Goal: Task Accomplishment & Management: Use online tool/utility

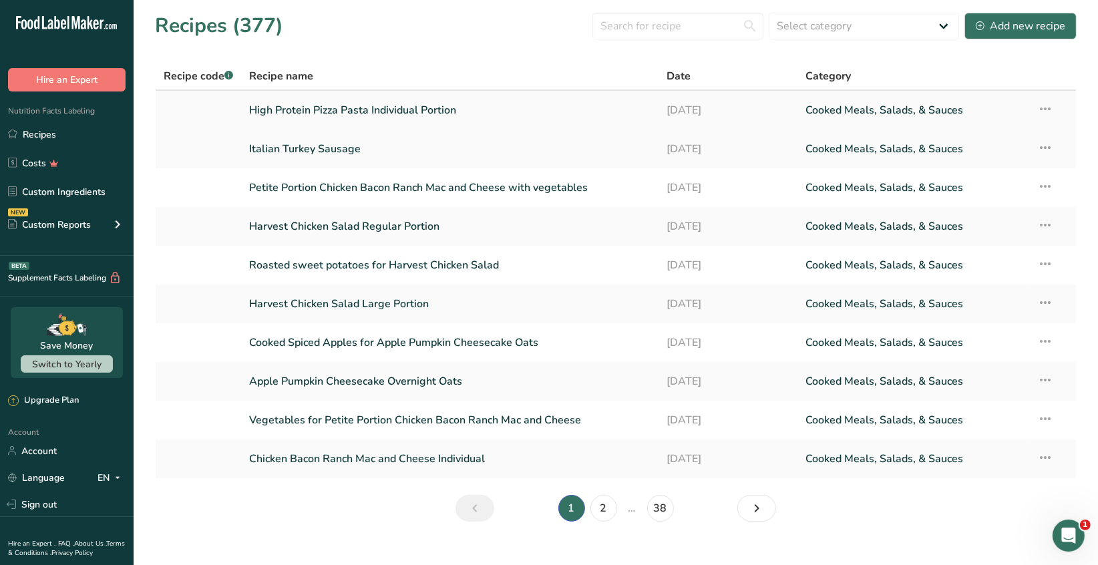
click at [1044, 112] on icon at bounding box center [1046, 109] width 16 height 24
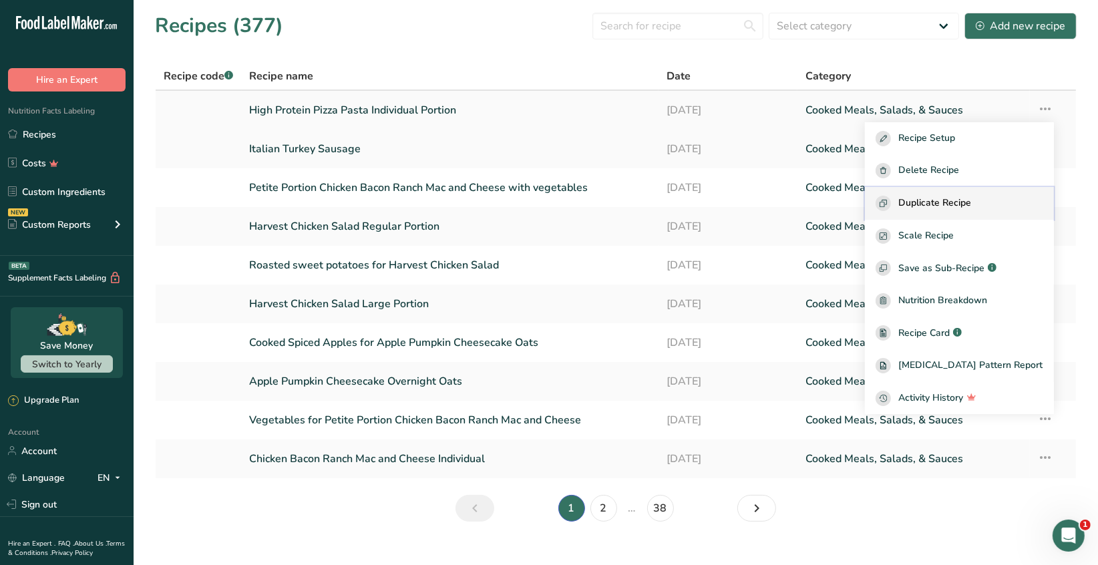
click at [972, 198] on span "Duplicate Recipe" at bounding box center [935, 203] width 73 height 15
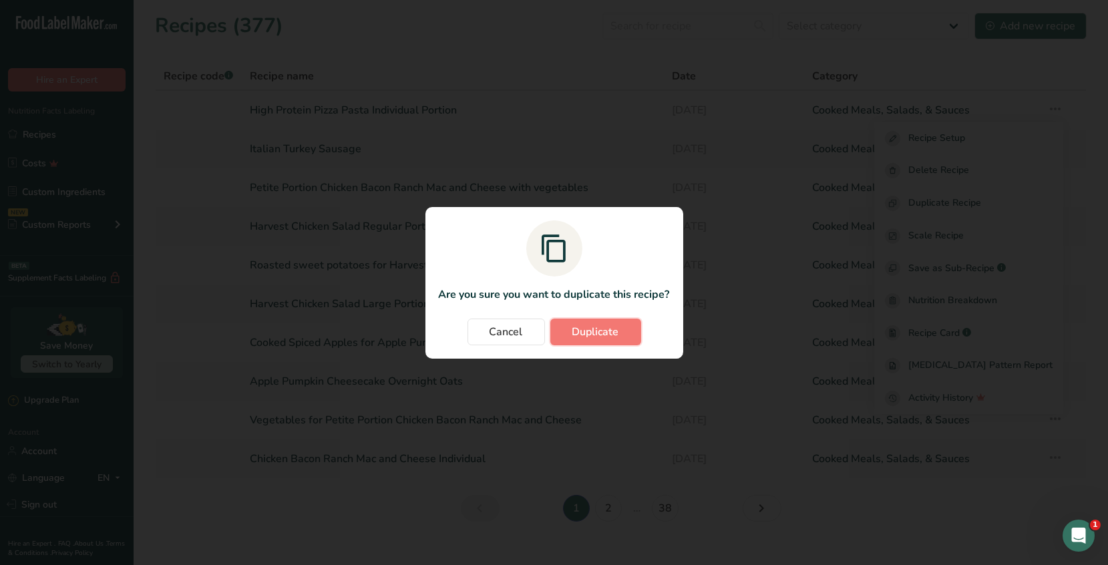
click at [601, 336] on span "Duplicate" at bounding box center [595, 332] width 47 height 16
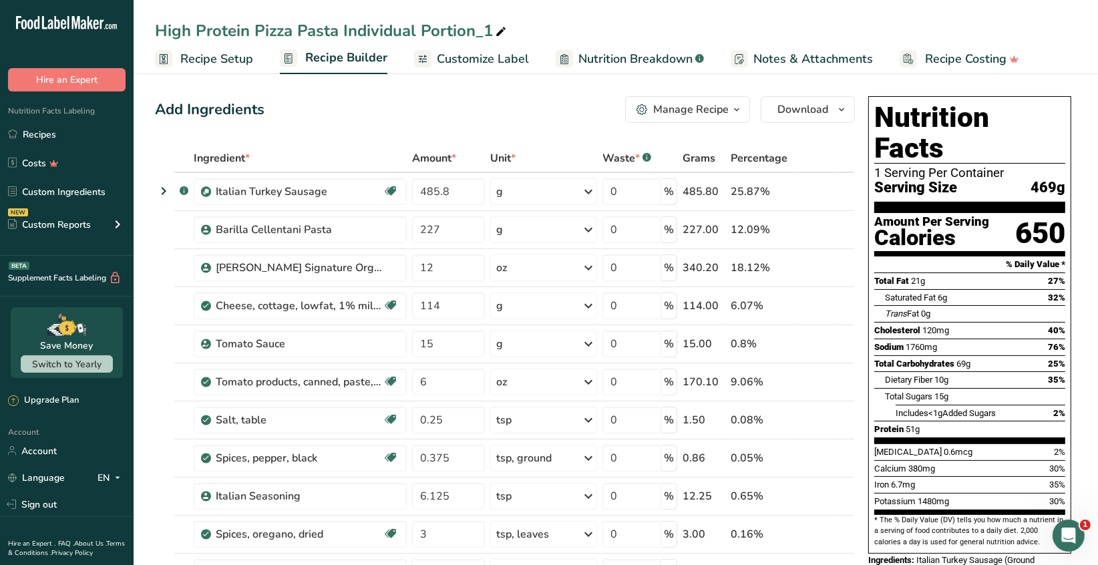
click at [497, 29] on icon at bounding box center [501, 32] width 12 height 19
click at [412, 29] on input "High Protein Pizza Pasta Individual Portion" at bounding box center [616, 31] width 922 height 24
type input "High Protein Pizza Pasta Family Portion"
click at [347, 99] on div "Add Ingredients Manage Recipe Delete Recipe Duplicate Recipe Scale Recipe Save …" at bounding box center [505, 109] width 700 height 27
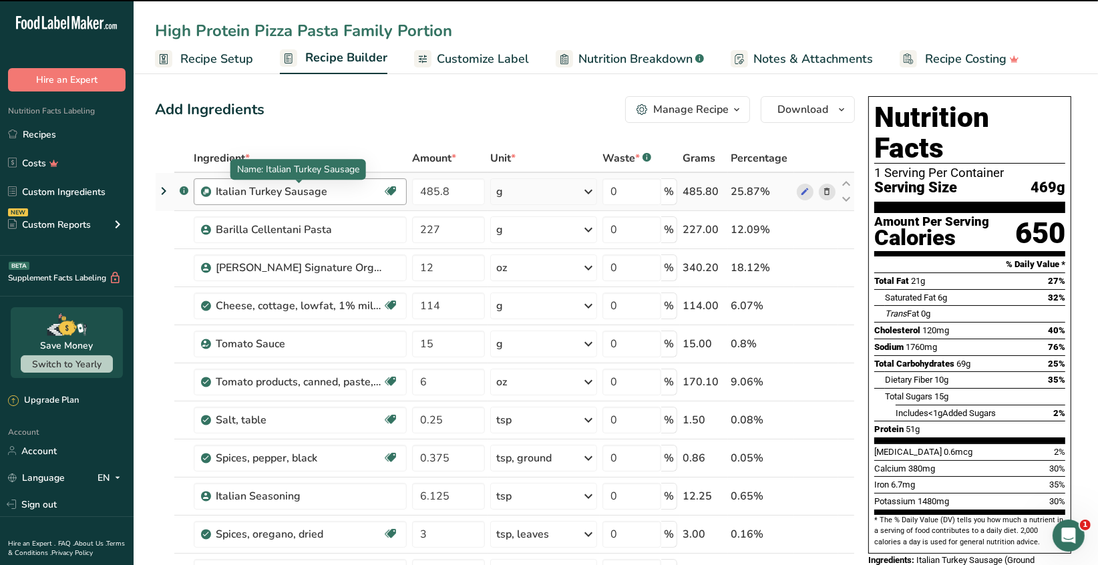
click at [359, 192] on div "Italian Turkey Sausage" at bounding box center [299, 192] width 167 height 16
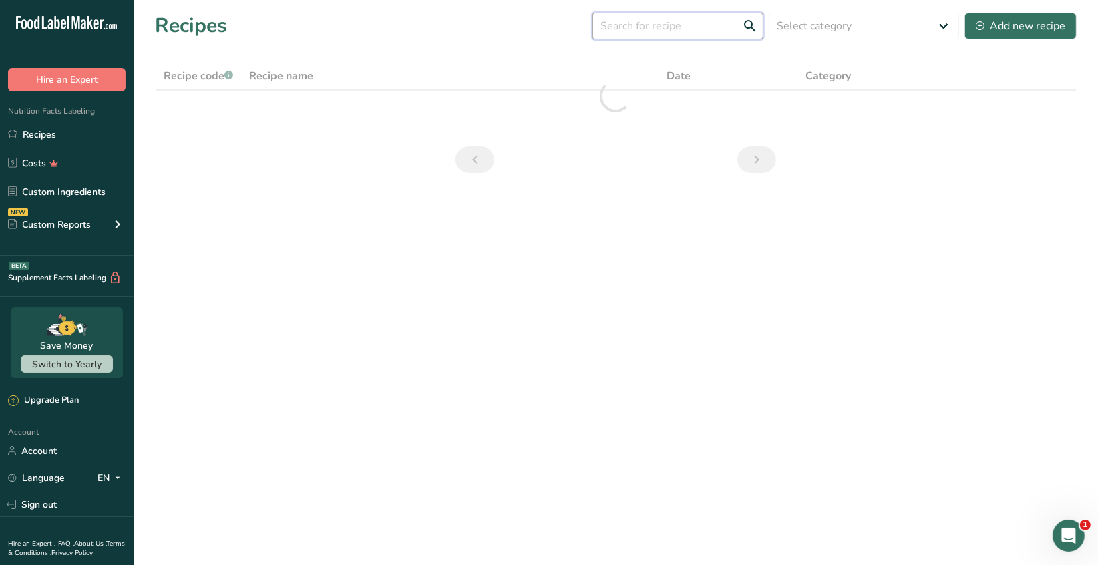
drag, startPoint x: 632, startPoint y: 24, endPoint x: 624, endPoint y: 24, distance: 7.3
click at [630, 23] on input "text" at bounding box center [677, 26] width 171 height 27
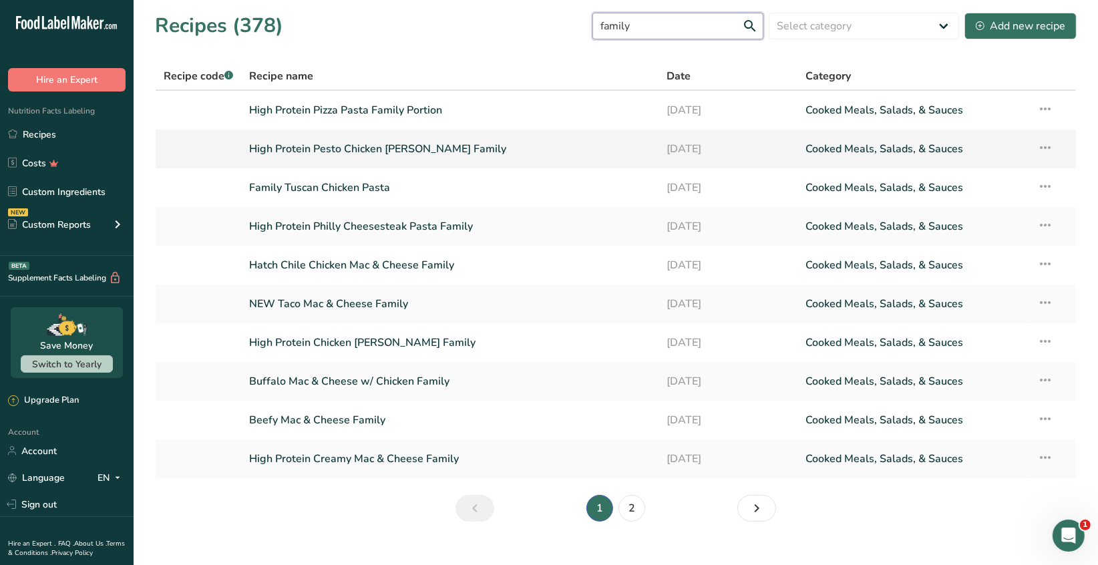
type input "family"
click at [435, 148] on link "High Protein Pesto Chicken Alfredo Family" at bounding box center [450, 149] width 401 height 28
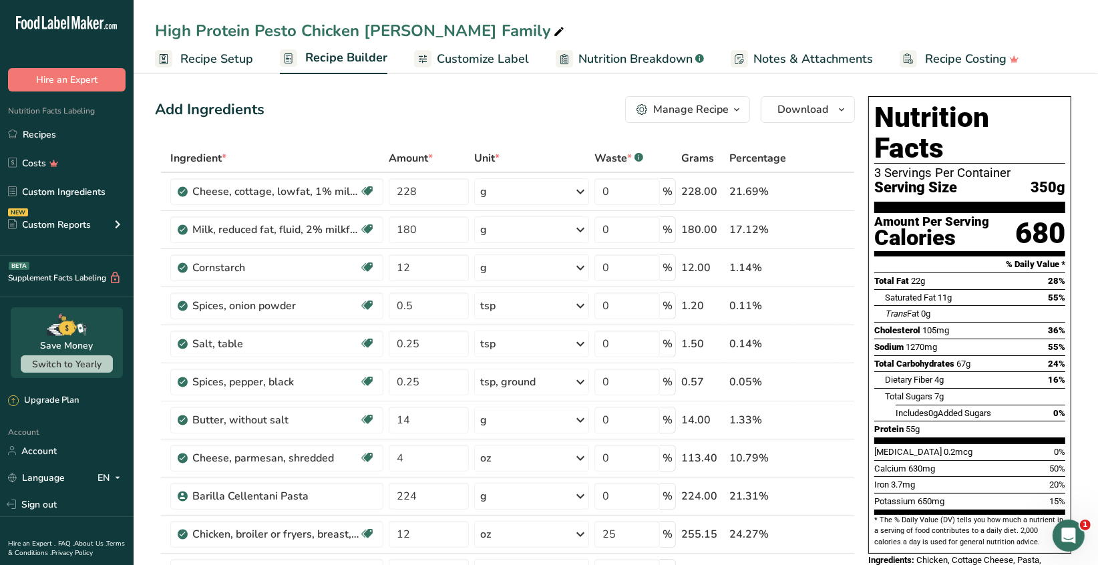
click at [233, 61] on span "Recipe Setup" at bounding box center [216, 59] width 73 height 18
click at [198, 61] on span "Recipe Setup" at bounding box center [216, 59] width 73 height 18
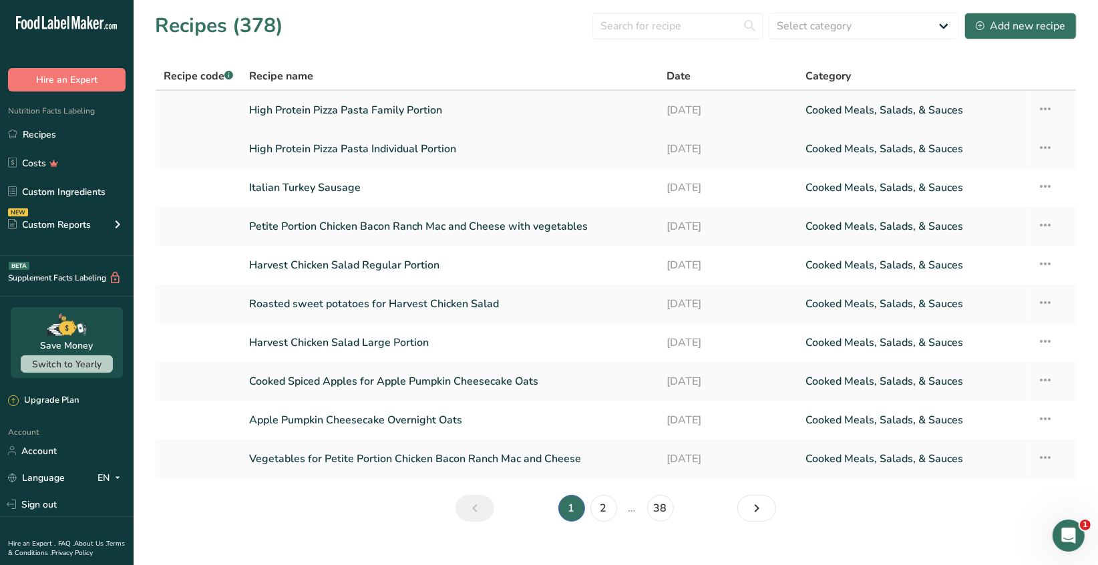
click at [393, 117] on link "High Protein Pizza Pasta Family Portion" at bounding box center [450, 110] width 401 height 28
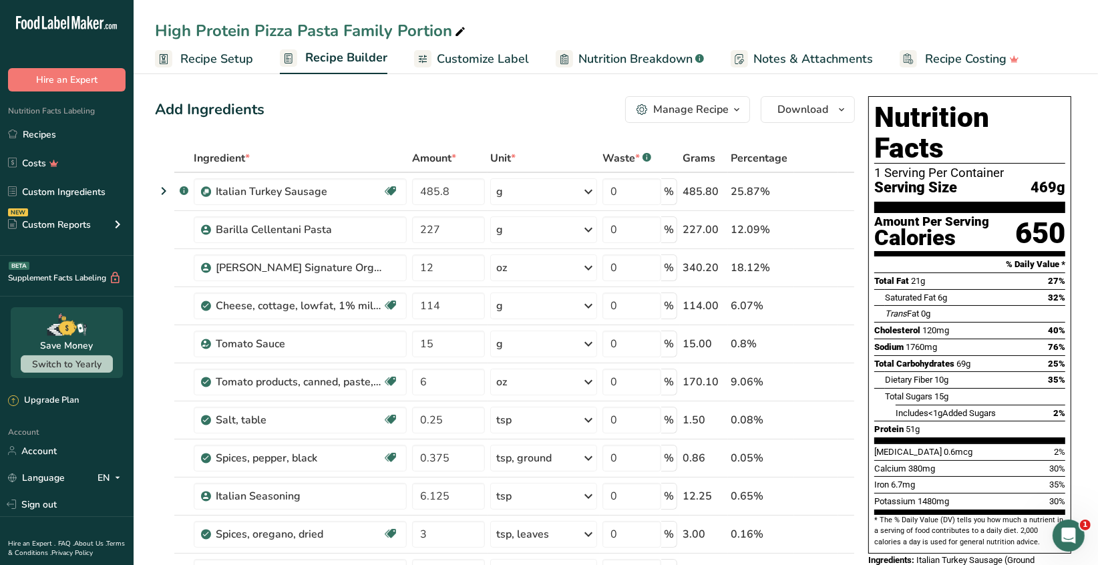
click at [238, 63] on span "Recipe Setup" at bounding box center [216, 59] width 73 height 18
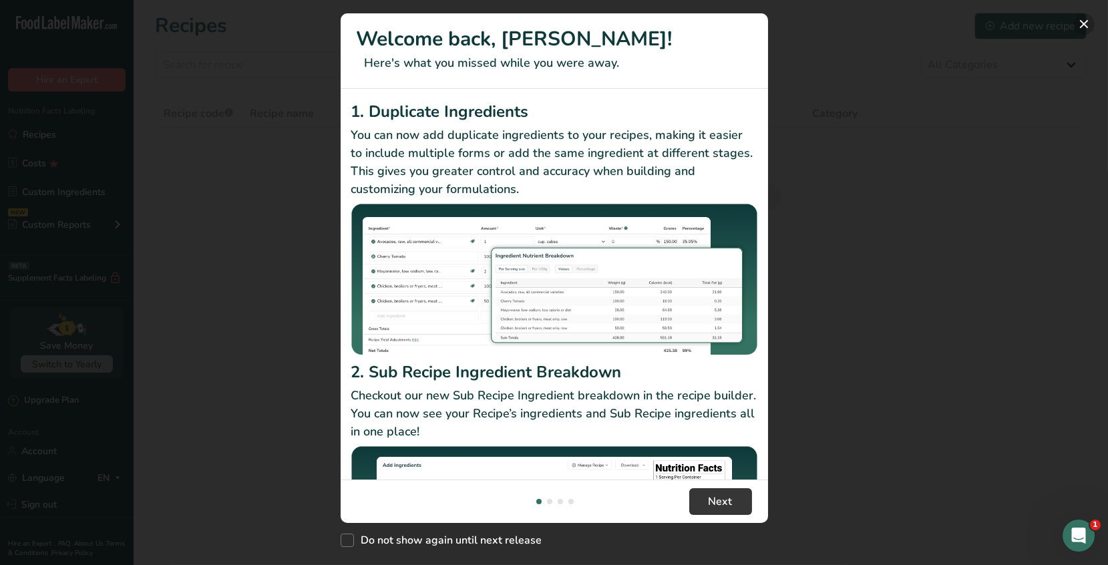
click at [1084, 29] on button "New Features" at bounding box center [1083, 23] width 21 height 21
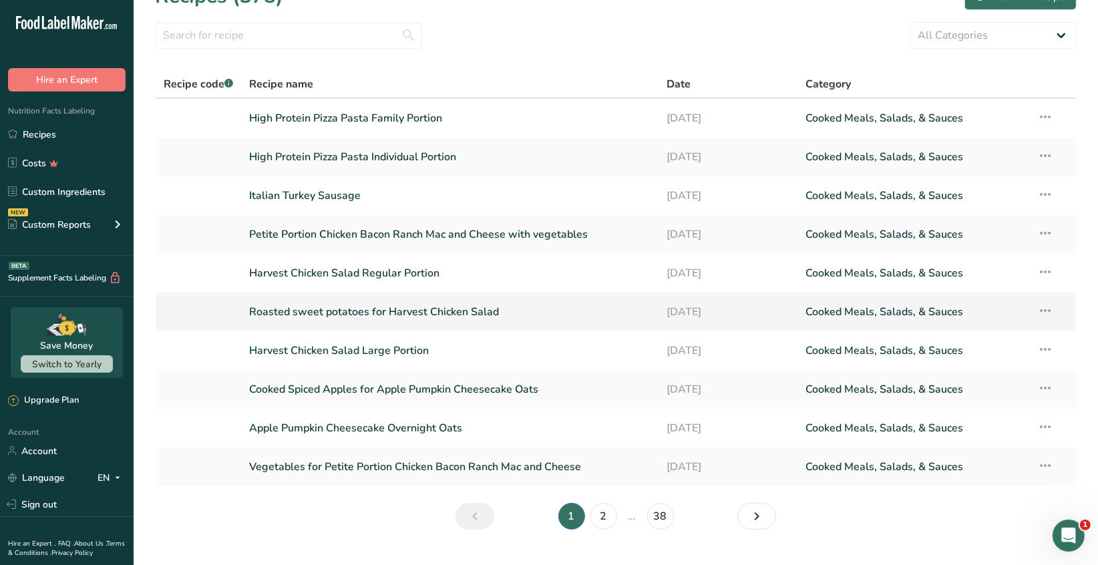
scroll to position [57, 0]
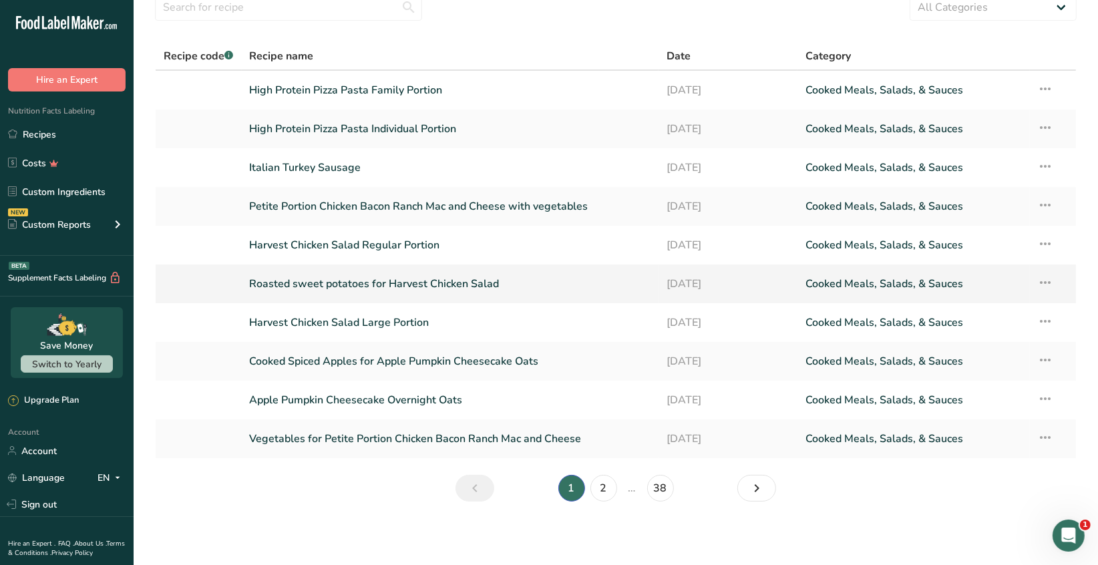
click at [399, 280] on link "Roasted sweet potatoes for Harvest Chicken Salad" at bounding box center [450, 284] width 401 height 28
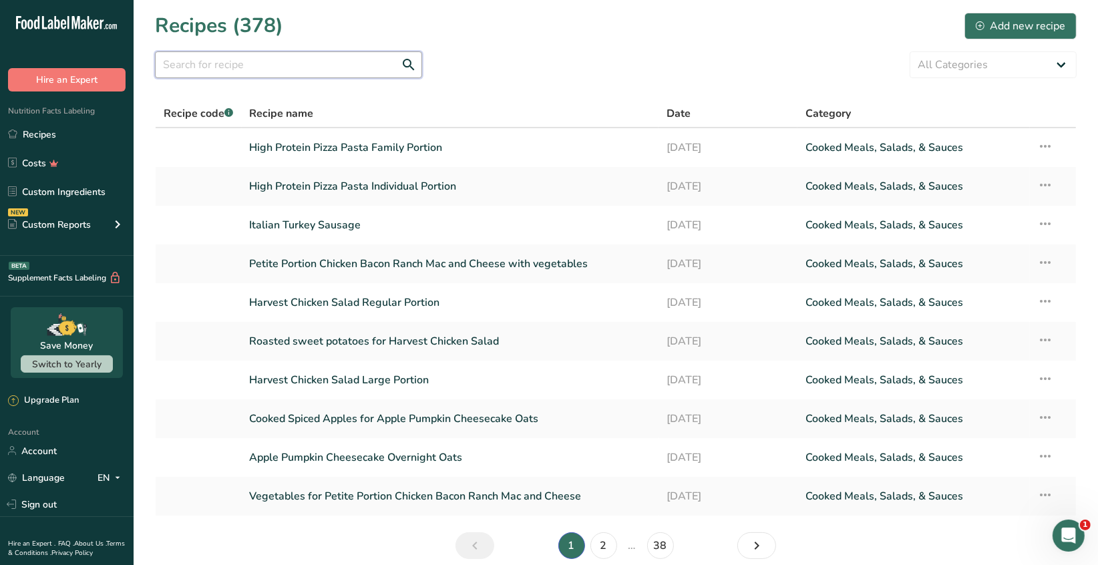
drag, startPoint x: 190, startPoint y: 63, endPoint x: 204, endPoint y: 63, distance: 14.7
click at [192, 61] on input "text" at bounding box center [288, 64] width 267 height 27
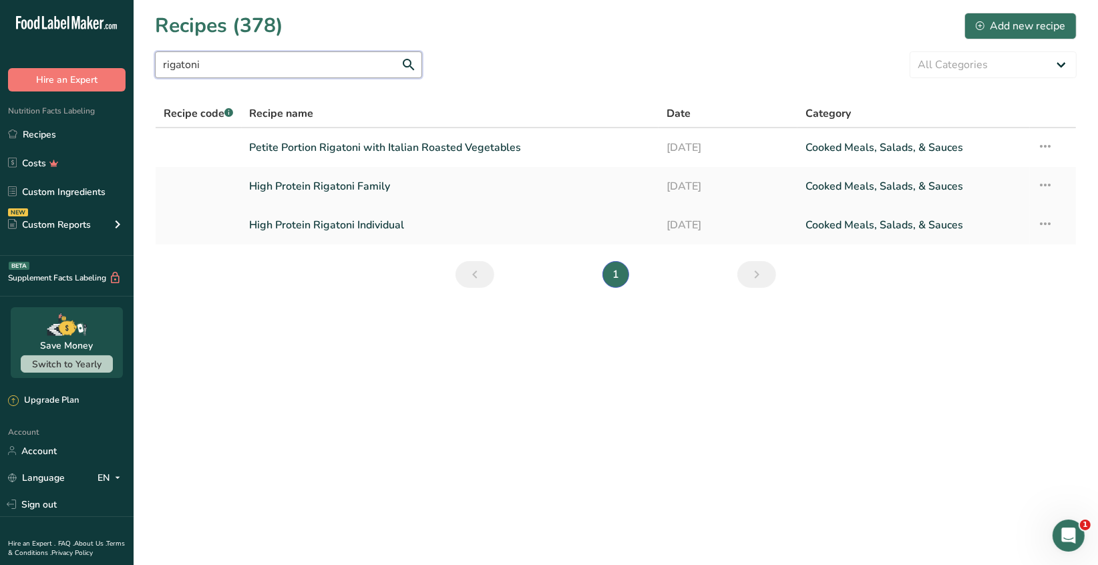
type input "rigatoni"
click at [370, 222] on link "High Protein Rigatoni Individual" at bounding box center [450, 225] width 401 height 28
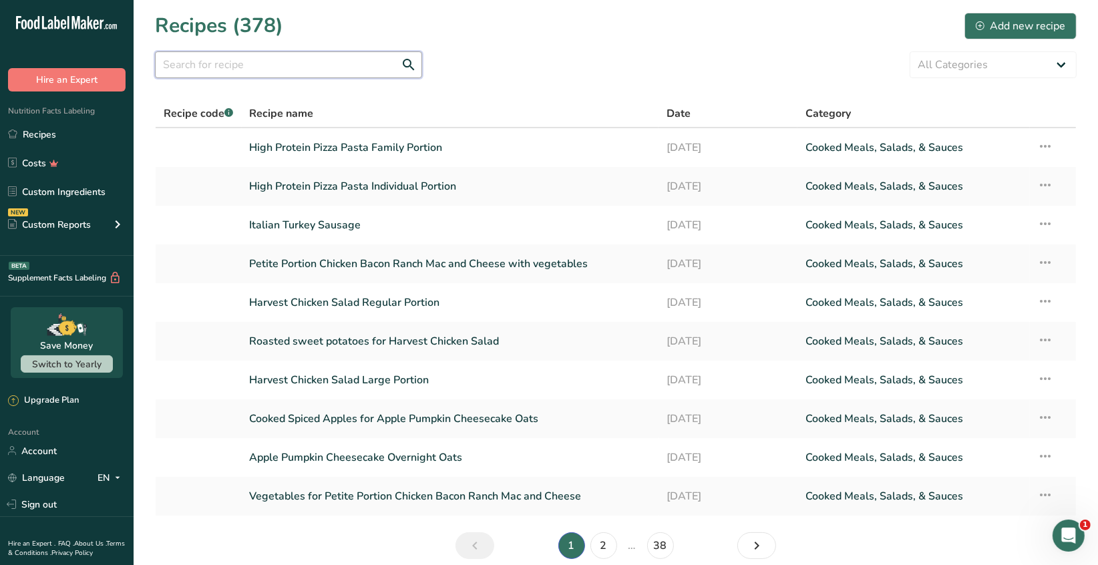
click at [246, 65] on input "text" at bounding box center [288, 64] width 267 height 27
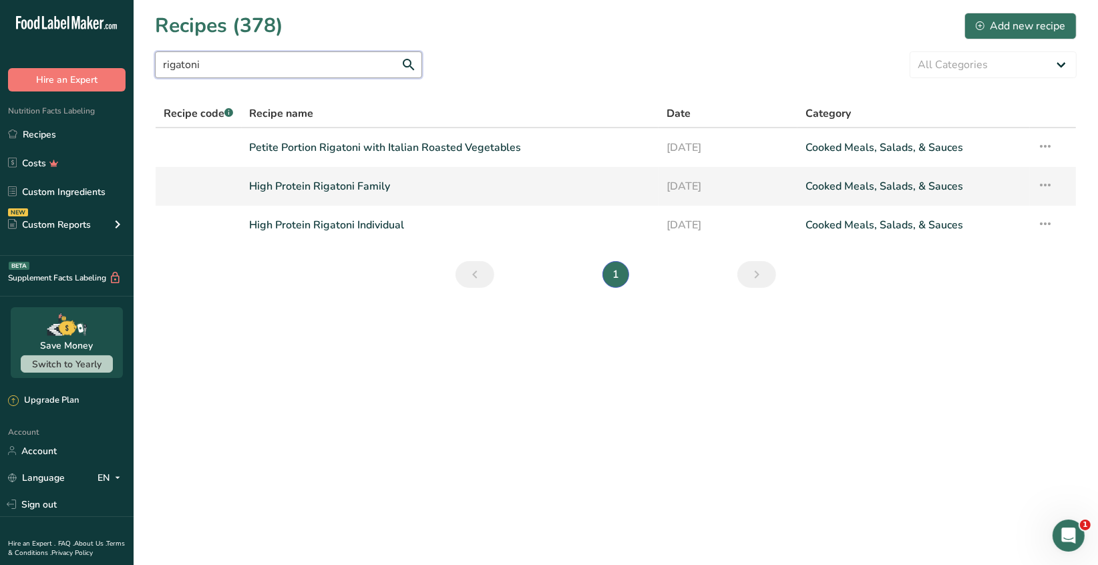
type input "rigatoni"
click at [364, 190] on link "High Protein Rigatoni Family" at bounding box center [450, 186] width 401 height 28
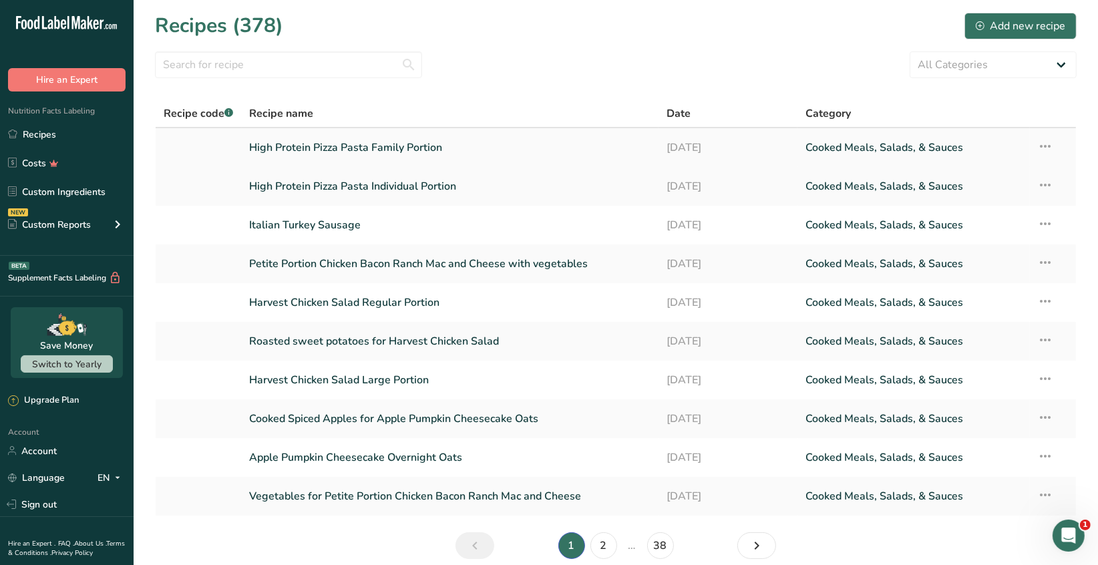
click at [423, 150] on link "High Protein Pizza Pasta Family Portion" at bounding box center [450, 148] width 401 height 28
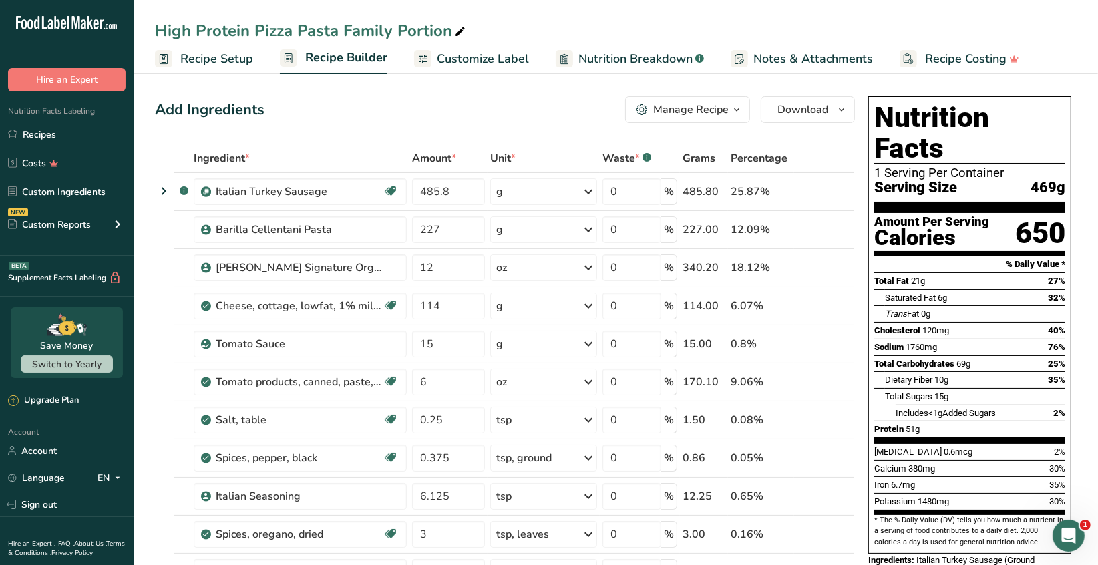
click at [215, 60] on span "Recipe Setup" at bounding box center [216, 59] width 73 height 18
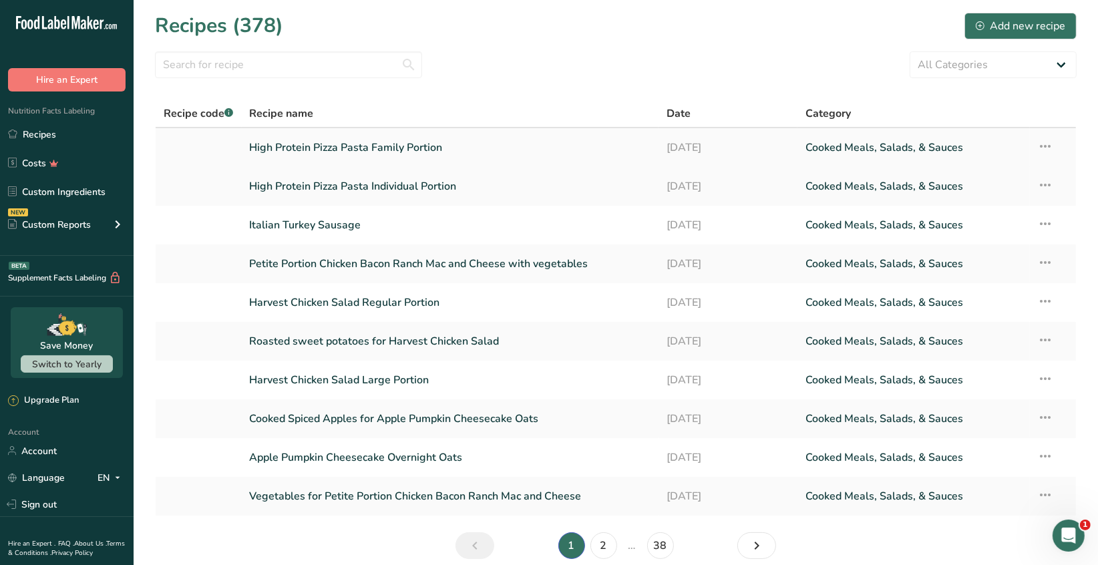
click at [423, 152] on link "High Protein Pizza Pasta Family Portion" at bounding box center [450, 148] width 401 height 28
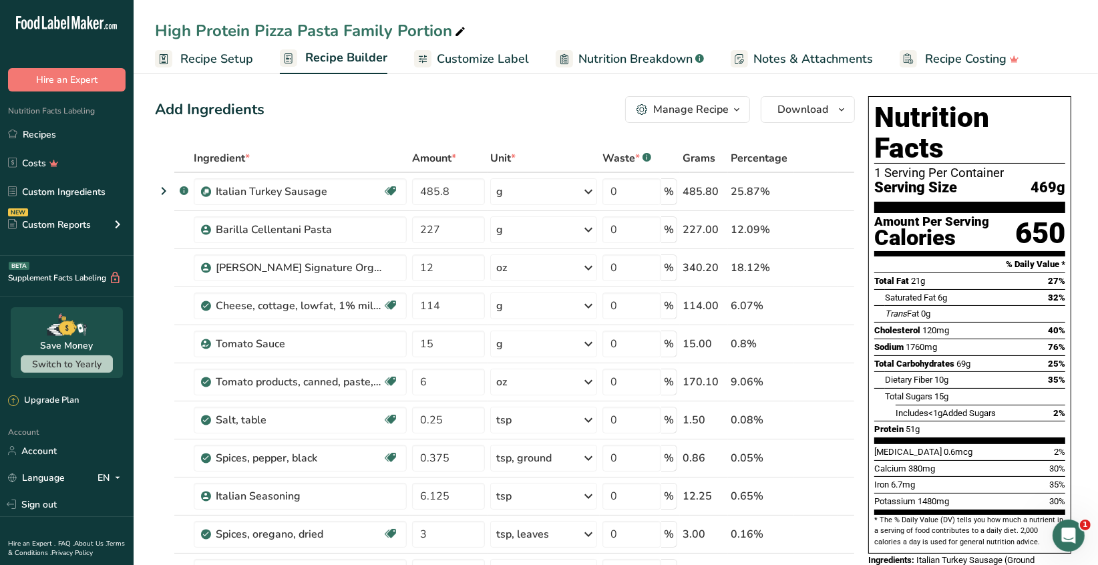
click at [235, 59] on span "Recipe Setup" at bounding box center [216, 59] width 73 height 18
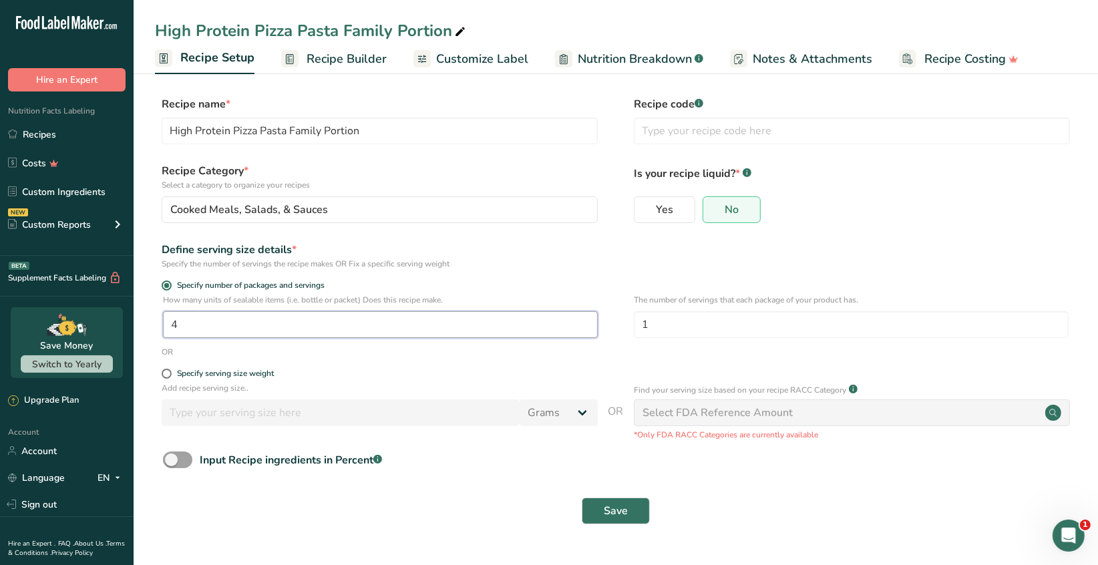
click at [192, 320] on input "4" at bounding box center [380, 324] width 435 height 27
type input "1"
click at [616, 510] on span "Save" at bounding box center [616, 511] width 24 height 16
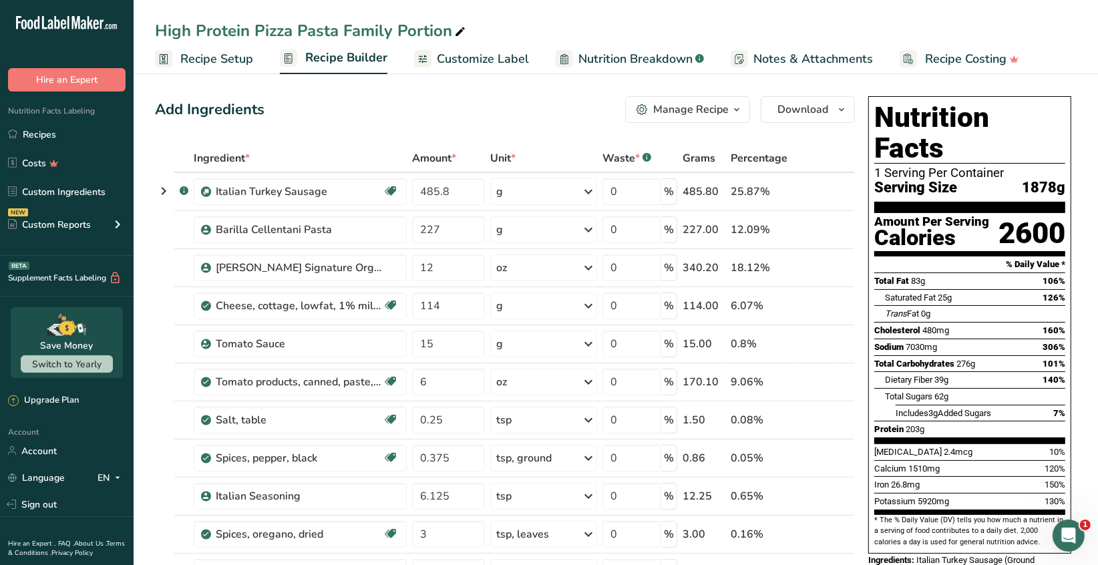
click at [228, 61] on span "Recipe Setup" at bounding box center [216, 59] width 73 height 18
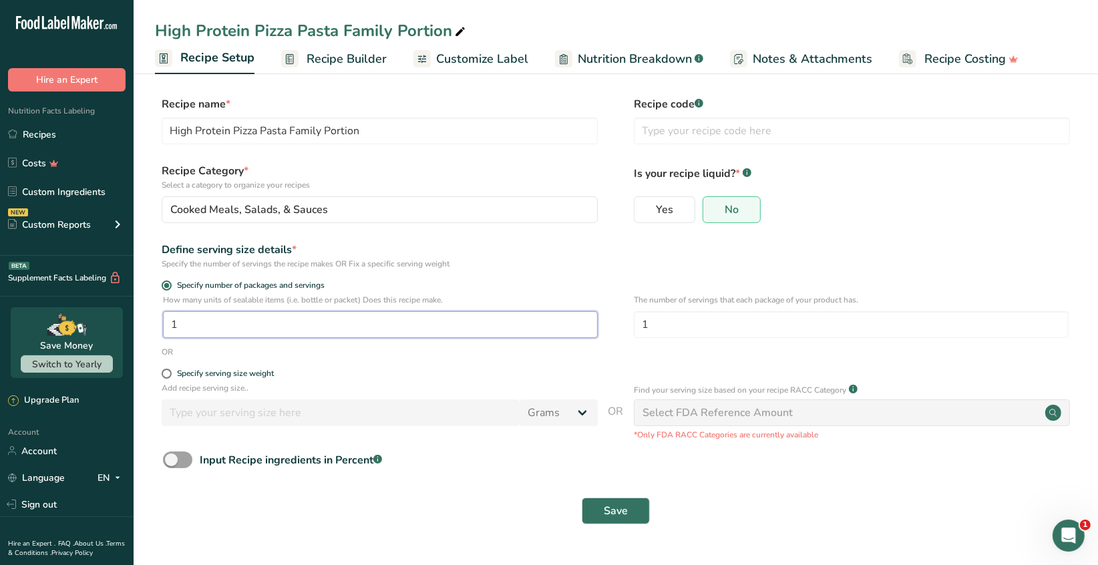
click at [190, 323] on input "1" at bounding box center [380, 324] width 435 height 27
type input "4"
click at [599, 508] on button "Save" at bounding box center [616, 511] width 68 height 27
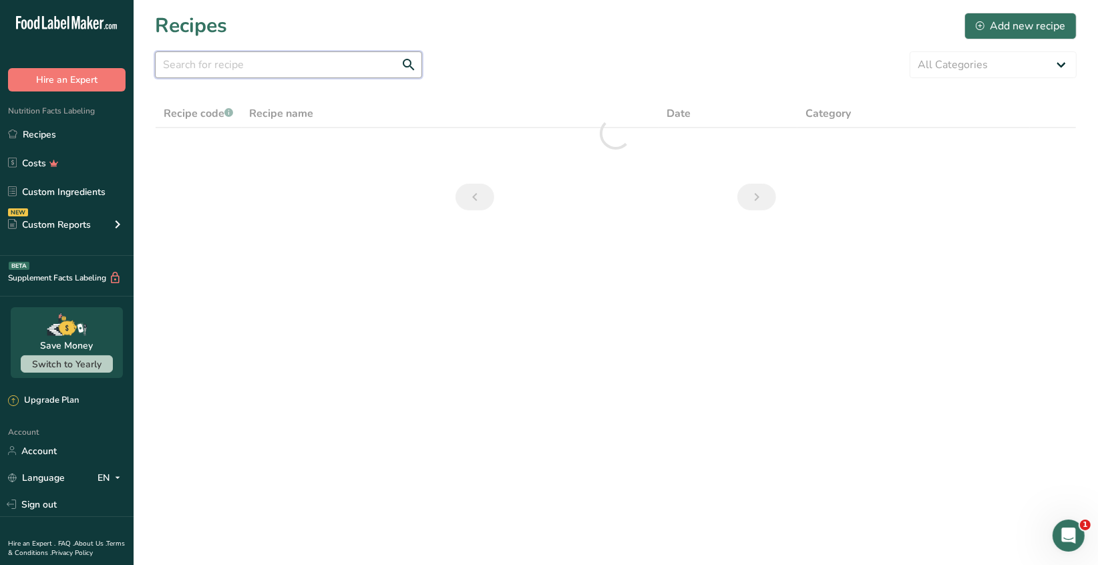
click at [239, 67] on input "text" at bounding box center [288, 64] width 267 height 27
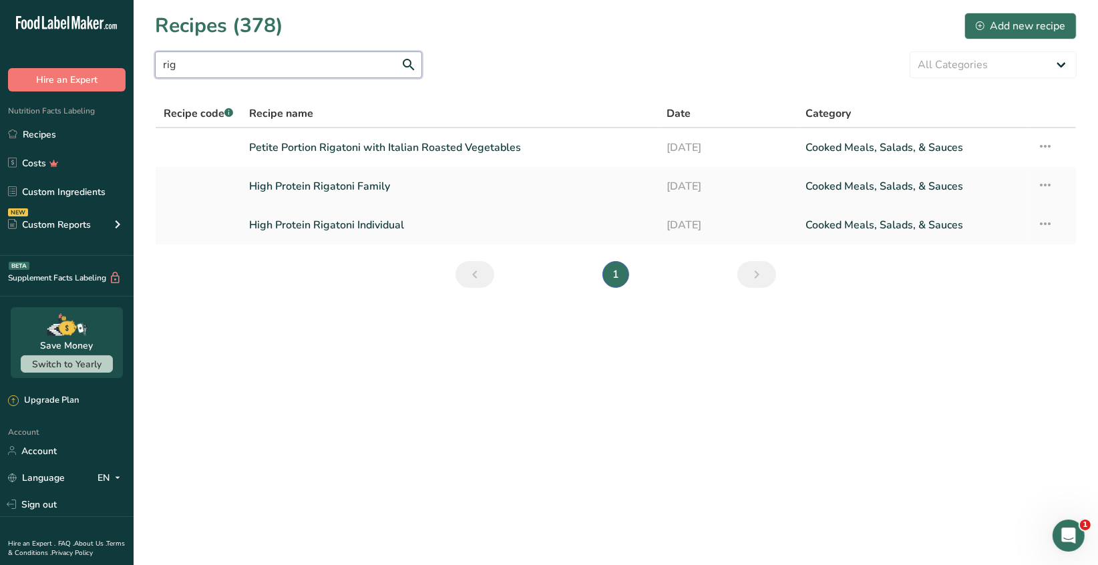
type input "rig"
click at [389, 228] on link "High Protein Rigatoni Individual" at bounding box center [450, 225] width 401 height 28
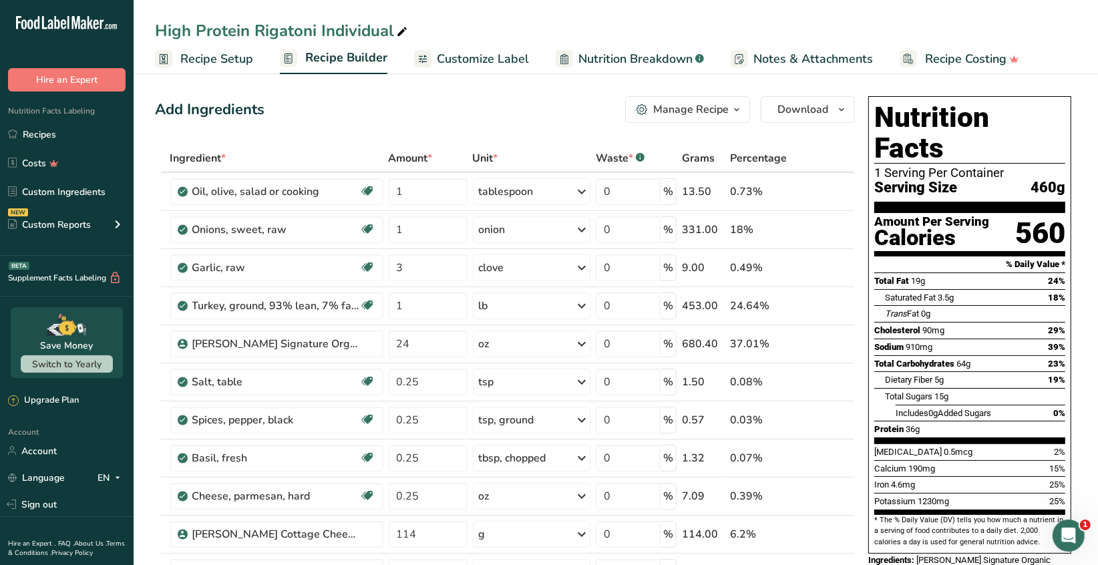
click at [242, 56] on span "Recipe Setup" at bounding box center [216, 59] width 73 height 18
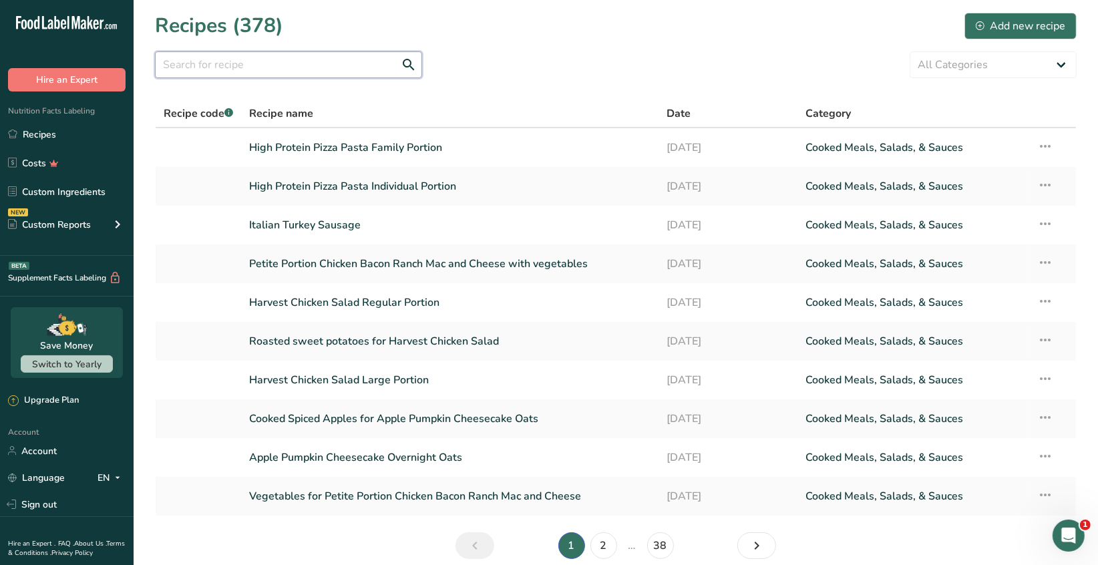
click at [211, 65] on input "text" at bounding box center [288, 64] width 267 height 27
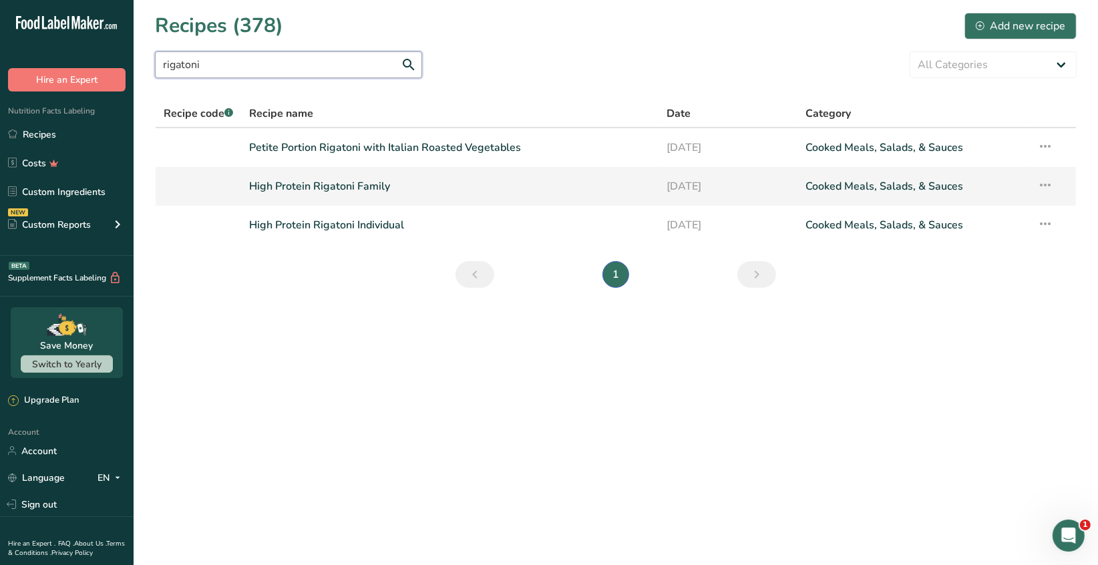
type input "rigatoni"
click at [357, 189] on link "High Protein Rigatoni Family" at bounding box center [450, 186] width 401 height 28
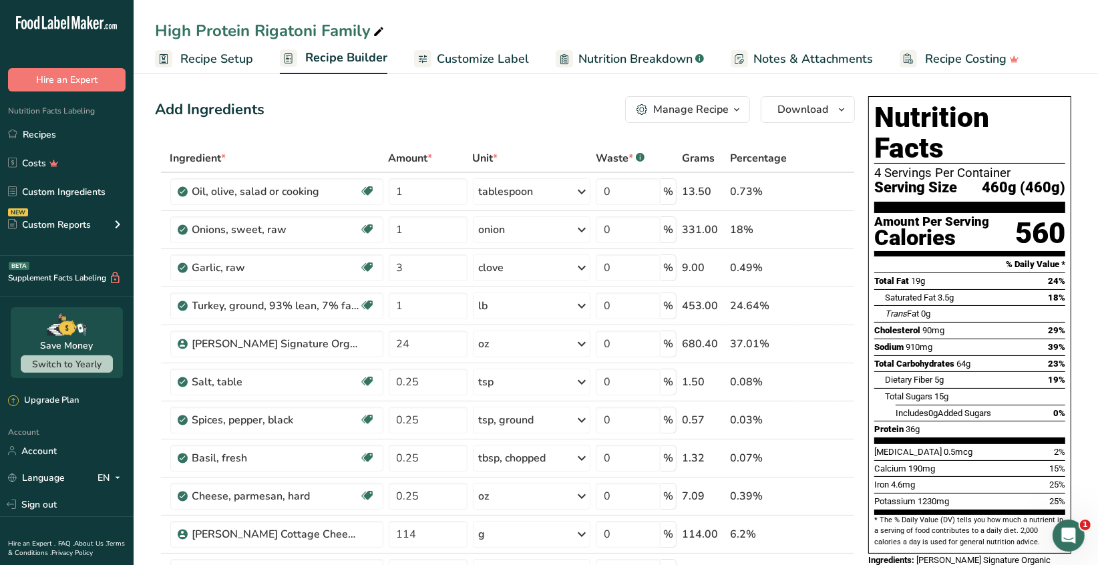
click at [228, 61] on span "Recipe Setup" at bounding box center [216, 59] width 73 height 18
click at [222, 59] on span "Recipe Setup" at bounding box center [216, 59] width 73 height 18
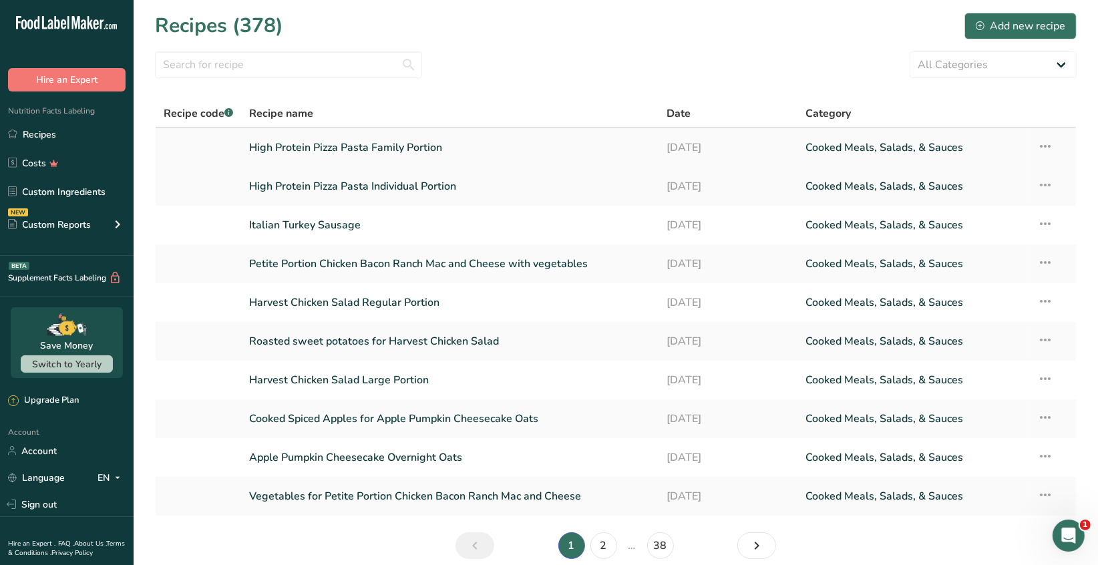
click at [389, 148] on link "High Protein Pizza Pasta Family Portion" at bounding box center [450, 148] width 401 height 28
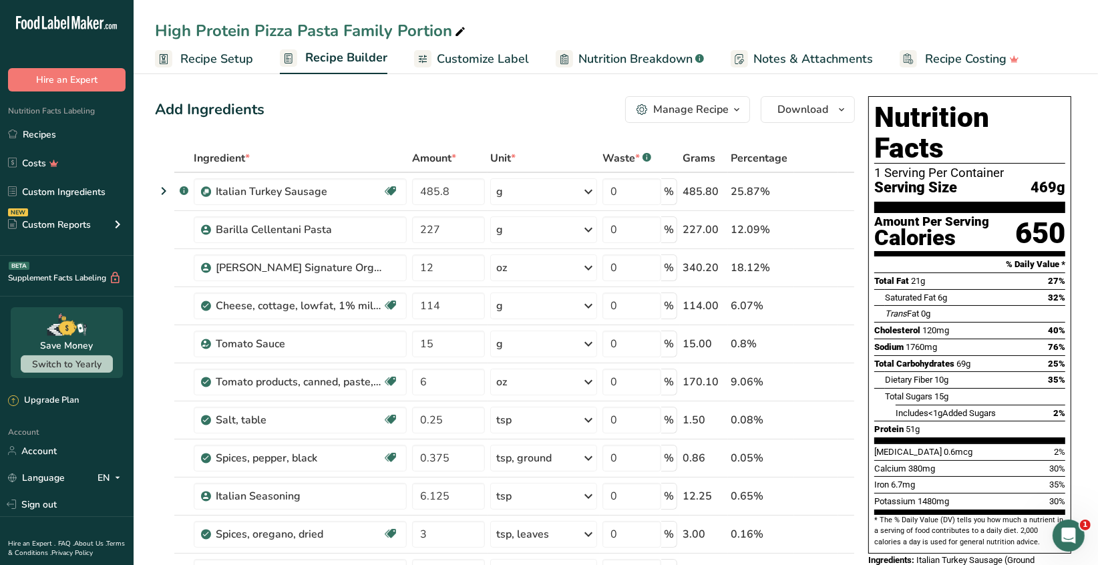
click at [214, 59] on span "Recipe Setup" at bounding box center [216, 59] width 73 height 18
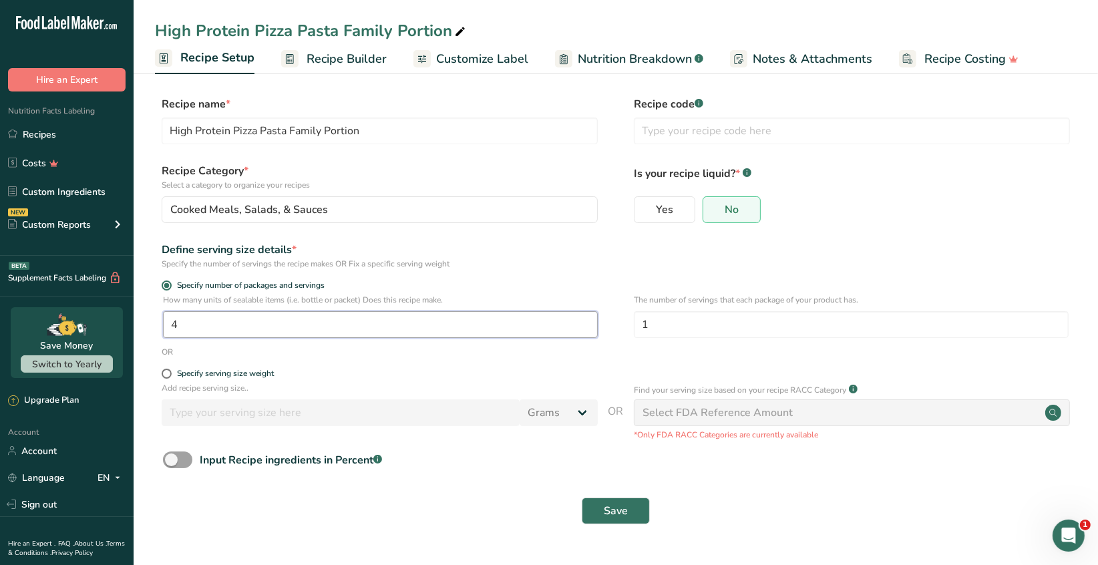
click at [187, 327] on input "4" at bounding box center [380, 324] width 435 height 27
type input "11"
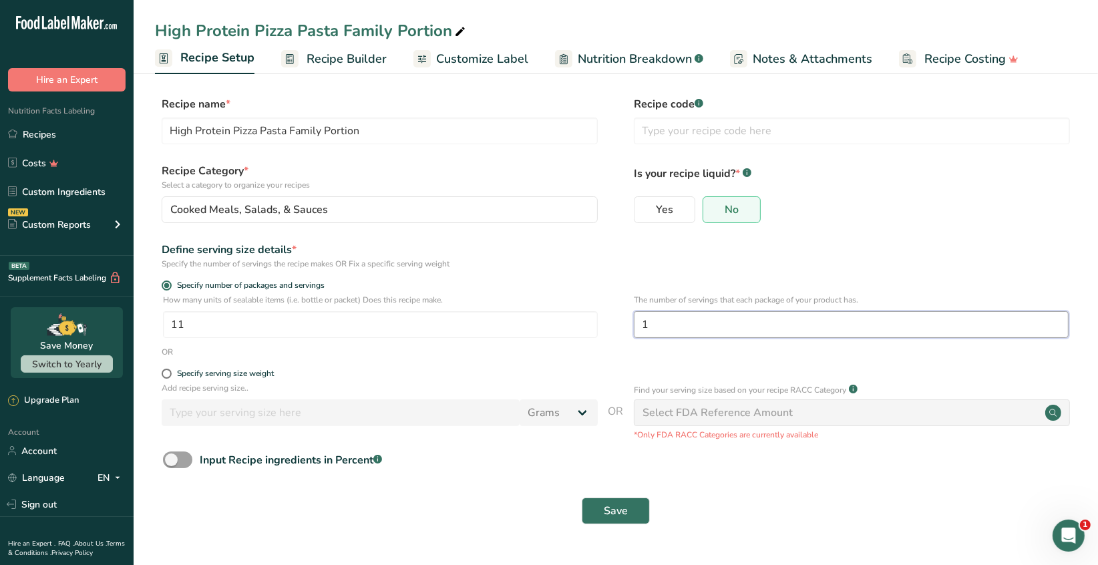
click at [654, 327] on input "1" at bounding box center [851, 324] width 435 height 27
type input "4"
click at [624, 518] on span "Save" at bounding box center [616, 511] width 24 height 16
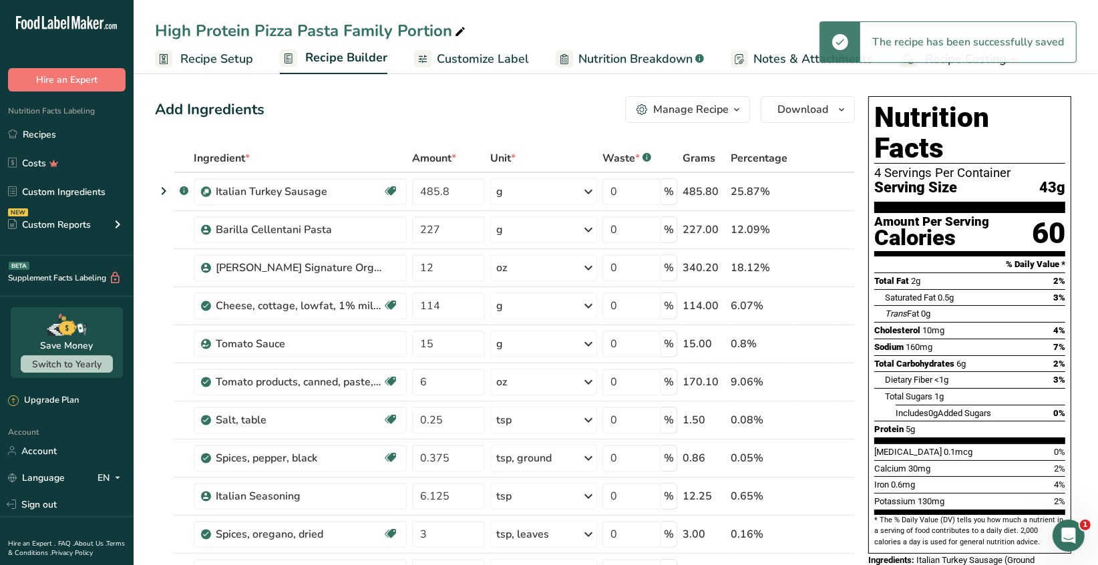
click at [208, 56] on span "Recipe Setup" at bounding box center [216, 59] width 73 height 18
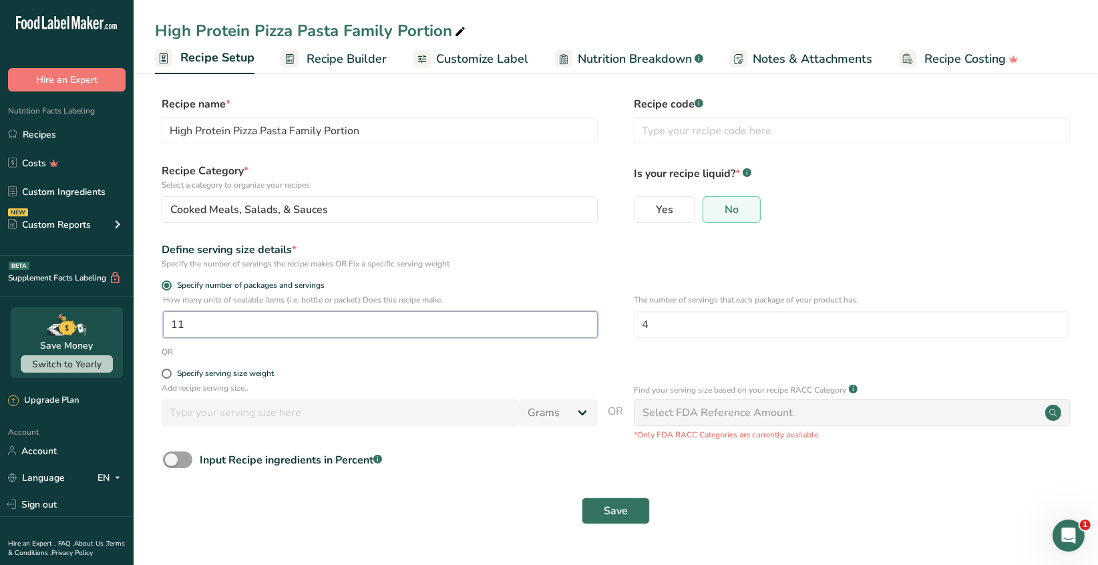
click at [184, 323] on input "11" at bounding box center [380, 324] width 435 height 27
type input "1"
click at [627, 510] on span "Save" at bounding box center [616, 511] width 24 height 16
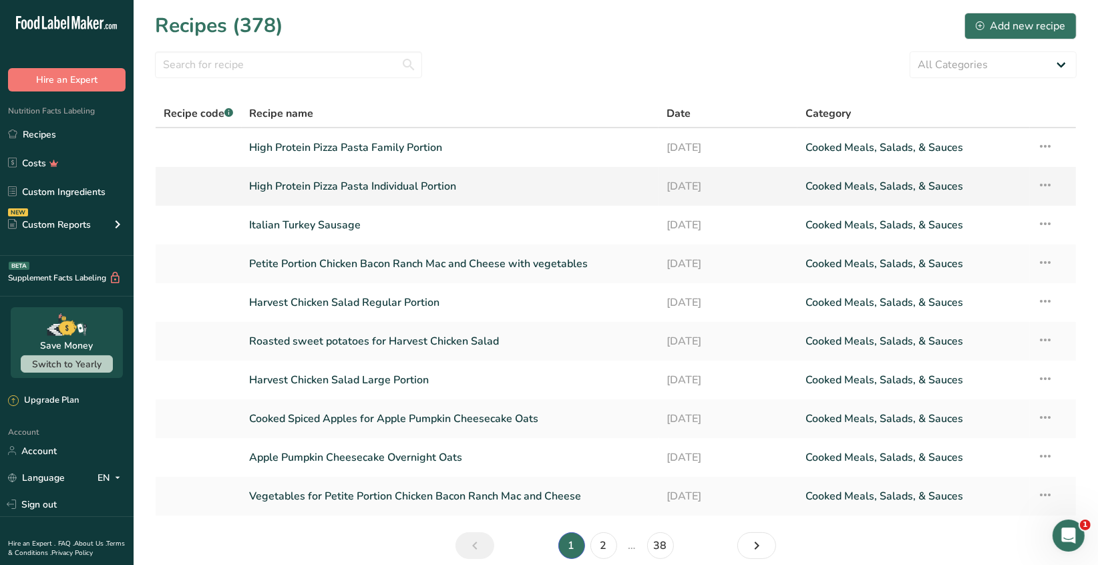
click at [1046, 186] on icon at bounding box center [1046, 185] width 16 height 24
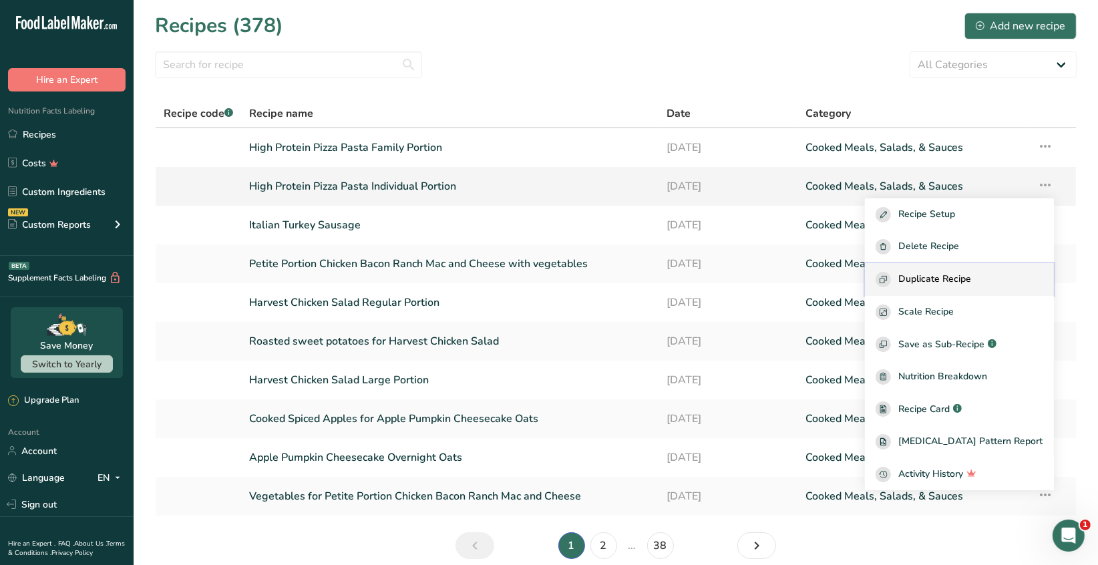
click at [972, 276] on span "Duplicate Recipe" at bounding box center [935, 279] width 73 height 15
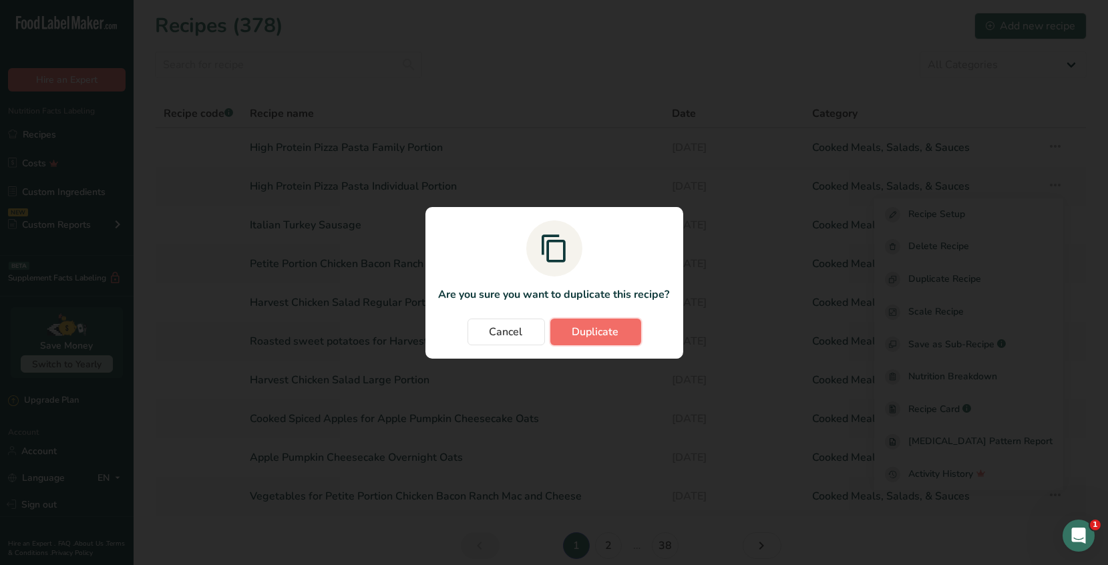
click at [614, 331] on span "Duplicate" at bounding box center [595, 332] width 47 height 16
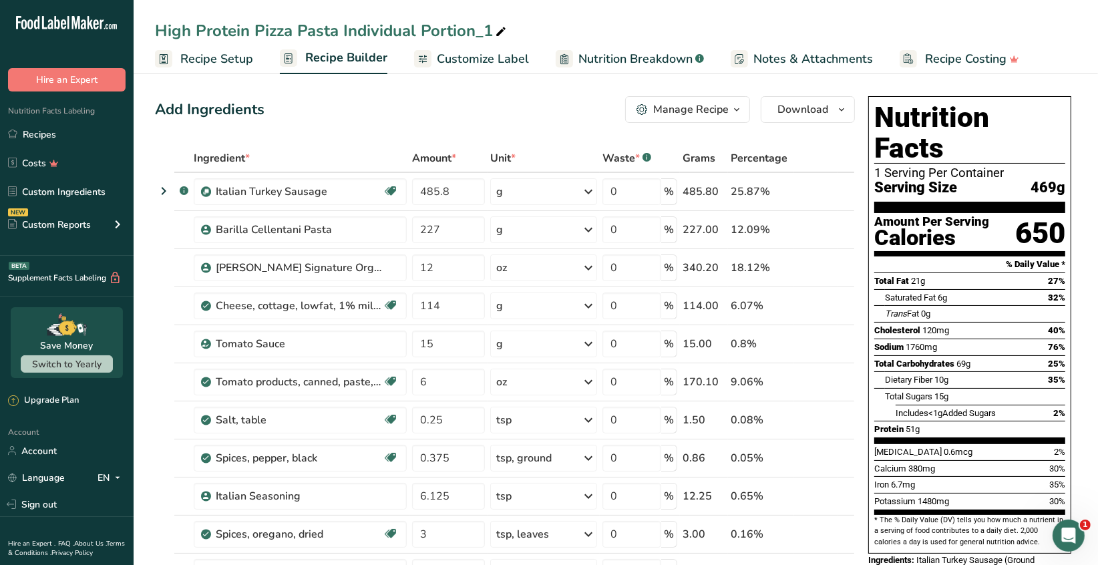
click at [500, 28] on icon at bounding box center [501, 32] width 12 height 19
type input "High Protein Pizza Pasta Petite"
click at [330, 110] on div "Add Ingredients Manage Recipe Delete Recipe Duplicate Recipe Scale Recipe Save …" at bounding box center [505, 109] width 700 height 27
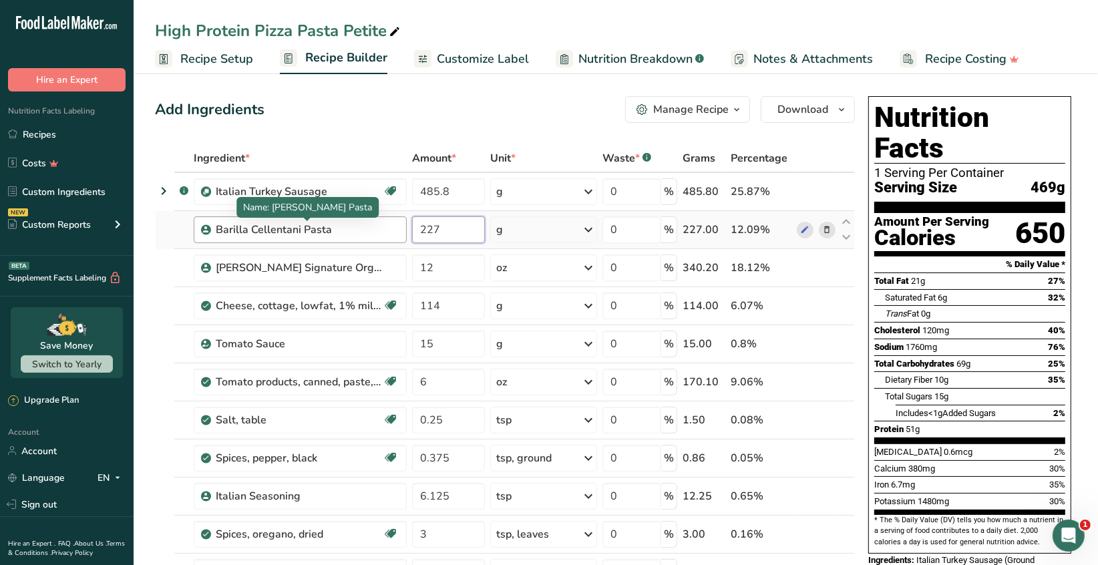
drag, startPoint x: 439, startPoint y: 225, endPoint x: 370, endPoint y: 236, distance: 70.3
click at [370, 236] on tr "Barilla Cellentani Pasta 227 g Weight Units g kg mg See more Volume Units l Vol…" at bounding box center [505, 230] width 699 height 38
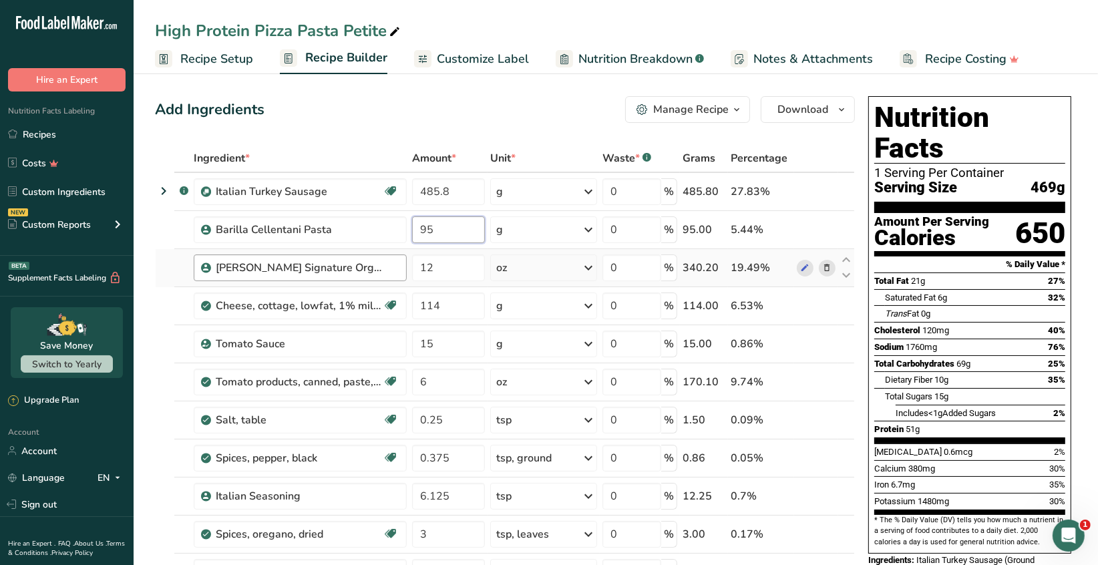
type input "95"
drag, startPoint x: 437, startPoint y: 268, endPoint x: 384, endPoint y: 269, distance: 52.8
click at [398, 275] on tr "Kirkland Signature Organic Marinara Sauce 12 oz Weight Units g kg mg See more V…" at bounding box center [505, 268] width 699 height 38
type input "4.68"
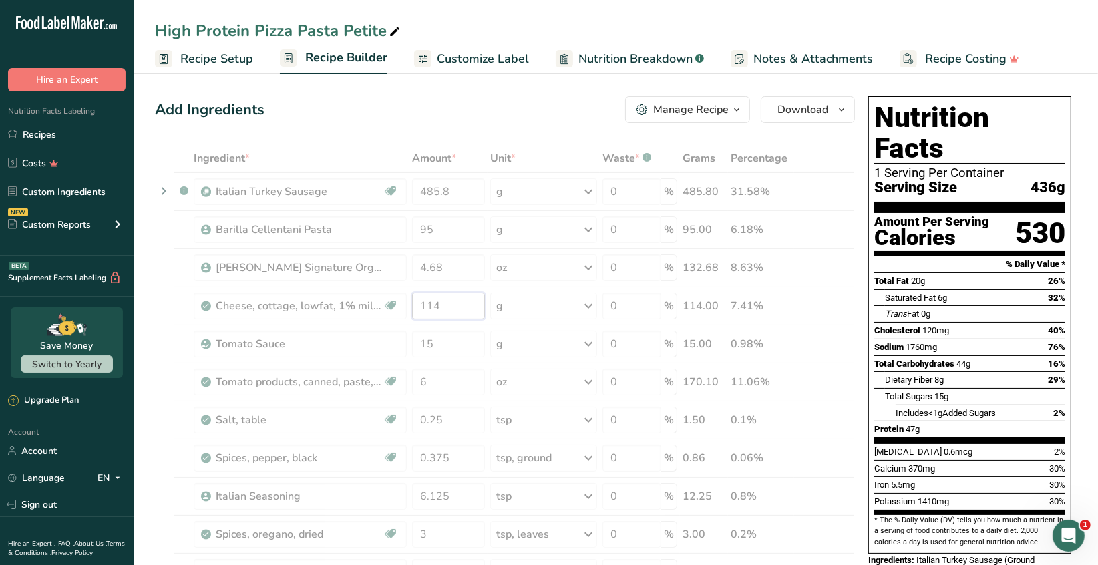
drag, startPoint x: 439, startPoint y: 301, endPoint x: 391, endPoint y: 304, distance: 48.2
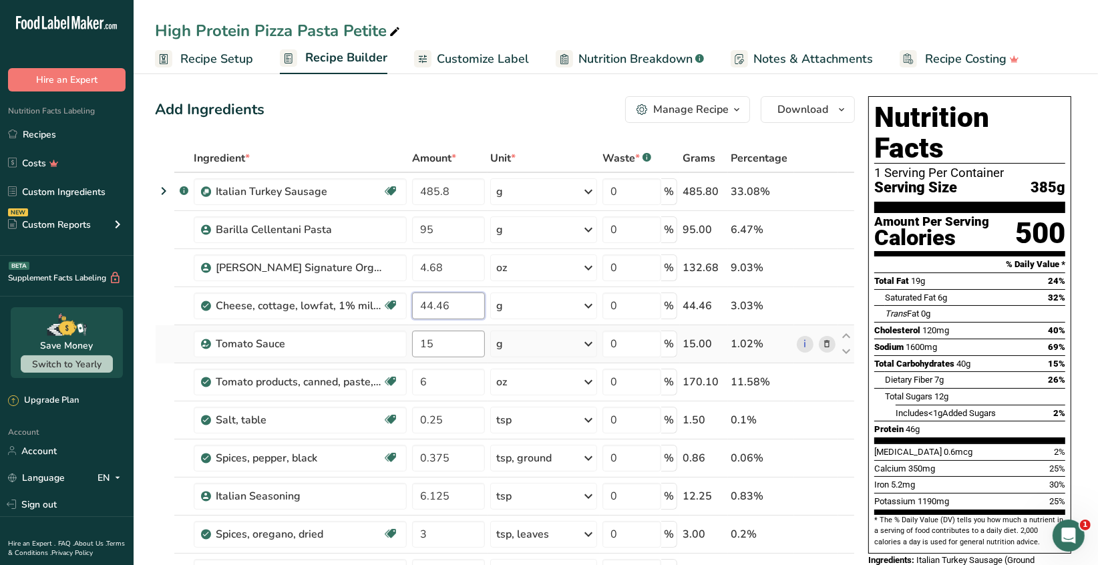
type input "44.46"
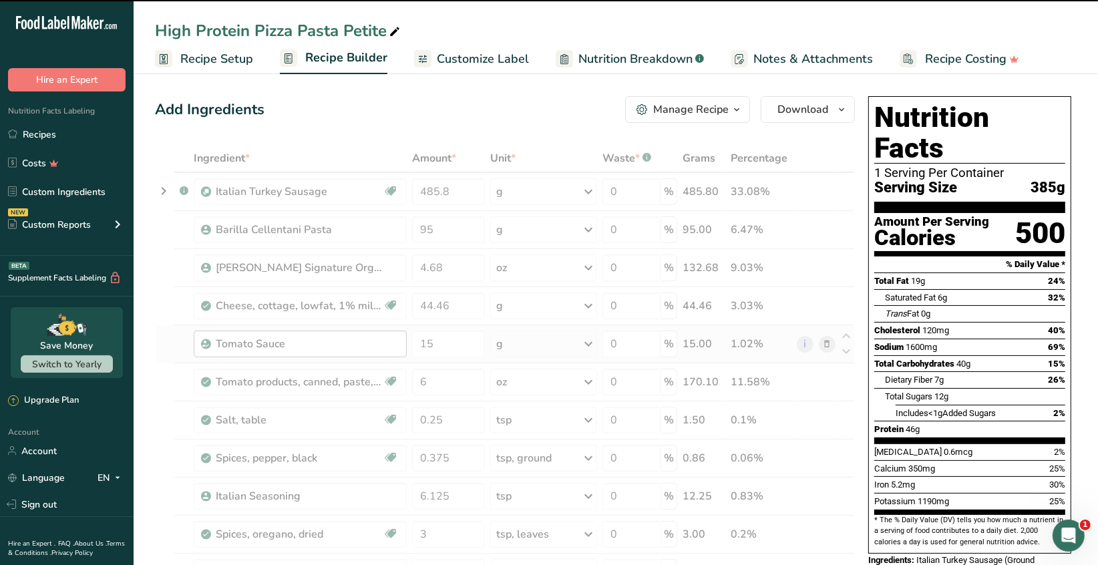
click at [534, 308] on div "g" at bounding box center [543, 306] width 107 height 27
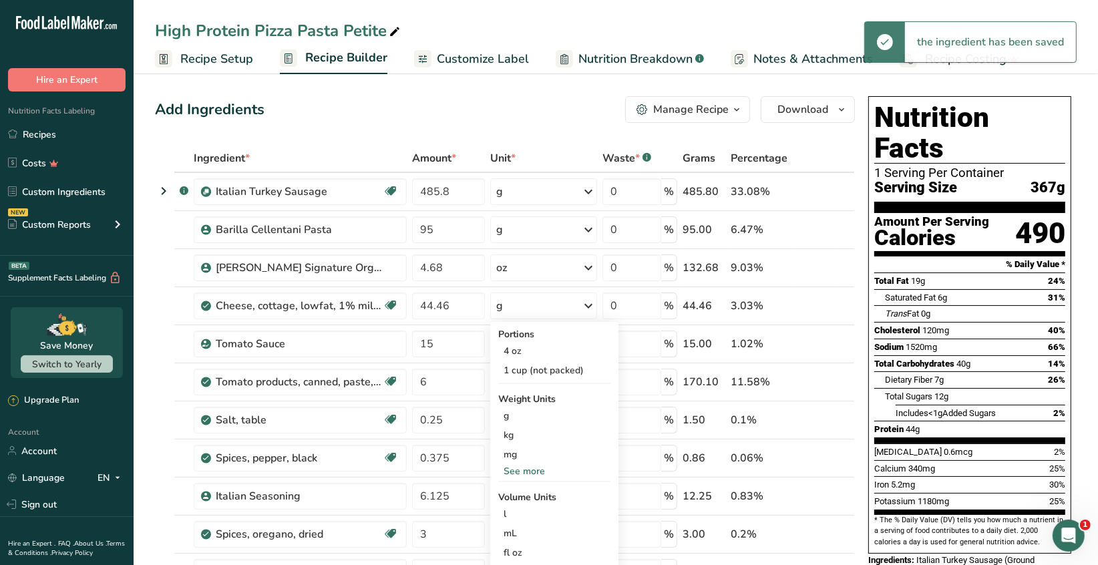
drag, startPoint x: 439, startPoint y: 136, endPoint x: 405, endPoint y: 104, distance: 46.3
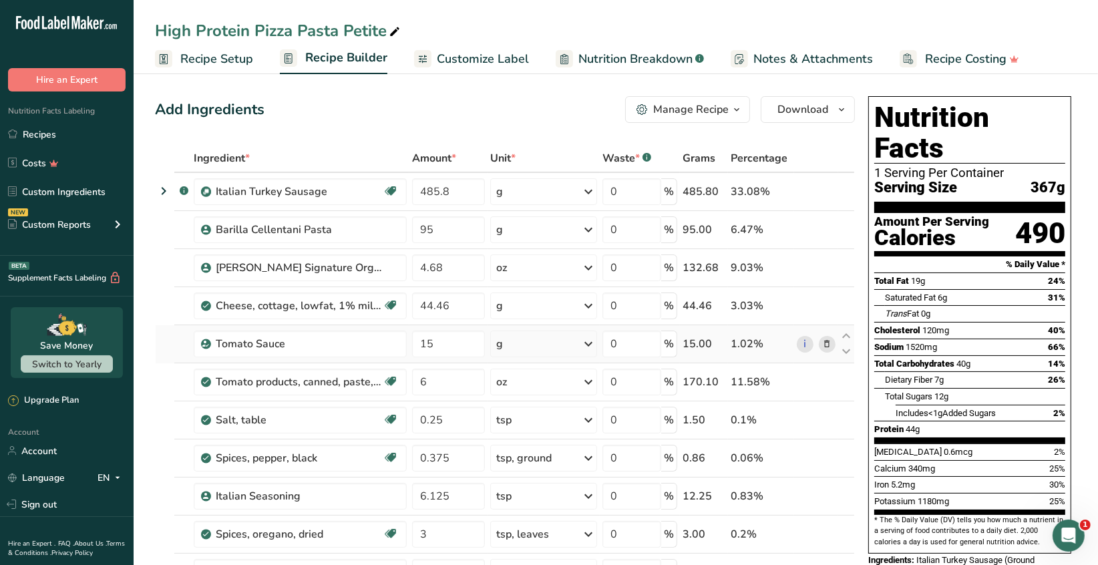
click at [588, 343] on icon at bounding box center [588, 344] width 16 height 24
click at [534, 548] on div "See more" at bounding box center [554, 548] width 112 height 14
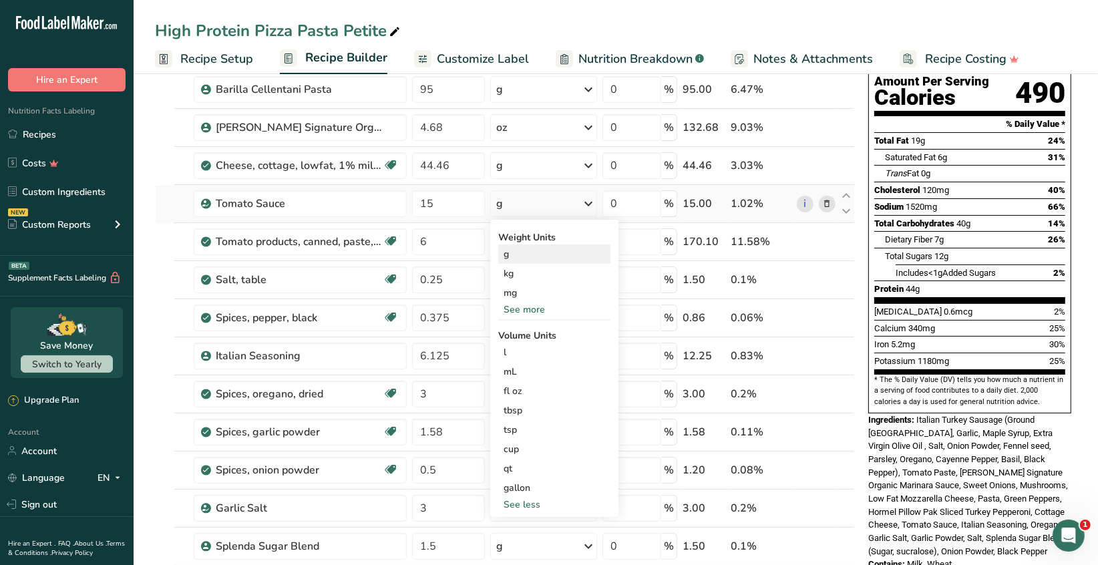
scroll to position [67, 0]
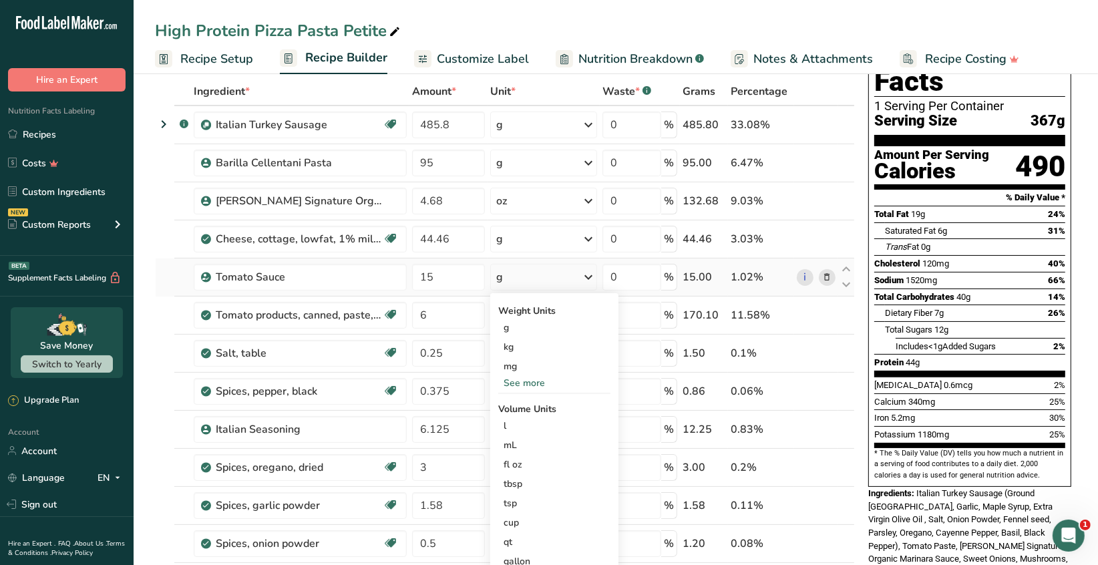
click at [528, 382] on div "See more" at bounding box center [554, 383] width 112 height 14
click at [513, 426] on div "oz" at bounding box center [554, 424] width 112 height 19
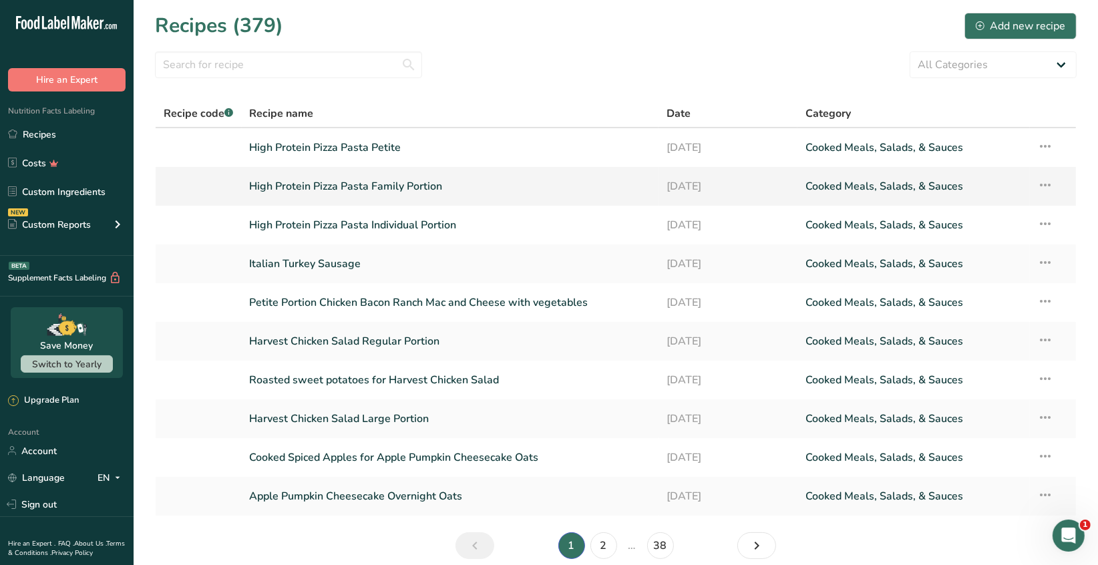
click at [409, 186] on link "High Protein Pizza Pasta Family Portion" at bounding box center [450, 186] width 401 height 28
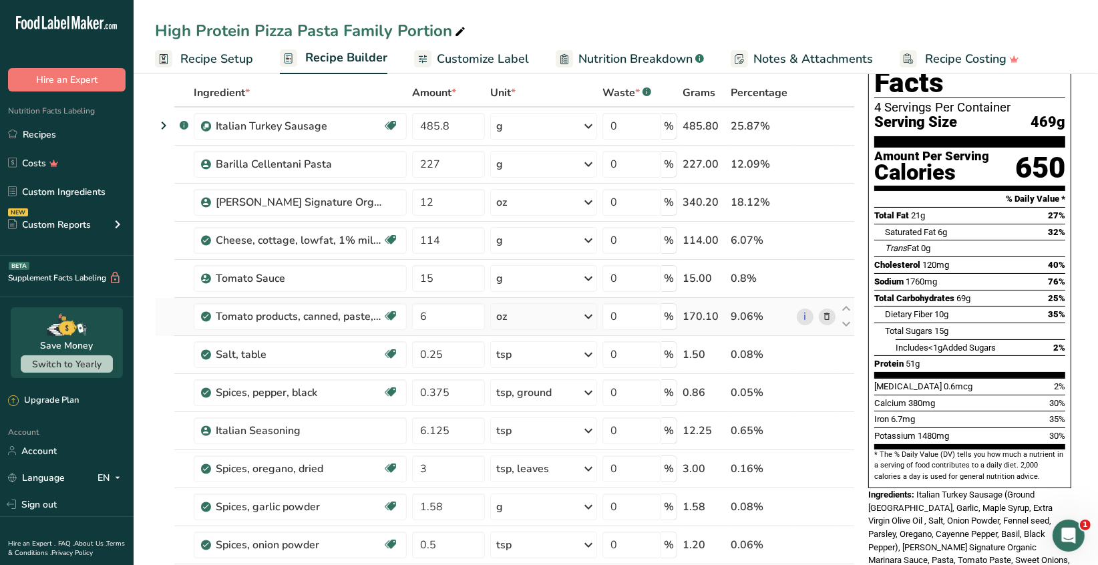
scroll to position [67, 0]
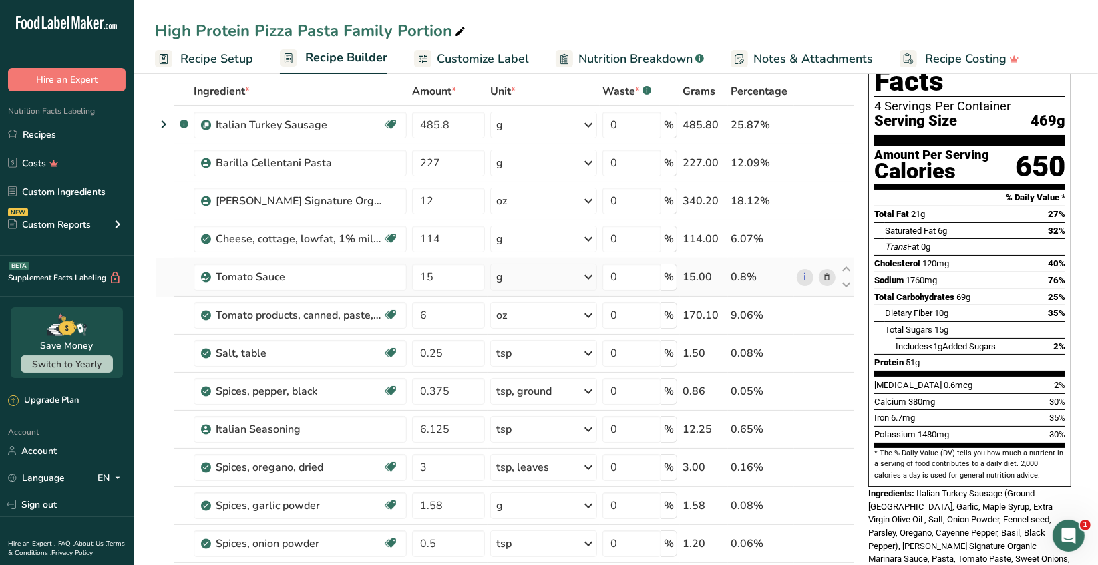
click at [590, 278] on icon at bounding box center [588, 277] width 16 height 24
click at [541, 385] on div "See more" at bounding box center [554, 383] width 112 height 14
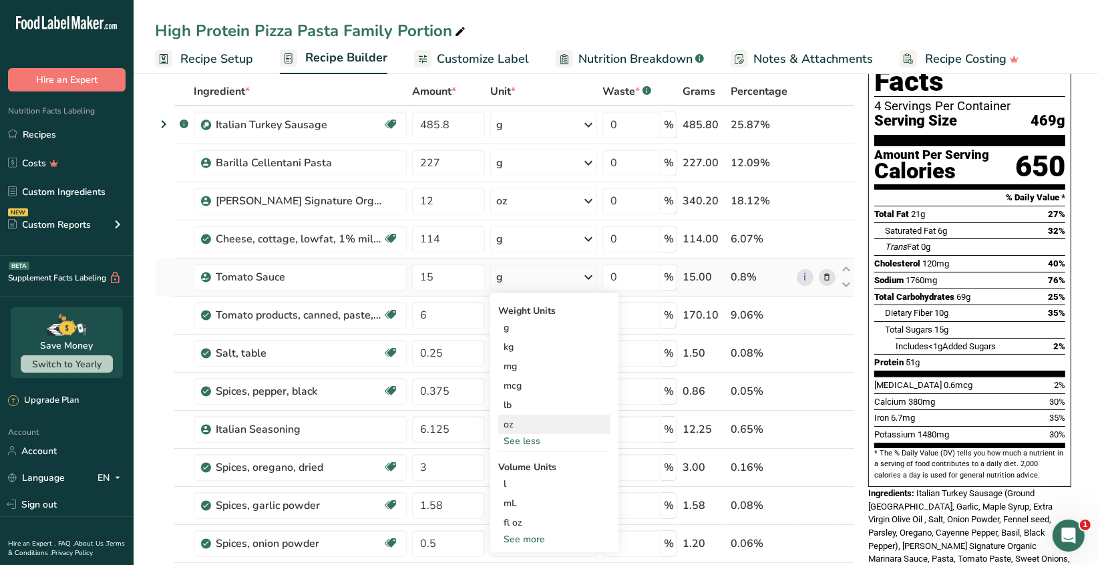
click at [521, 425] on div "oz" at bounding box center [554, 424] width 112 height 19
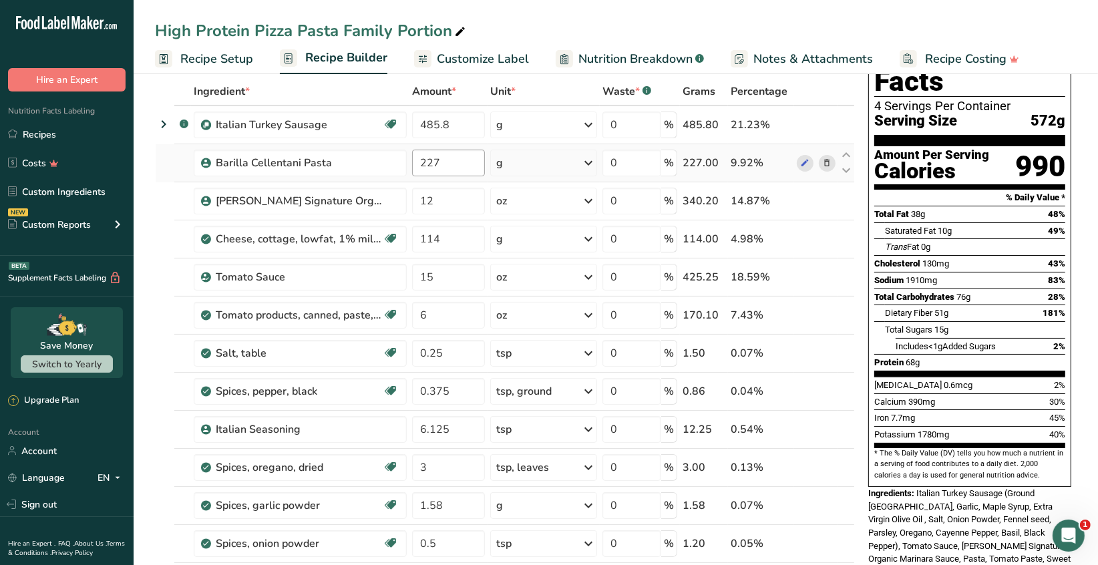
scroll to position [0, 0]
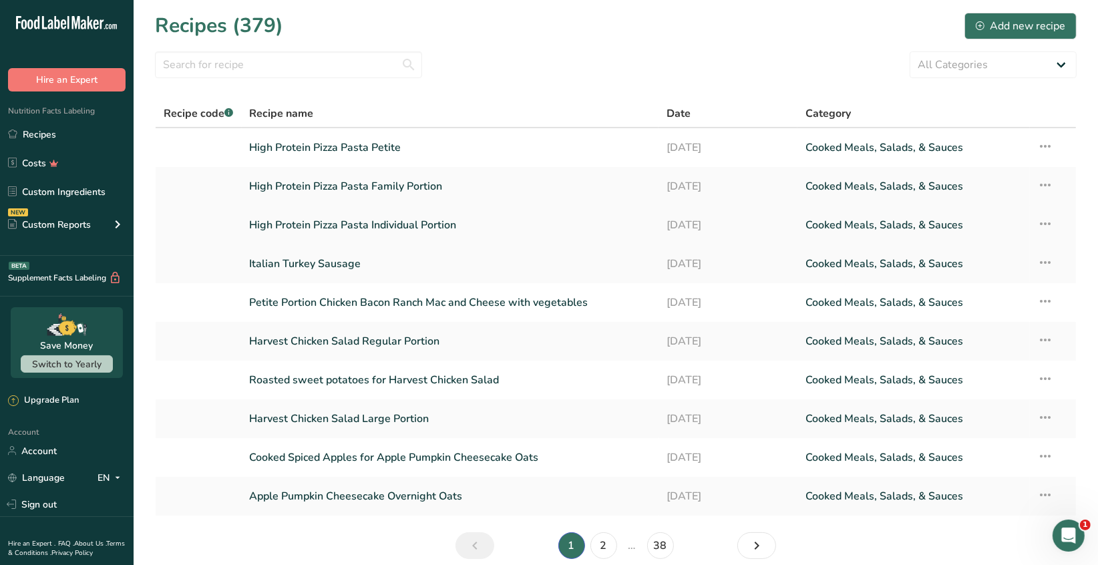
click at [439, 226] on link "High Protein Pizza Pasta Individual Portion" at bounding box center [450, 225] width 401 height 28
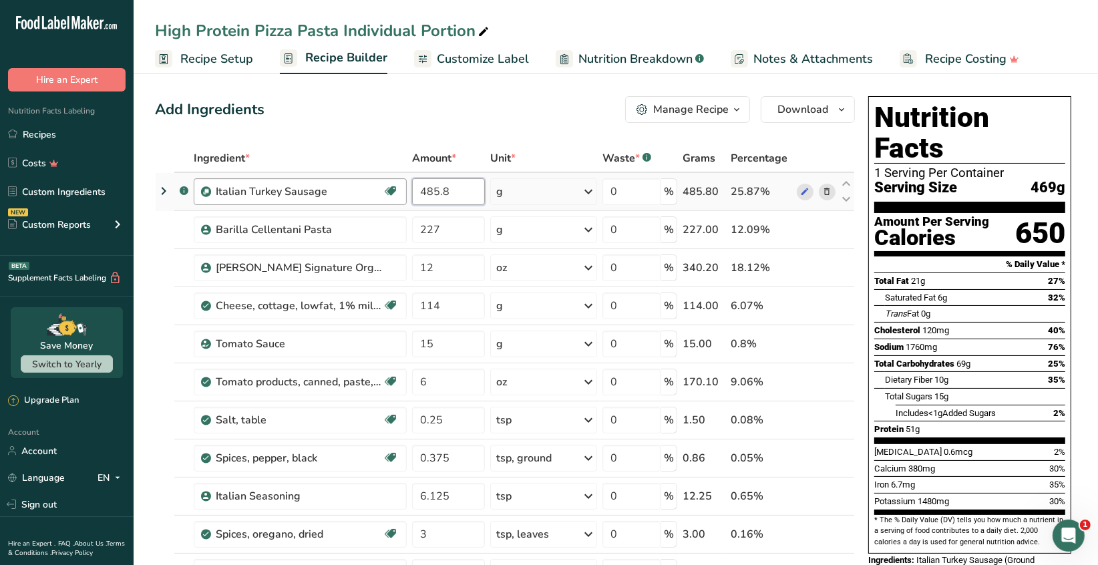
drag, startPoint x: 447, startPoint y: 189, endPoint x: 389, endPoint y: 180, distance: 58.8
click at [389, 180] on tr ".a-a{fill:#347362;}.b-a{fill:#fff;} Italian Turkey Sausage Source of Antioxidan…" at bounding box center [505, 192] width 699 height 38
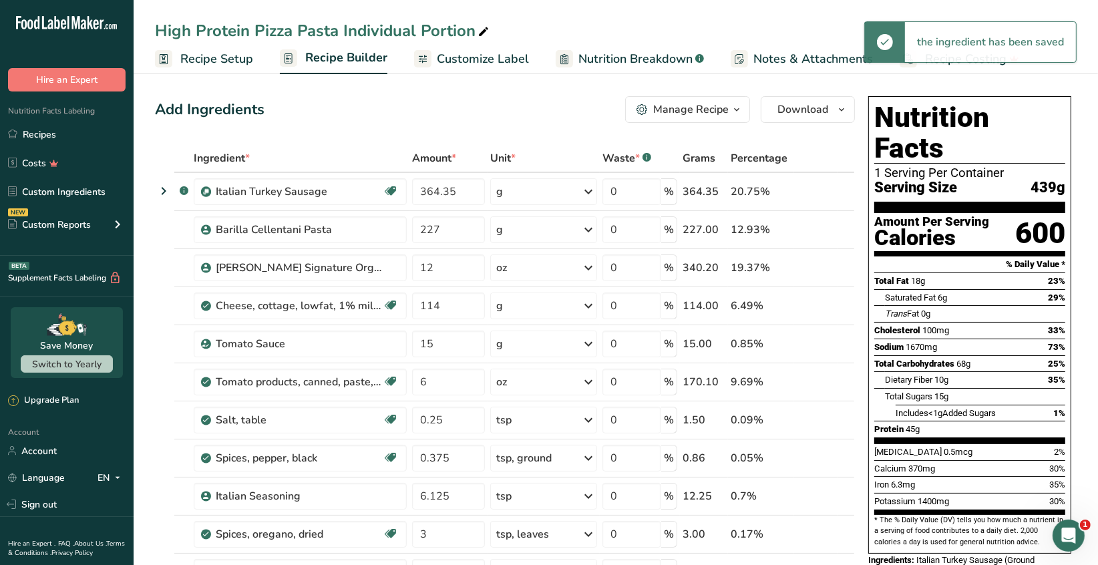
click at [588, 345] on icon at bounding box center [588, 344] width 16 height 24
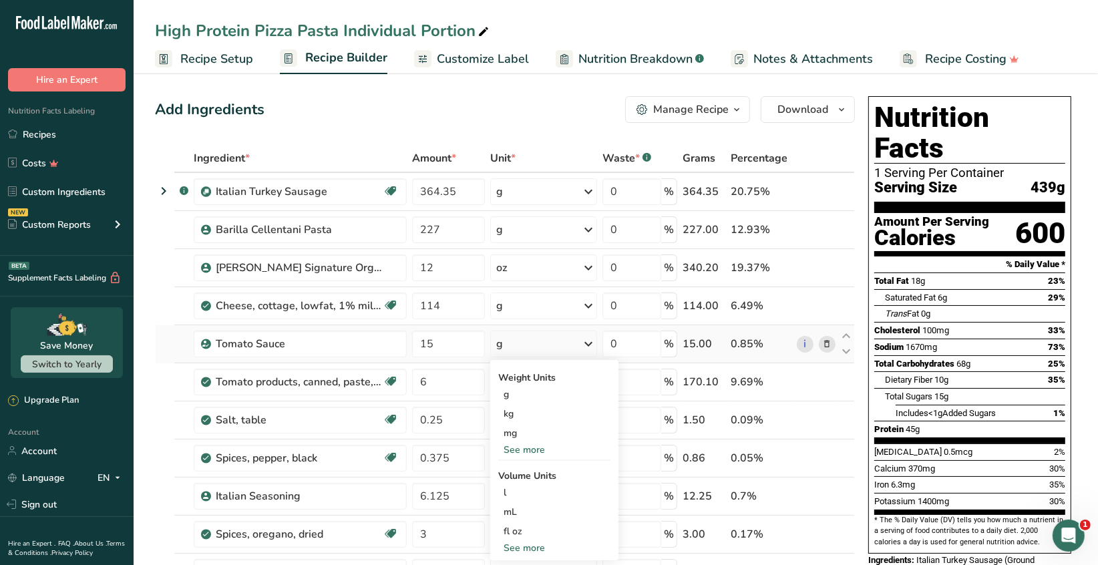
click at [530, 449] on div "See more" at bounding box center [554, 450] width 112 height 14
click at [514, 492] on div "oz" at bounding box center [554, 491] width 112 height 19
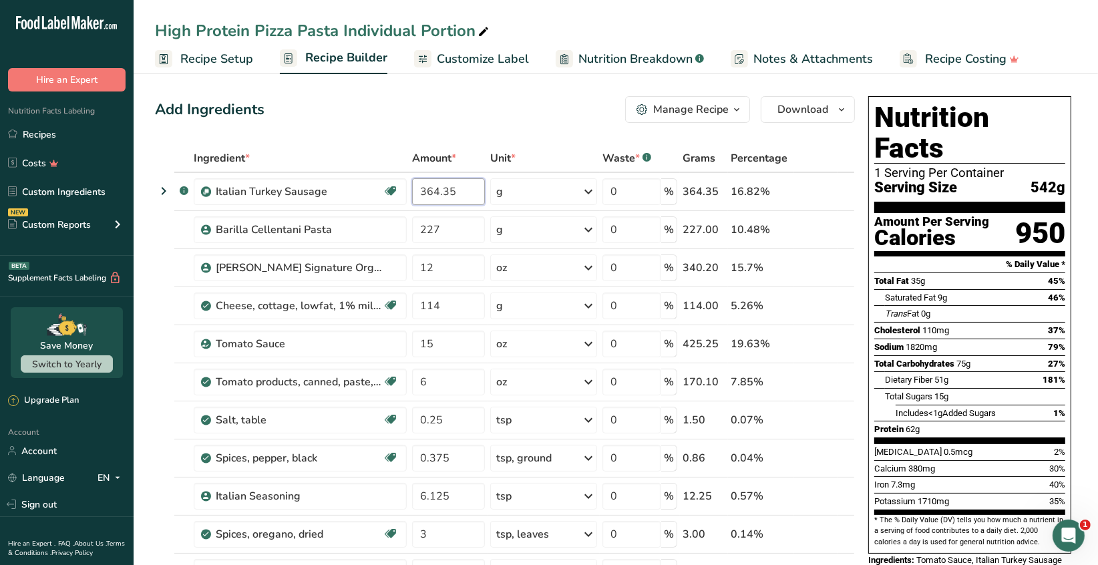
drag, startPoint x: 459, startPoint y: 192, endPoint x: 317, endPoint y: 170, distance: 144.5
type input "273.26"
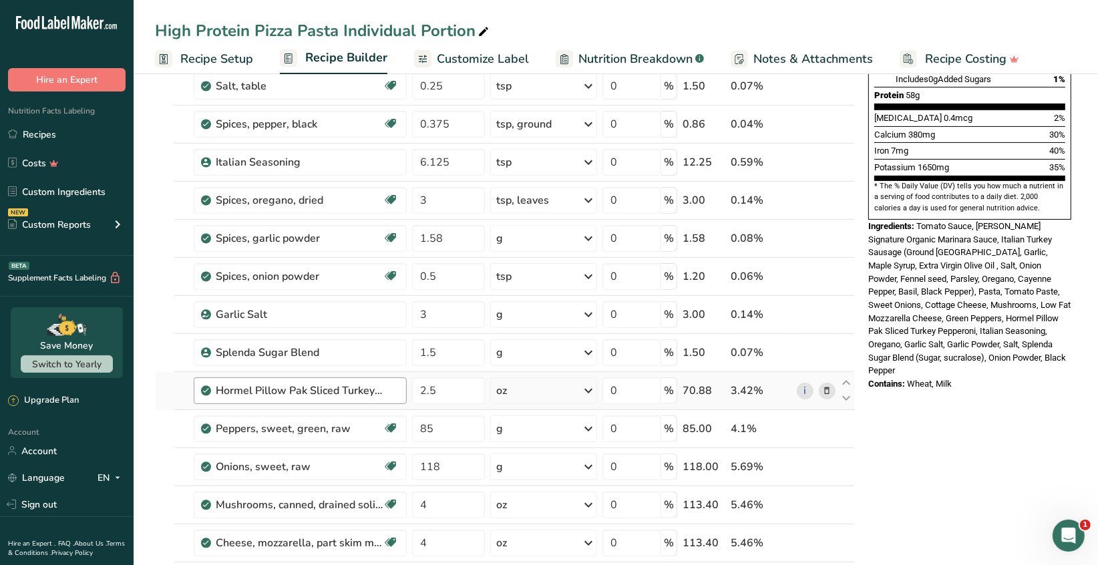
scroll to position [401, 0]
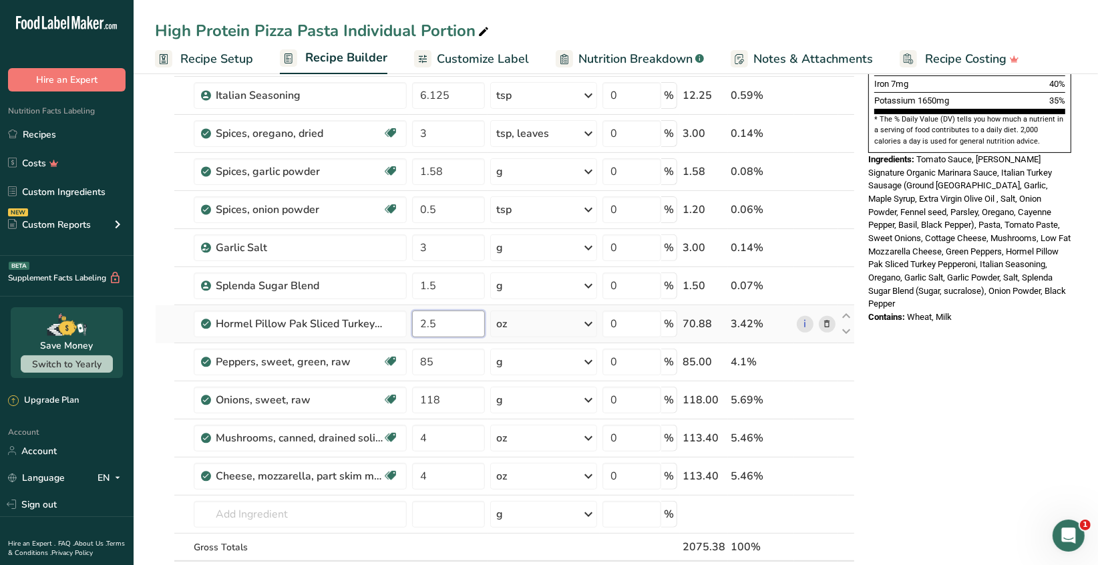
drag, startPoint x: 441, startPoint y: 325, endPoint x: 413, endPoint y: 322, distance: 28.2
click at [413, 322] on input "2.5" at bounding box center [448, 324] width 73 height 27
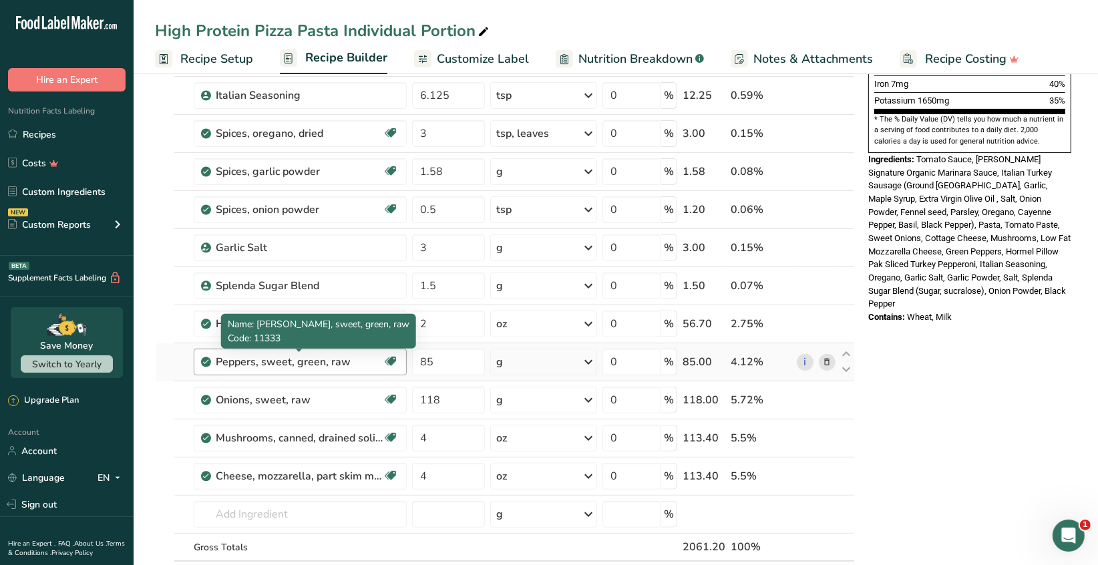
click at [368, 366] on div "Ingredient * Amount * Unit * Waste * .a-a{fill:#347362;}.b-a{fill:#fff;} Grams …" at bounding box center [505, 181] width 700 height 874
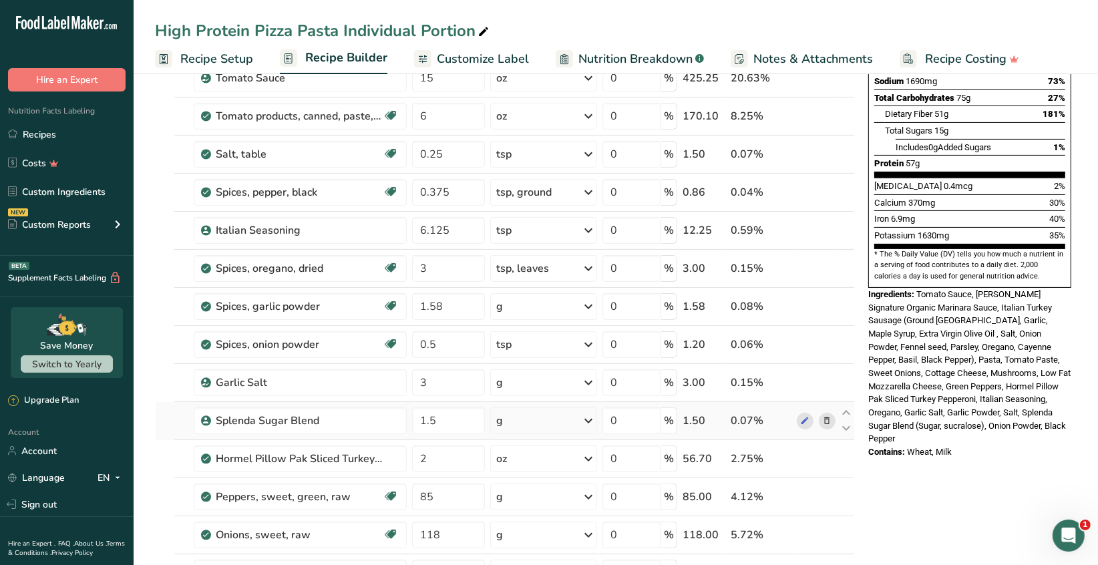
scroll to position [266, 0]
click at [429, 457] on input "2" at bounding box center [448, 458] width 73 height 27
type input "2.5"
drag, startPoint x: 929, startPoint y: 507, endPoint x: 936, endPoint y: 502, distance: 9.1
click at [932, 505] on div "Nutrition Facts 1 Serving Per Container Serving Size 515g Amount Per Serving Ca…" at bounding box center [970, 559] width 214 height 1470
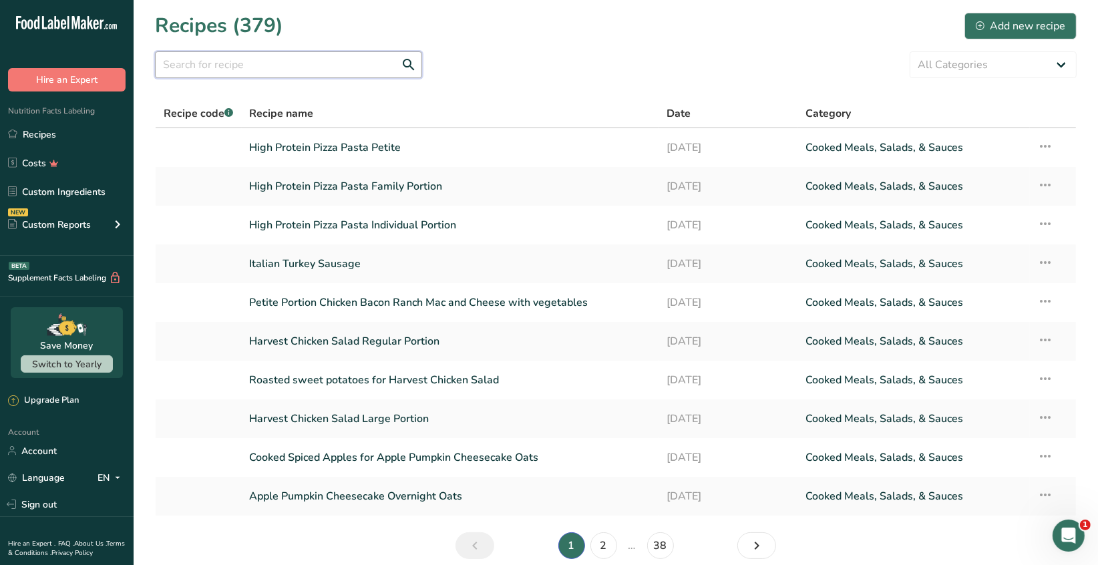
click at [200, 65] on input "text" at bounding box center [288, 64] width 267 height 27
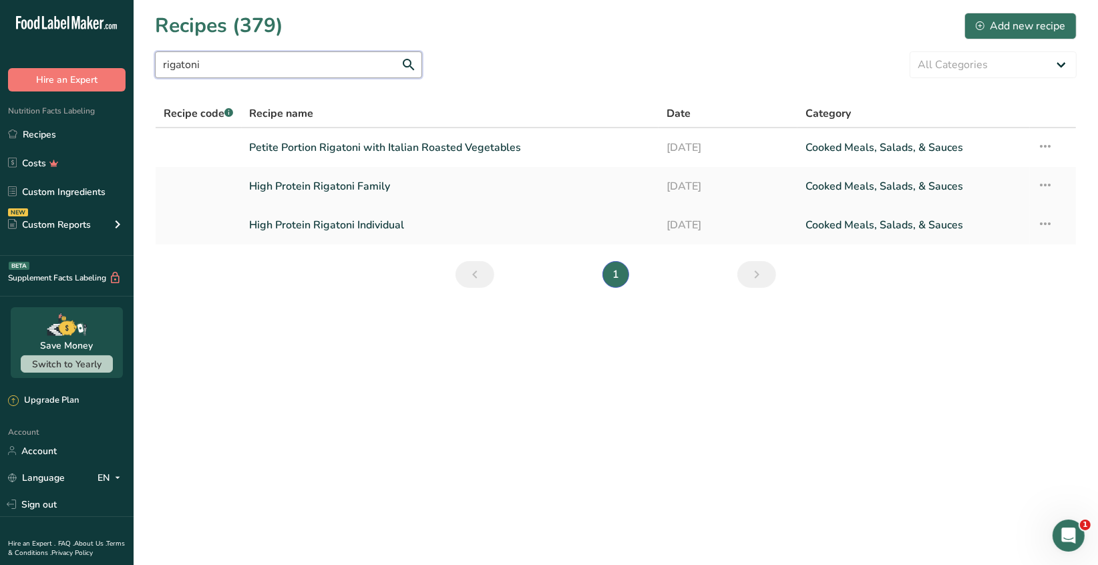
type input "rigatoni"
click at [364, 232] on link "High Protein Rigatoni Individual" at bounding box center [450, 225] width 401 height 28
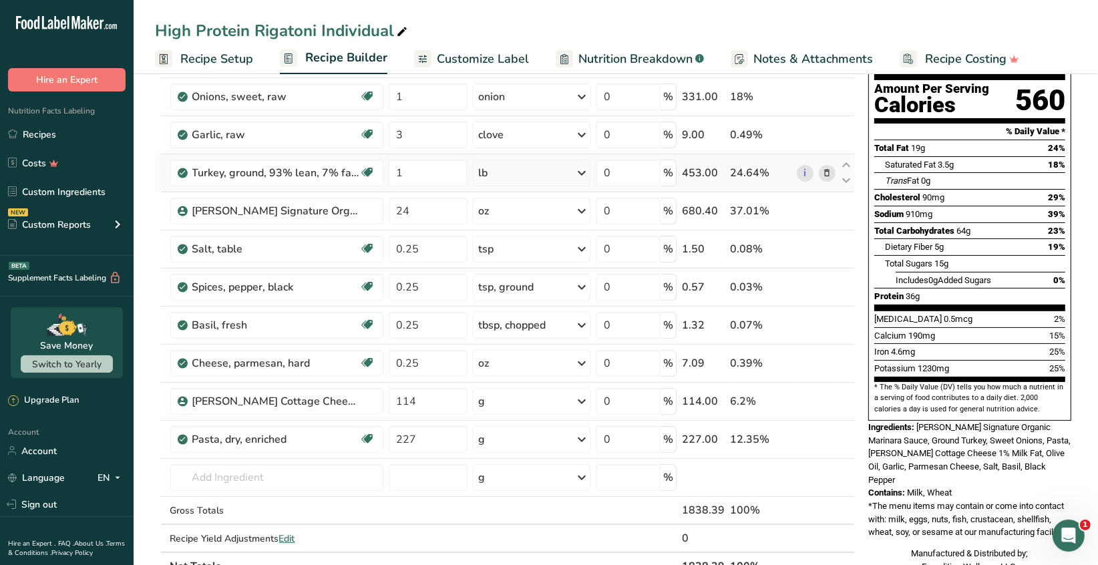
scroll to position [200, 0]
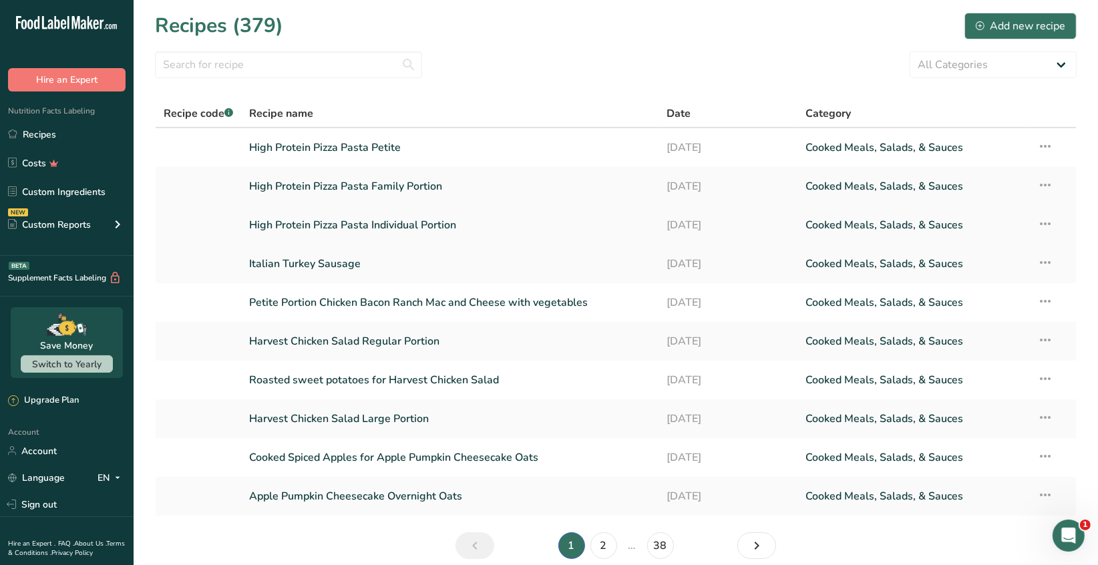
click at [449, 227] on link "High Protein Pizza Pasta Individual Portion" at bounding box center [450, 225] width 401 height 28
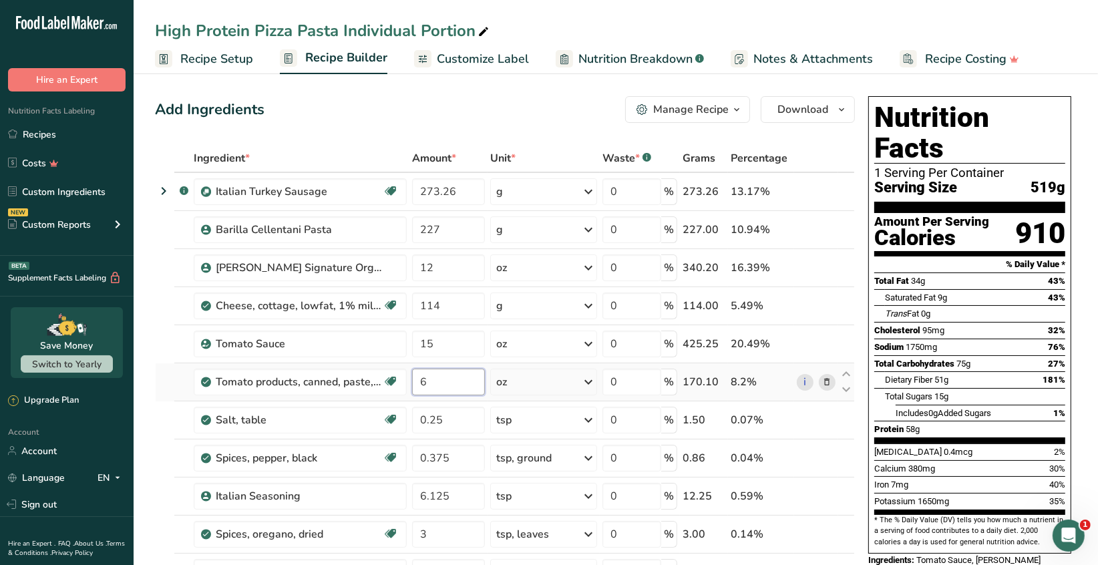
click at [430, 381] on input "6" at bounding box center [448, 382] width 73 height 27
type input "3"
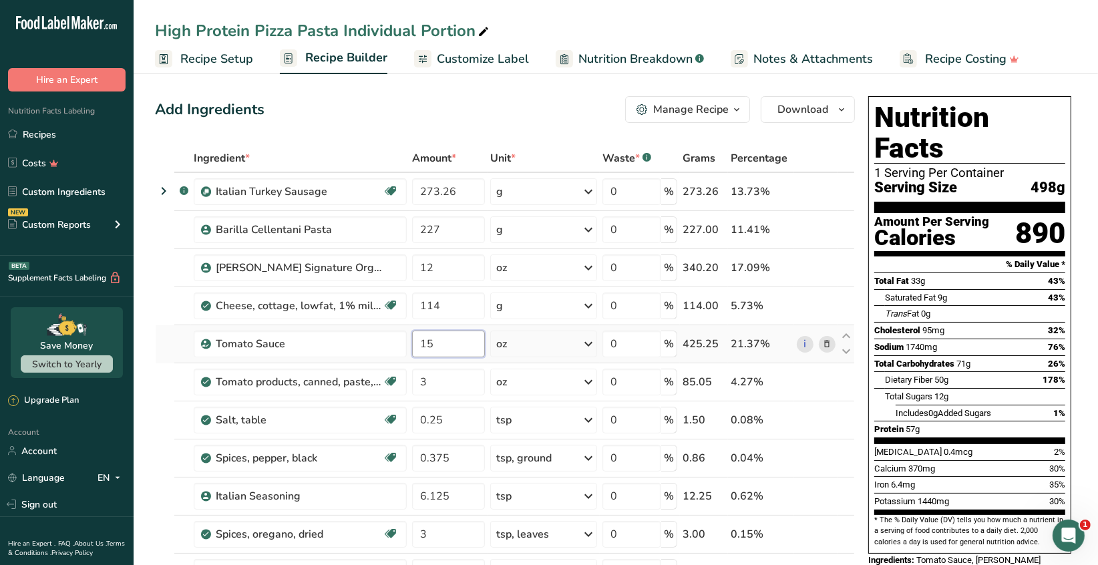
click at [440, 342] on input "15" at bounding box center [448, 344] width 73 height 27
type input "18"
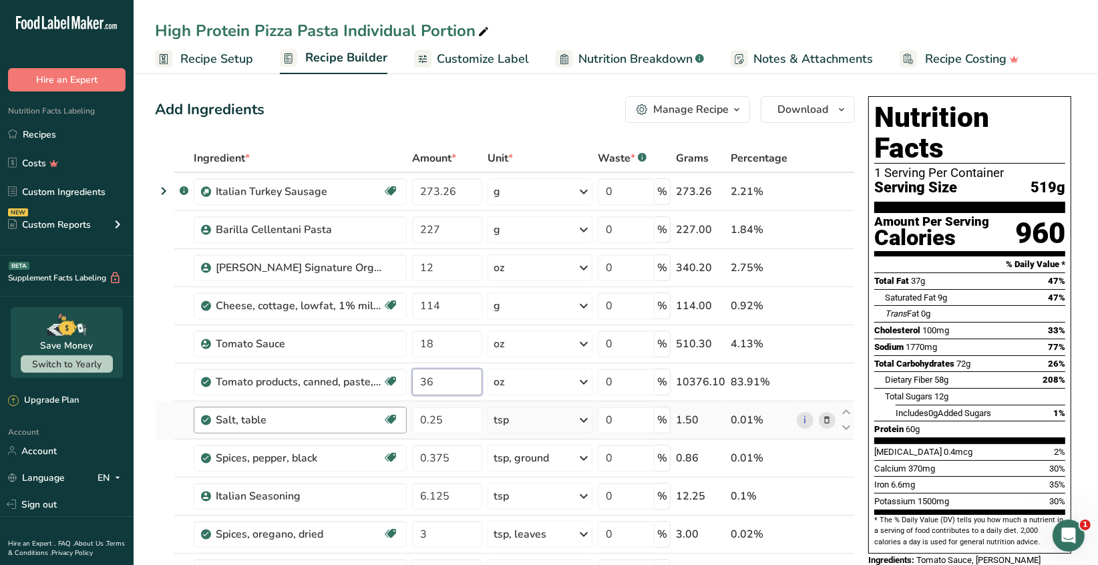
type input "3"
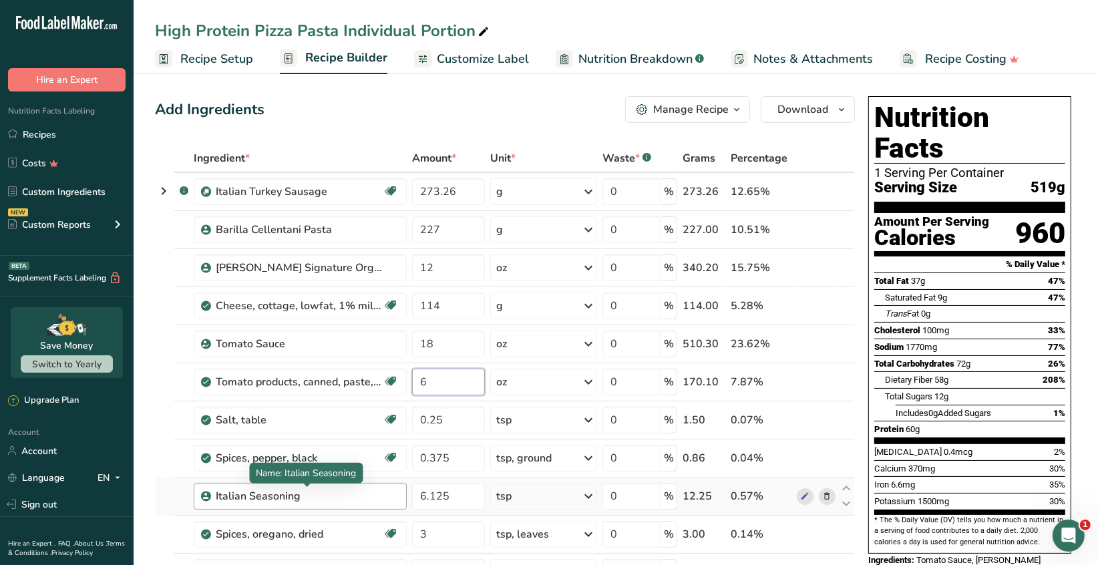
type input "6"
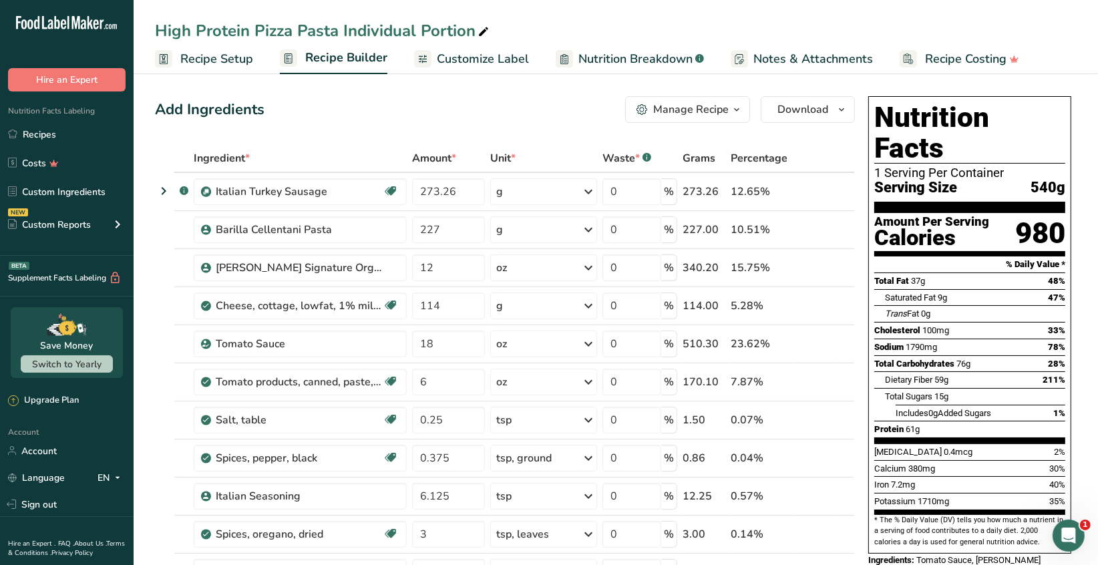
click at [216, 56] on span "Recipe Setup" at bounding box center [216, 59] width 73 height 18
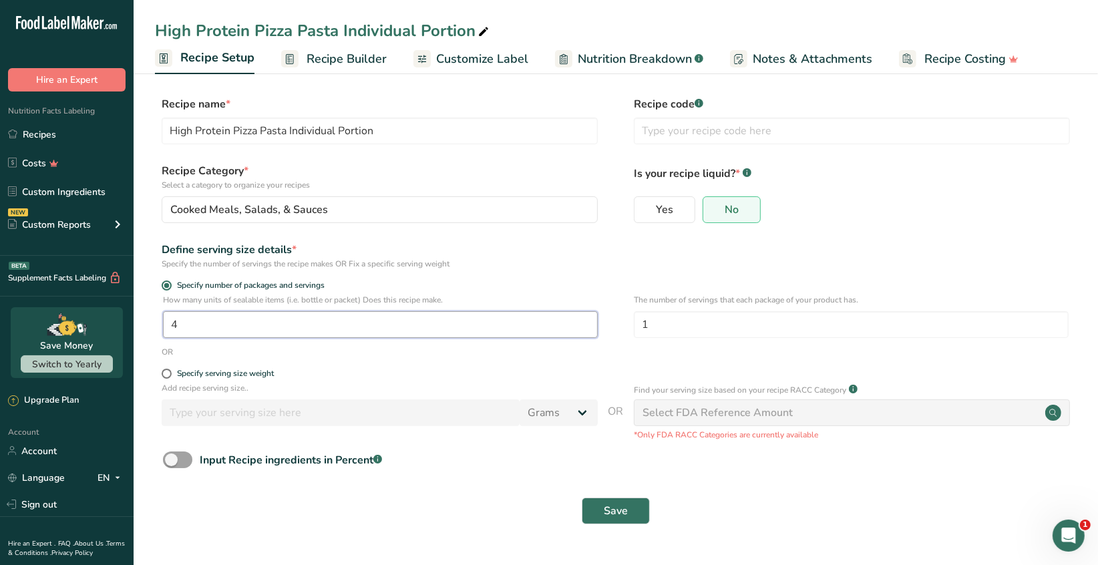
click at [182, 323] on input "4" at bounding box center [380, 324] width 435 height 27
type input "1"
type input "5"
click at [618, 516] on span "Save" at bounding box center [616, 511] width 24 height 16
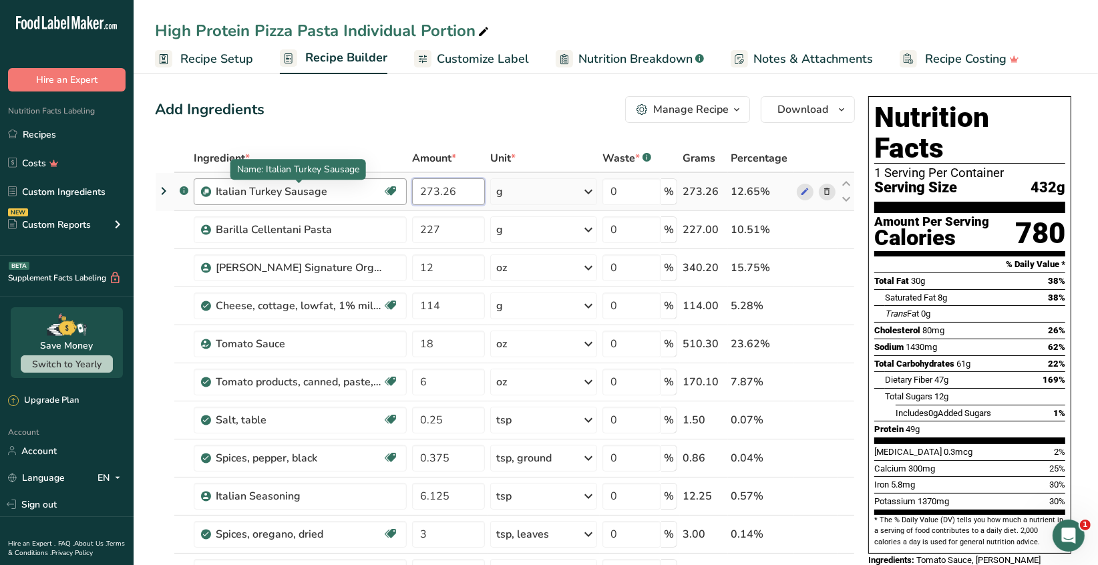
drag, startPoint x: 462, startPoint y: 191, endPoint x: 379, endPoint y: 185, distance: 83.7
click at [379, 185] on tr ".a-a{fill:#347362;}.b-a{fill:#fff;} Italian Turkey Sausage Source of Antioxidan…" at bounding box center [505, 192] width 699 height 38
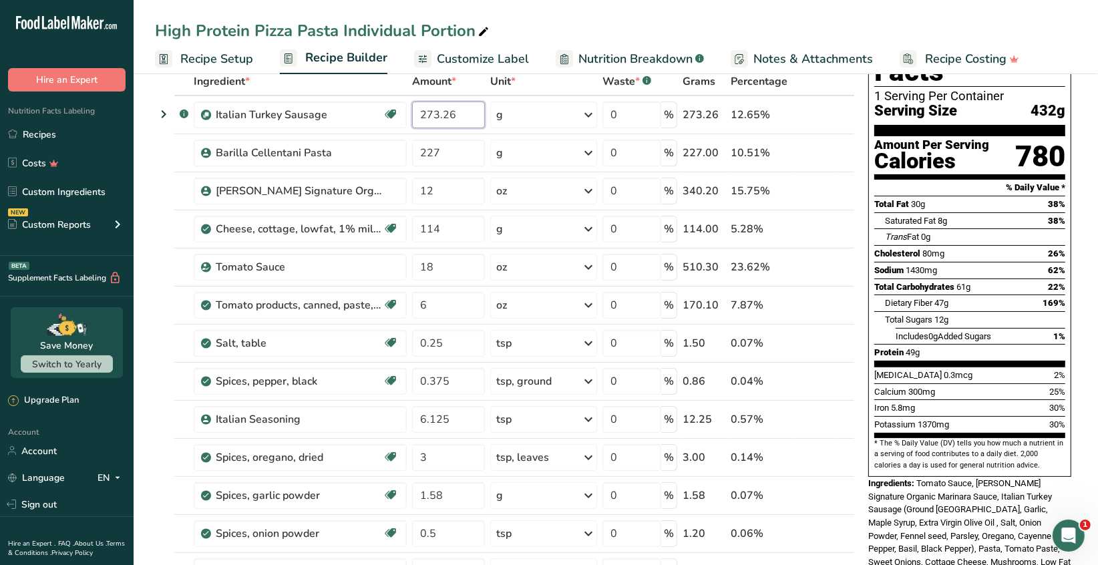
scroll to position [67, 0]
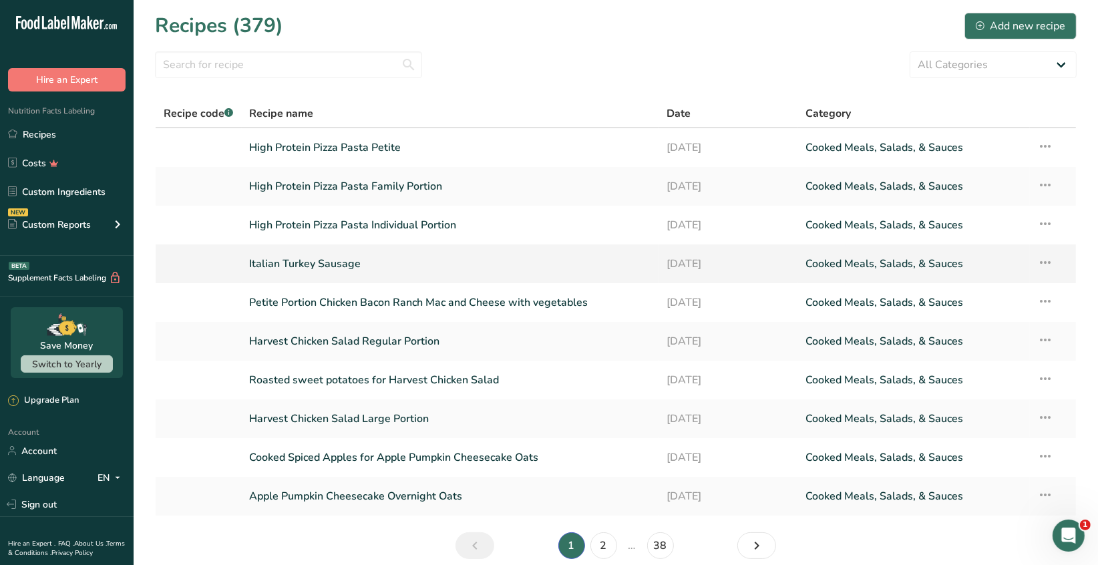
click at [341, 266] on link "Italian Turkey Sausage" at bounding box center [450, 264] width 401 height 28
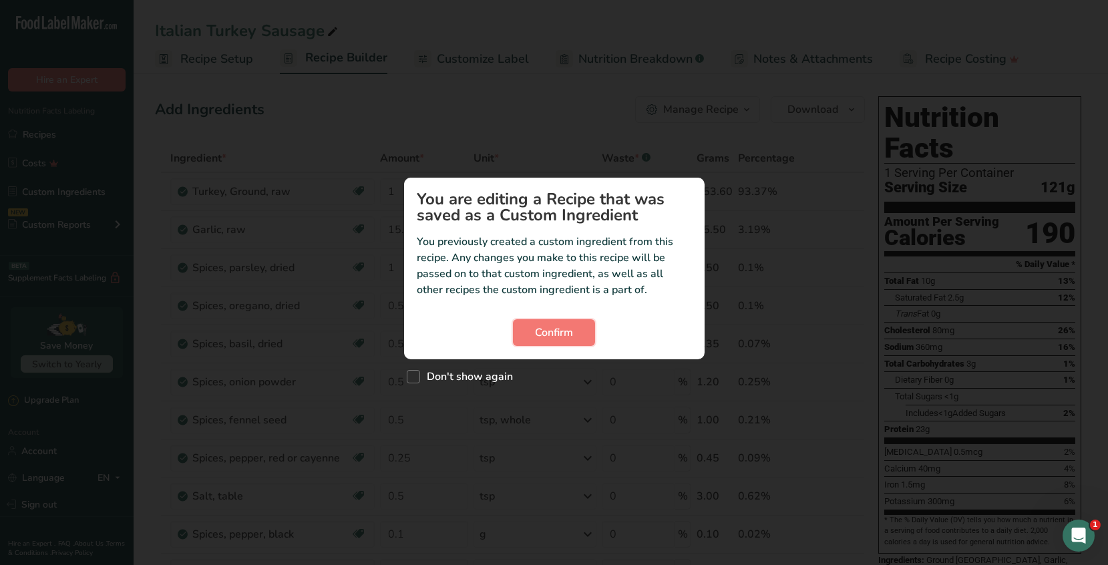
drag, startPoint x: 550, startPoint y: 332, endPoint x: 613, endPoint y: 319, distance: 64.7
click at [550, 329] on span "Confirm" at bounding box center [554, 333] width 38 height 16
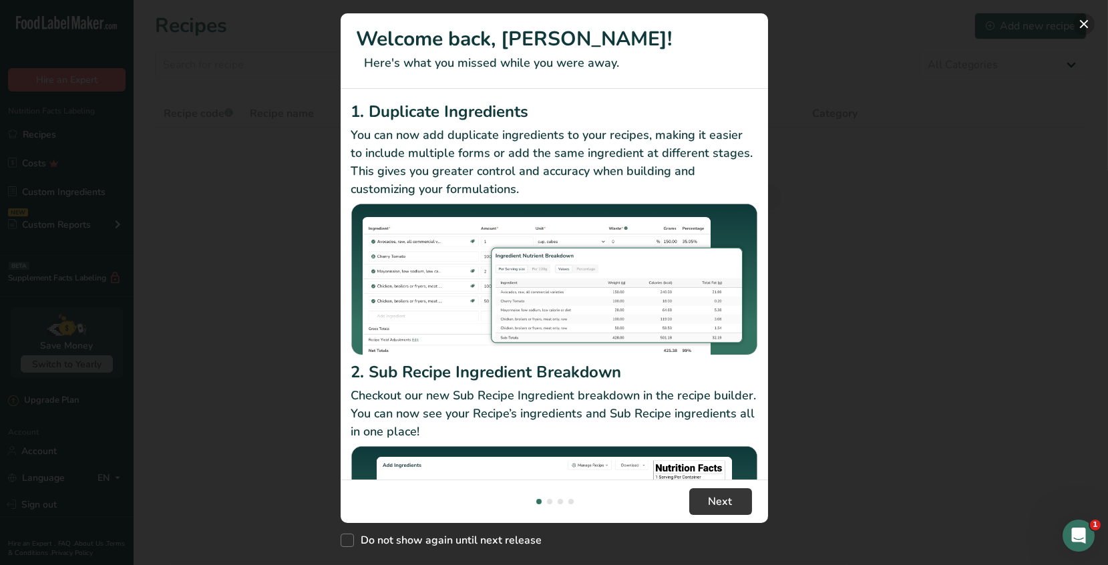
click at [1084, 27] on button "New Features" at bounding box center [1083, 23] width 21 height 21
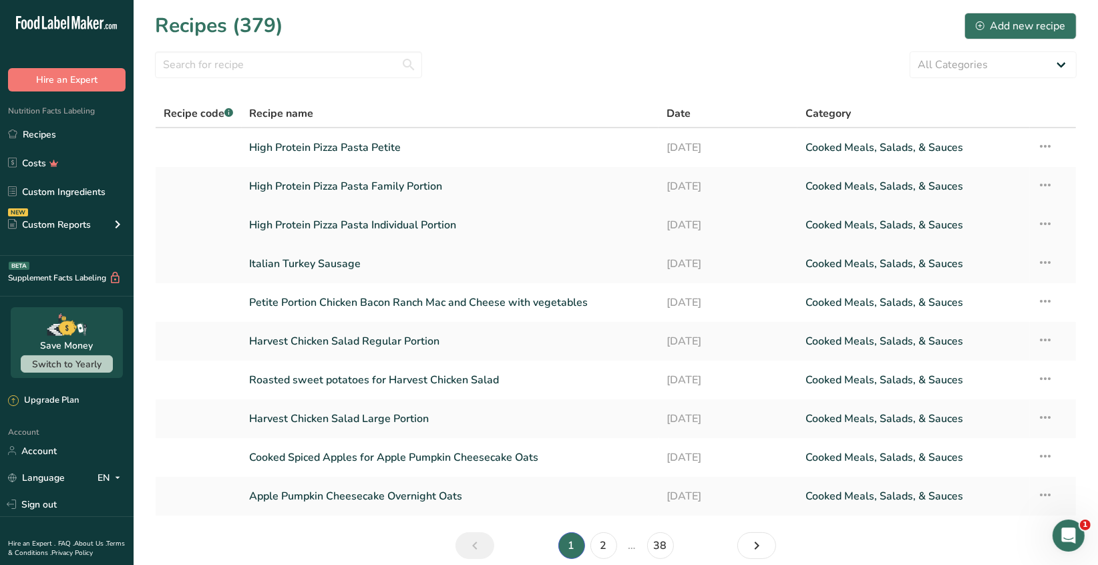
click at [491, 221] on link "High Protein Pizza Pasta Individual Portion" at bounding box center [450, 225] width 401 height 28
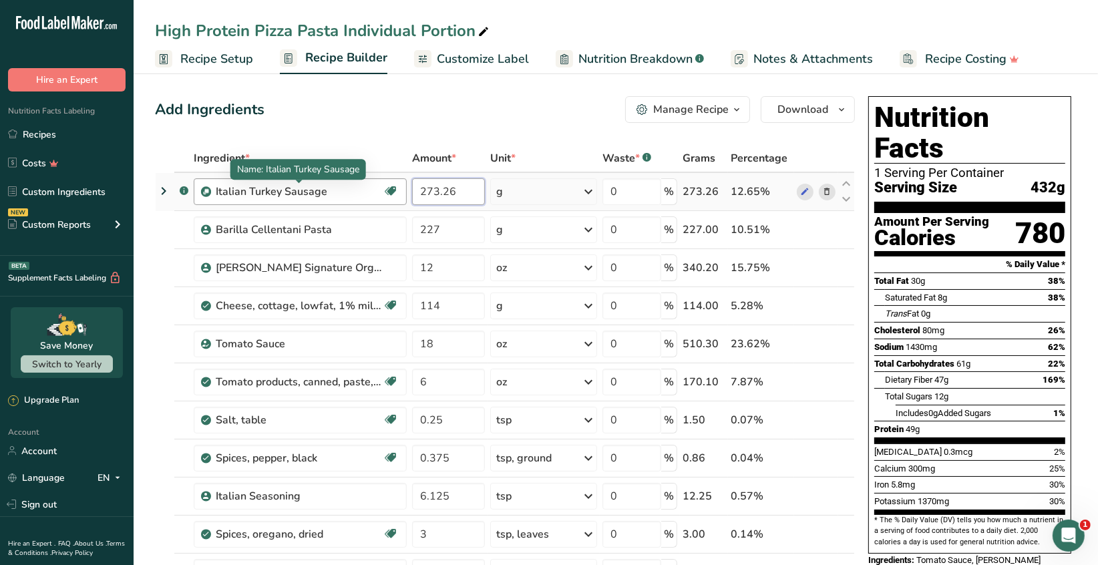
drag, startPoint x: 457, startPoint y: 189, endPoint x: 367, endPoint y: 184, distance: 91.0
click at [367, 184] on tr ".a-a{fill:#347362;}.b-a{fill:#fff;} Italian Turkey Sausage Source of Antioxidan…" at bounding box center [505, 192] width 699 height 38
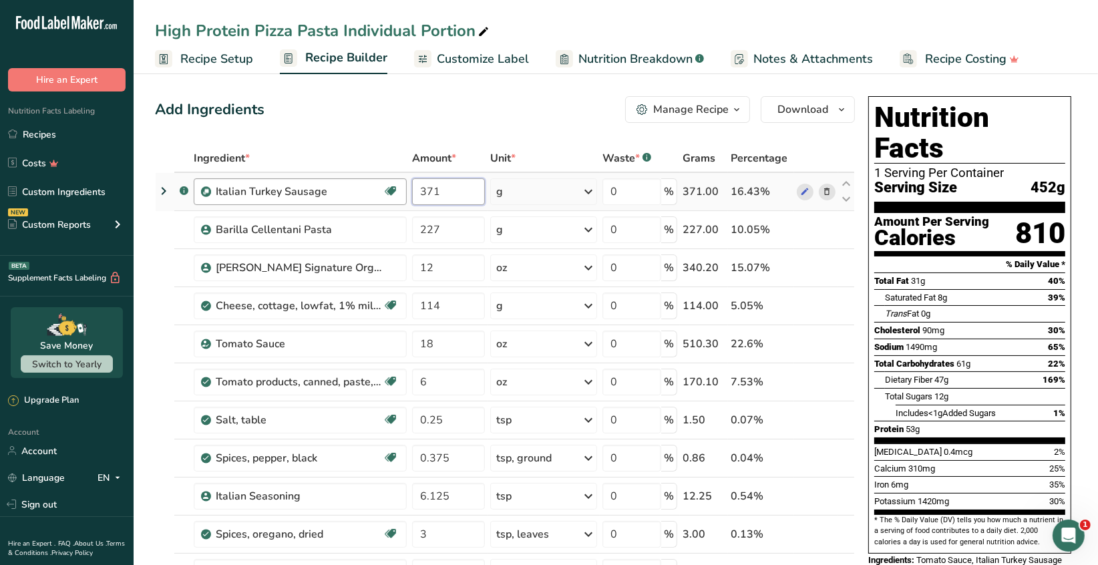
drag, startPoint x: 442, startPoint y: 192, endPoint x: 335, endPoint y: 192, distance: 107.5
click at [335, 192] on tr ".a-a{fill:#347362;}.b-a{fill:#fff;} Italian Turkey Sausage Source of Antioxidan…" at bounding box center [505, 192] width 699 height 38
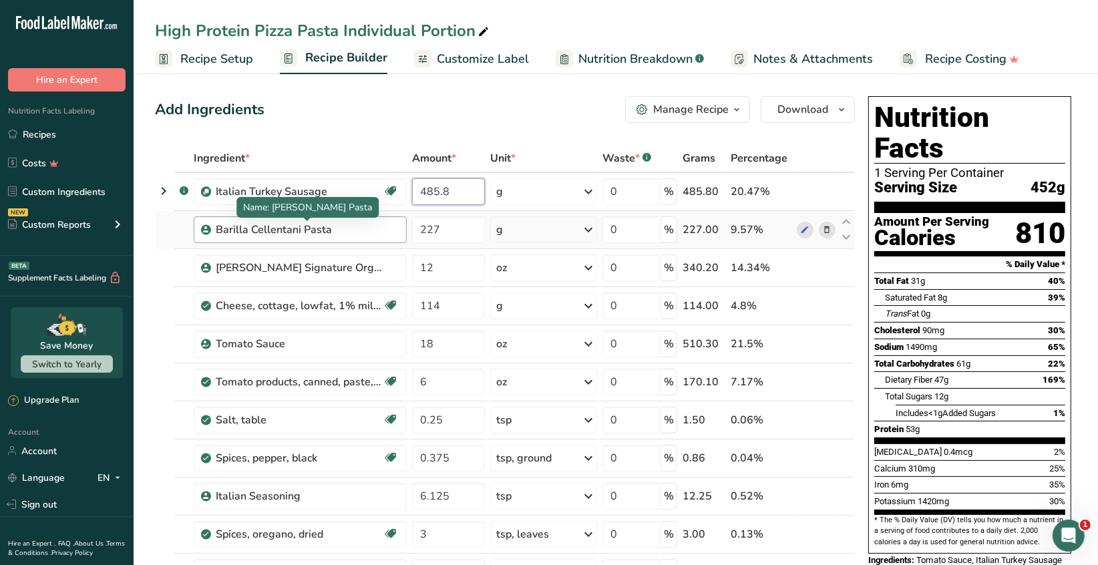
type input "485.8"
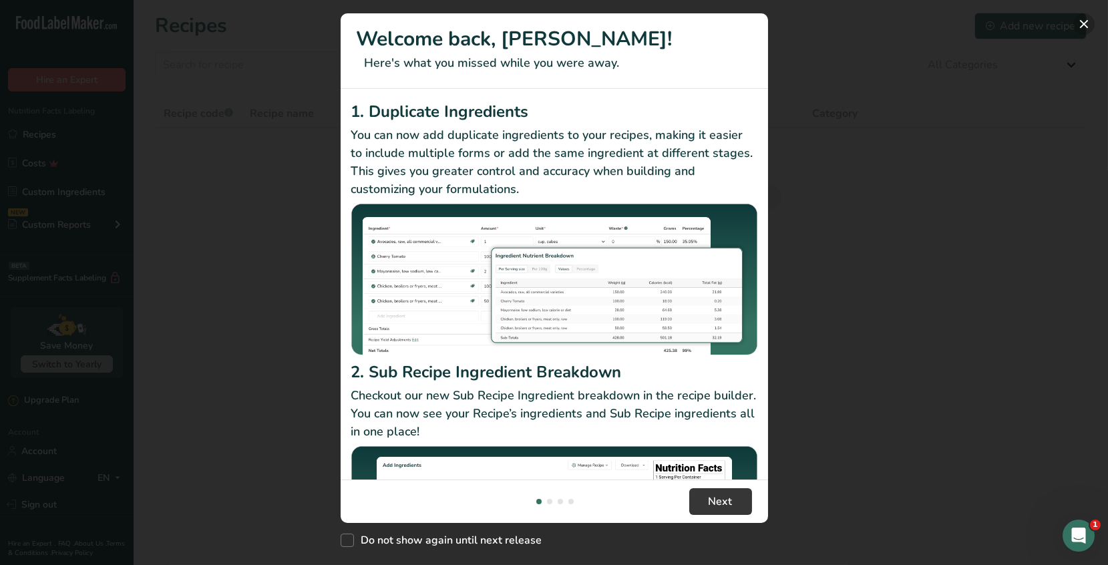
click at [1087, 25] on button "New Features" at bounding box center [1083, 23] width 21 height 21
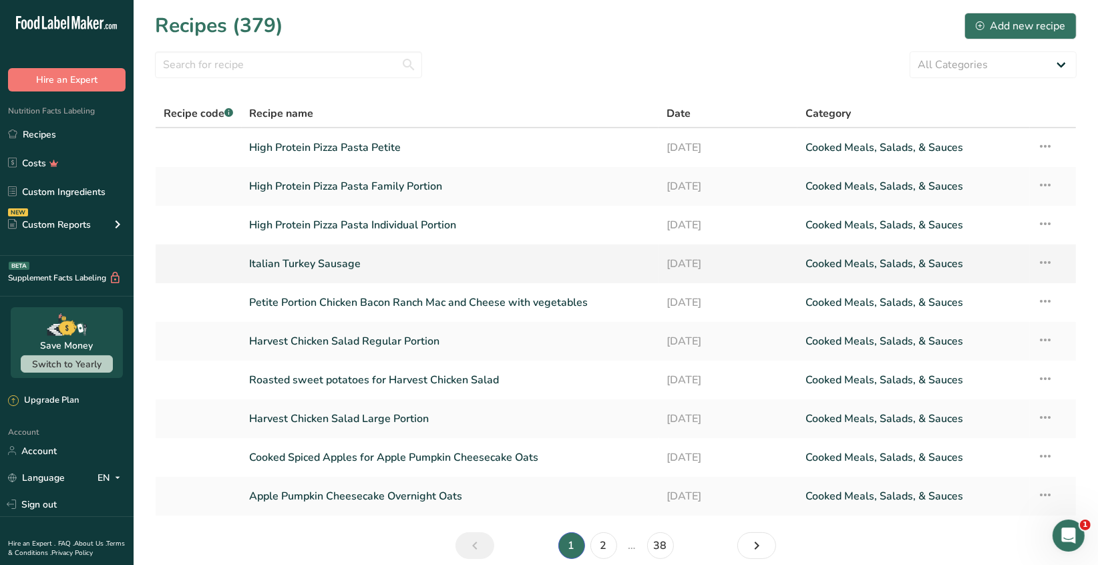
click at [1049, 266] on icon at bounding box center [1046, 262] width 16 height 24
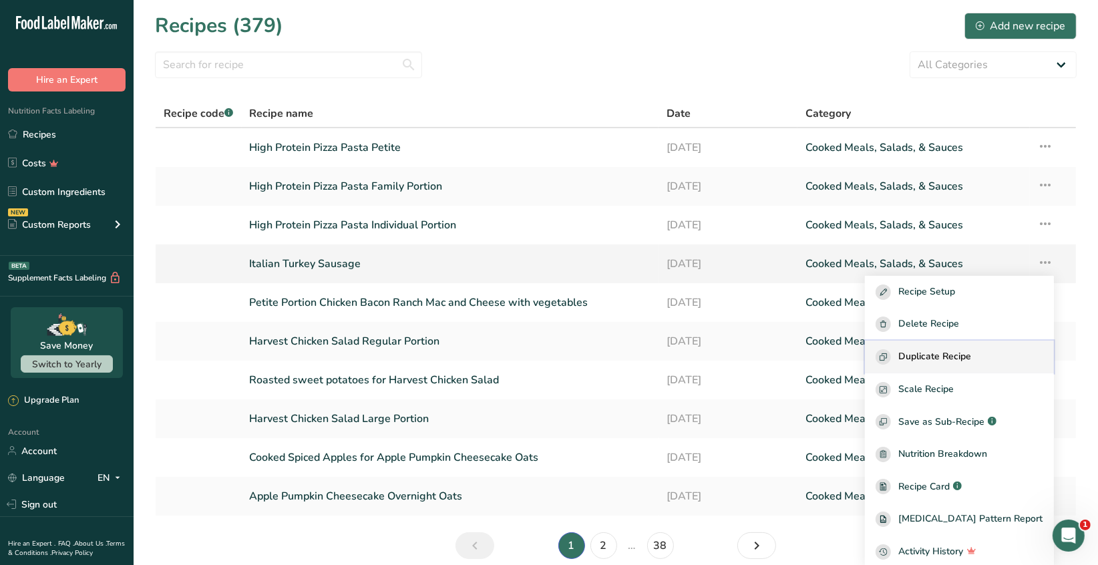
click at [999, 359] on div "Duplicate Recipe" at bounding box center [960, 356] width 168 height 15
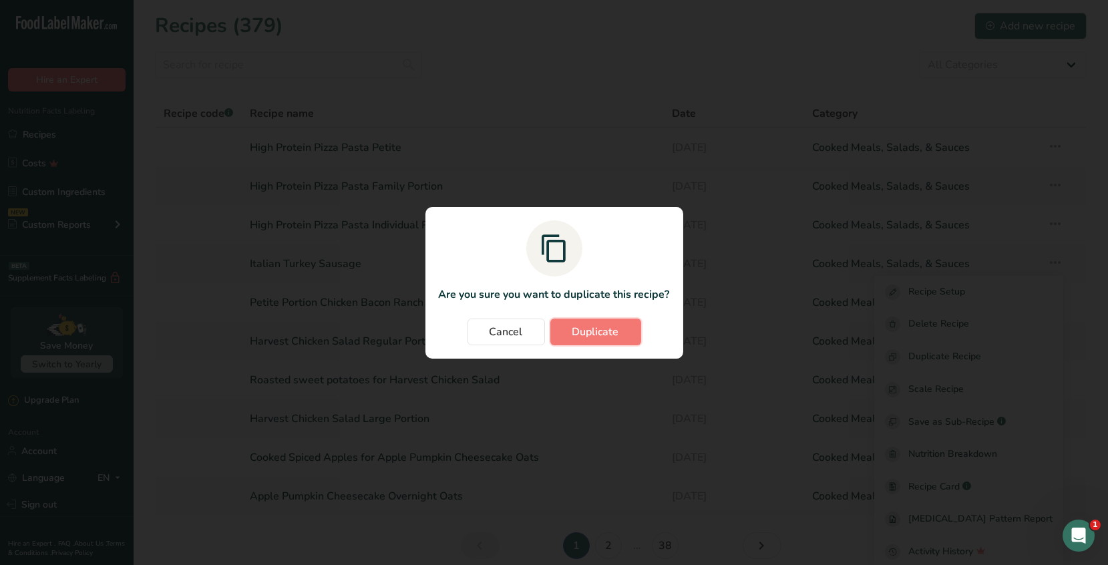
click at [587, 335] on span "Duplicate" at bounding box center [595, 332] width 47 height 16
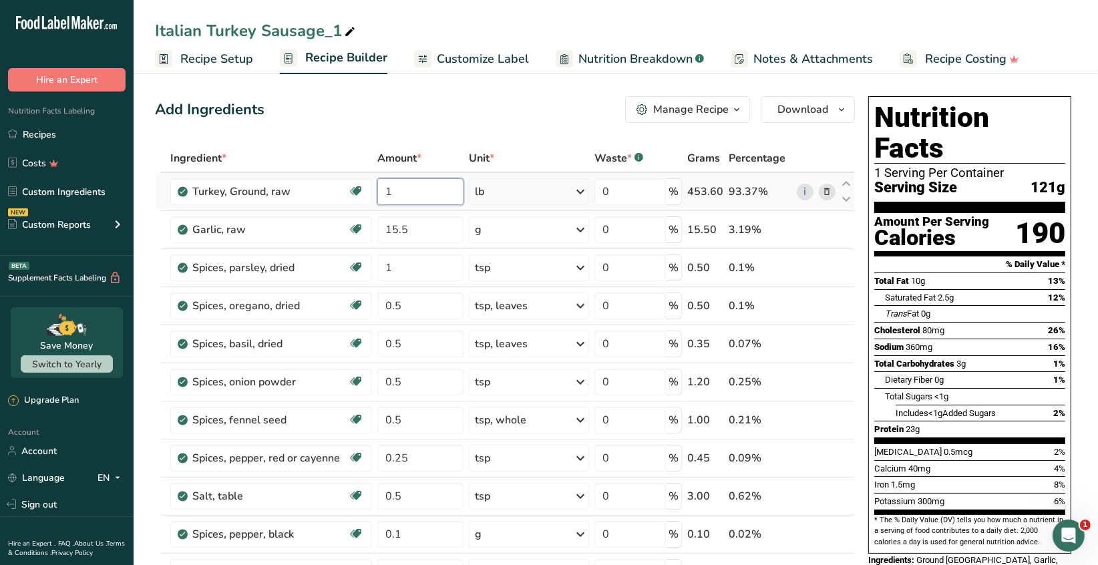
click at [395, 192] on input "1" at bounding box center [420, 191] width 86 height 27
type input "9"
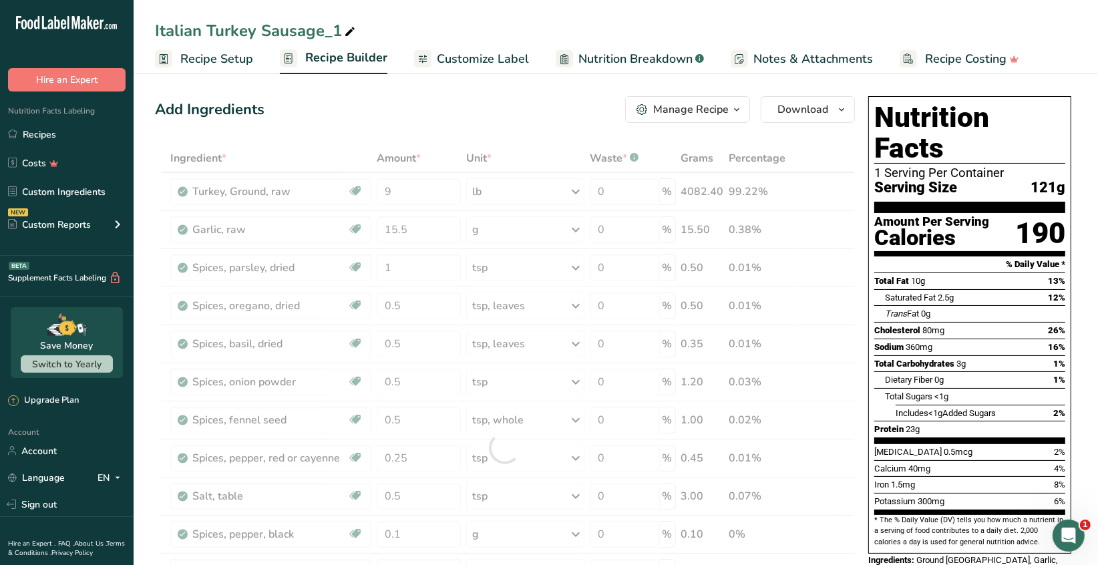
click at [578, 192] on div "Ingredient * Amount * Unit * Waste * .a-a{fill:#347362;}.b-a{fill:#fff;} Grams …" at bounding box center [505, 447] width 700 height 607
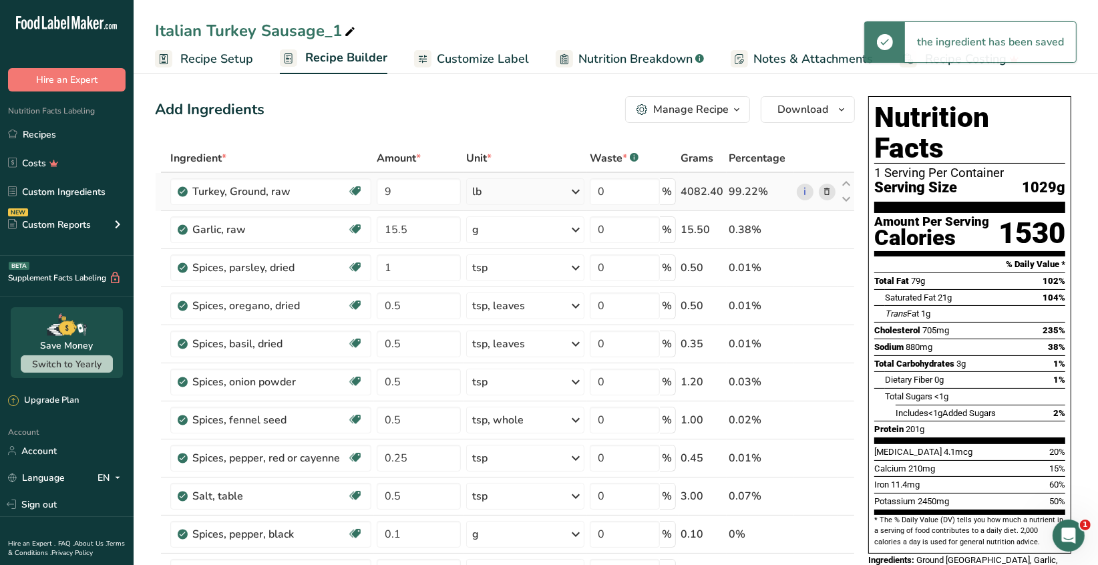
click at [576, 190] on icon at bounding box center [576, 192] width 16 height 24
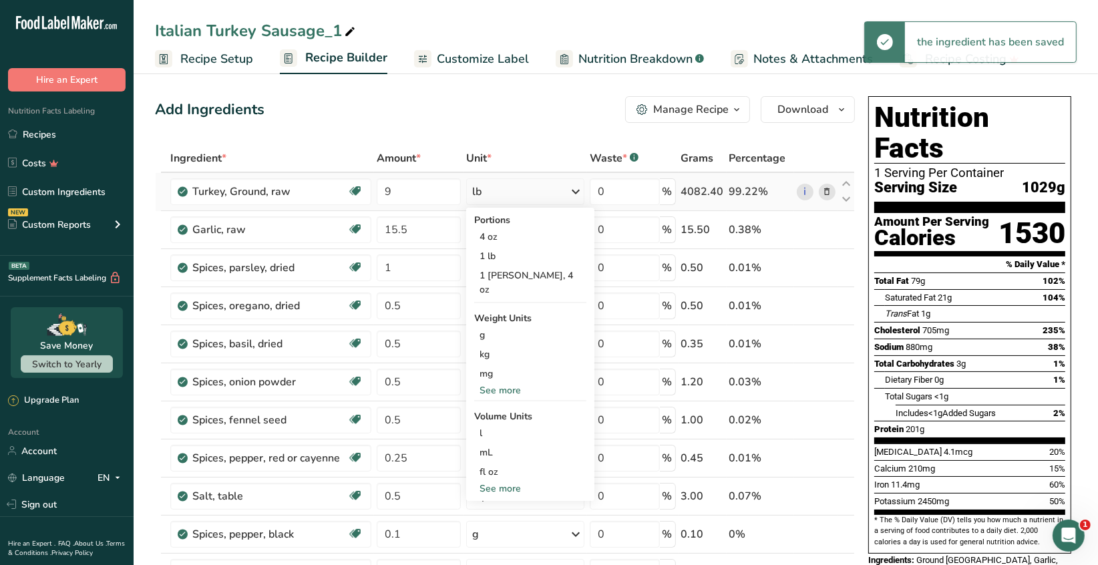
click at [515, 383] on div "See more" at bounding box center [530, 390] width 112 height 14
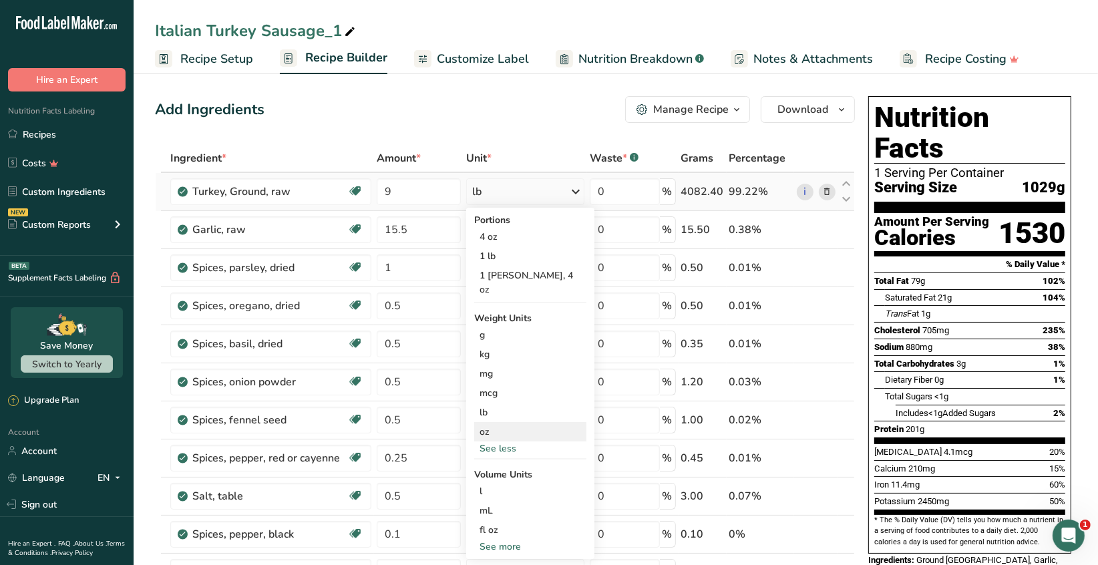
click at [502, 422] on div "oz" at bounding box center [530, 431] width 112 height 19
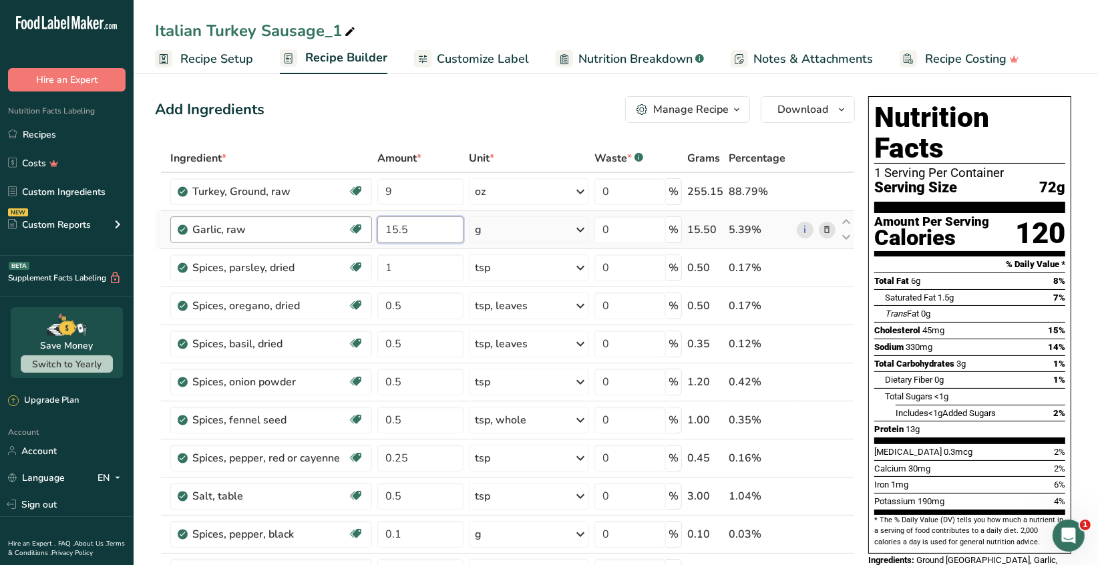
drag, startPoint x: 412, startPoint y: 226, endPoint x: 314, endPoint y: 227, distance: 98.2
click at [324, 224] on tr "Garlic, raw Source of Antioxidants Dairy free Gluten free Vegan Vegetarian Soy …" at bounding box center [505, 230] width 699 height 38
type input "8.7"
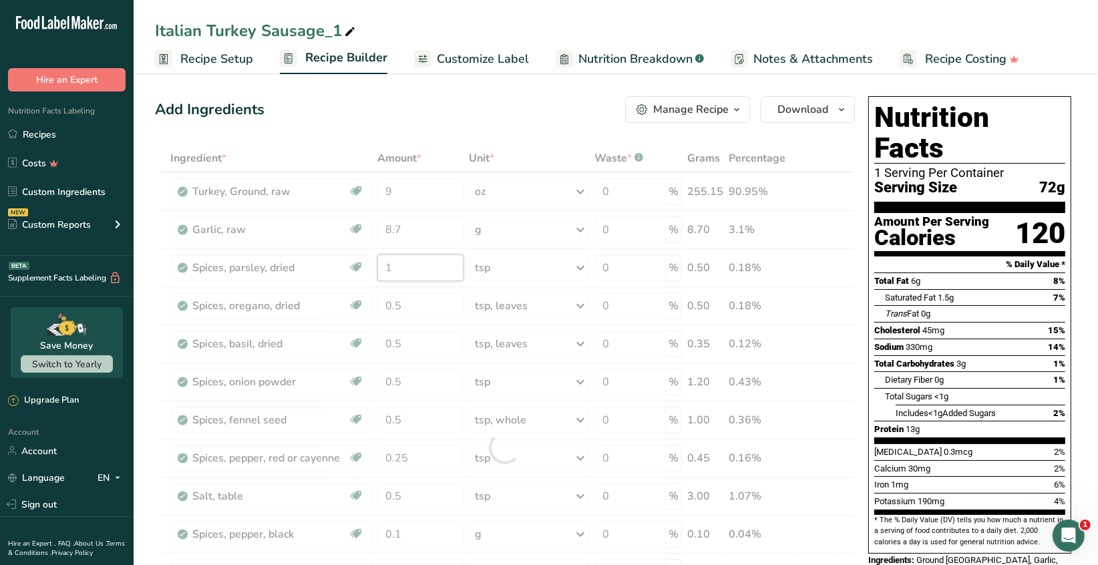
click at [398, 262] on div "Ingredient * Amount * Unit * Waste * .a-a{fill:#347362;}.b-a{fill:#fff;} Grams …" at bounding box center [505, 447] width 700 height 607
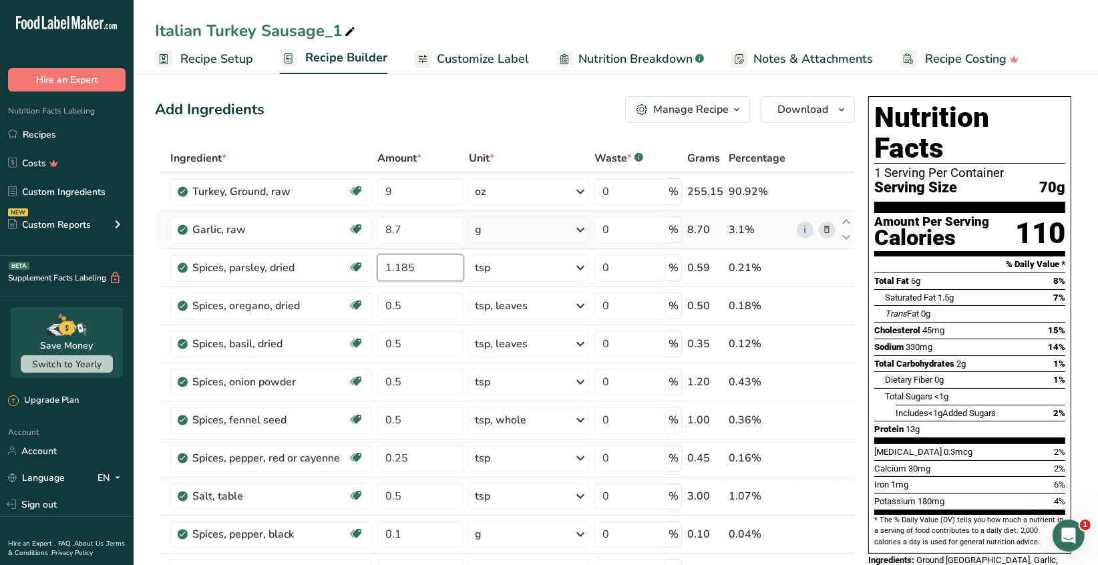
type input "1.1856"
drag, startPoint x: 422, startPoint y: 266, endPoint x: 311, endPoint y: 248, distance: 112.2
click at [335, 254] on tr "Spices, parsley, dried Source of Antioxidants Dairy free Gluten free Vegan Vege…" at bounding box center [505, 268] width 699 height 38
type input "0.1856"
click at [581, 267] on div "Ingredient * Amount * Unit * Waste * .a-a{fill:#347362;}.b-a{fill:#fff;} Grams …" at bounding box center [505, 447] width 700 height 607
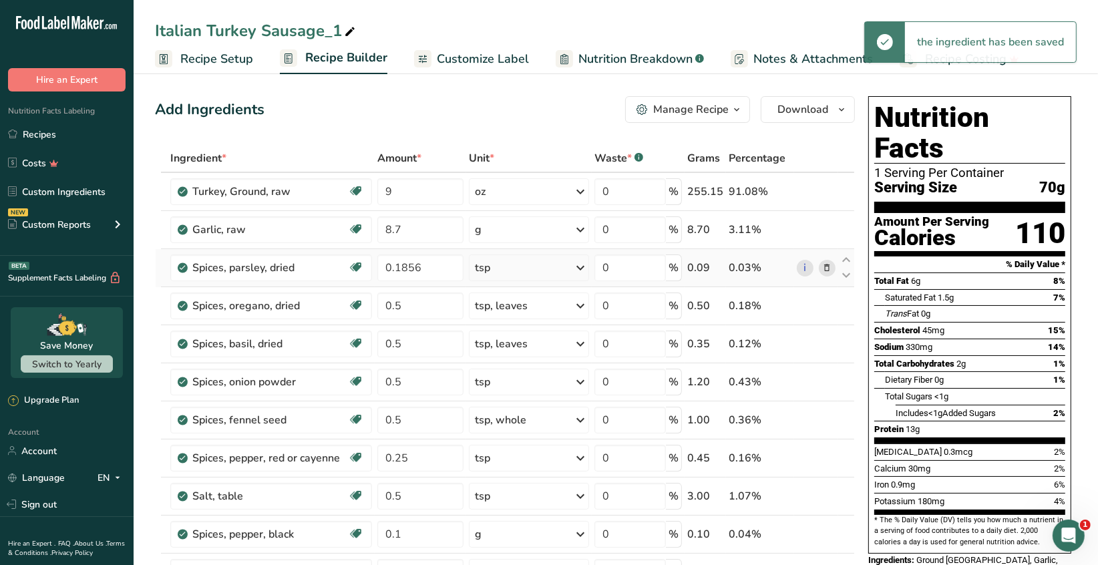
click at [581, 267] on icon at bounding box center [580, 268] width 16 height 24
click at [492, 381] on div "g" at bounding box center [533, 377] width 112 height 19
drag, startPoint x: 425, startPoint y: 264, endPoint x: 303, endPoint y: 264, distance: 121.5
click at [326, 265] on tr "Spices, parsley, dried Source of Antioxidants Dairy free Gluten free Vegan Vege…" at bounding box center [505, 268] width 699 height 38
type input "0.5625"
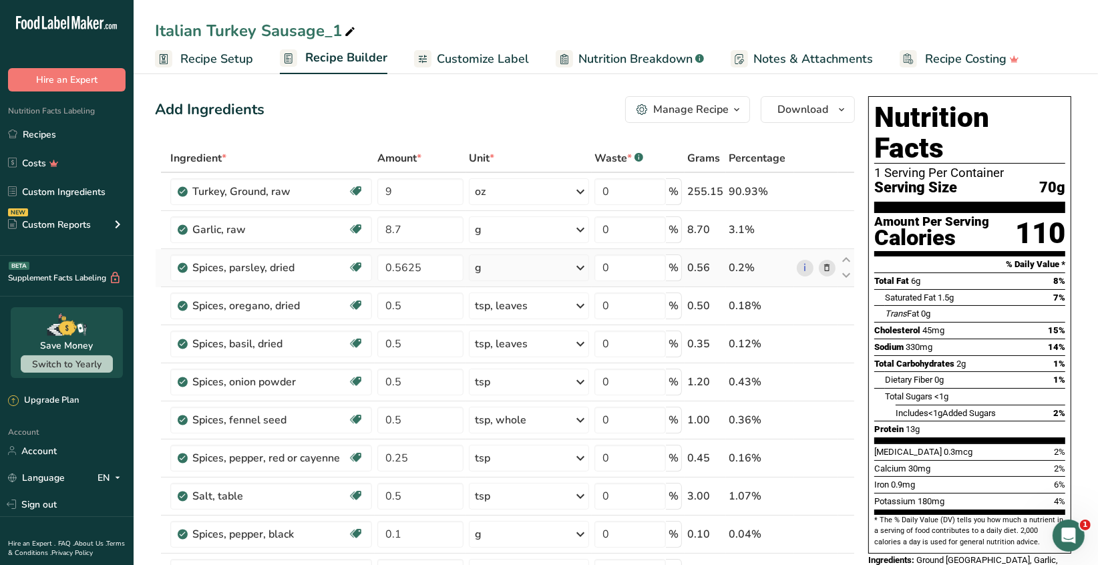
click at [583, 264] on div "Ingredient * Amount * Unit * Waste * .a-a{fill:#347362;}.b-a{fill:#fff;} Grams …" at bounding box center [505, 447] width 700 height 607
click at [580, 267] on icon at bounding box center [580, 268] width 16 height 24
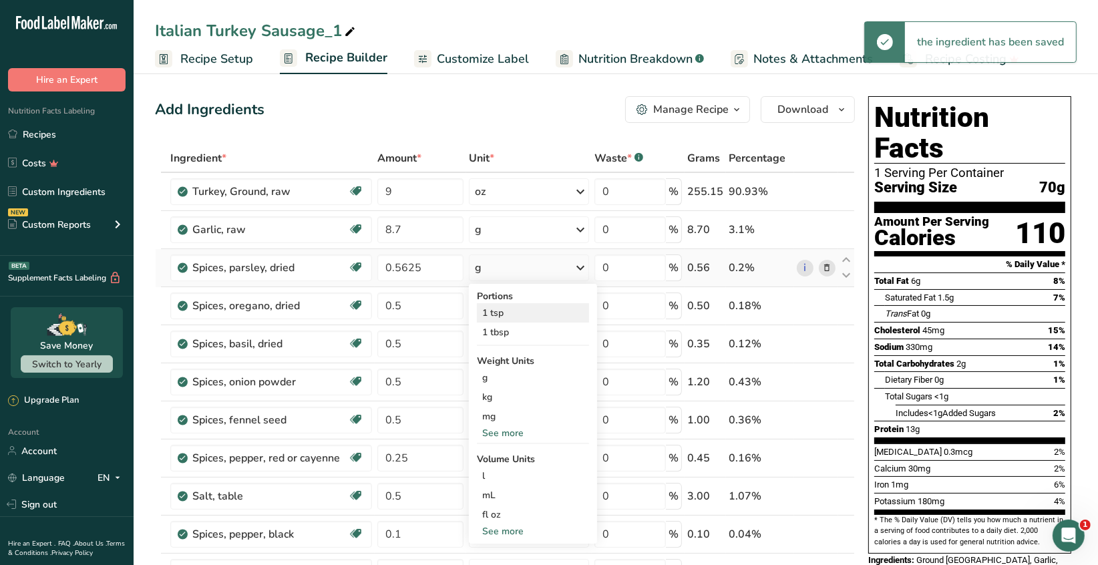
click at [498, 313] on div "1 tsp" at bounding box center [533, 312] width 112 height 19
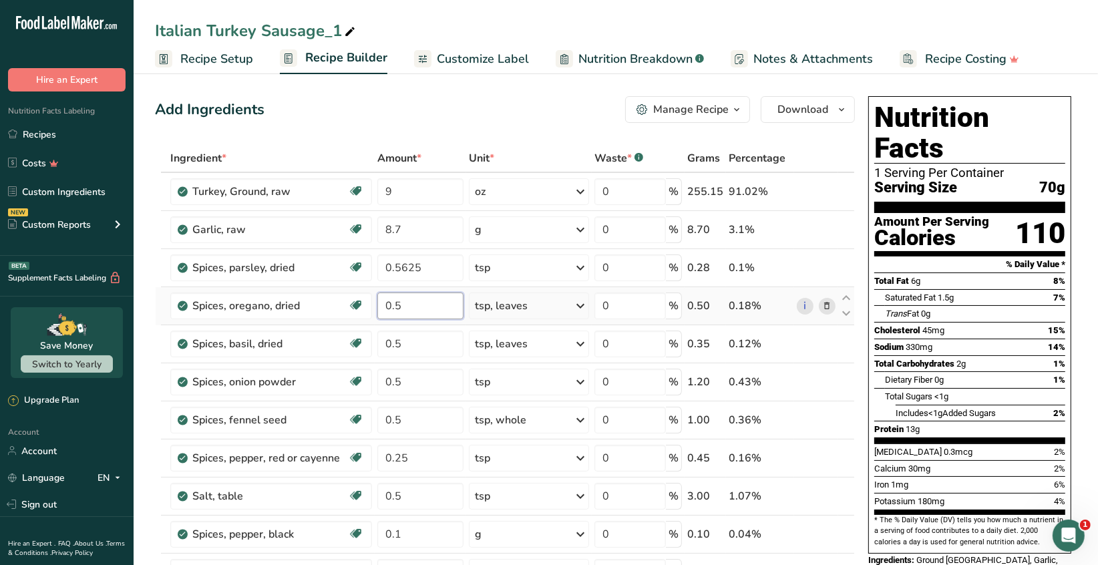
click at [404, 306] on input "0.5" at bounding box center [420, 306] width 86 height 27
click at [408, 306] on input "0.89" at bounding box center [420, 306] width 86 height 27
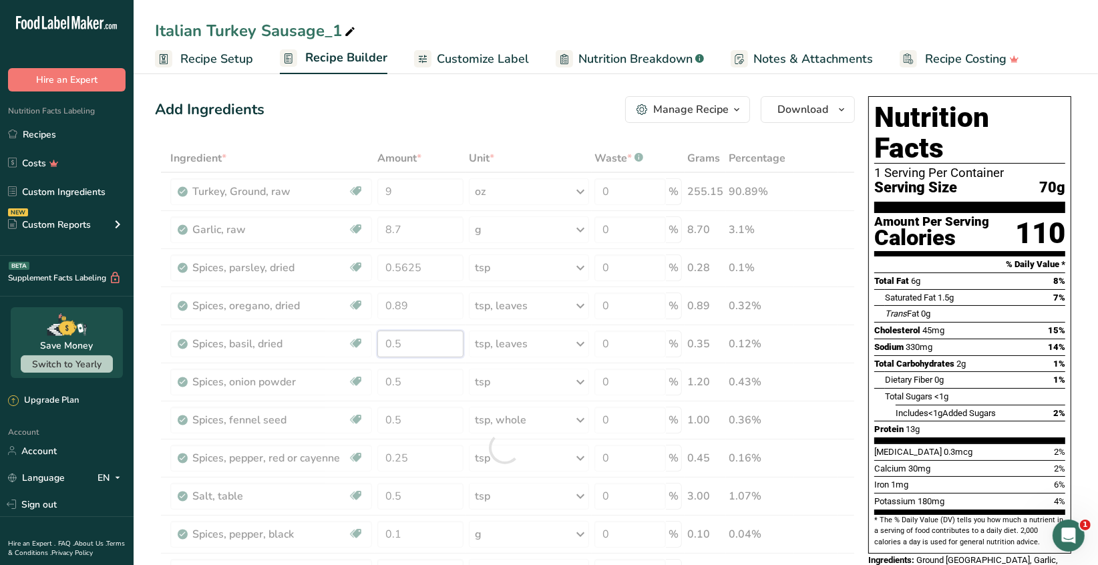
click at [405, 340] on div "Ingredient * Amount * Unit * Waste * .a-a{fill:#347362;}.b-a{fill:#fff;} Grams …" at bounding box center [505, 447] width 700 height 607
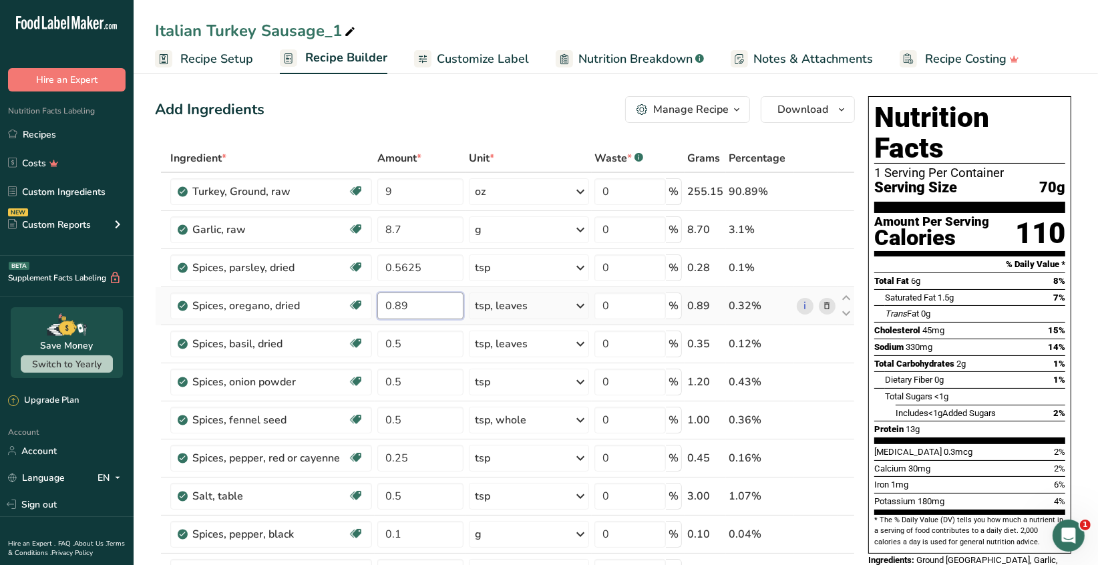
click at [412, 302] on div "Ingredient * Amount * Unit * Waste * .a-a{fill:#347362;}.b-a{fill:#fff;} Grams …" at bounding box center [505, 447] width 700 height 607
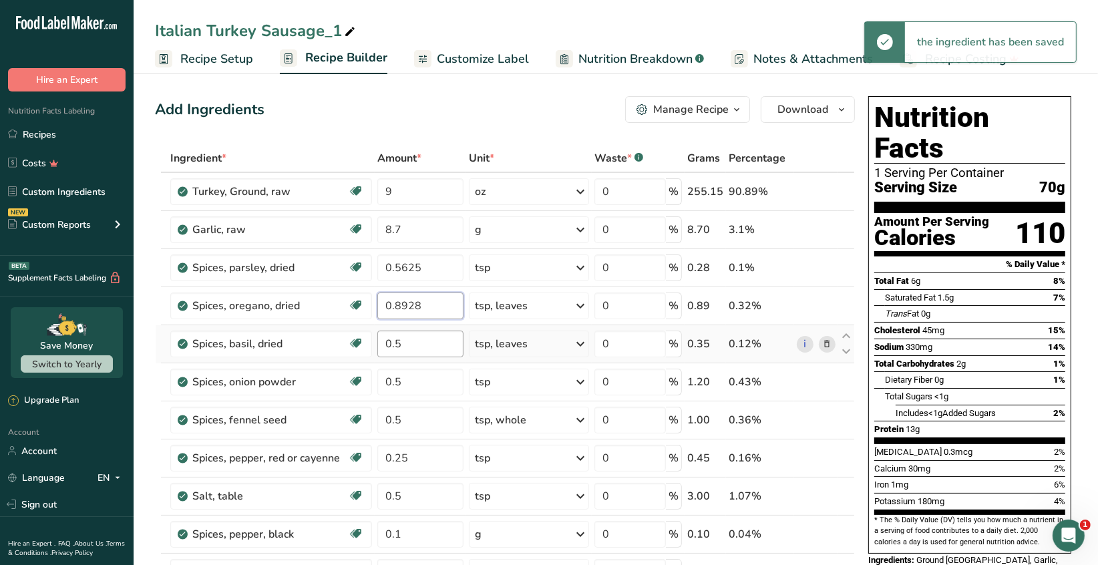
type input "0.8928"
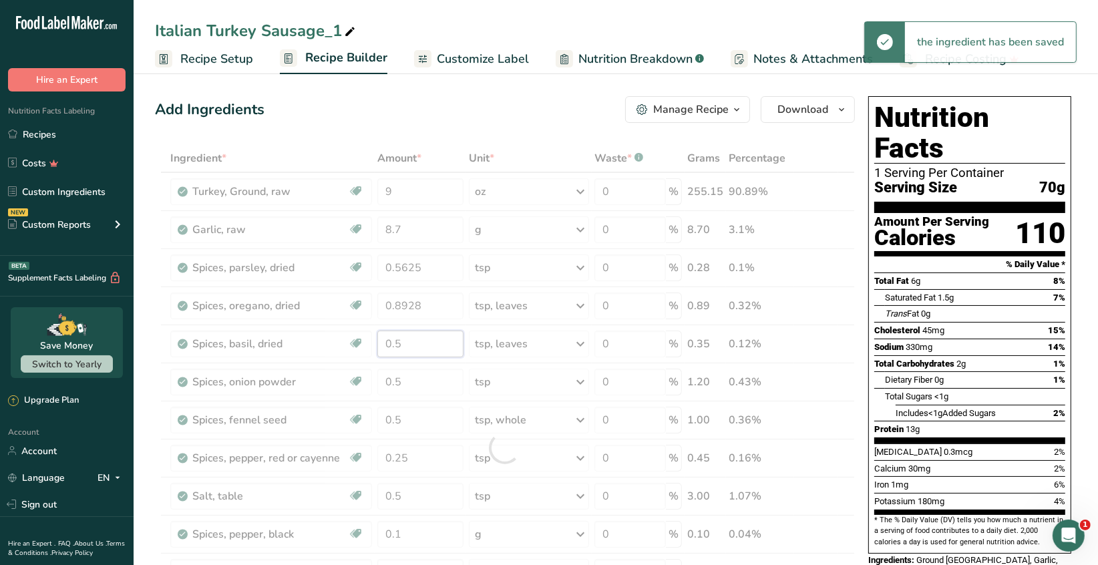
click at [409, 340] on div "Ingredient * Amount * Unit * Waste * .a-a{fill:#347362;}.b-a{fill:#fff;} Grams …" at bounding box center [505, 447] width 700 height 607
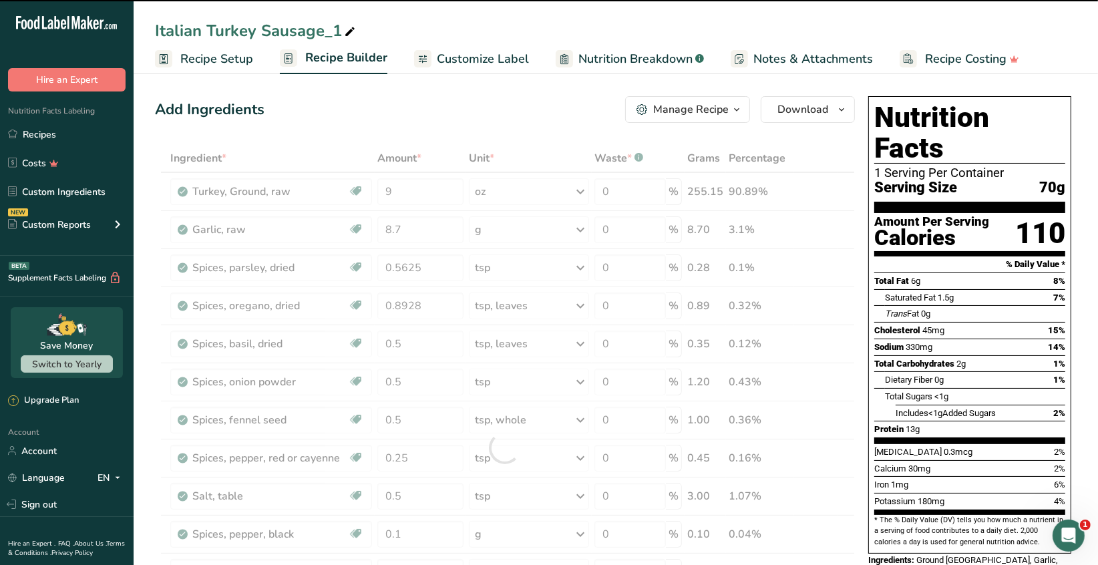
click at [431, 303] on div at bounding box center [505, 447] width 700 height 607
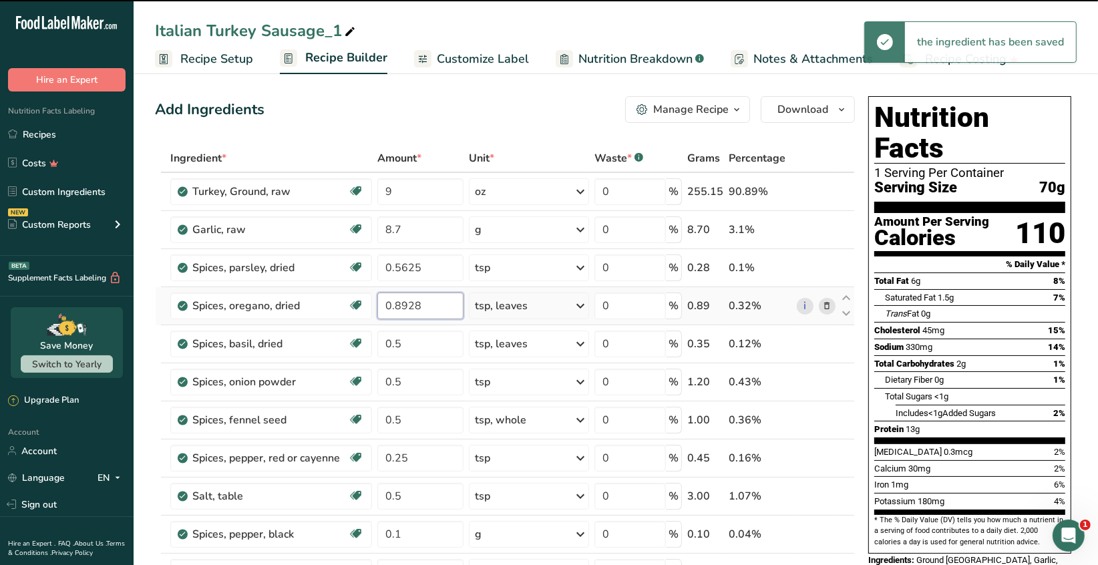
drag, startPoint x: 427, startPoint y: 305, endPoint x: 386, endPoint y: 301, distance: 40.9
click at [386, 301] on input "0.8928" at bounding box center [420, 306] width 86 height 27
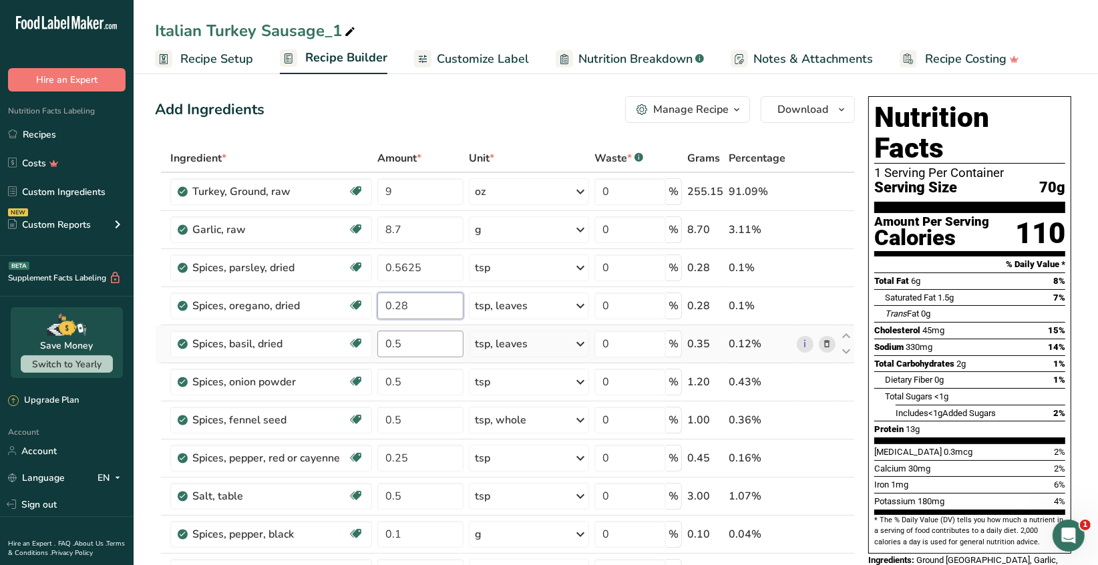
type input "0.28"
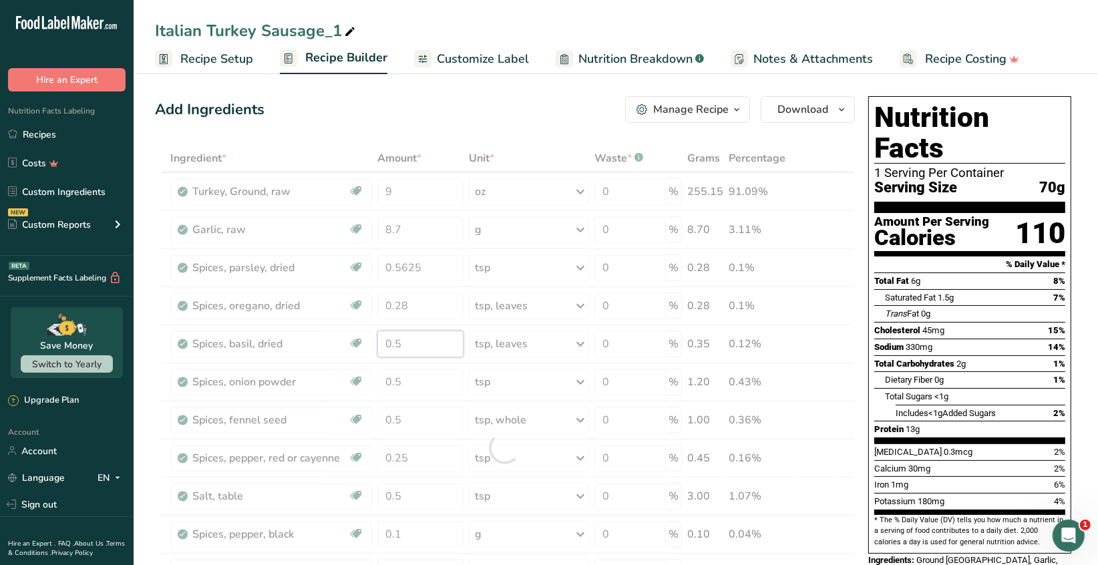
click at [425, 339] on div "Ingredient * Amount * Unit * Waste * .a-a{fill:#347362;}.b-a{fill:#fff;} Grams …" at bounding box center [505, 447] width 700 height 607
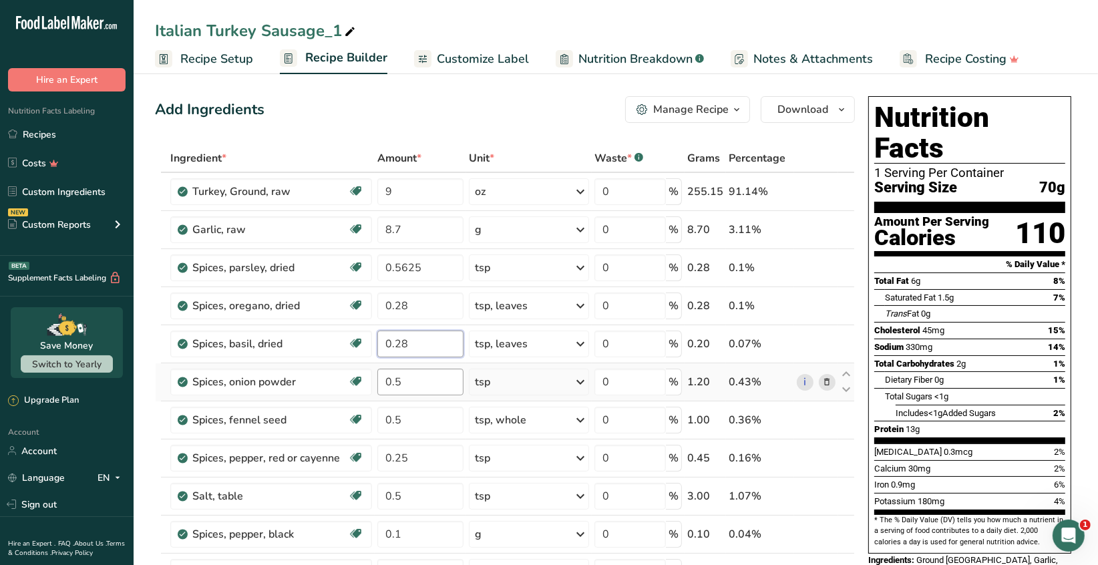
type input "0.28"
click at [421, 381] on div "Ingredient * Amount * Unit * Waste * .a-a{fill:#347362;}.b-a{fill:#fff;} Grams …" at bounding box center [505, 447] width 700 height 607
type input "0.28"
click at [412, 418] on div "Ingredient * Amount * Unit * Waste * .a-a{fill:#347362;}.b-a{fill:#fff;} Grams …" at bounding box center [505, 447] width 700 height 607
type input "0.28"
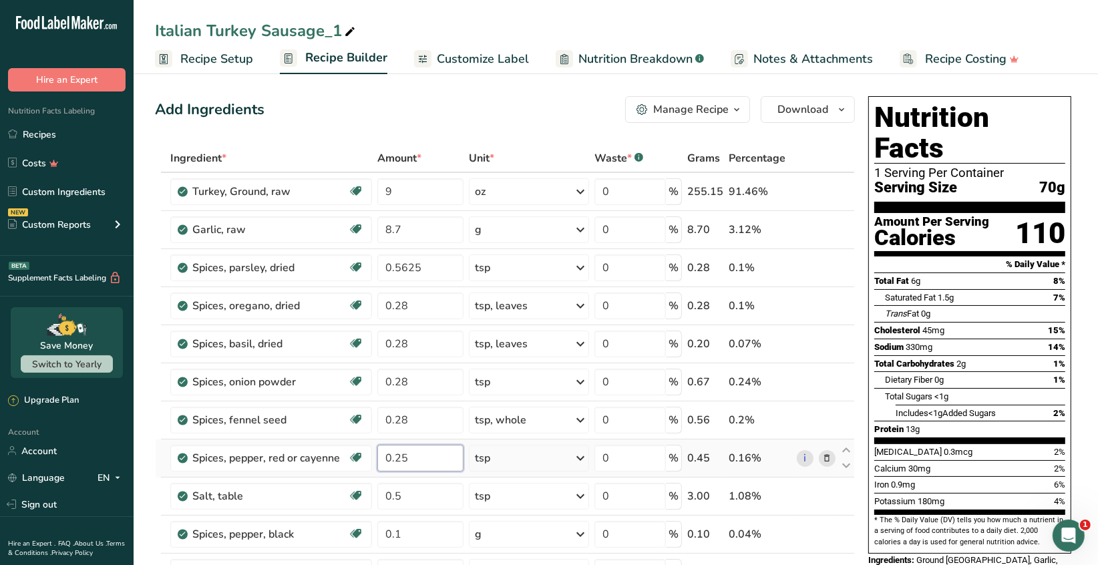
click at [426, 451] on div "Ingredient * Amount * Unit * Waste * .a-a{fill:#347362;}.b-a{fill:#fff;} Grams …" at bounding box center [505, 447] width 700 height 607
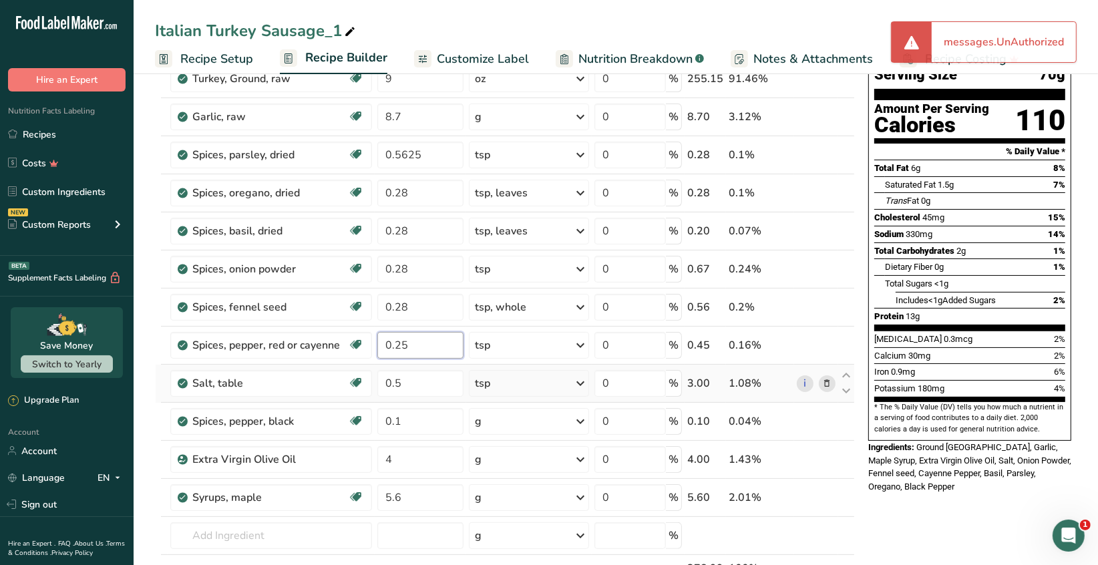
scroll to position [133, 0]
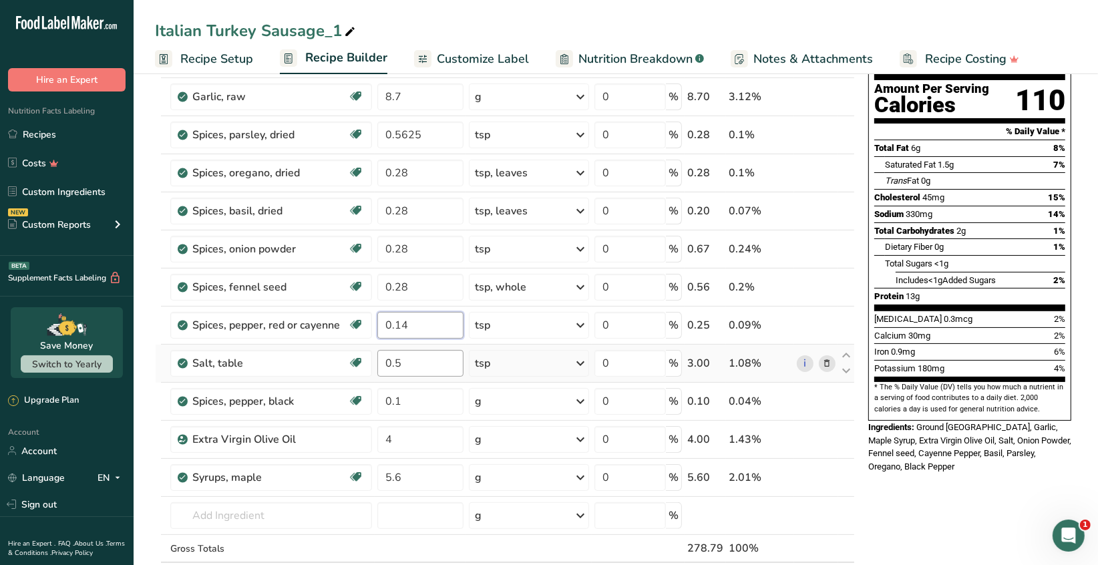
type input "0.14"
click at [413, 365] on div "Ingredient * Amount * Unit * Waste * .a-a{fill:#347362;}.b-a{fill:#fff;} Grams …" at bounding box center [505, 314] width 700 height 607
type input "0.28"
click at [415, 397] on div "Ingredient * Amount * Unit * Waste * .a-a{fill:#347362;}.b-a{fill:#fff;} Grams …" at bounding box center [505, 314] width 700 height 607
type input "0.05"
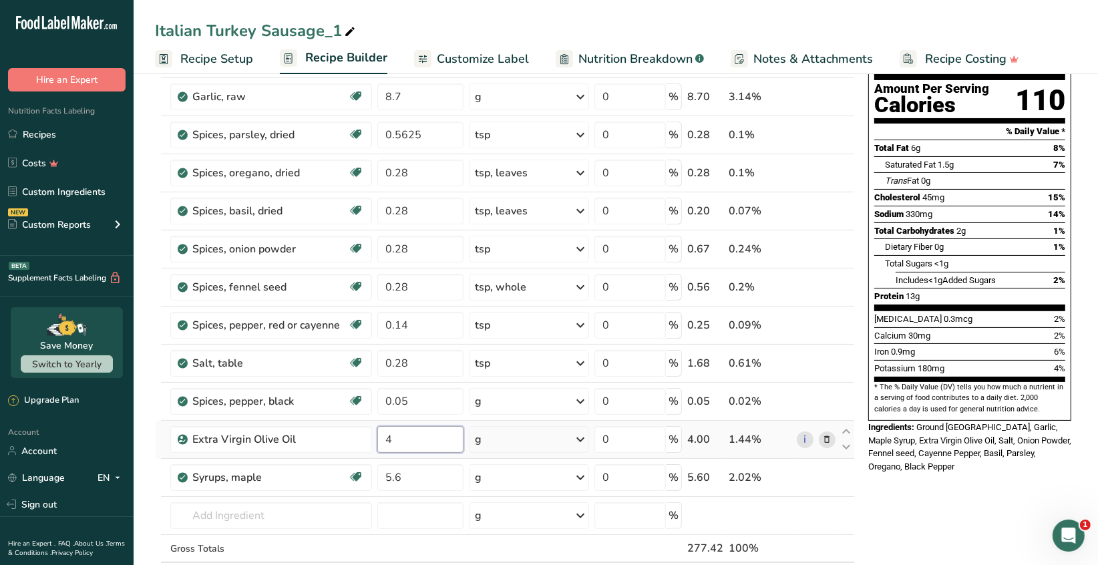
click at [405, 433] on div "Ingredient * Amount * Unit * Waste * .a-a{fill:#347362;}.b-a{fill:#fff;} Grams …" at bounding box center [505, 314] width 700 height 607
type input "2.25"
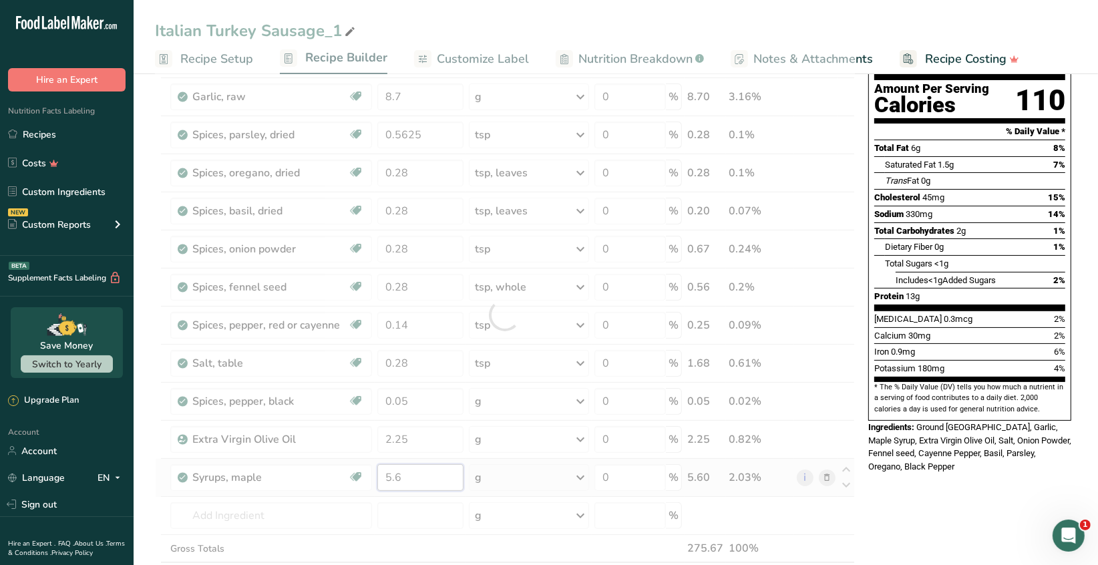
click at [421, 474] on div "Ingredient * Amount * Unit * Waste * .a-a{fill:#347362;}.b-a{fill:#fff;} Grams …" at bounding box center [505, 314] width 700 height 607
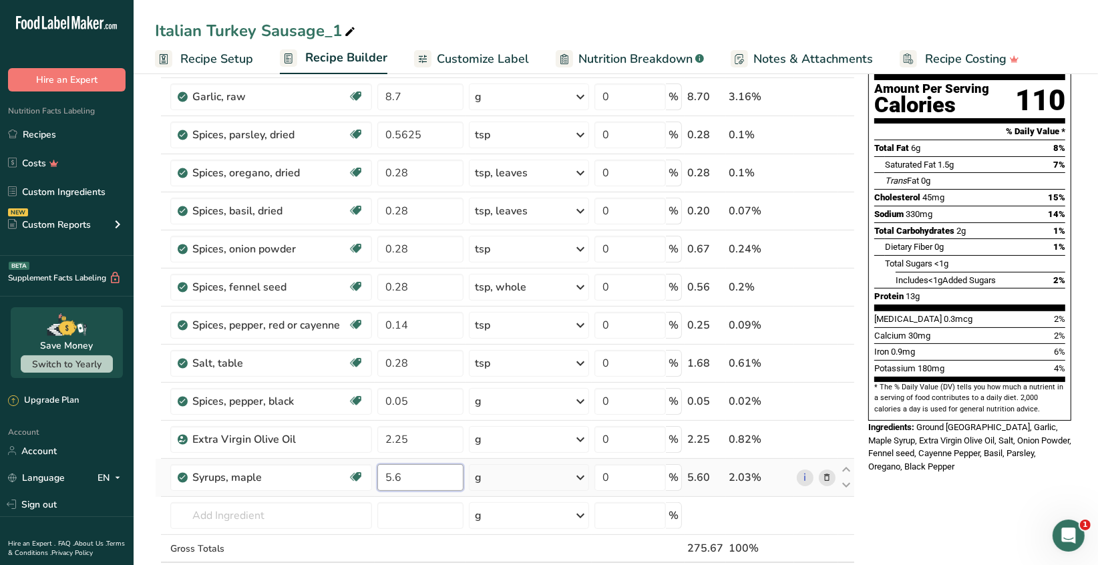
type input "5"
type input "3.15"
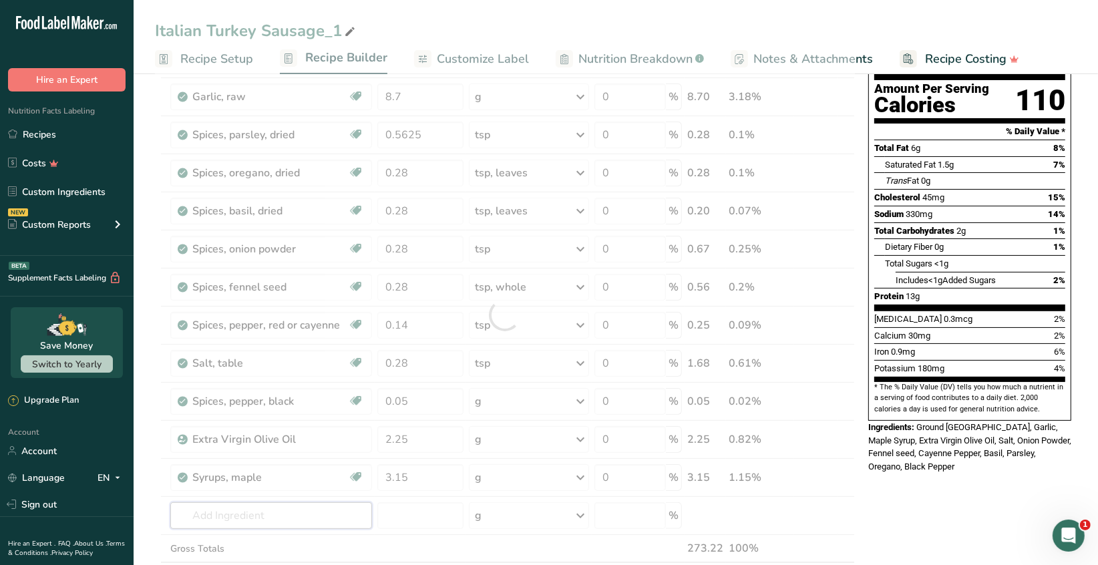
click at [334, 514] on div "Ingredient * Amount * Unit * Waste * .a-a{fill:#347362;}.b-a{fill:#fff;} Grams …" at bounding box center [505, 314] width 700 height 607
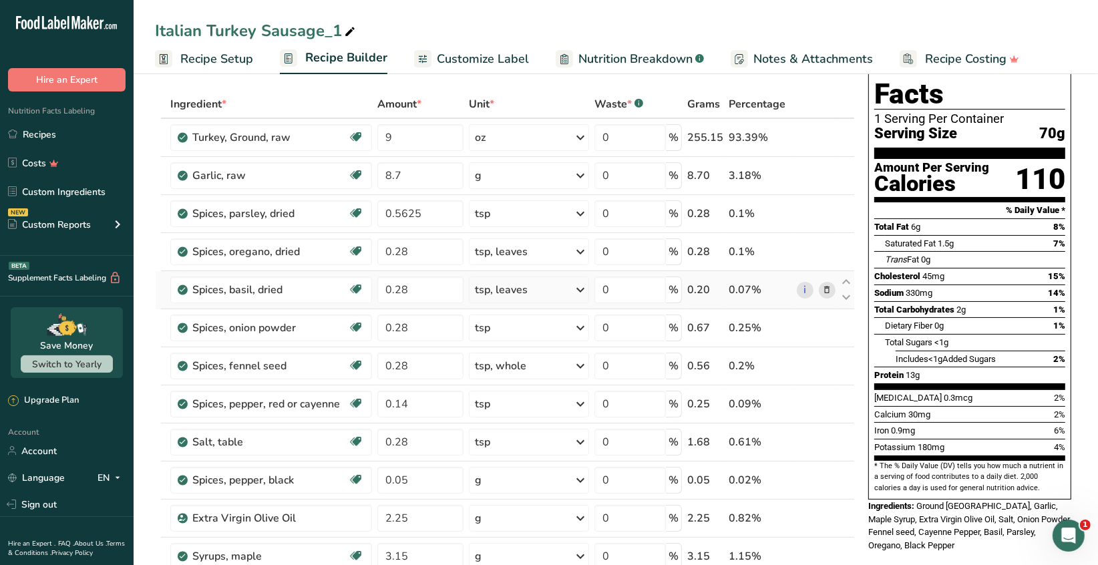
scroll to position [0, 0]
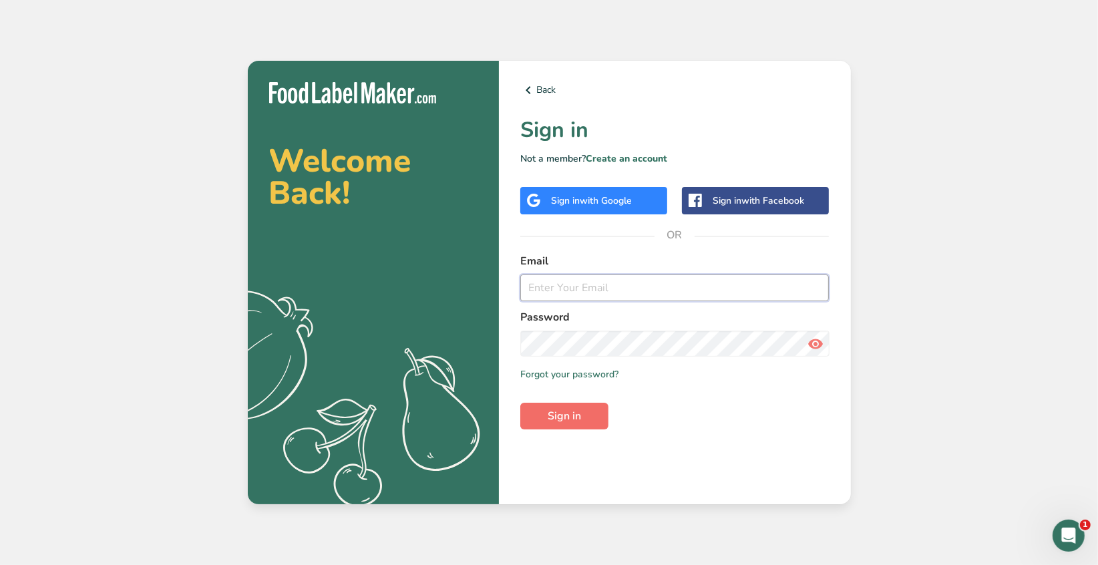
type input "[PERSON_NAME][EMAIL_ADDRESS][DOMAIN_NAME]"
click at [553, 422] on span "Sign in" at bounding box center [564, 416] width 33 height 16
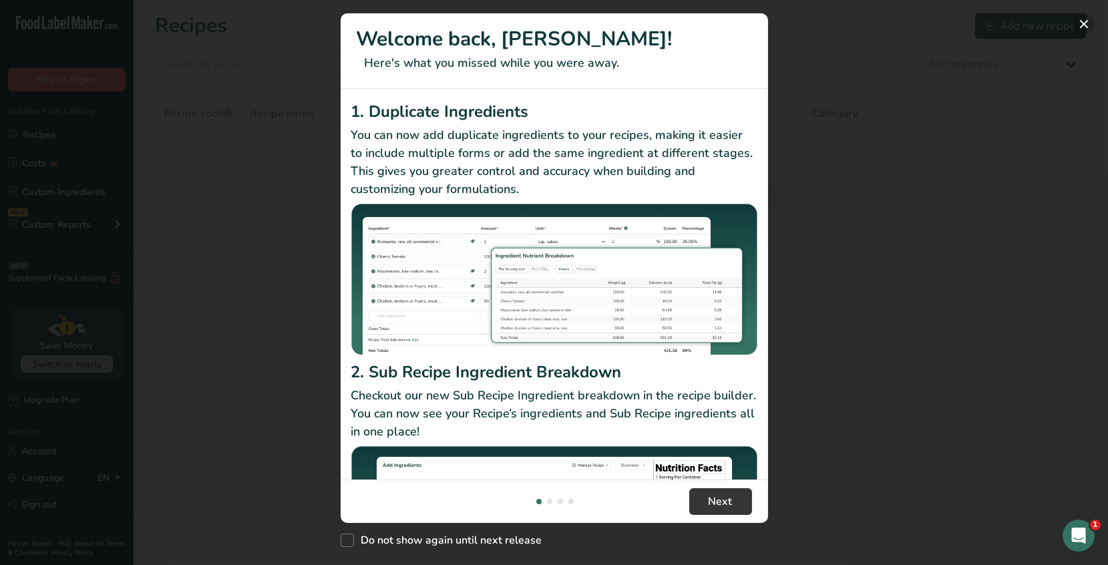
click at [1084, 23] on button "New Features" at bounding box center [1083, 23] width 21 height 21
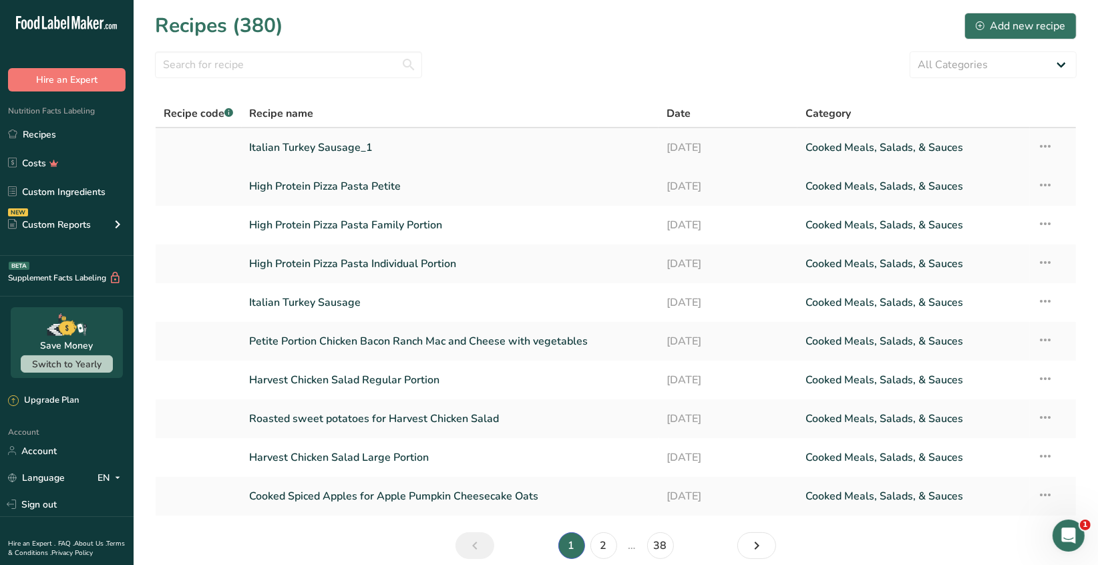
click at [360, 148] on link "Italian Turkey Sausage_1" at bounding box center [450, 148] width 401 height 28
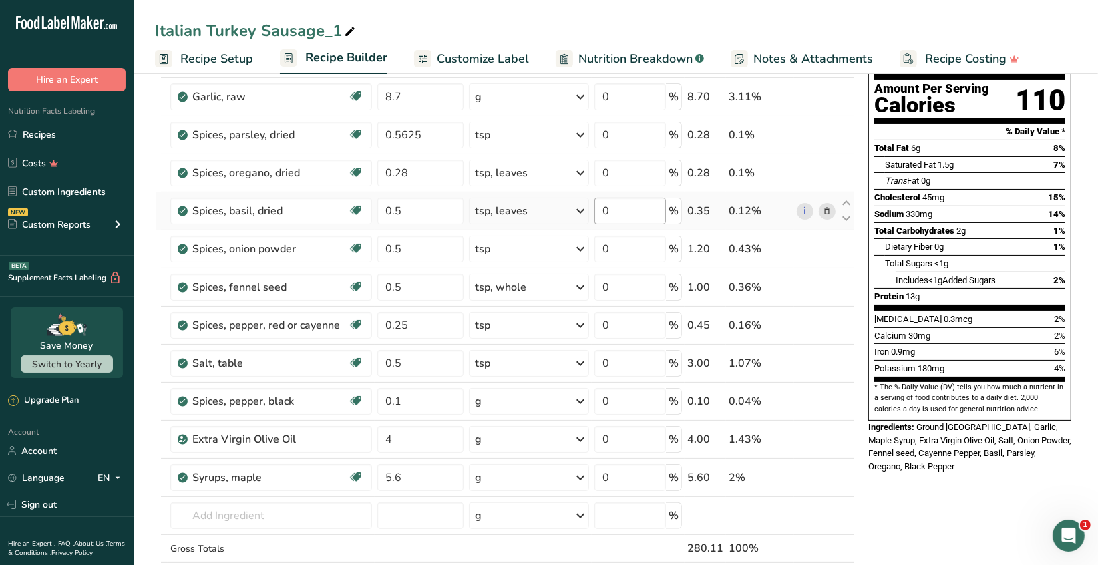
scroll to position [67, 0]
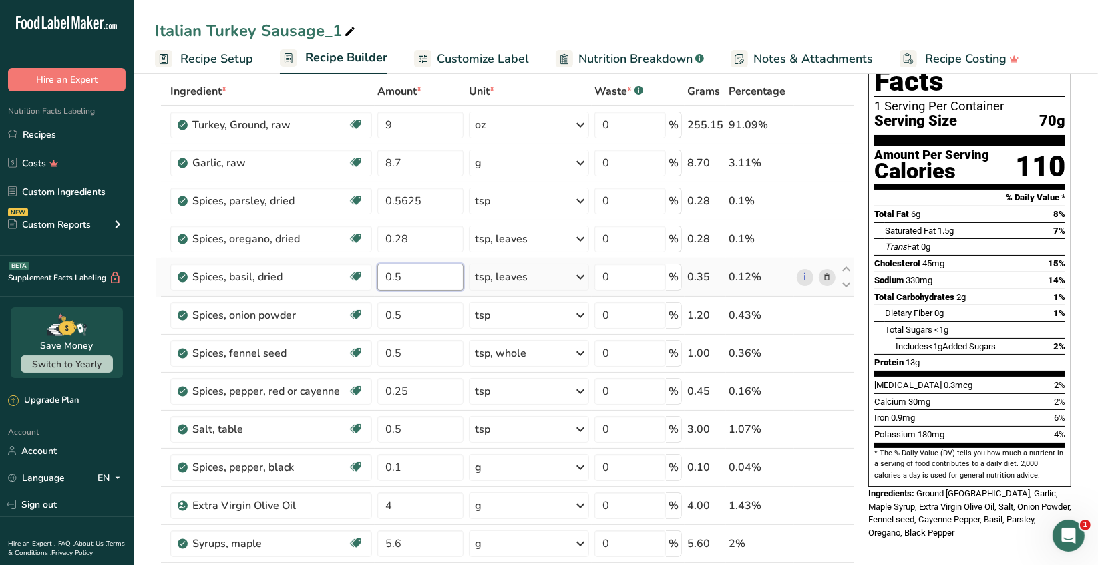
click at [407, 272] on input "0.5" at bounding box center [420, 277] width 86 height 27
type input "0.28"
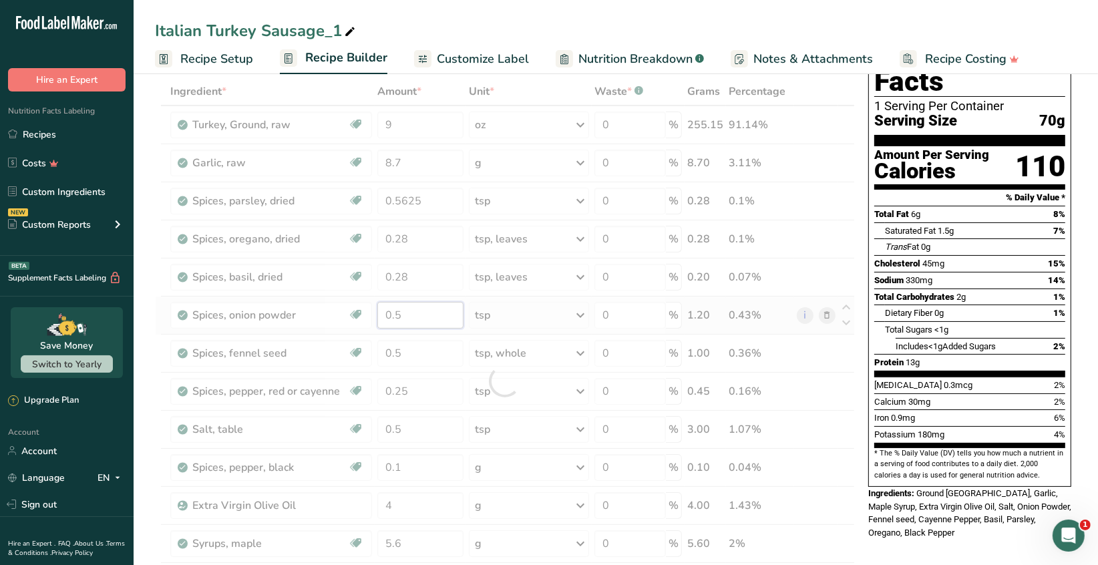
click at [413, 313] on div "Ingredient * Amount * Unit * Waste * .a-a{fill:#347362;}.b-a{fill:#fff;} Grams …" at bounding box center [505, 380] width 700 height 607
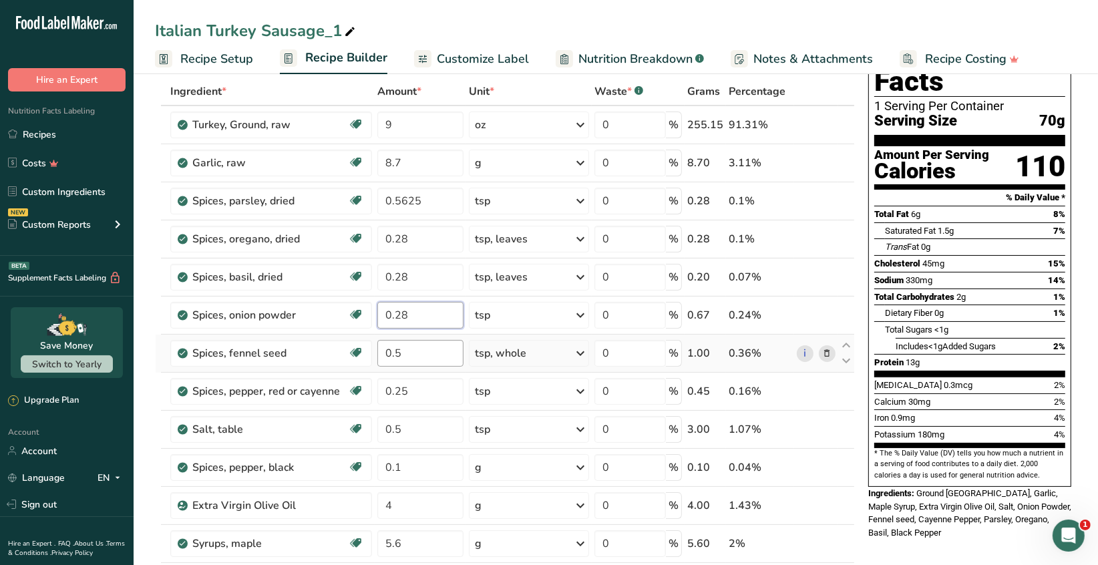
type input "0.28"
click at [407, 353] on div "Ingredient * Amount * Unit * Waste * .a-a{fill:#347362;}.b-a{fill:#fff;} Grams …" at bounding box center [505, 380] width 700 height 607
type input "0.28"
click at [420, 389] on div "Ingredient * Amount * Unit * Waste * .a-a{fill:#347362;}.b-a{fill:#fff;} Grams …" at bounding box center [505, 380] width 700 height 607
type input "0.14"
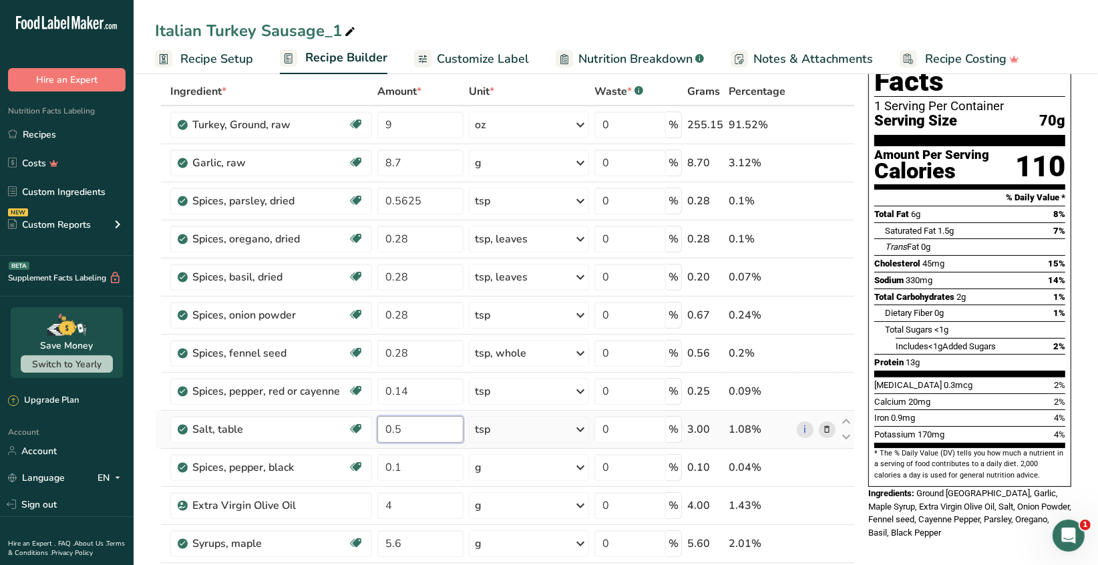
click at [407, 429] on div "Ingredient * Amount * Unit * Waste * .a-a{fill:#347362;}.b-a{fill:#fff;} Grams …" at bounding box center [505, 380] width 700 height 607
type input "0.28"
click at [405, 468] on div "Ingredient * Amount * Unit * Waste * .a-a{fill:#347362;}.b-a{fill:#fff;} Grams …" at bounding box center [505, 380] width 700 height 607
type input "0.05"
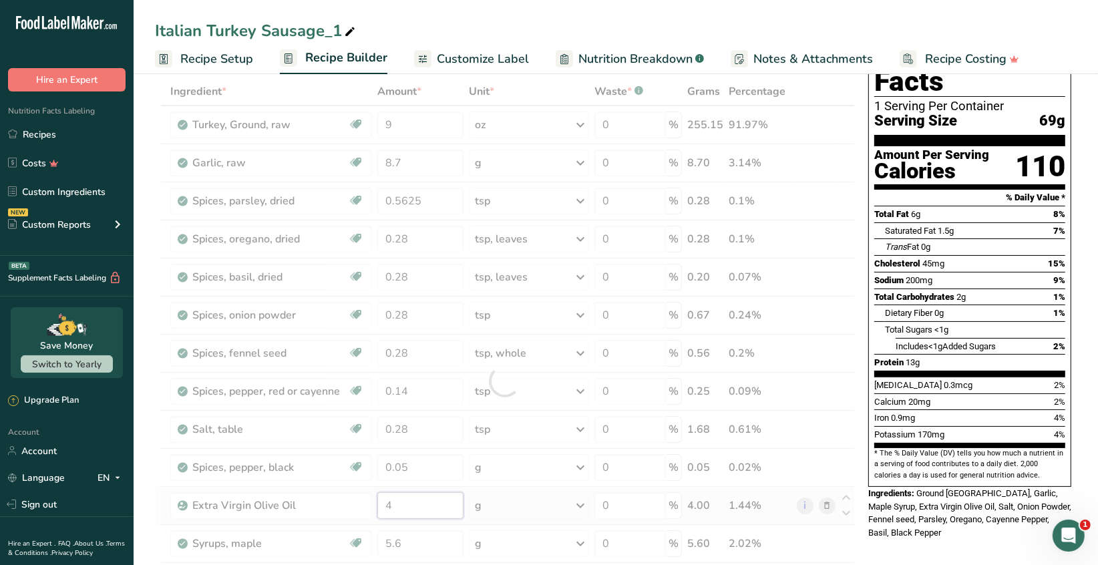
click at [397, 504] on div "Ingredient * Amount * Unit * Waste * .a-a{fill:#347362;}.b-a{fill:#fff;} Grams …" at bounding box center [505, 380] width 700 height 607
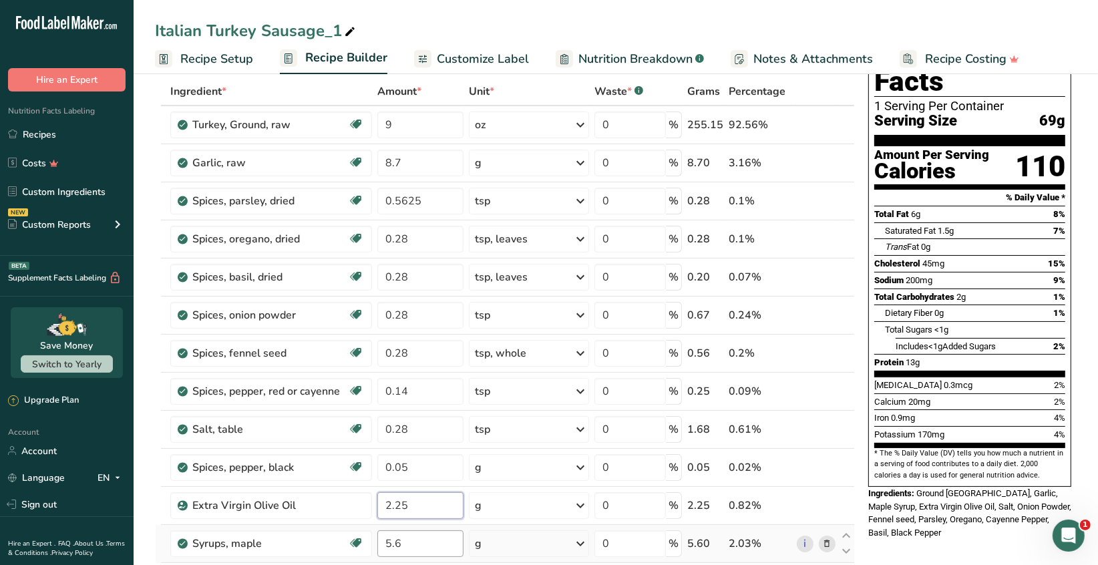
type input "2.25"
click at [407, 542] on div "Ingredient * Amount * Unit * Waste * .a-a{fill:#347362;}.b-a{fill:#fff;} Grams …" at bounding box center [505, 380] width 700 height 607
type input "5"
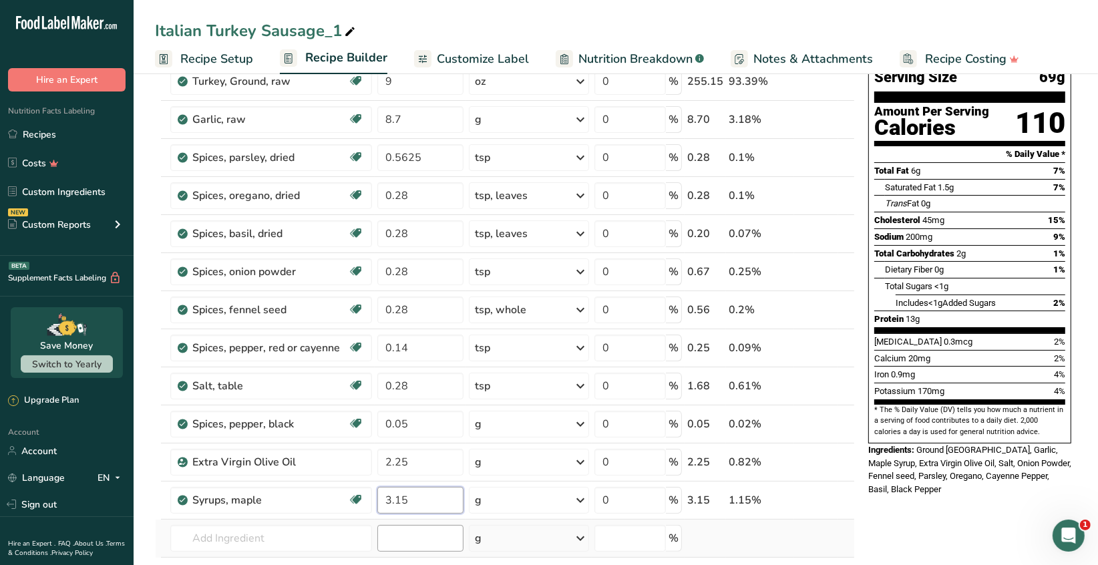
scroll to position [133, 0]
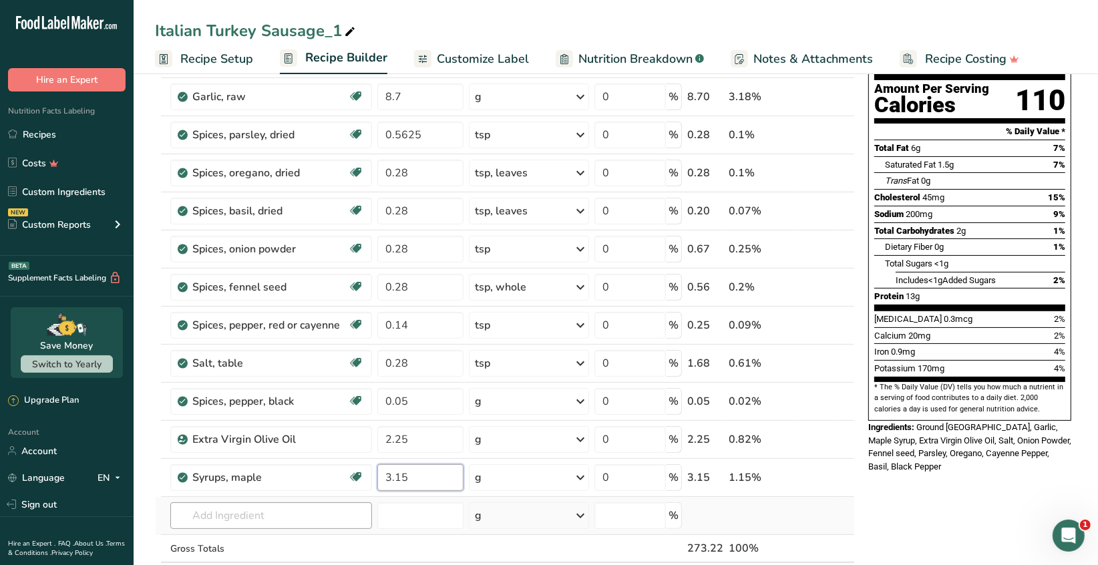
type input "3.15"
click at [337, 516] on div "Ingredient * Amount * Unit * Waste * .a-a{fill:#347362;}.b-a{fill:#fff;} Grams …" at bounding box center [505, 314] width 700 height 607
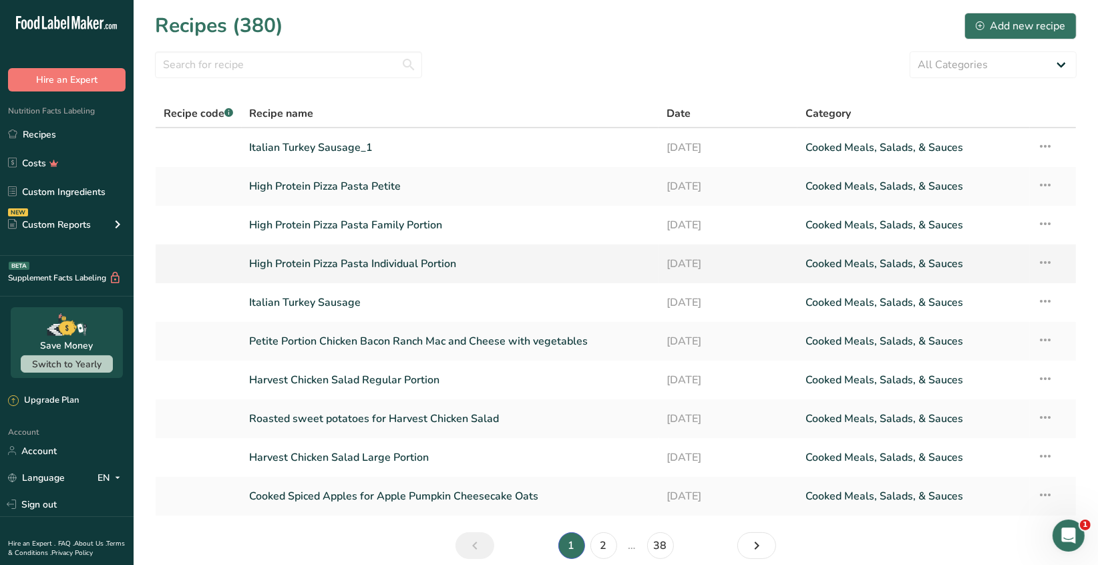
click at [1044, 264] on icon at bounding box center [1046, 262] width 16 height 24
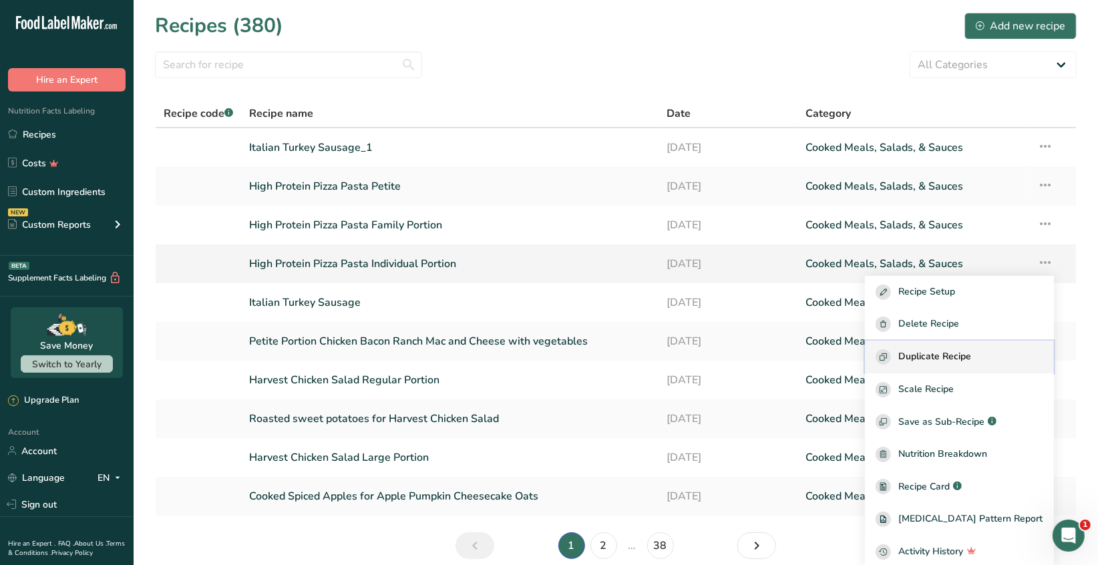
click at [972, 359] on span "Duplicate Recipe" at bounding box center [935, 356] width 73 height 15
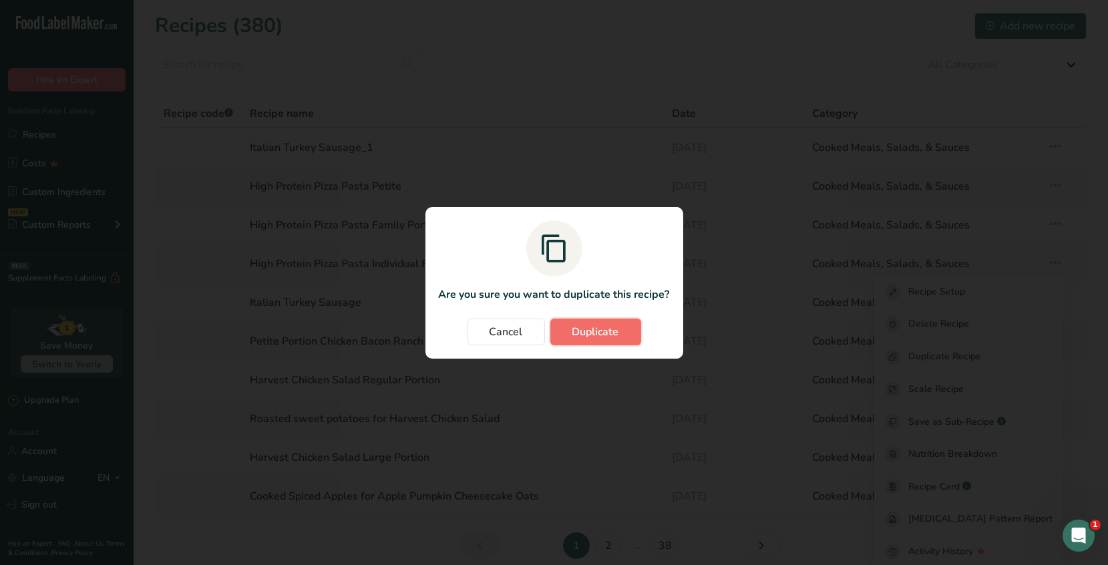
click at [591, 331] on span "Duplicate" at bounding box center [595, 332] width 47 height 16
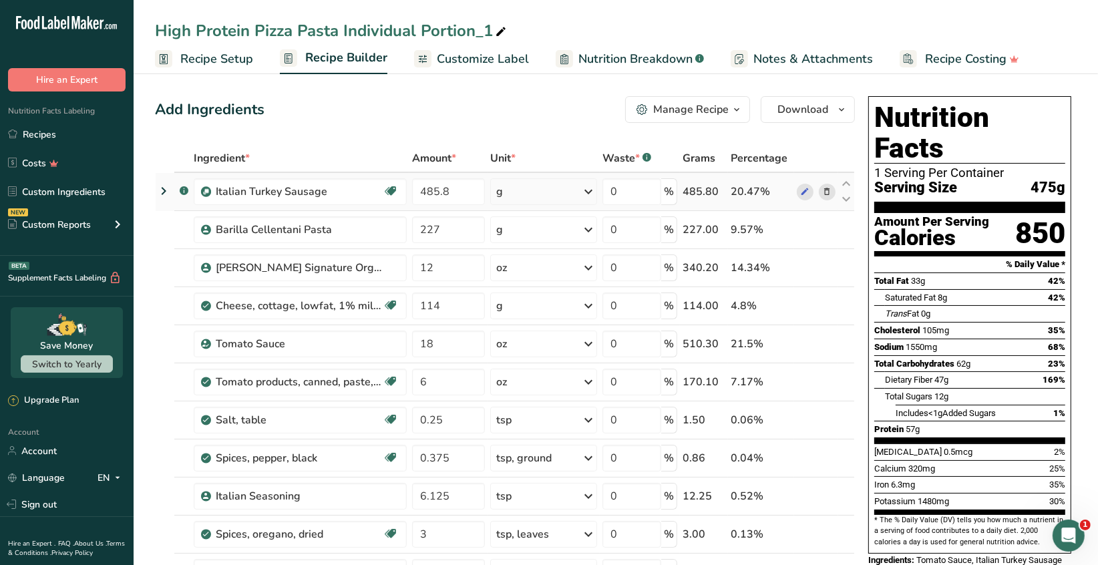
click at [828, 193] on icon at bounding box center [826, 192] width 9 height 14
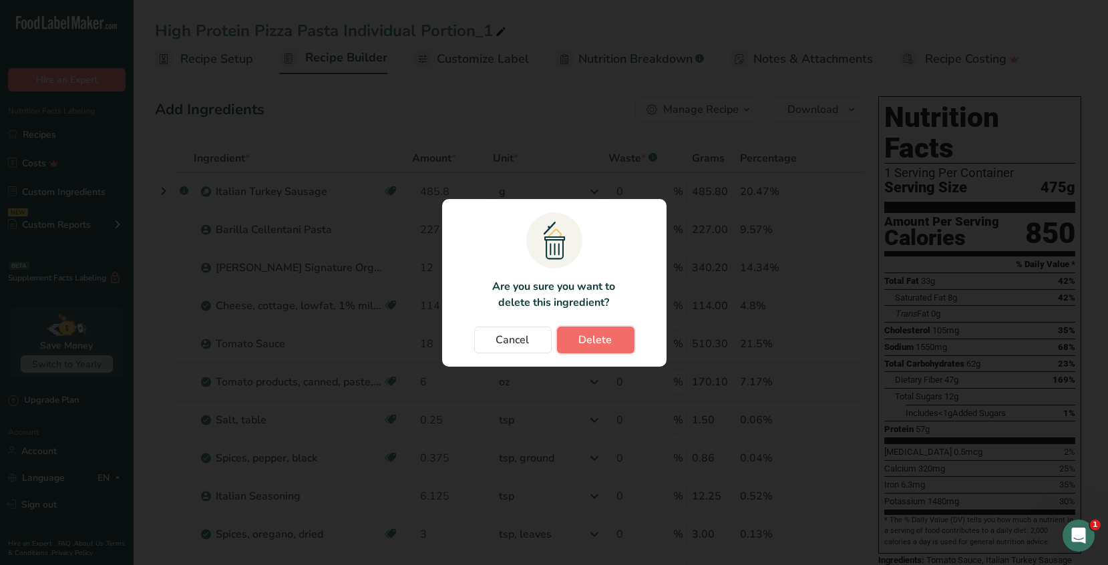
click at [586, 337] on span "Delete" at bounding box center [595, 340] width 33 height 16
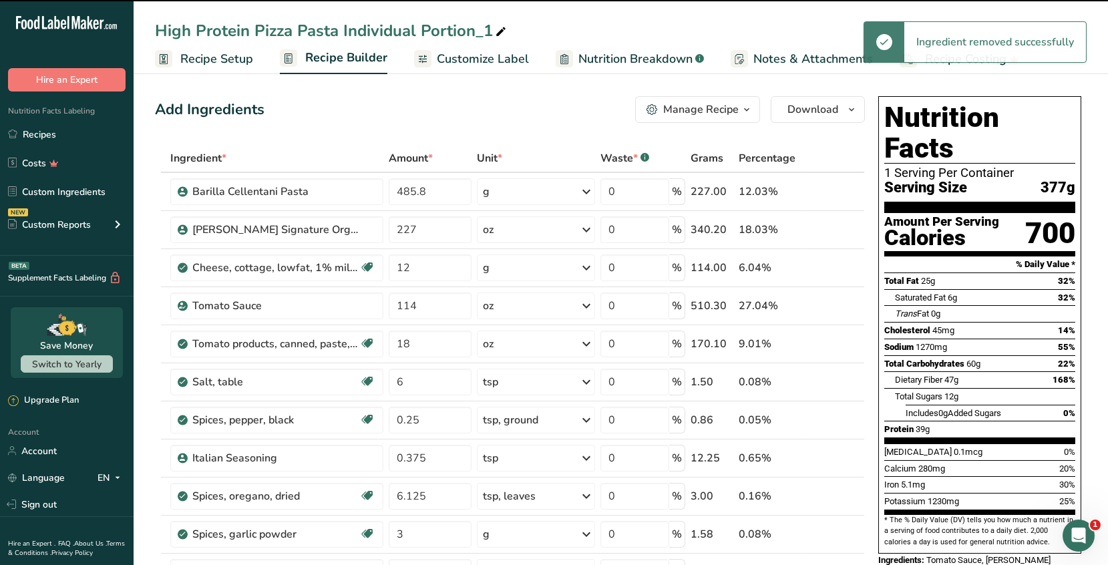
type input "227"
type input "12"
type input "114"
type input "18"
type input "6"
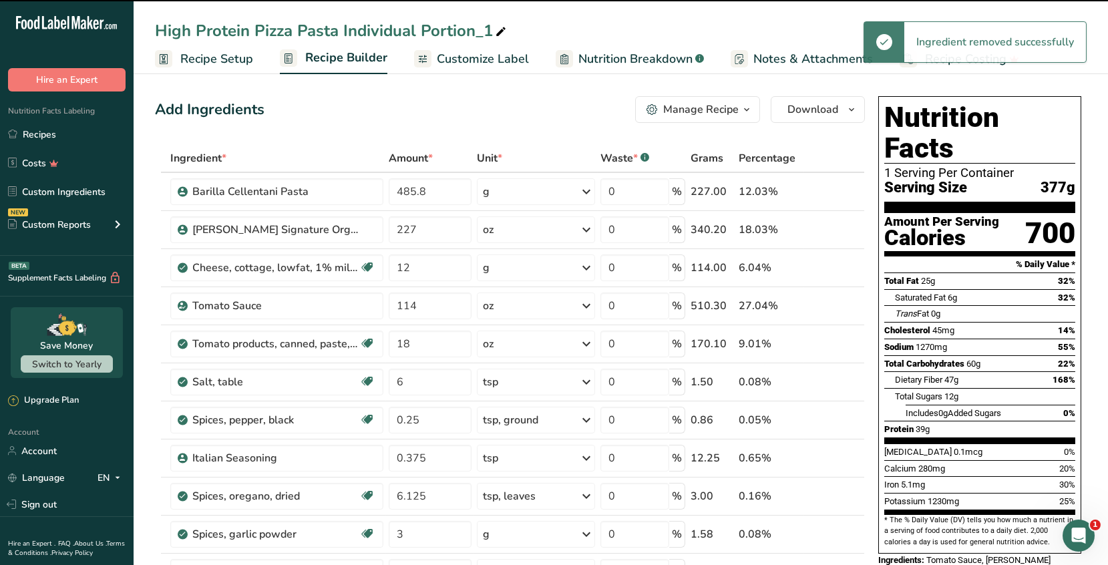
type input "0.25"
type input "0.375"
type input "6.125"
type input "3"
type input "1.58"
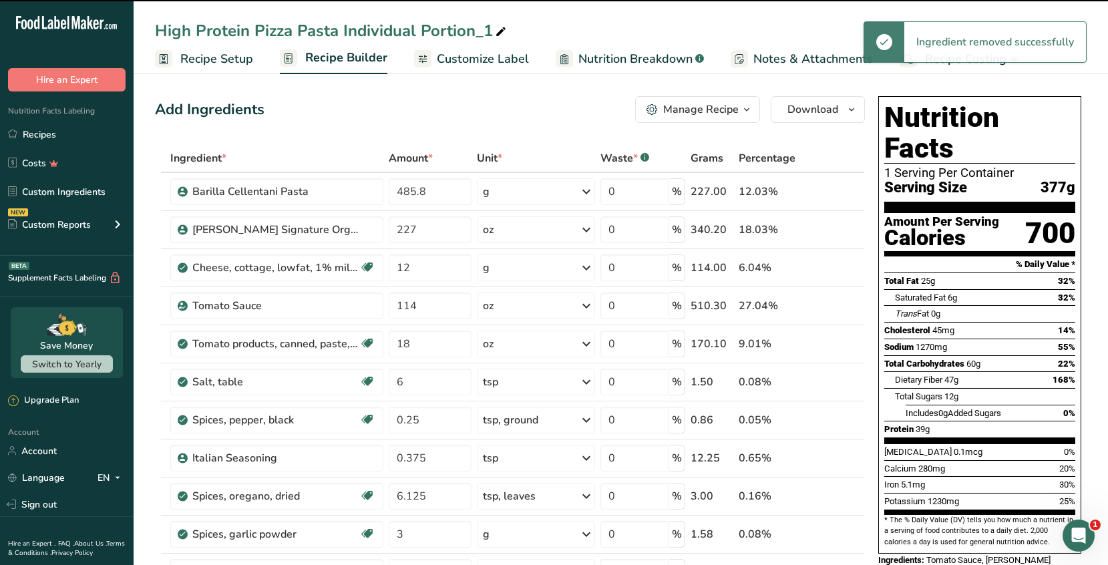
type input "0.5"
type input "3"
type input "1.5"
type input "2.5"
type input "85"
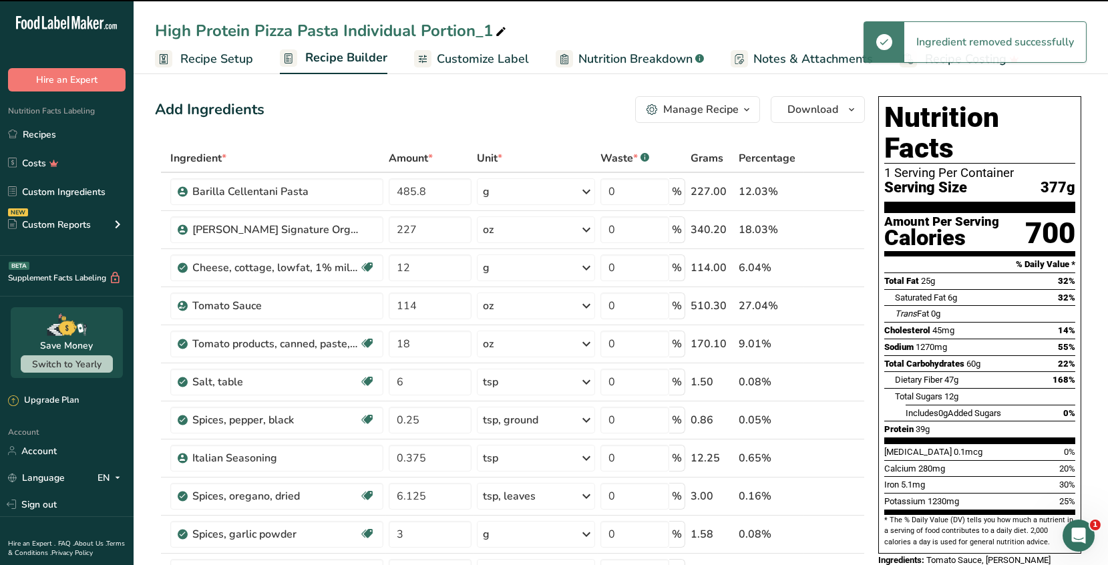
type input "118"
type input "4"
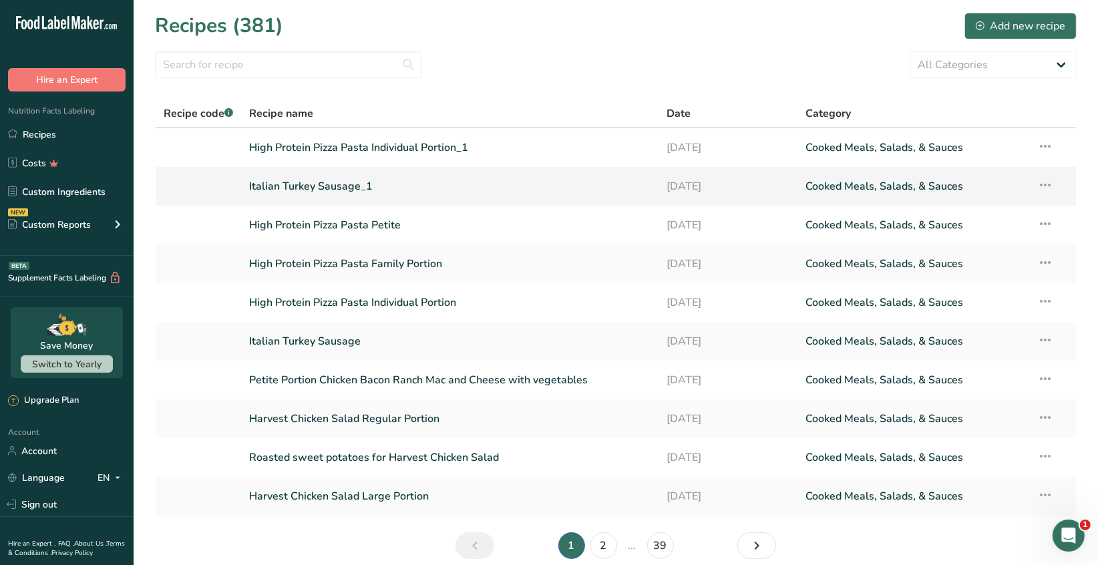
click at [1046, 189] on icon at bounding box center [1046, 185] width 16 height 24
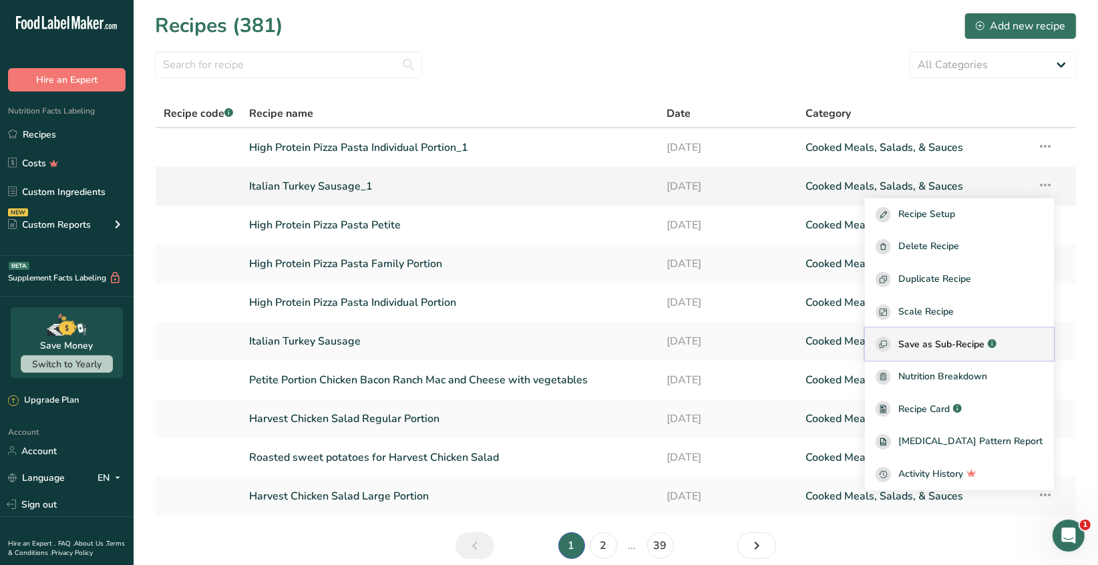
click at [985, 341] on span "Save as Sub-Recipe" at bounding box center [942, 344] width 86 height 14
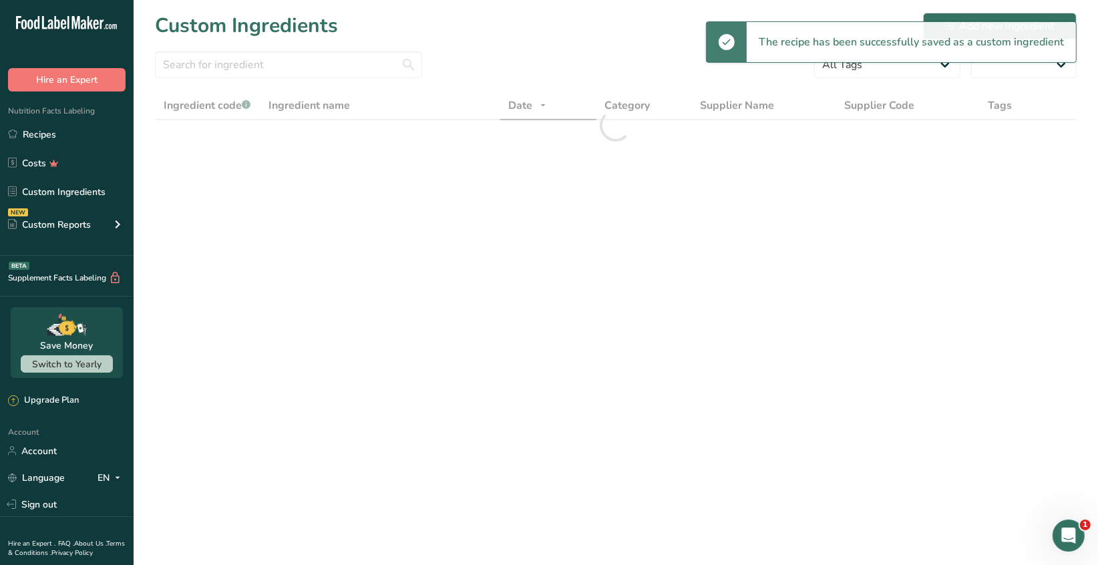
select select "30"
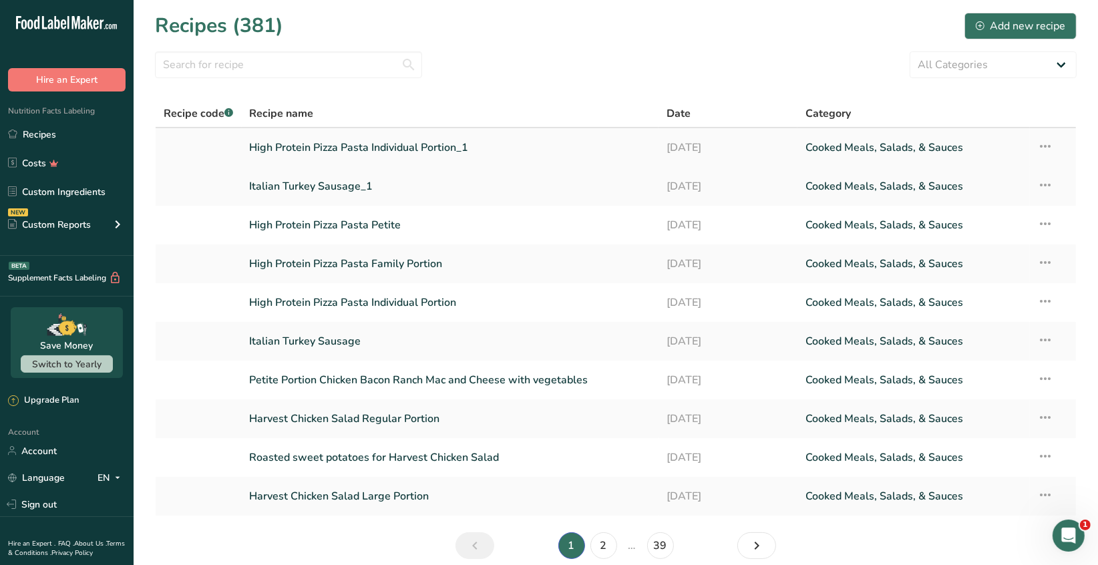
click at [437, 154] on link "High Protein Pizza Pasta Individual Portion_1" at bounding box center [450, 148] width 401 height 28
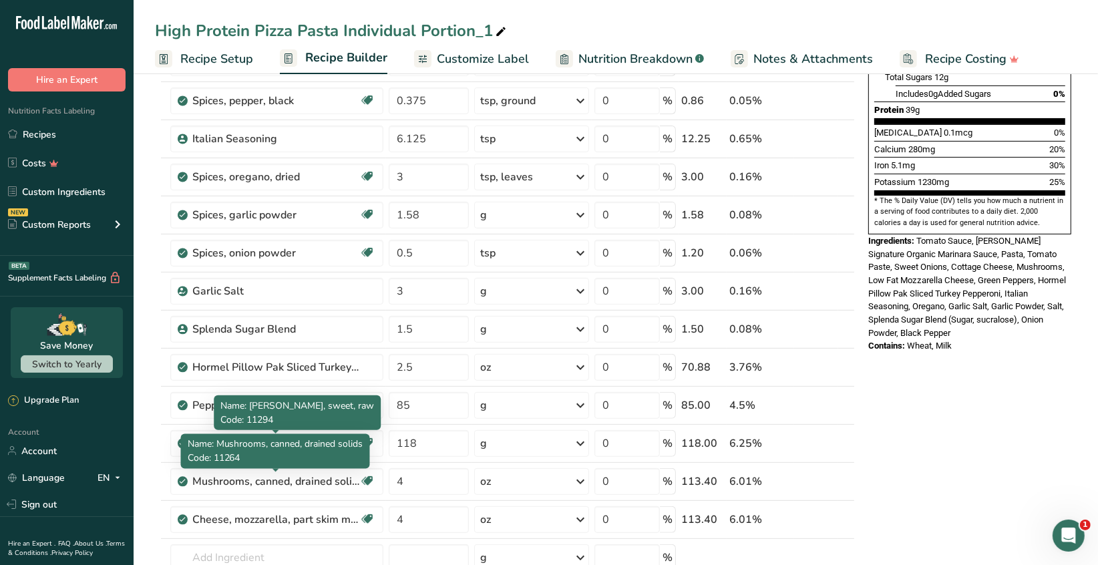
scroll to position [467, 0]
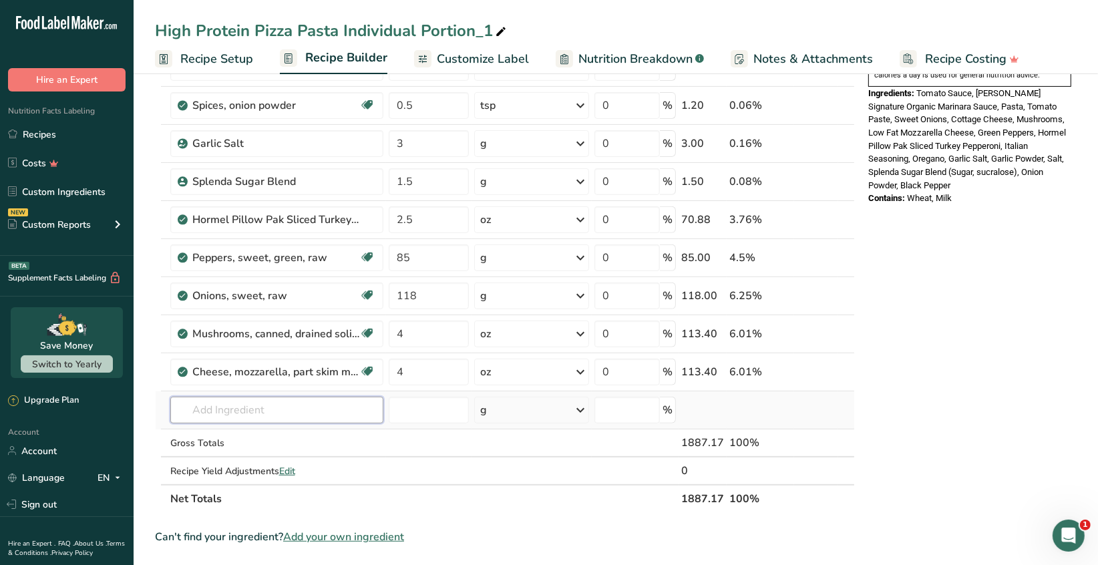
click at [208, 412] on input "text" at bounding box center [276, 410] width 213 height 27
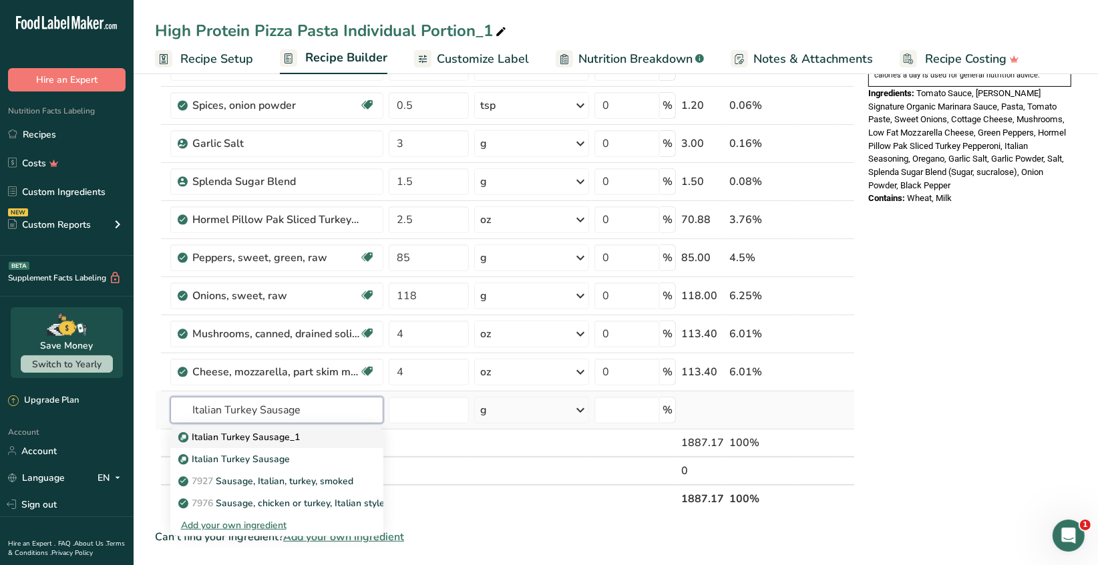
type input "Italian Turkey Sausage"
click at [223, 431] on p "Italian Turkey Sausage_1" at bounding box center [240, 437] width 119 height 14
type input "Italian Turkey Sausage_1"
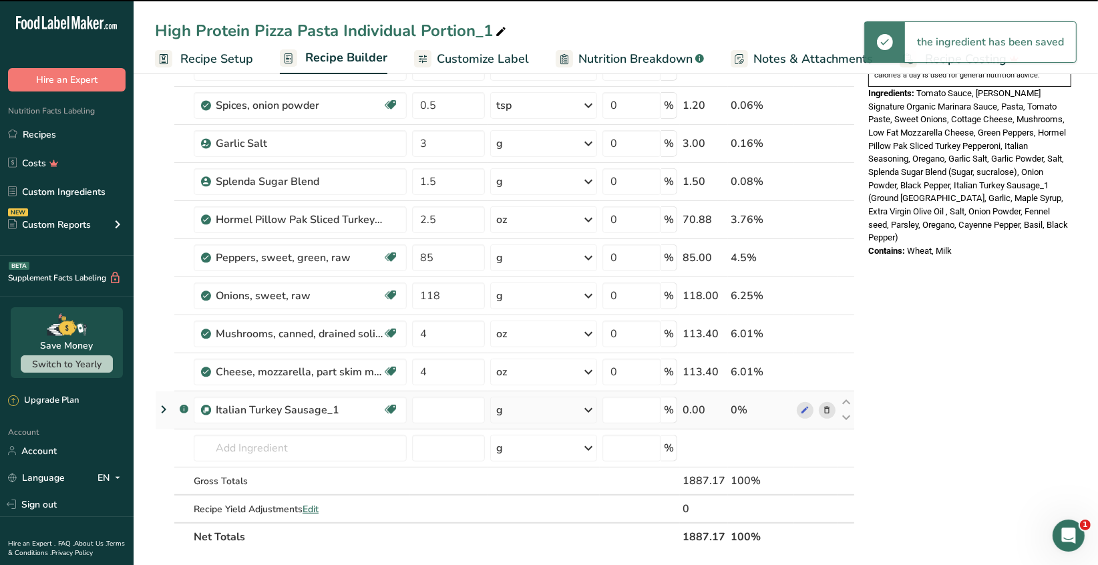
type input "0"
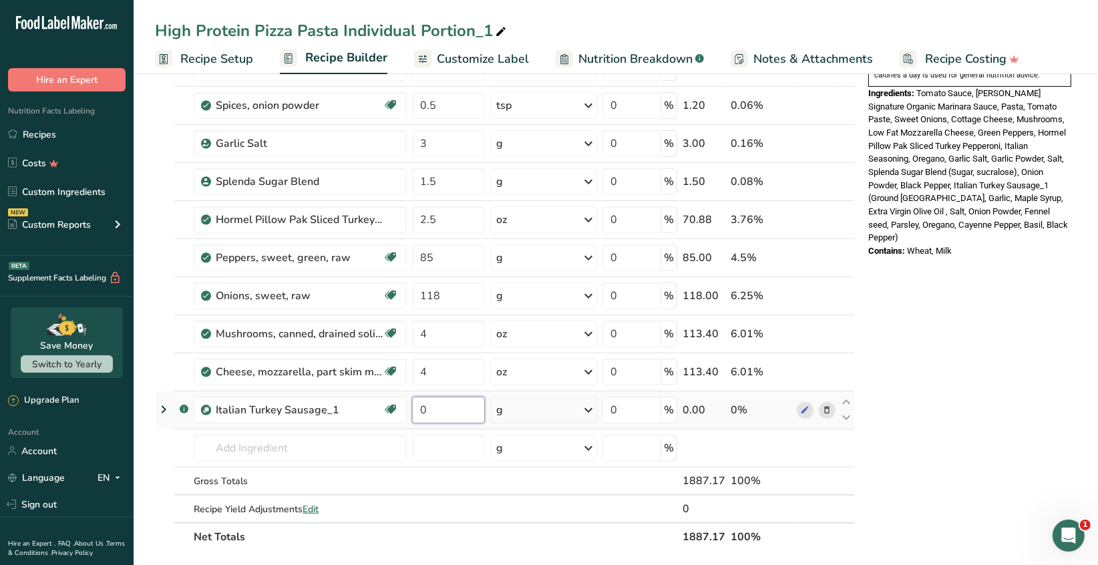
click at [430, 407] on input "0" at bounding box center [448, 410] width 73 height 27
type input "273.22"
click at [378, 444] on div "Ingredient * Amount * Unit * Waste * .a-a{fill:#347362;}.b-a{fill:#fff;} Grams …" at bounding box center [505, 114] width 700 height 874
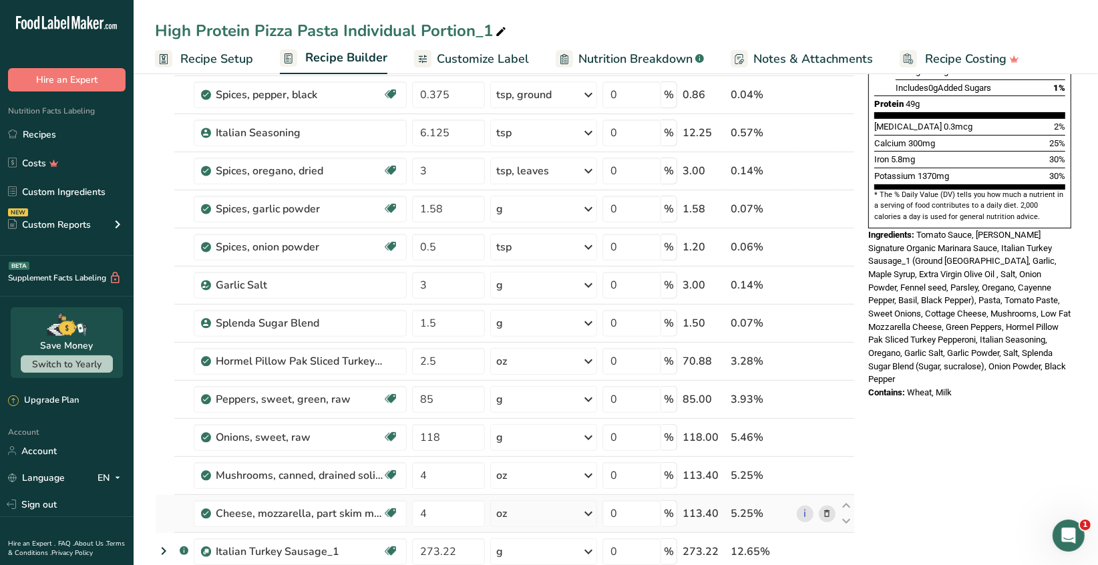
scroll to position [401, 0]
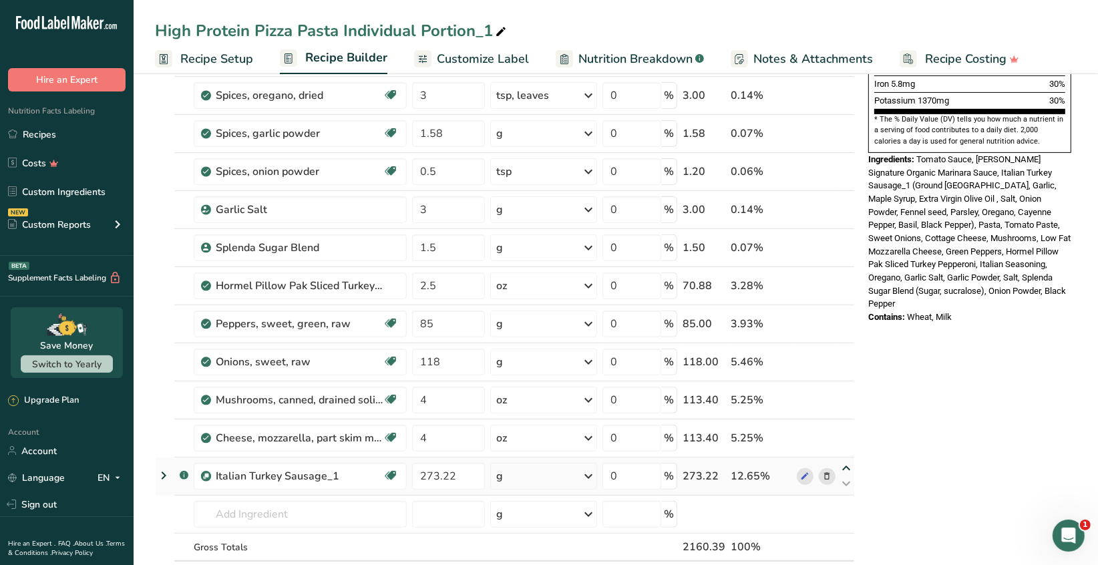
click at [847, 467] on icon at bounding box center [846, 468] width 16 height 10
type input "273.22"
type input "4"
click at [845, 429] on icon at bounding box center [846, 430] width 16 height 10
type input "273.22"
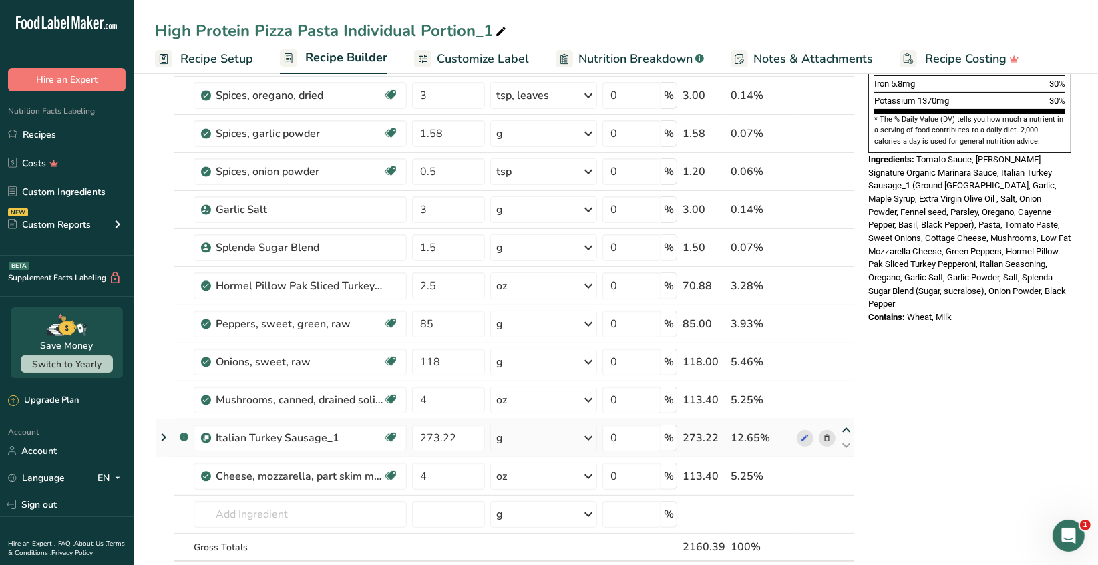
type input "4"
click at [844, 391] on icon at bounding box center [846, 392] width 16 height 10
type input "273.22"
type input "118"
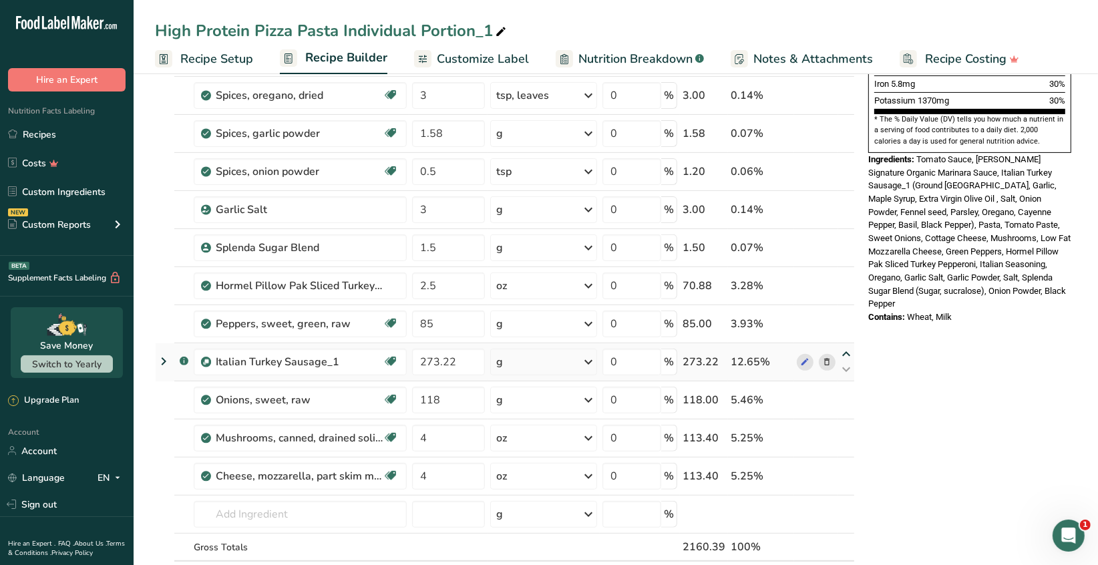
click at [846, 353] on icon at bounding box center [846, 354] width 16 height 10
type input "273.22"
type input "85"
click at [845, 313] on icon at bounding box center [846, 316] width 16 height 10
type input "273.22"
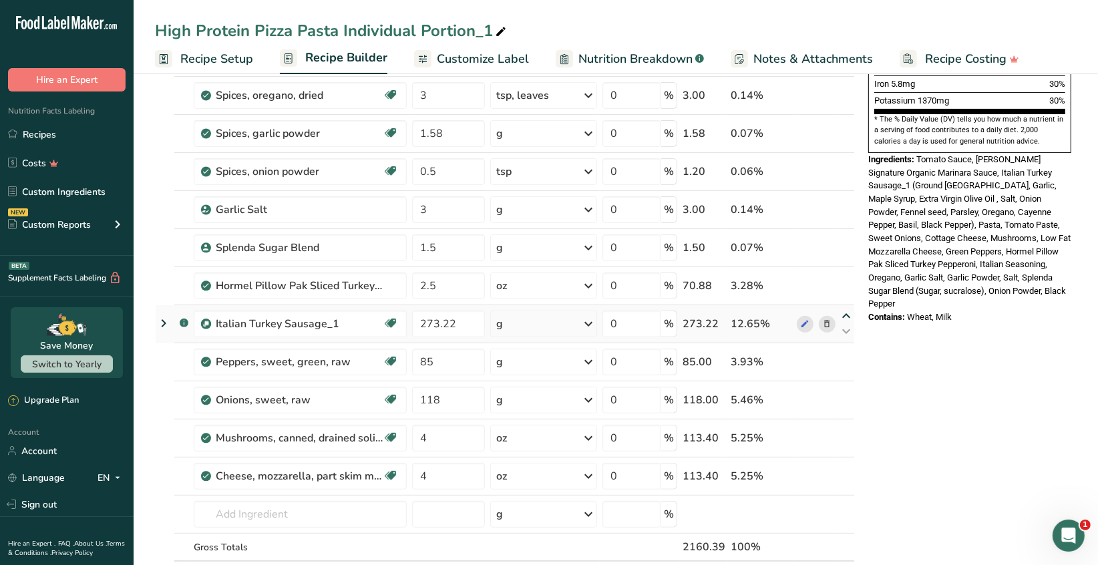
type input "2.5"
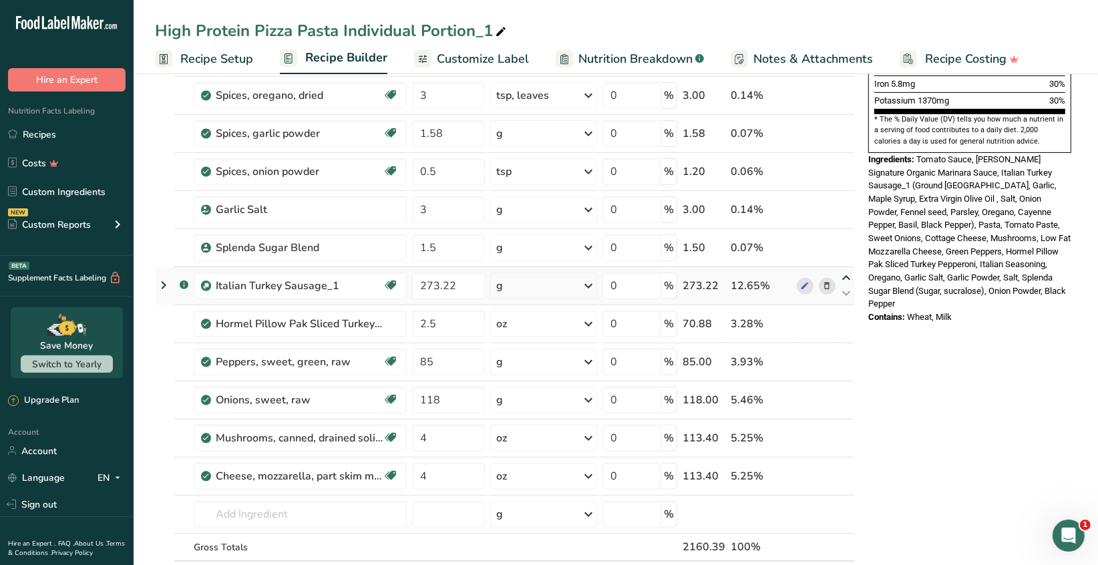
click at [847, 276] on icon at bounding box center [846, 278] width 16 height 10
type input "273.22"
type input "1.5"
click at [847, 239] on icon at bounding box center [846, 240] width 16 height 10
type input "273.22"
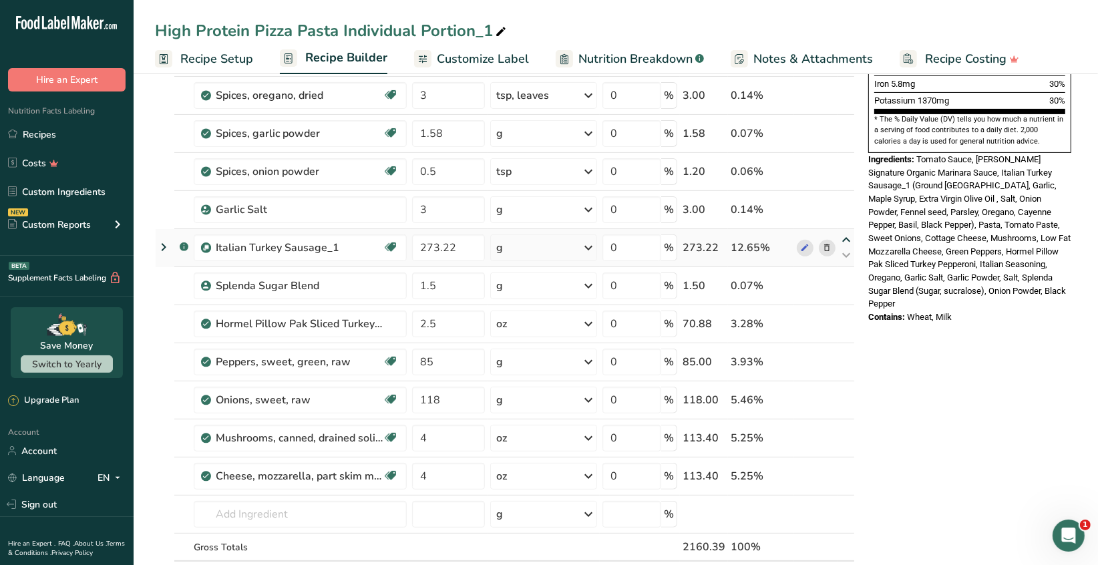
type input "3"
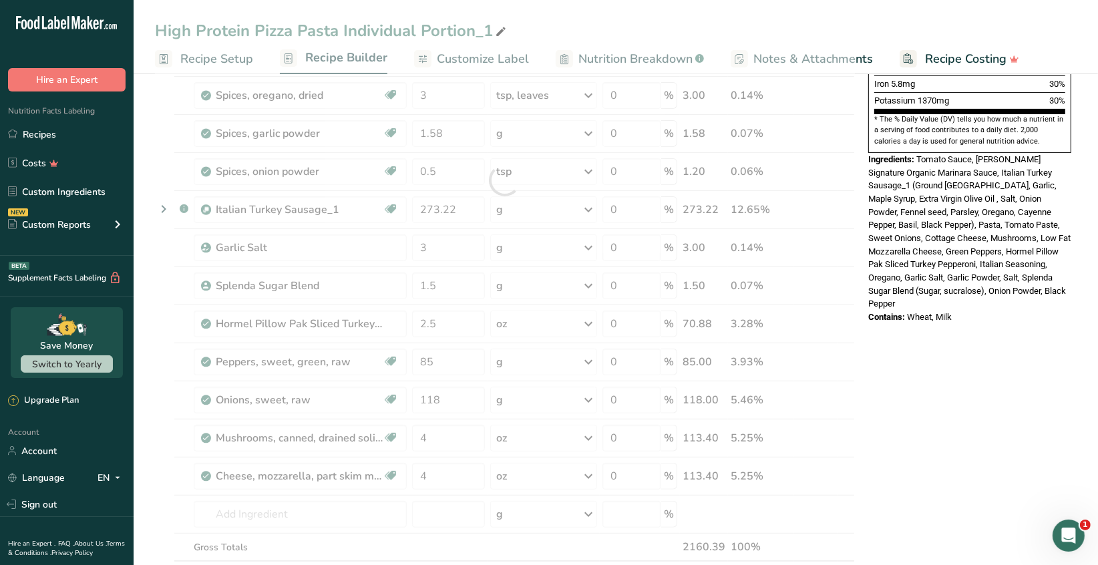
click at [845, 197] on div at bounding box center [505, 181] width 700 height 874
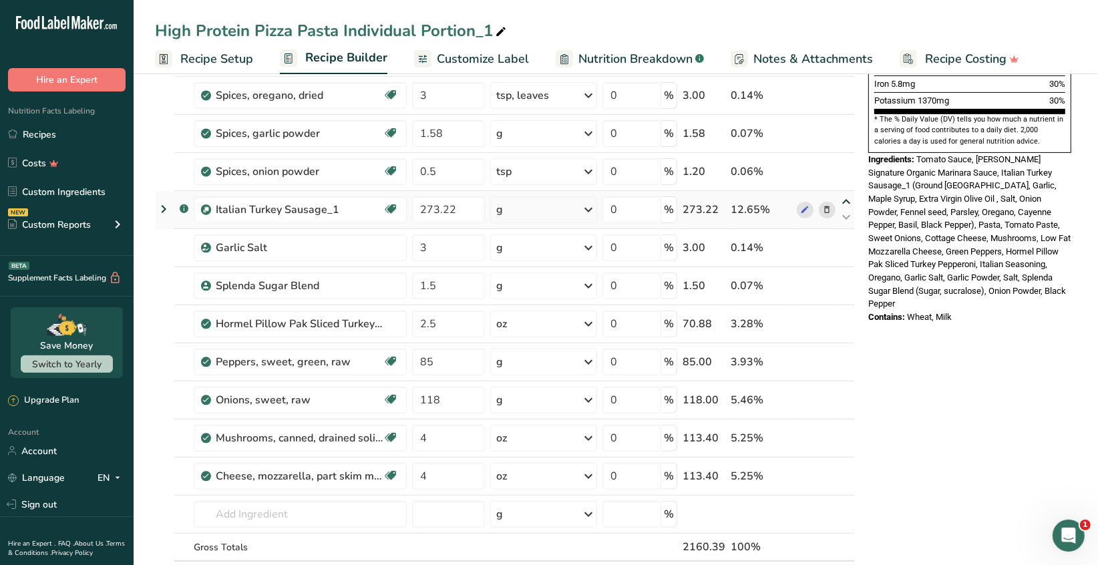
click at [846, 197] on icon at bounding box center [846, 202] width 16 height 10
type input "273.22"
type input "0.5"
click at [844, 163] on icon at bounding box center [846, 164] width 16 height 10
type input "273.22"
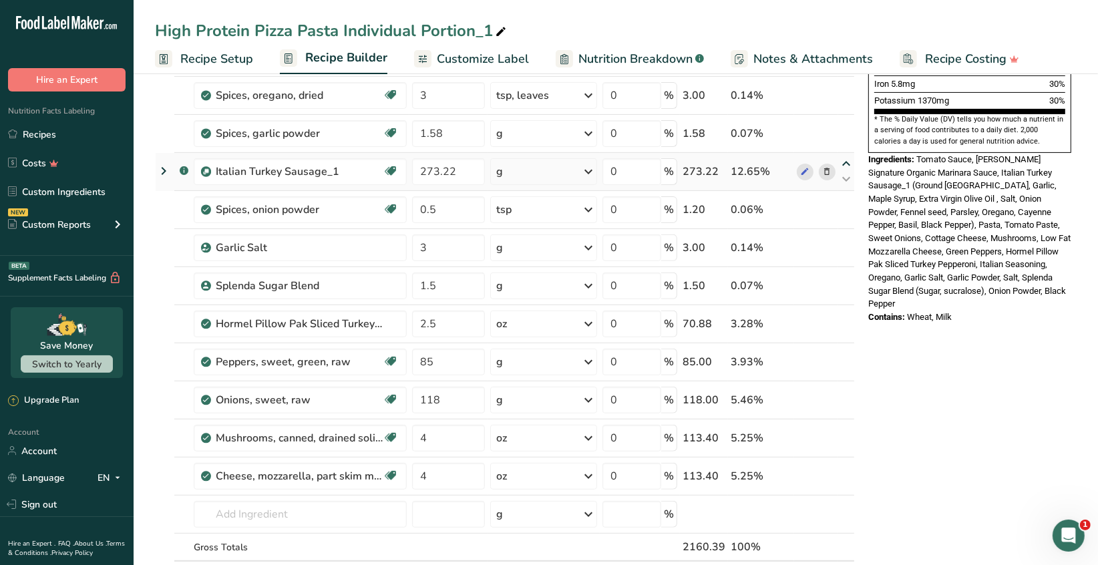
type input "1.58"
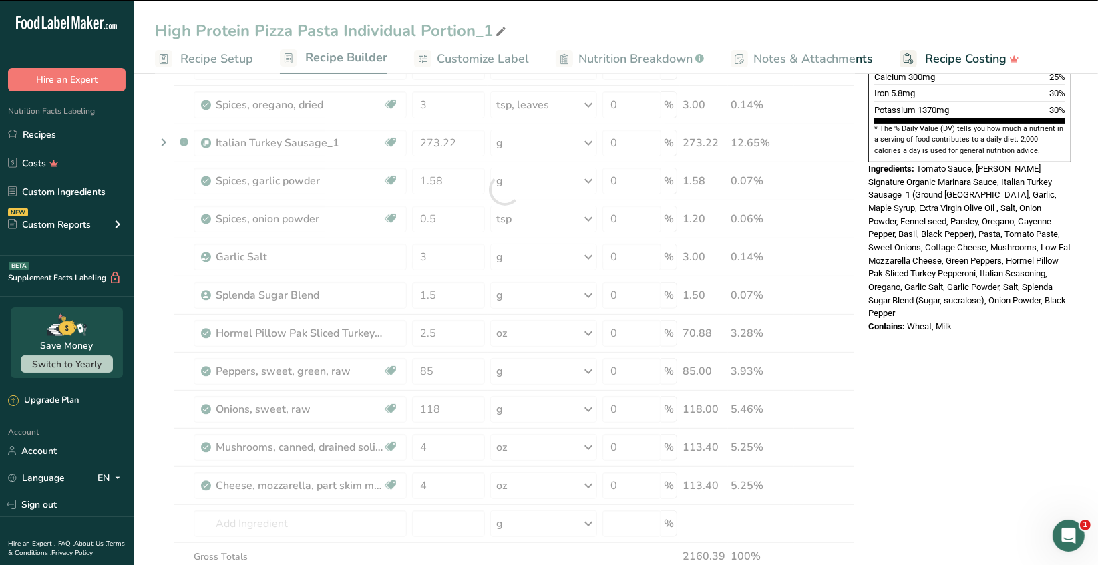
scroll to position [133, 0]
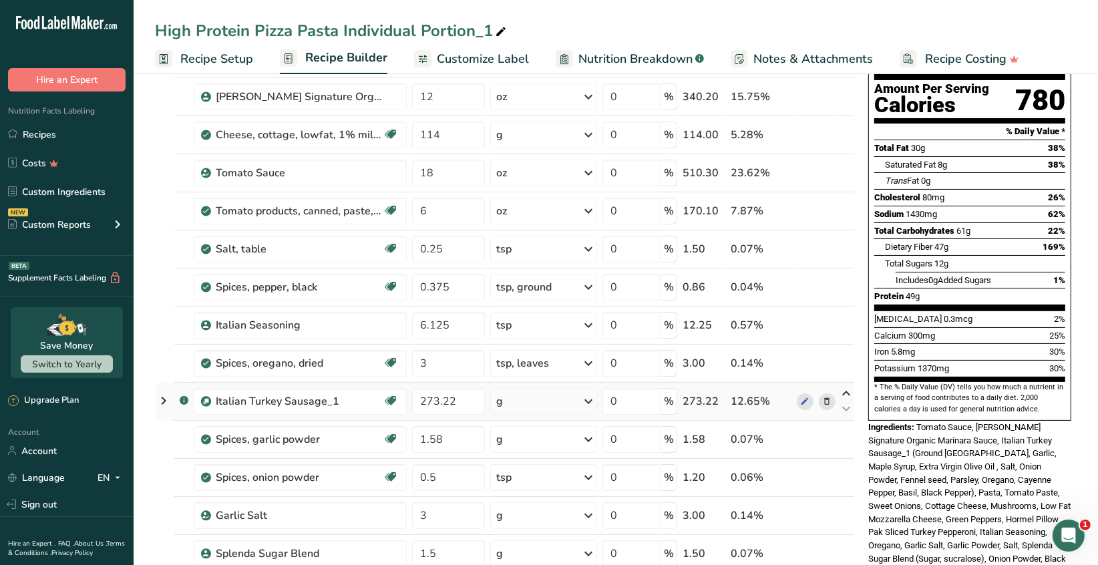
click at [843, 389] on icon at bounding box center [846, 394] width 16 height 10
type input "273.22"
type input "3"
click at [845, 354] on icon at bounding box center [846, 356] width 16 height 10
type input "273.22"
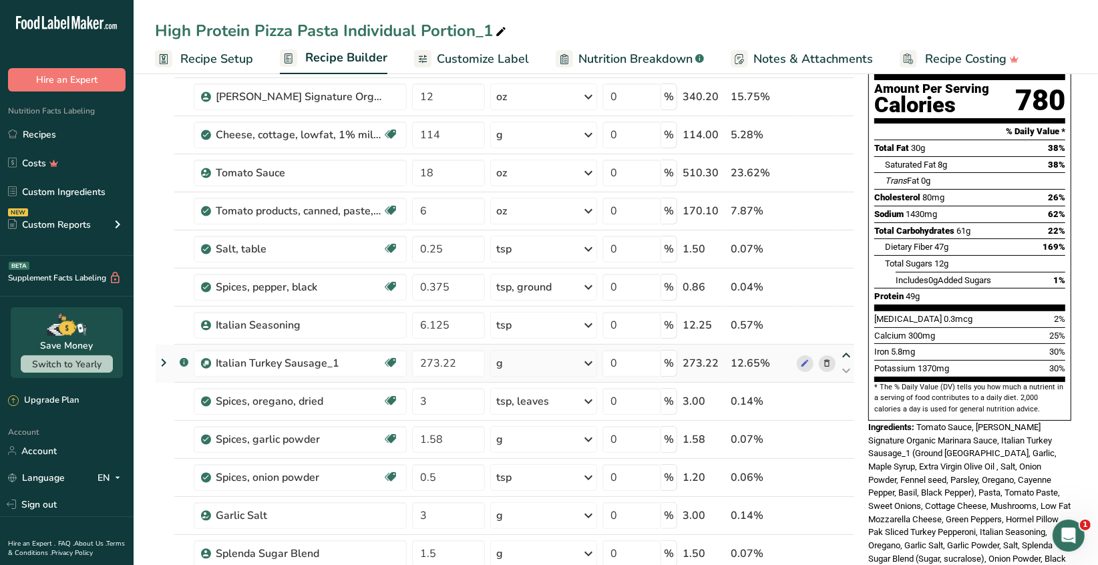
type input "6.125"
click at [847, 315] on icon at bounding box center [846, 318] width 16 height 10
type input "273.22"
type input "0.375"
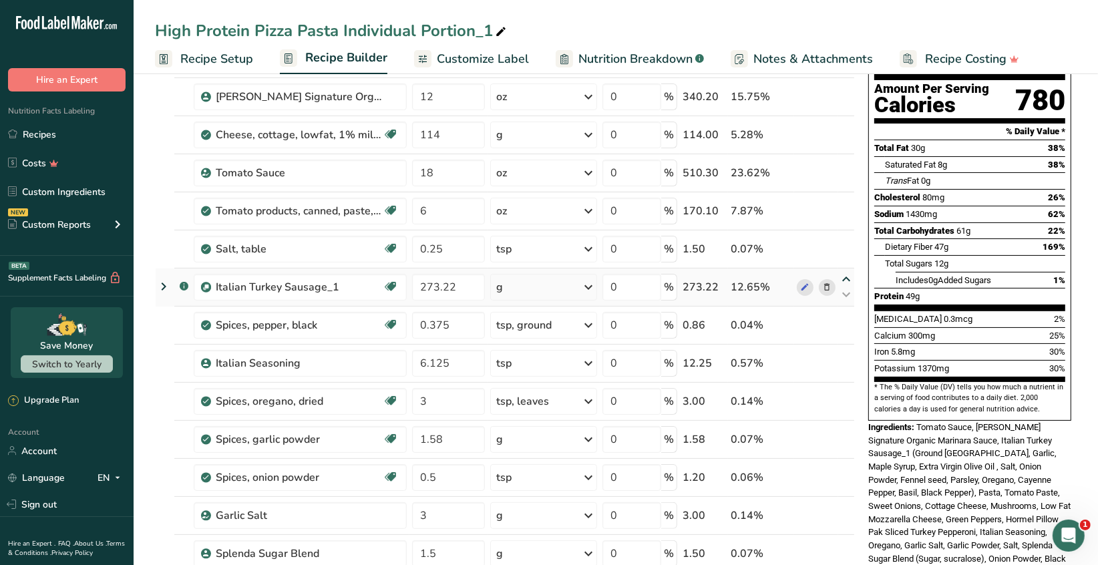
click at [845, 279] on icon at bounding box center [846, 279] width 16 height 10
type input "273.22"
type input "0.25"
click at [846, 238] on icon at bounding box center [846, 241] width 16 height 10
type input "273.22"
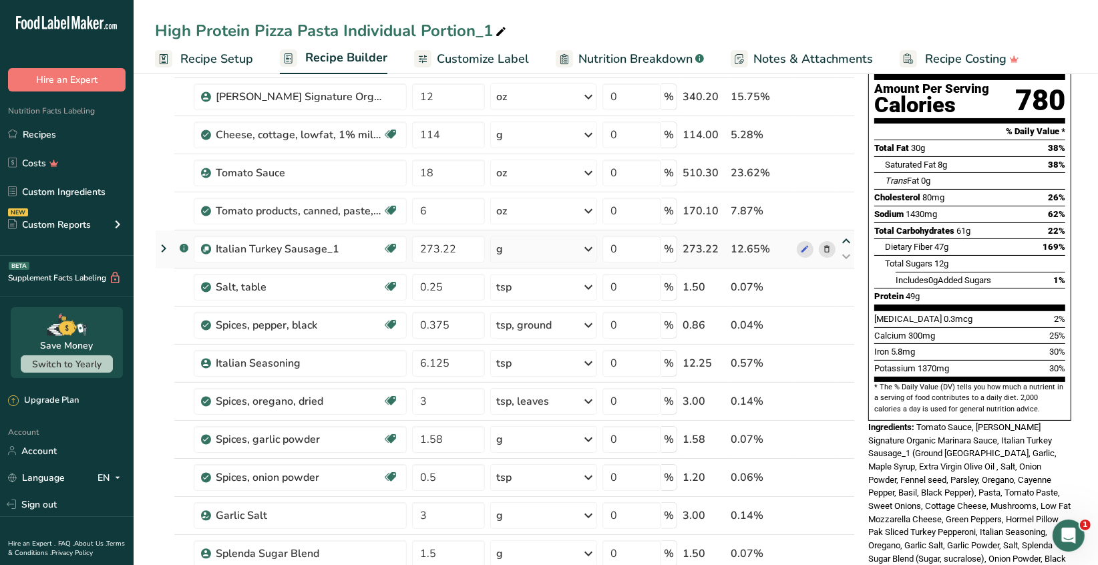
type input "6"
click at [843, 201] on icon at bounding box center [846, 203] width 16 height 10
type input "273.22"
type input "18"
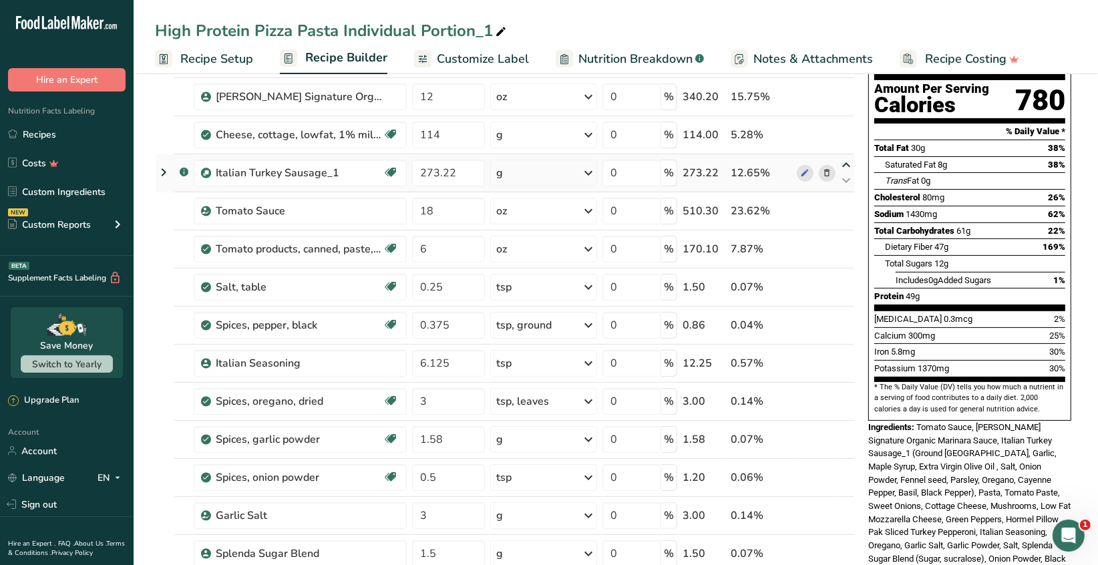
click at [845, 164] on icon at bounding box center [846, 165] width 16 height 10
type input "273.22"
type input "114"
click at [844, 126] on icon at bounding box center [846, 127] width 16 height 10
type input "273.22"
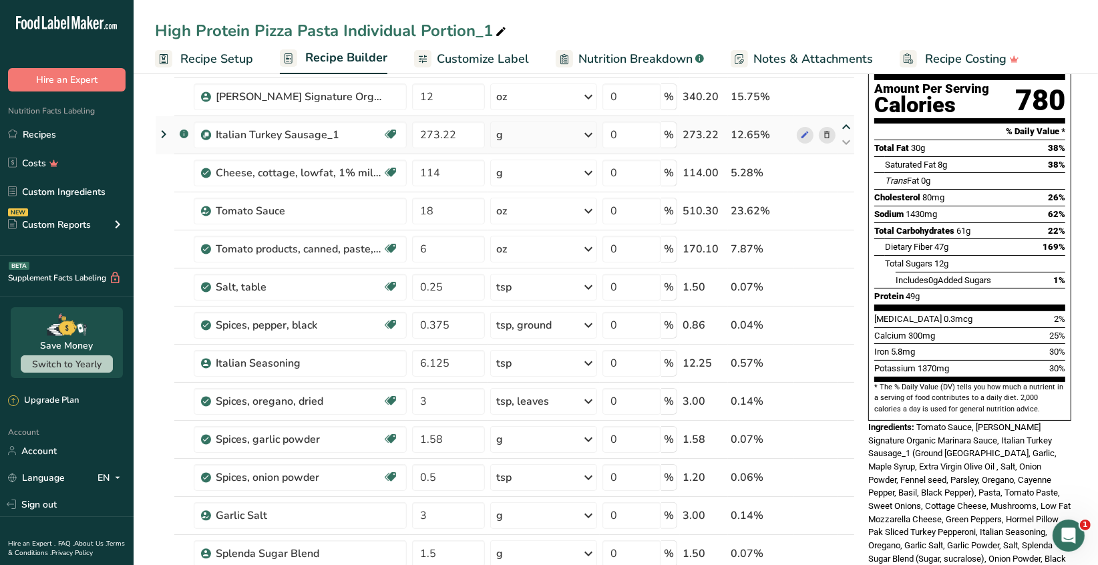
type input "12"
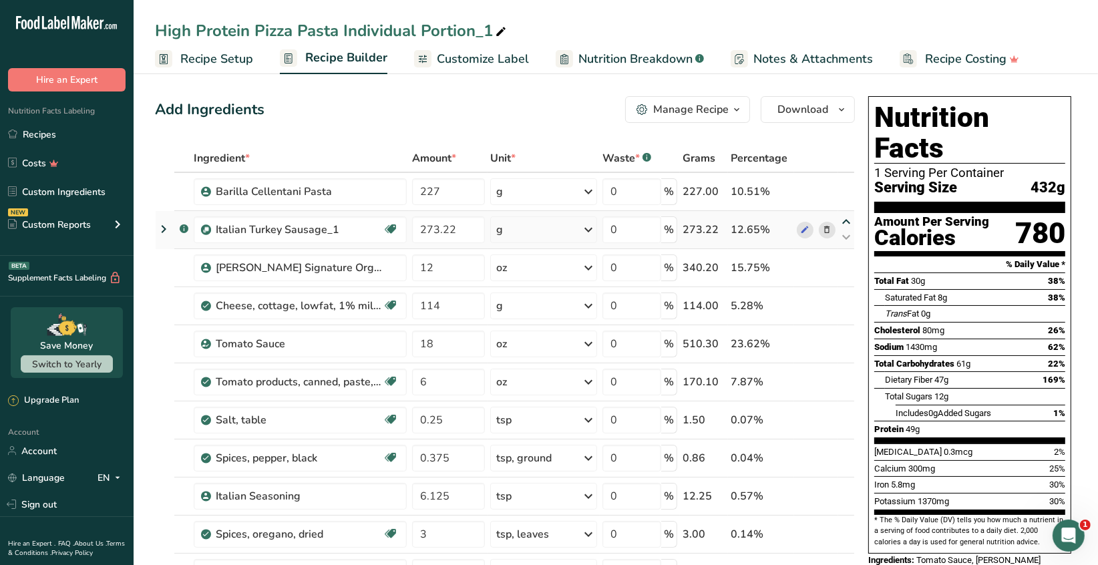
click at [844, 219] on icon at bounding box center [846, 222] width 16 height 10
type input "273.22"
type input "227"
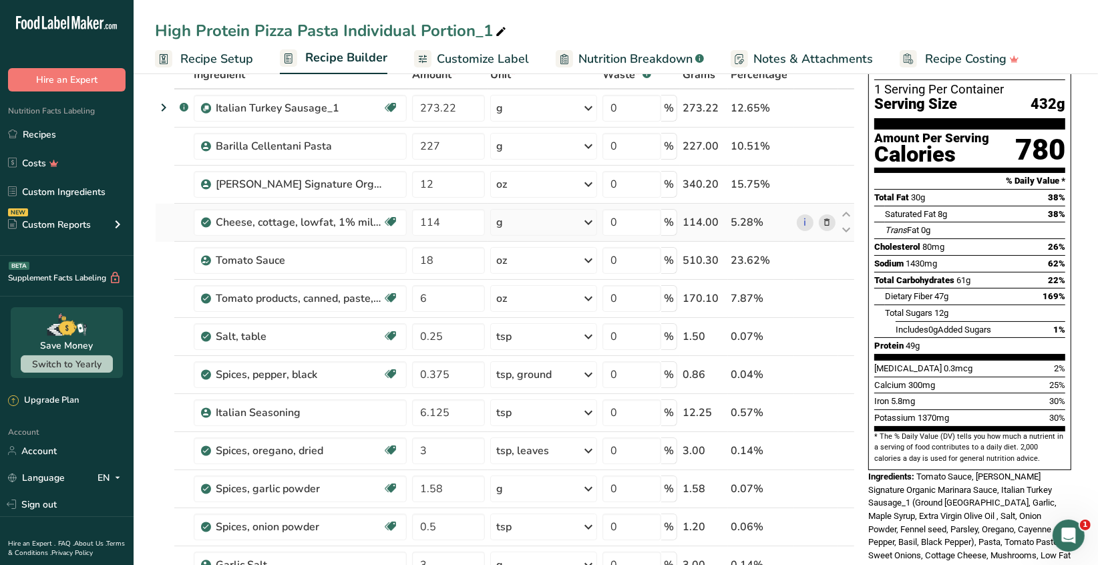
scroll to position [133, 0]
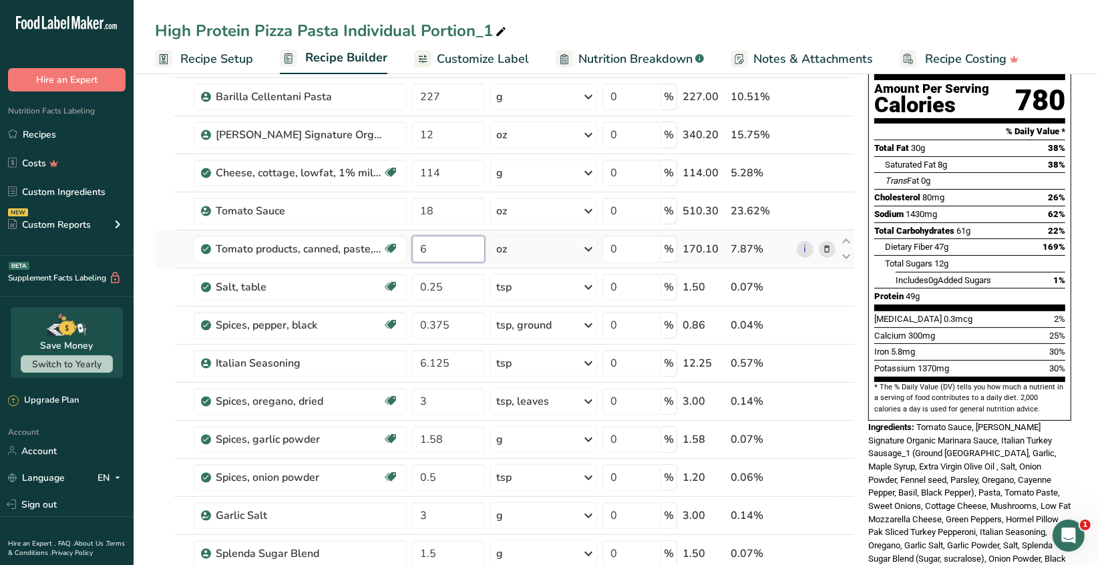
click at [430, 248] on input "6" at bounding box center [448, 249] width 73 height 27
type input "3"
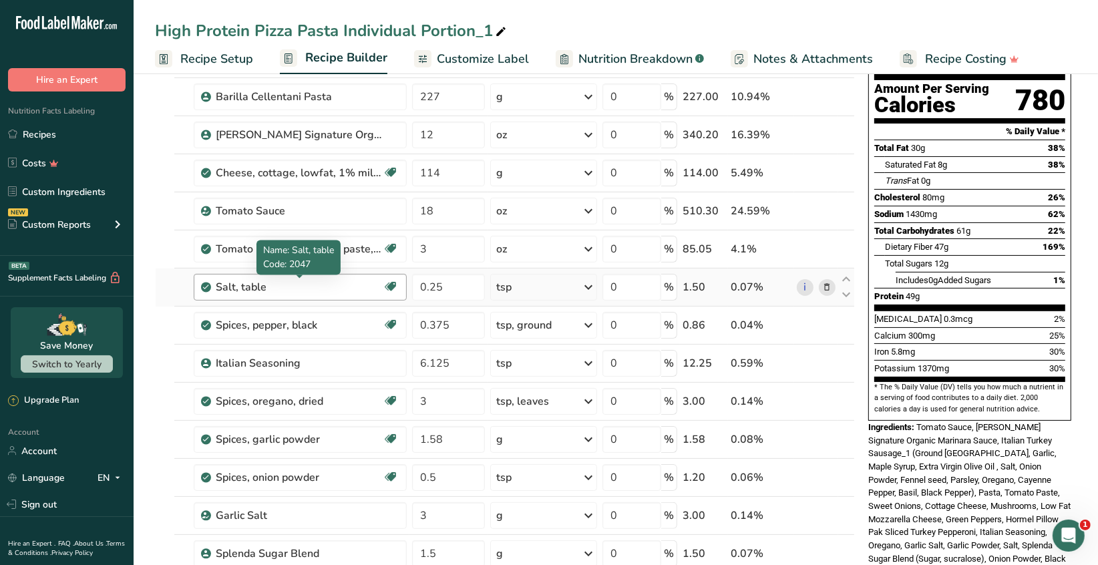
click at [355, 289] on div "Ingredient * Amount * Unit * Waste * .a-a{fill:#347362;}.b-a{fill:#fff;} Grams …" at bounding box center [505, 448] width 700 height 874
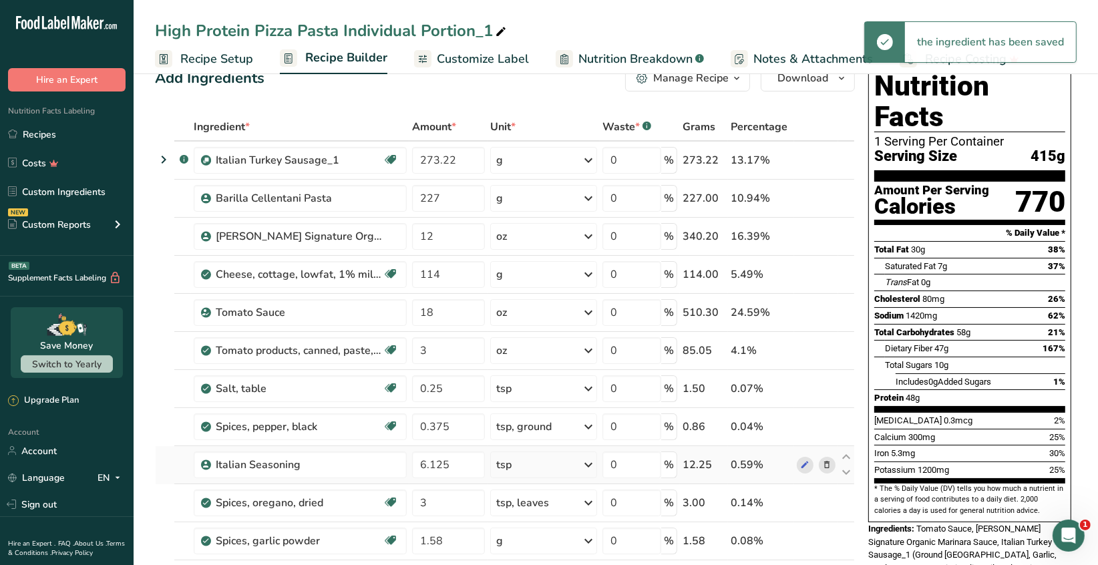
scroll to position [0, 0]
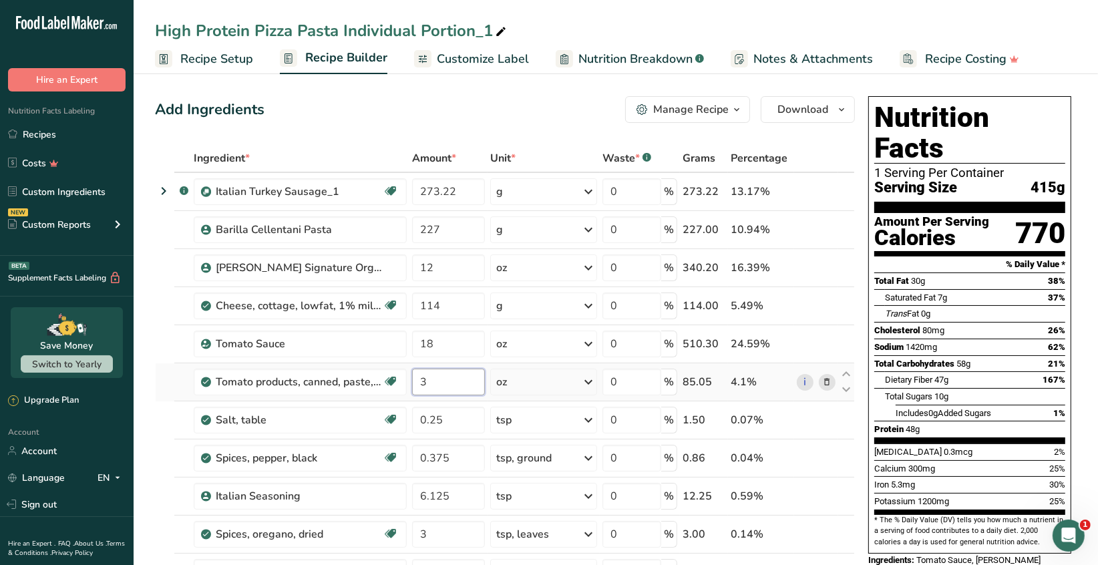
click at [427, 381] on input "3" at bounding box center [448, 382] width 73 height 27
type input "4"
click at [432, 387] on input "4" at bounding box center [448, 382] width 73 height 27
type input "6"
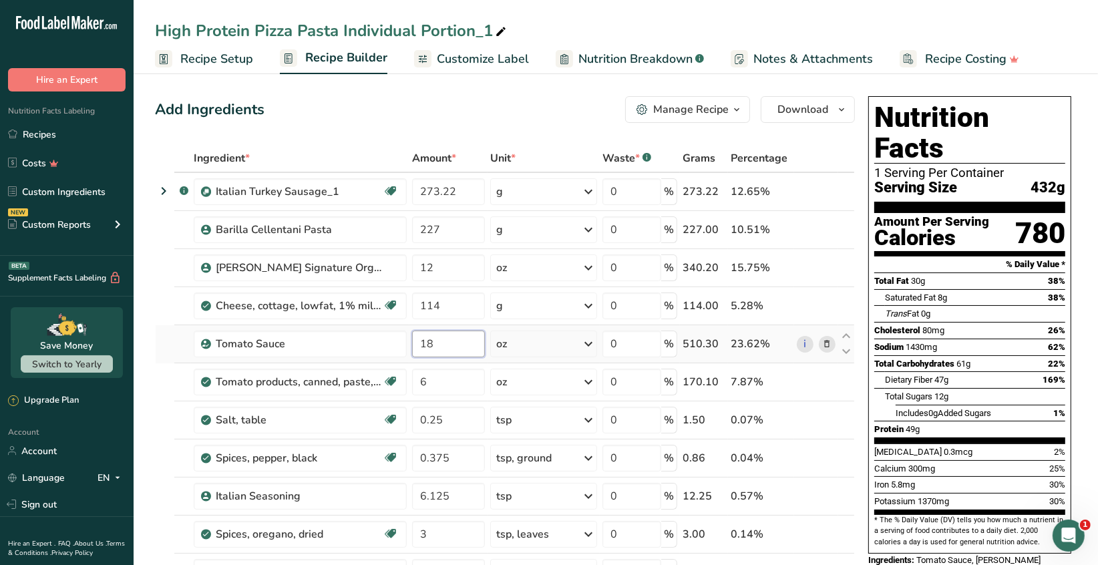
click at [434, 342] on input "18" at bounding box center [448, 344] width 73 height 27
type input "15"
click at [236, 57] on span "Recipe Setup" at bounding box center [216, 59] width 73 height 18
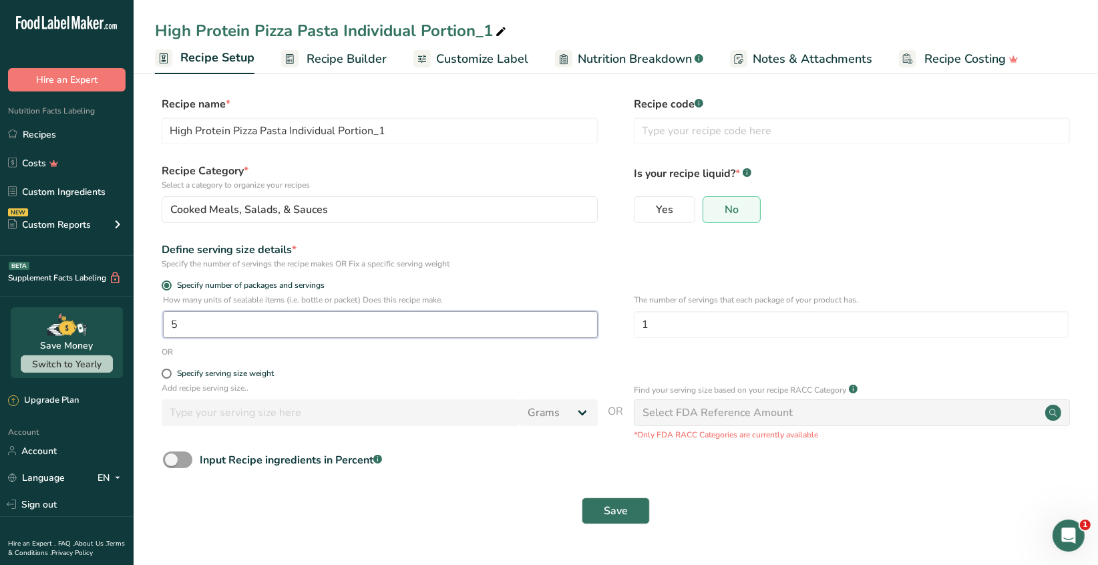
click at [185, 322] on input "5" at bounding box center [380, 324] width 435 height 27
type input "1"
type input "4"
click at [622, 515] on span "Save" at bounding box center [616, 511] width 24 height 16
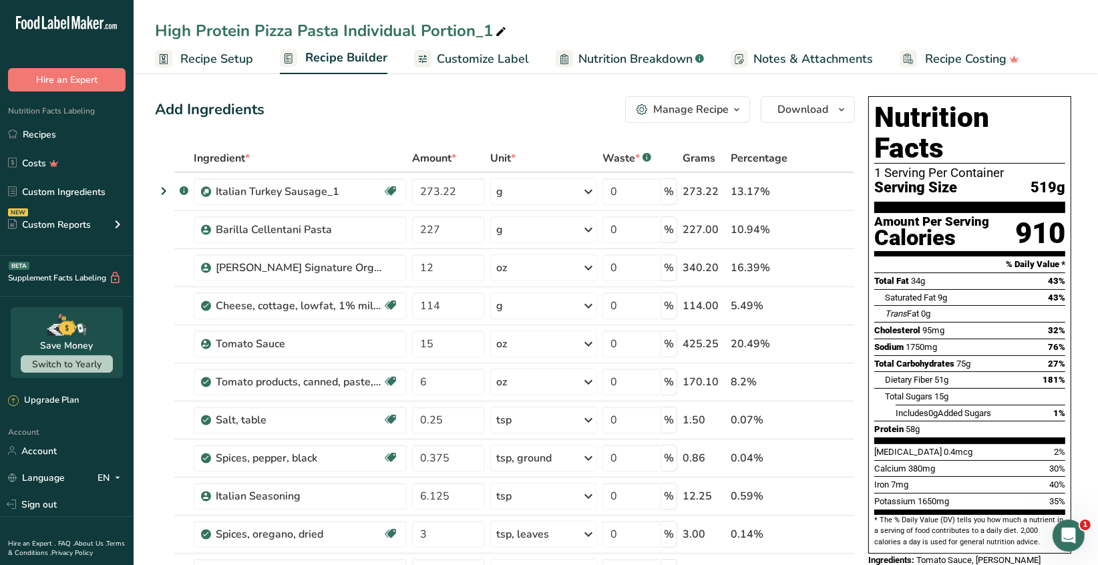
click at [236, 63] on span "Recipe Setup" at bounding box center [216, 59] width 73 height 18
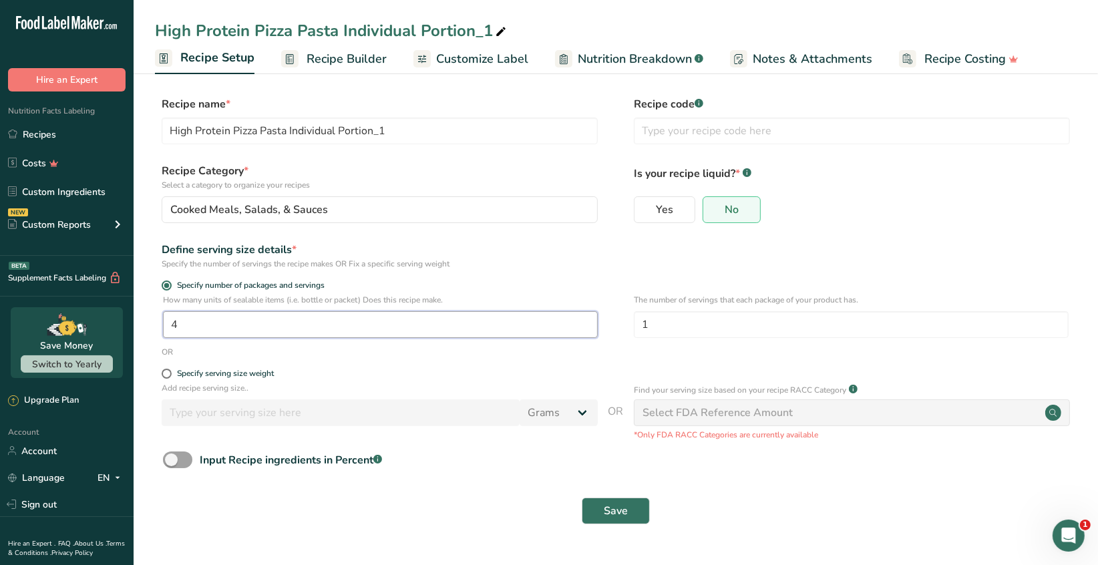
click at [184, 323] on input "4" at bounding box center [380, 324] width 435 height 27
type input "1"
type input "5"
click at [608, 519] on span "Save" at bounding box center [616, 511] width 24 height 16
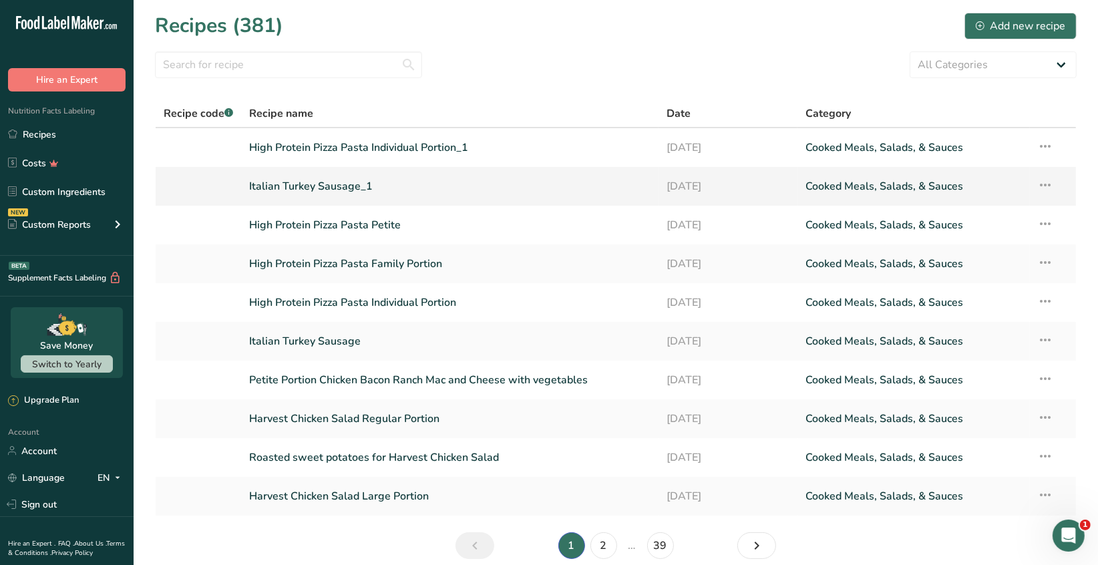
click at [353, 190] on link "Italian Turkey Sausage_1" at bounding box center [450, 186] width 401 height 28
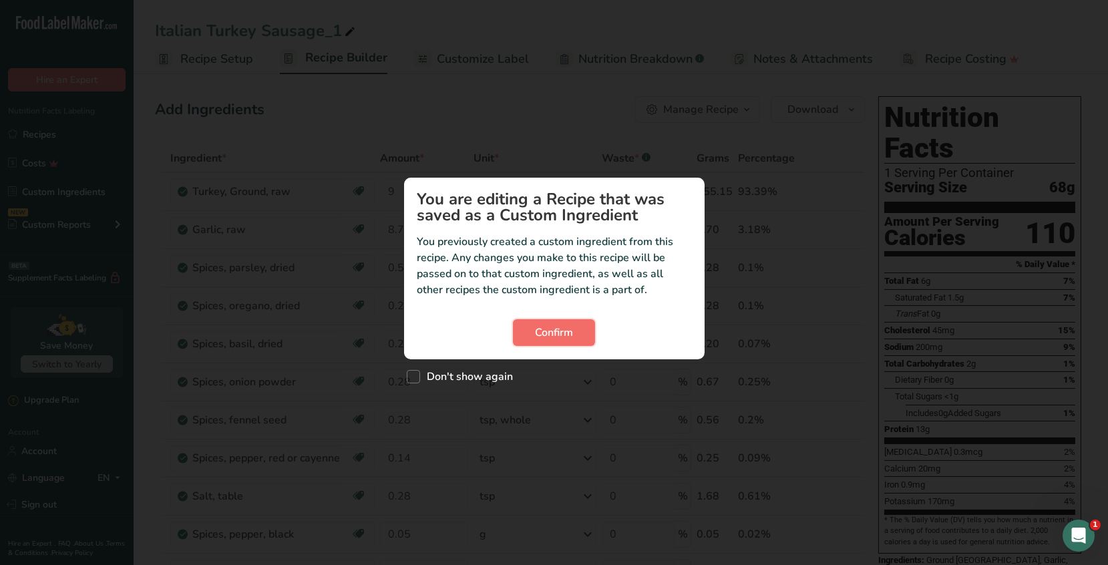
click at [564, 331] on span "Confirm" at bounding box center [554, 333] width 38 height 16
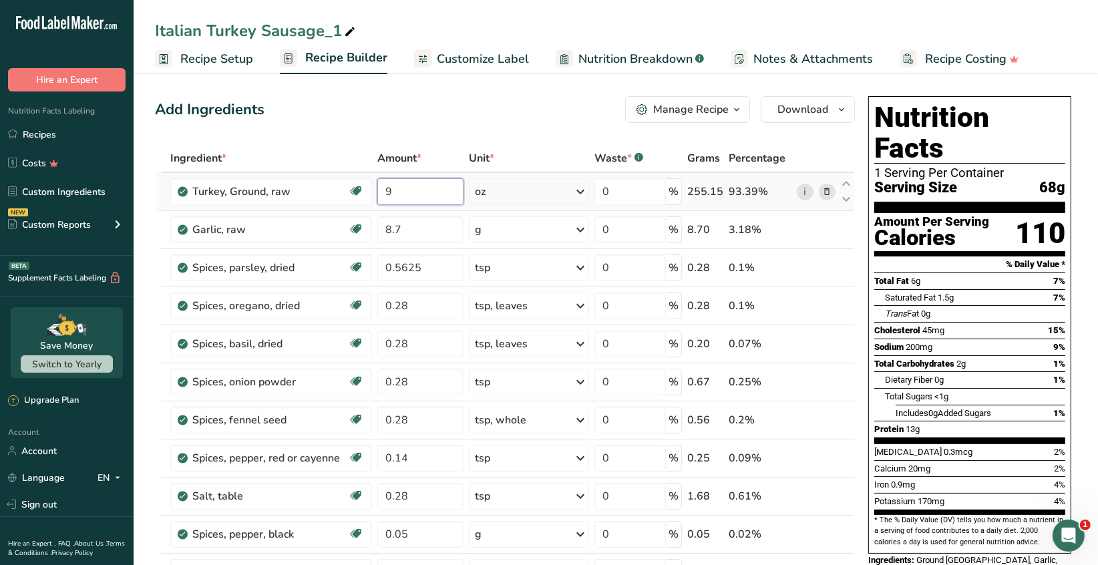
click at [393, 189] on input "9" at bounding box center [420, 191] width 86 height 27
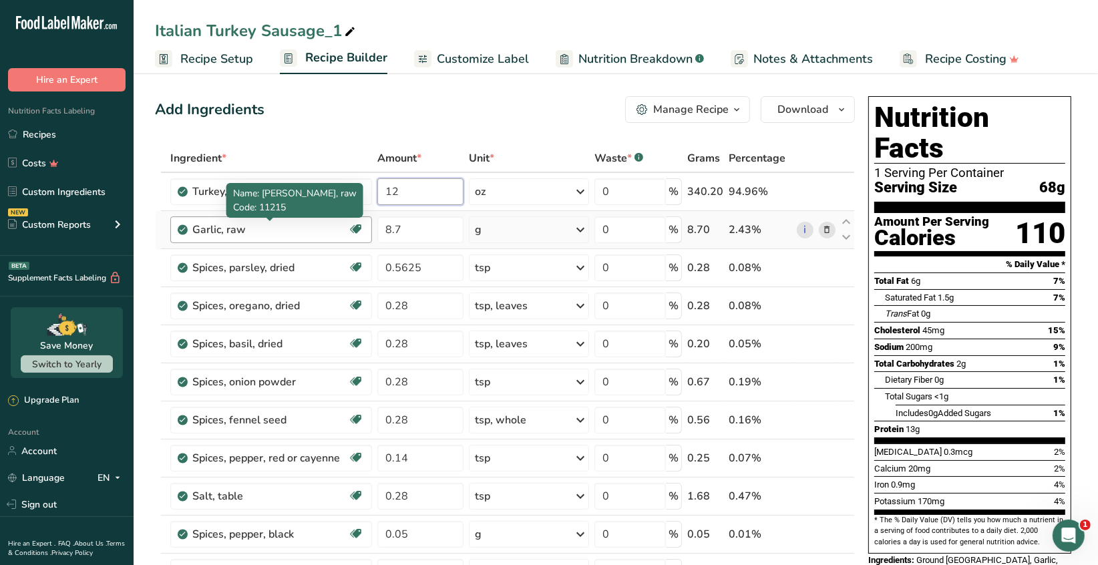
type input "12"
click at [307, 234] on div "Ingredient * Amount * Unit * Waste * .a-a{fill:#347362;}.b-a{fill:#fff;} Grams …" at bounding box center [505, 447] width 700 height 607
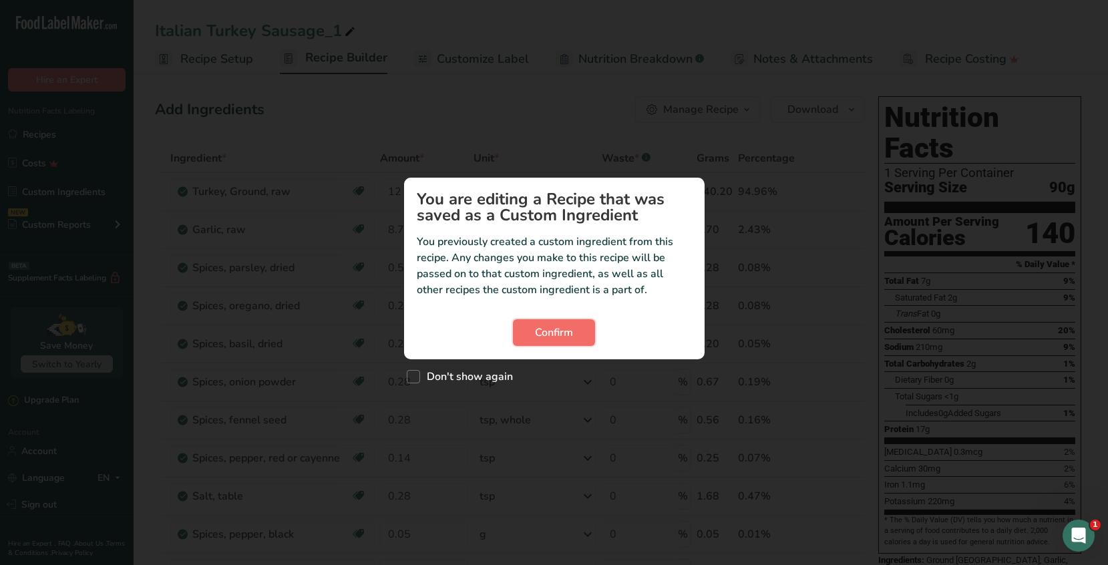
click at [552, 330] on span "Confirm" at bounding box center [554, 333] width 38 height 16
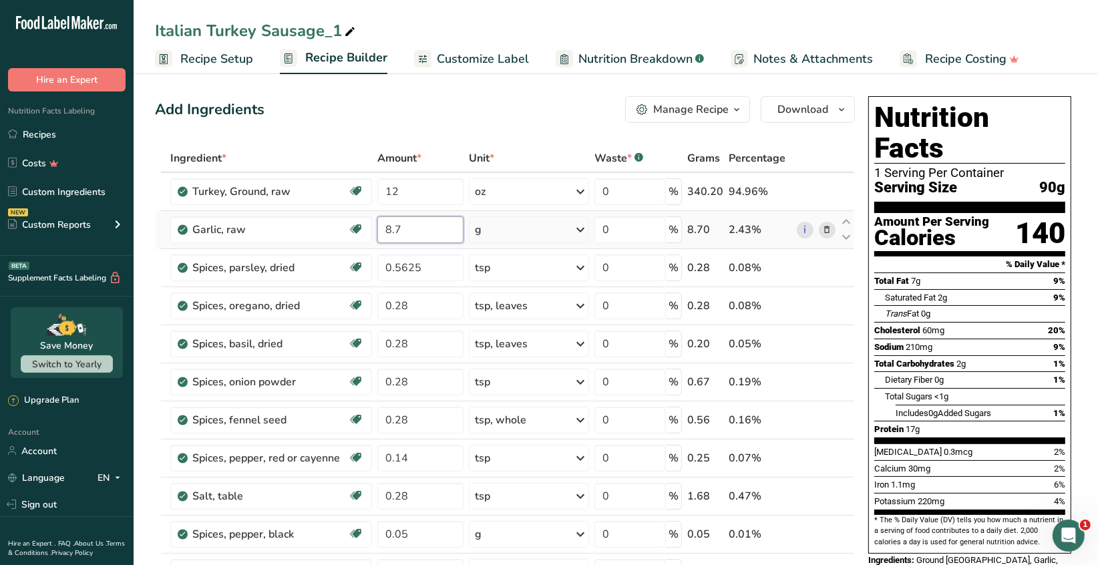
click at [403, 226] on input "8.7" at bounding box center [420, 229] width 86 height 27
type input "8"
type input "11.625"
click at [425, 267] on div "Ingredient * Amount * Unit * Waste * .a-a{fill:#347362;}.b-a{fill:#fff;} Grams …" at bounding box center [505, 447] width 700 height 607
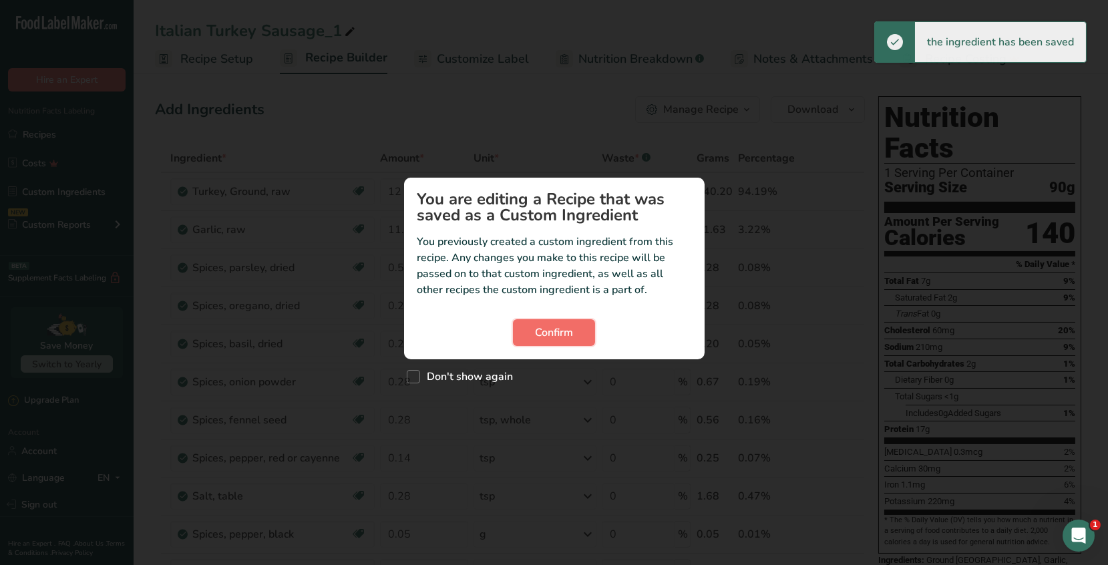
click at [554, 327] on span "Confirm" at bounding box center [554, 333] width 38 height 16
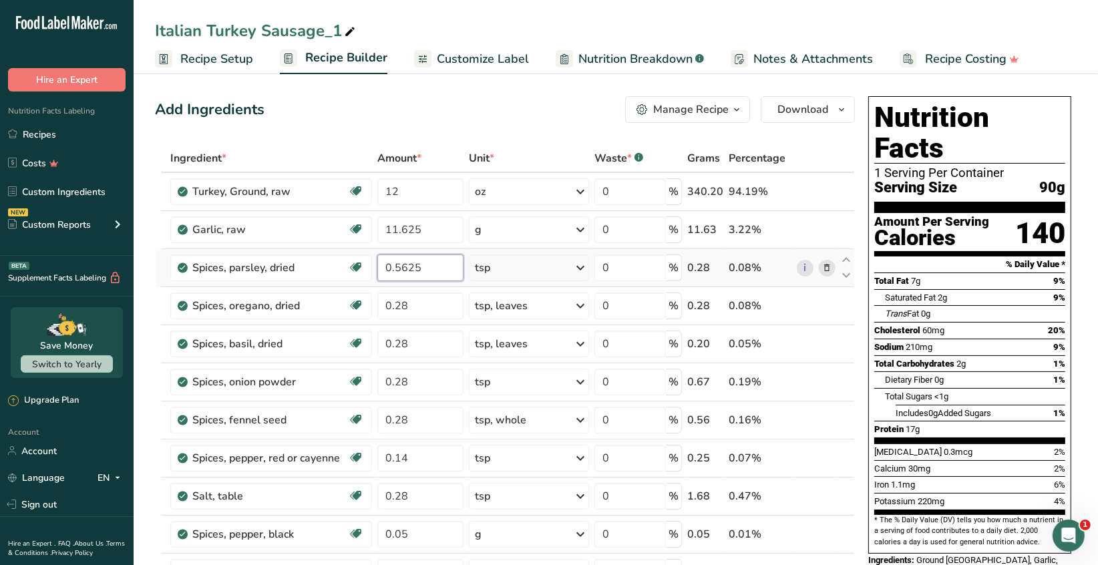
click at [429, 261] on input "0.5625" at bounding box center [420, 267] width 86 height 27
type input "0"
type input "0.75"
click at [421, 305] on div "Ingredient * Amount * Unit * Waste * .a-a{fill:#347362;}.b-a{fill:#fff;} Grams …" at bounding box center [505, 447] width 700 height 607
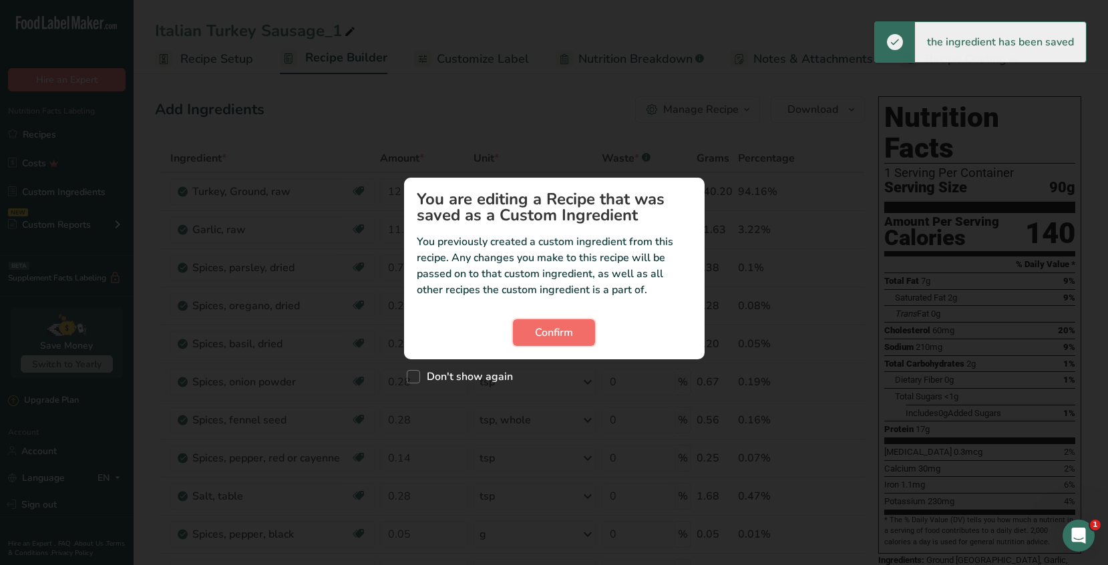
click at [563, 335] on span "Confirm" at bounding box center [554, 333] width 38 height 16
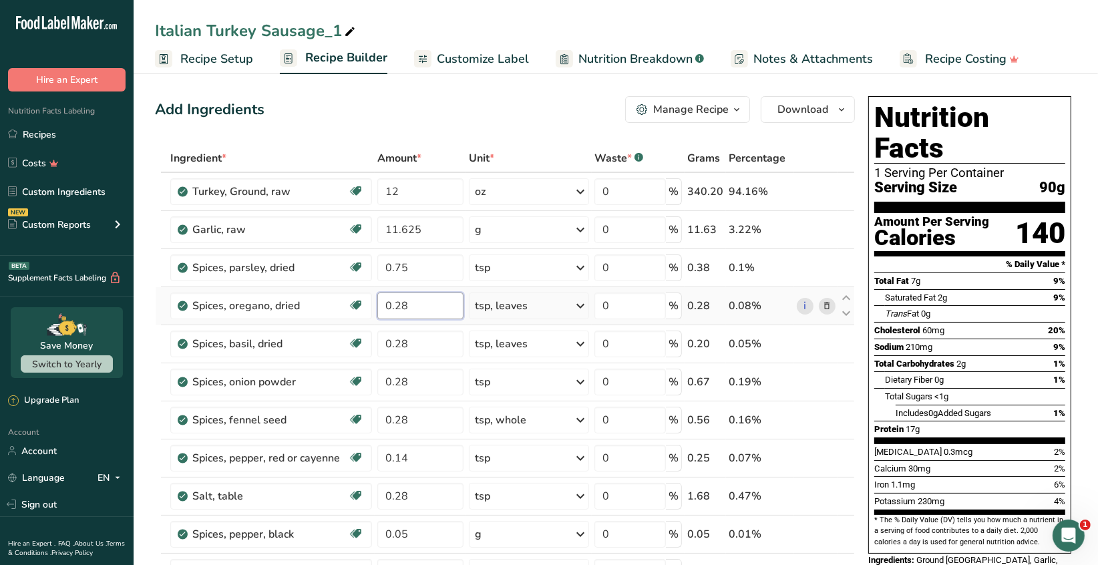
click at [415, 304] on input "0.28" at bounding box center [420, 306] width 86 height 27
type input "0.375"
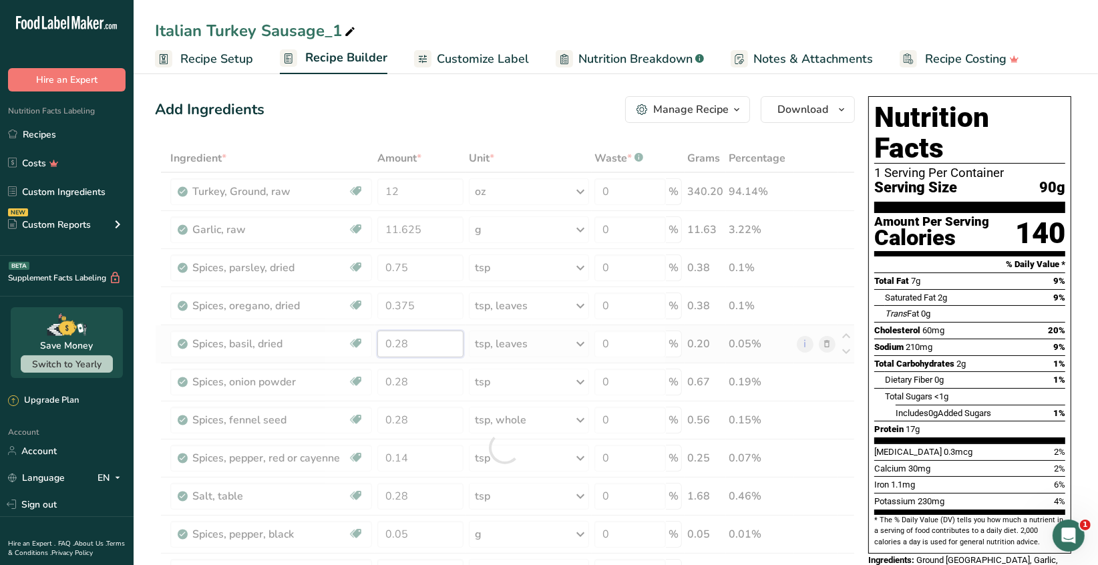
click at [417, 343] on div "Ingredient * Amount * Unit * Waste * .a-a{fill:#347362;}.b-a{fill:#fff;} Grams …" at bounding box center [505, 447] width 700 height 607
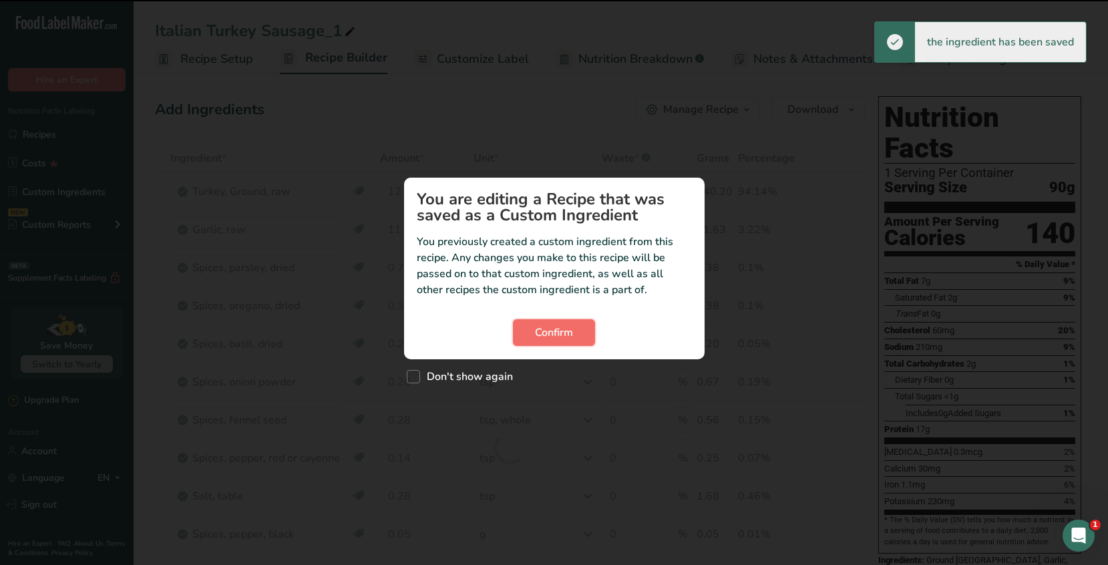
click at [532, 337] on button "Confirm" at bounding box center [554, 332] width 82 height 27
click at [549, 337] on span "Confirm" at bounding box center [554, 333] width 38 height 16
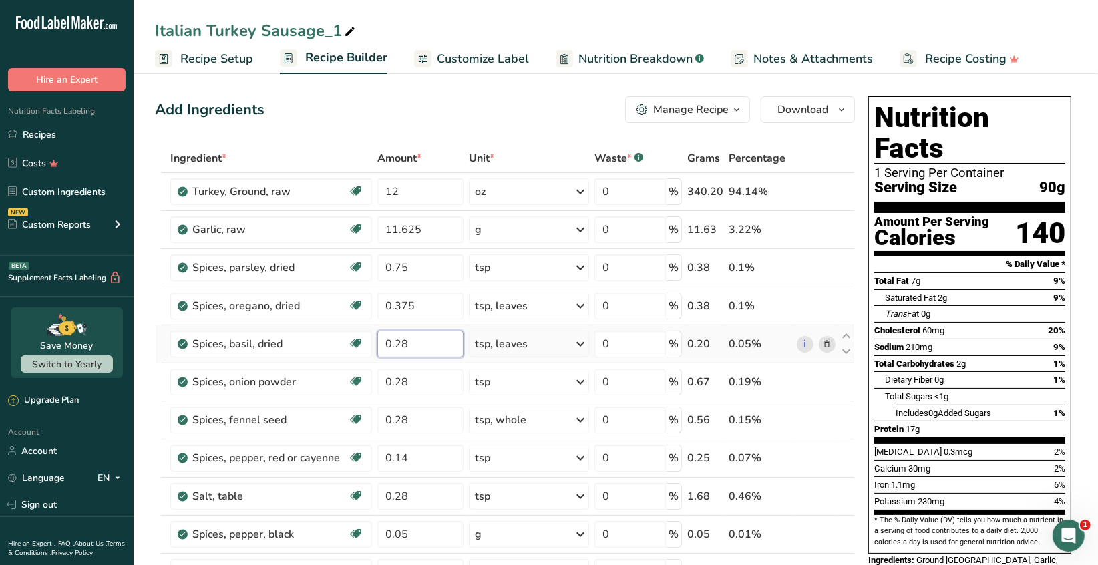
click at [415, 344] on input "0.28" at bounding box center [420, 344] width 86 height 27
type input "0.375"
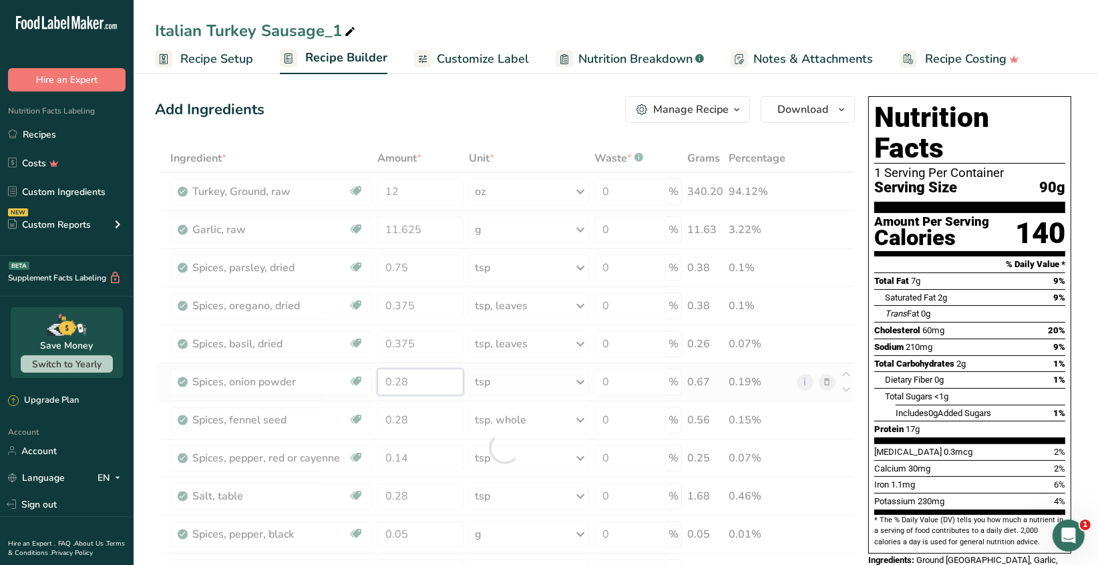
click at [420, 384] on div "Ingredient * Amount * Unit * Waste * .a-a{fill:#347362;}.b-a{fill:#fff;} Grams …" at bounding box center [505, 447] width 700 height 607
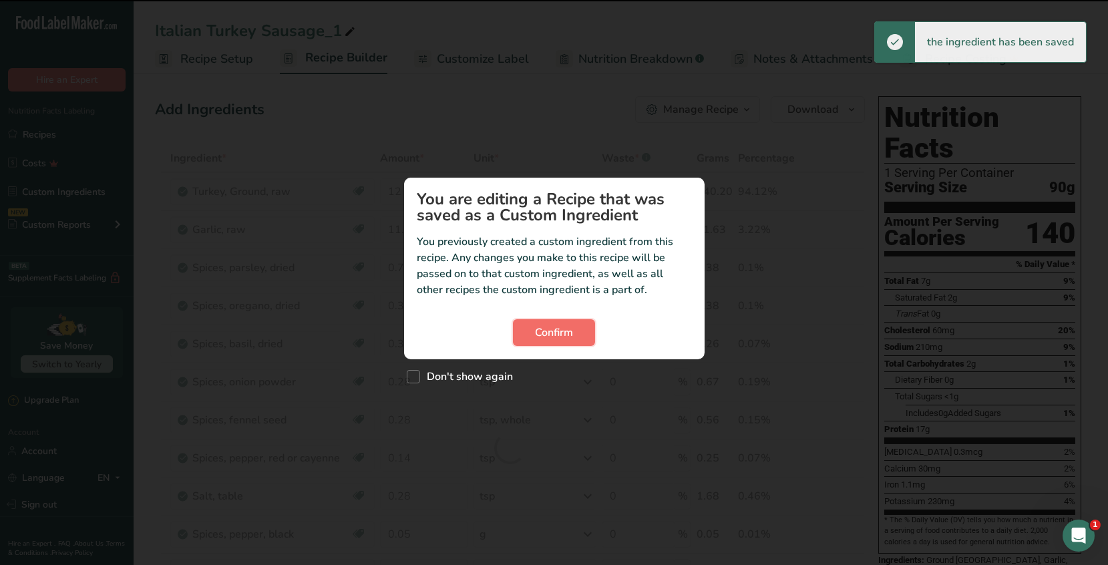
click at [550, 329] on span "Confirm" at bounding box center [554, 333] width 38 height 16
click at [558, 335] on span "Confirm" at bounding box center [554, 333] width 38 height 16
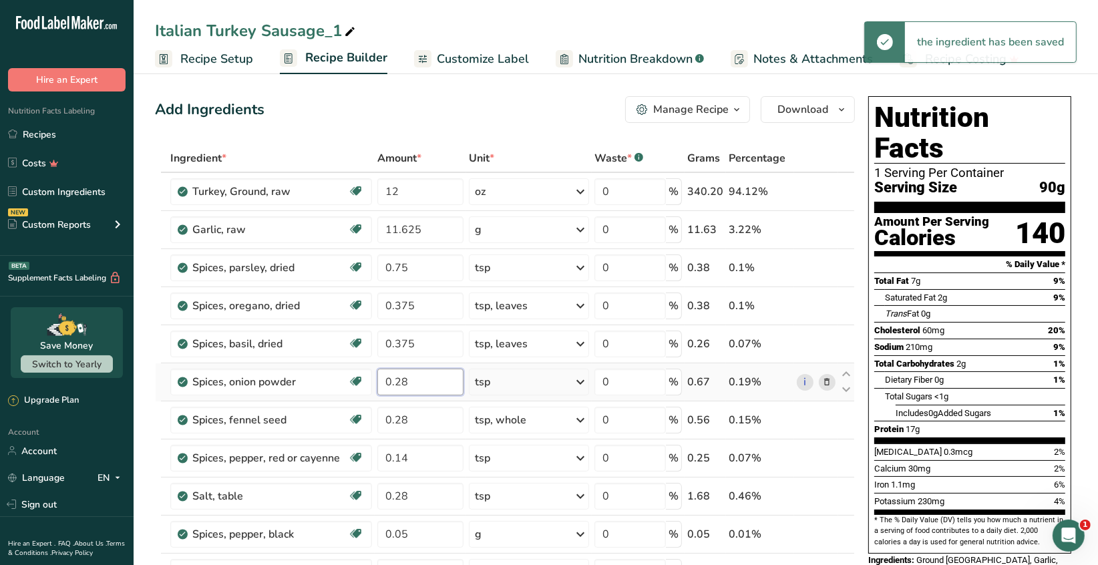
click at [415, 381] on input "0.28" at bounding box center [420, 382] width 86 height 27
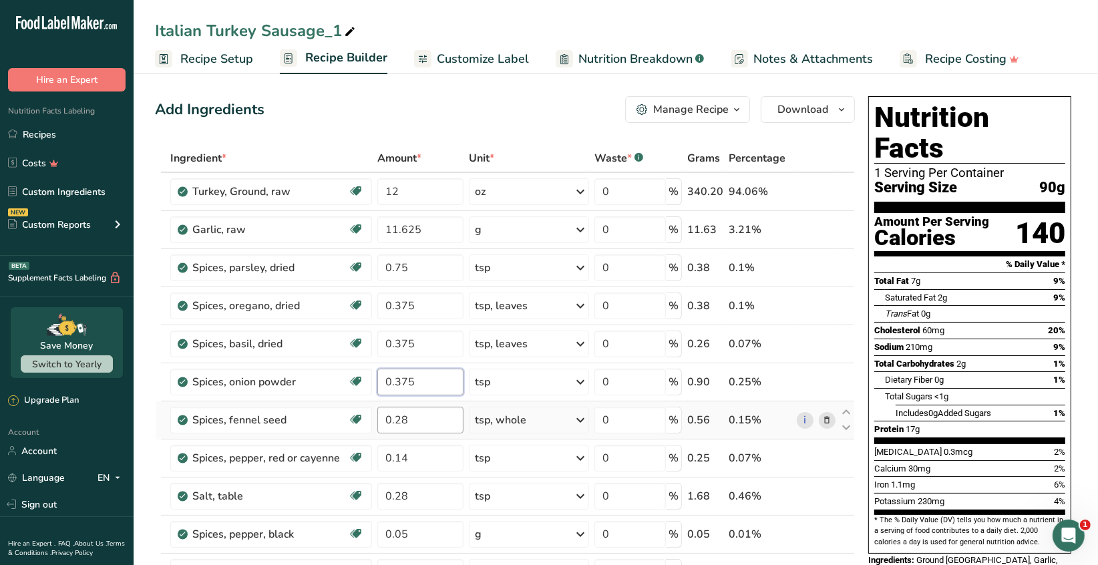
type input "0.375"
click at [414, 421] on div "Ingredient * Amount * Unit * Waste * .a-a{fill:#347362;}.b-a{fill:#fff;} Grams …" at bounding box center [505, 447] width 700 height 607
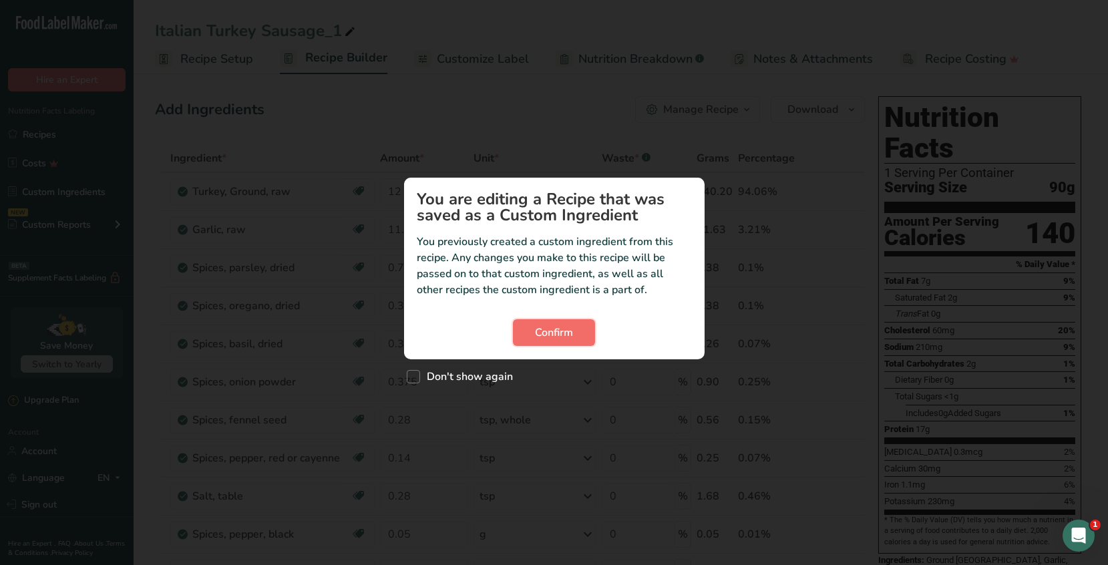
click at [553, 335] on span "Confirm" at bounding box center [554, 333] width 38 height 16
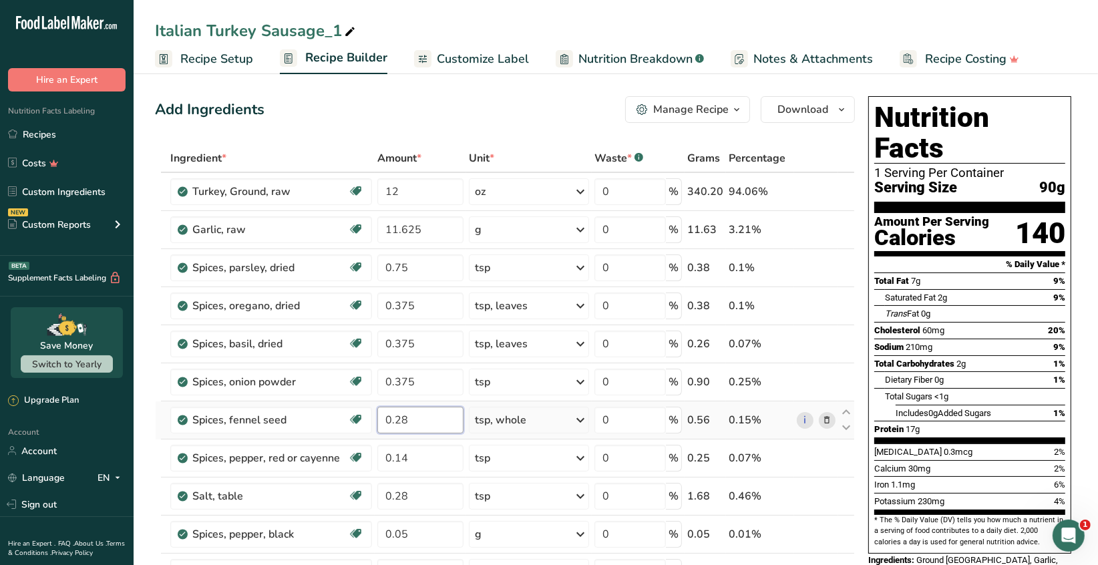
click at [413, 420] on input "0.28" at bounding box center [420, 420] width 86 height 27
click at [419, 459] on div "Ingredient * Amount * Unit * Waste * .a-a{fill:#347362;}.b-a{fill:#fff;} Grams …" at bounding box center [505, 447] width 700 height 607
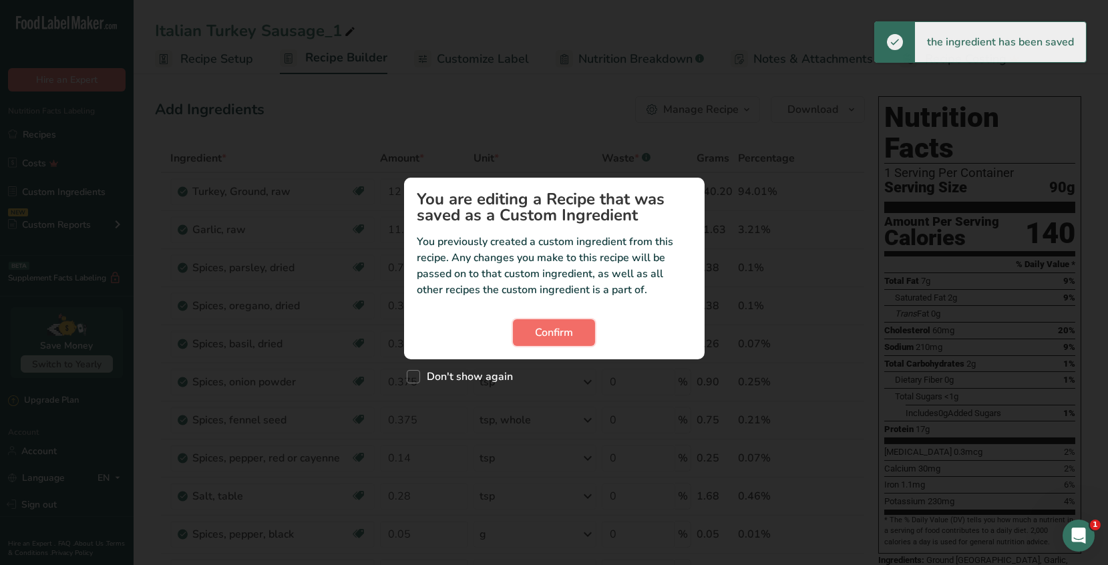
click at [562, 327] on span "Confirm" at bounding box center [554, 333] width 38 height 16
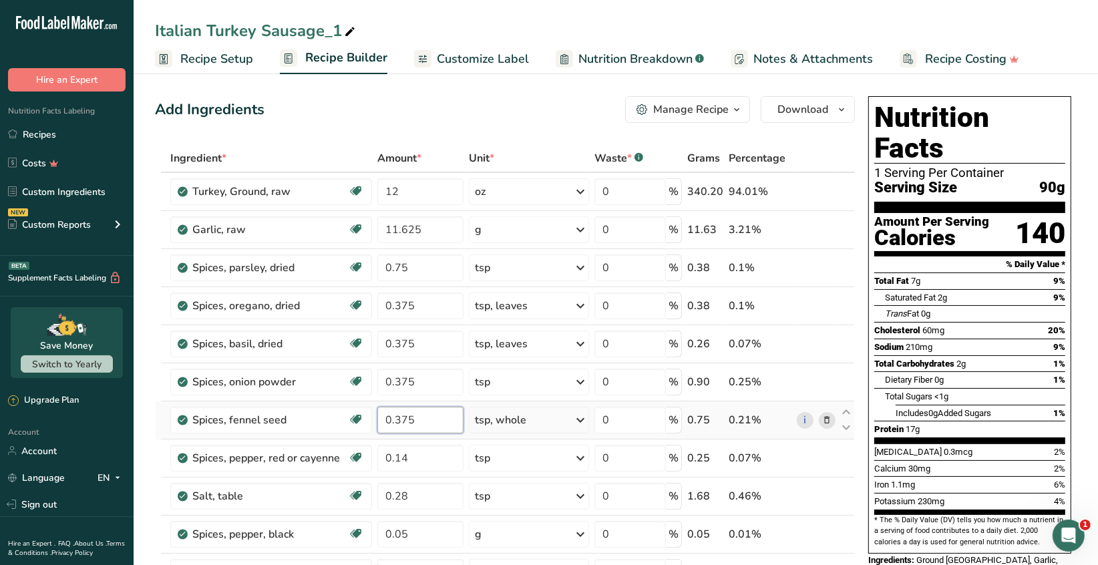
click at [423, 421] on input "0.375" at bounding box center [420, 420] width 86 height 27
click at [412, 455] on div "Ingredient * Amount * Unit * Waste * .a-a{fill:#347362;}.b-a{fill:#fff;} Grams …" at bounding box center [505, 447] width 700 height 607
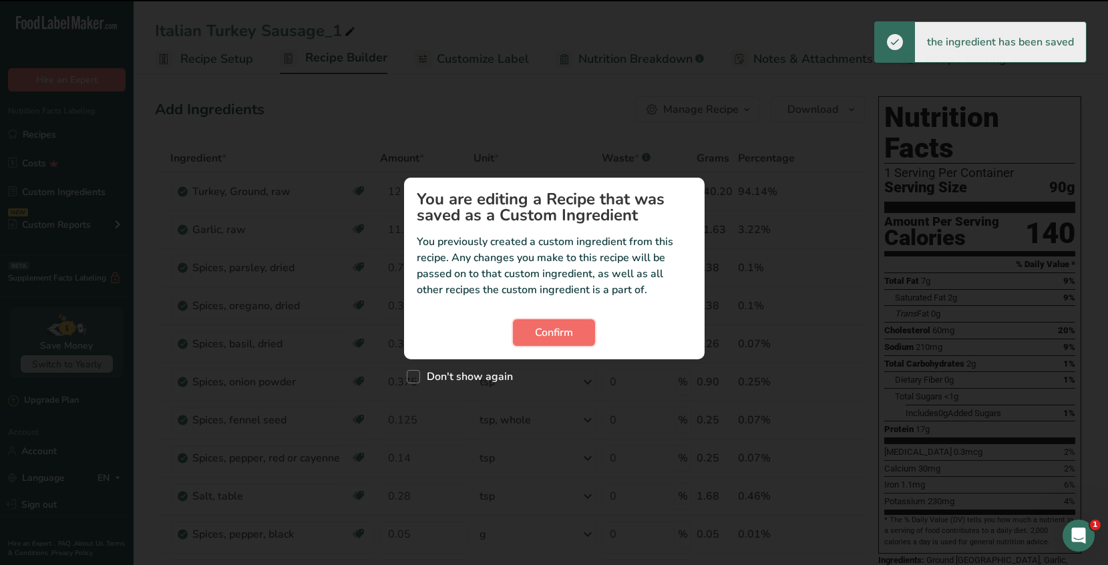
click at [580, 328] on button "Confirm" at bounding box center [554, 332] width 82 height 27
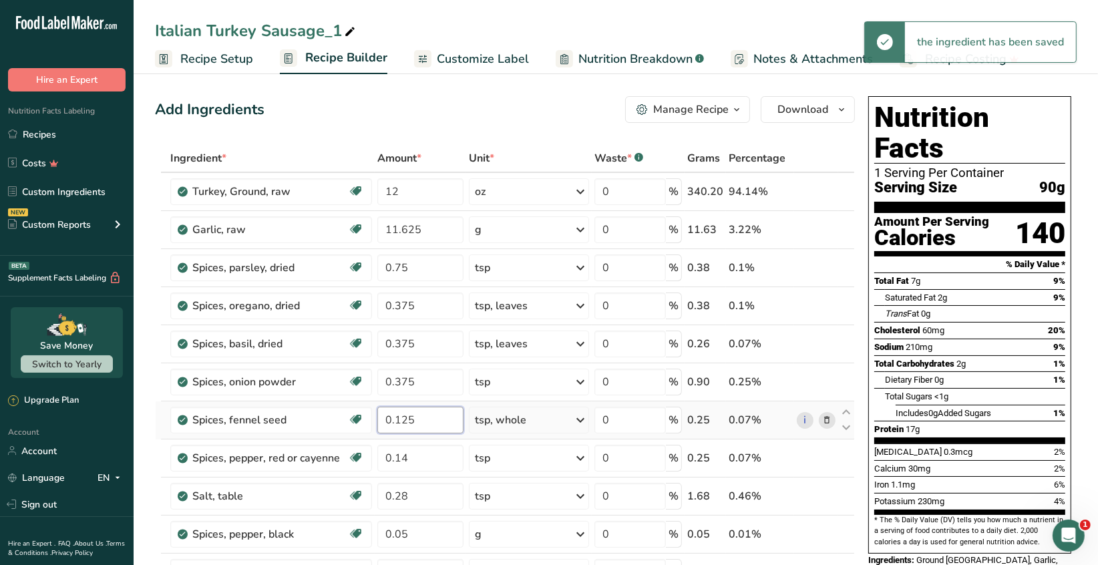
click at [418, 417] on input "0.125" at bounding box center [420, 420] width 86 height 27
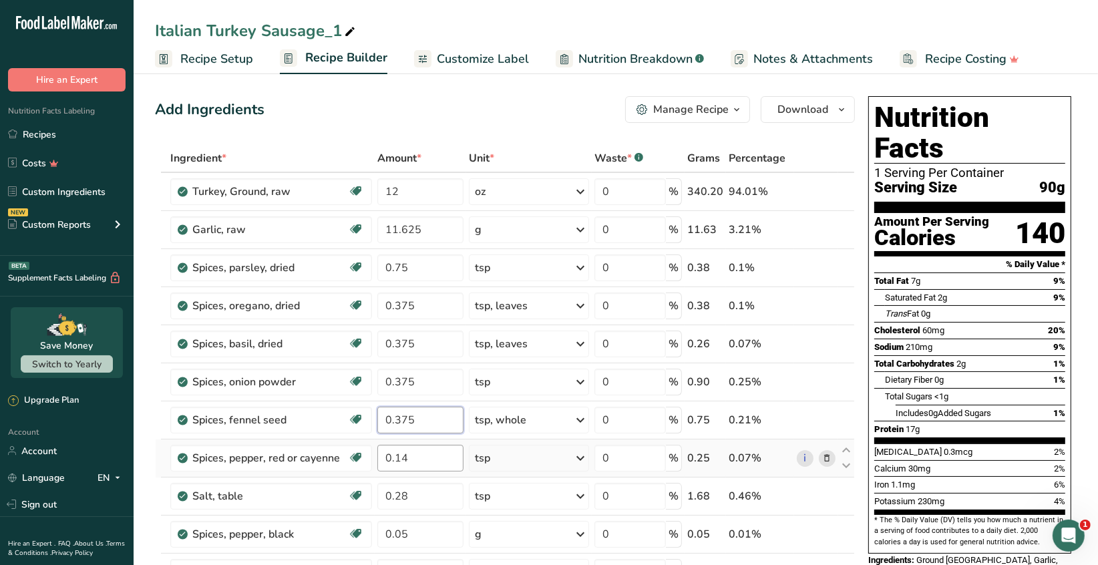
type input "0.375"
click at [411, 457] on div "Ingredient * Amount * Unit * Waste * .a-a{fill:#347362;}.b-a{fill:#fff;} Grams …" at bounding box center [505, 447] width 700 height 607
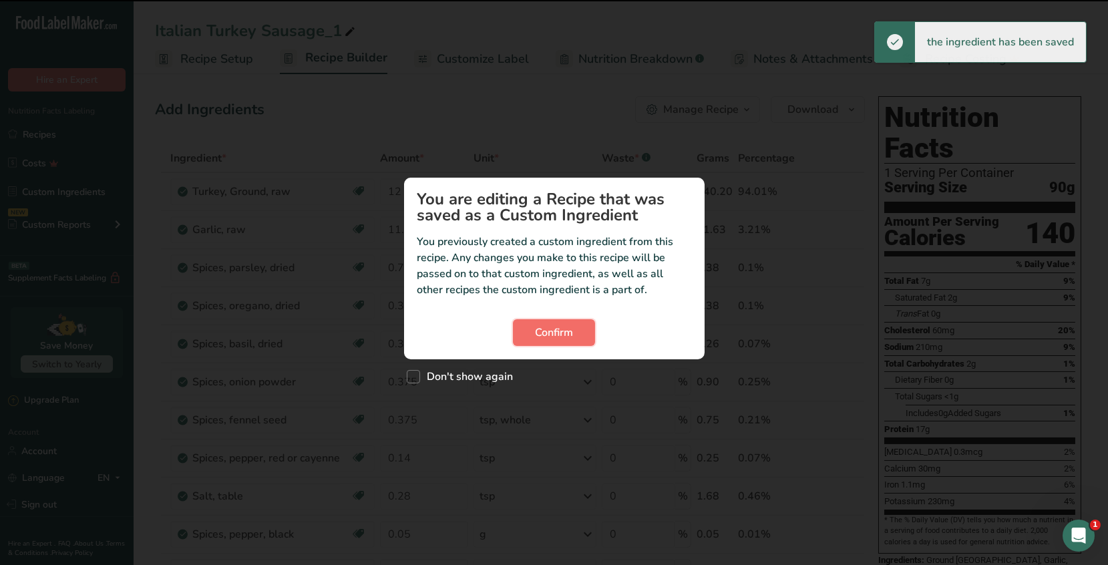
drag, startPoint x: 549, startPoint y: 331, endPoint x: 532, endPoint y: 335, distance: 17.7
click at [549, 331] on span "Confirm" at bounding box center [554, 333] width 38 height 16
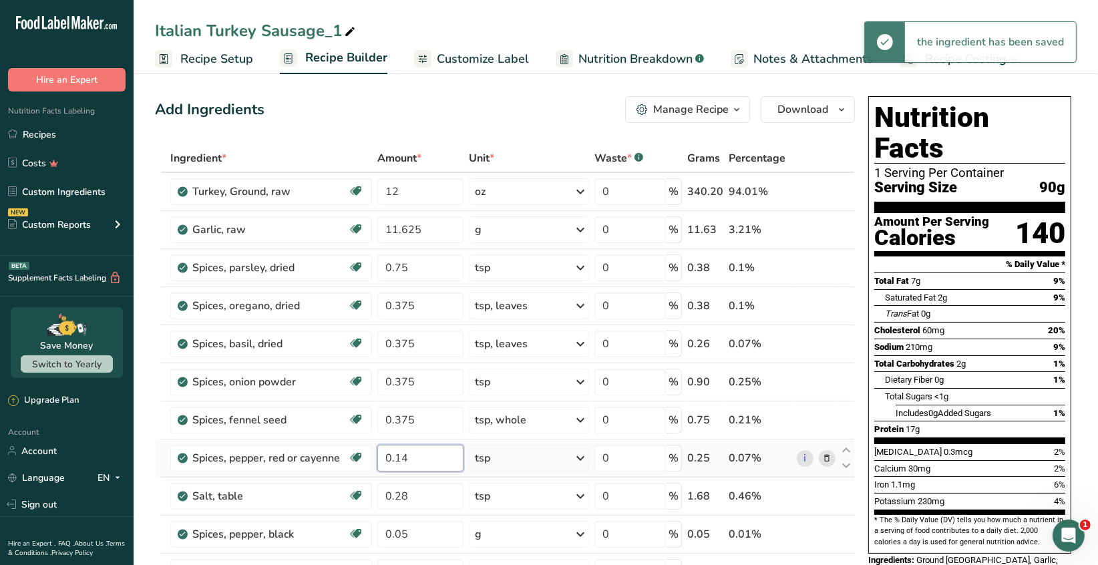
click at [411, 455] on input "0.14" at bounding box center [420, 458] width 86 height 27
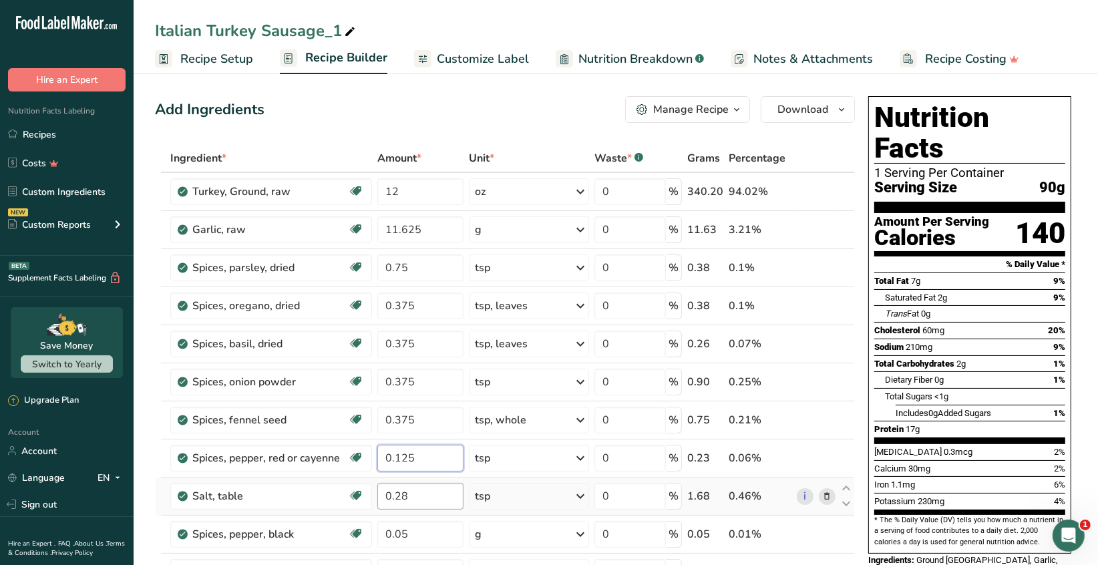
type input "0.125"
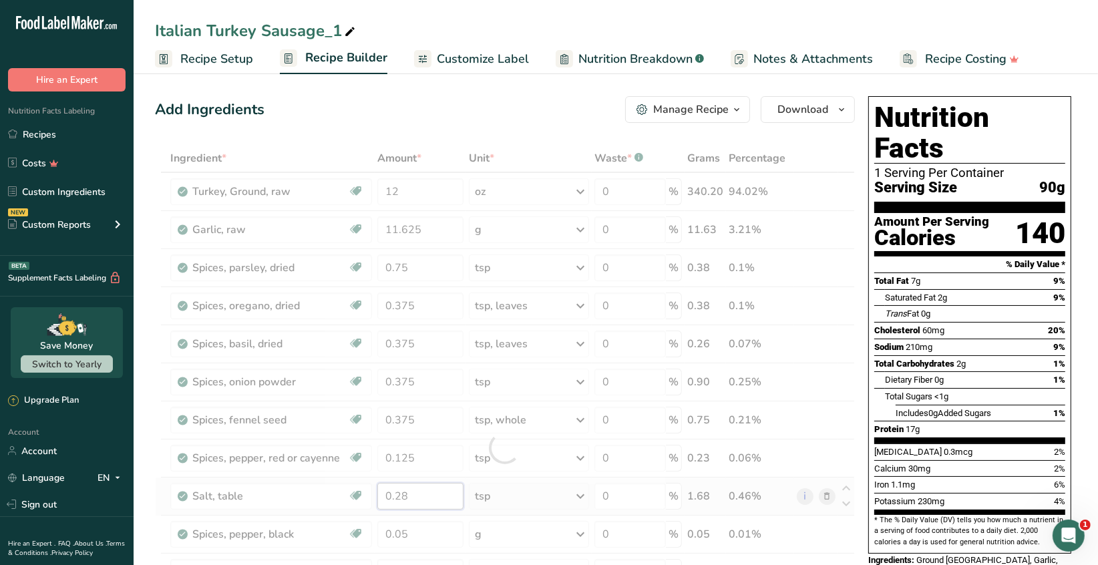
click at [412, 494] on div "Ingredient * Amount * Unit * Waste * .a-a{fill:#347362;}.b-a{fill:#fff;} Grams …" at bounding box center [505, 447] width 700 height 607
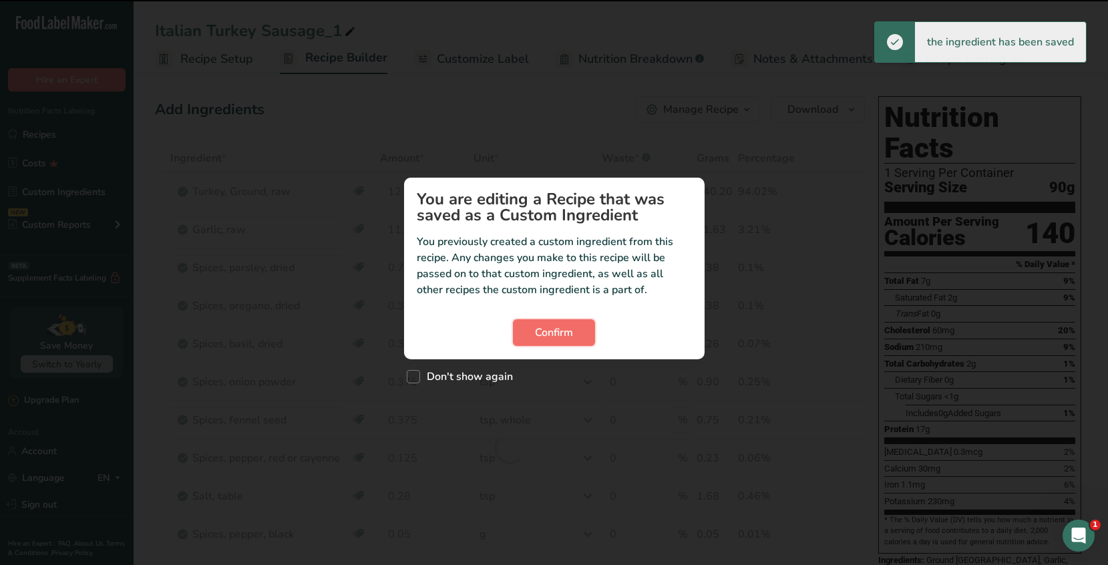
click at [570, 332] on span "Confirm" at bounding box center [554, 333] width 38 height 16
click at [541, 342] on button "Confirm" at bounding box center [554, 332] width 82 height 27
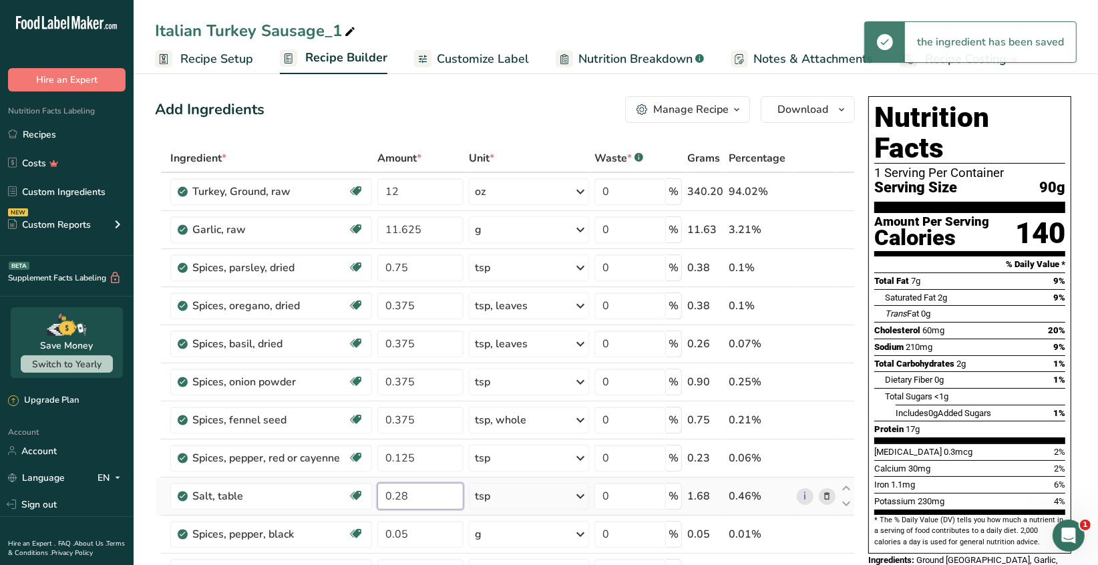
click at [411, 496] on input "0.28" at bounding box center [420, 496] width 86 height 27
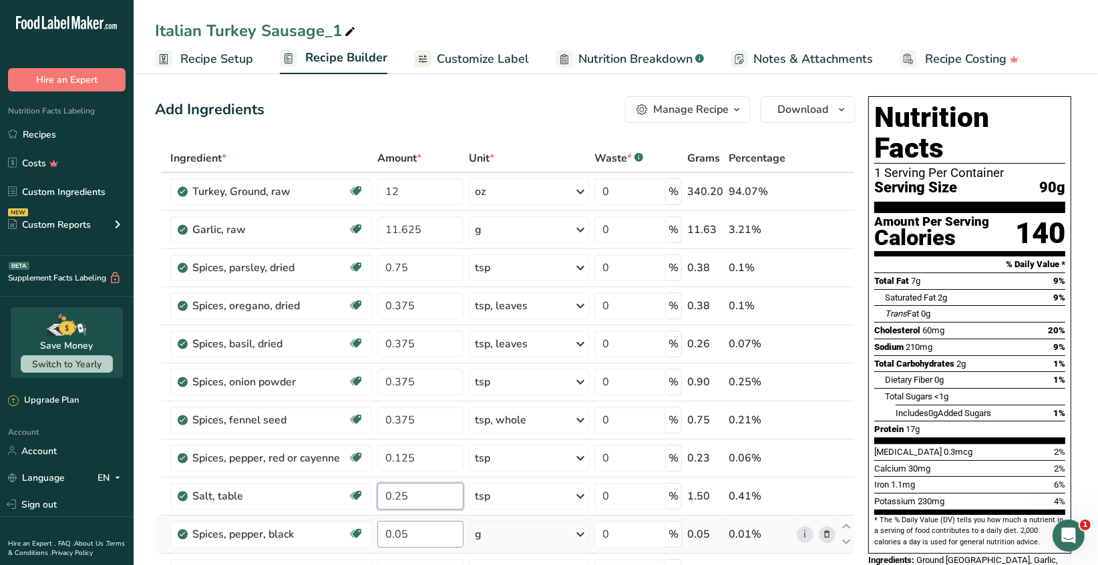
type input "0.25"
click at [413, 535] on div "Ingredient * Amount * Unit * Waste * .a-a{fill:#347362;}.b-a{fill:#fff;} Grams …" at bounding box center [505, 447] width 700 height 607
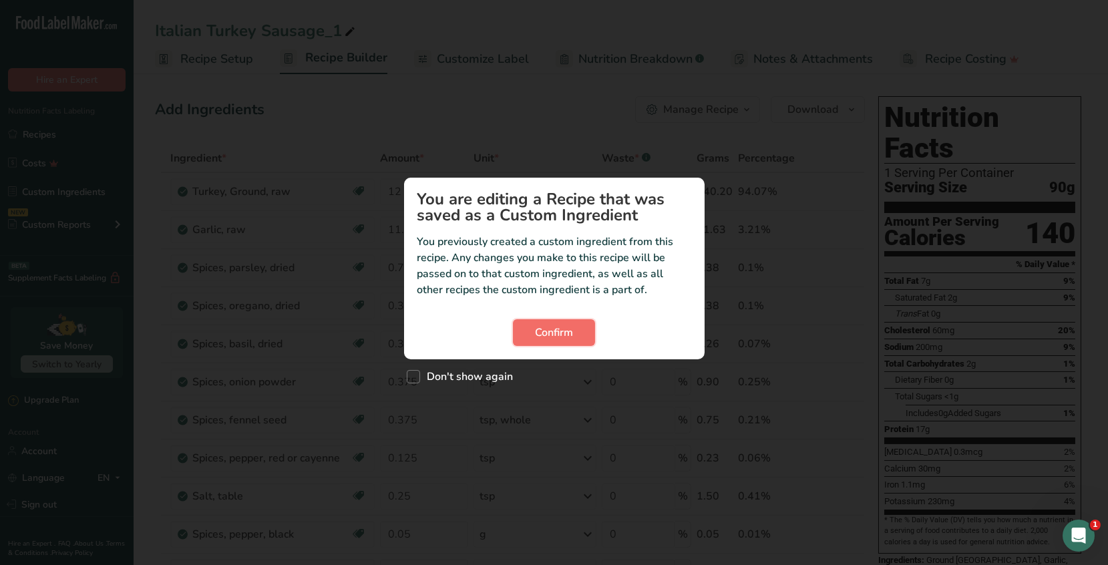
click at [535, 337] on span "Confirm" at bounding box center [554, 333] width 38 height 16
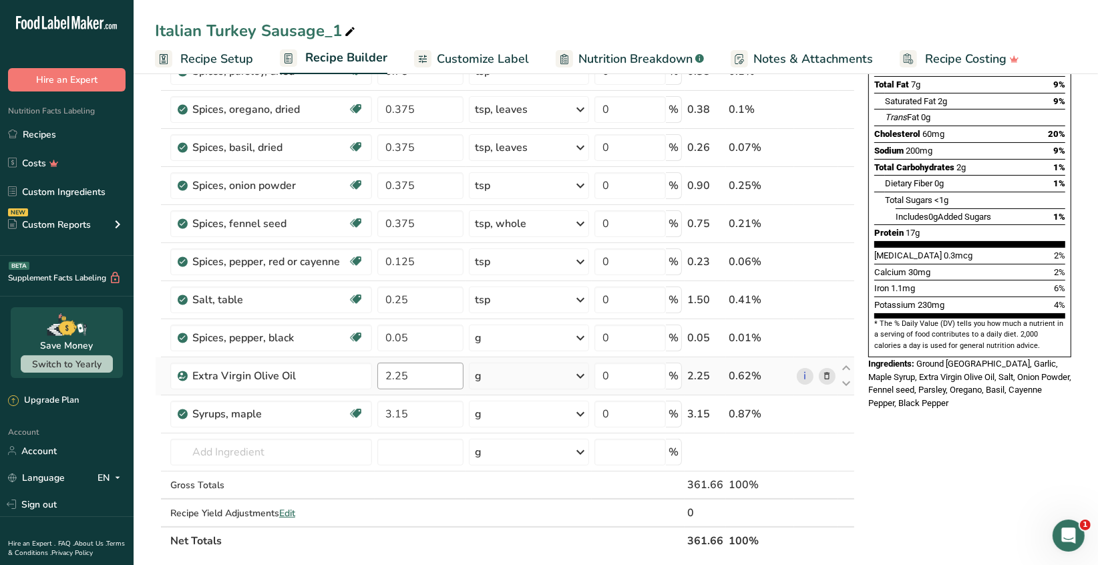
scroll to position [200, 0]
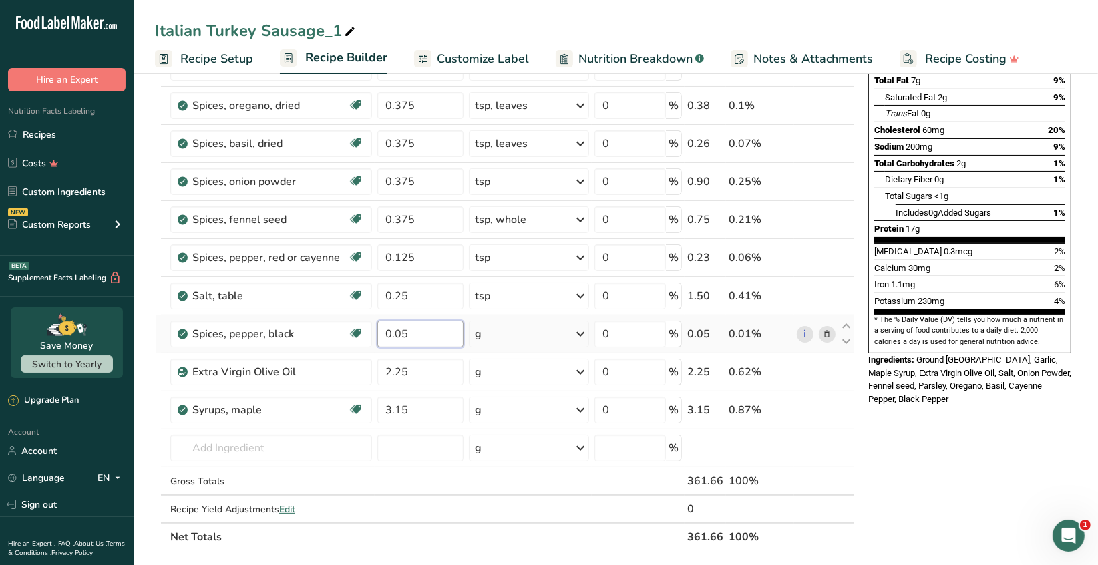
click at [413, 331] on input "0.05" at bounding box center [420, 334] width 86 height 27
type input "0.1"
click at [412, 372] on div "Ingredient * Amount * Unit * Waste * .a-a{fill:#347362;}.b-a{fill:#fff;} Grams …" at bounding box center [505, 247] width 700 height 607
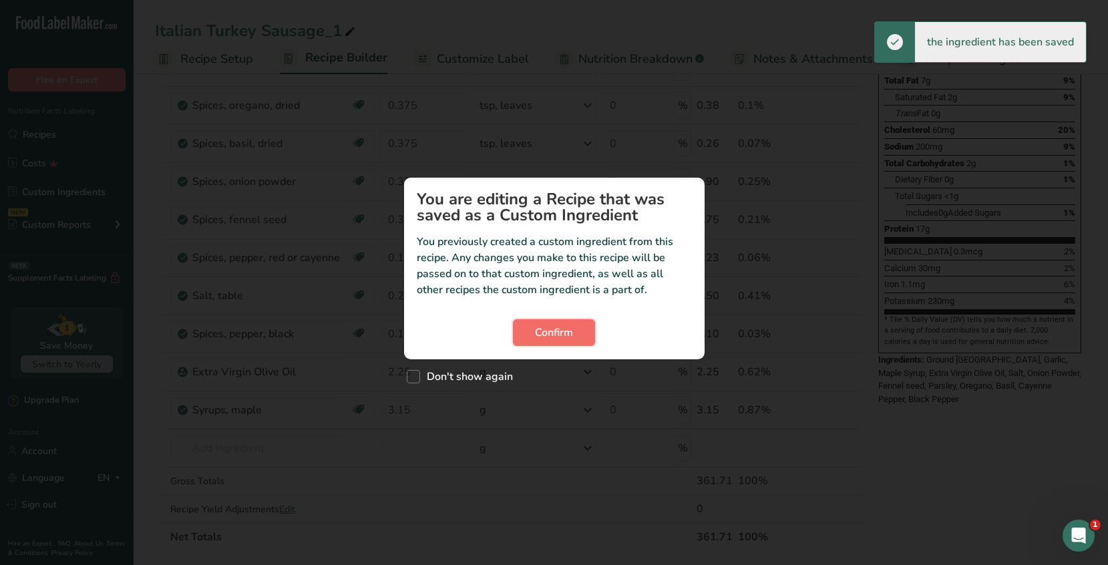
click at [552, 331] on span "Confirm" at bounding box center [554, 333] width 38 height 16
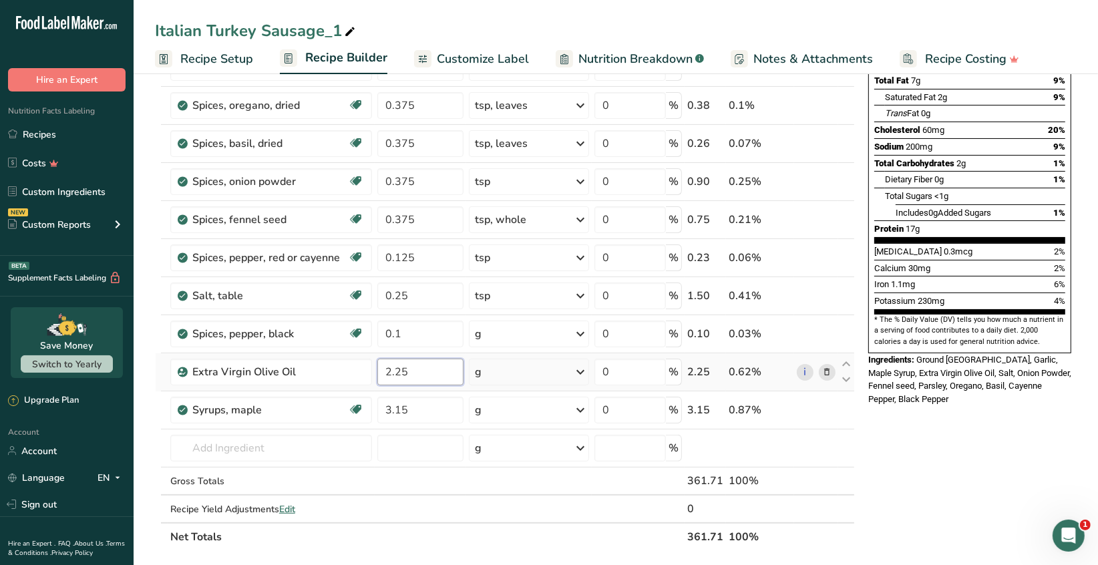
click at [415, 371] on input "2.25" at bounding box center [420, 372] width 86 height 27
type input "2"
type input "3"
click at [415, 408] on div "Ingredient * Amount * Unit * Waste * .a-a{fill:#347362;}.b-a{fill:#fff;} Grams …" at bounding box center [505, 247] width 700 height 607
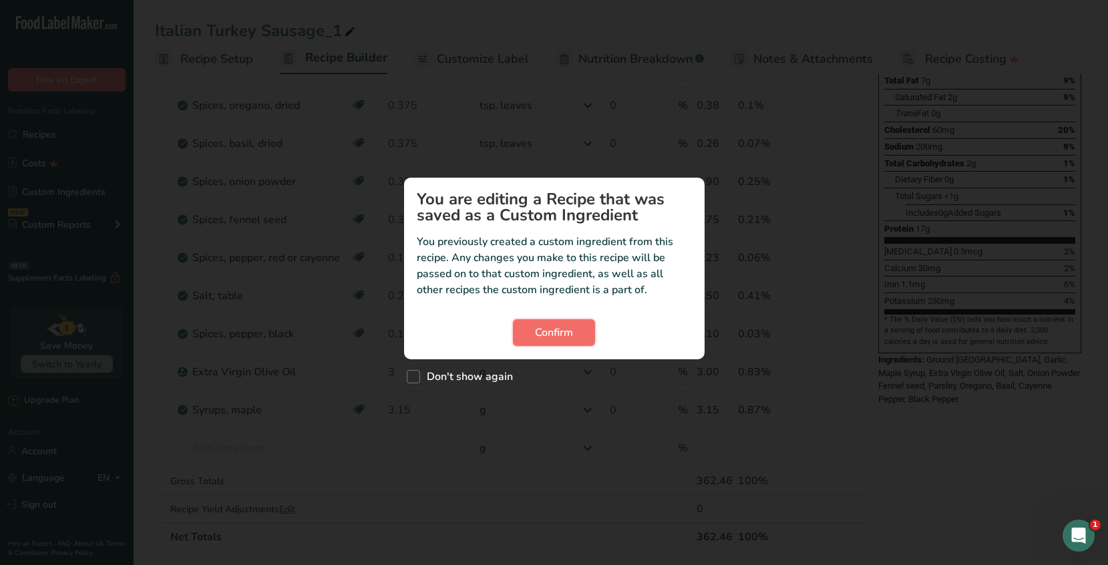
click at [539, 325] on span "Confirm" at bounding box center [554, 333] width 38 height 16
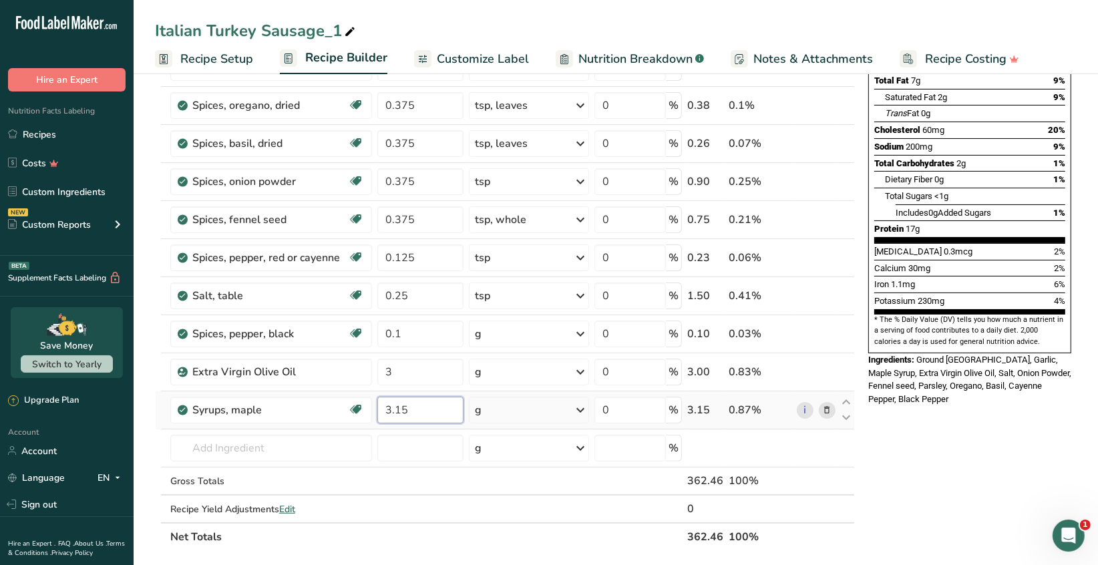
click at [412, 408] on input "3.15" at bounding box center [420, 410] width 86 height 27
type input "3"
type input "4.2"
click at [332, 445] on div "Ingredient * Amount * Unit * Waste * .a-a{fill:#347362;}.b-a{fill:#fff;} Grams …" at bounding box center [505, 247] width 700 height 607
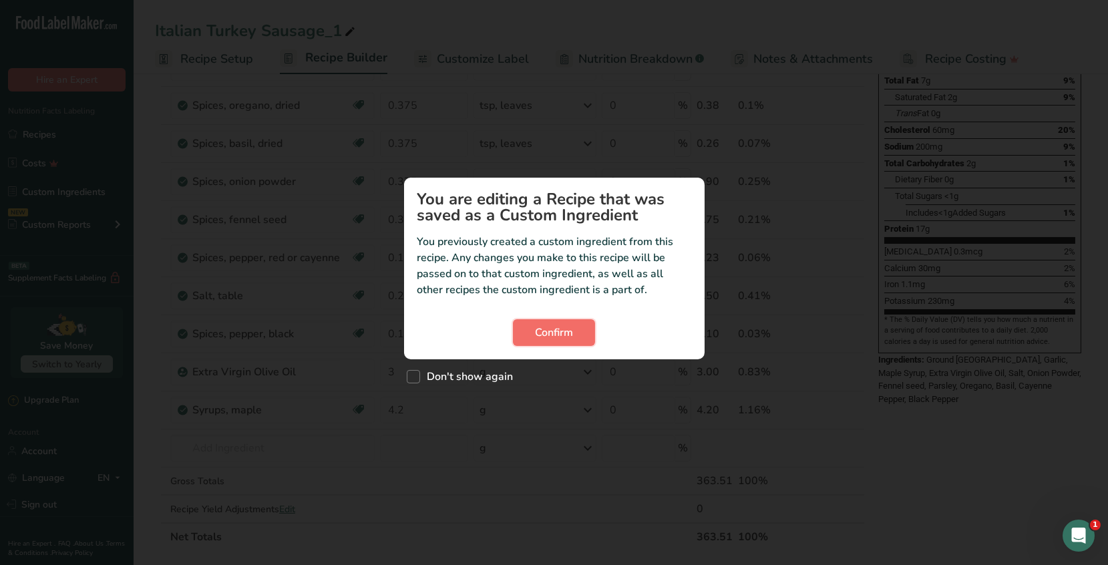
click at [554, 335] on span "Confirm" at bounding box center [554, 333] width 38 height 16
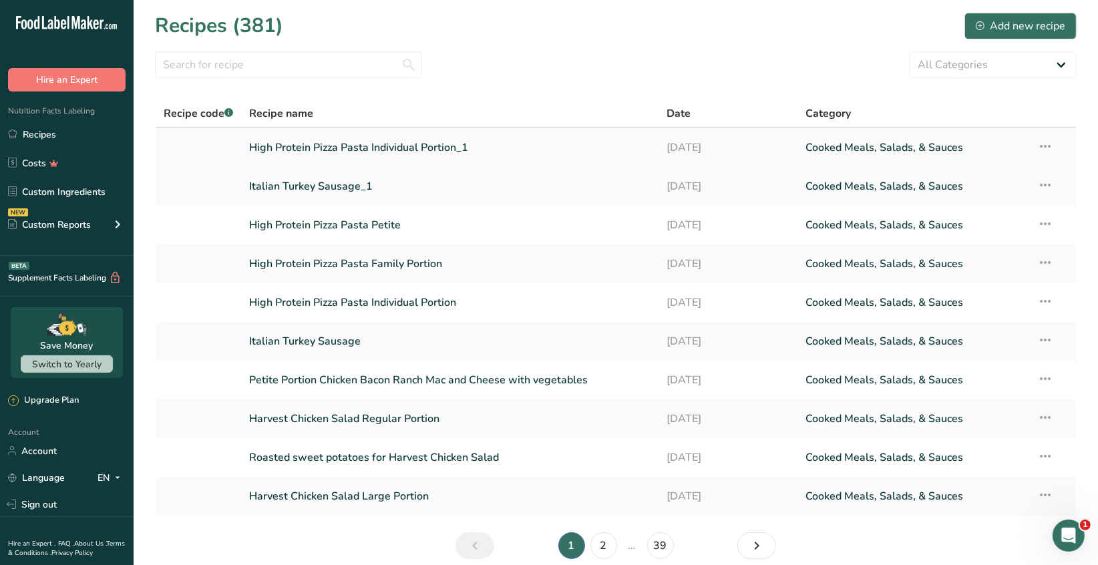
click at [447, 153] on link "High Protein Pizza Pasta Individual Portion_1" at bounding box center [450, 148] width 401 height 28
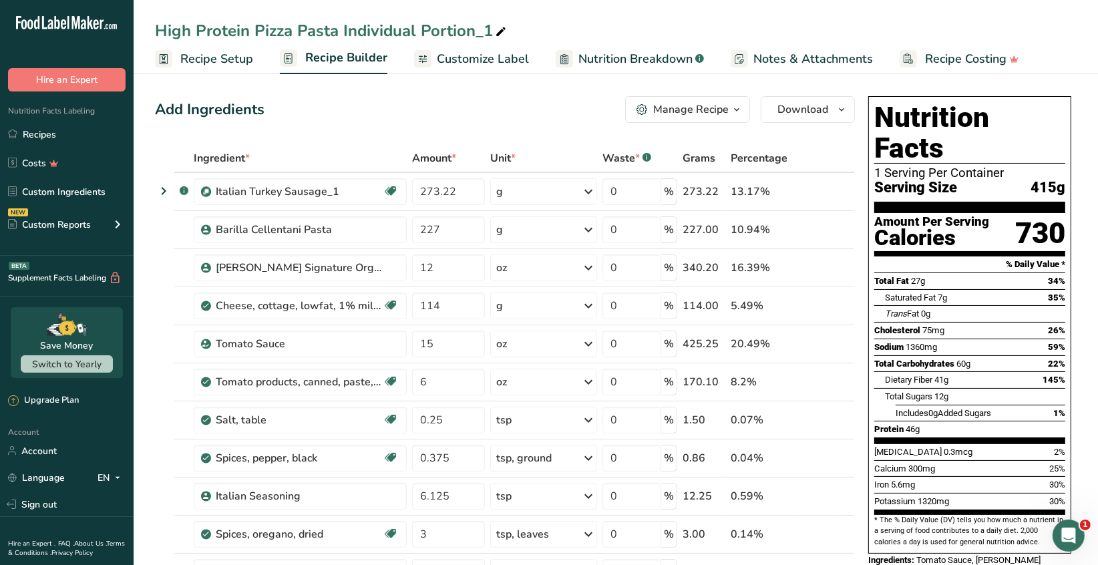
click at [229, 59] on span "Recipe Setup" at bounding box center [216, 59] width 73 height 18
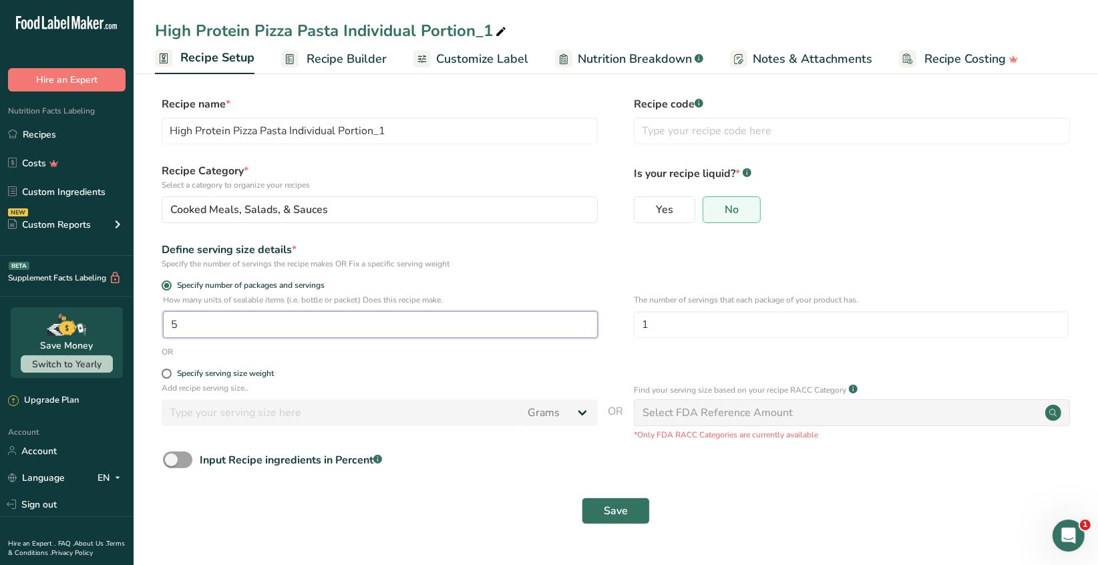
click at [187, 327] on input "5" at bounding box center [380, 324] width 435 height 27
click at [611, 512] on span "Save" at bounding box center [616, 511] width 24 height 16
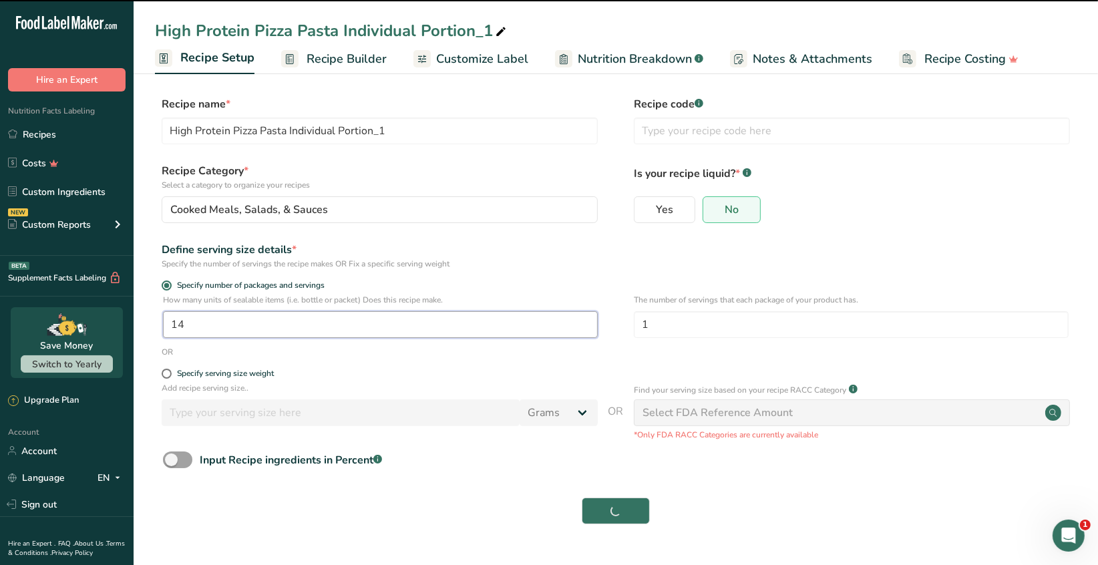
click at [192, 331] on input "14" at bounding box center [380, 324] width 435 height 27
type input "1"
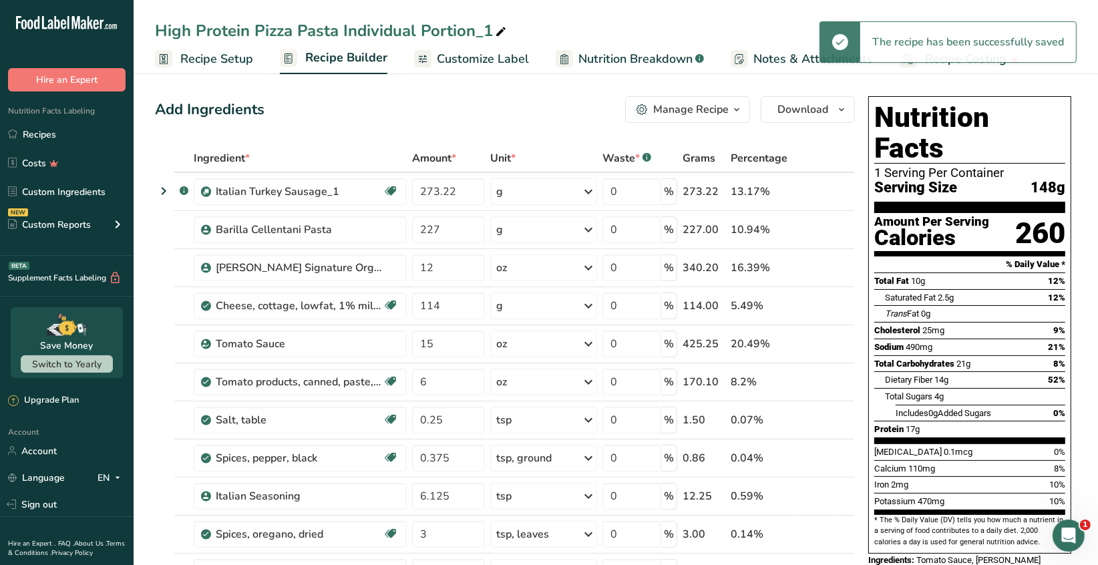
click at [219, 55] on span "Recipe Setup" at bounding box center [216, 59] width 73 height 18
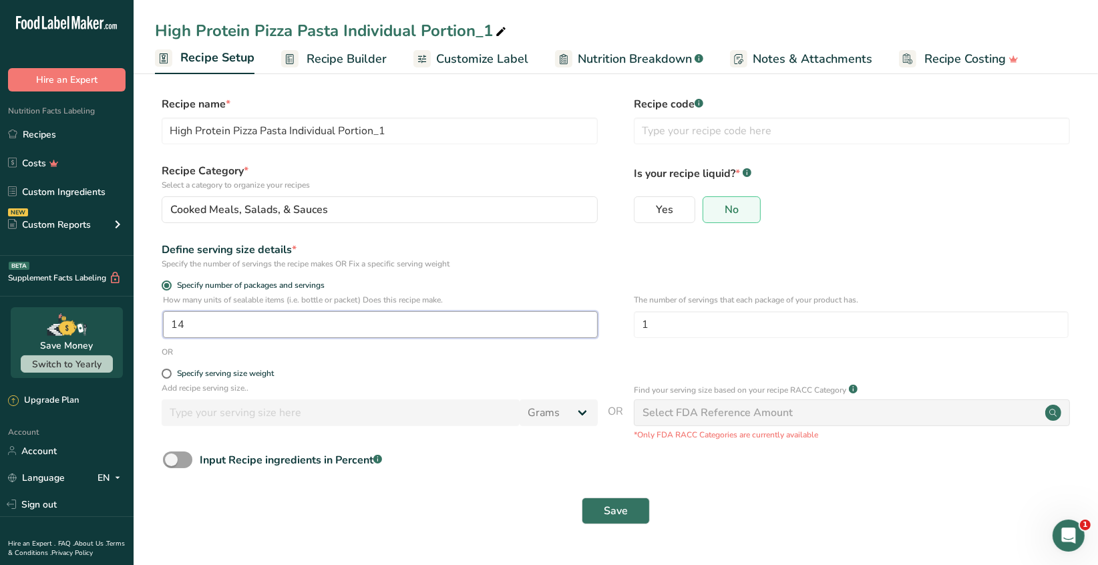
click at [190, 324] on input "14" at bounding box center [380, 324] width 435 height 27
type input "1"
type input "4"
click at [612, 516] on span "Save" at bounding box center [616, 511] width 24 height 16
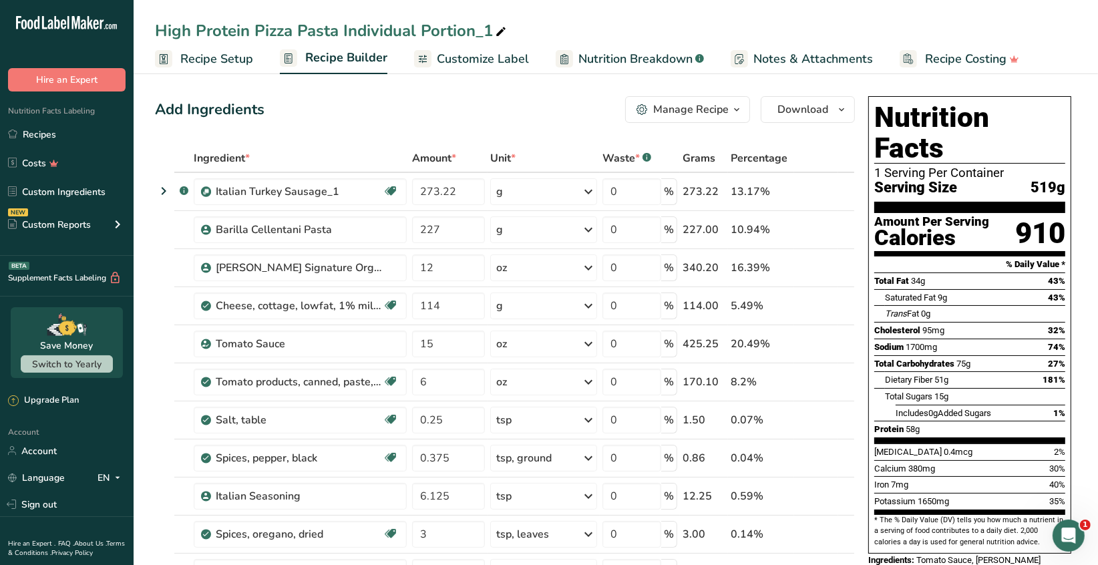
click at [229, 63] on span "Recipe Setup" at bounding box center [216, 59] width 73 height 18
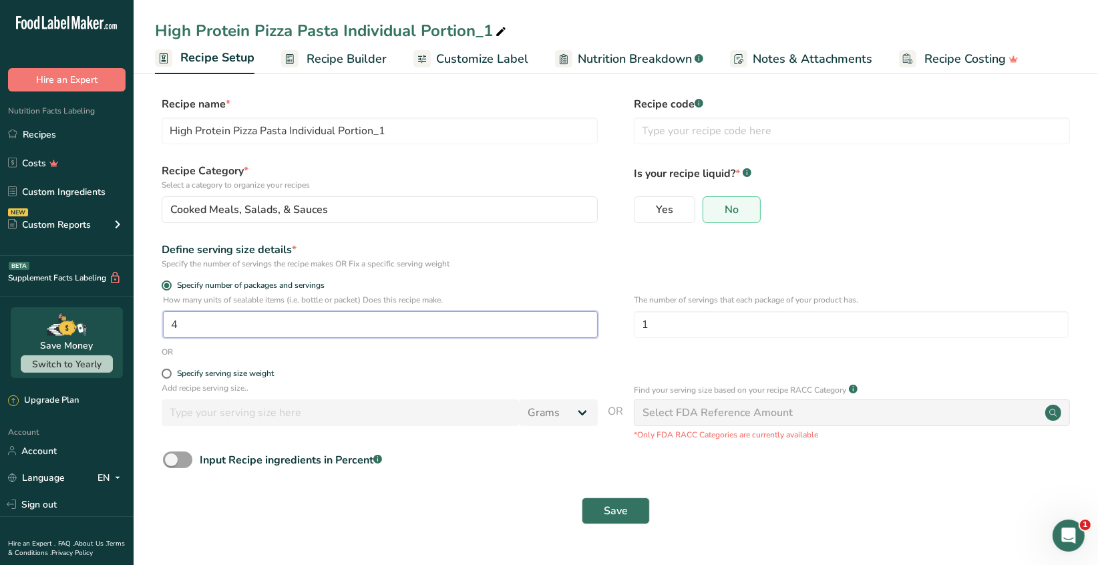
click at [193, 331] on input "4" at bounding box center [380, 324] width 435 height 27
type input "4.5"
click at [614, 513] on span "Save" at bounding box center [616, 511] width 24 height 16
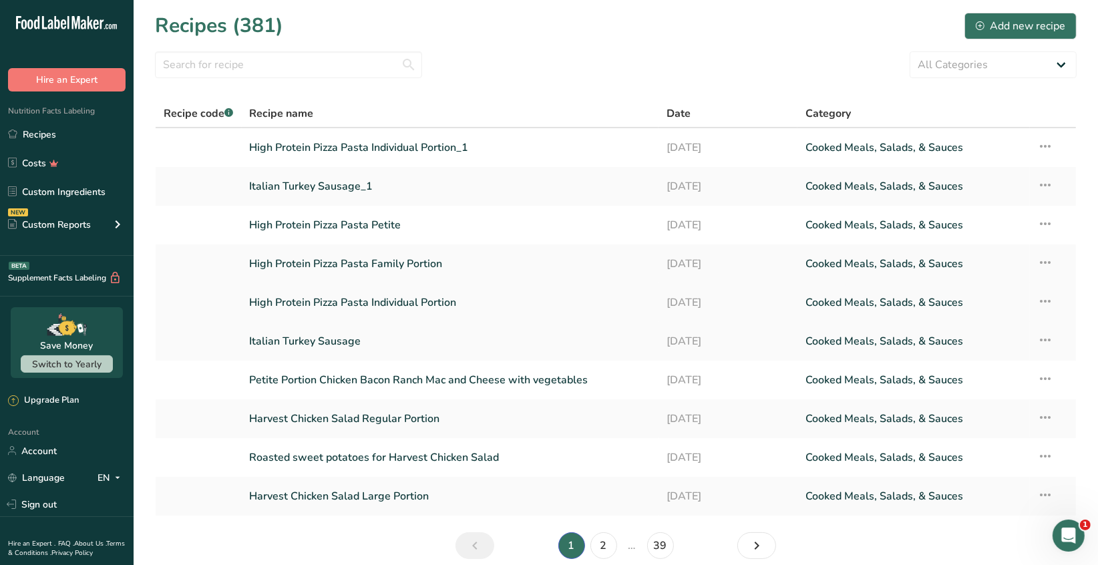
click at [1052, 301] on icon at bounding box center [1046, 301] width 16 height 24
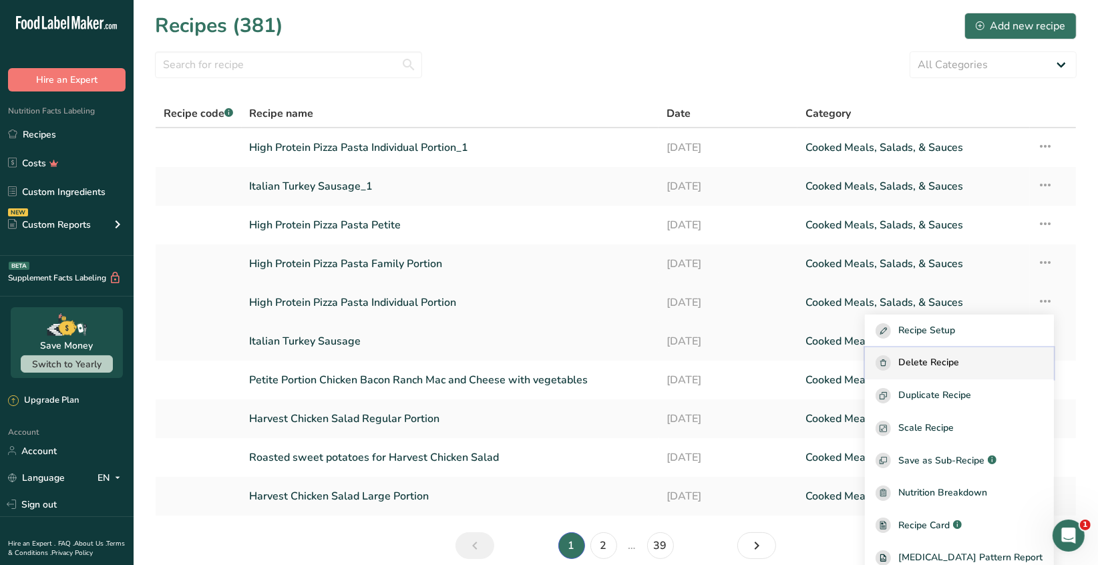
click at [959, 361] on span "Delete Recipe" at bounding box center [929, 362] width 61 height 15
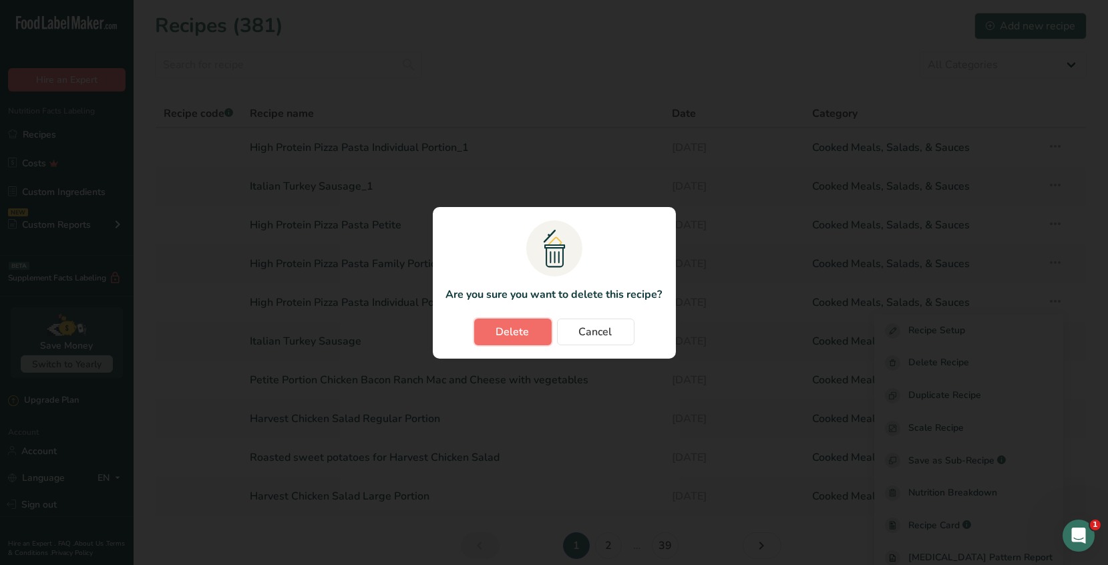
click at [540, 334] on button "Delete" at bounding box center [512, 332] width 77 height 27
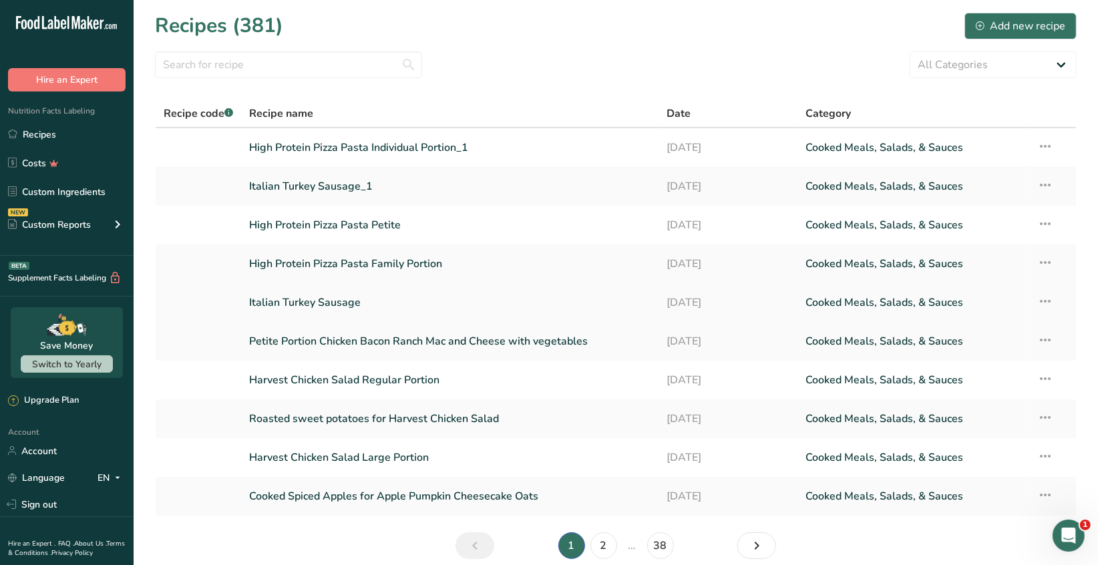
click at [1045, 299] on icon at bounding box center [1046, 301] width 16 height 24
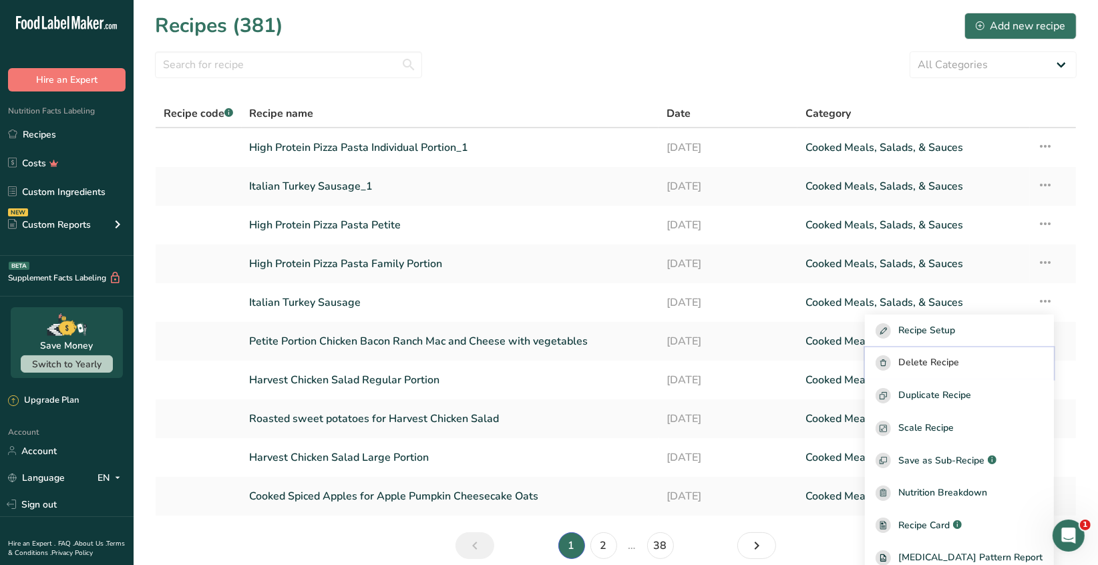
click at [957, 359] on span "Delete Recipe" at bounding box center [929, 362] width 61 height 15
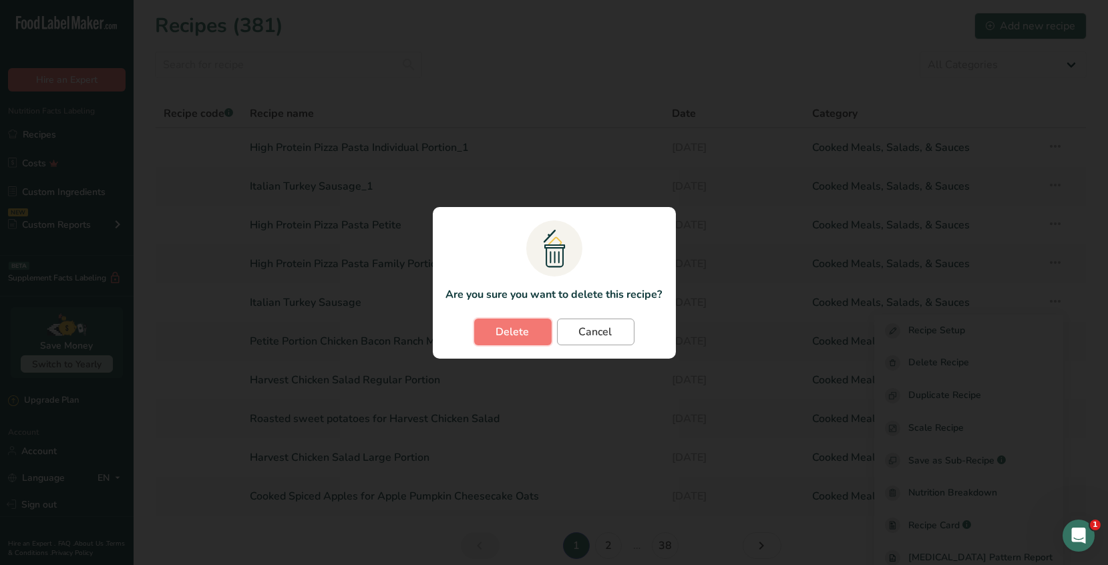
drag, startPoint x: 528, startPoint y: 336, endPoint x: 566, endPoint y: 323, distance: 40.3
click at [532, 335] on button "Delete" at bounding box center [512, 332] width 77 height 27
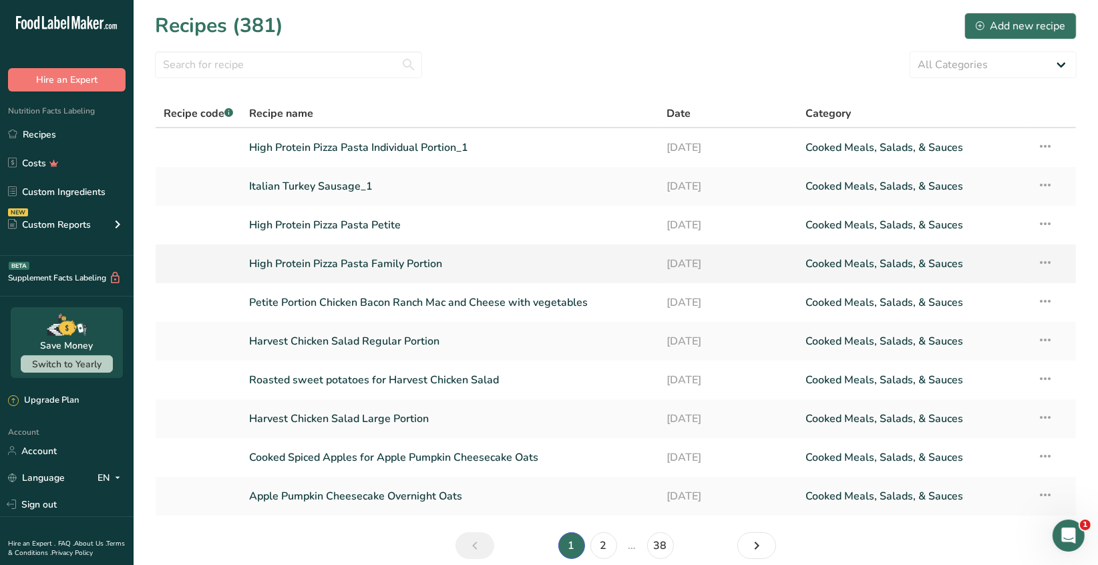
click at [1052, 258] on icon at bounding box center [1046, 262] width 16 height 24
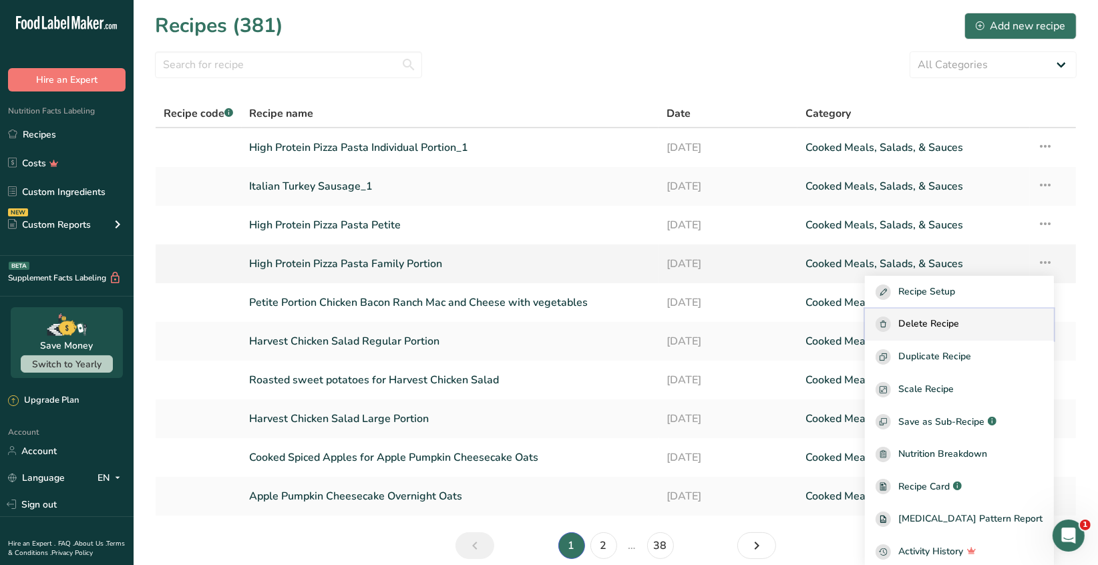
click at [957, 324] on span "Delete Recipe" at bounding box center [929, 324] width 61 height 15
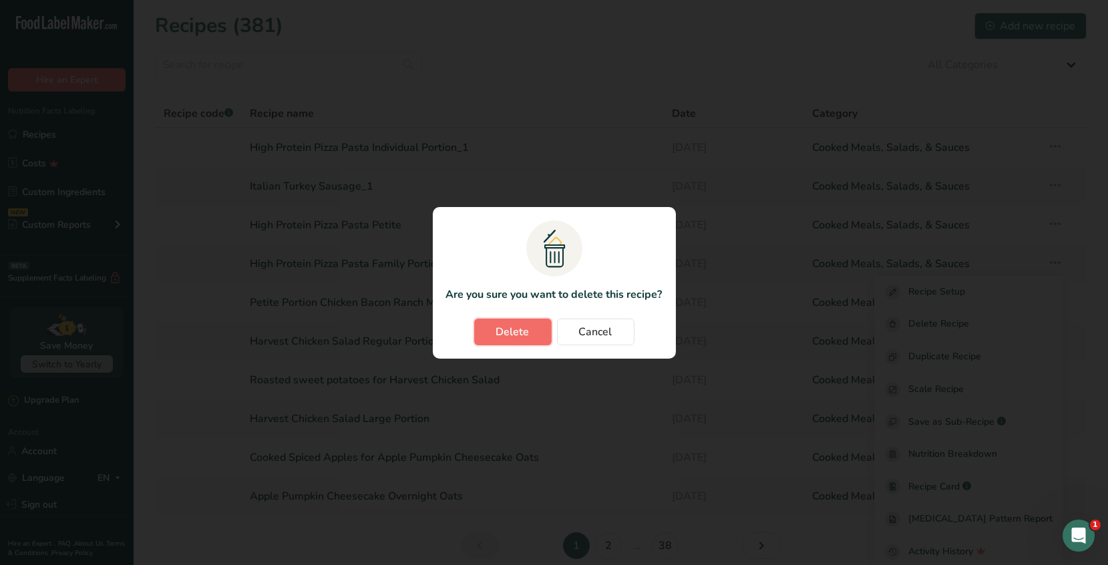
click at [519, 336] on span "Delete" at bounding box center [512, 332] width 33 height 16
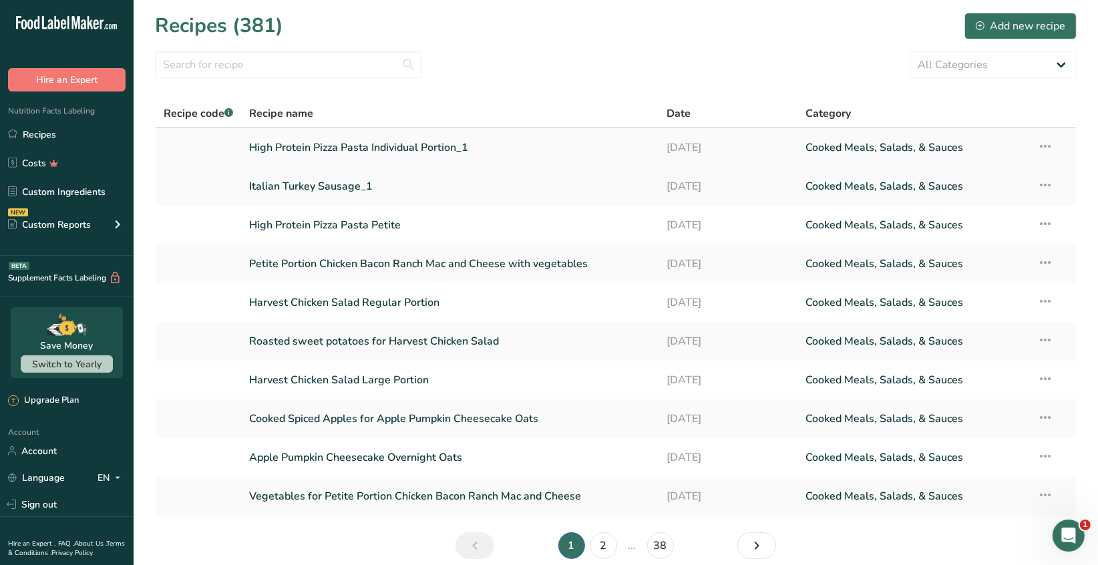
click at [462, 149] on link "High Protein Pizza Pasta Individual Portion_1" at bounding box center [450, 148] width 401 height 28
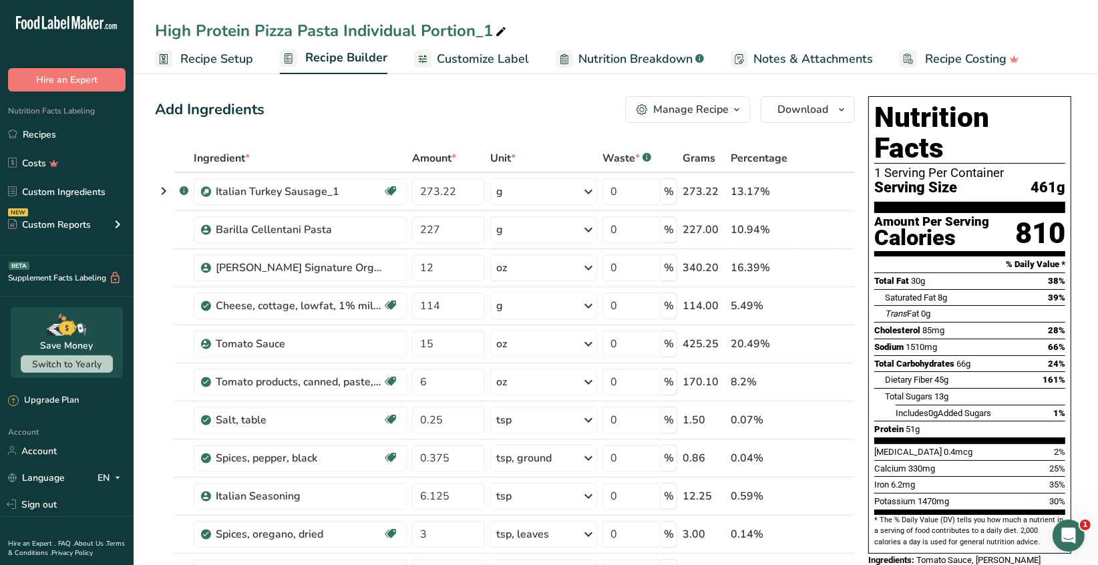
click at [495, 31] on icon at bounding box center [501, 32] width 12 height 19
type input "High Protein Pizza Pasta Individual Portion"
click at [357, 225] on div "Barilla Cellentani Pasta" at bounding box center [299, 230] width 167 height 16
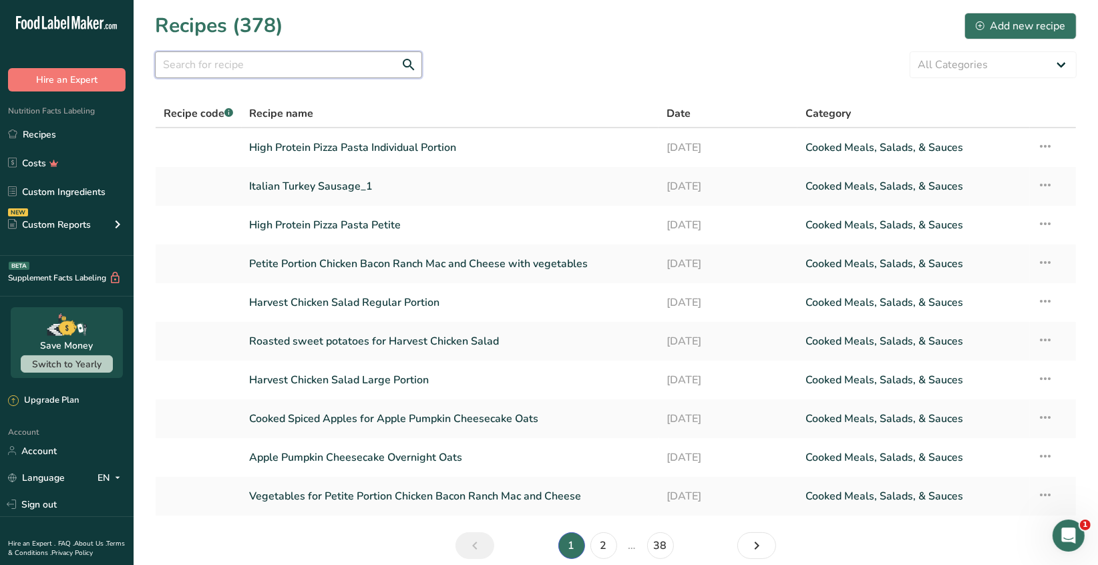
click at [206, 62] on input "text" at bounding box center [288, 64] width 267 height 27
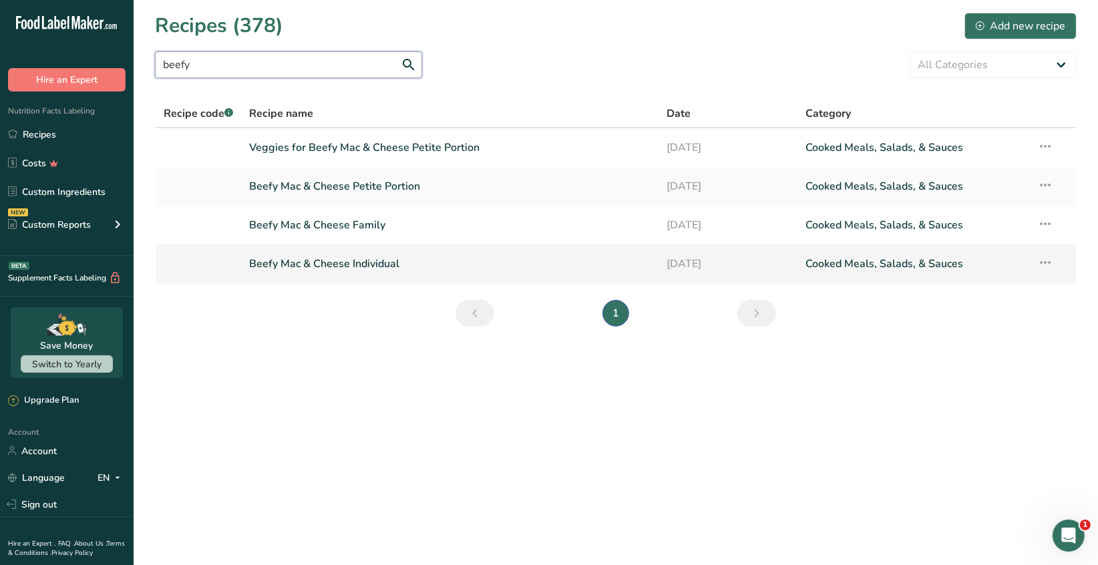
type input "beefy"
click at [383, 267] on link "Beefy Mac & Cheese Individual" at bounding box center [450, 264] width 401 height 28
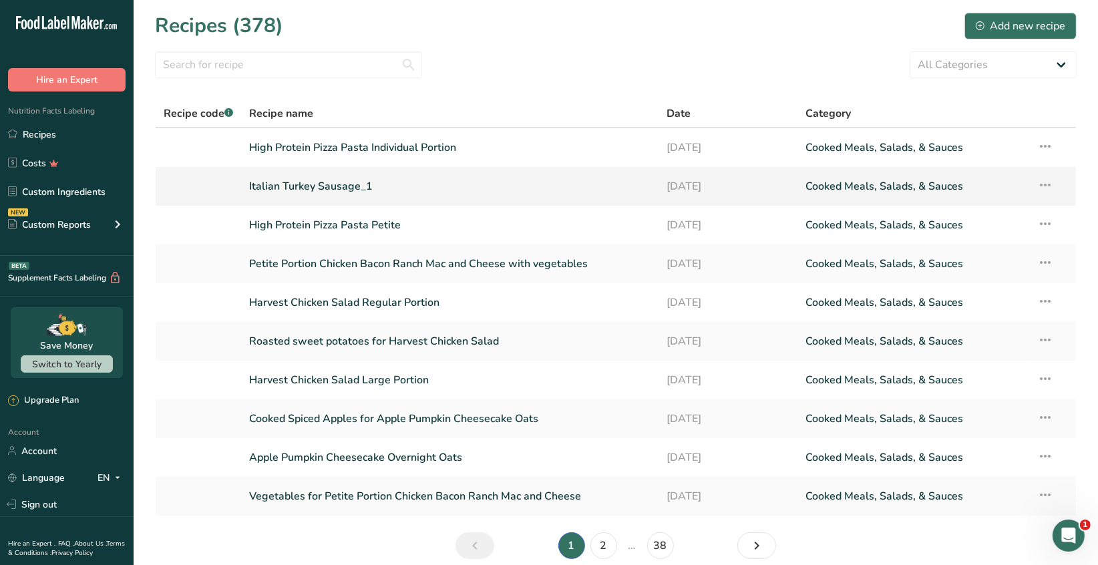
click at [321, 192] on link "Italian Turkey Sausage_1" at bounding box center [450, 186] width 401 height 28
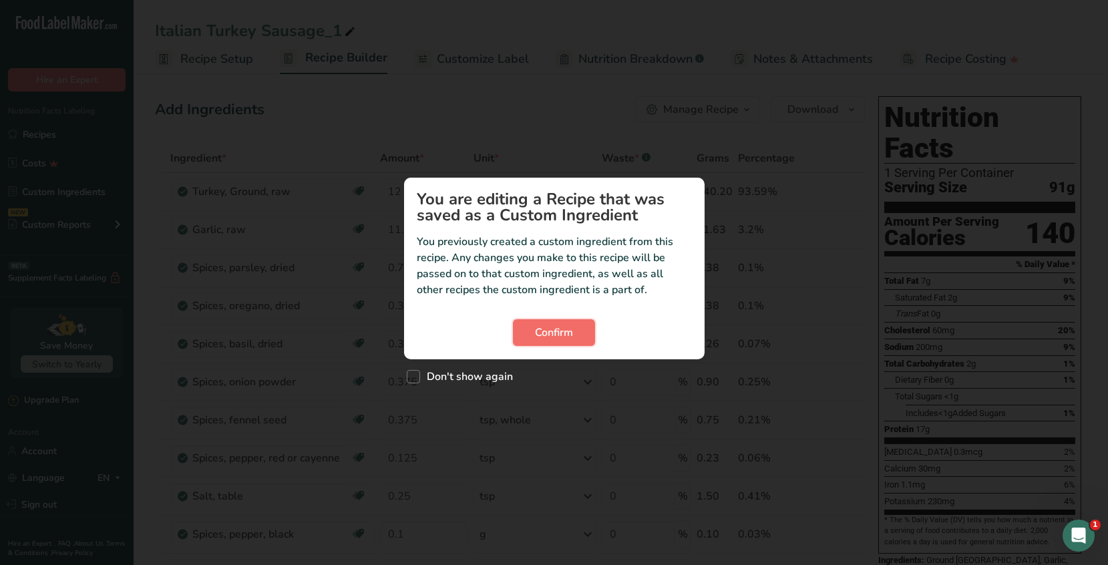
click at [546, 334] on span "Confirm" at bounding box center [554, 333] width 38 height 16
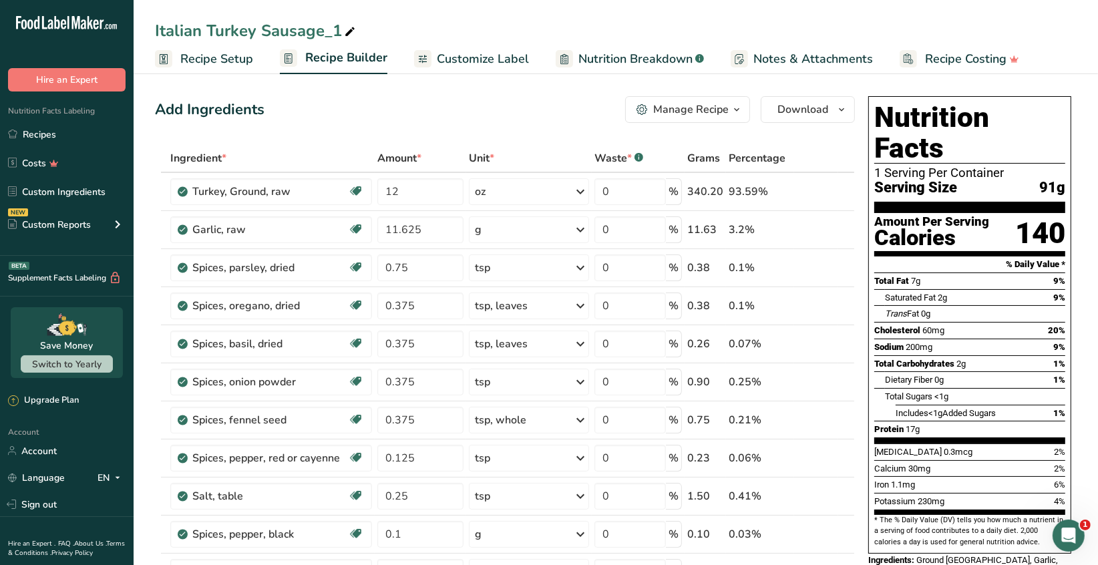
click at [241, 59] on span "Recipe Setup" at bounding box center [216, 59] width 73 height 18
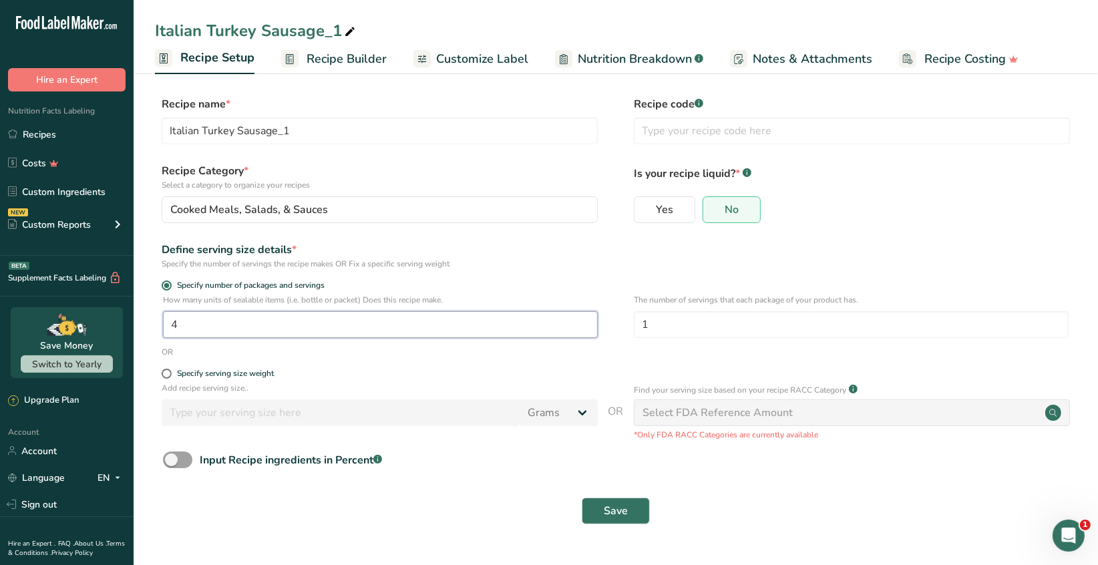
click at [186, 327] on input "4" at bounding box center [380, 324] width 435 height 27
type input "4.5"
click at [607, 514] on span "Save" at bounding box center [616, 511] width 24 height 16
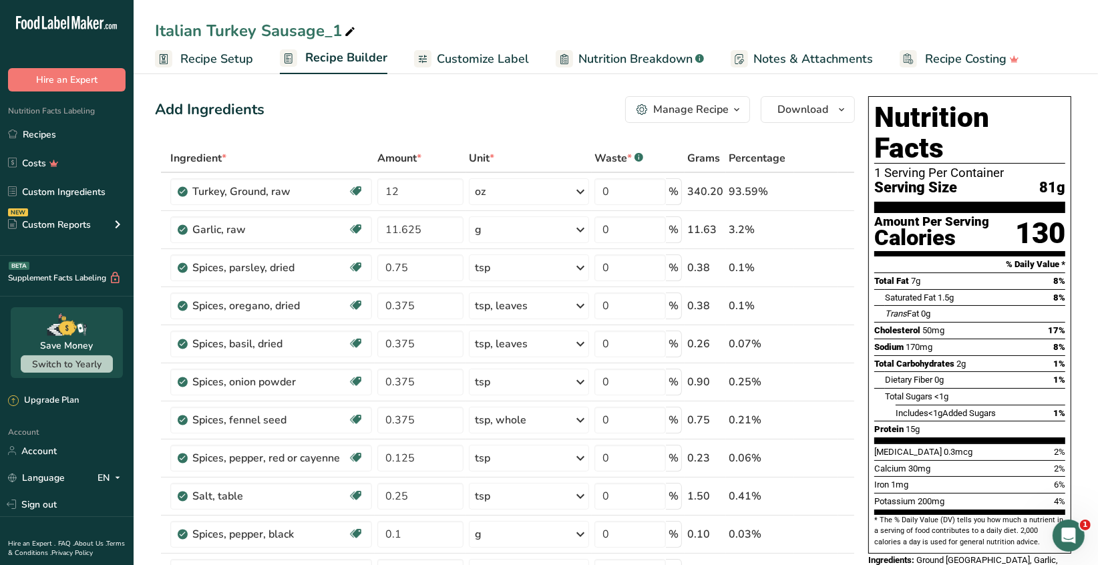
click at [351, 31] on icon at bounding box center [350, 32] width 12 height 19
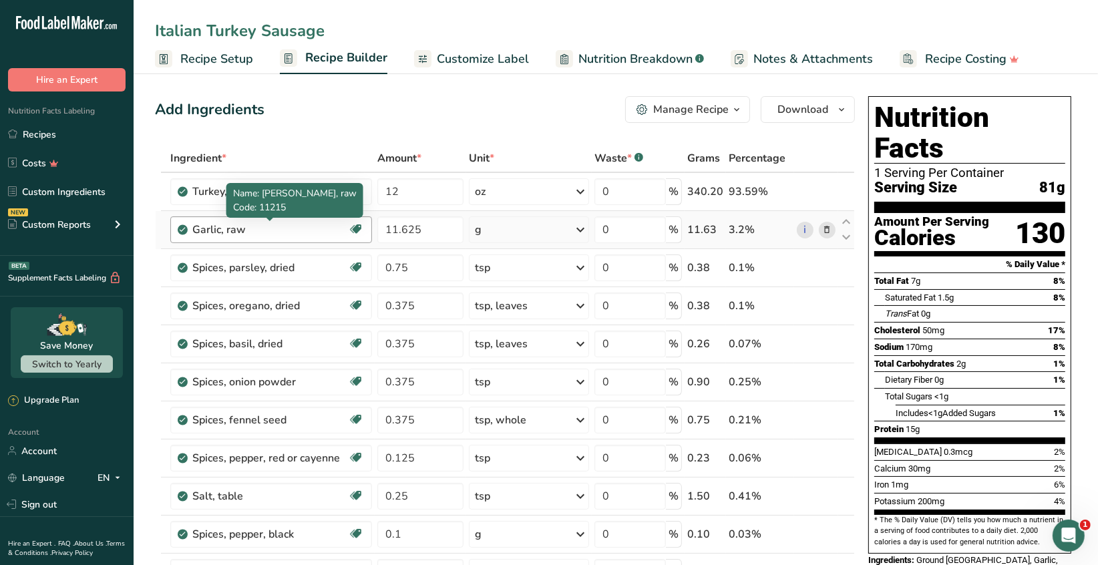
type input "Italian Turkey Sausage"
click at [293, 235] on div "Garlic, raw" at bounding box center [270, 230] width 156 height 16
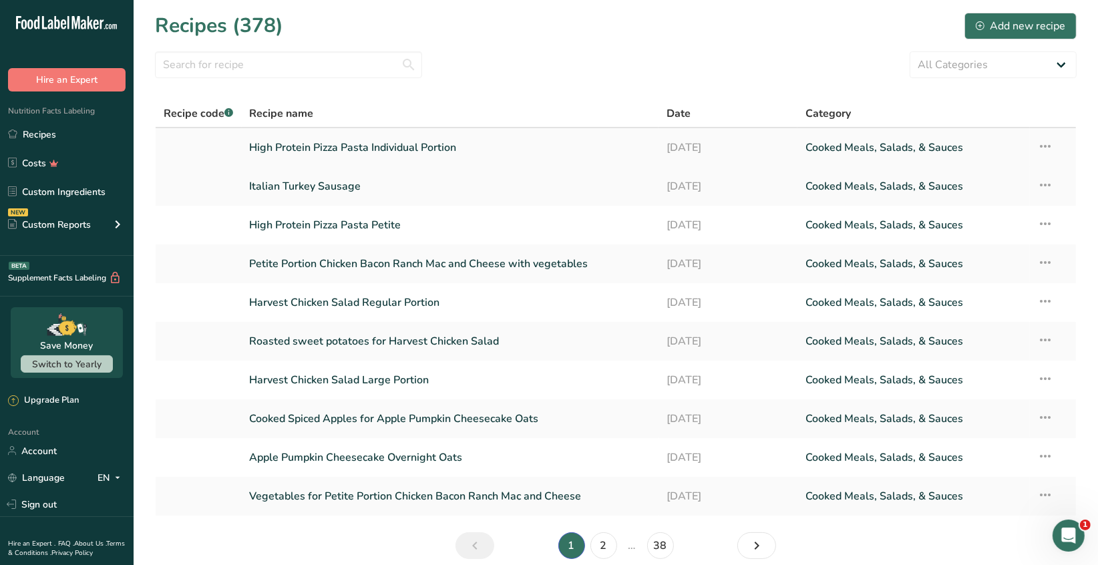
click at [438, 149] on link "High Protein Pizza Pasta Individual Portion" at bounding box center [450, 148] width 401 height 28
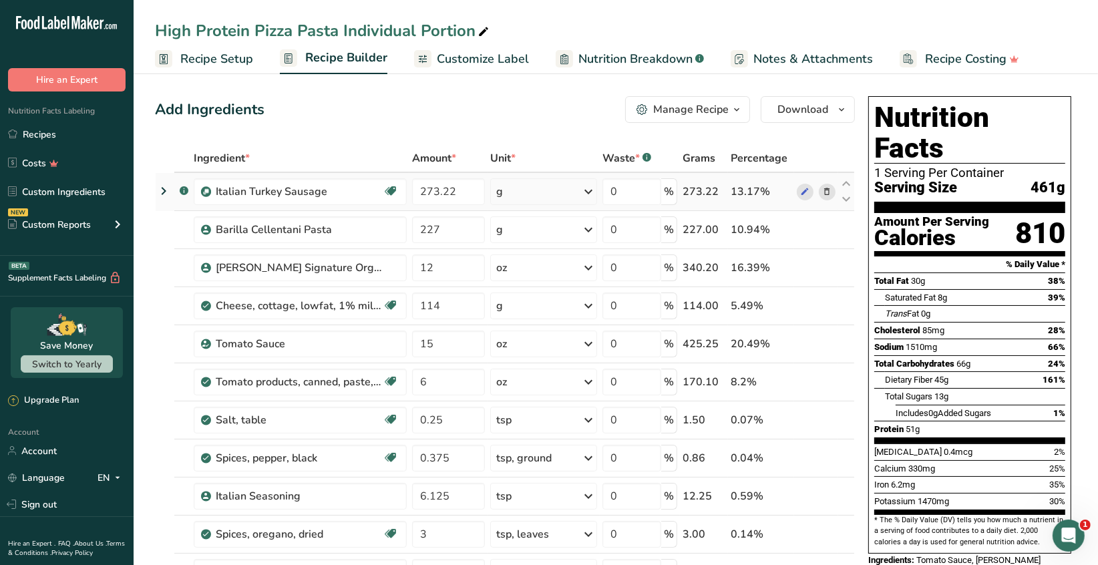
click at [828, 194] on icon at bounding box center [826, 192] width 9 height 14
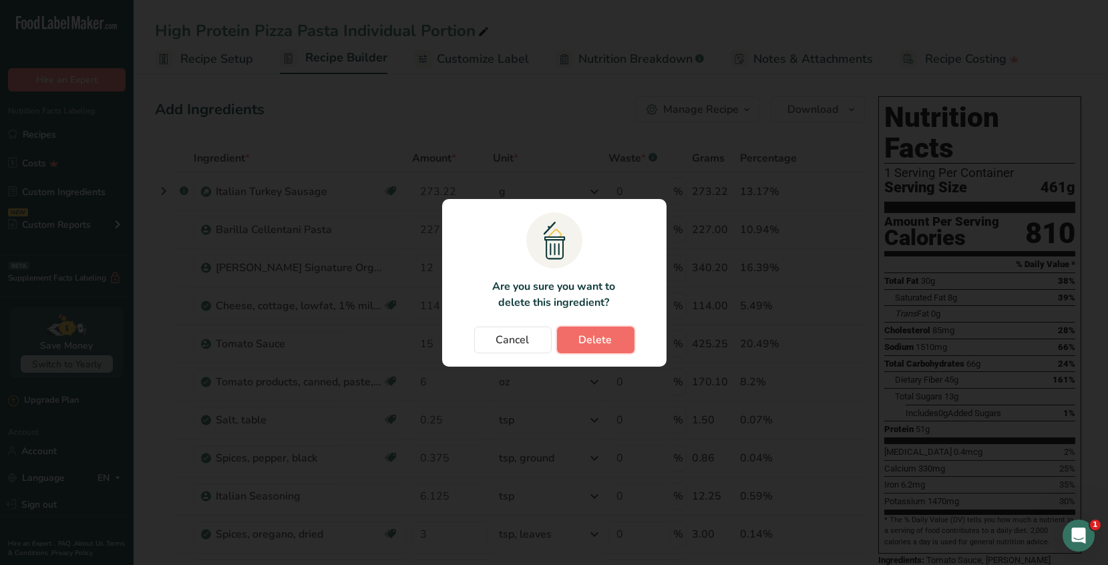
click at [601, 345] on span "Delete" at bounding box center [595, 340] width 33 height 16
type input "227"
type input "12"
type input "114"
type input "15"
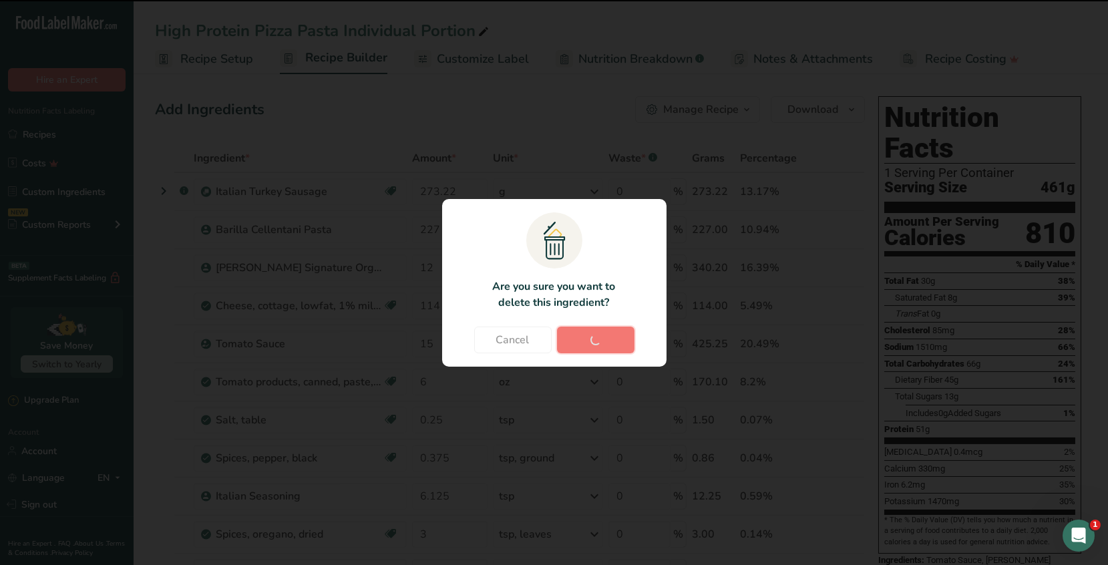
type input "6"
type input "0.25"
type input "0.375"
type input "6.125"
type input "3"
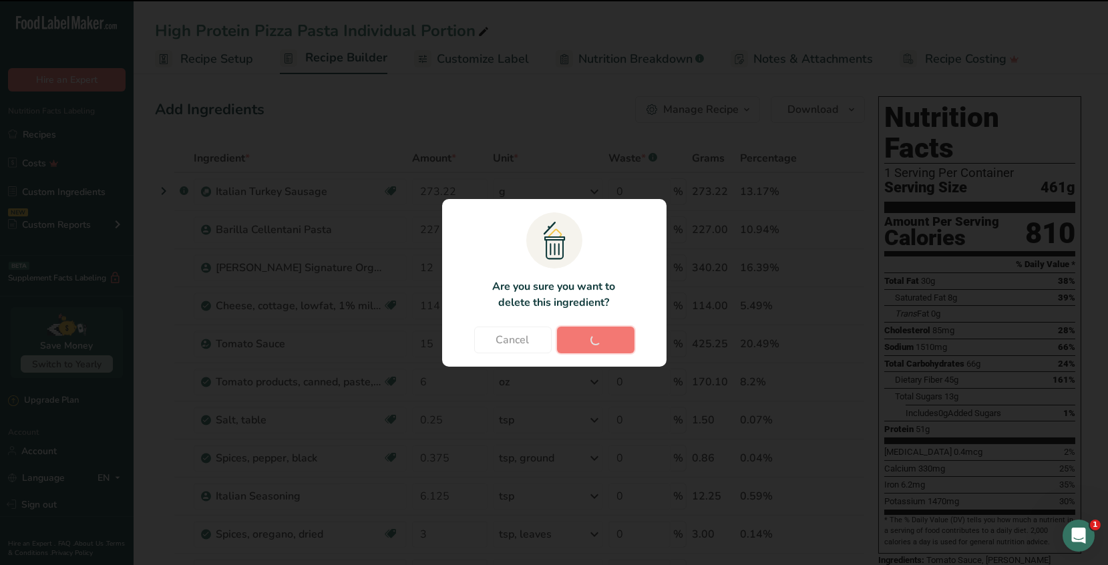
type input "1.58"
type input "0.5"
type input "3"
type input "1.5"
type input "2.5"
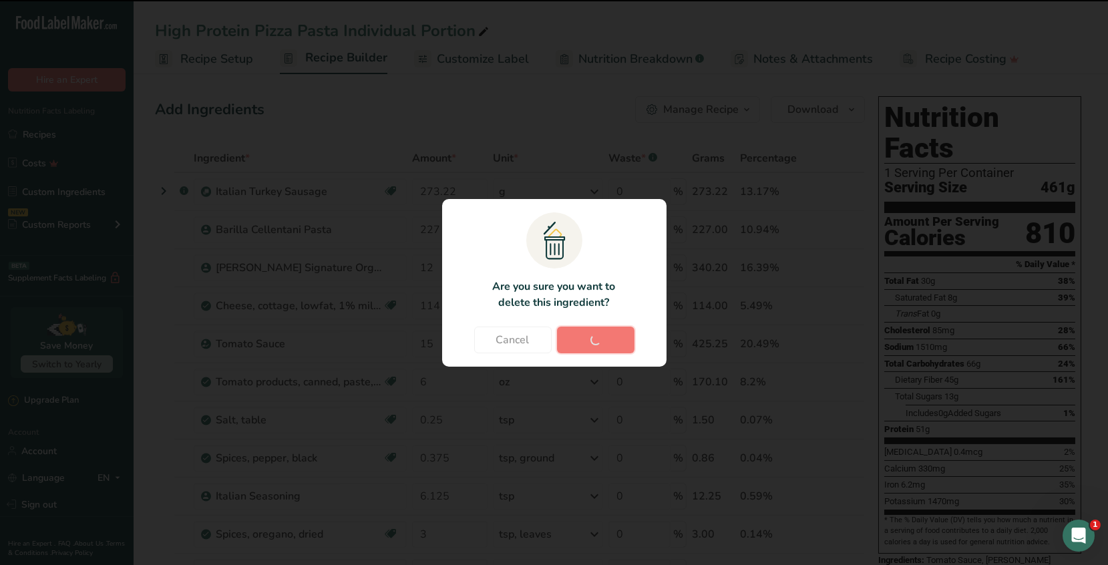
type input "85"
type input "118"
type input "4"
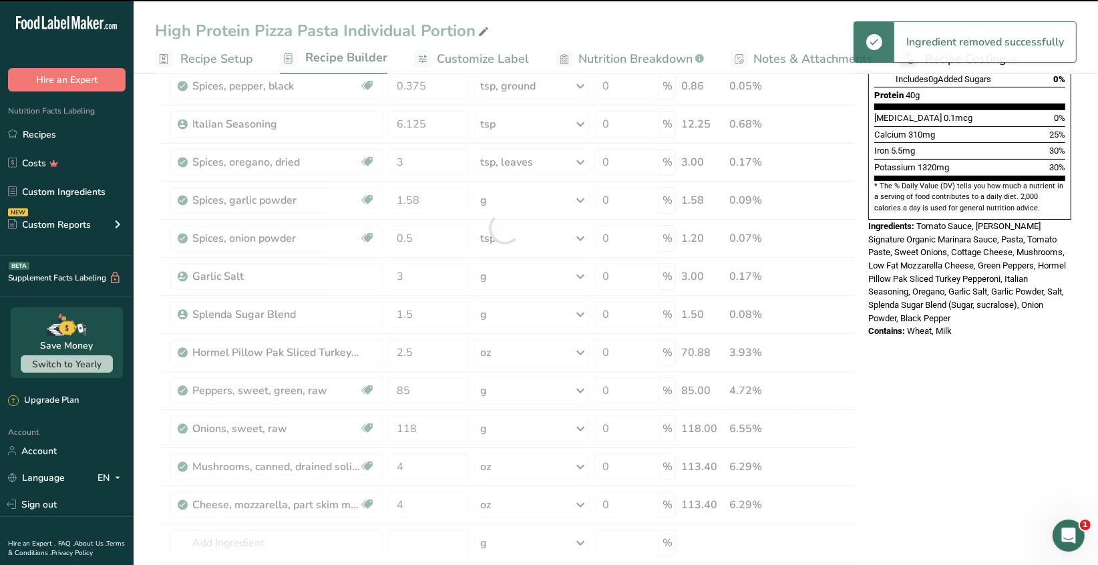
scroll to position [668, 0]
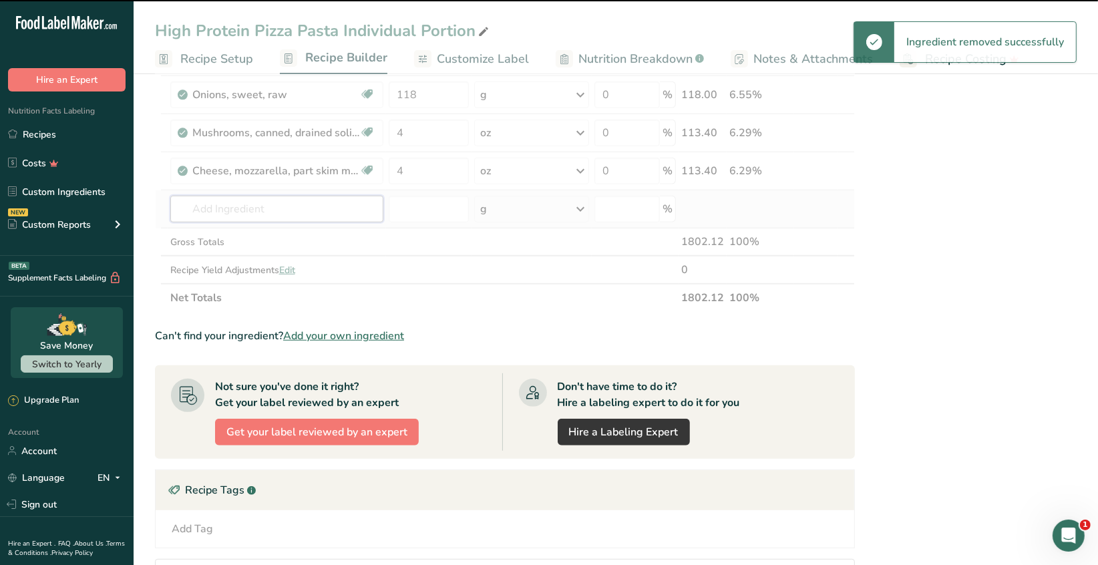
click at [201, 210] on input "text" at bounding box center [276, 209] width 213 height 27
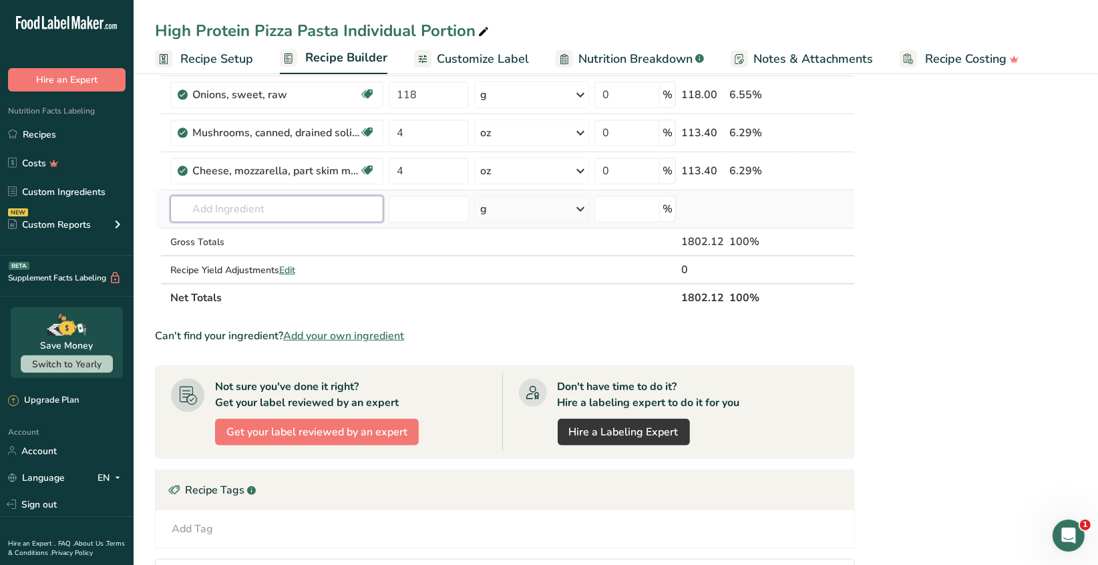
click at [201, 209] on input "text" at bounding box center [276, 209] width 213 height 27
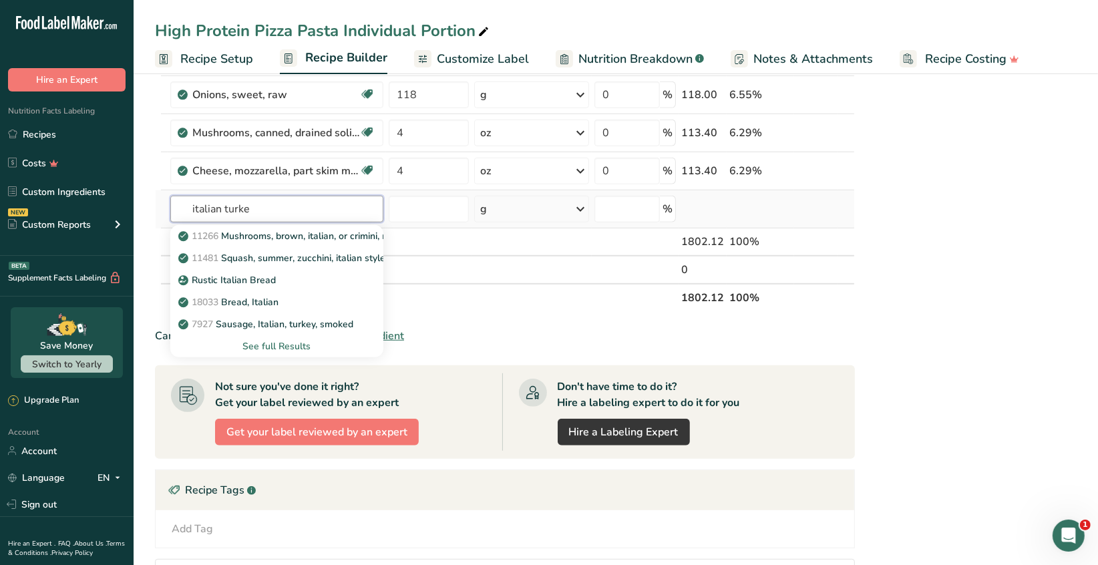
type input "italian turkey"
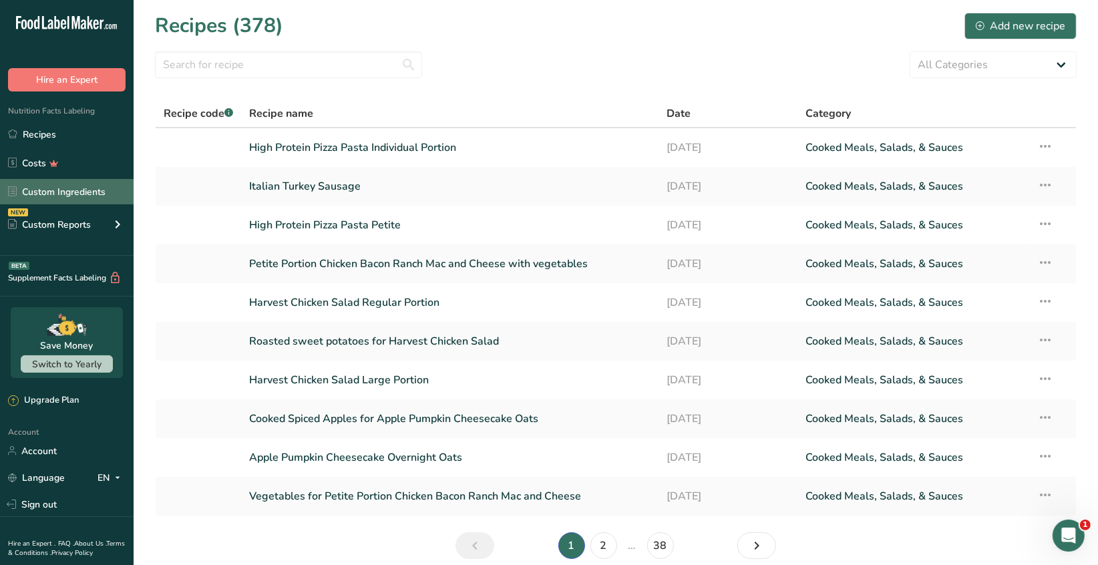
click at [83, 187] on link "Custom Ingredients" at bounding box center [67, 191] width 134 height 25
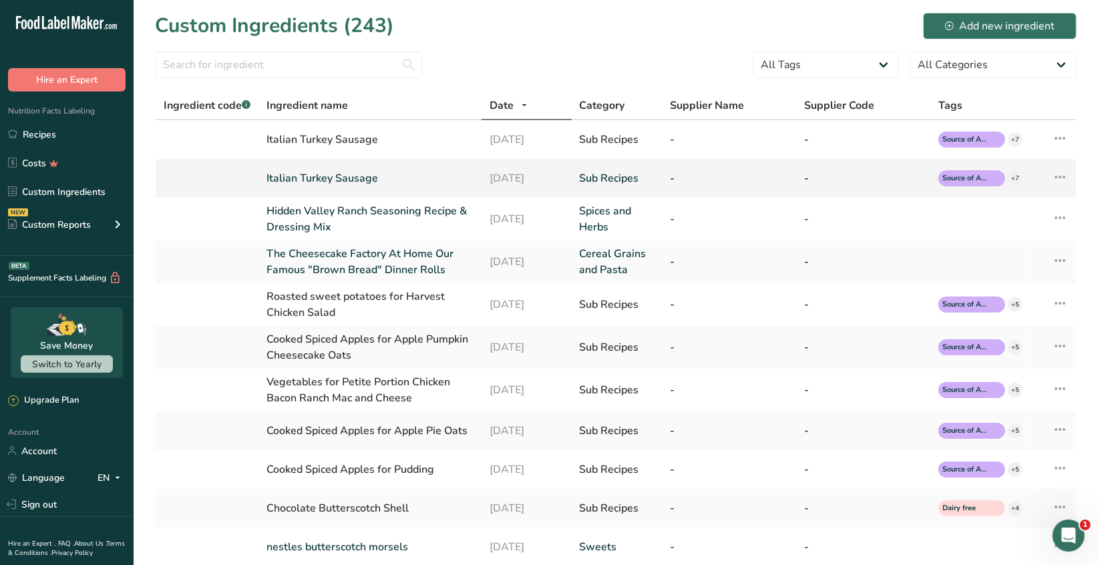
click at [400, 177] on link "Italian Turkey Sausage" at bounding box center [369, 178] width 207 height 16
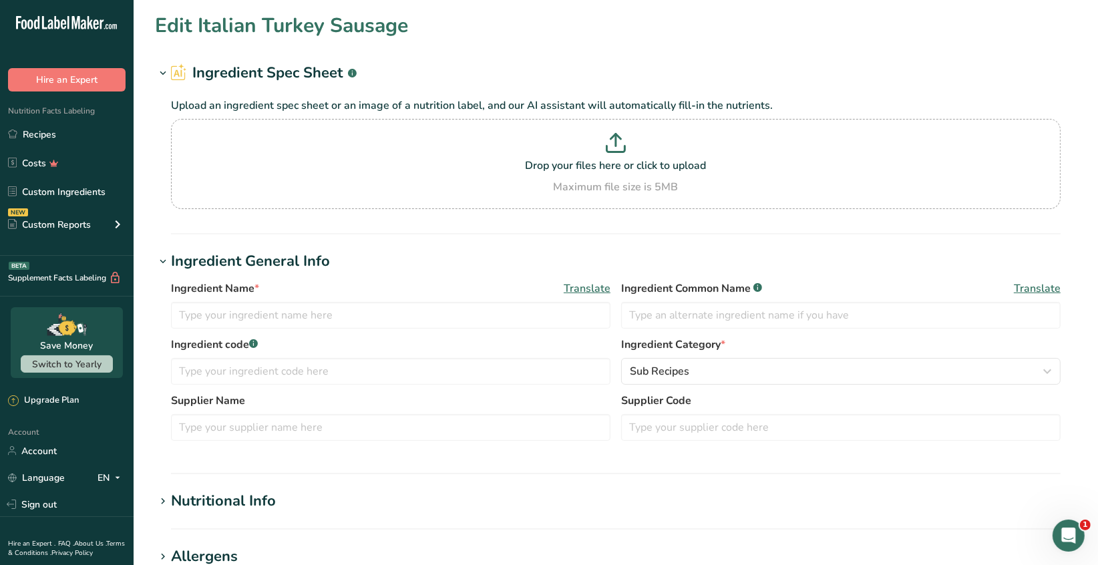
type input "Italian Turkey Sausage"
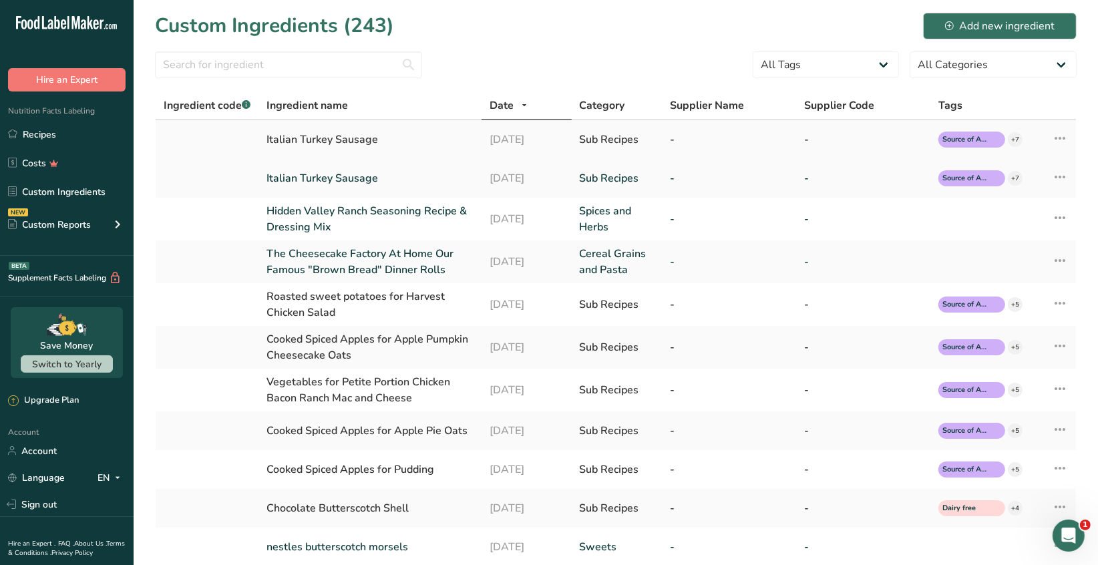
click at [343, 141] on div "Italian Turkey Sausage" at bounding box center [369, 140] width 207 height 16
click at [385, 139] on div "Italian Turkey Sausage" at bounding box center [369, 140] width 207 height 16
click at [380, 177] on link "Italian Turkey Sausage" at bounding box center [369, 178] width 207 height 16
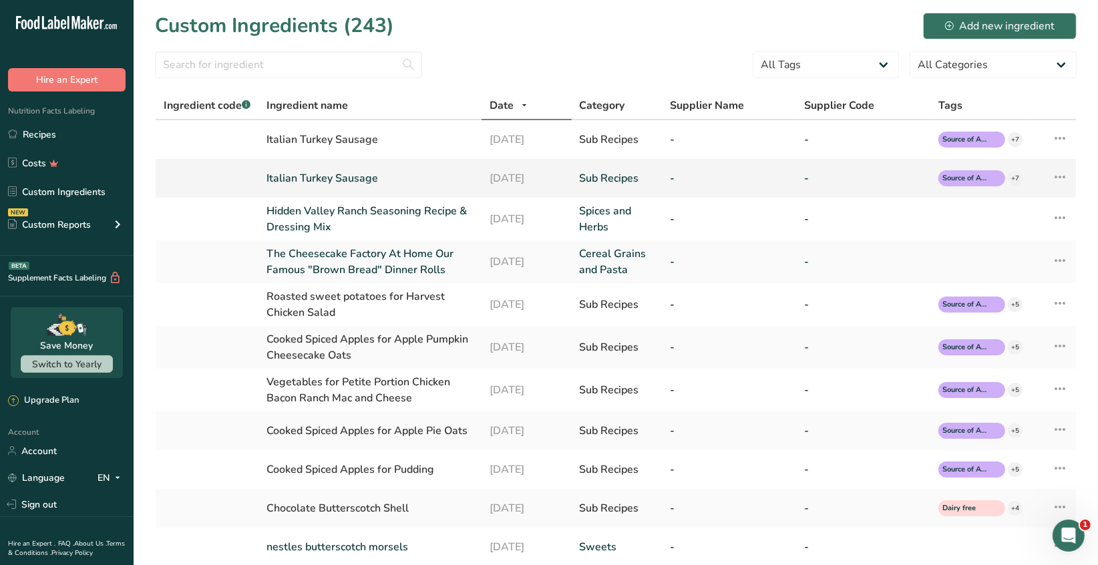
click at [1058, 177] on icon at bounding box center [1060, 177] width 16 height 24
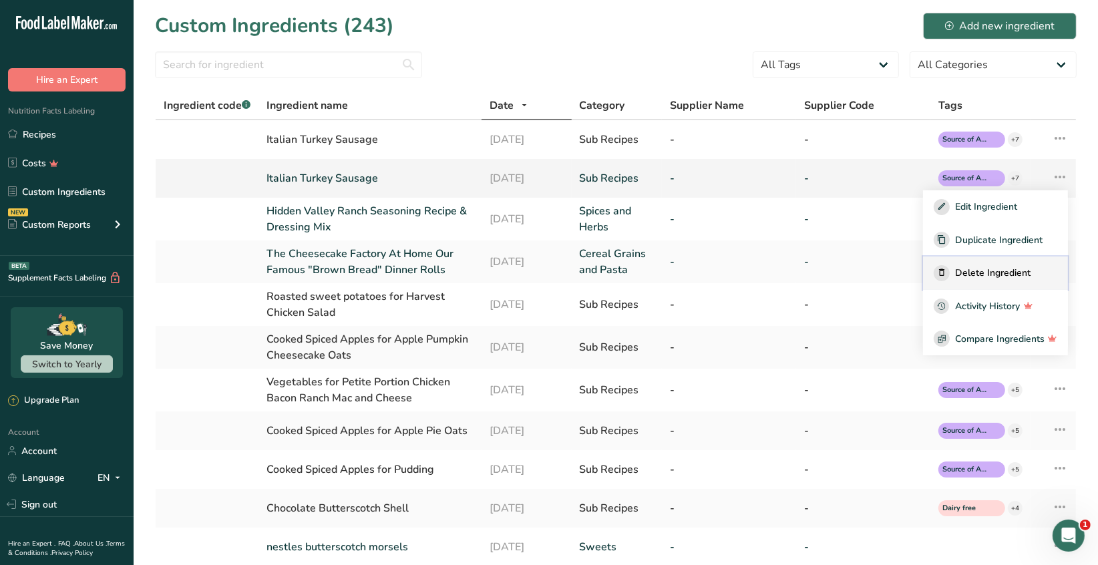
click at [1012, 268] on span "Delete Ingredient" at bounding box center [992, 273] width 75 height 14
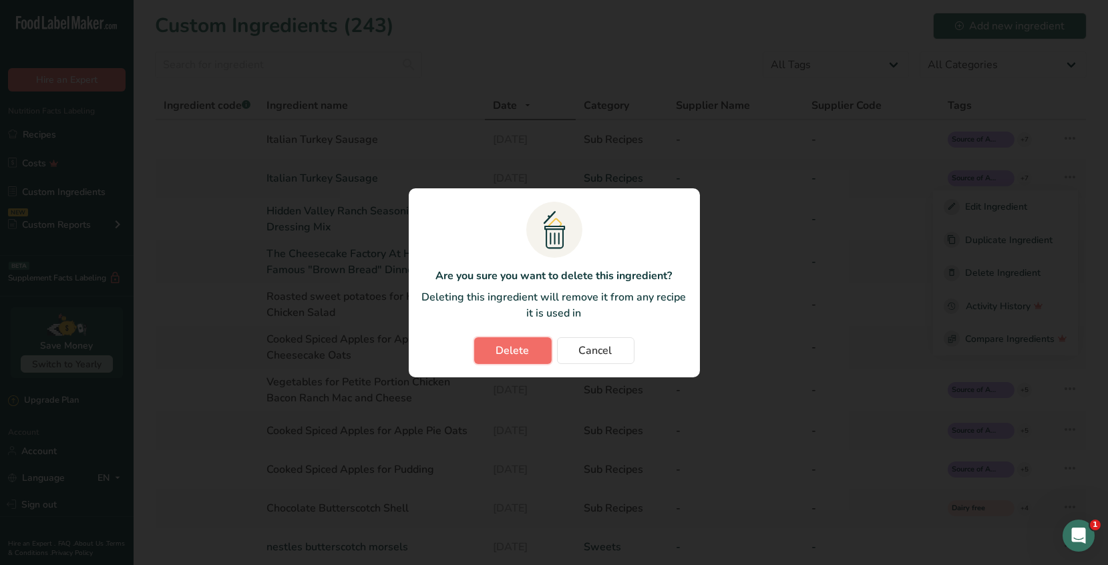
click at [528, 350] on span "Delete" at bounding box center [512, 351] width 33 height 16
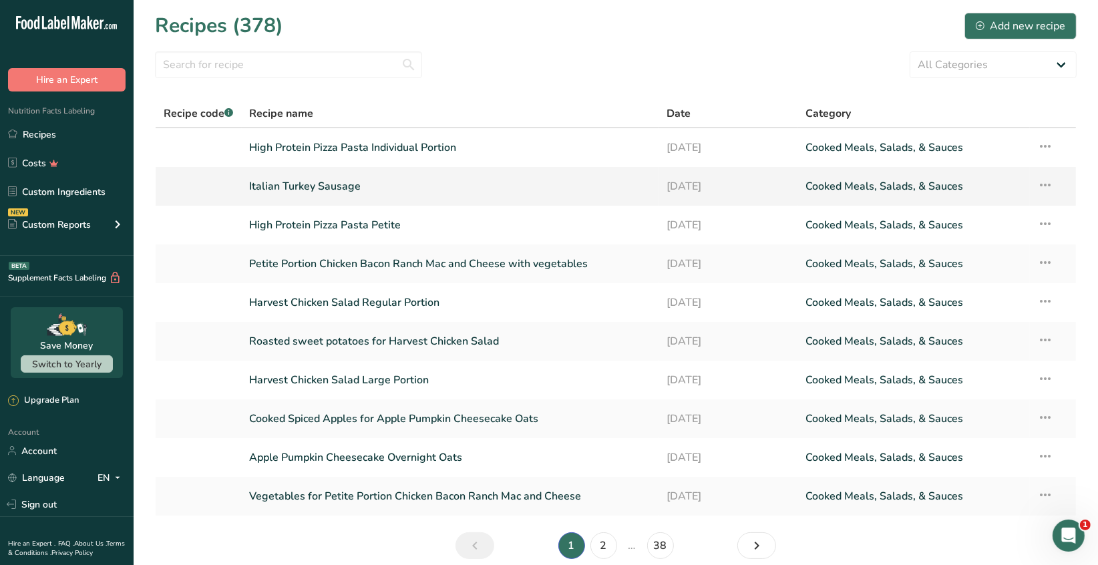
click at [483, 187] on link "Italian Turkey Sausage" at bounding box center [450, 186] width 401 height 28
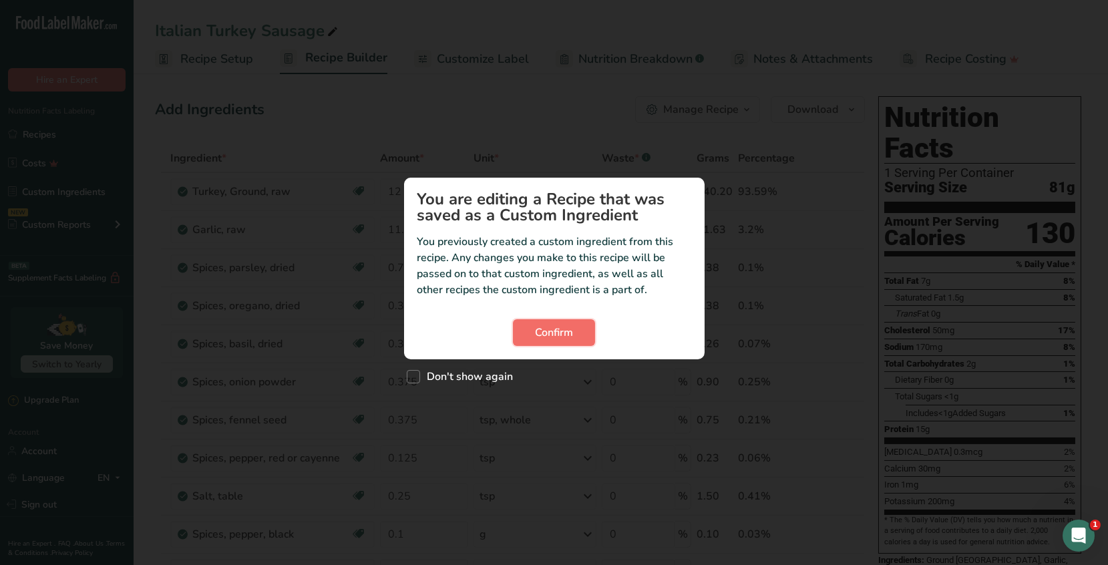
click at [571, 339] on span "Confirm" at bounding box center [554, 333] width 38 height 16
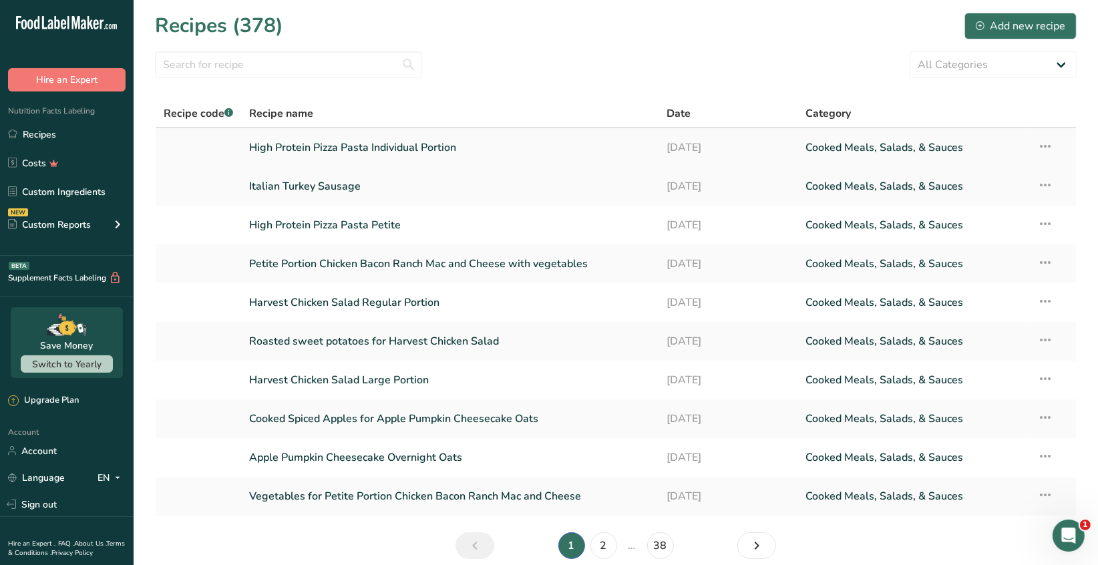
click at [427, 148] on link "High Protein Pizza Pasta Individual Portion" at bounding box center [450, 148] width 401 height 28
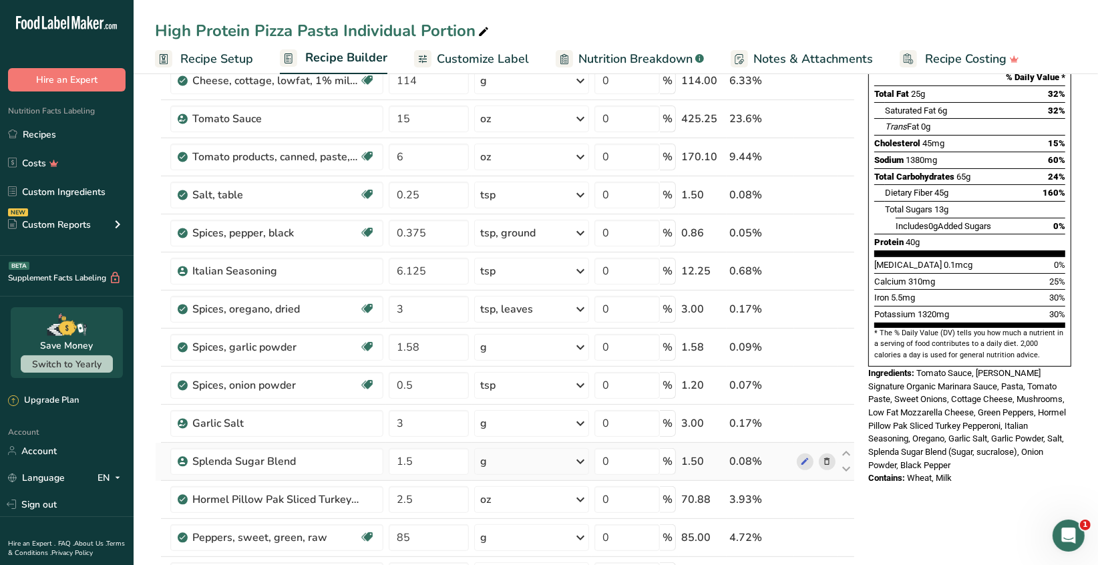
scroll to position [401, 0]
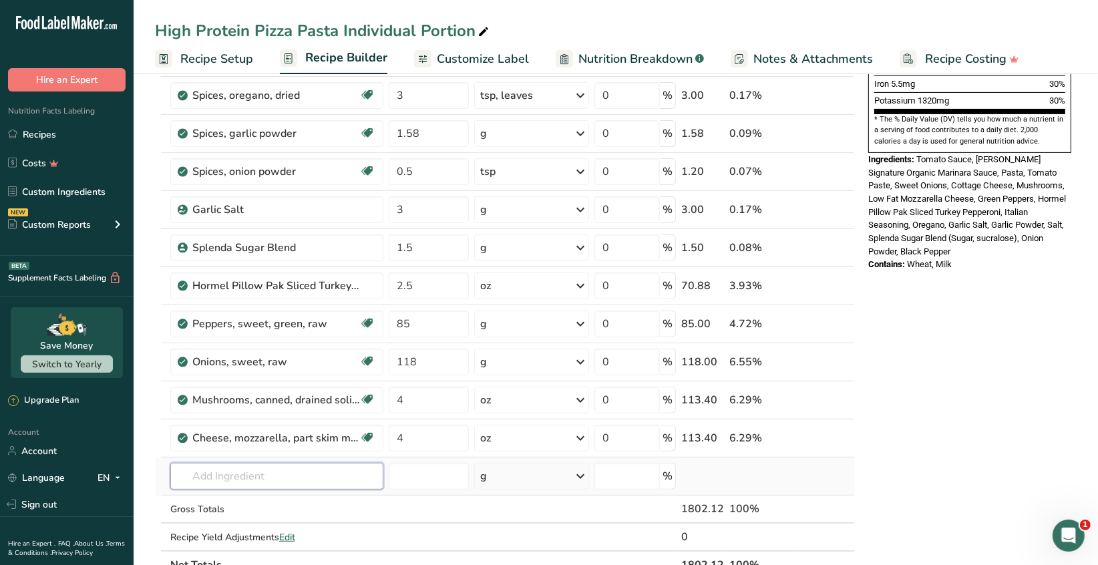
click at [224, 477] on input "text" at bounding box center [276, 476] width 213 height 27
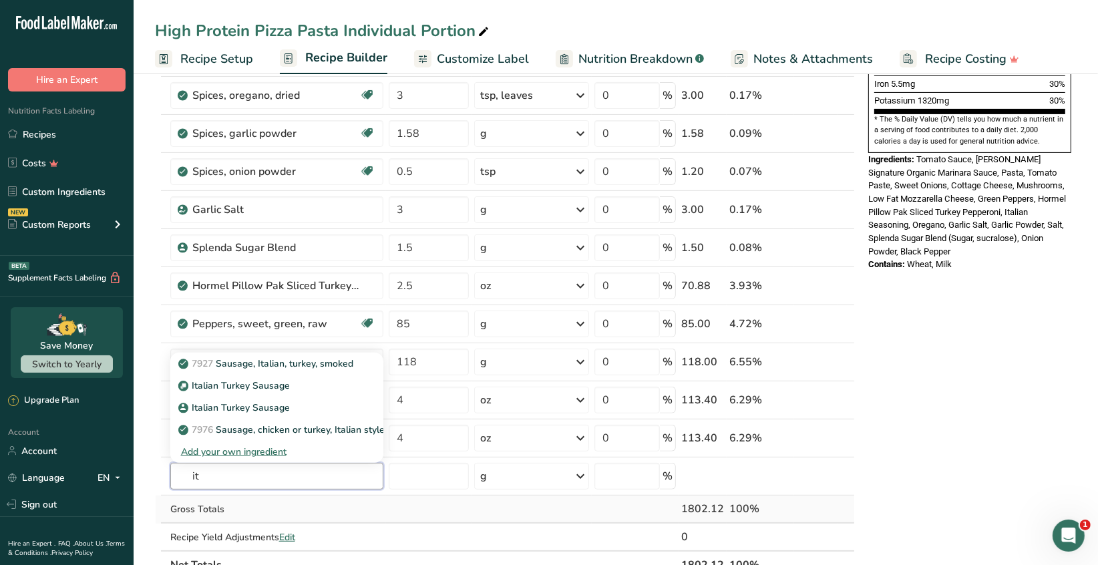
type input "i"
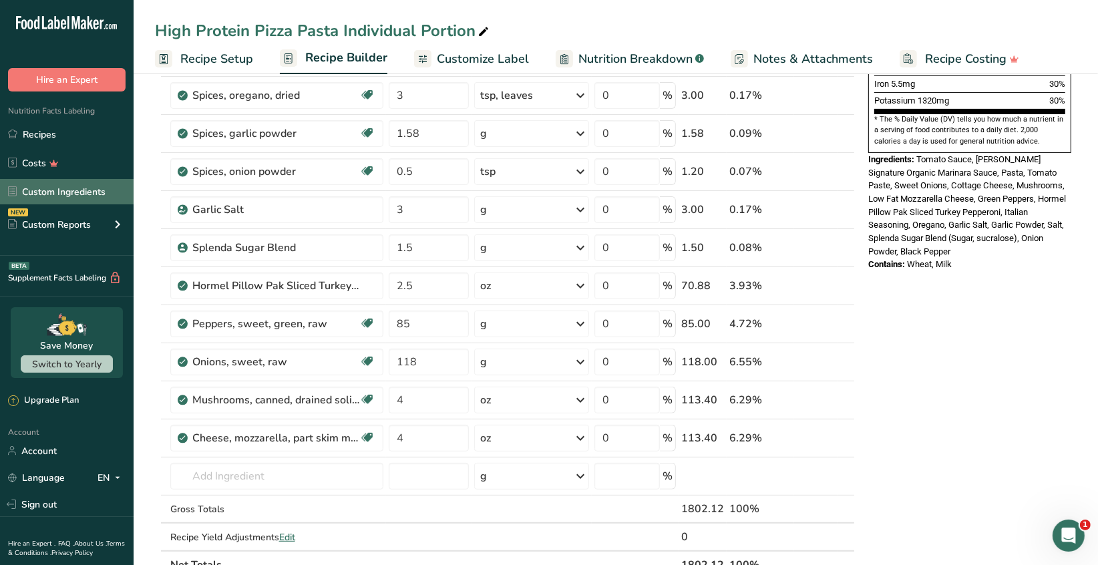
click at [95, 186] on link "Custom Ingredients" at bounding box center [67, 191] width 134 height 25
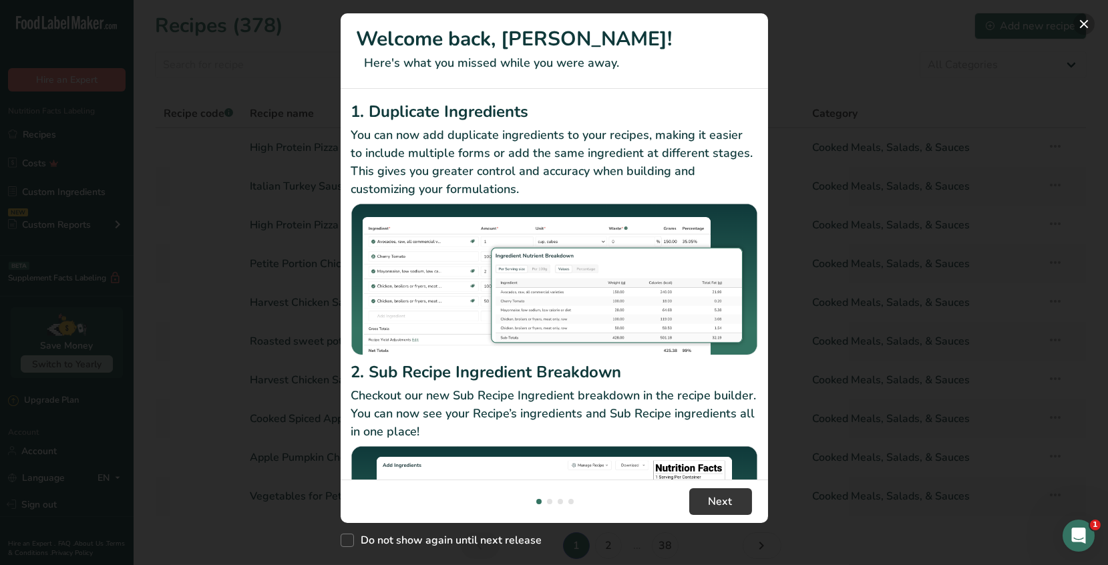
click at [1087, 24] on button "New Features" at bounding box center [1083, 23] width 21 height 21
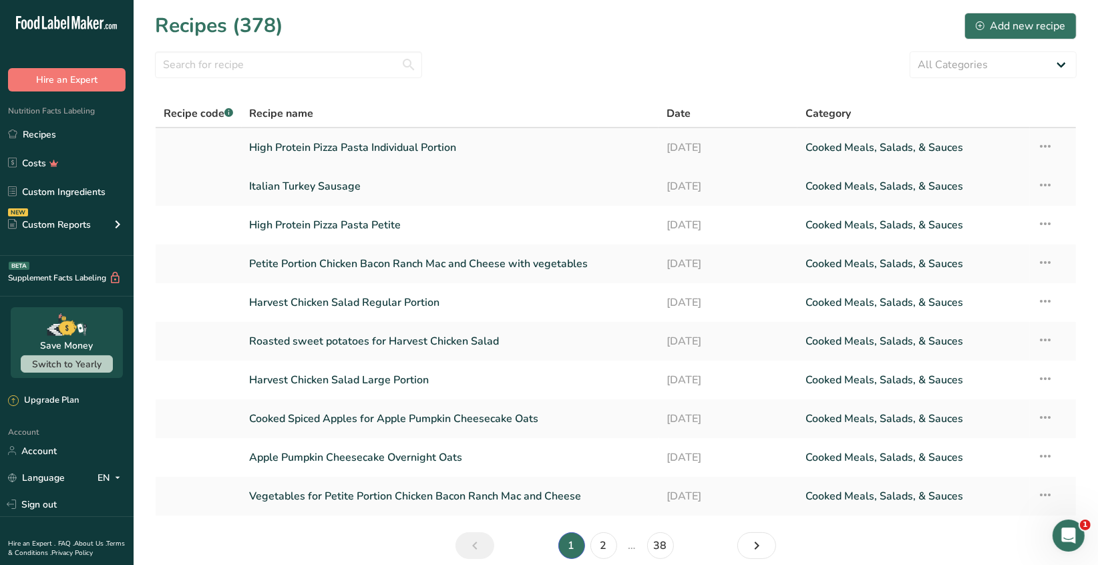
click at [441, 147] on link "High Protein Pizza Pasta Individual Portion" at bounding box center [450, 148] width 401 height 28
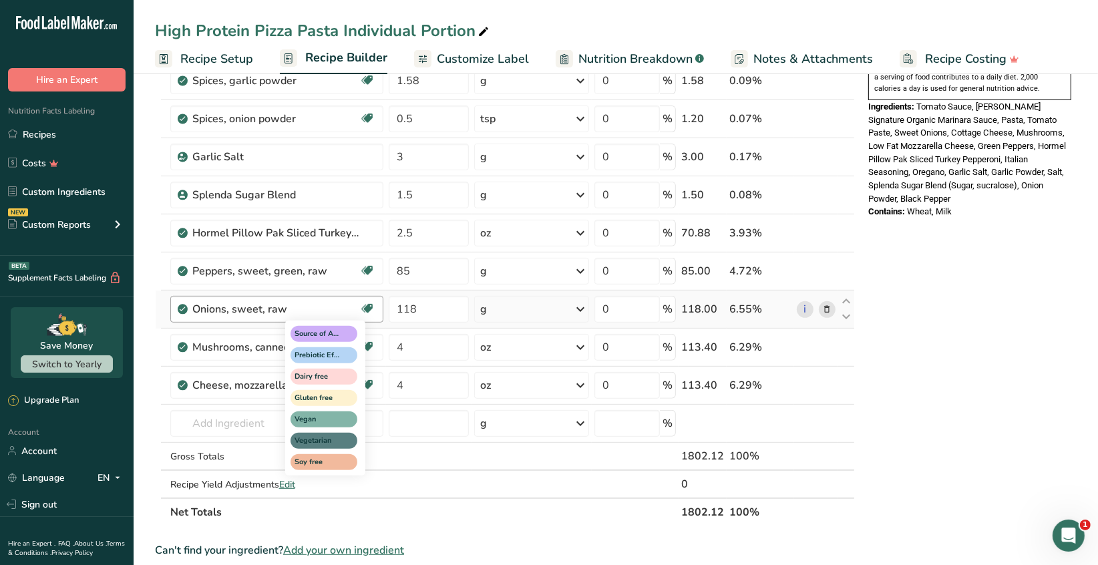
scroll to position [467, 0]
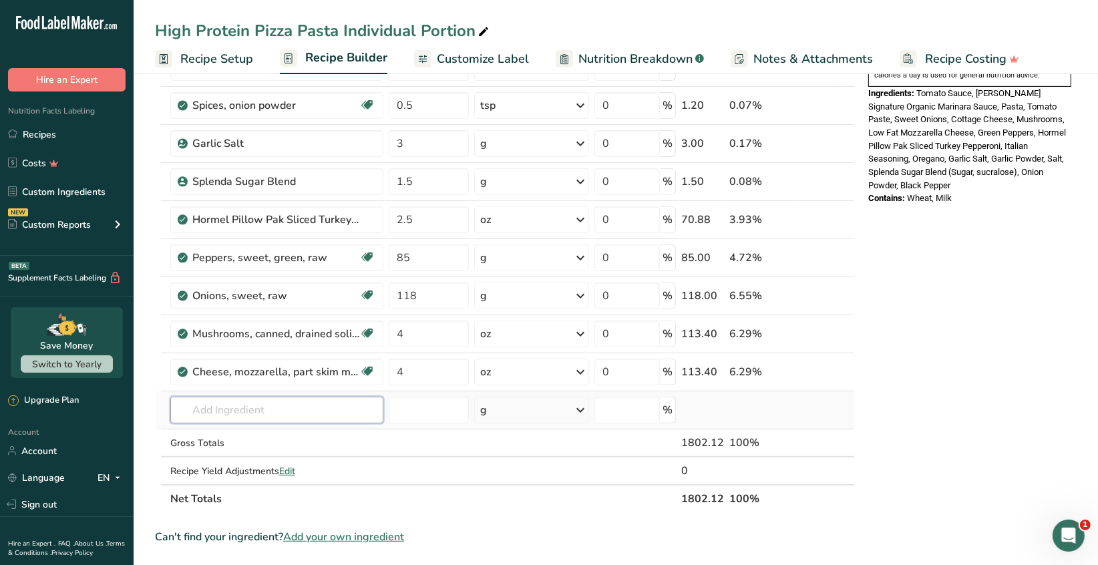
click at [216, 410] on input "text" at bounding box center [276, 410] width 213 height 27
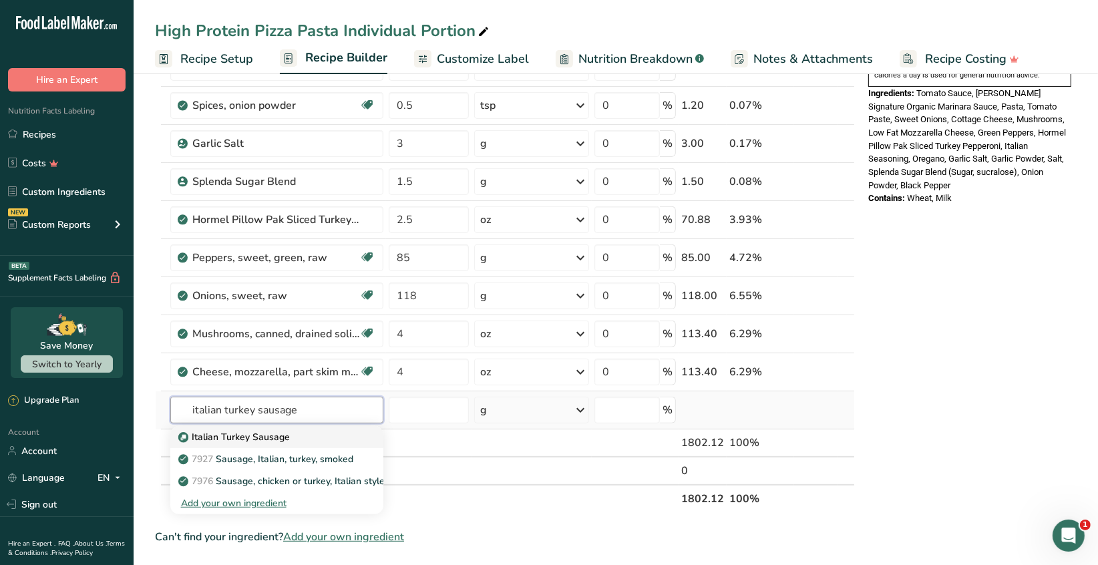
type input "italian turkey sausage"
click at [247, 431] on p "Italian Turkey Sausage" at bounding box center [235, 437] width 109 height 14
type input "Italian Turkey Sausage"
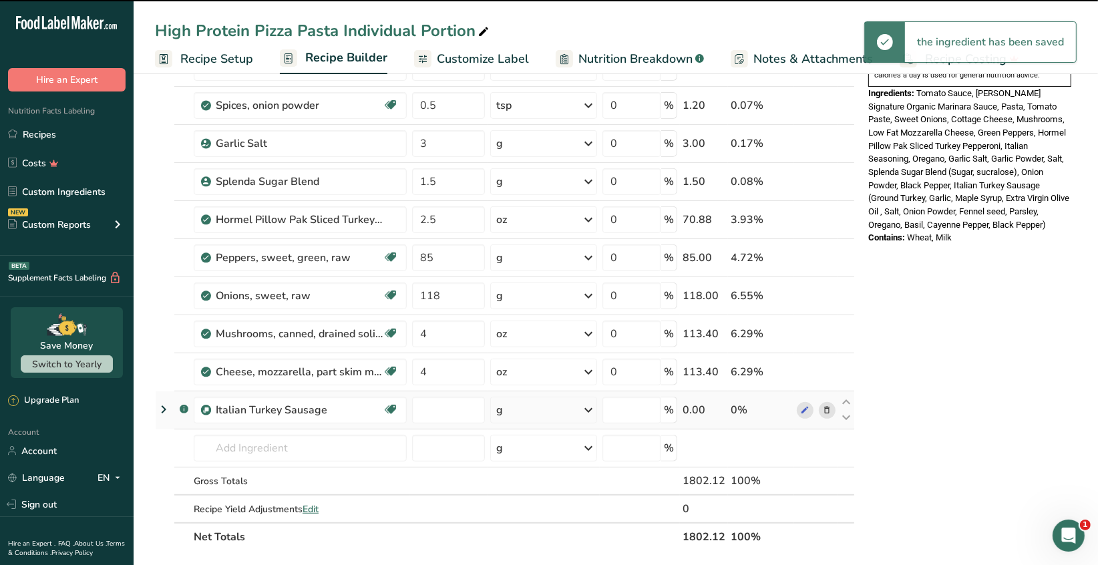
type input "0"
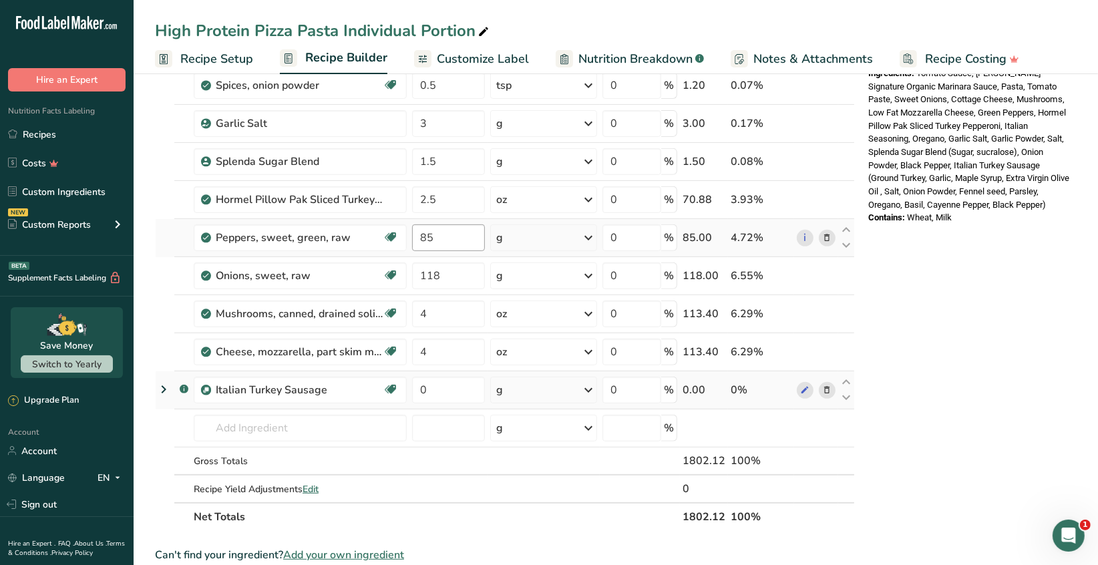
scroll to position [668, 0]
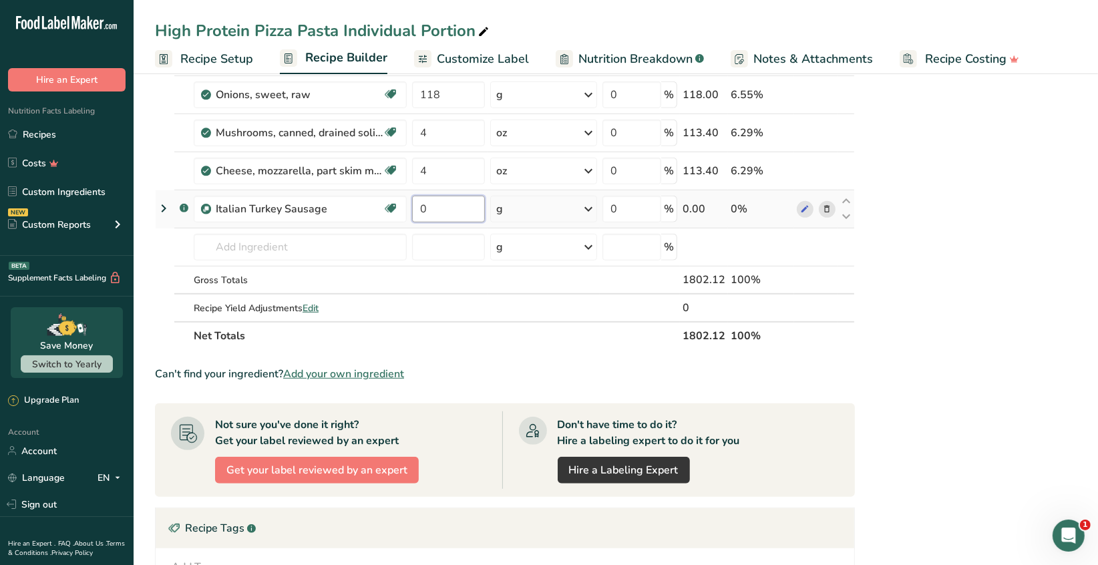
click at [433, 208] on input "0" at bounding box center [448, 209] width 73 height 27
type input "363.51"
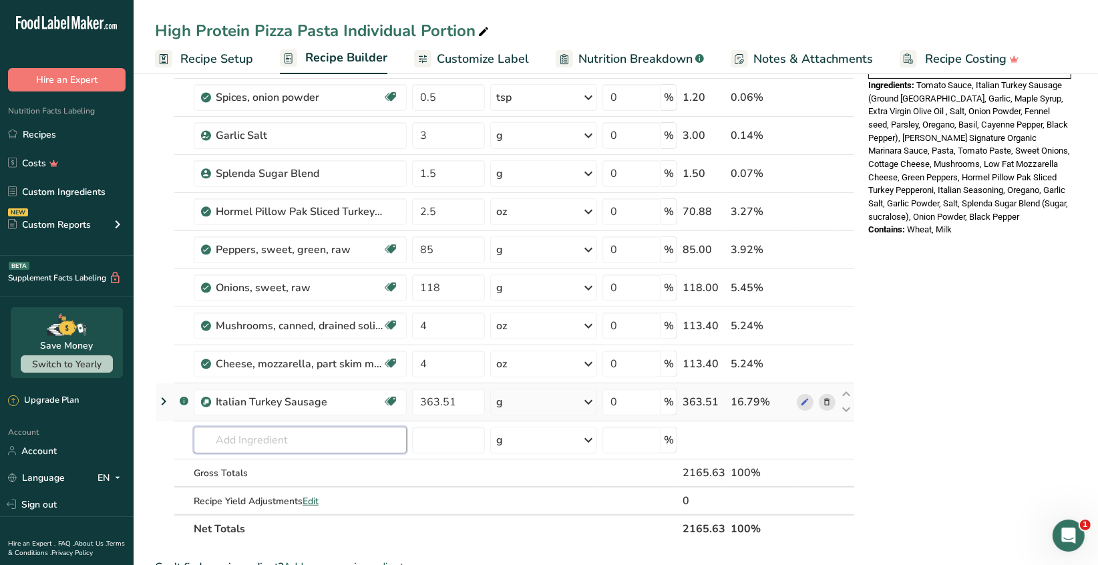
scroll to position [467, 0]
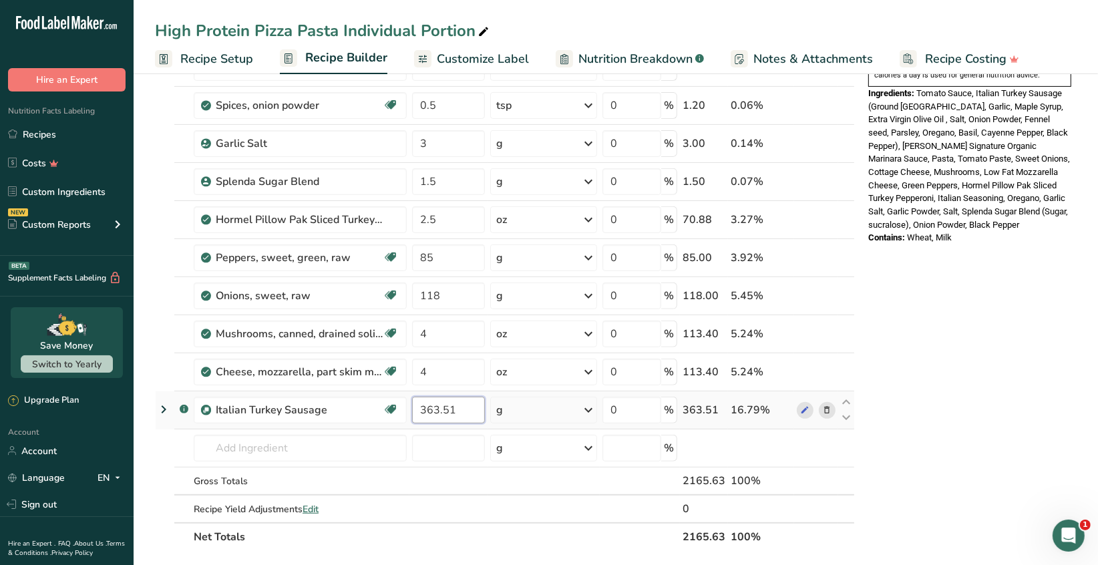
click at [457, 406] on input "363.51" at bounding box center [448, 410] width 73 height 27
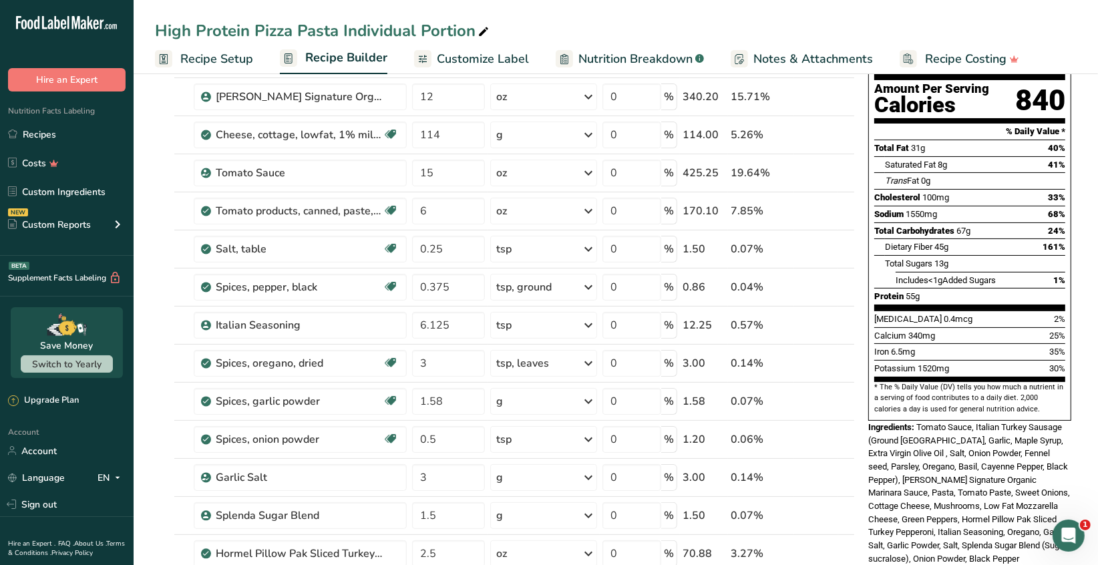
scroll to position [0, 0]
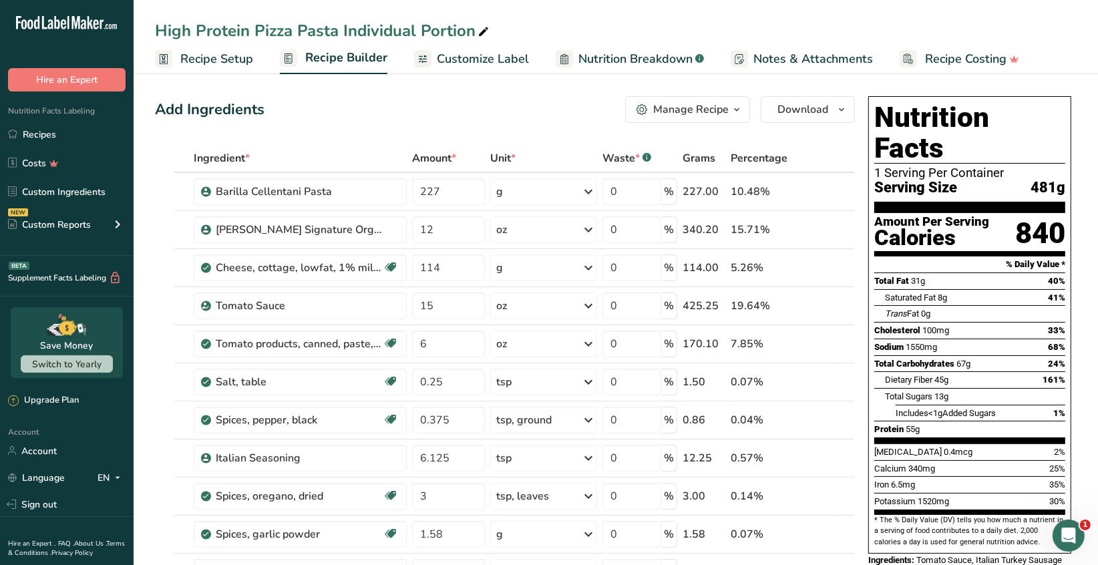
click at [212, 59] on span "Recipe Setup" at bounding box center [216, 59] width 73 height 18
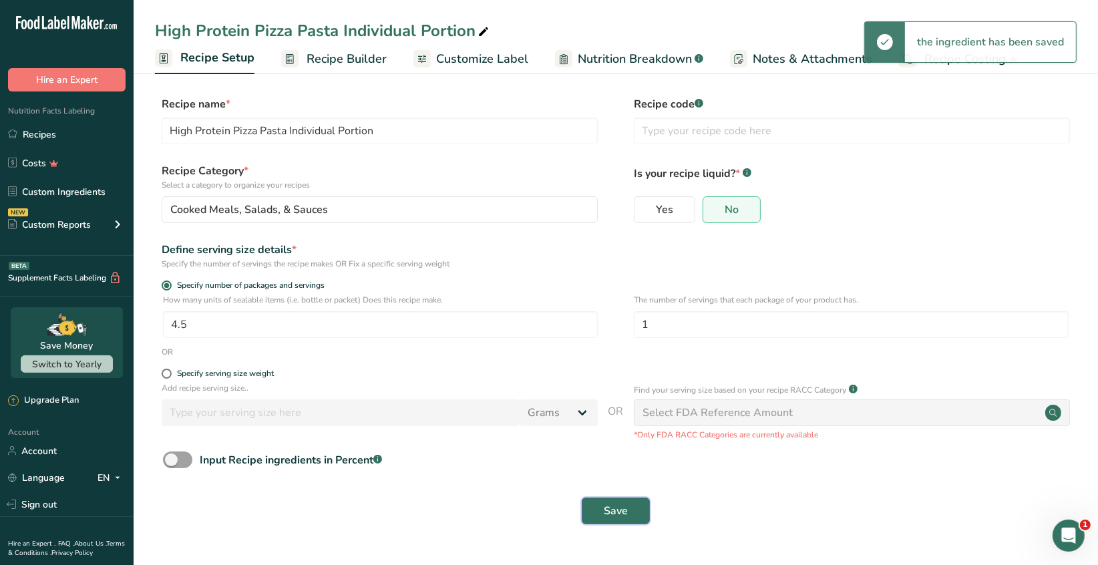
click at [630, 510] on button "Save" at bounding box center [616, 511] width 68 height 27
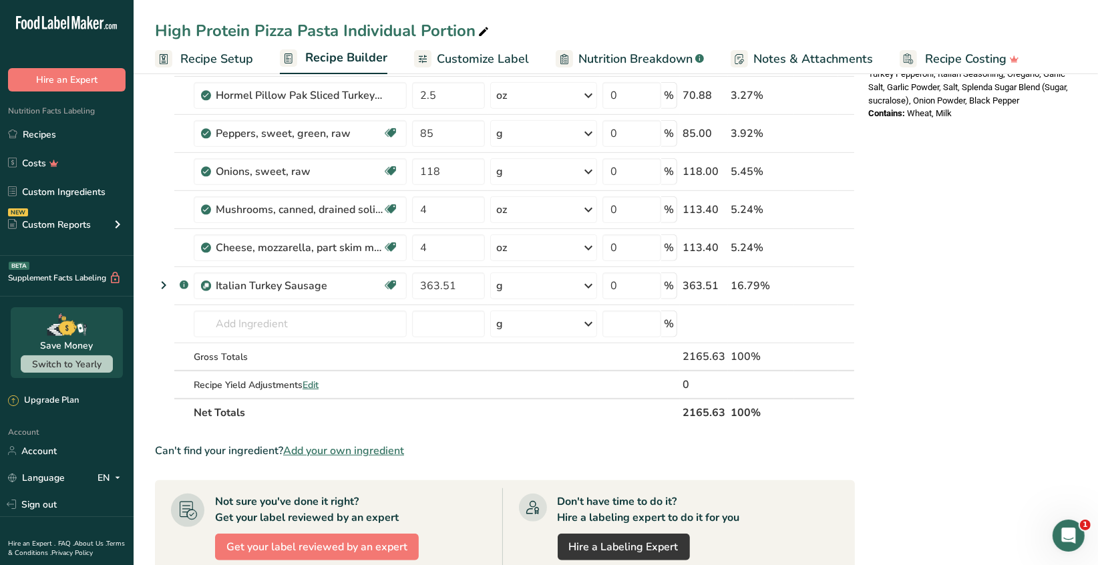
scroll to position [600, 0]
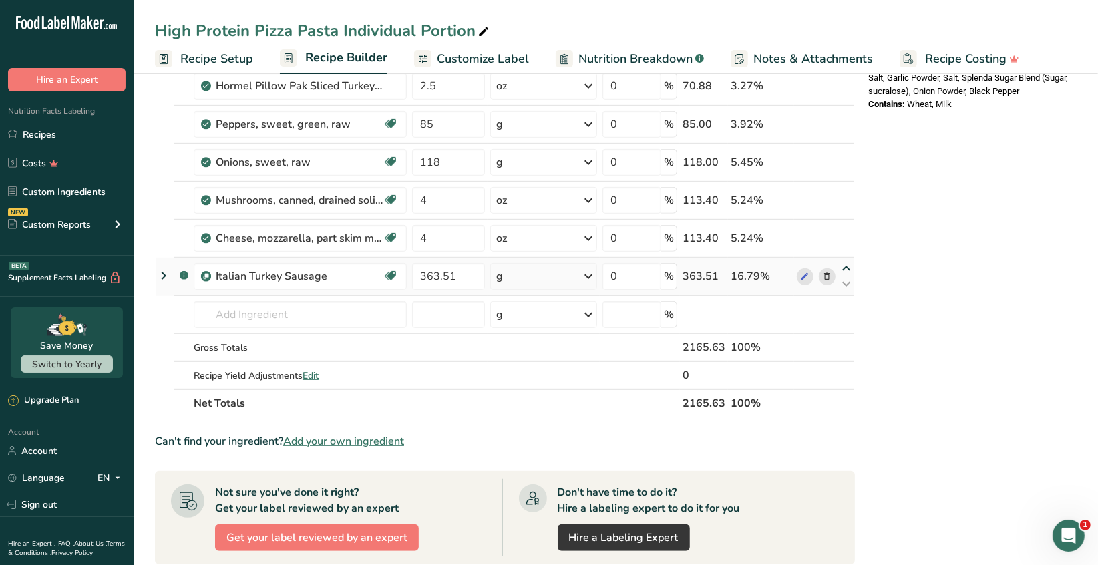
click at [846, 264] on icon at bounding box center [846, 269] width 16 height 10
type input "363.51"
type input "4"
click at [845, 226] on icon at bounding box center [846, 231] width 16 height 10
type input "363.51"
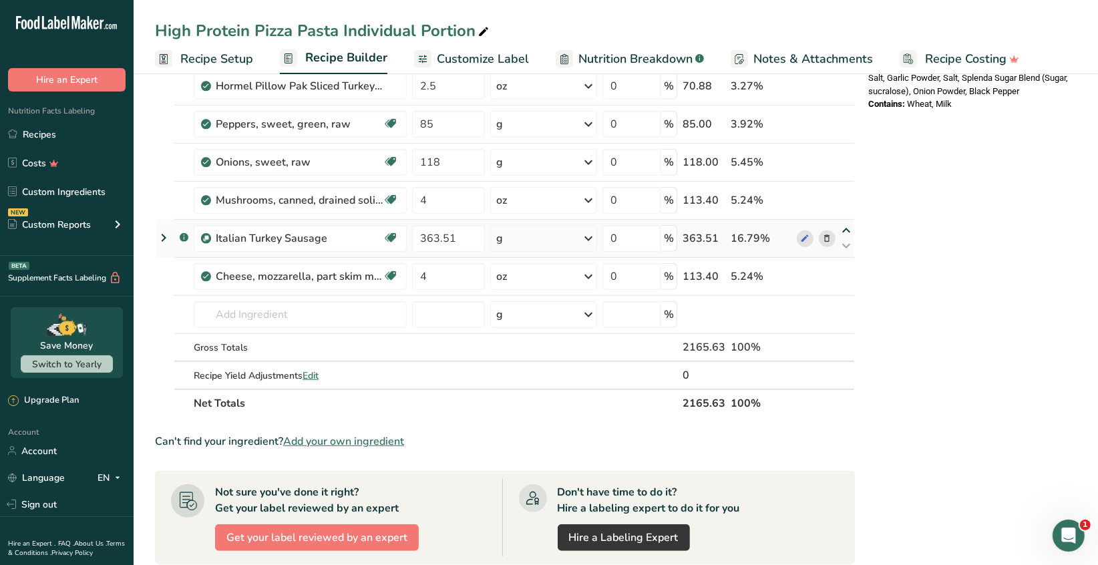
type input "4"
click at [844, 191] on icon at bounding box center [846, 193] width 16 height 10
type input "363.51"
type input "118"
click at [844, 152] on icon at bounding box center [846, 155] width 16 height 10
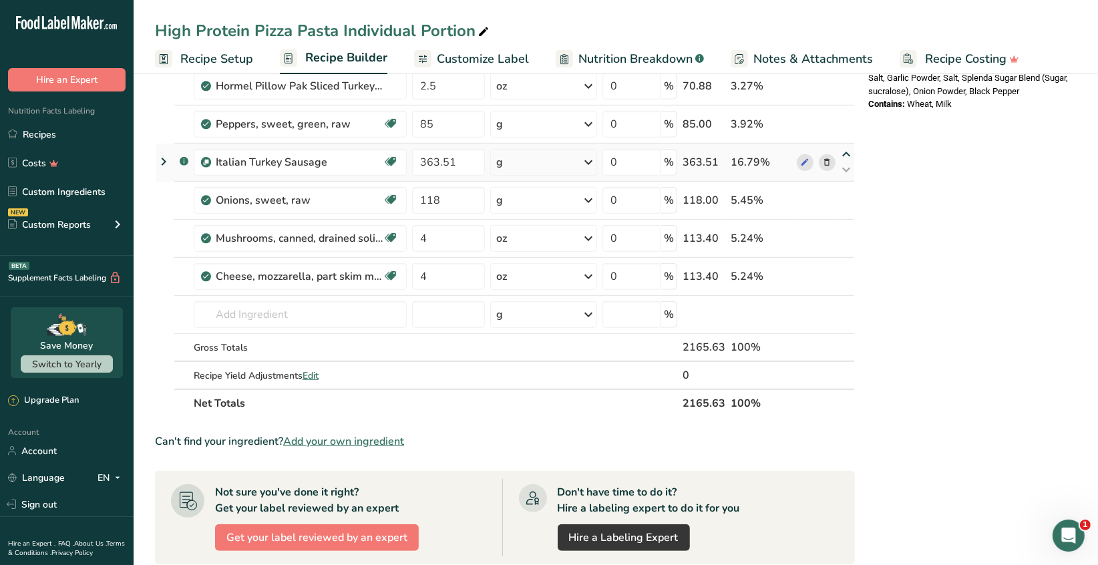
type input "363.51"
type input "85"
click at [846, 114] on icon at bounding box center [846, 117] width 16 height 10
type input "363.51"
type input "2.5"
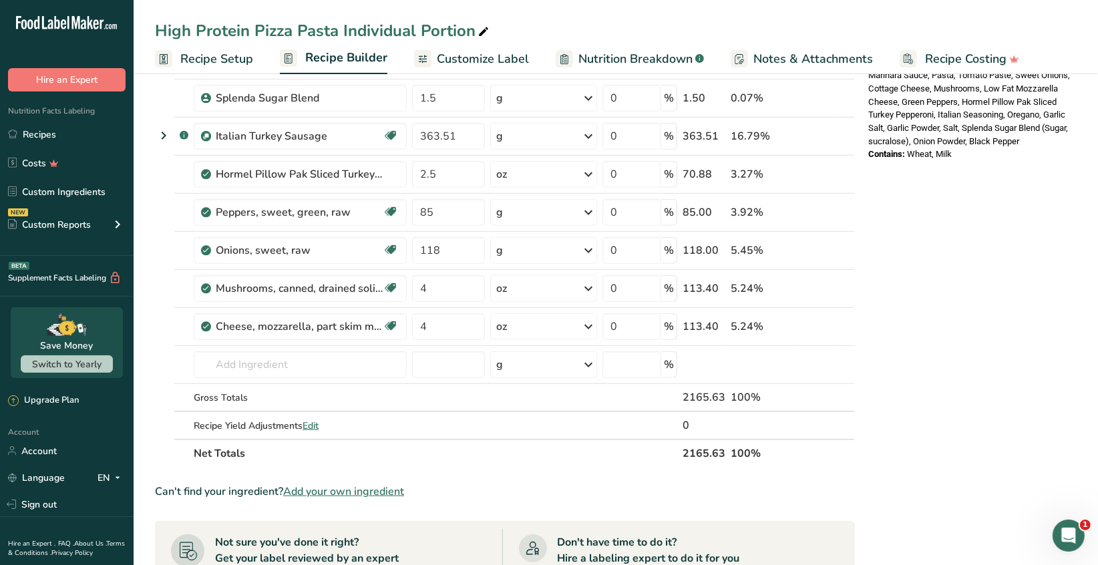
scroll to position [467, 0]
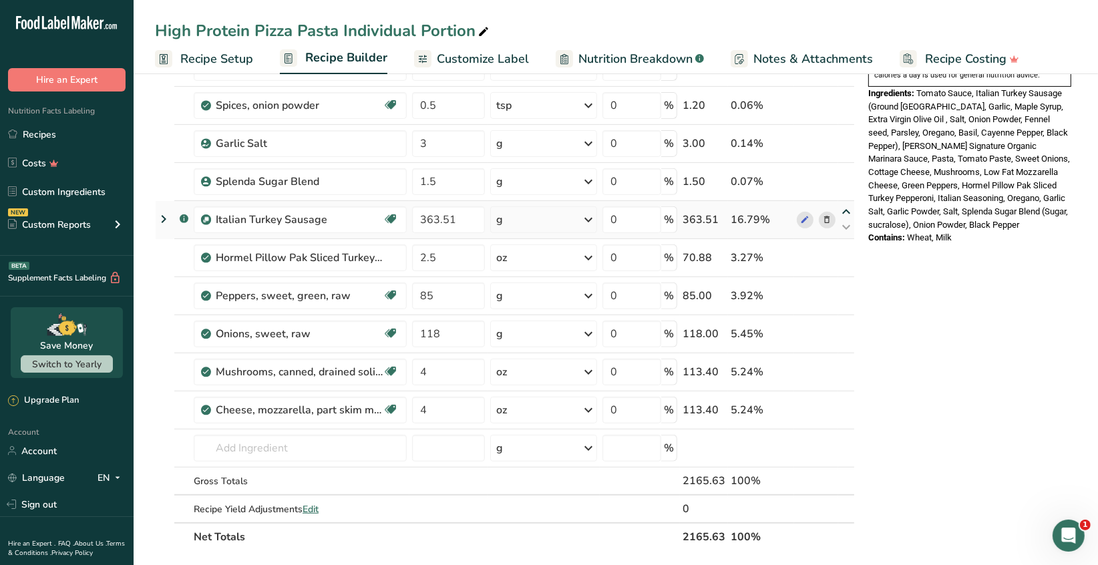
click at [846, 208] on icon at bounding box center [846, 212] width 16 height 10
type input "363.51"
type input "1.5"
click at [845, 173] on icon at bounding box center [846, 174] width 16 height 10
type input "363.51"
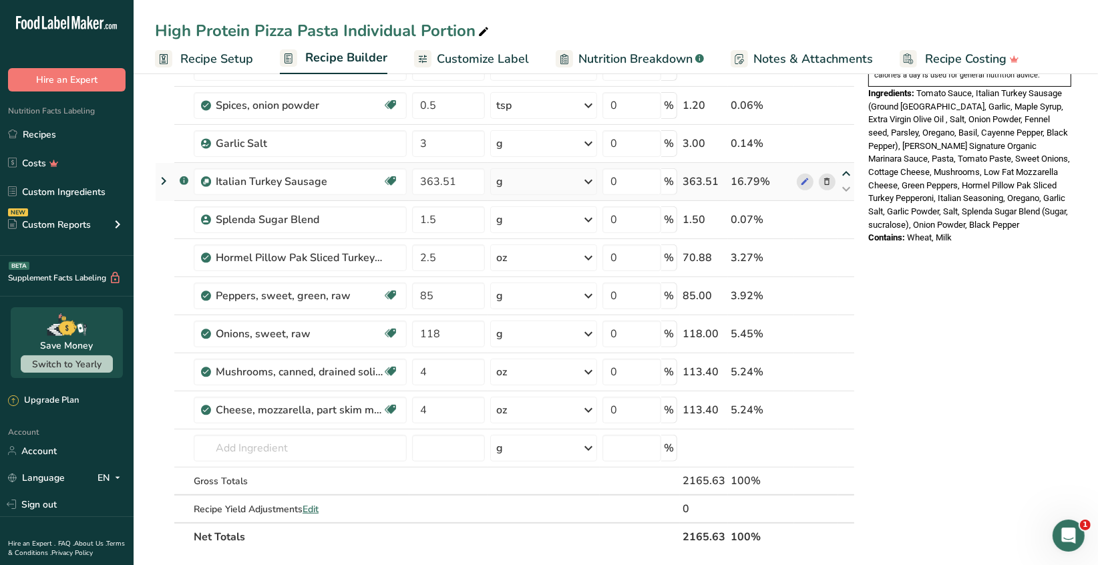
type input "3"
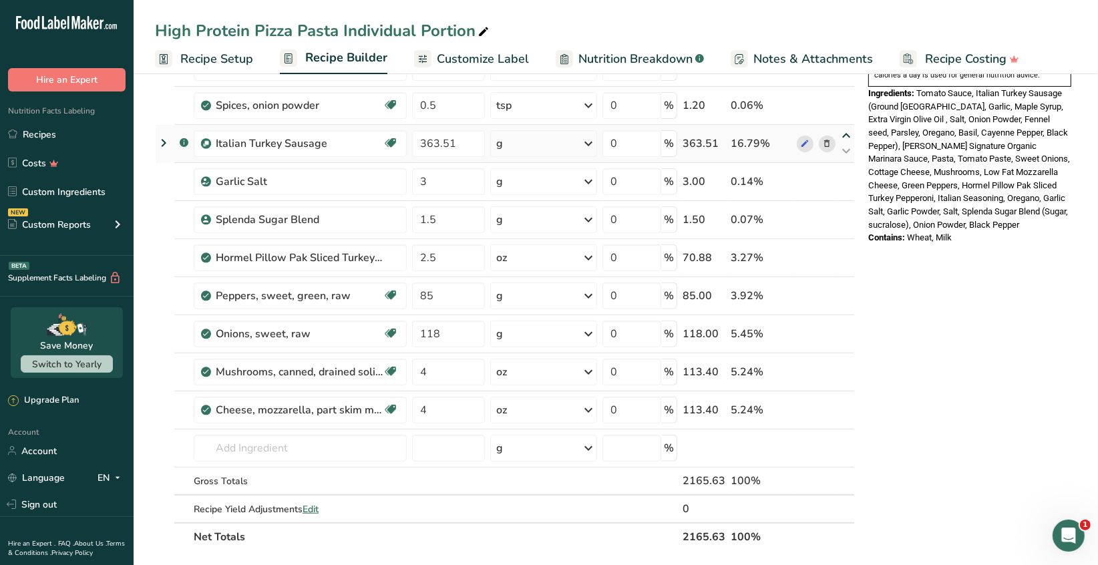
click at [843, 136] on icon at bounding box center [846, 136] width 16 height 10
type input "363.51"
type input "0.5"
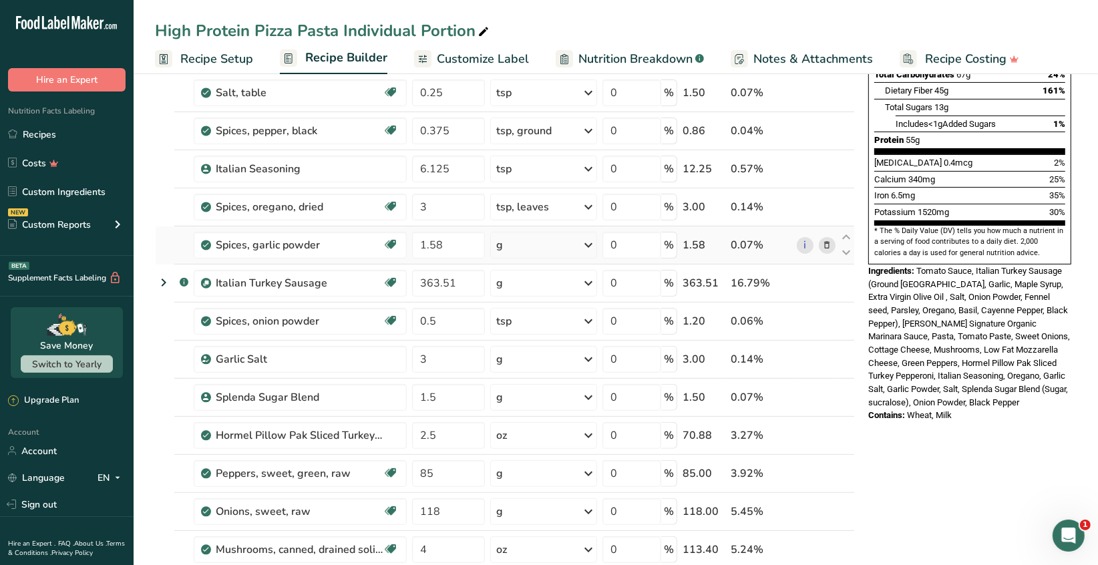
scroll to position [266, 0]
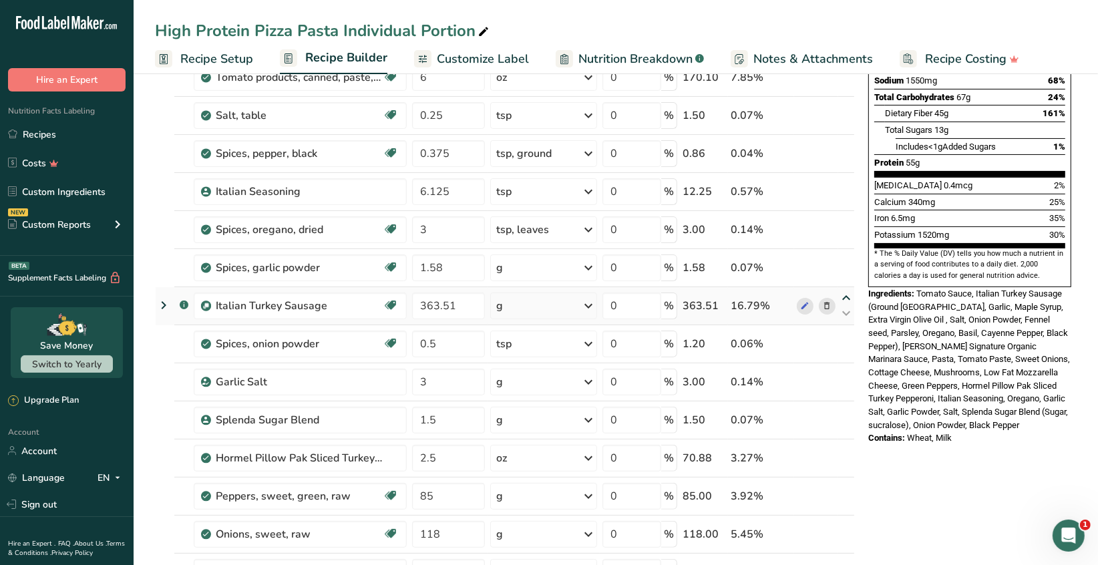
click at [846, 295] on icon at bounding box center [846, 298] width 16 height 10
type input "363.51"
type input "1.58"
click at [847, 258] on icon at bounding box center [846, 260] width 16 height 10
type input "363.51"
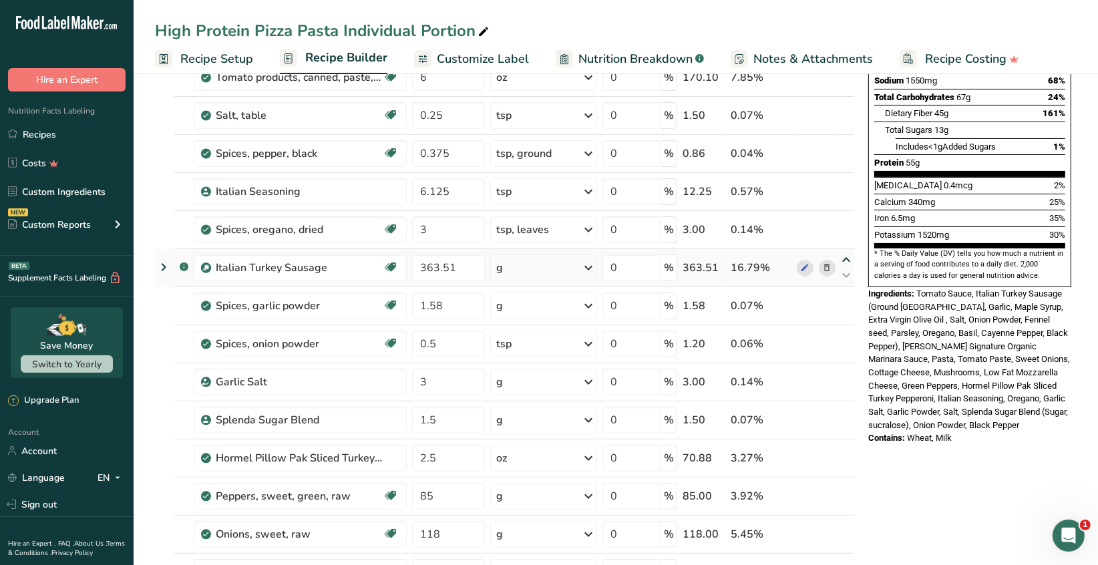
type input "3"
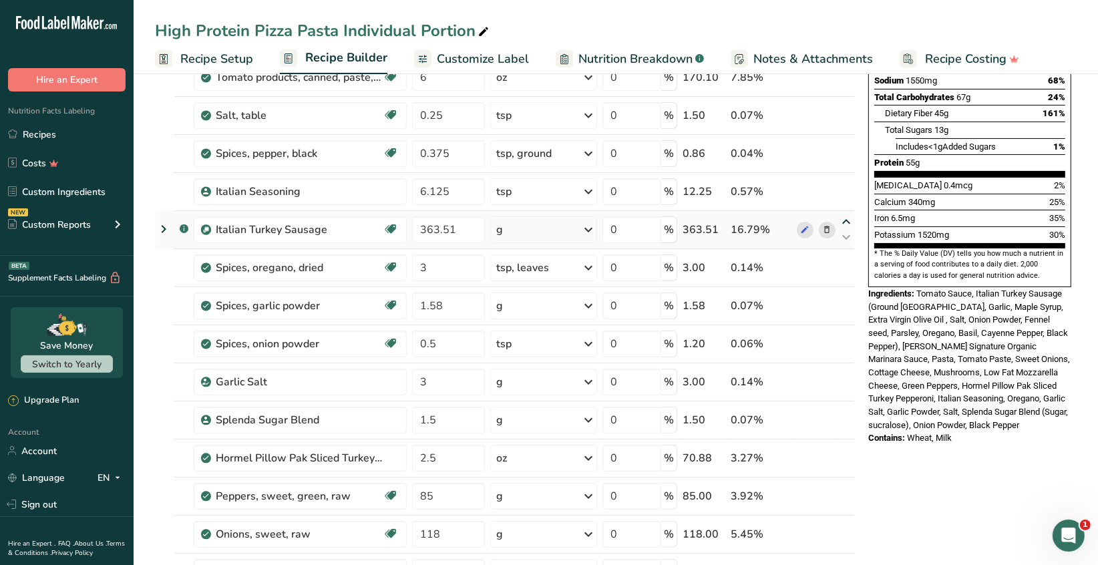
click at [845, 221] on icon at bounding box center [846, 222] width 16 height 10
type input "363.51"
type input "6.125"
click at [845, 184] on icon at bounding box center [846, 184] width 16 height 10
type input "363.51"
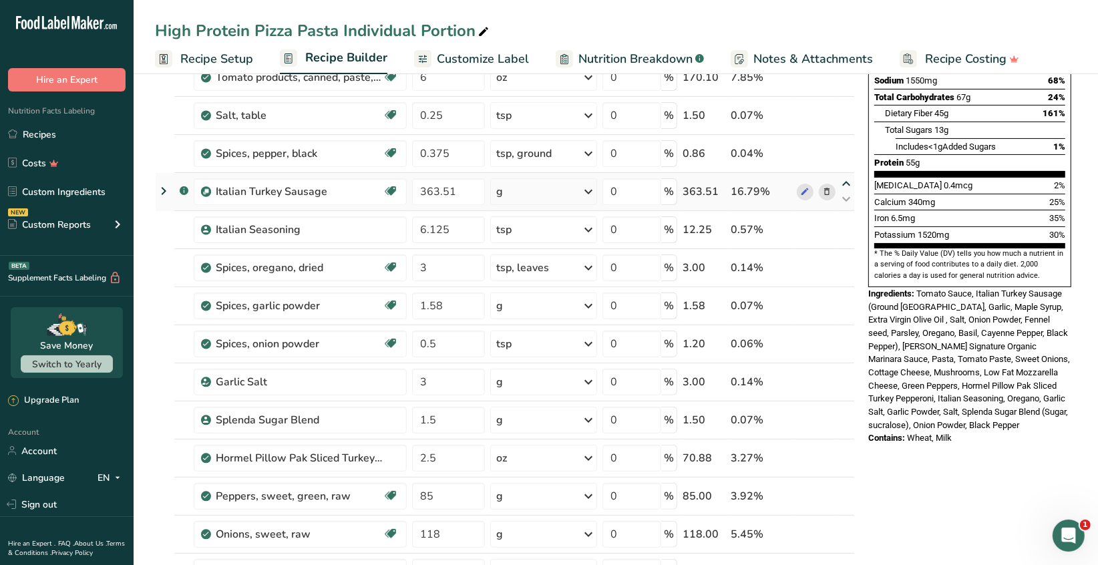
type input "0.375"
click at [847, 144] on icon at bounding box center [846, 146] width 16 height 10
type input "363.51"
type input "0.25"
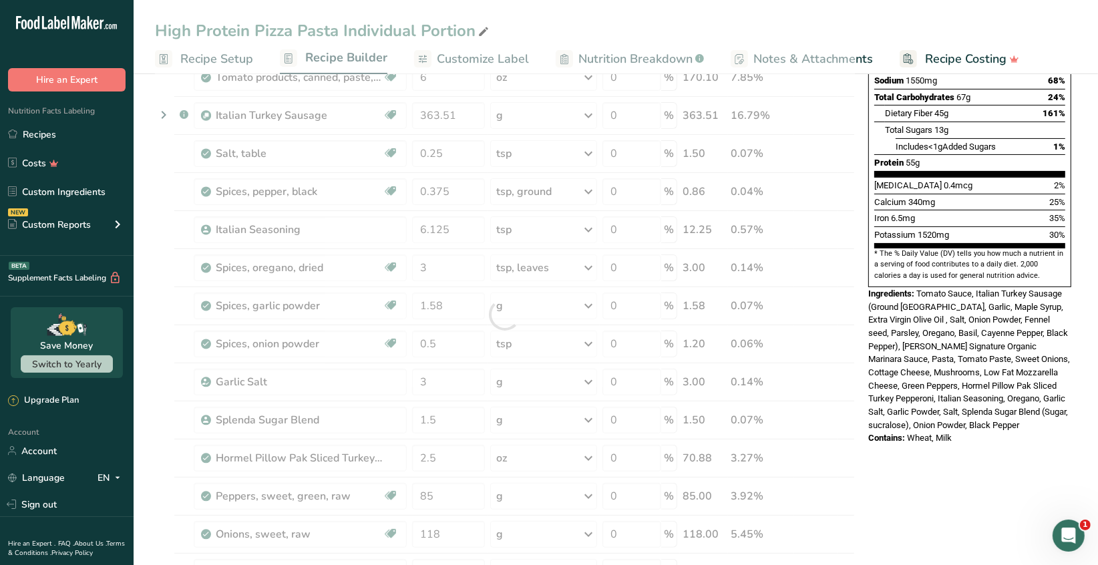
scroll to position [133, 0]
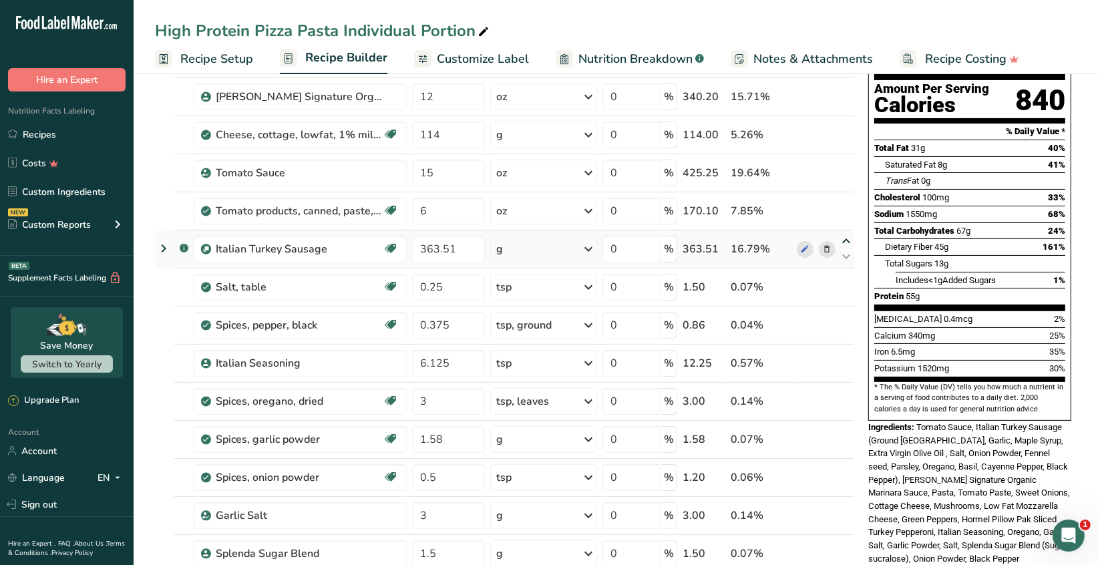
click at [845, 238] on icon at bounding box center [846, 241] width 16 height 10
type input "363.51"
type input "6"
click at [848, 203] on icon at bounding box center [846, 203] width 16 height 10
type input "363.51"
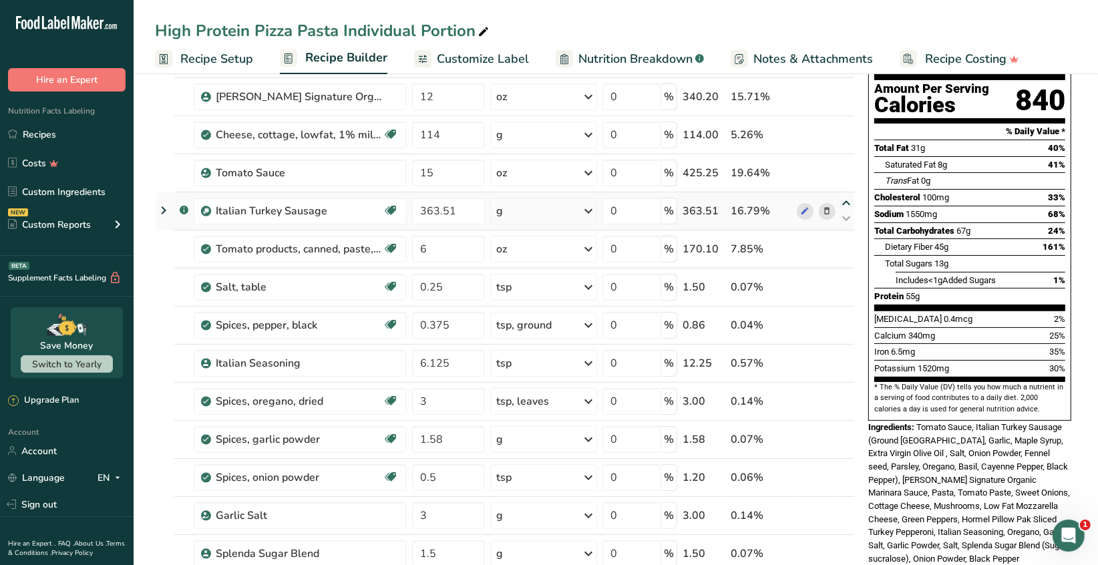
type input "15"
click at [845, 162] on icon at bounding box center [846, 165] width 16 height 10
type input "363.51"
type input "114"
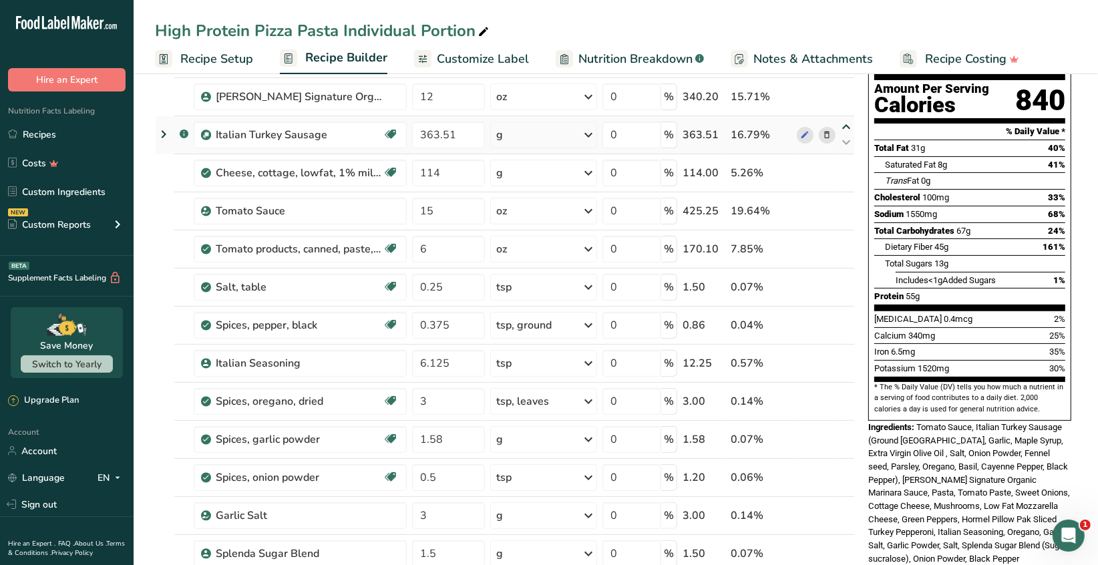
click at [846, 126] on icon at bounding box center [846, 127] width 16 height 10
type input "363.51"
type input "12"
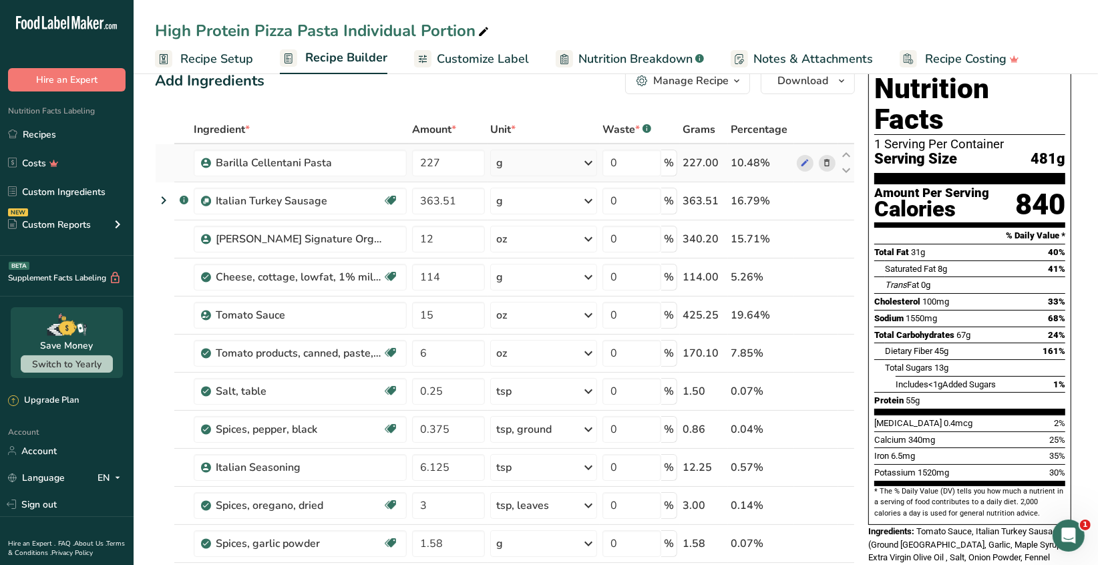
scroll to position [0, 0]
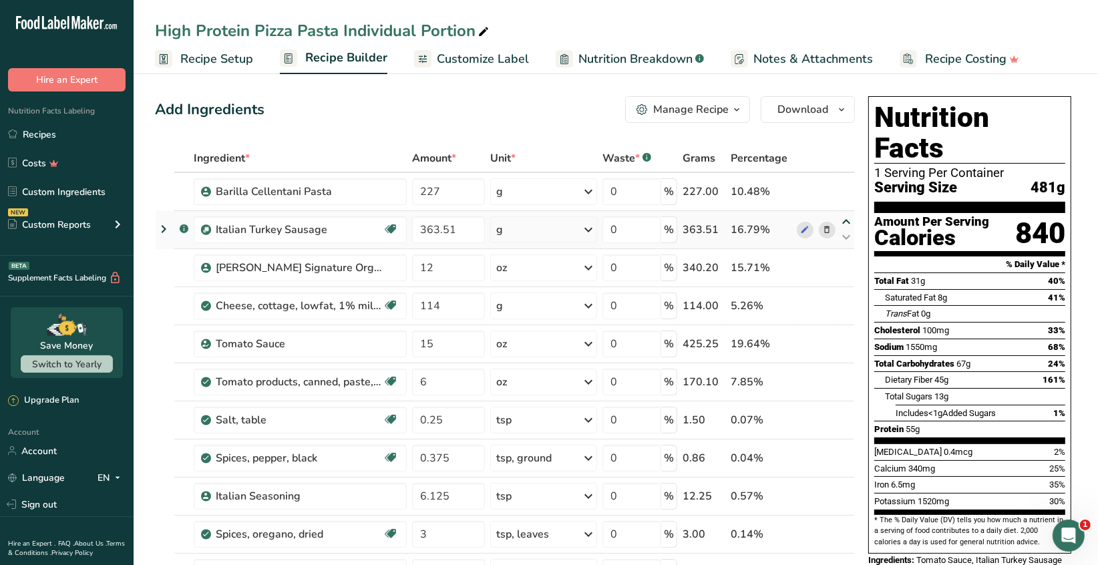
click at [847, 221] on icon at bounding box center [846, 222] width 16 height 10
type input "363.51"
type input "227"
click at [435, 345] on input "15" at bounding box center [448, 344] width 73 height 27
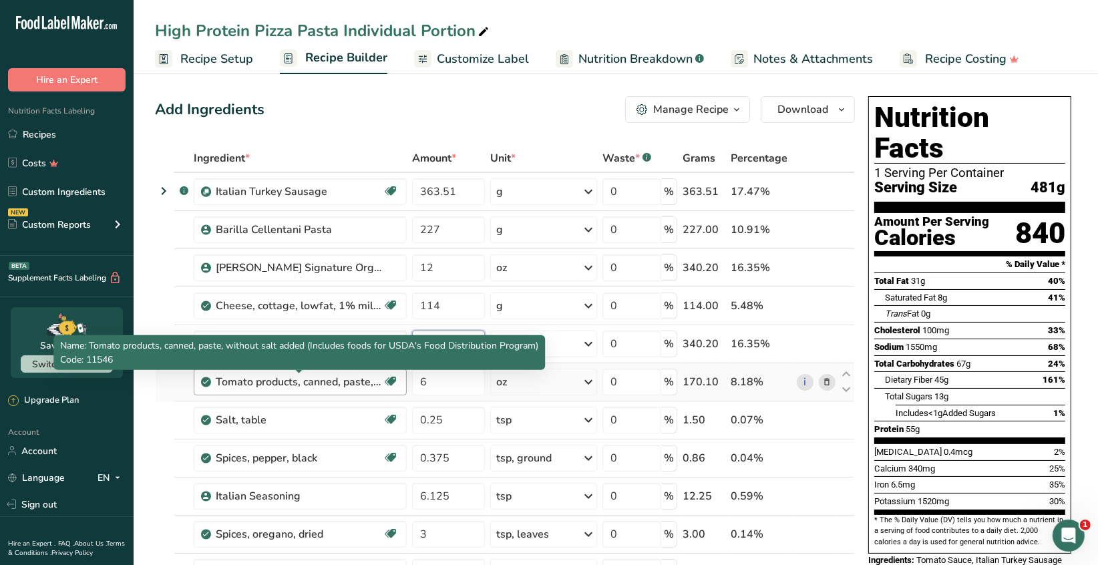
type input "12"
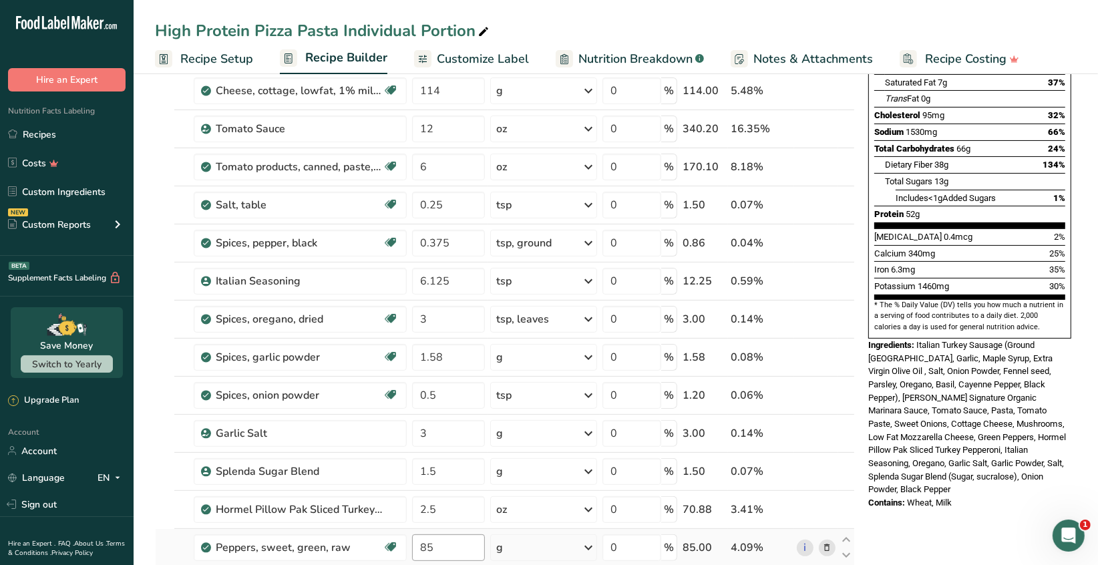
scroll to position [401, 0]
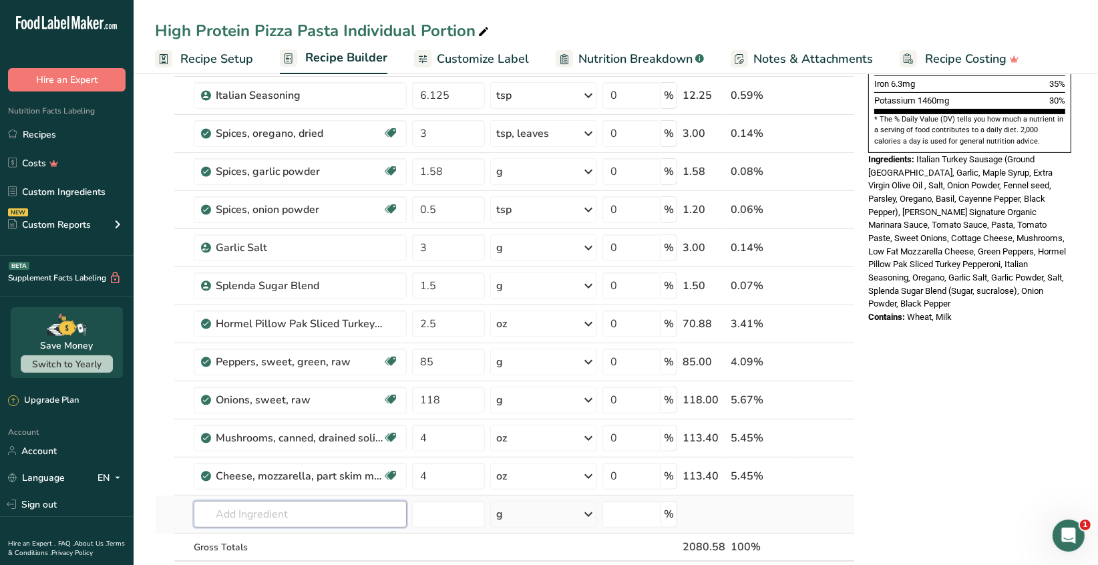
click at [232, 514] on input "text" at bounding box center [300, 514] width 213 height 27
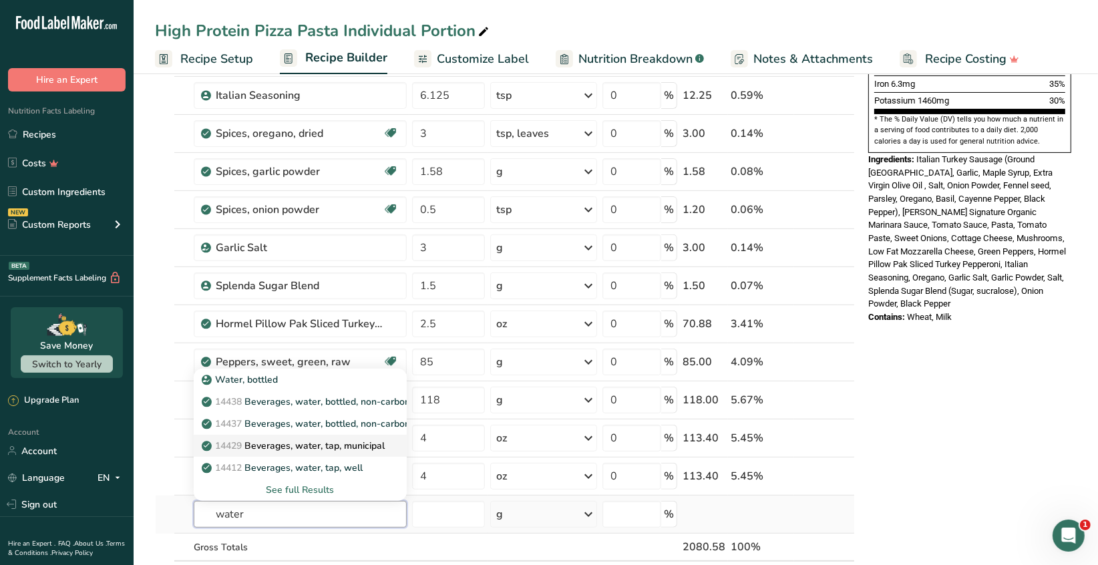
type input "water"
click at [364, 445] on p "14429 Beverages, water, tap, municipal" at bounding box center [294, 446] width 180 height 14
type input "Beverages, water, tap, municipal"
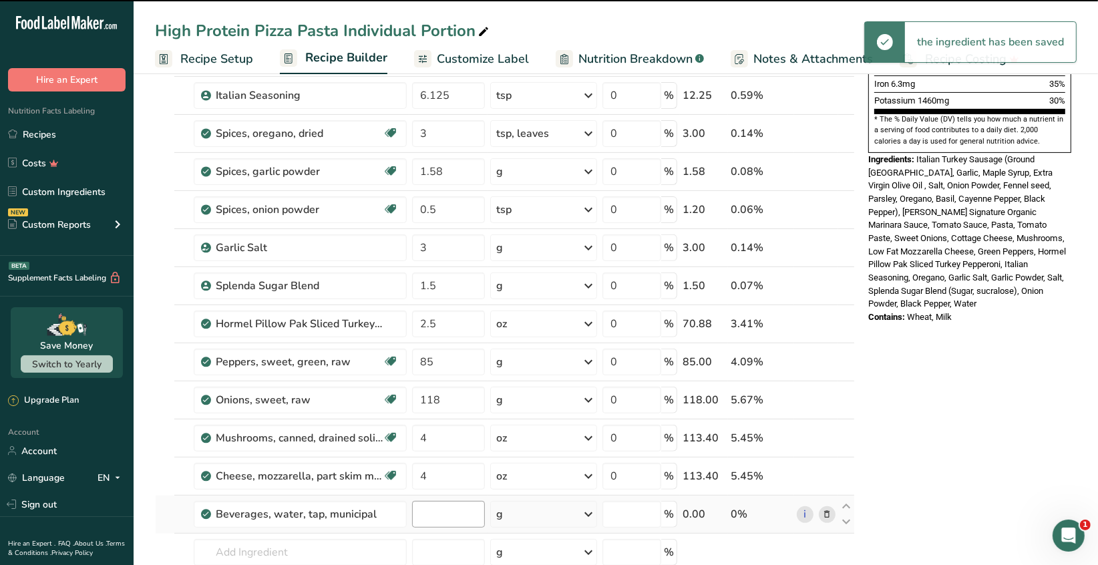
type input "0"
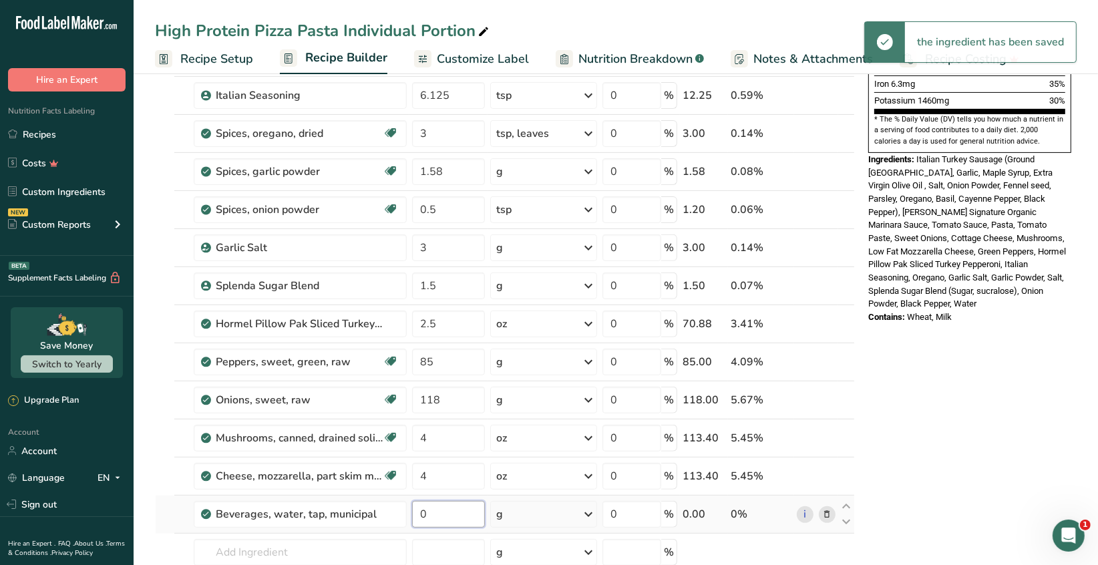
click at [434, 511] on input "0" at bounding box center [448, 514] width 73 height 27
type input "4"
click at [590, 510] on div "Ingredient * Amount * Unit * Waste * .a-a{fill:#347362;}.b-a{fill:#fff;} Grams …" at bounding box center [505, 200] width 700 height 912
click at [590, 511] on icon at bounding box center [588, 514] width 16 height 24
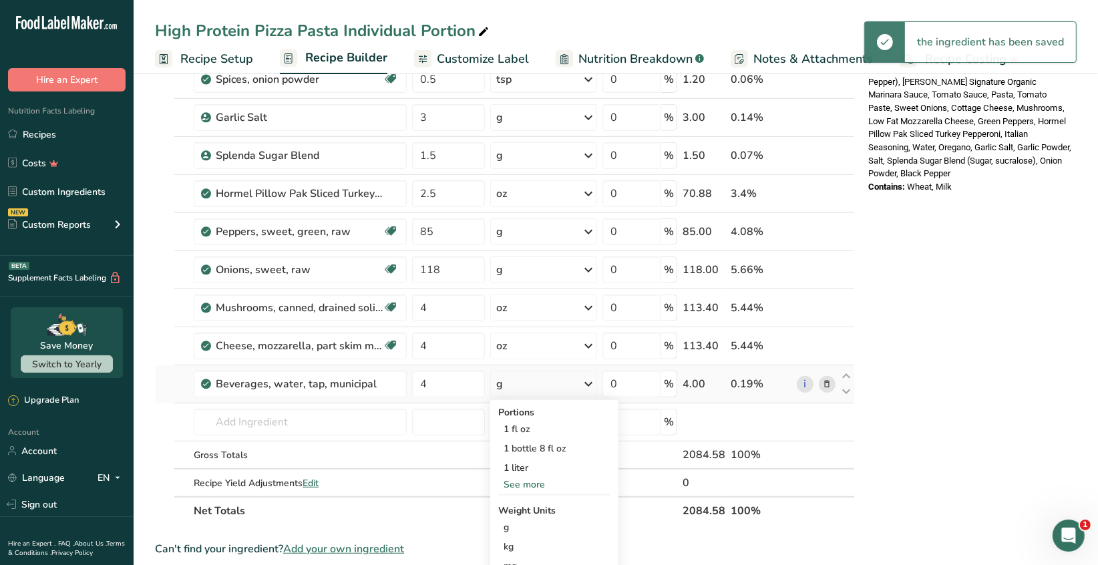
scroll to position [534, 0]
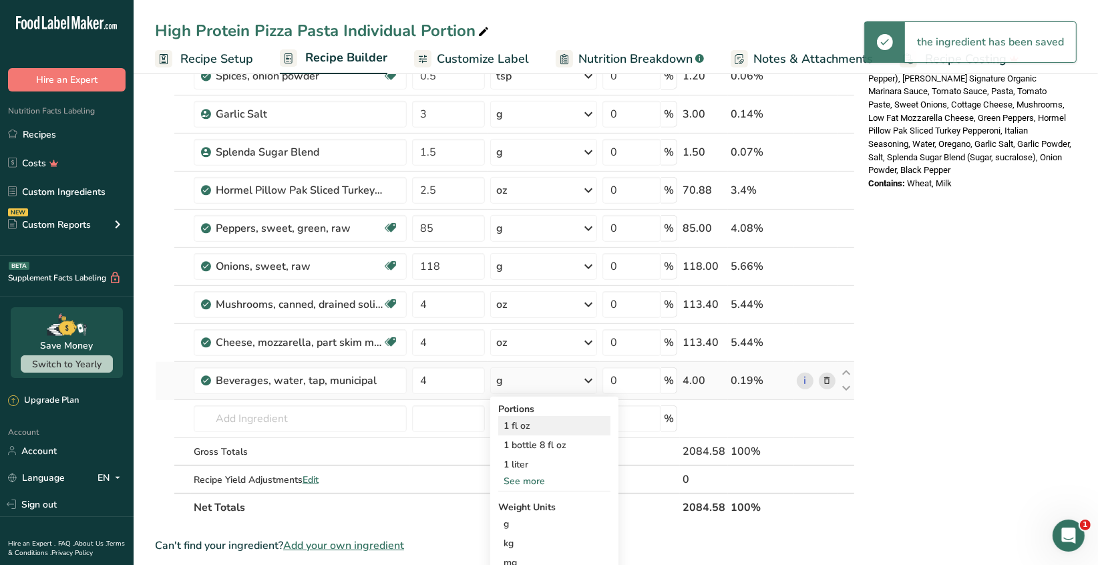
click at [529, 430] on div "1 fl oz" at bounding box center [554, 425] width 112 height 19
click at [847, 371] on icon at bounding box center [846, 373] width 16 height 10
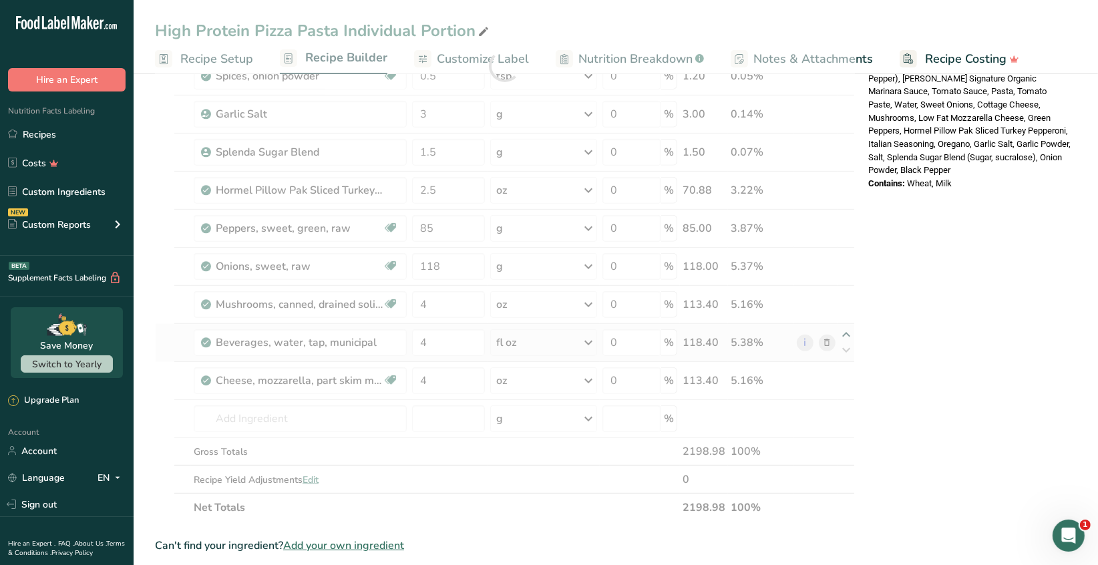
click at [847, 335] on div at bounding box center [505, 66] width 700 height 912
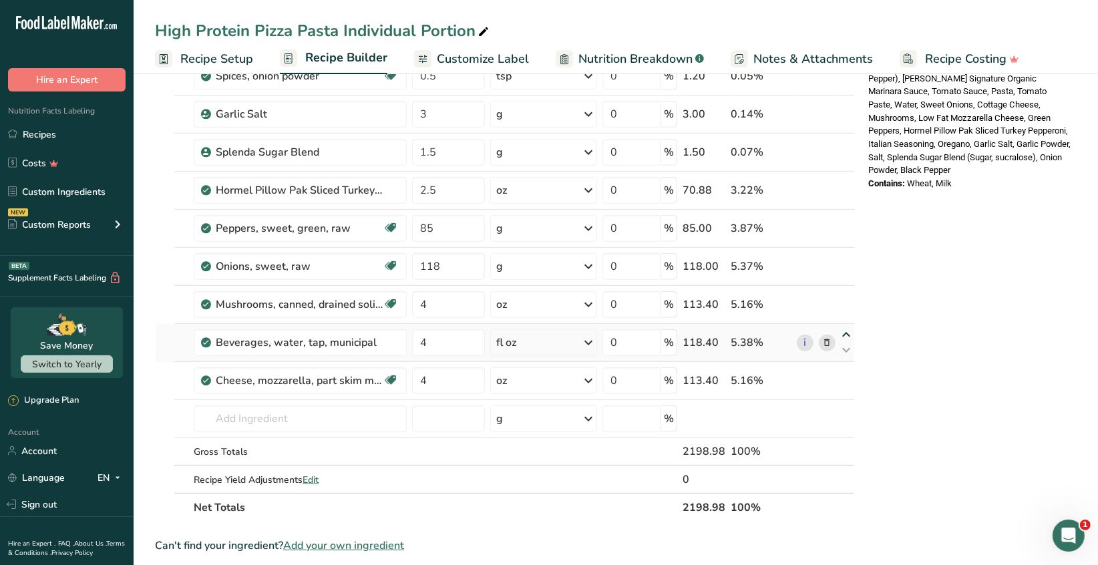
click at [843, 331] on icon at bounding box center [846, 335] width 16 height 10
click at [843, 292] on icon at bounding box center [846, 297] width 16 height 10
type input "4"
type input "118"
click at [844, 256] on icon at bounding box center [846, 259] width 16 height 10
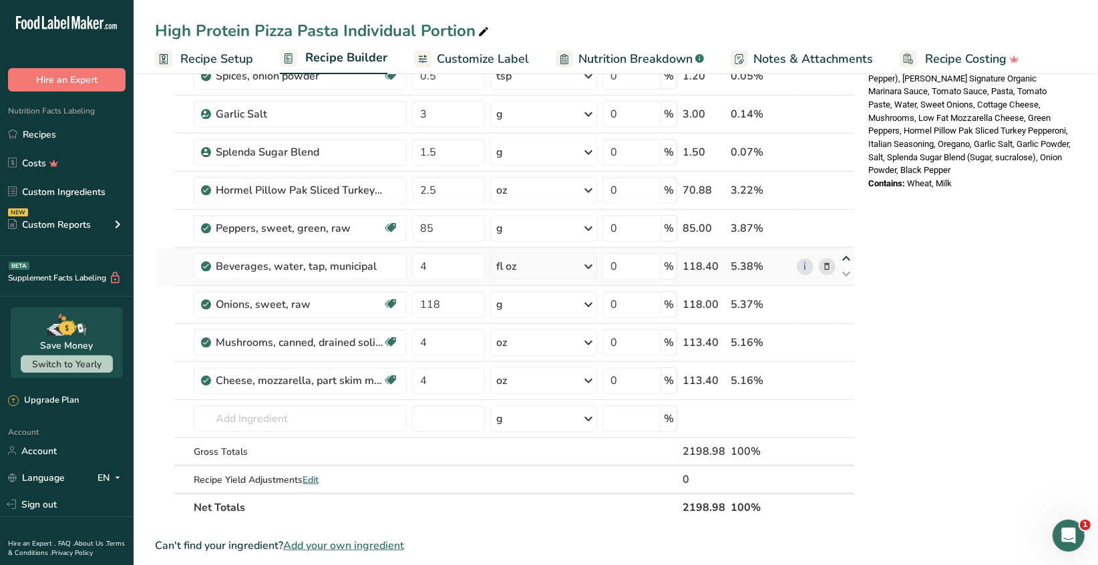
type input "4"
type input "85"
click at [843, 221] on icon at bounding box center [846, 221] width 16 height 10
type input "4"
type input "2.5"
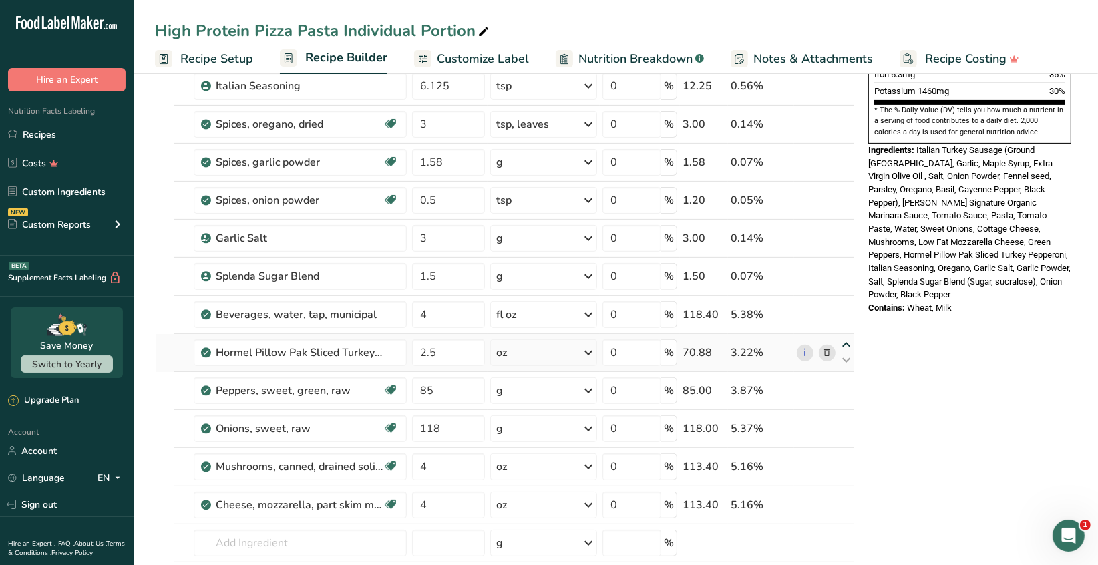
scroll to position [401, 0]
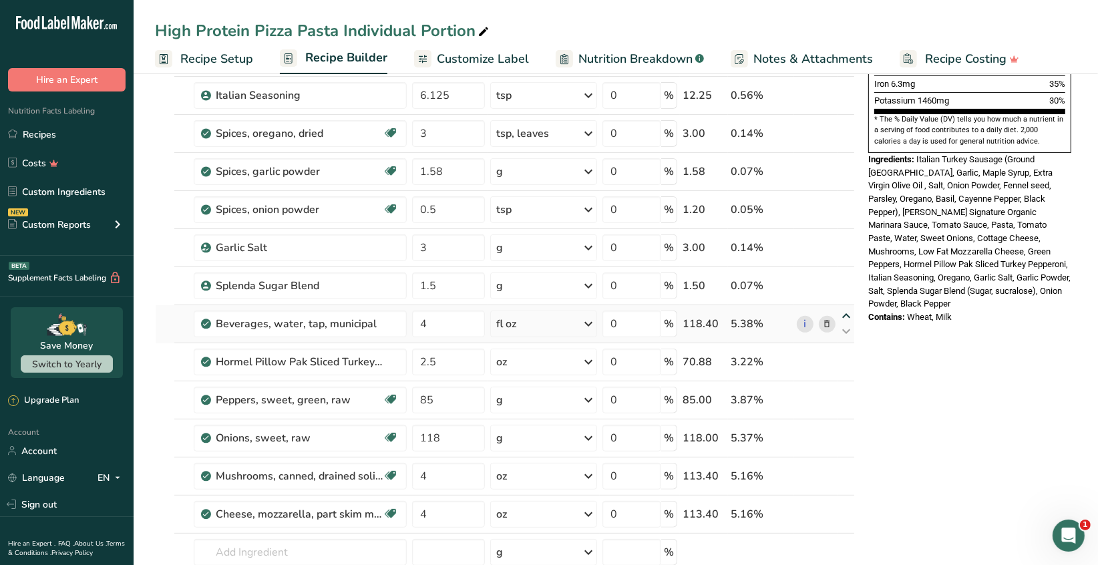
click at [845, 313] on icon at bounding box center [846, 316] width 16 height 10
type input "4"
type input "1.5"
click at [842, 276] on icon at bounding box center [846, 278] width 16 height 10
type input "4"
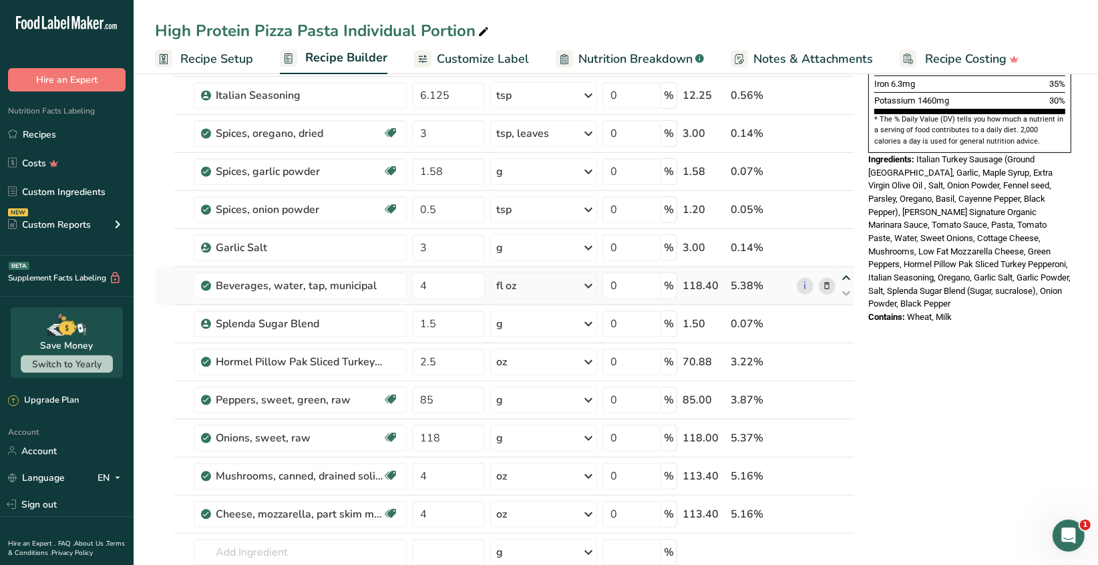
type input "3"
click at [846, 238] on icon at bounding box center [846, 240] width 16 height 10
type input "4"
type input "0.5"
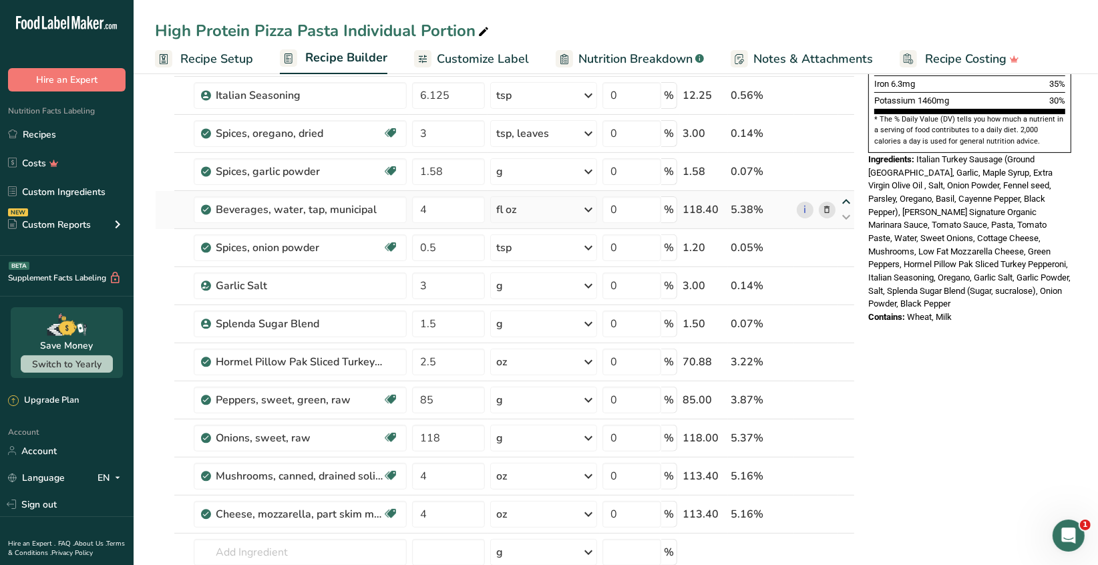
click at [845, 198] on icon at bounding box center [846, 202] width 16 height 10
type input "4"
type input "1.58"
click at [843, 162] on icon at bounding box center [846, 164] width 16 height 10
type input "4"
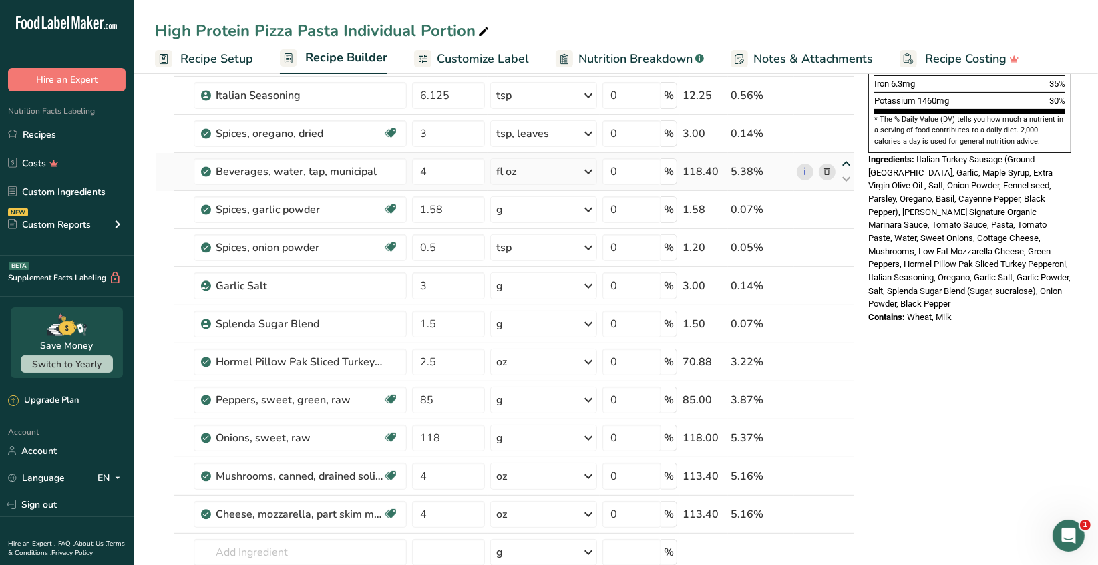
type input "3"
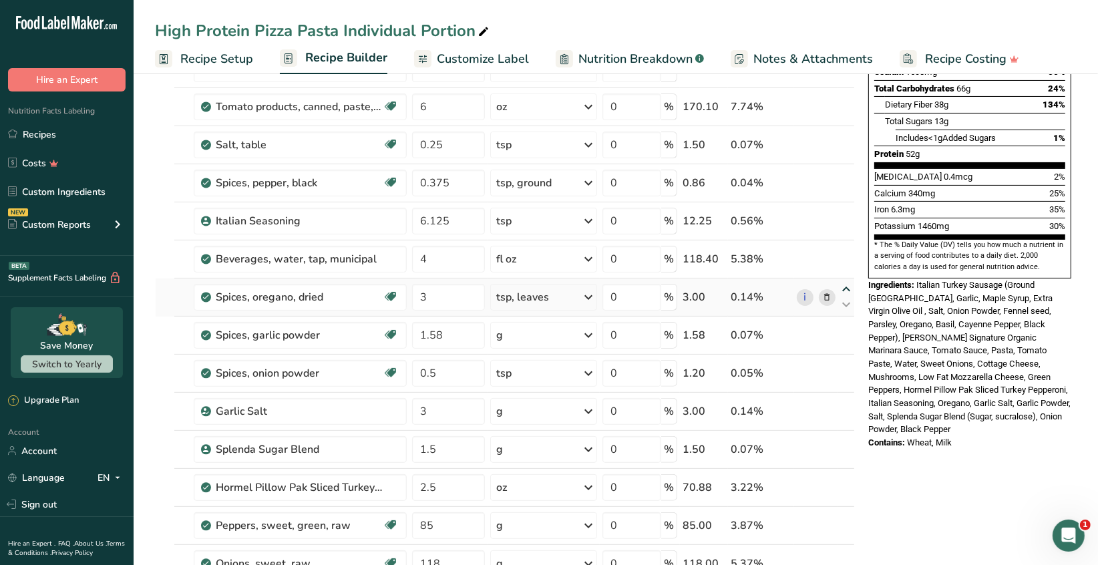
scroll to position [266, 0]
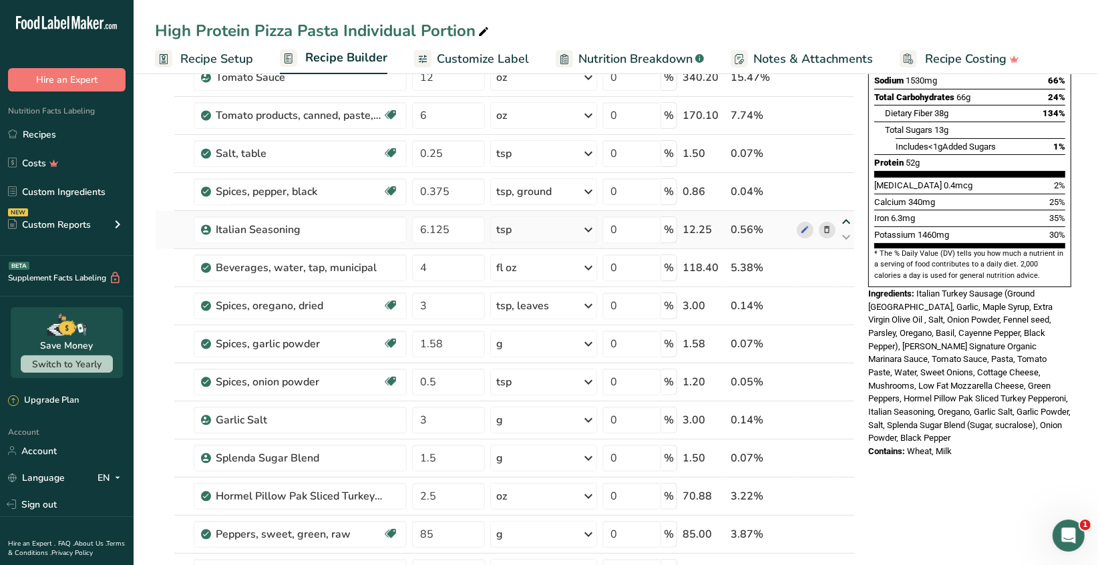
click at [844, 220] on icon at bounding box center [846, 222] width 16 height 10
type input "6.125"
click at [842, 257] on icon at bounding box center [846, 260] width 16 height 10
type input "4"
type input "0.375"
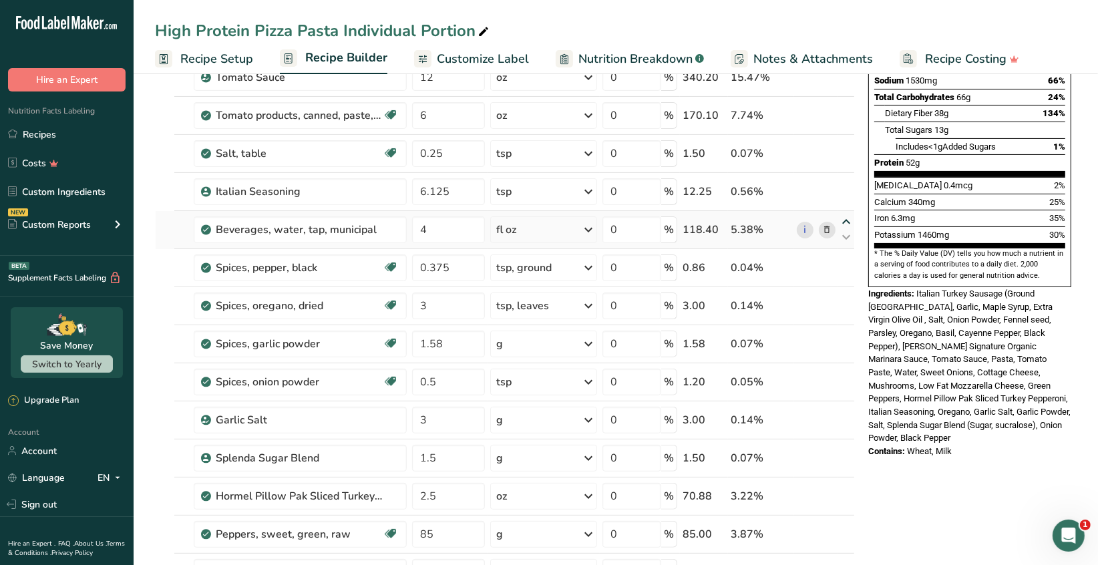
click at [844, 221] on icon at bounding box center [846, 222] width 16 height 10
type input "4"
type input "6.125"
click at [844, 182] on icon at bounding box center [846, 184] width 16 height 10
type input "4"
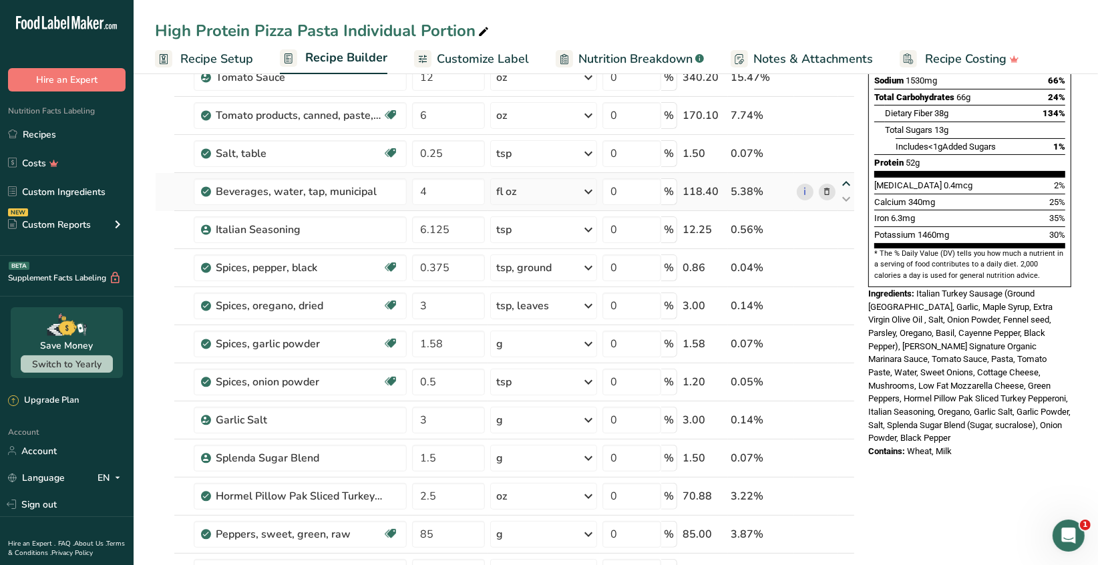
type input "0.25"
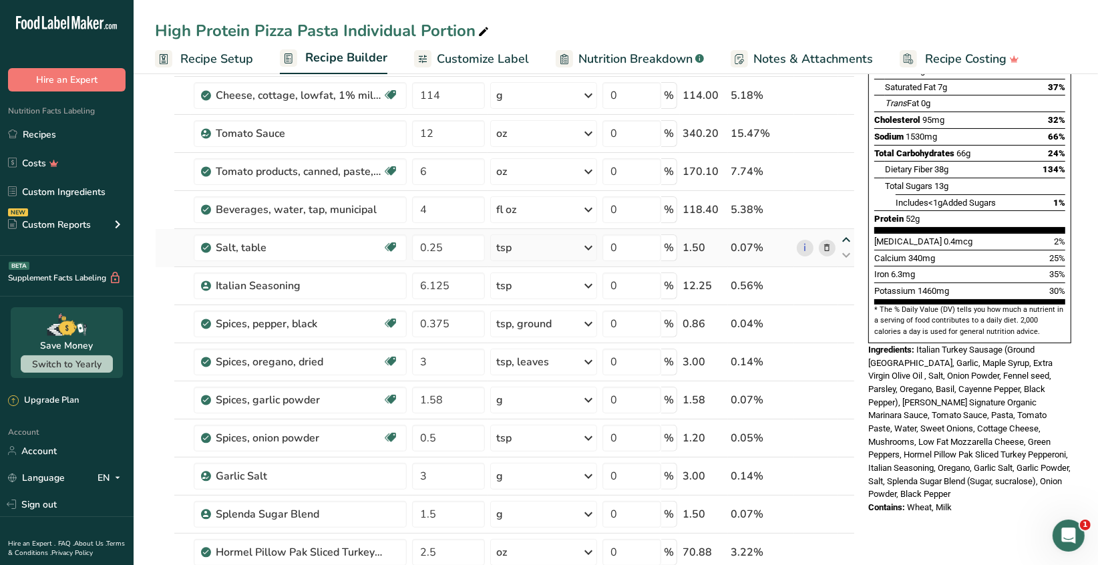
scroll to position [133, 0]
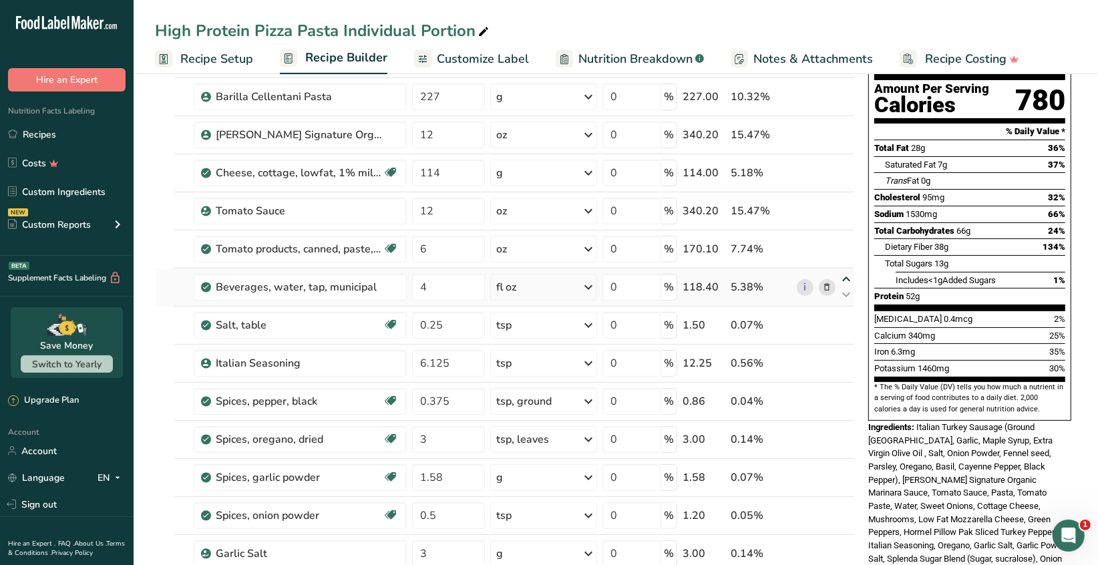
click at [842, 277] on icon at bounding box center [846, 279] width 16 height 10
type input "4"
click at [841, 291] on icon at bounding box center [846, 295] width 16 height 10
type input "0.25"
type input "6"
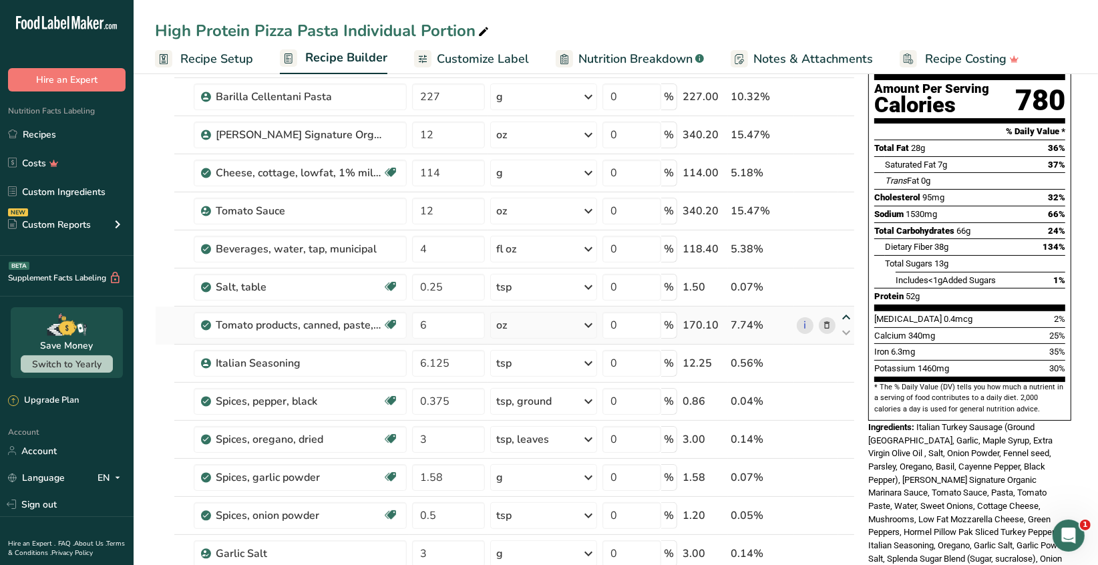
click at [845, 316] on icon at bounding box center [846, 318] width 16 height 10
type input "6"
type input "0.25"
click at [842, 253] on icon at bounding box center [846, 257] width 16 height 10
type input "6"
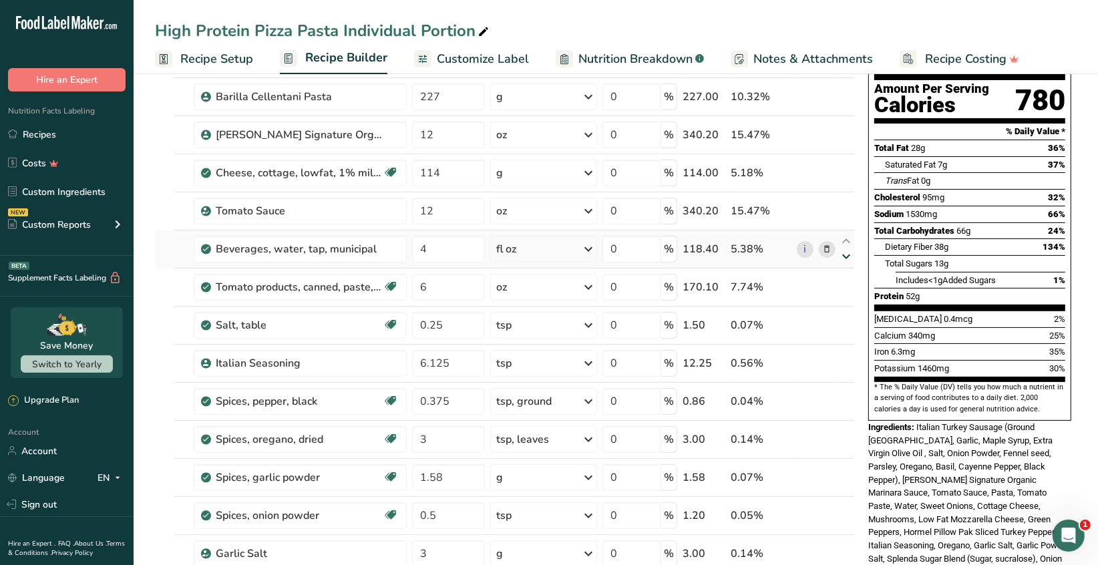
type input "4"
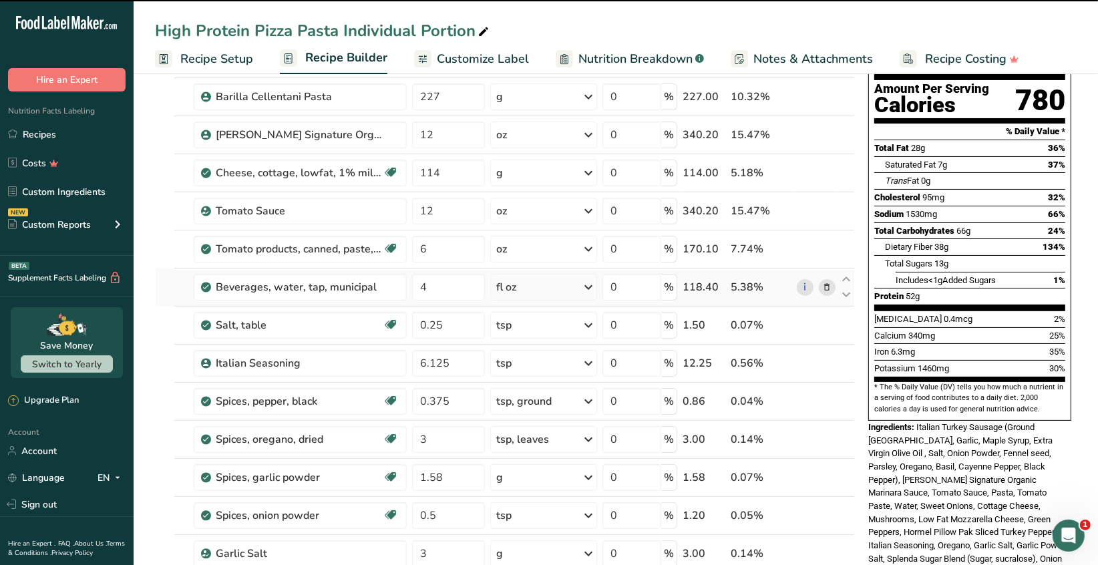
scroll to position [0, 0]
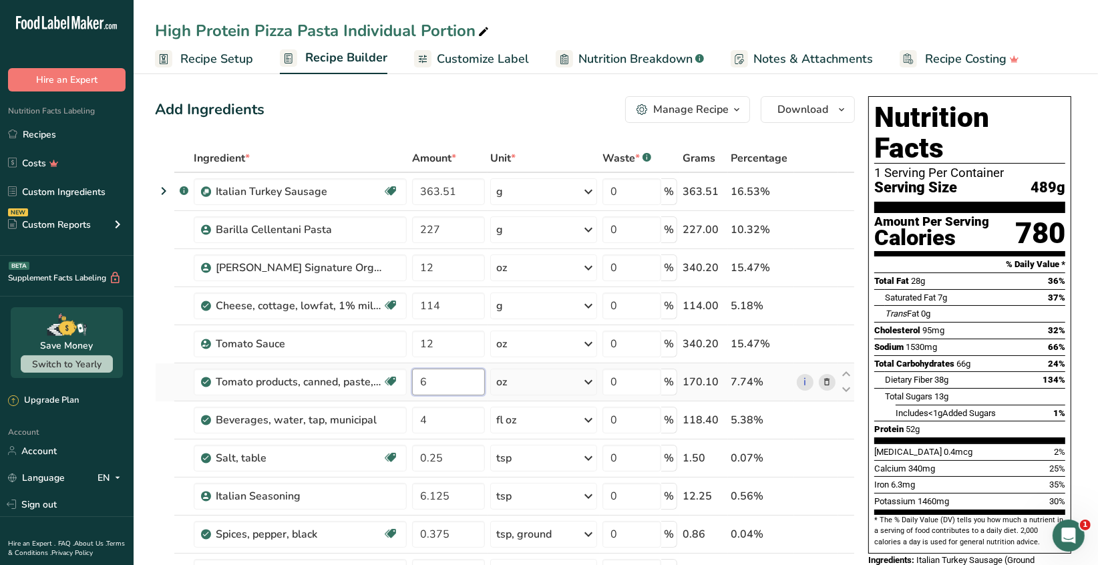
click at [431, 382] on input "6" at bounding box center [448, 382] width 73 height 27
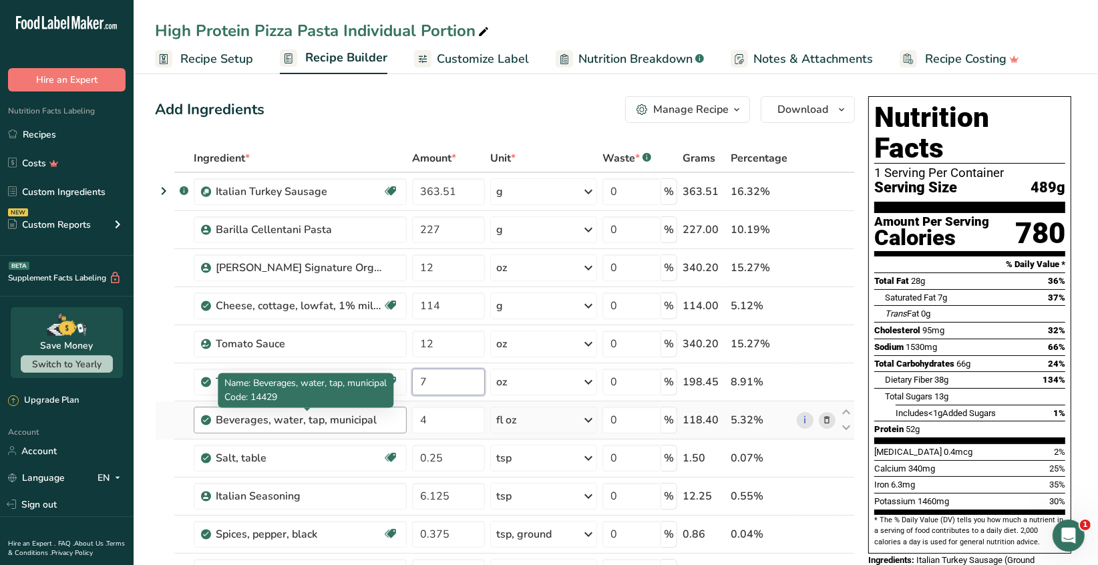
type input "7"
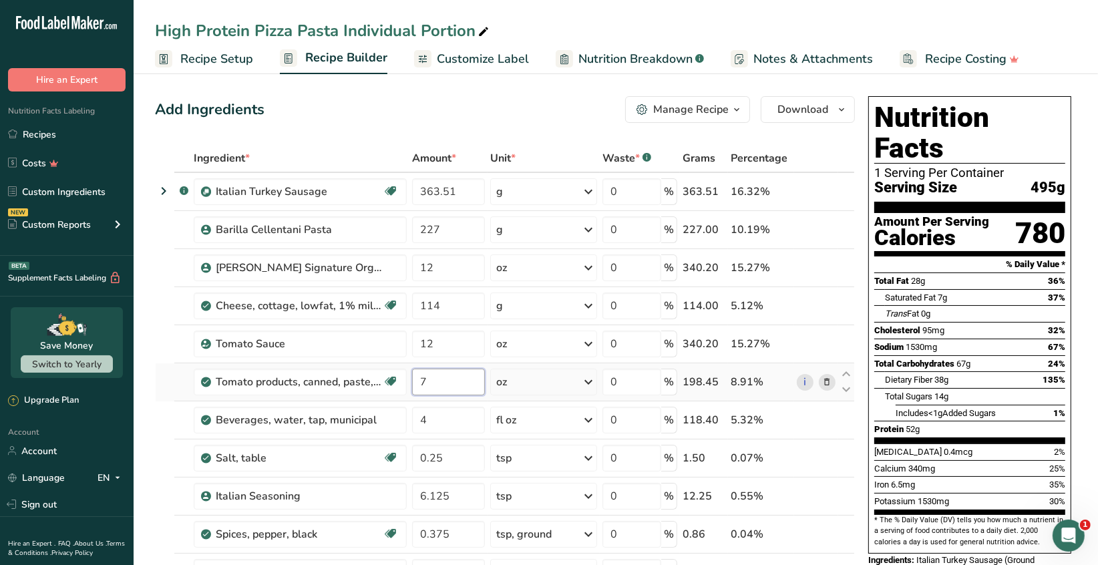
click at [434, 381] on input "7" at bounding box center [448, 382] width 73 height 27
type input "8"
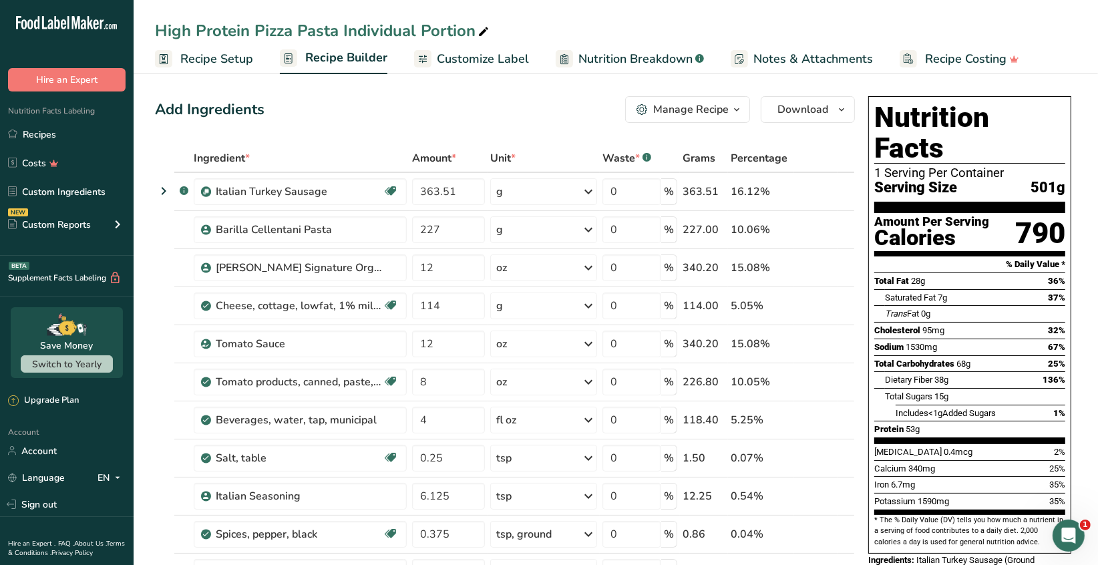
click at [221, 59] on span "Recipe Setup" at bounding box center [216, 59] width 73 height 18
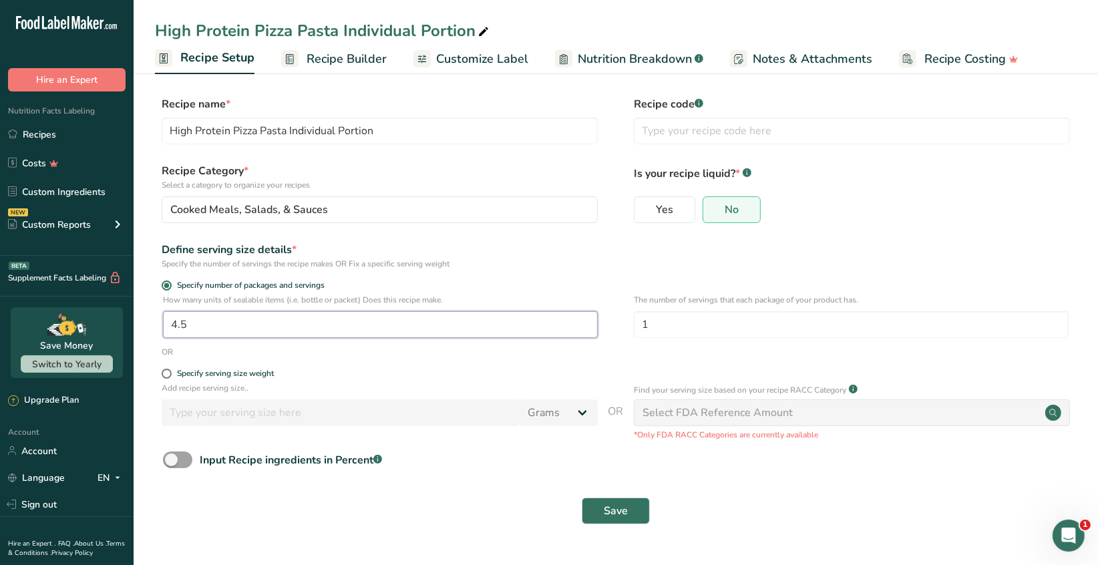
click at [192, 324] on input "4.5" at bounding box center [380, 324] width 435 height 27
type input "4.25"
click at [601, 522] on button "Save" at bounding box center [616, 511] width 68 height 27
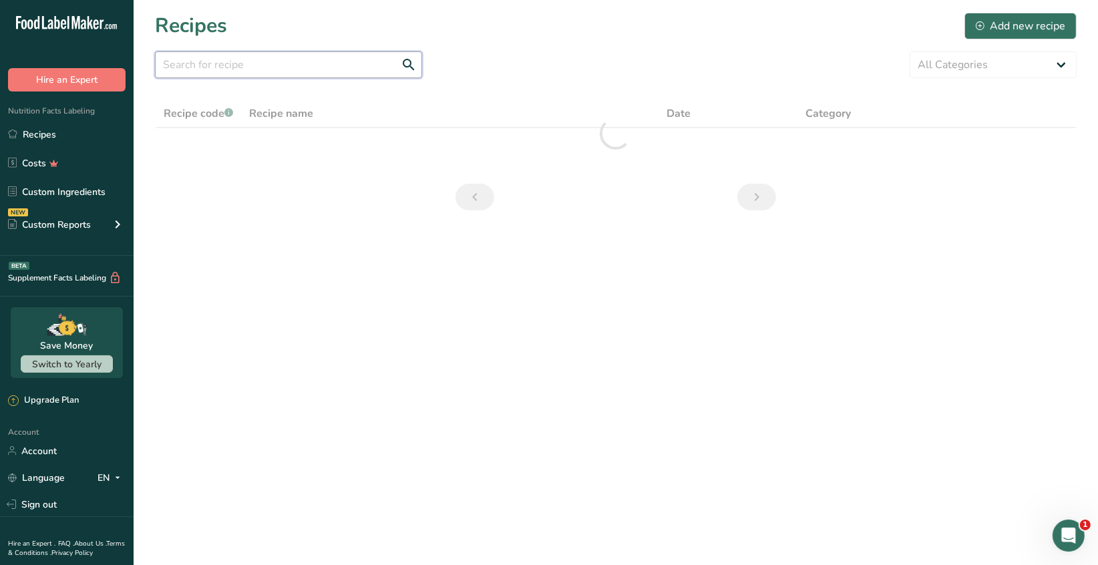
click at [210, 65] on input "text" at bounding box center [288, 64] width 267 height 27
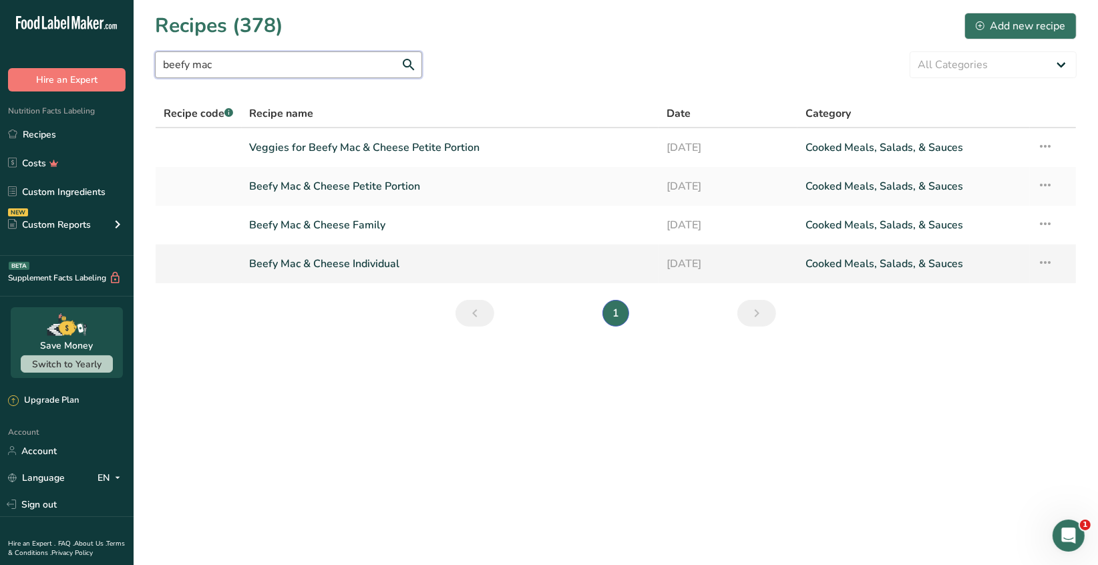
type input "beefy mac"
click at [349, 265] on link "Beefy Mac & Cheese Individual" at bounding box center [450, 264] width 401 height 28
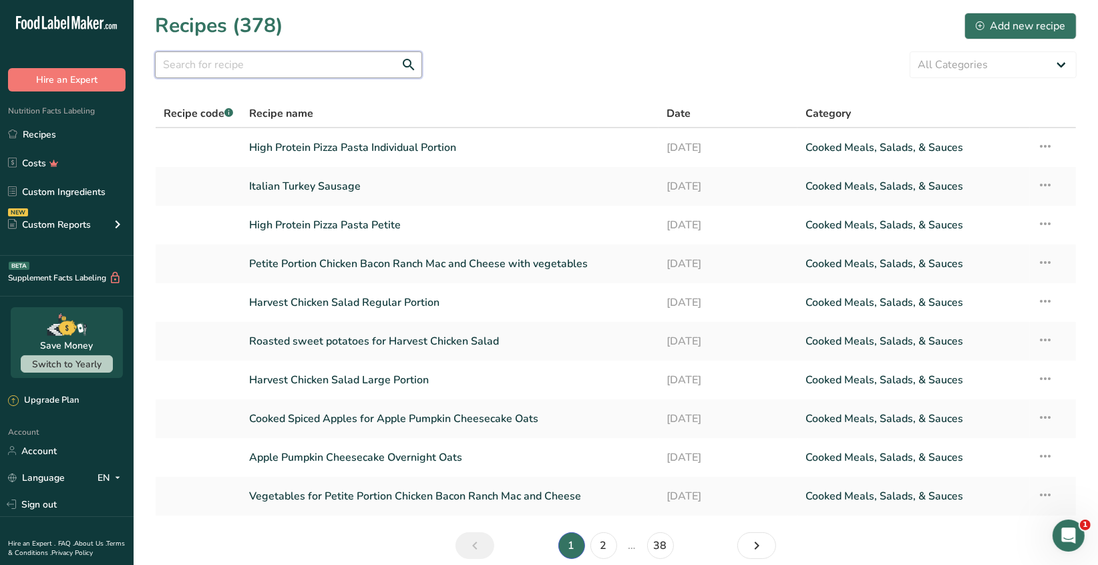
click at [208, 68] on input "text" at bounding box center [288, 64] width 267 height 27
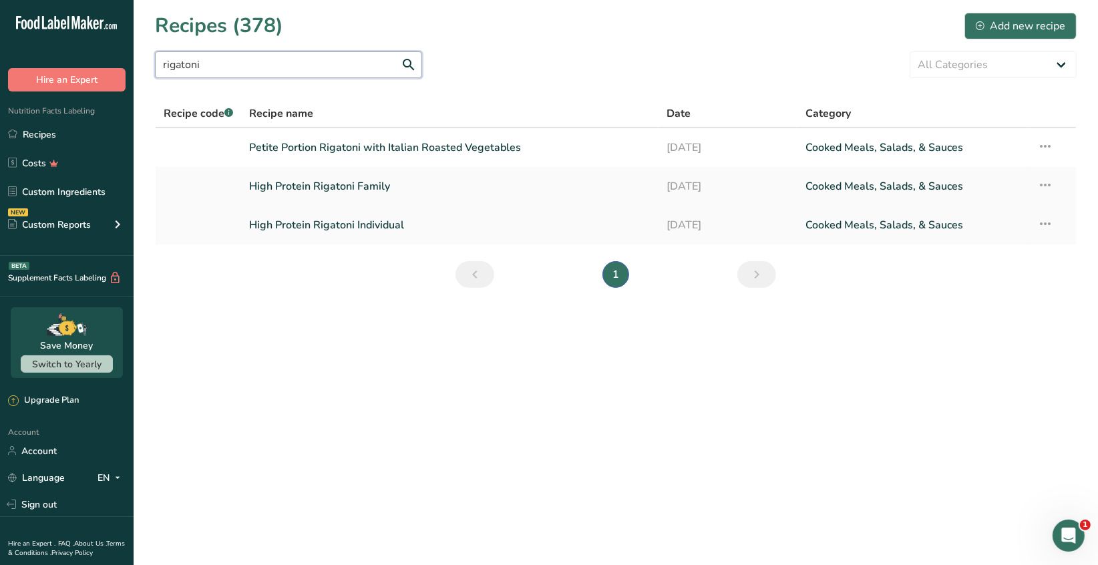
type input "rigatoni"
drag, startPoint x: 374, startPoint y: 222, endPoint x: 373, endPoint y: 214, distance: 8.8
click at [374, 223] on link "High Protein Rigatoni Individual" at bounding box center [450, 225] width 401 height 28
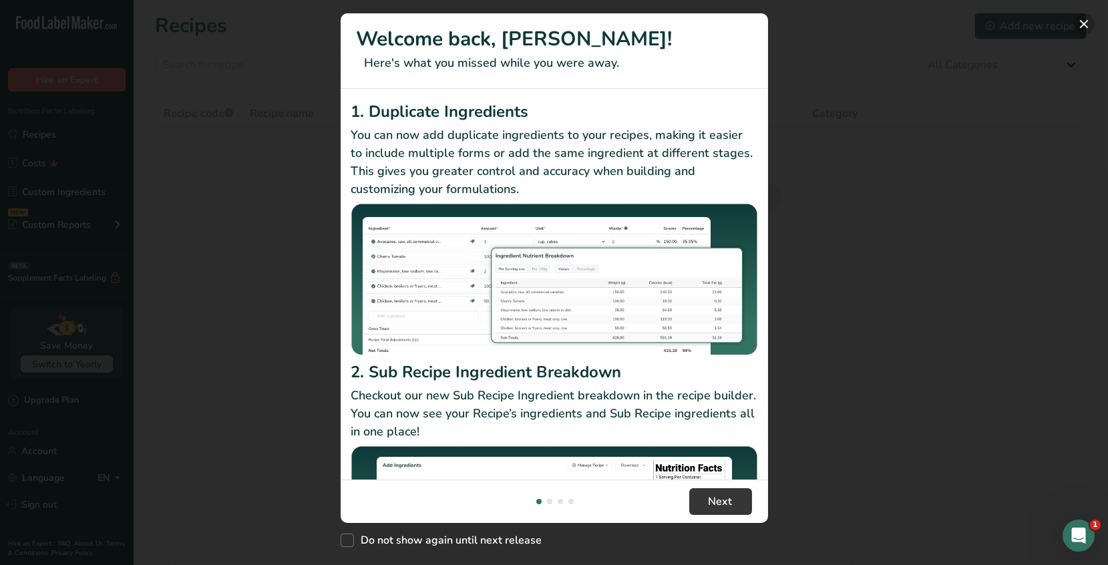
click at [1082, 25] on button "New Features" at bounding box center [1083, 23] width 21 height 21
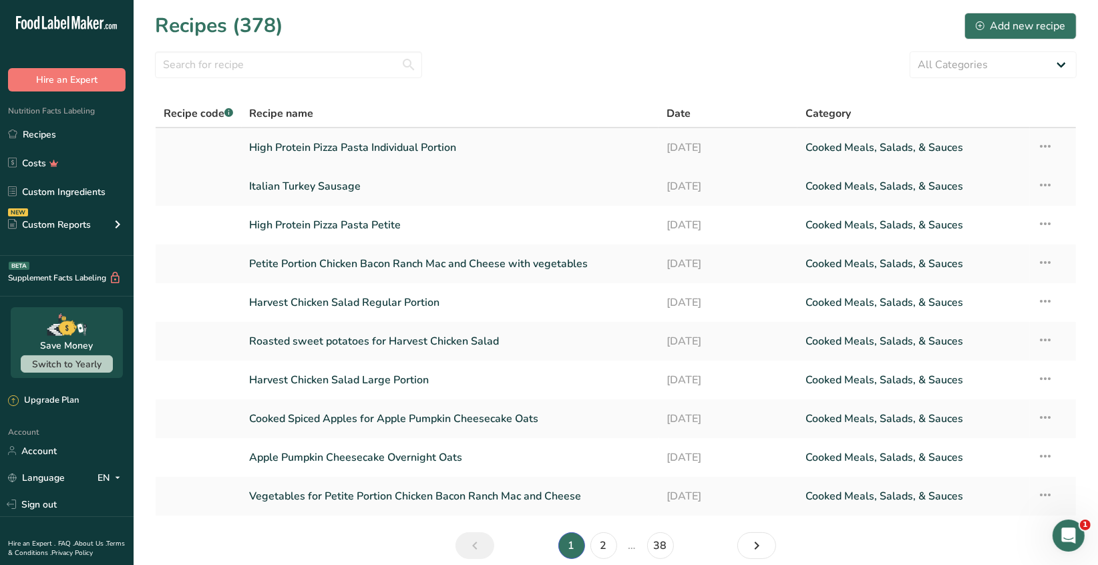
click at [435, 155] on link "High Protein Pizza Pasta Individual Portion" at bounding box center [450, 148] width 401 height 28
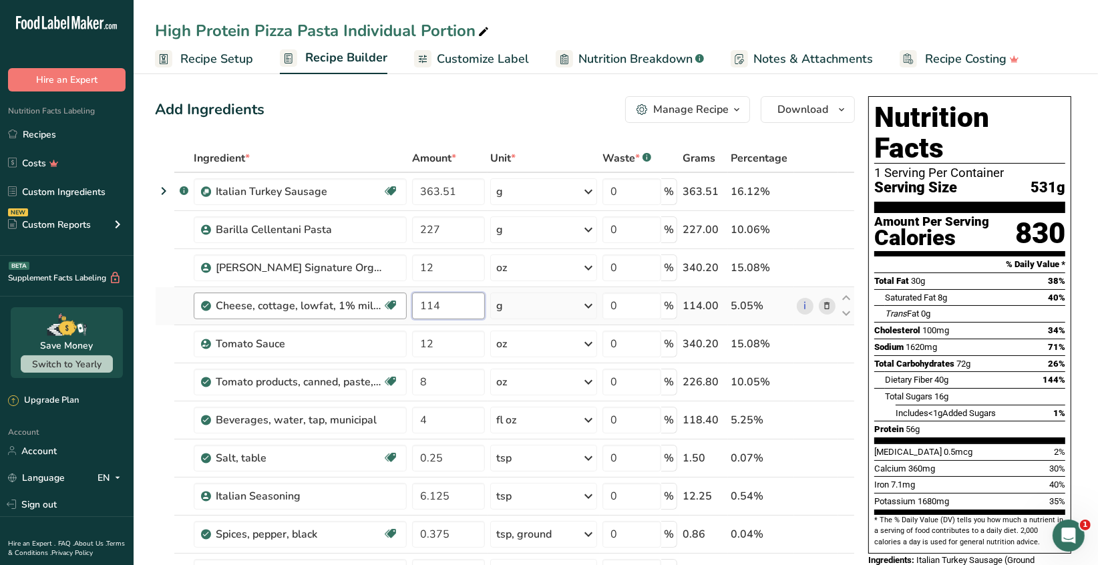
drag, startPoint x: 444, startPoint y: 307, endPoint x: 398, endPoint y: 303, distance: 46.2
click at [398, 303] on tr "Cheese, cottage, lowfat, 1% milkfat Gluten free Vegetarian Soy free 114 g Porti…" at bounding box center [505, 306] width 699 height 38
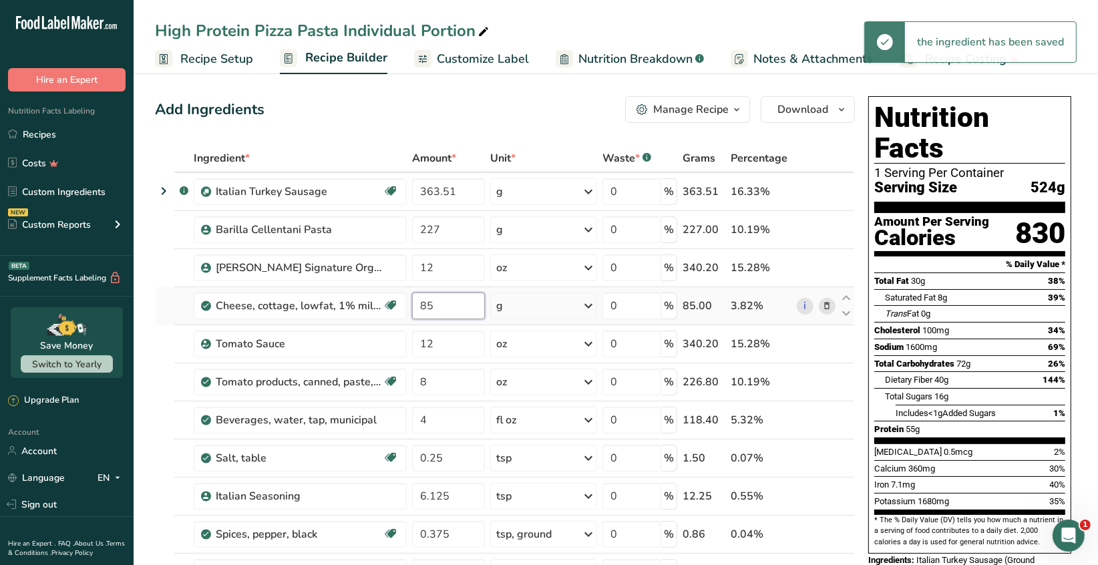
click at [438, 306] on input "85" at bounding box center [448, 306] width 73 height 27
type input "8"
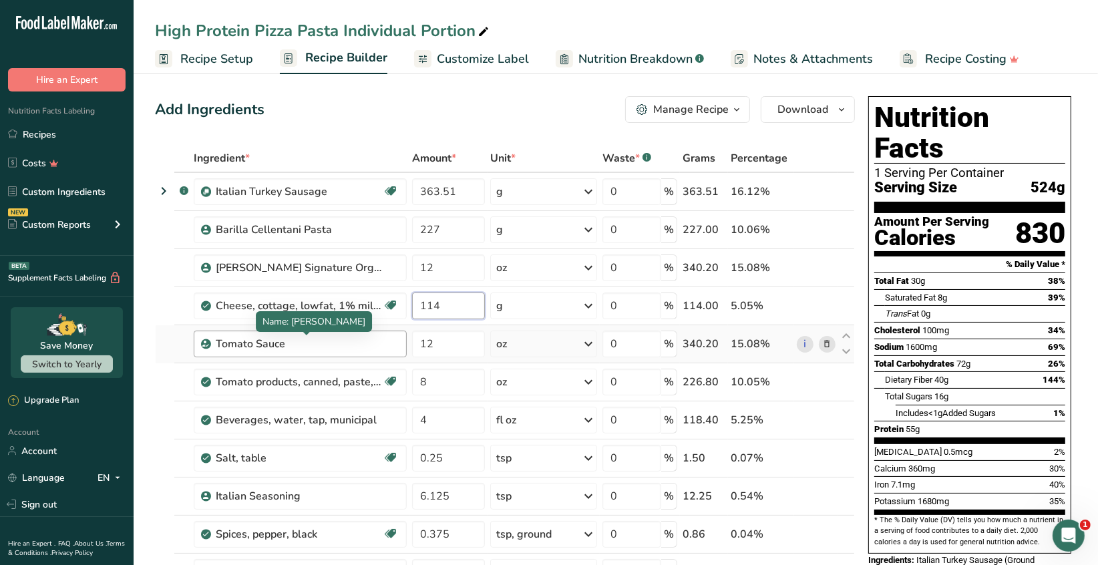
type input "114"
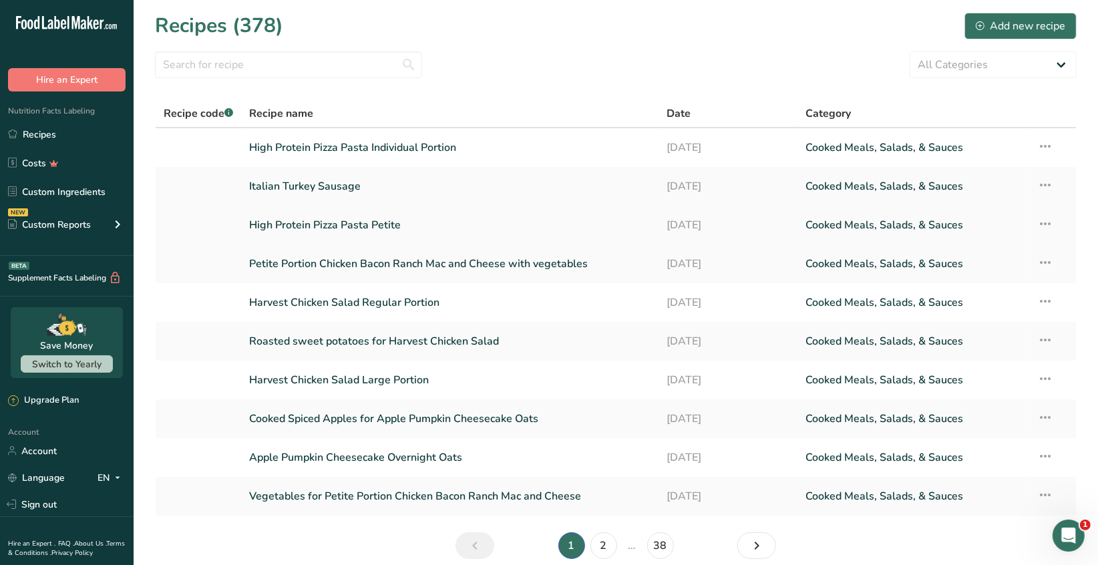
click at [389, 230] on link "High Protein Pizza Pasta Petite" at bounding box center [450, 225] width 401 height 28
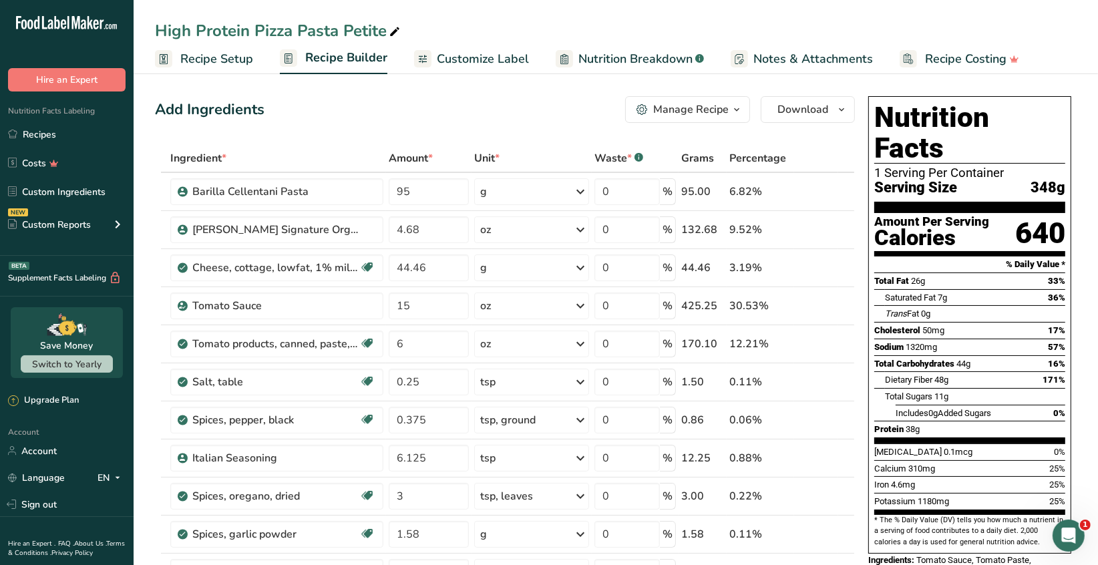
click at [234, 61] on span "Recipe Setup" at bounding box center [216, 59] width 73 height 18
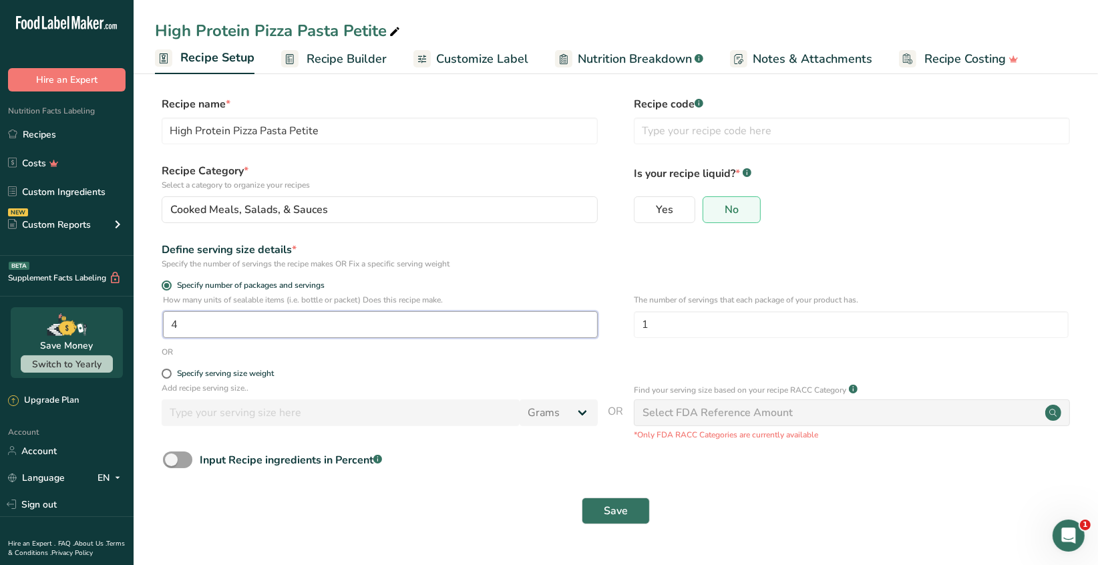
click at [192, 326] on input "4" at bounding box center [380, 324] width 435 height 27
click at [622, 516] on span "Save" at bounding box center [616, 511] width 24 height 16
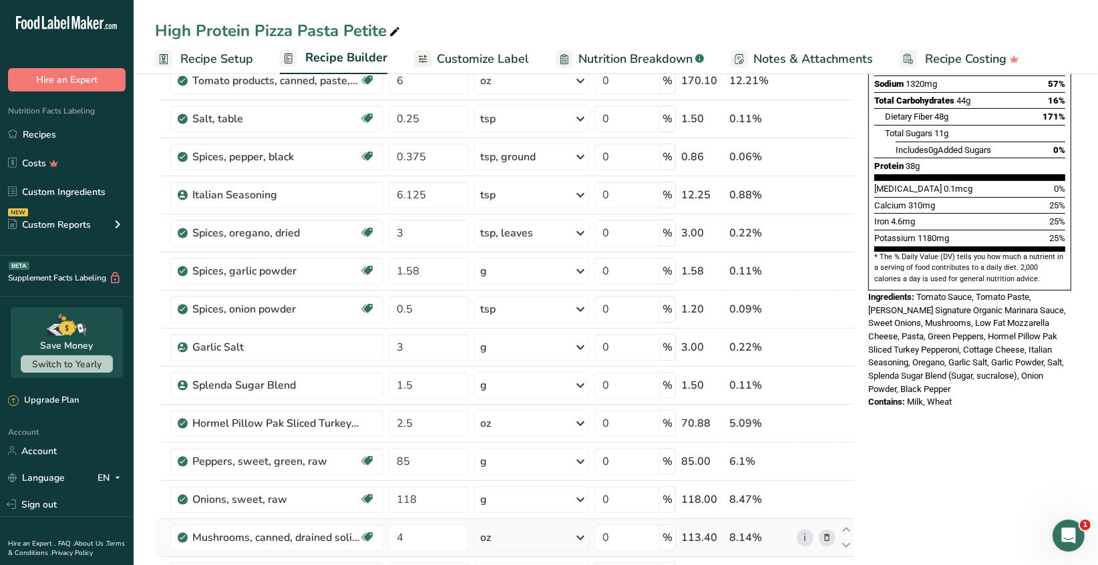
scroll to position [401, 0]
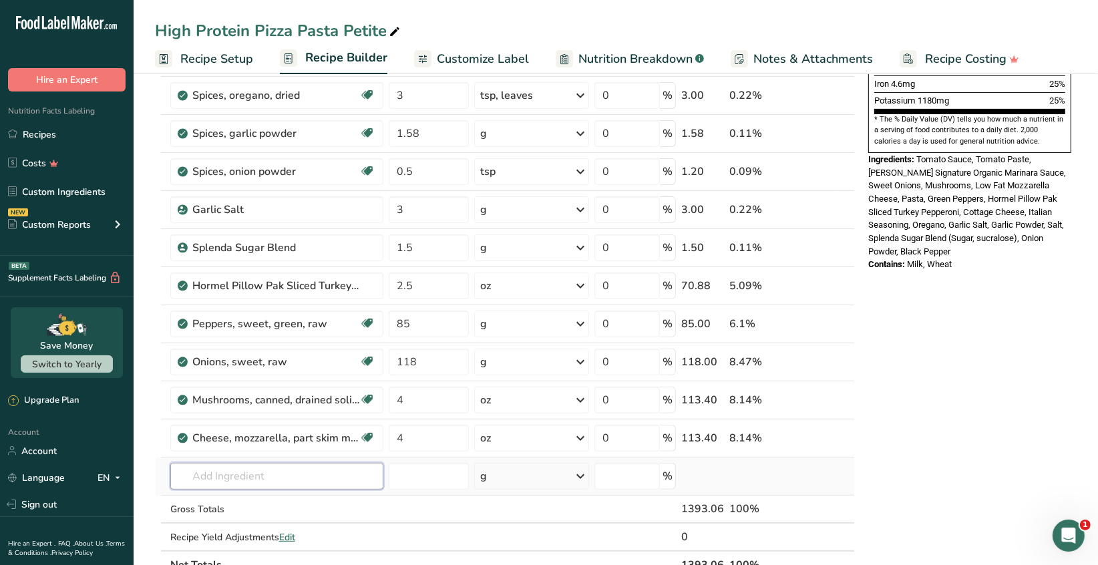
click at [220, 471] on input "text" at bounding box center [276, 476] width 213 height 27
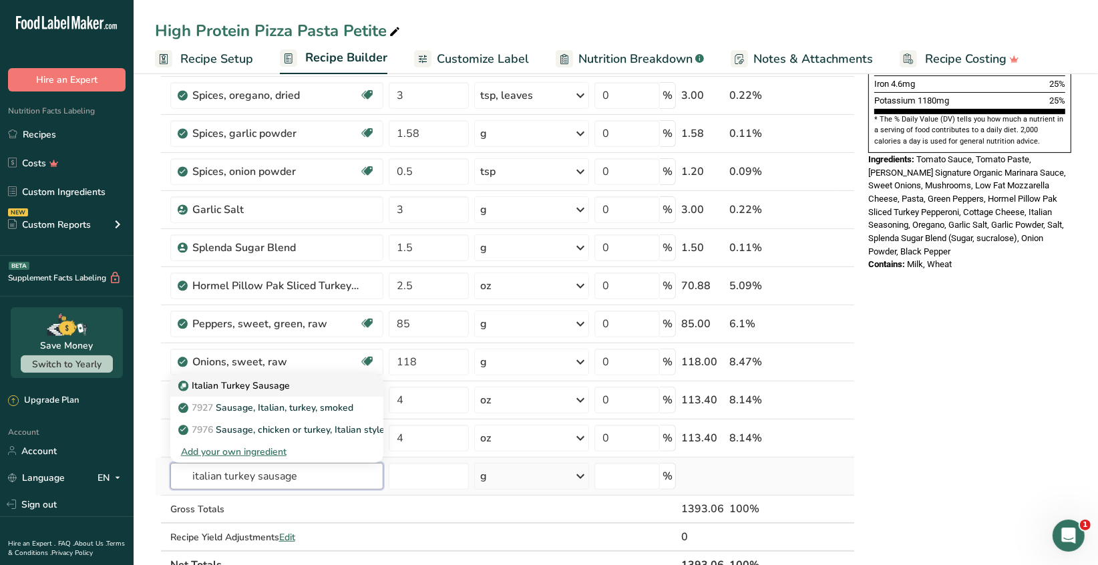
type input "italian turkey sausage"
click at [274, 380] on p "Italian Turkey Sausage" at bounding box center [235, 386] width 109 height 14
type input "Italian Turkey Sausage"
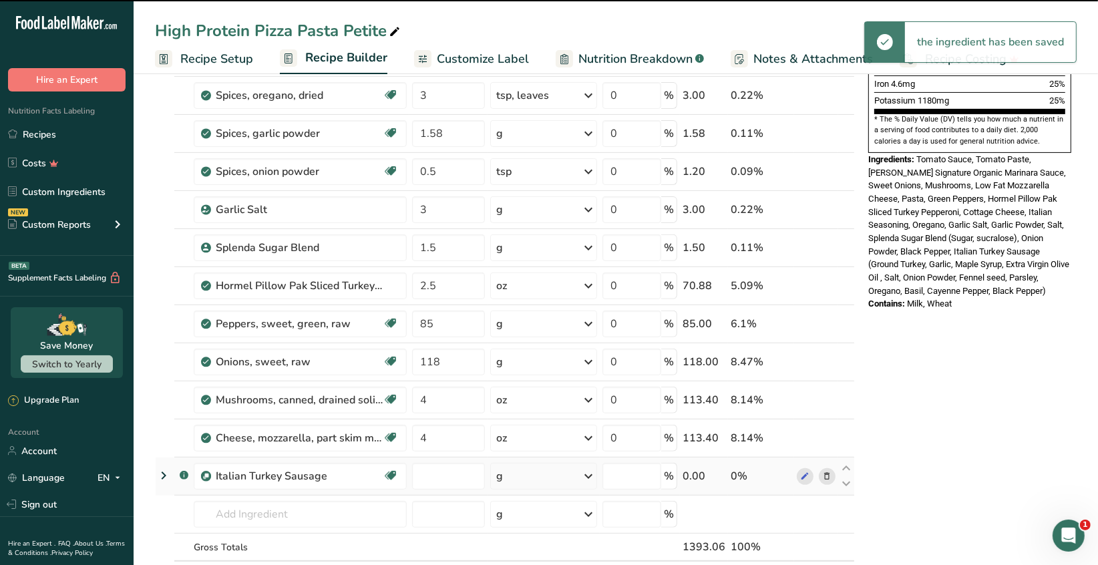
type input "0"
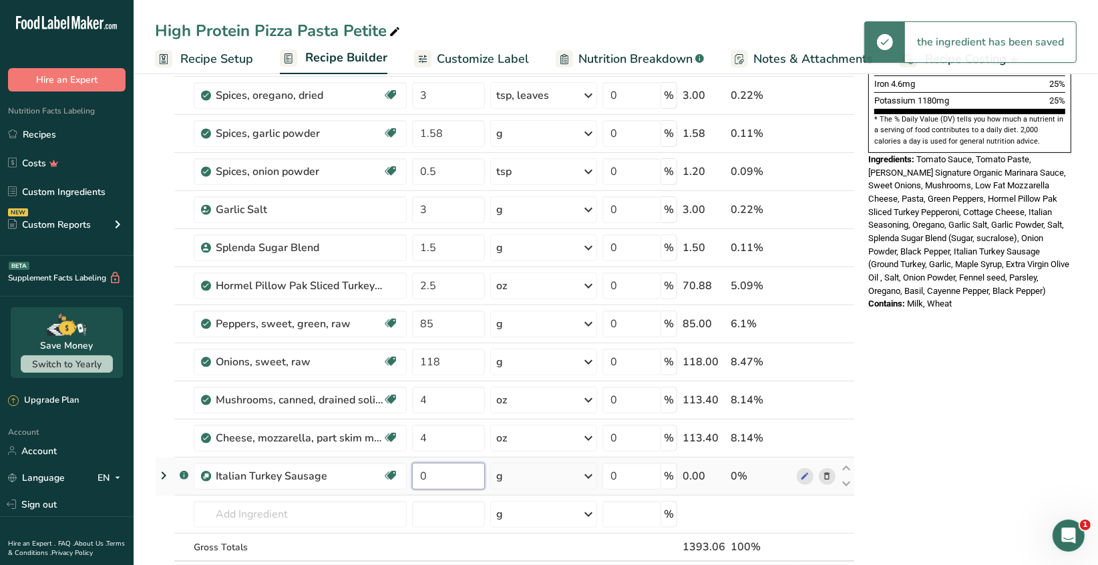
click at [436, 479] on input "0" at bounding box center [448, 476] width 73 height 27
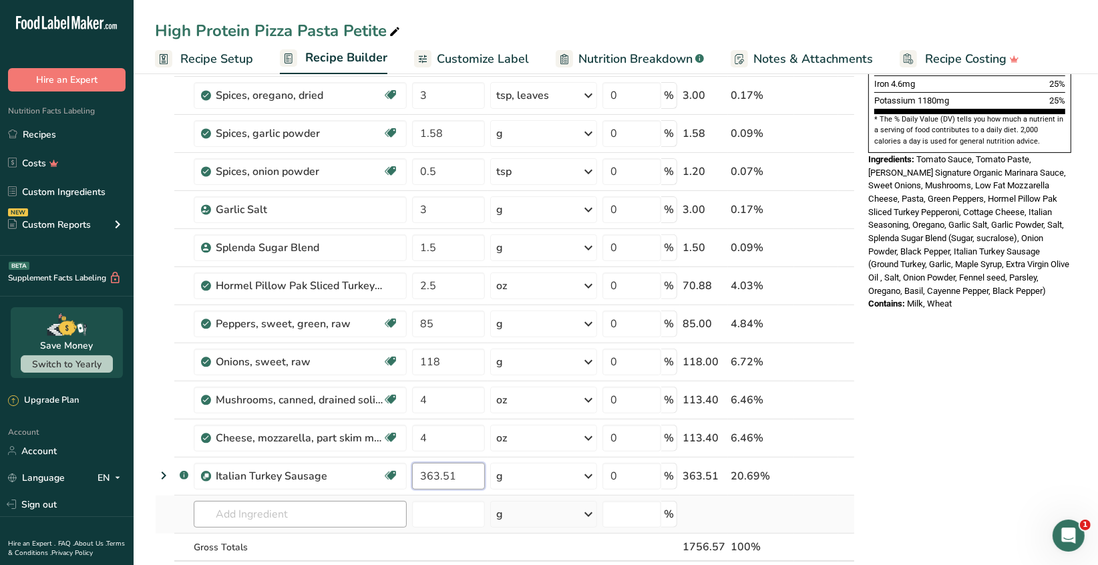
type input "363.51"
click at [347, 515] on div "Ingredient * Amount * Unit * Waste * .a-a{fill:#347362;}.b-a{fill:#fff;} Grams …" at bounding box center [505, 181] width 700 height 874
click at [843, 465] on icon at bounding box center [846, 468] width 16 height 10
type input "363.51"
type input "4"
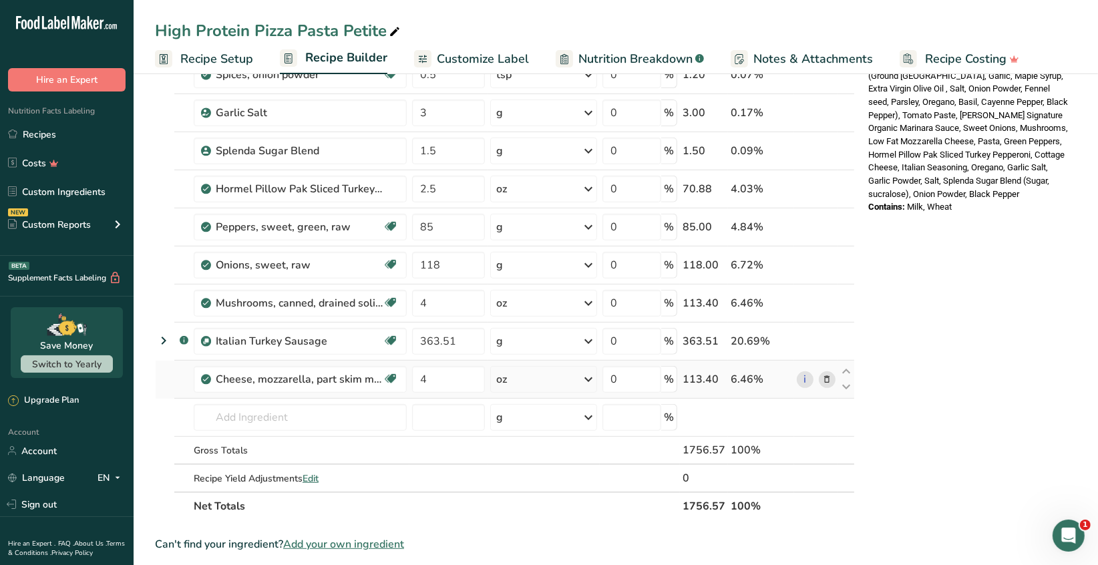
scroll to position [467, 0]
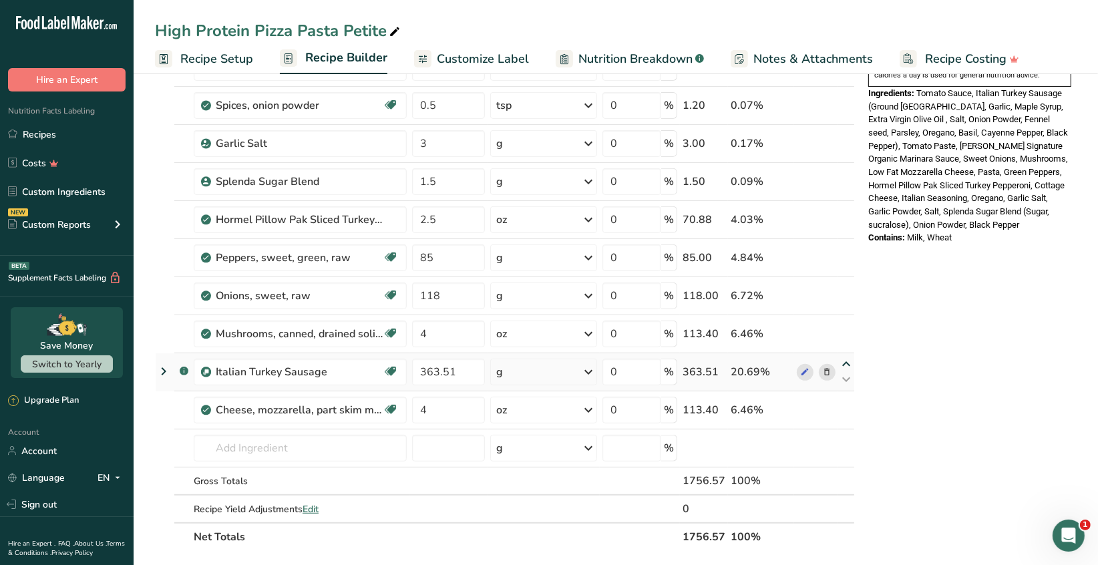
click at [844, 362] on icon at bounding box center [846, 364] width 16 height 10
type input "363.51"
type input "4"
click at [848, 323] on icon at bounding box center [846, 326] width 16 height 10
type input "363.51"
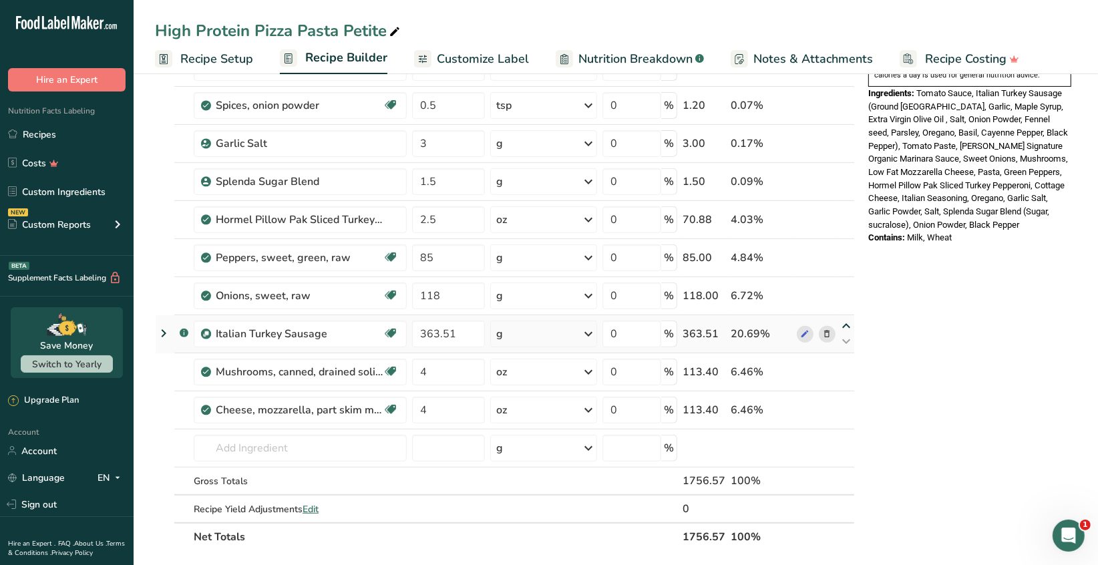
type input "118"
click at [845, 286] on icon at bounding box center [846, 288] width 16 height 10
type input "363.51"
type input "85"
click at [845, 246] on icon at bounding box center [846, 250] width 16 height 10
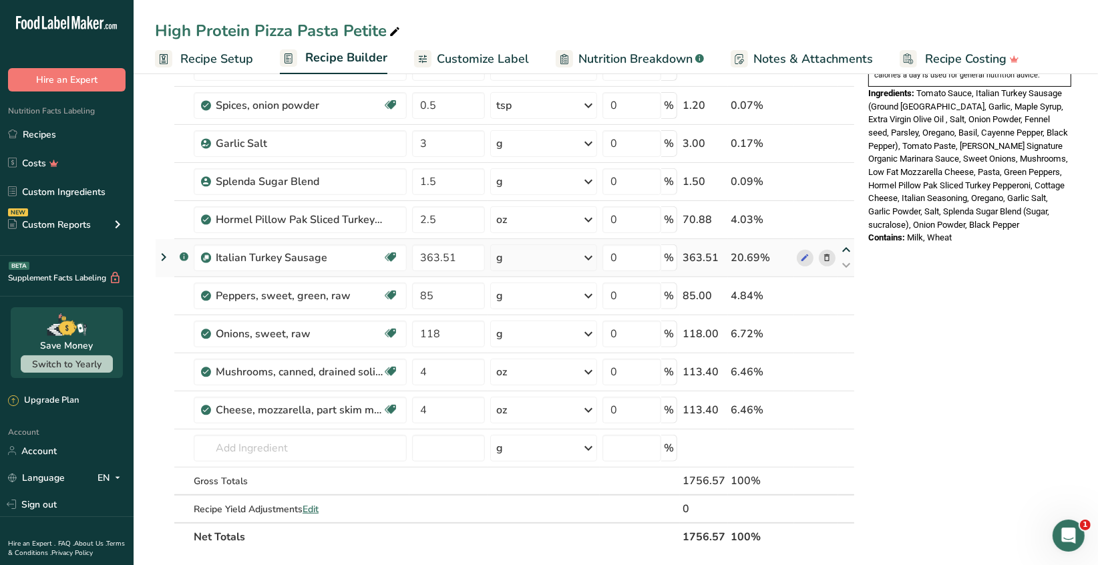
type input "363.51"
type input "2.5"
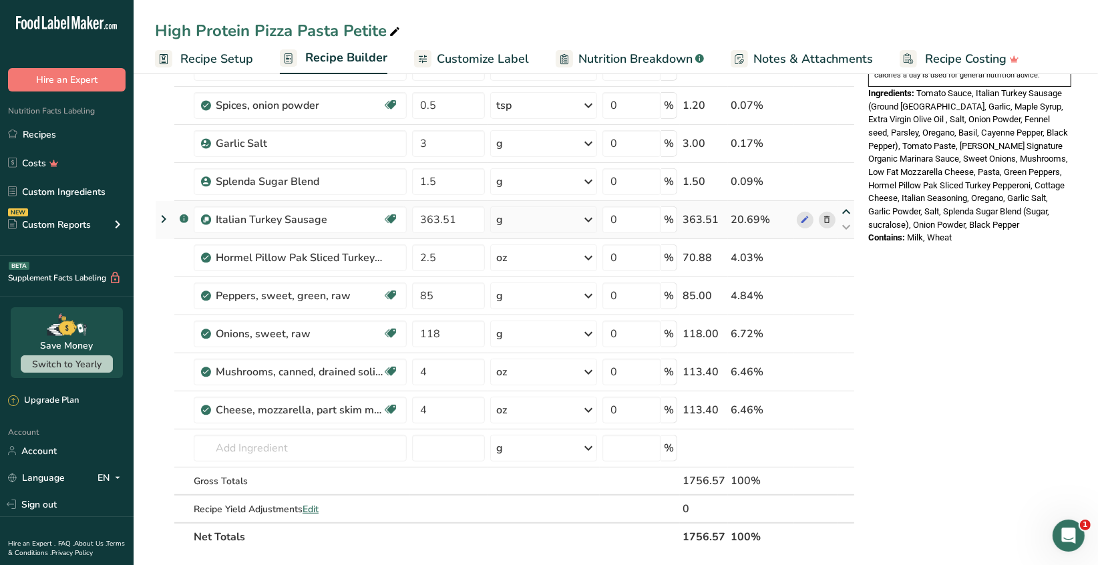
click at [843, 208] on icon at bounding box center [846, 212] width 16 height 10
type input "363.51"
type input "1.5"
click at [846, 169] on icon at bounding box center [846, 174] width 16 height 10
type input "363.51"
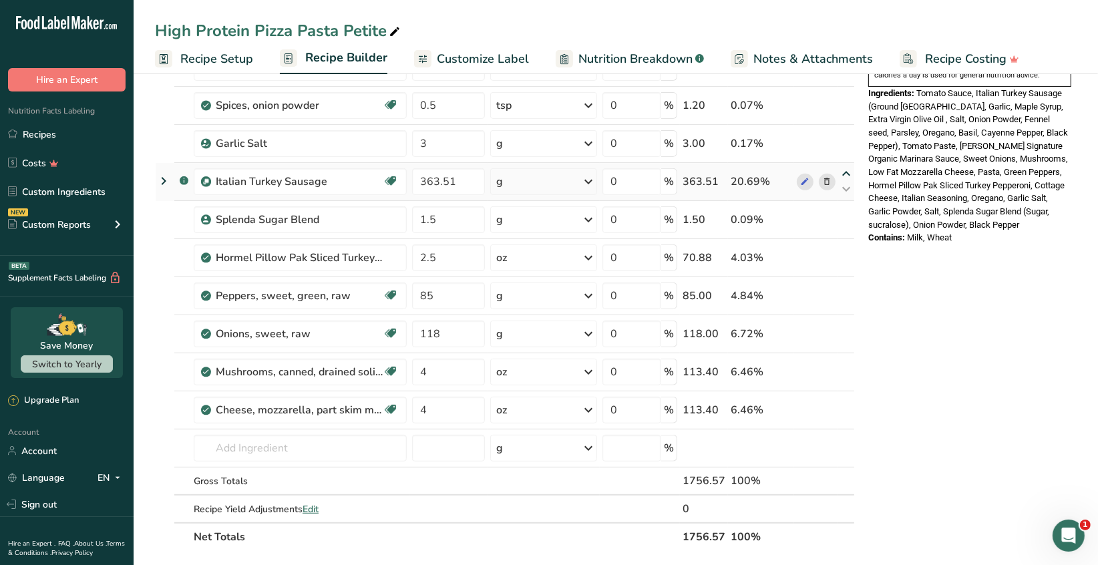
type input "3"
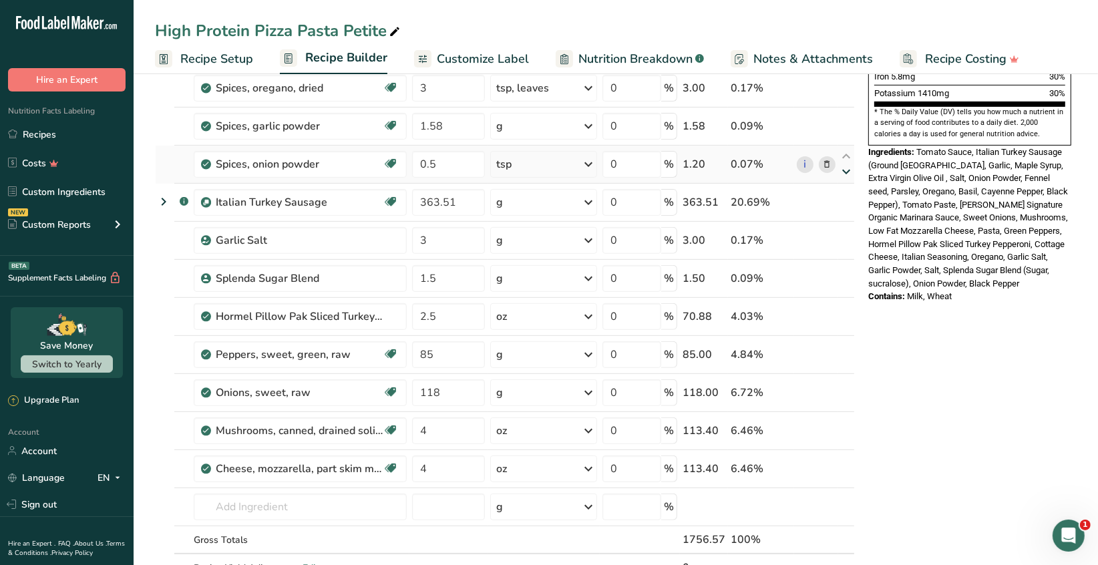
scroll to position [334, 0]
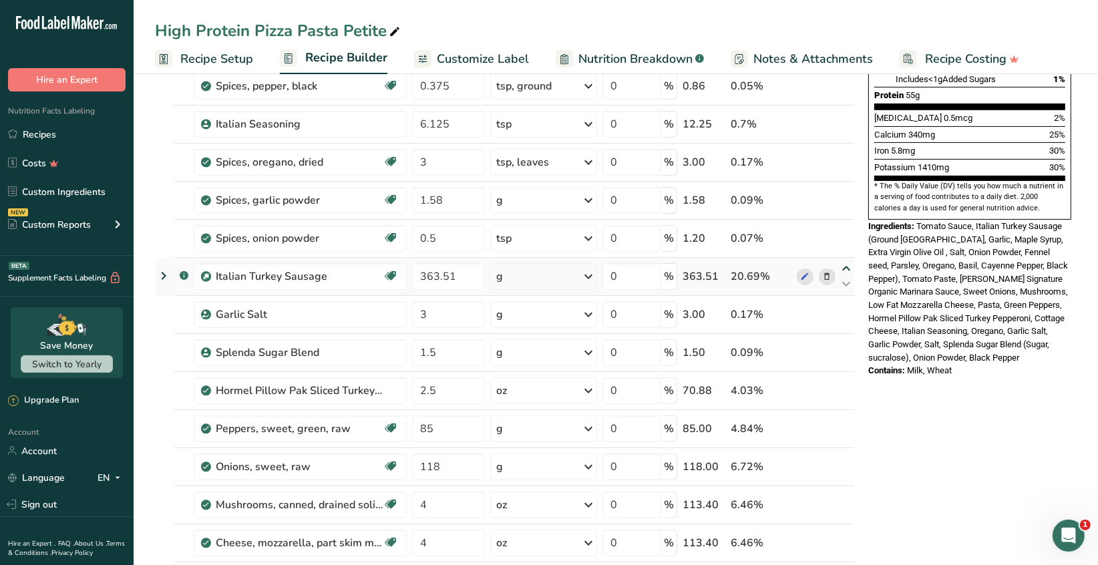
click at [845, 266] on icon at bounding box center [846, 269] width 16 height 10
type input "363.51"
type input "0.5"
click at [846, 231] on icon at bounding box center [846, 231] width 16 height 10
type input "363.51"
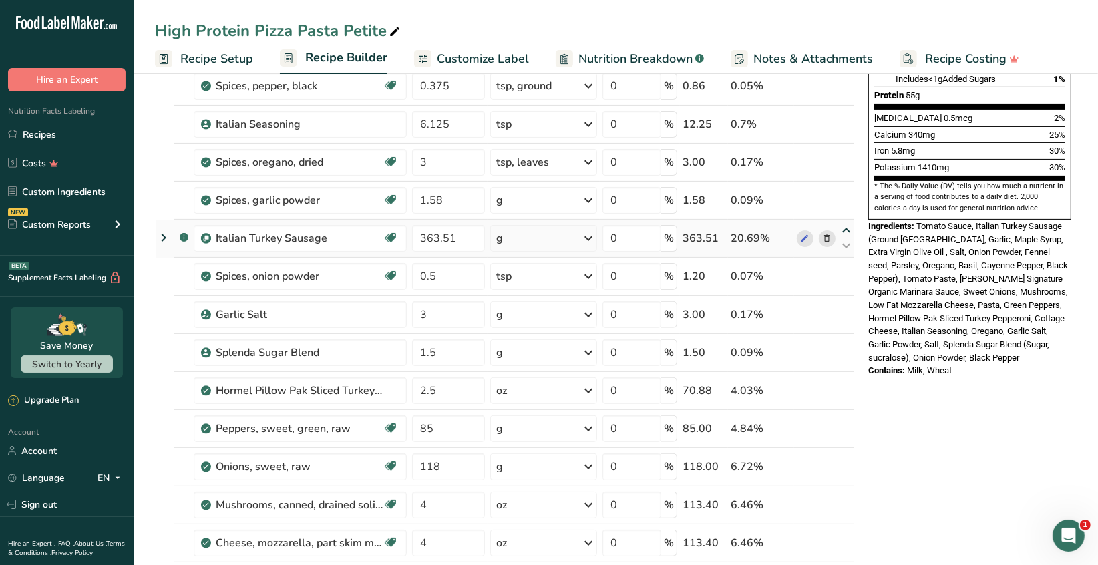
type input "1.58"
click at [843, 192] on icon at bounding box center [846, 193] width 16 height 10
type input "363.51"
type input "3"
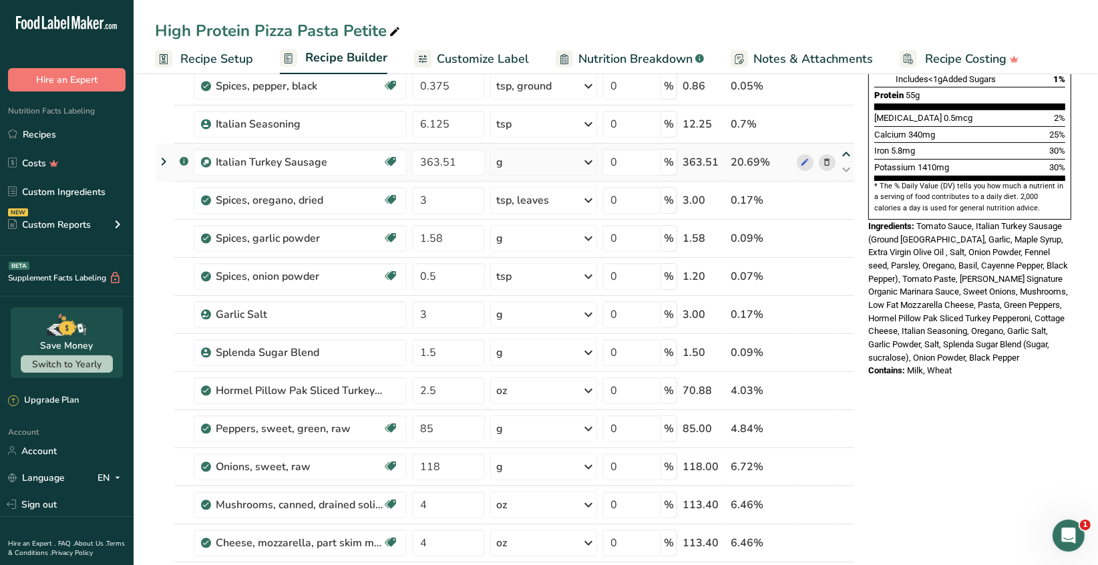
click at [843, 153] on icon at bounding box center [846, 155] width 16 height 10
type input "363.51"
type input "6.125"
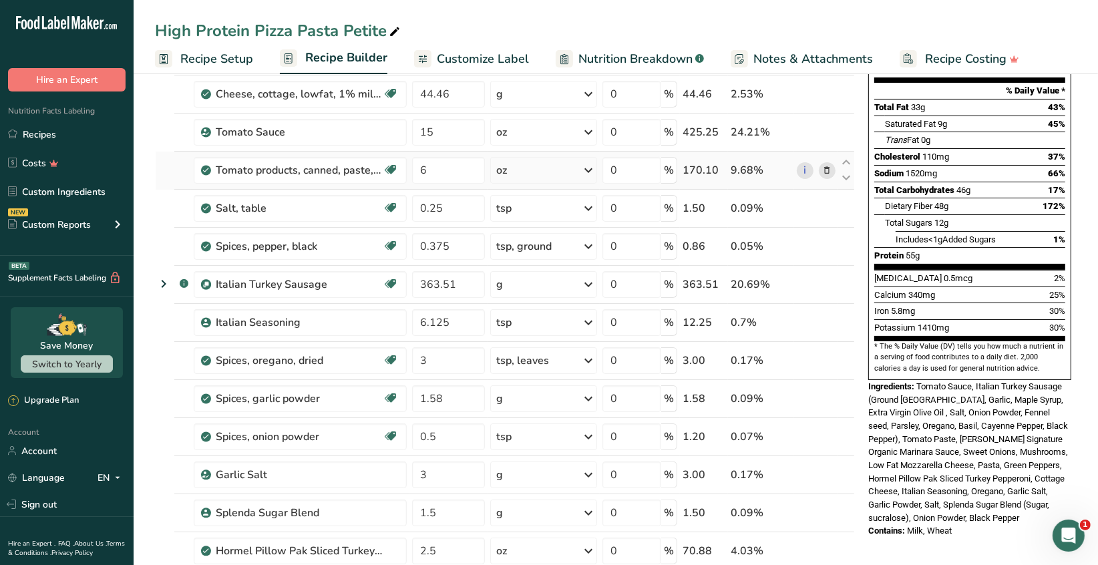
scroll to position [133, 0]
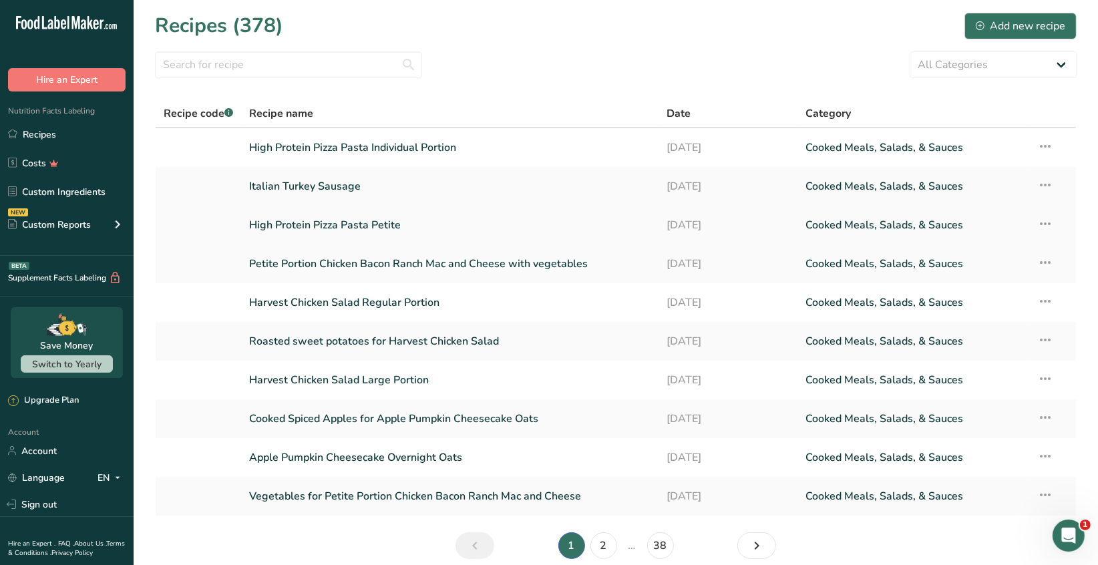
click at [1045, 226] on icon at bounding box center [1046, 224] width 16 height 24
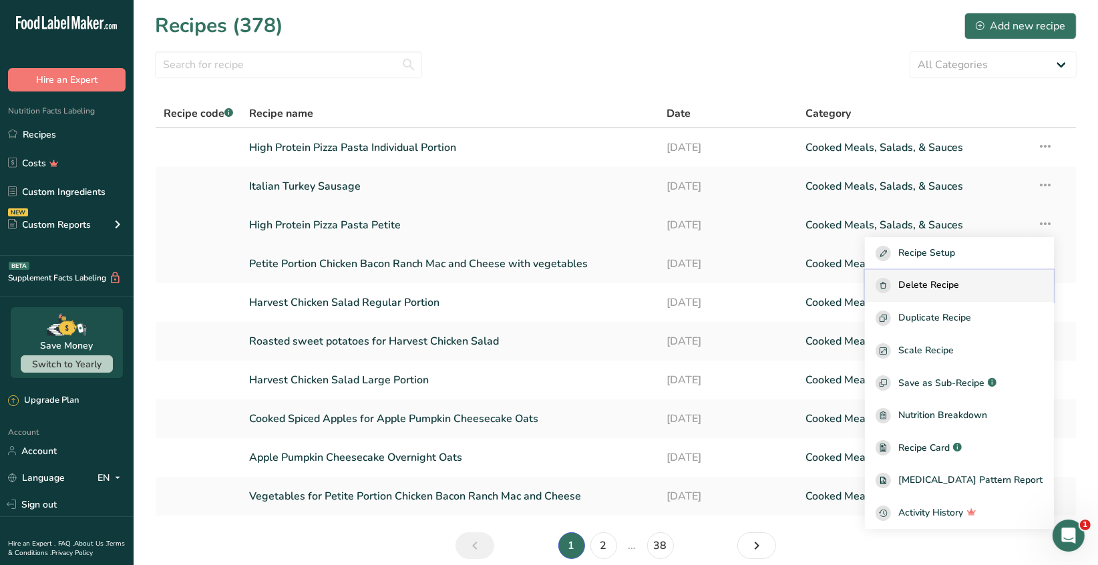
click at [960, 285] on span "Delete Recipe" at bounding box center [929, 285] width 61 height 15
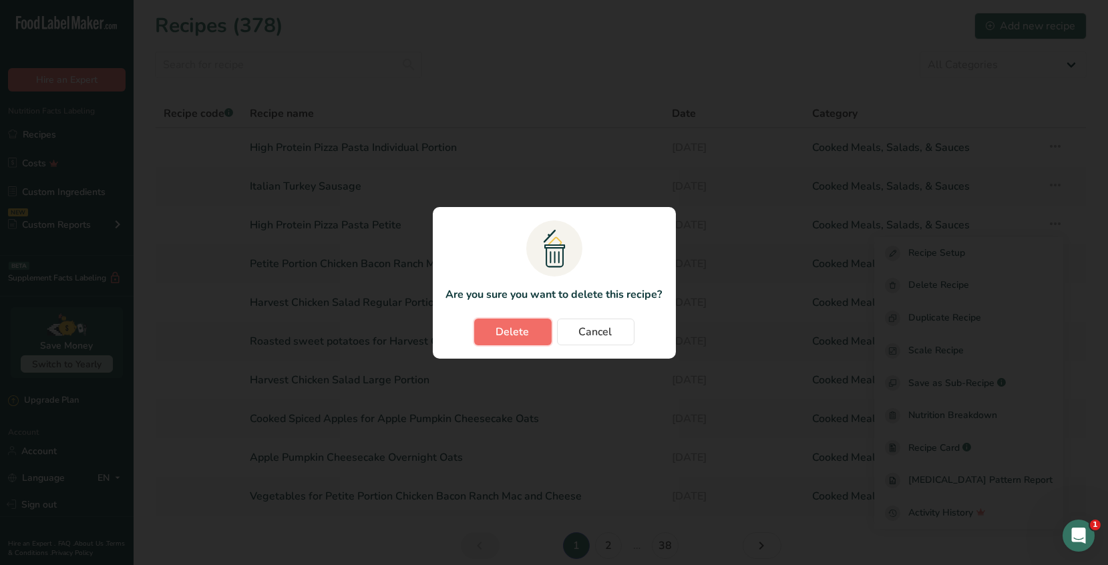
click at [514, 332] on span "Delete" at bounding box center [512, 332] width 33 height 16
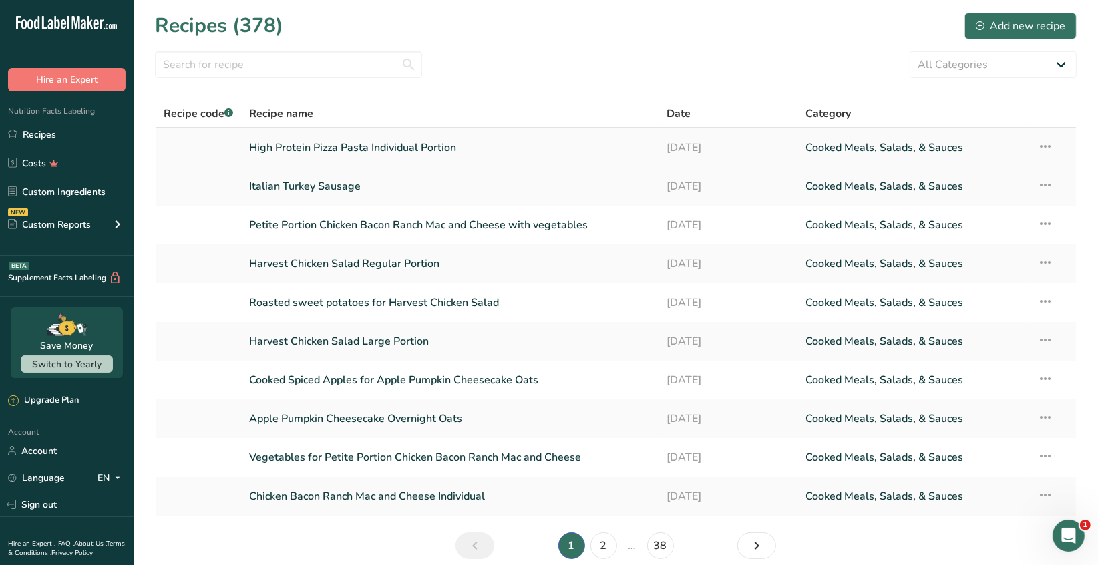
click at [1048, 148] on icon at bounding box center [1046, 146] width 16 height 24
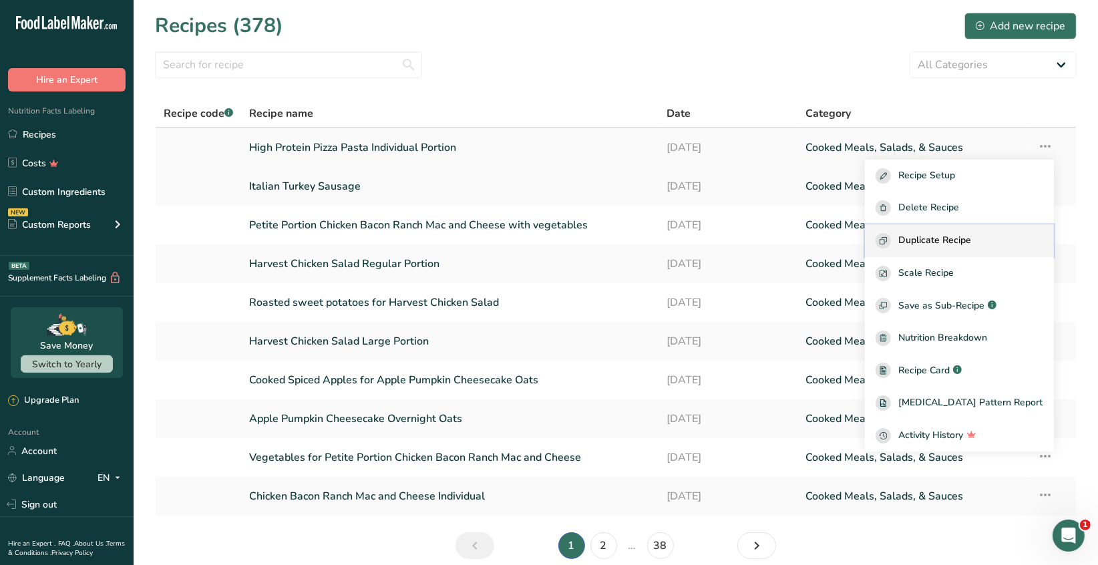
click at [972, 242] on span "Duplicate Recipe" at bounding box center [935, 240] width 73 height 15
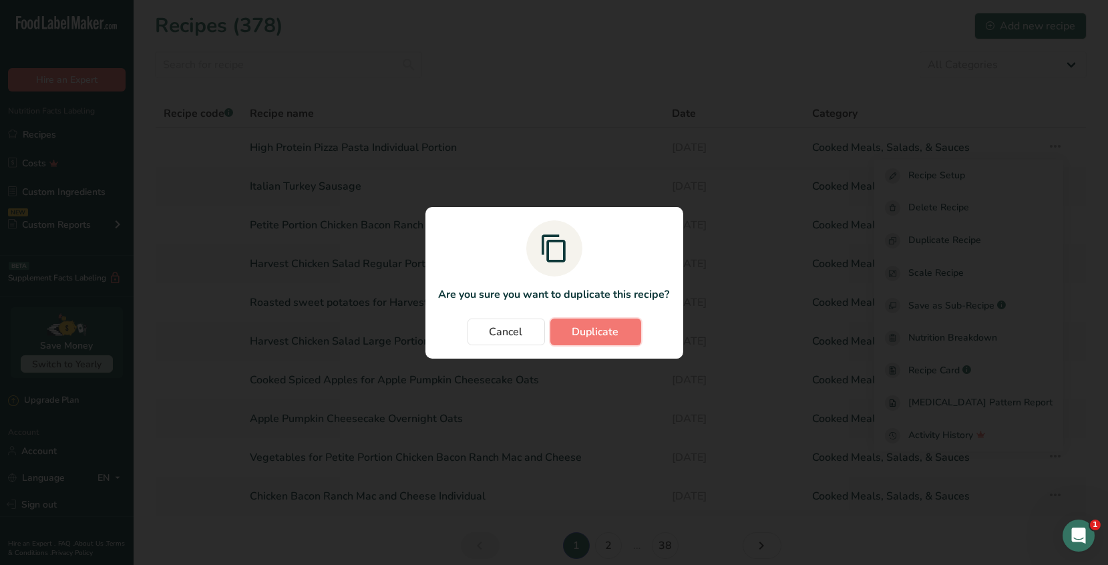
click at [572, 339] on span "Duplicate" at bounding box center [595, 332] width 47 height 16
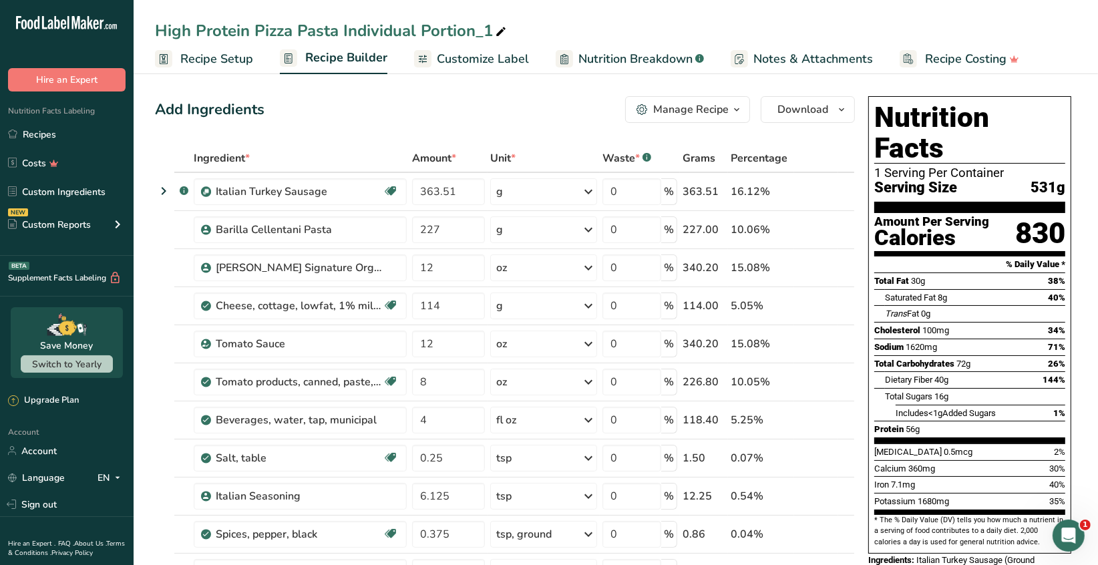
click at [499, 30] on icon at bounding box center [501, 32] width 12 height 19
drag, startPoint x: 496, startPoint y: 29, endPoint x: 344, endPoint y: 28, distance: 152.3
click at [342, 30] on input "High Protein Pizza Pasta Individual Portion_1" at bounding box center [616, 31] width 922 height 24
type input "High Protein Pizza Pasta Petite Portion"
click at [346, 197] on div "Italian Turkey Sausage" at bounding box center [299, 192] width 167 height 16
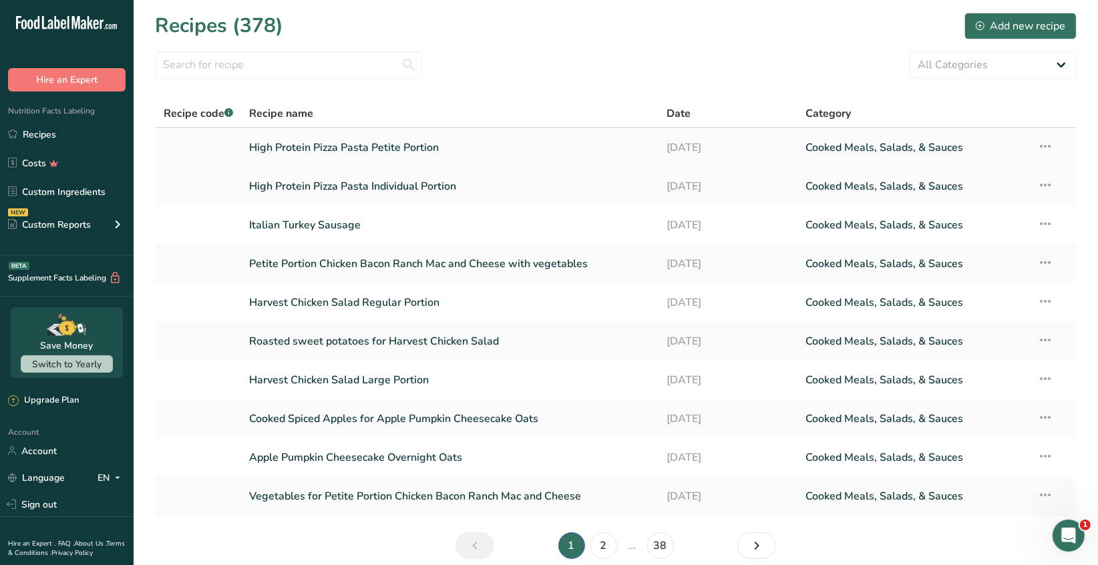
click at [424, 156] on link "High Protein Pizza Pasta Petite Portion" at bounding box center [450, 148] width 401 height 28
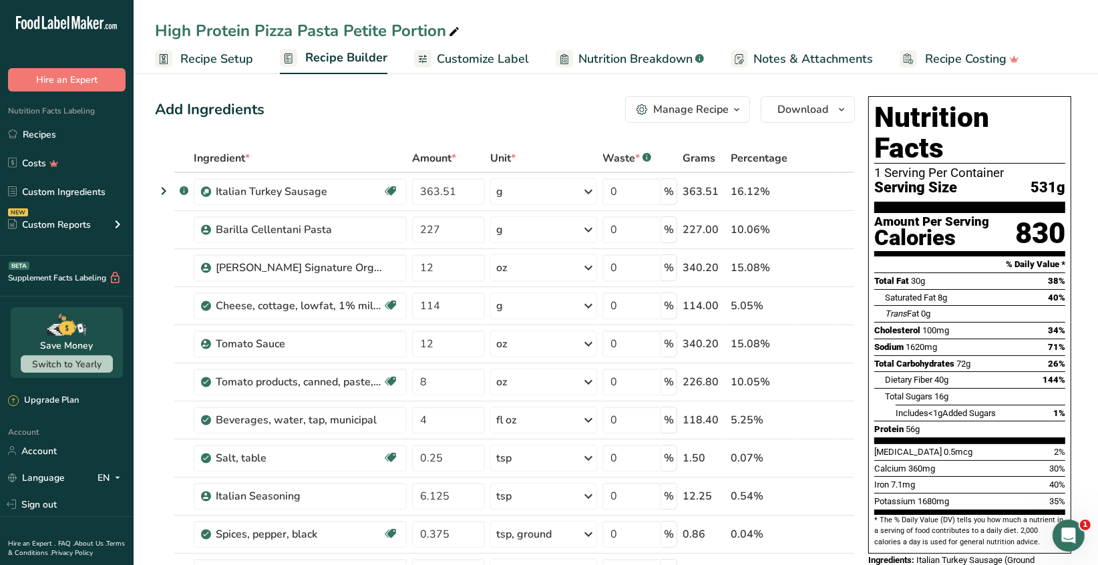
click at [212, 61] on span "Recipe Setup" at bounding box center [216, 59] width 73 height 18
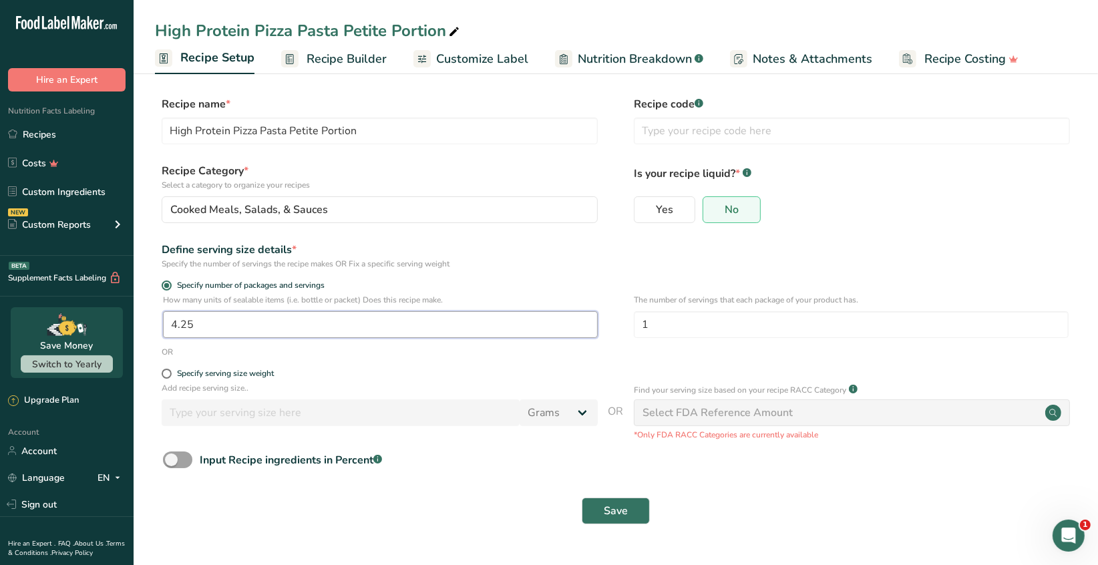
click at [199, 325] on input "4.25" at bounding box center [380, 324] width 435 height 27
type input "4"
click at [619, 516] on span "Save" at bounding box center [616, 511] width 24 height 16
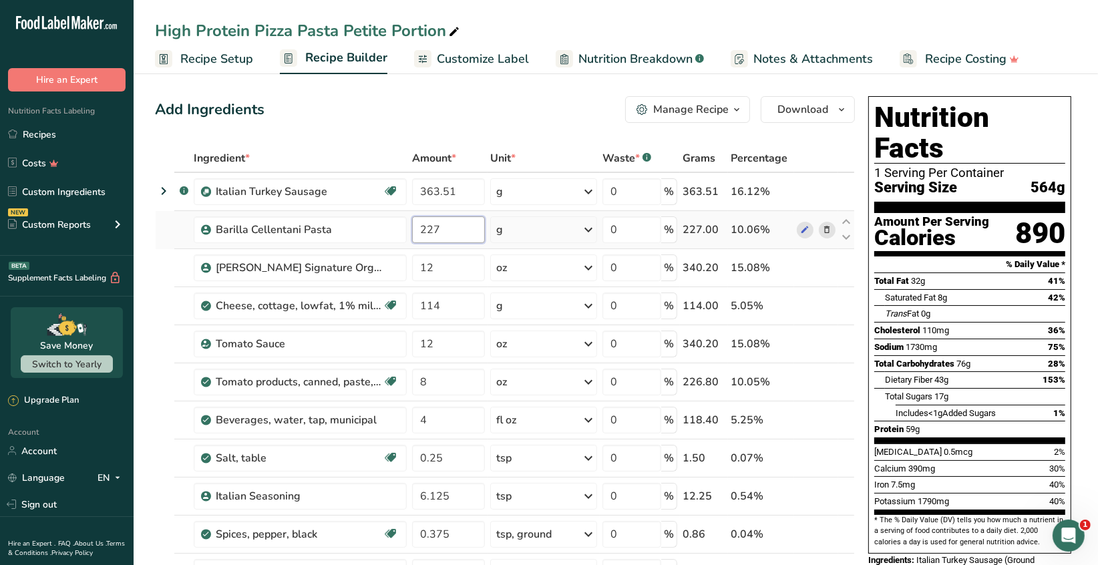
click at [444, 226] on input "227" at bounding box center [448, 229] width 73 height 27
type input "2"
type input "93"
click at [447, 269] on input "12" at bounding box center [448, 267] width 73 height 27
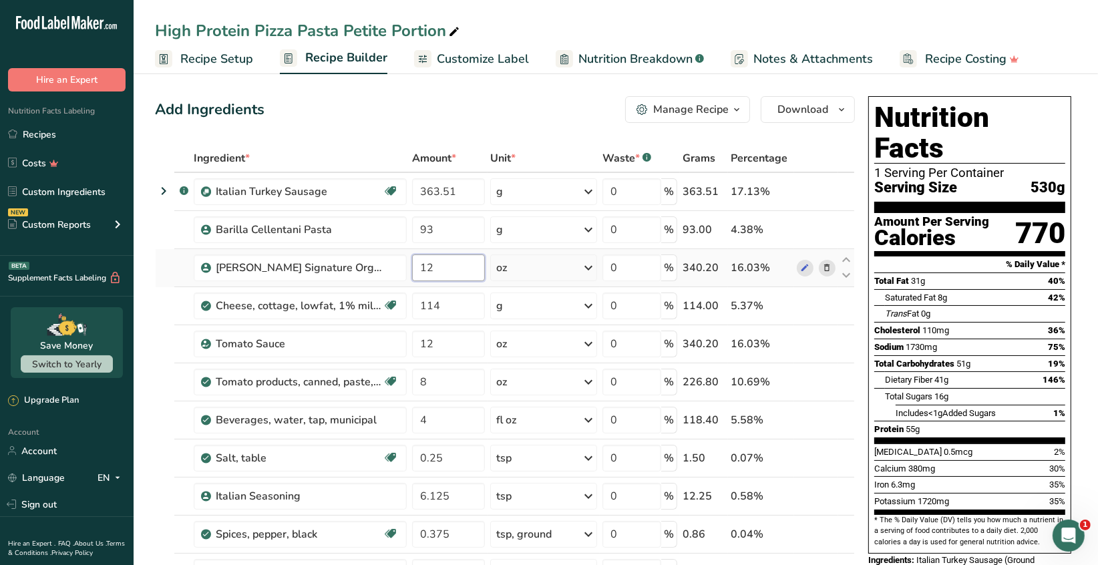
click at [439, 268] on input "12" at bounding box center [448, 267] width 73 height 27
type input "1"
type input "4.6"
type input "1"
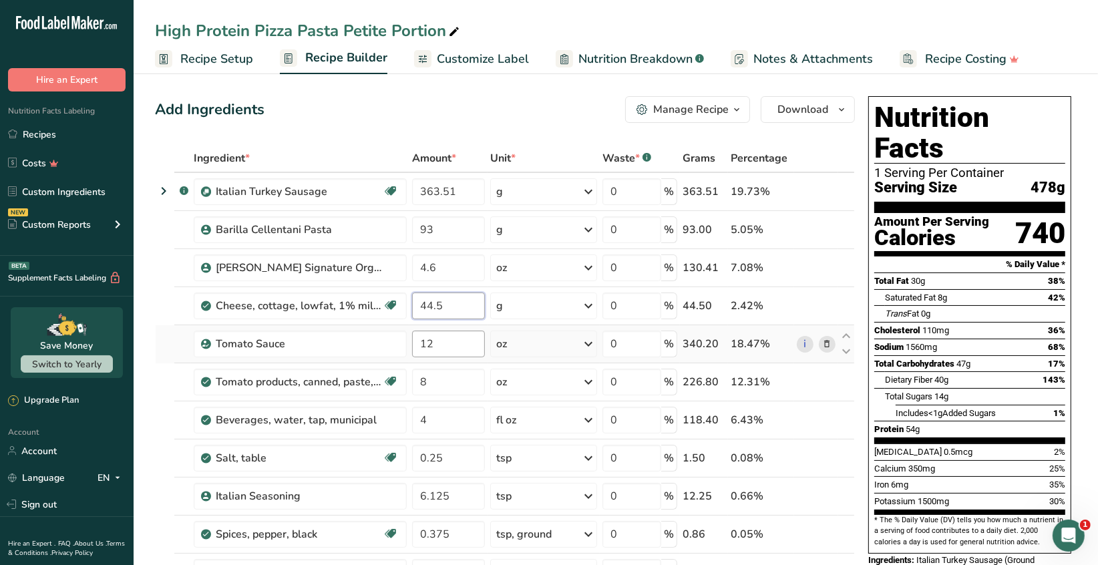
type input "44.5"
type input "1"
type input "4.68"
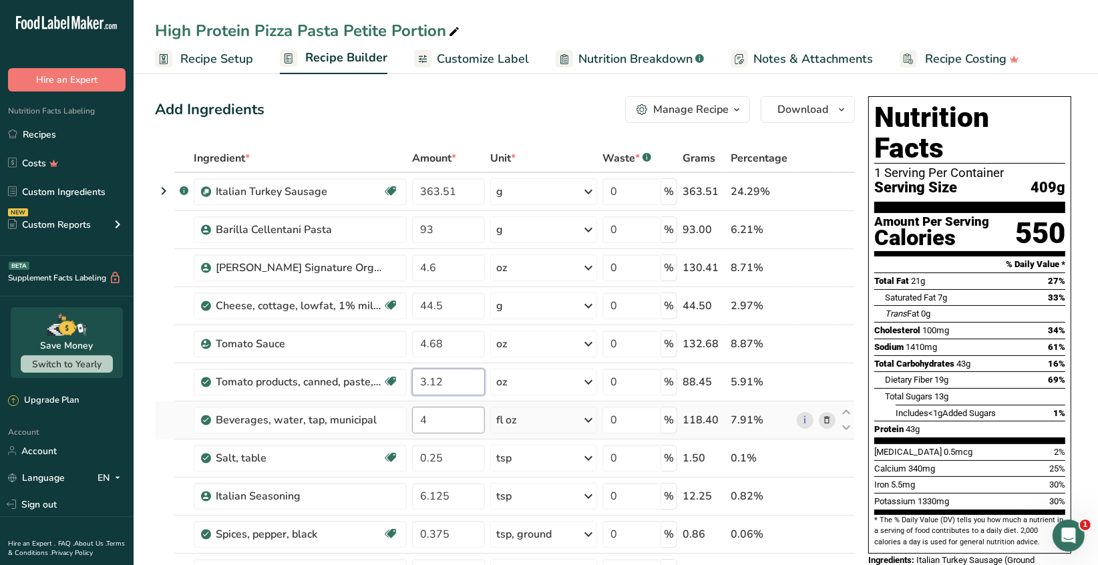
type input "3.12"
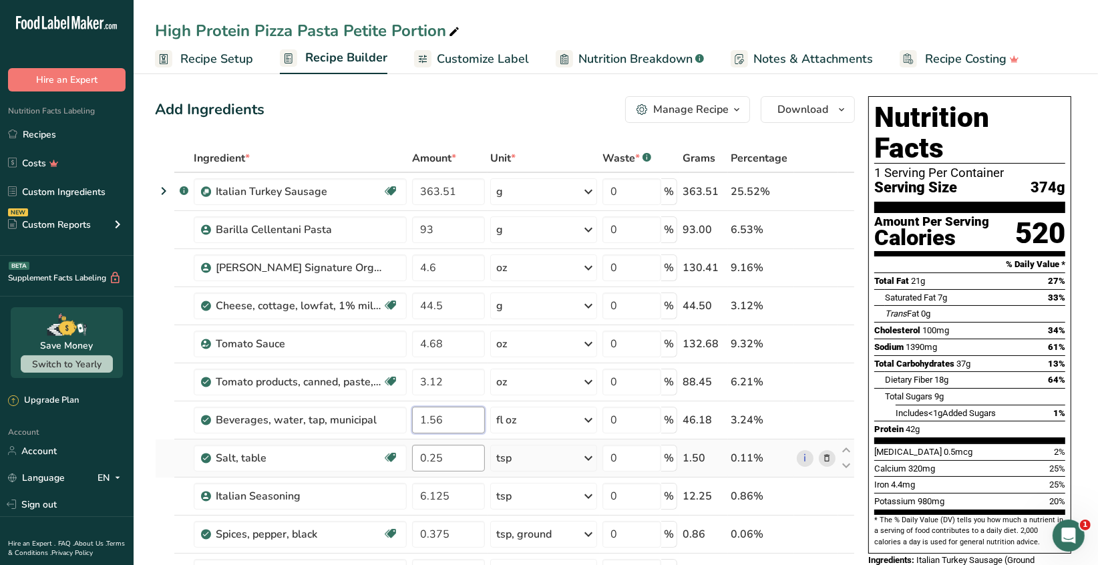
type input "1.56"
type input "0"
type input "3"
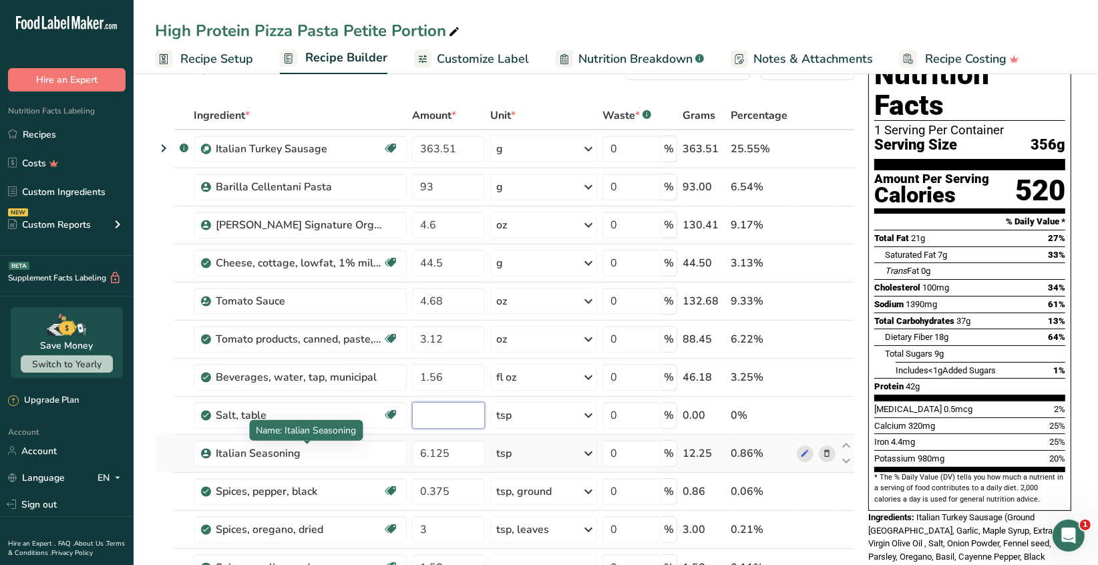
scroll to position [67, 0]
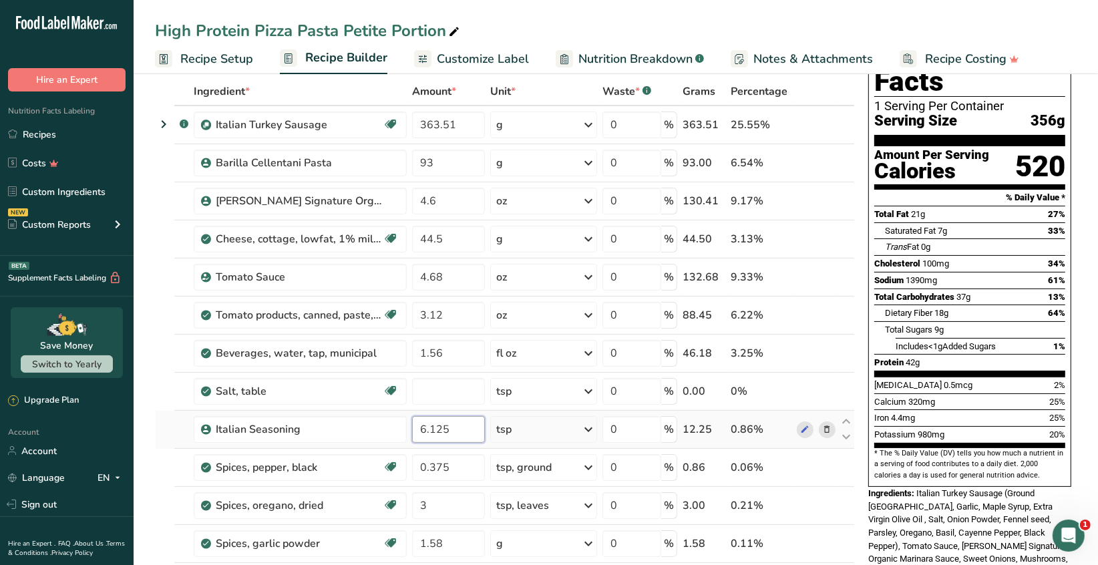
type input "0"
click at [459, 431] on div "Ingredient * Amount * Unit * Waste * .a-a{fill:#347362;}.b-a{fill:#fff;} Grams …" at bounding box center [505, 533] width 700 height 912
type input "6"
type input "3.33"
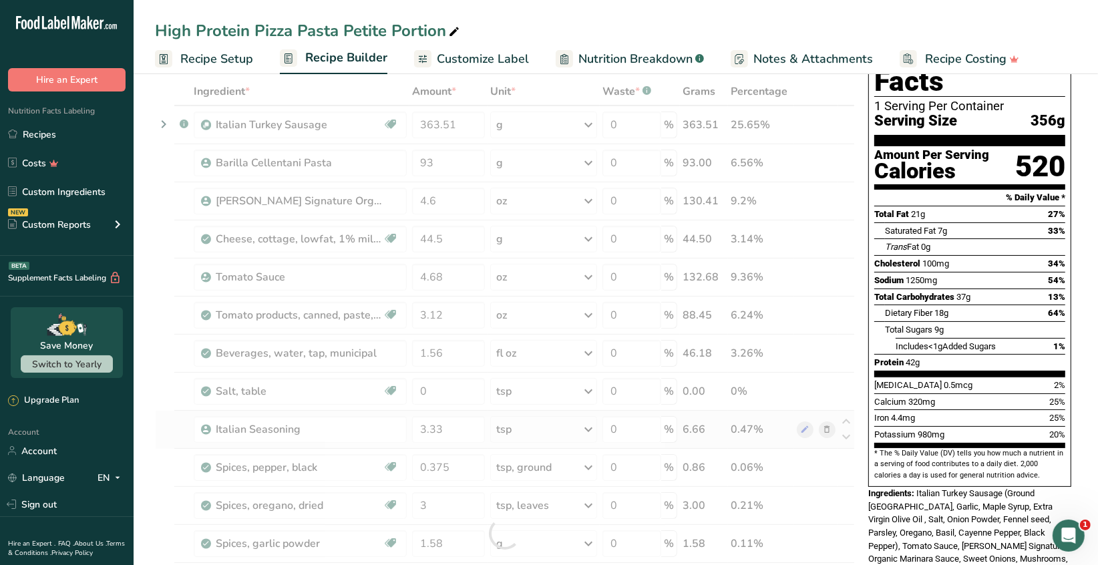
click at [588, 431] on div "Ingredient * Amount * Unit * Waste * .a-a{fill:#347362;}.b-a{fill:#fff;} Grams …" at bounding box center [505, 533] width 700 height 912
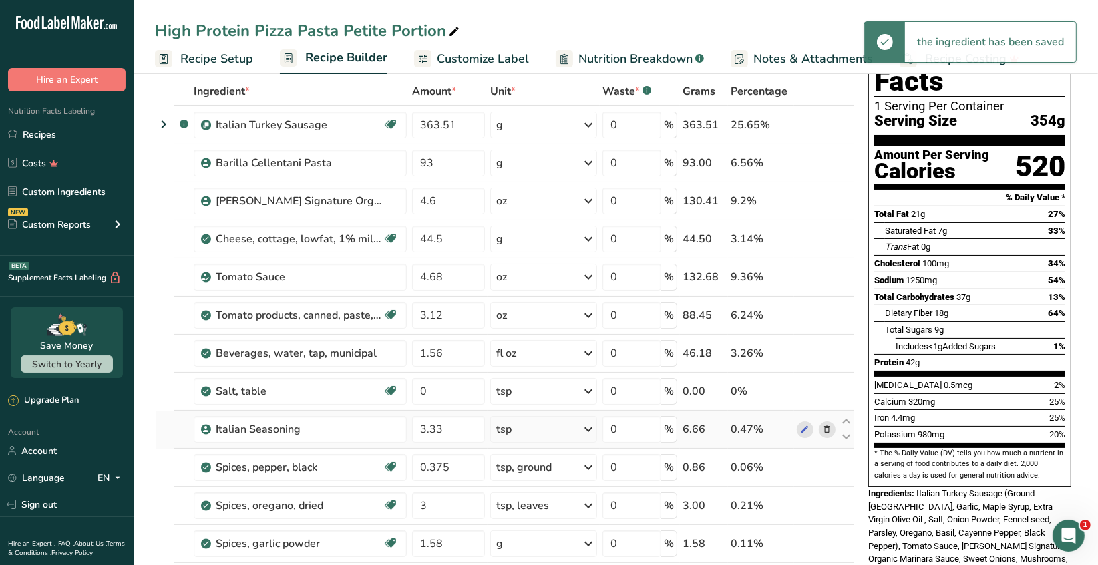
click at [589, 429] on icon at bounding box center [588, 429] width 16 height 24
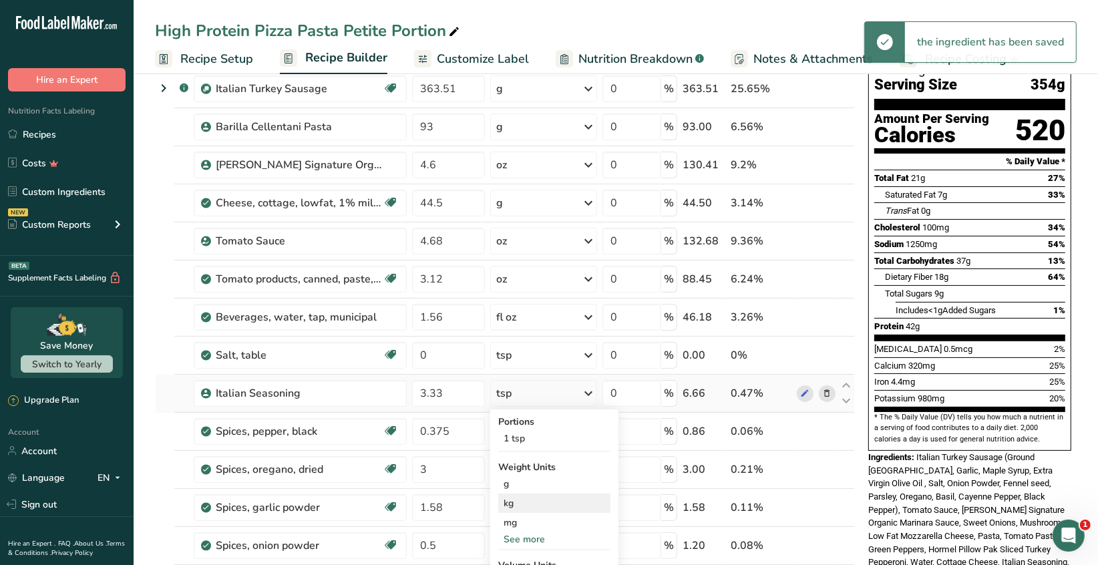
scroll to position [133, 0]
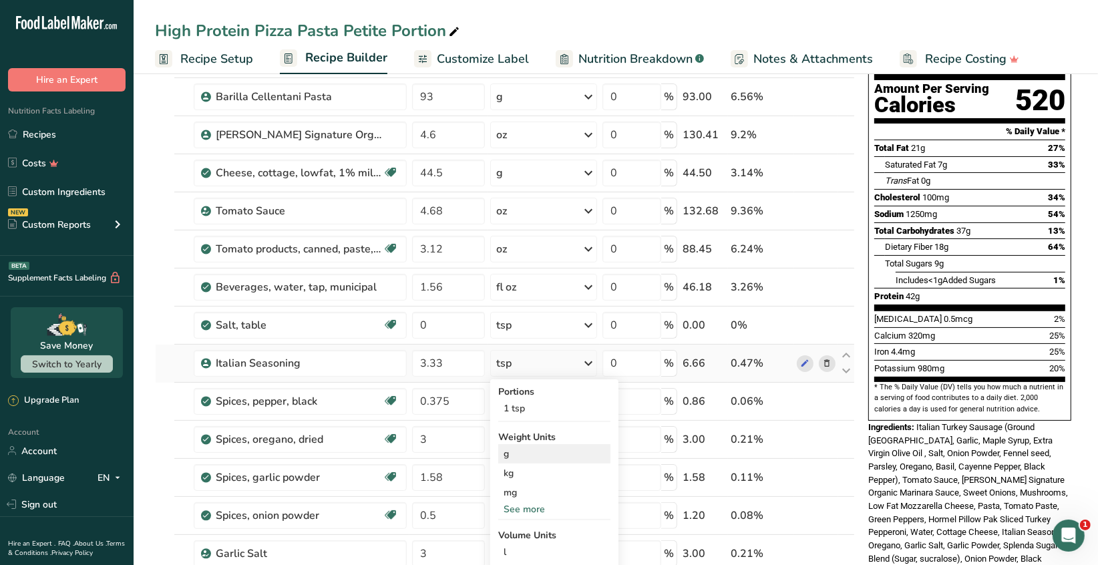
click at [526, 455] on div "g" at bounding box center [554, 453] width 112 height 19
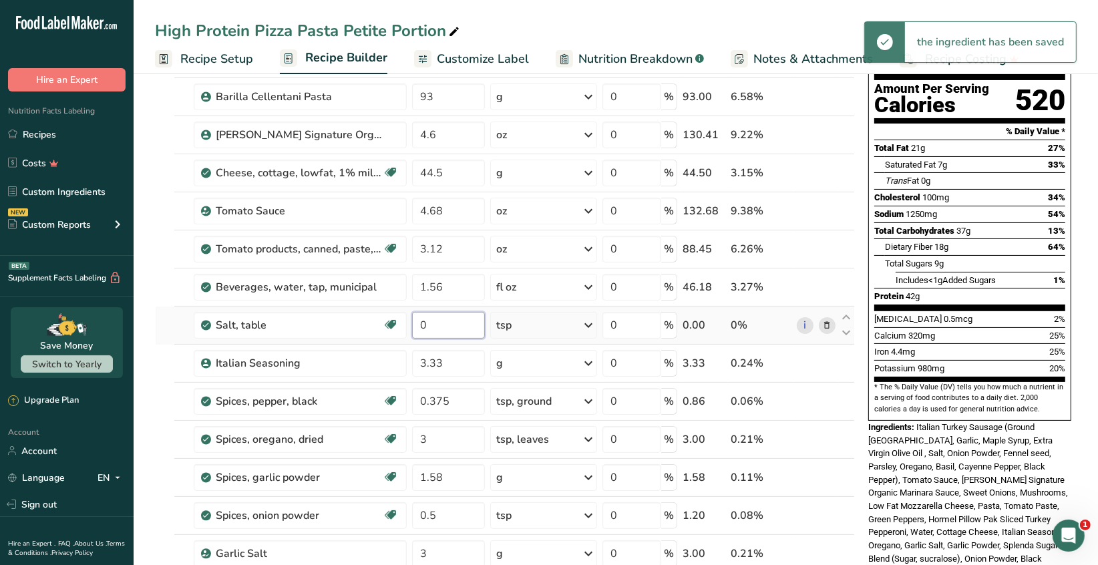
click at [435, 326] on input "0" at bounding box center [448, 325] width 73 height 27
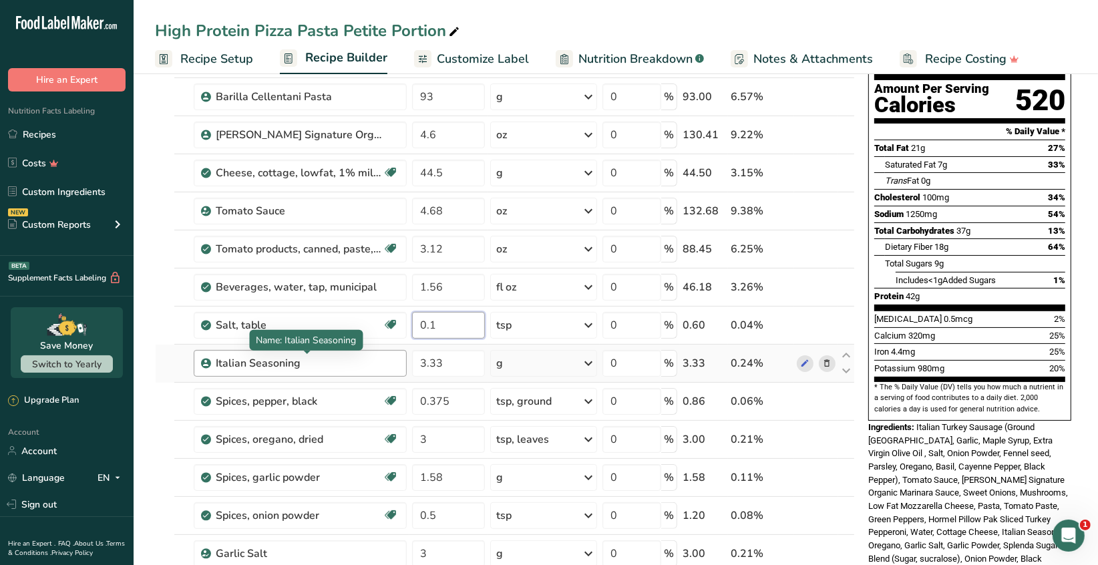
type input "0.1"
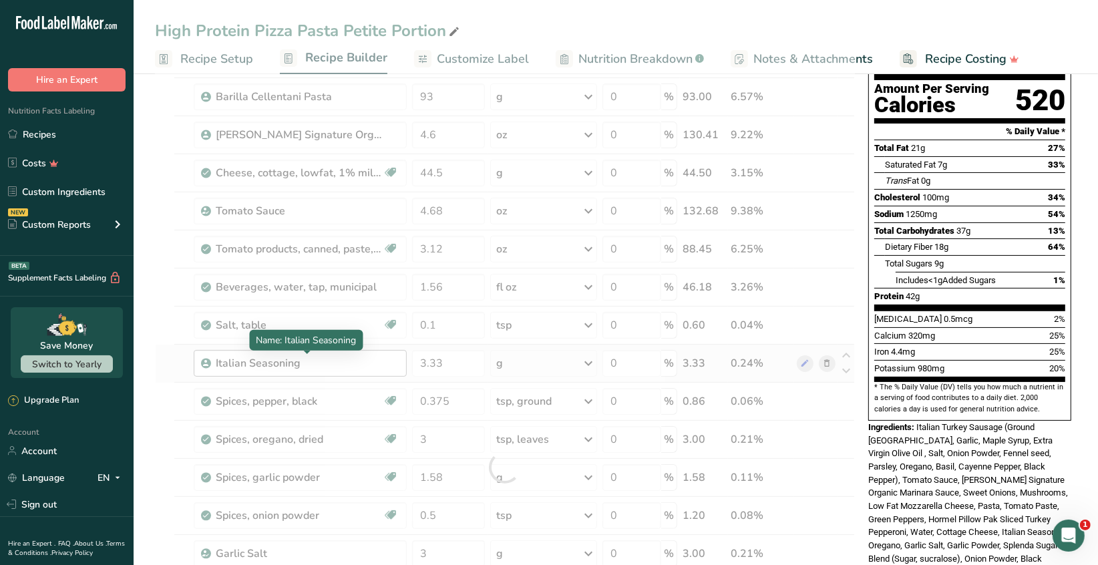
click at [343, 358] on div "Ingredient * Amount * Unit * Waste * .a-a{fill:#347362;}.b-a{fill:#fff;} Grams …" at bounding box center [505, 467] width 700 height 912
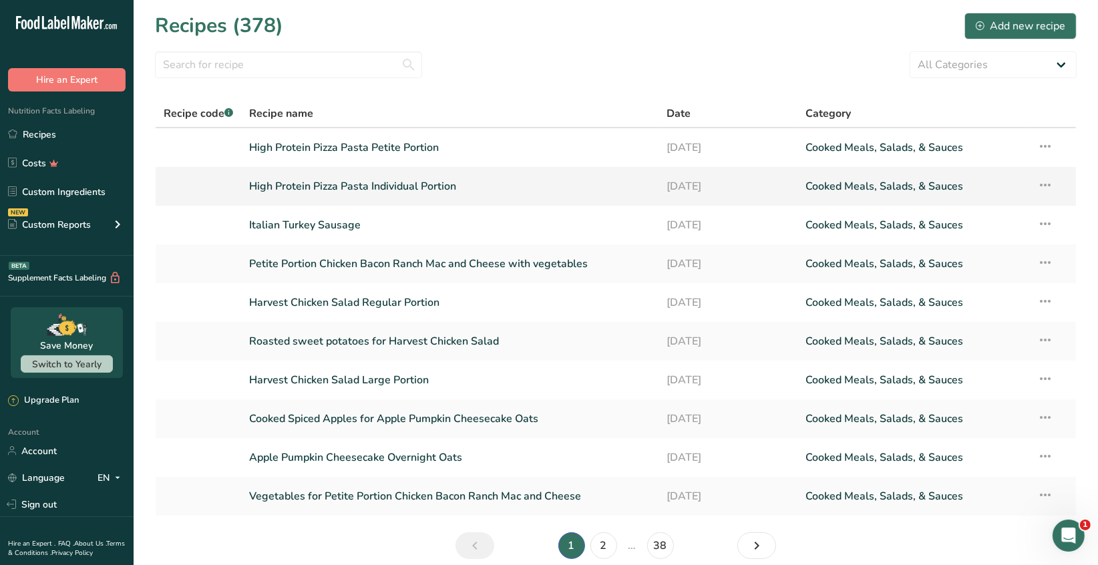
click at [428, 184] on link "High Protein Pizza Pasta Individual Portion" at bounding box center [450, 186] width 401 height 28
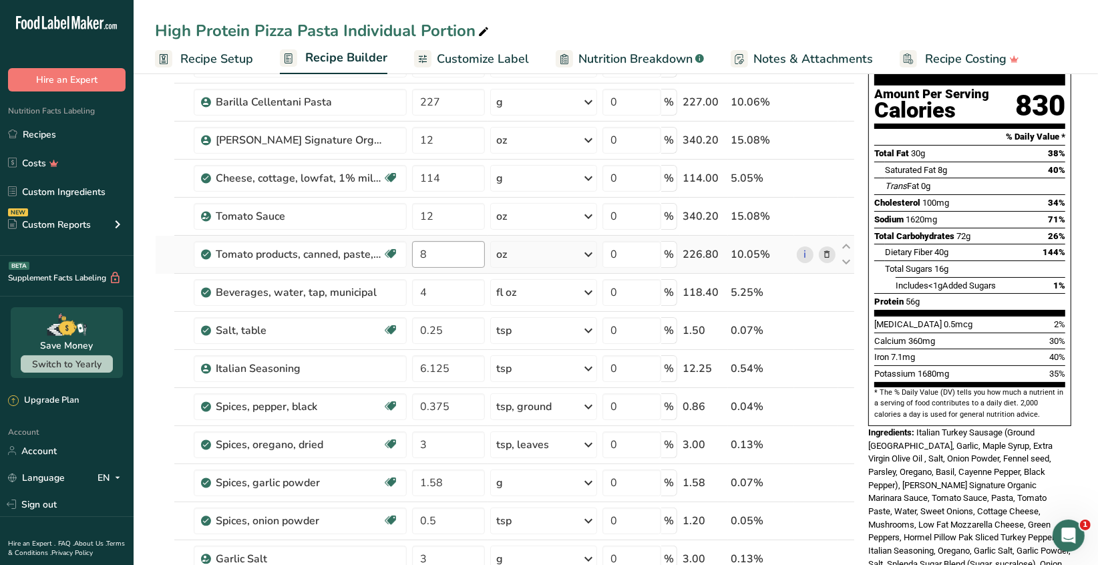
scroll to position [133, 0]
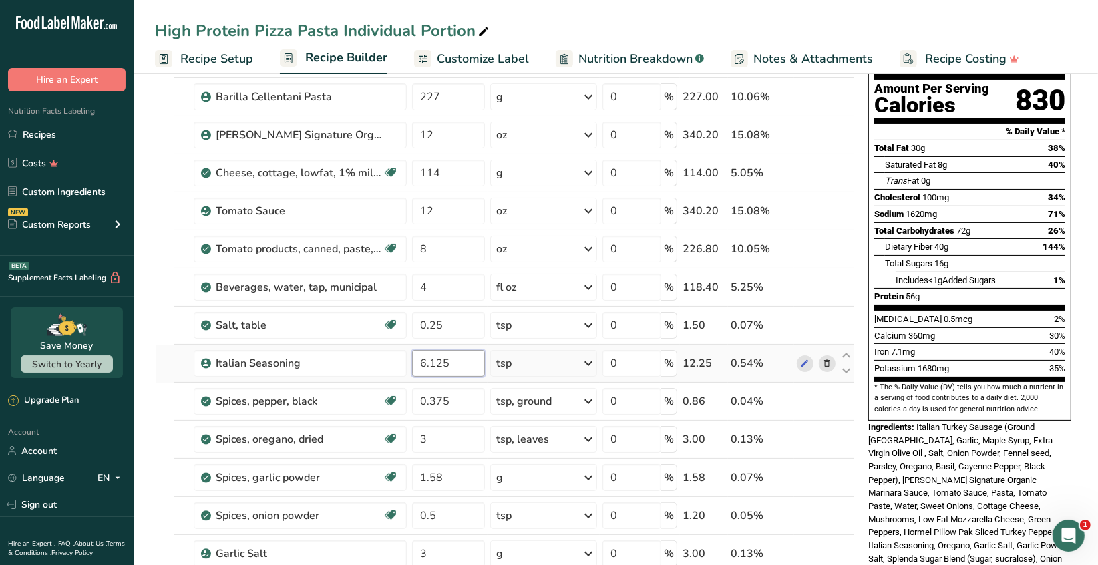
click at [459, 364] on input "6.125" at bounding box center [448, 363] width 73 height 27
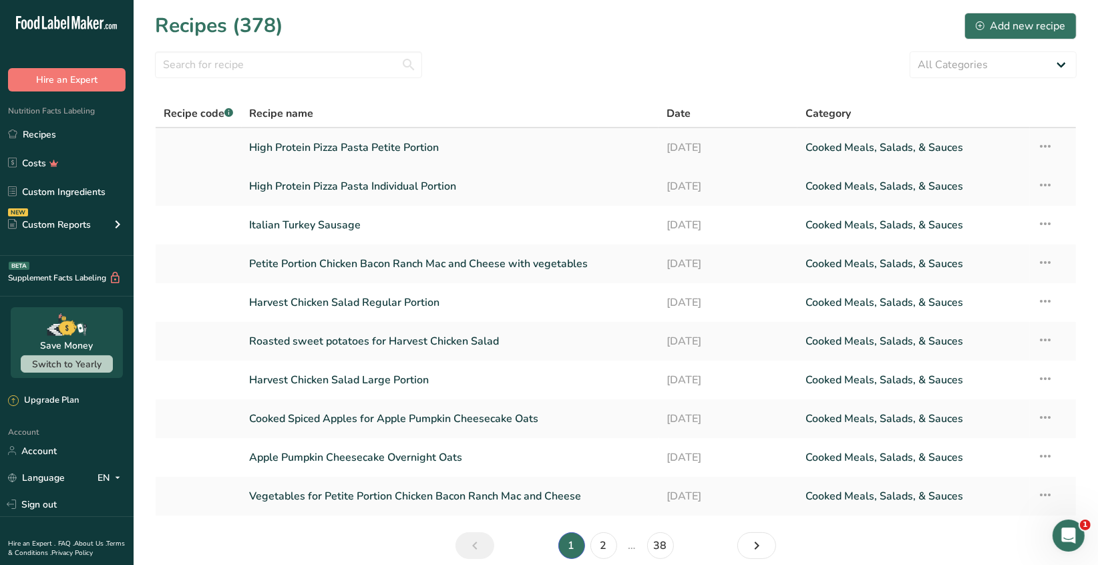
click at [444, 151] on link "High Protein Pizza Pasta Petite Portion" at bounding box center [450, 148] width 401 height 28
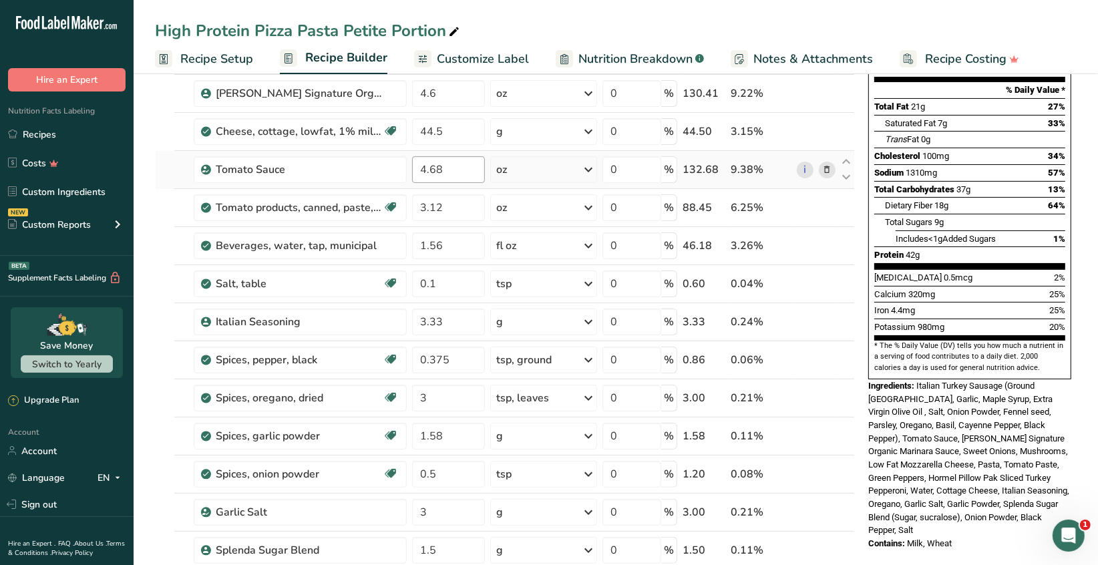
scroll to position [200, 0]
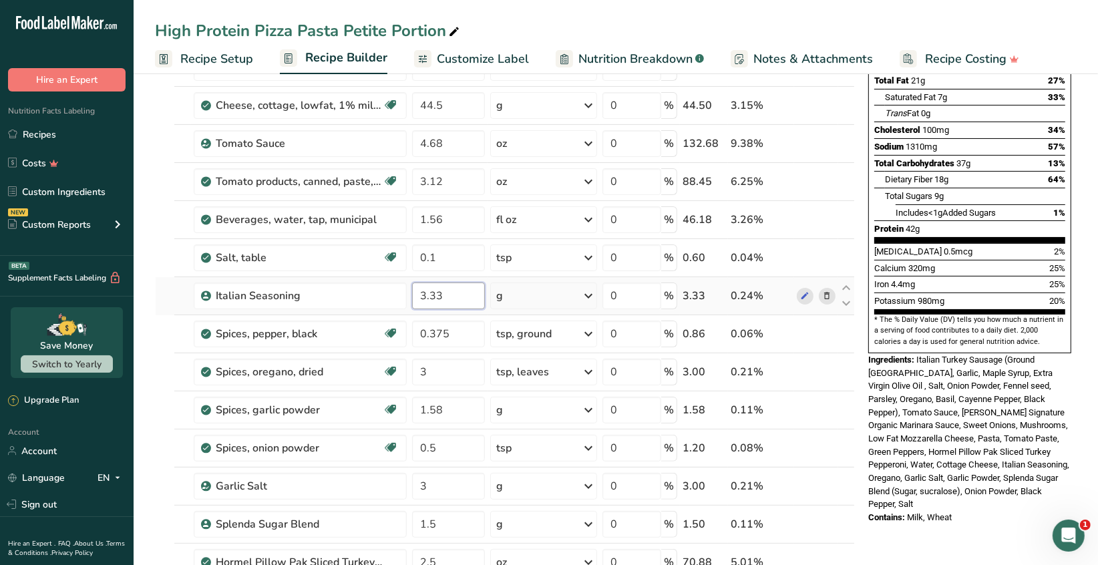
click at [451, 293] on input "3.33" at bounding box center [448, 295] width 73 height 27
click at [458, 336] on div "Ingredient * Amount * Unit * Waste * .a-a{fill:#347362;}.b-a{fill:#fff;} Grams …" at bounding box center [505, 400] width 700 height 912
type input "0.38"
click at [591, 335] on div "Ingredient * Amount * Unit * Waste * .a-a{fill:#347362;}.b-a{fill:#fff;} Grams …" at bounding box center [505, 400] width 700 height 912
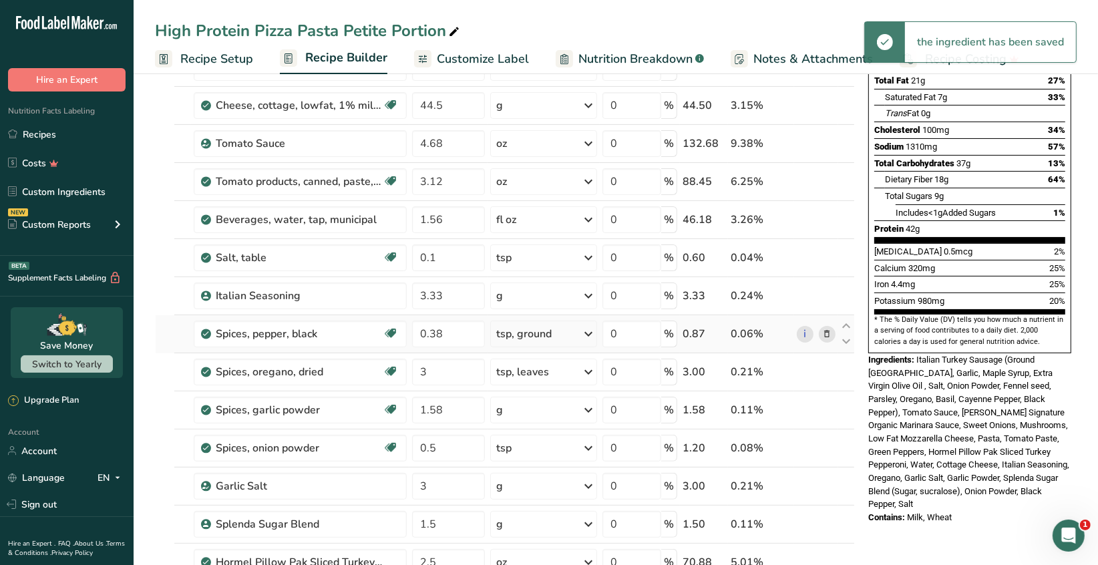
click at [587, 333] on icon at bounding box center [588, 334] width 16 height 24
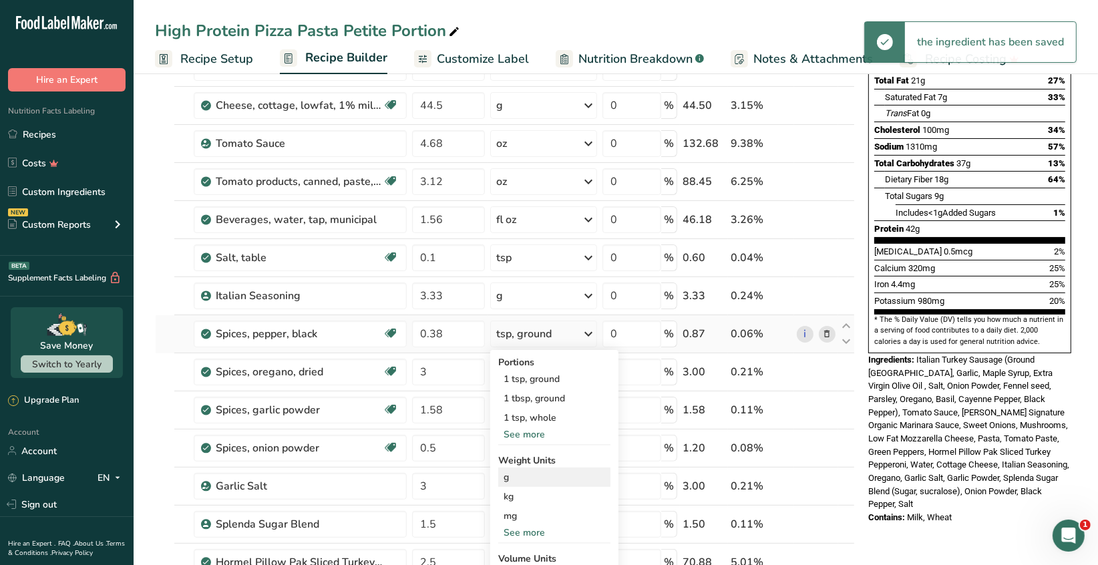
click at [516, 475] on div "g" at bounding box center [554, 476] width 112 height 19
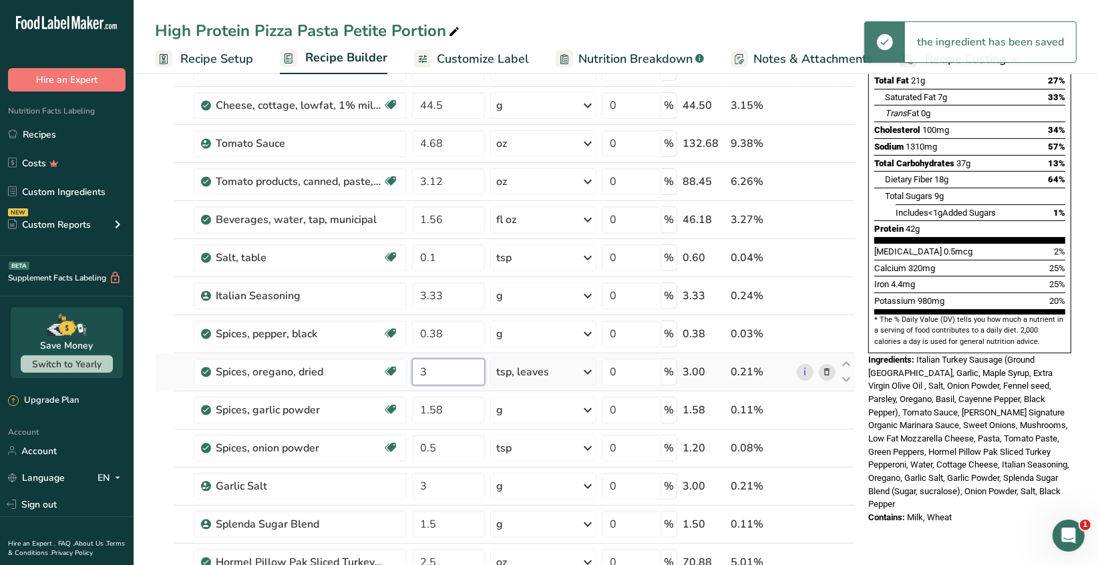
click at [433, 369] on input "3" at bounding box center [448, 372] width 73 height 27
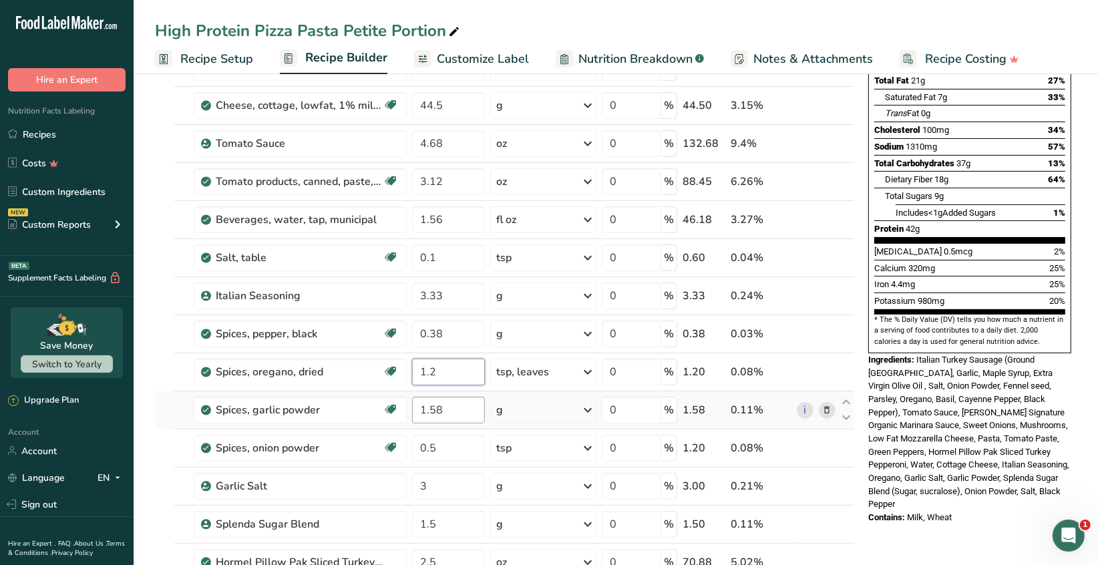
type input "1.2"
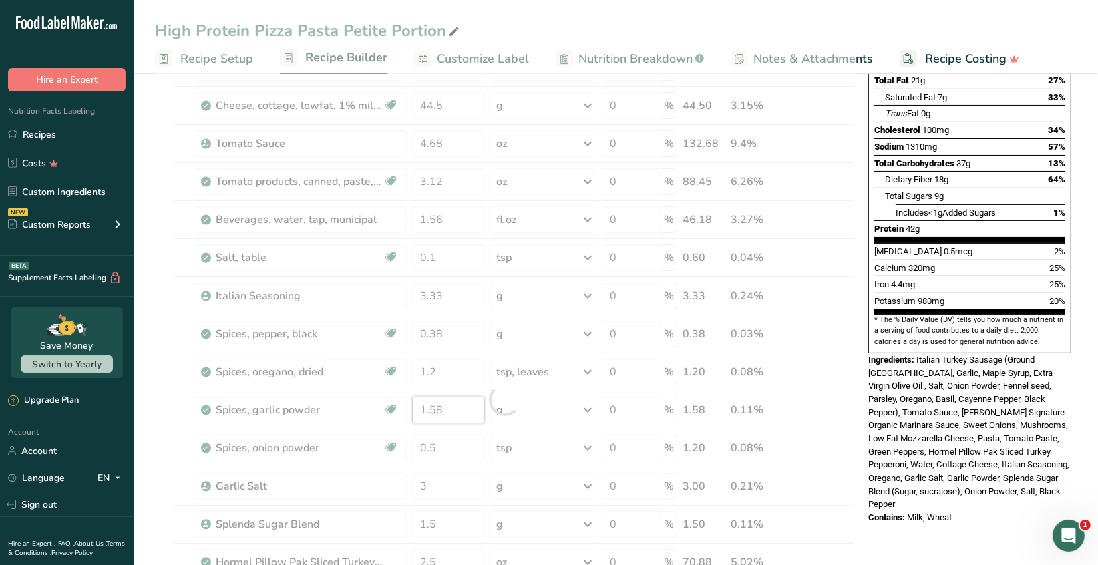
click at [448, 409] on div "Ingredient * Amount * Unit * Waste * .a-a{fill:#347362;}.b-a{fill:#fff;} Grams …" at bounding box center [505, 400] width 700 height 912
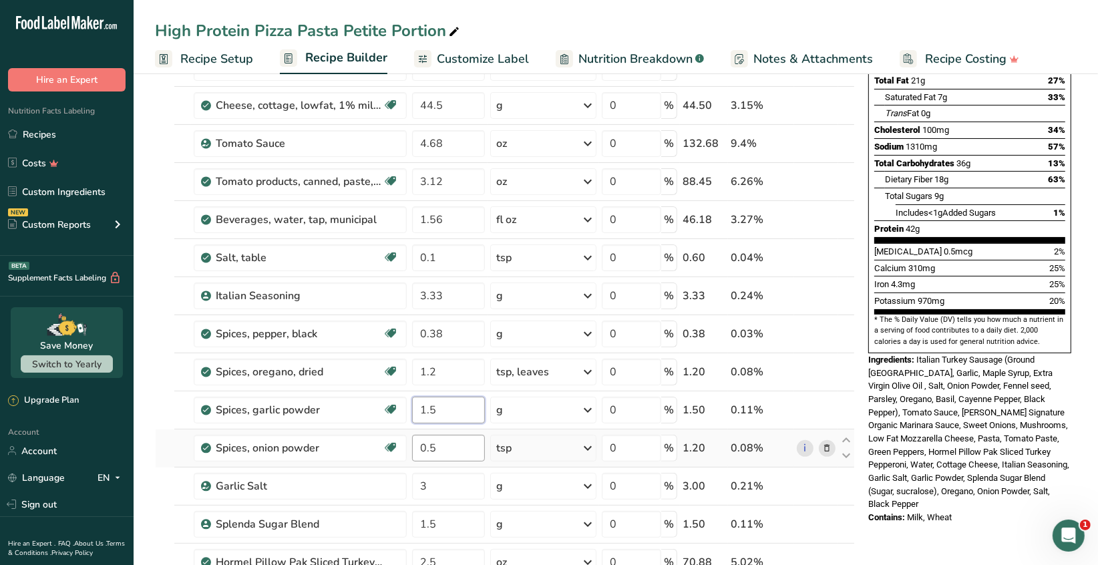
type input "1"
type input "0.62"
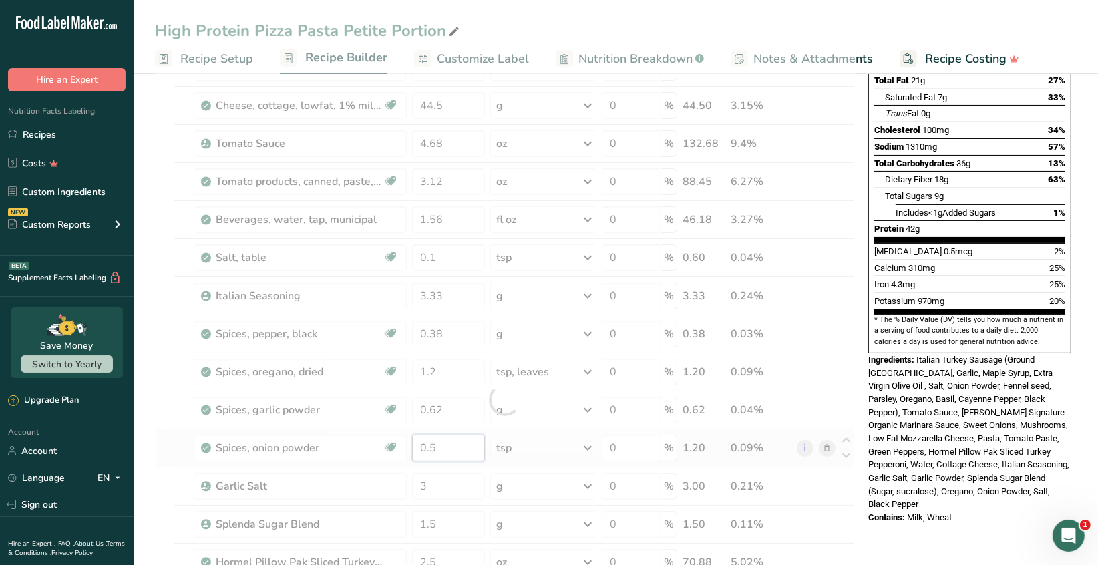
click at [449, 450] on div "Ingredient * Amount * Unit * Waste * .a-a{fill:#347362;}.b-a{fill:#fff;} Grams …" at bounding box center [505, 400] width 700 height 912
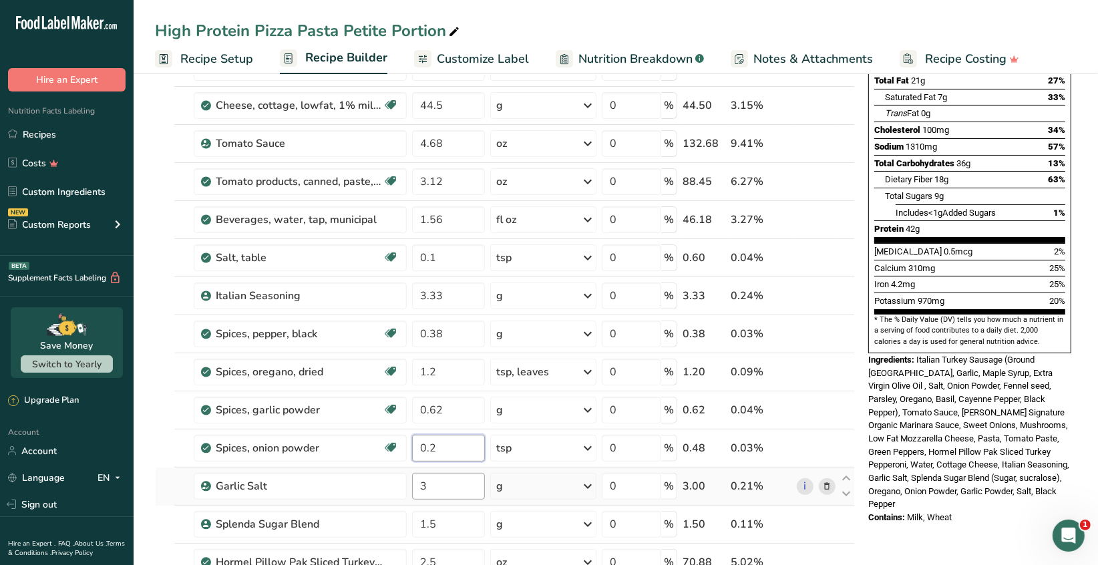
type input "0.2"
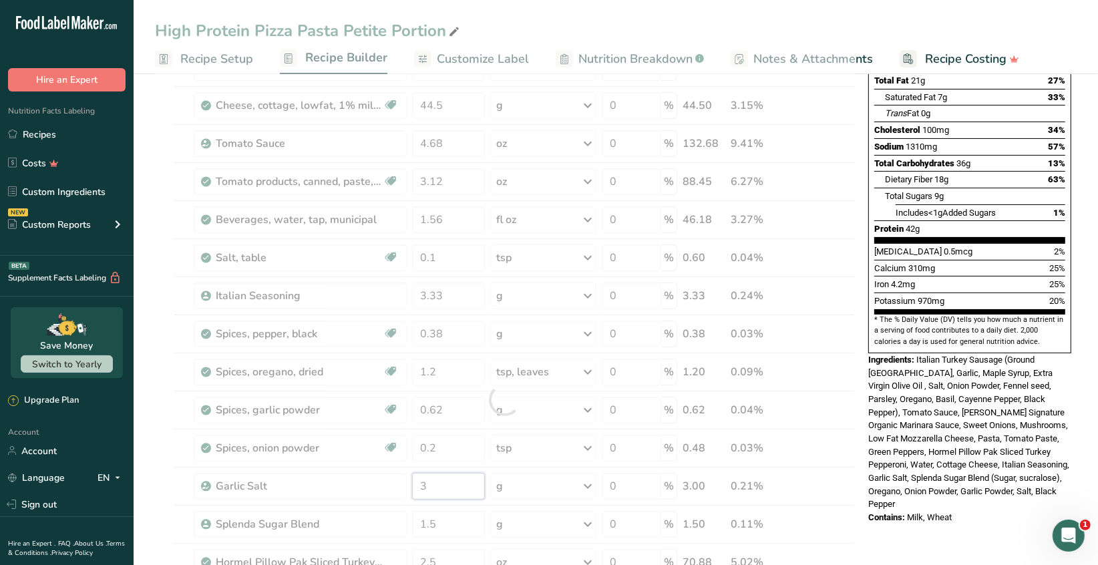
drag, startPoint x: 431, startPoint y: 487, endPoint x: 449, endPoint y: 480, distance: 19.5
click at [431, 486] on div "Ingredient * Amount * Unit * Waste * .a-a{fill:#347362;}.b-a{fill:#fff;} Grams …" at bounding box center [505, 400] width 700 height 912
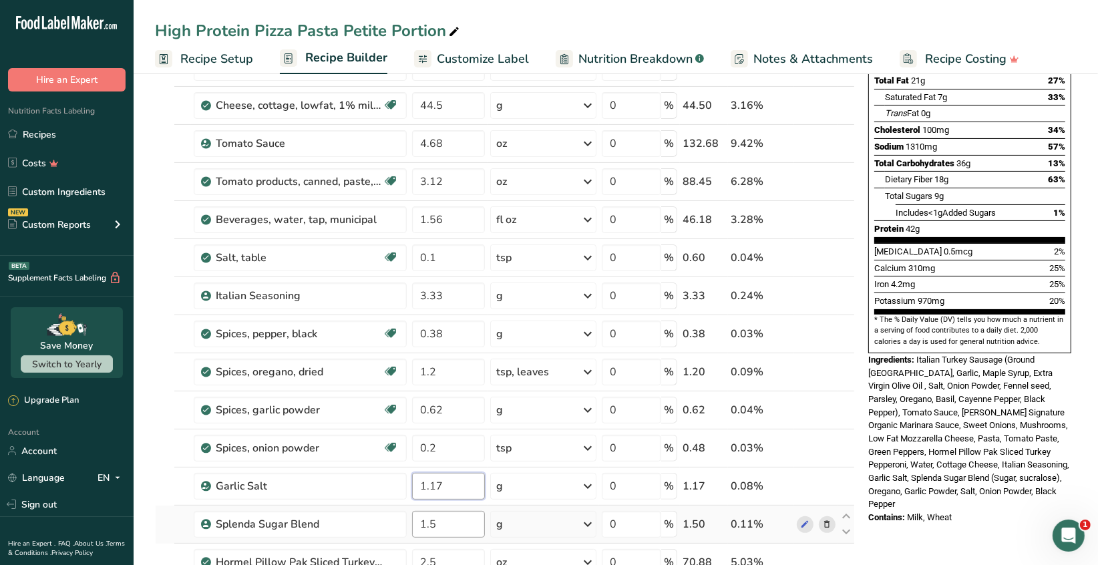
type input "1.17"
click at [453, 523] on div "Ingredient * Amount * Unit * Waste * .a-a{fill:#347362;}.b-a{fill:#fff;} Grams …" at bounding box center [505, 400] width 700 height 912
type input "1"
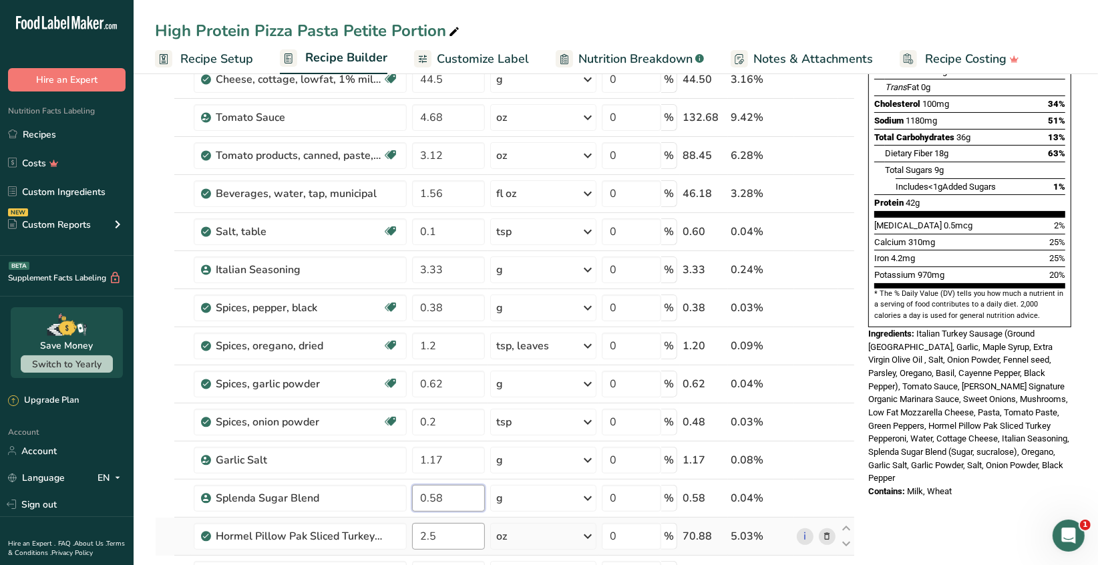
scroll to position [266, 0]
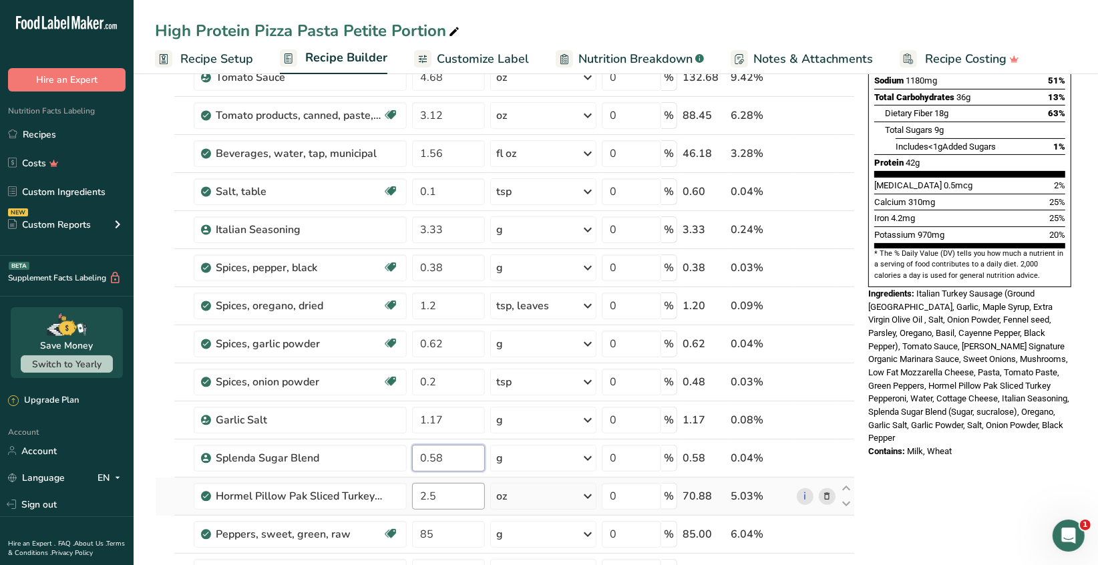
type input "0.58"
click at [449, 490] on div "Ingredient * Amount * Unit * Waste * .a-a{fill:#347362;}.b-a{fill:#fff;} Grams …" at bounding box center [505, 334] width 700 height 912
type input "2"
type input "0.97"
click at [449, 536] on div "Ingredient * Amount * Unit * Waste * .a-a{fill:#347362;}.b-a{fill:#fff;} Grams …" at bounding box center [505, 334] width 700 height 912
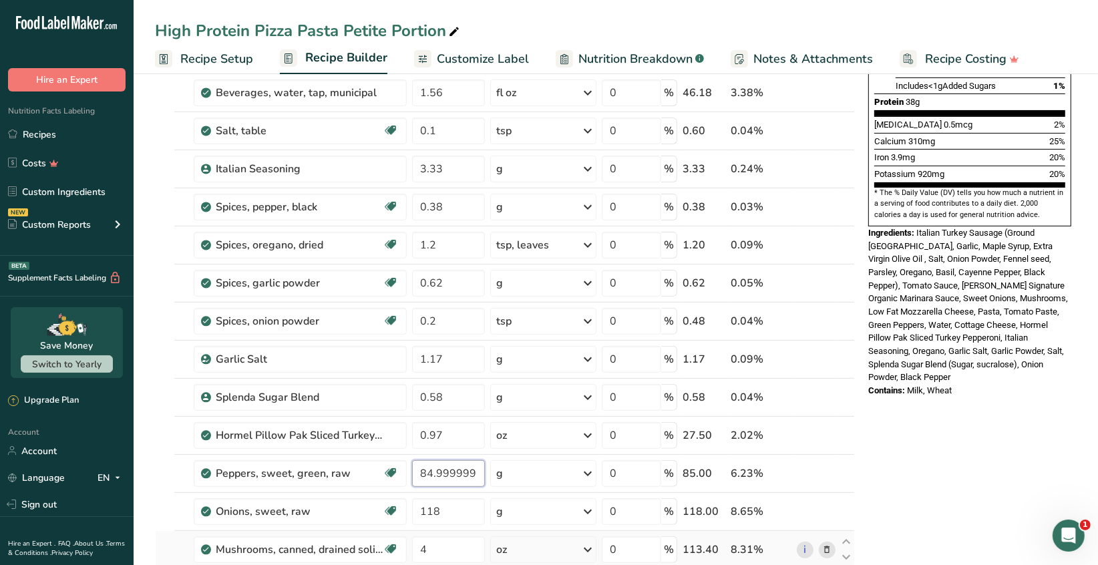
scroll to position [334, 0]
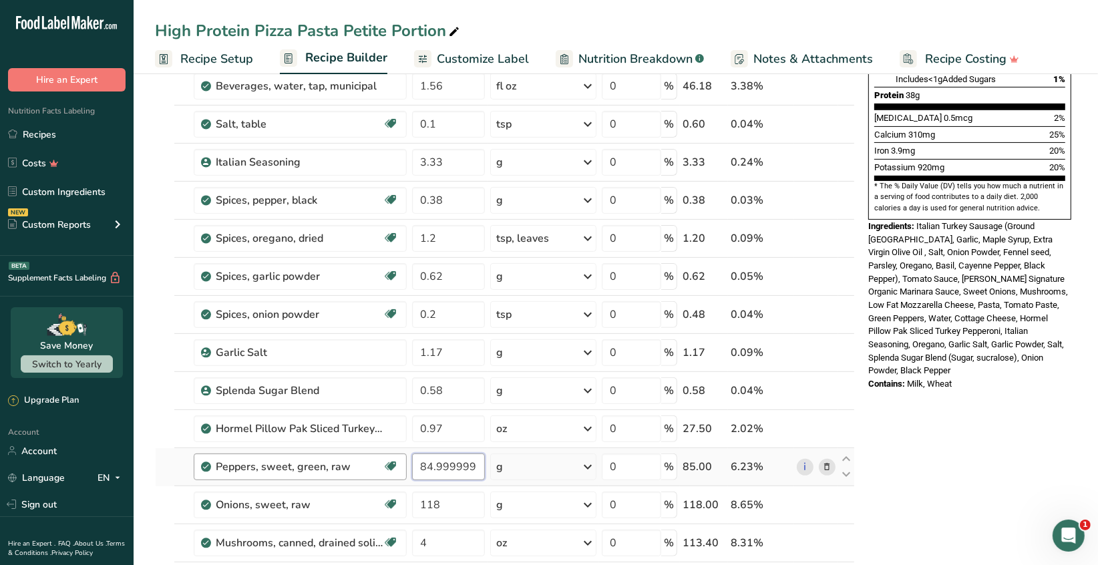
drag, startPoint x: 479, startPoint y: 465, endPoint x: 387, endPoint y: 463, distance: 92.2
click at [387, 463] on tr "Peppers, sweet, green, raw Source of Antioxidants Dairy free Gluten free Vegan …" at bounding box center [505, 467] width 699 height 38
type input "34"
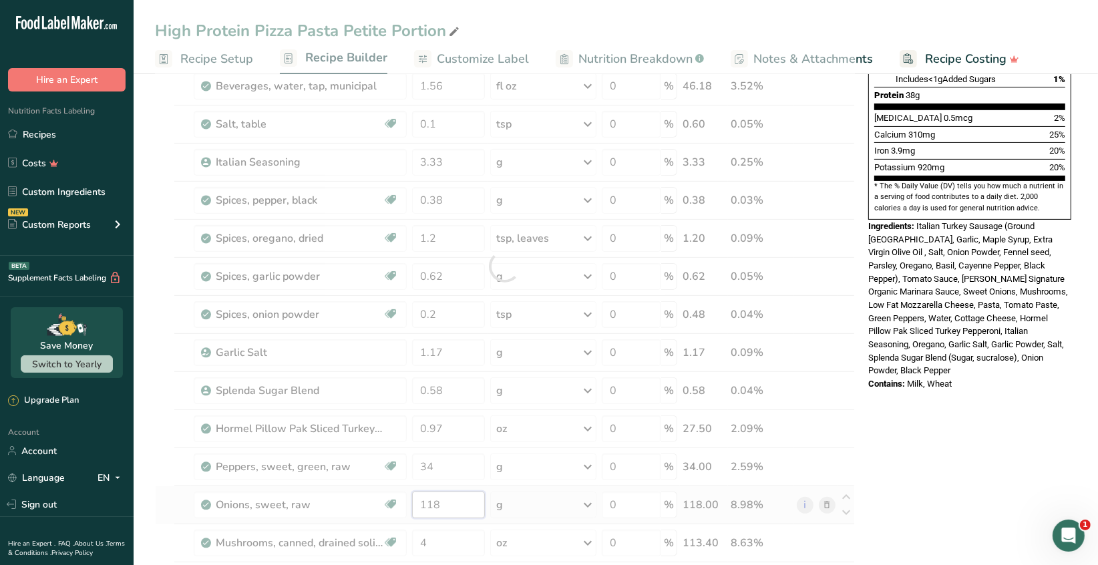
click at [445, 501] on div "Ingredient * Amount * Unit * Waste * .a-a{fill:#347362;}.b-a{fill:#fff;} Grams …" at bounding box center [505, 266] width 700 height 912
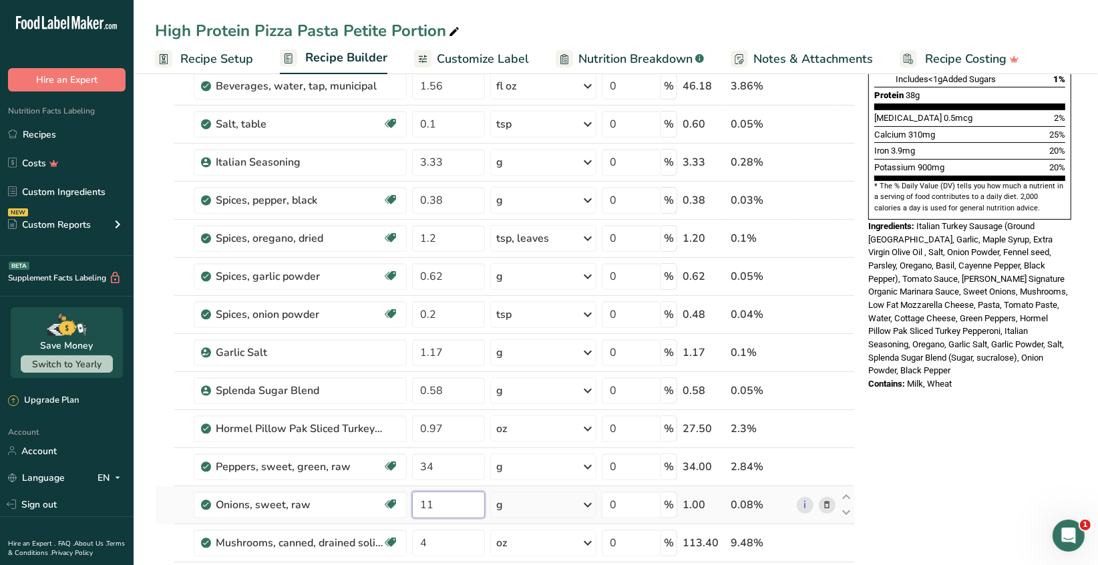
type input "1"
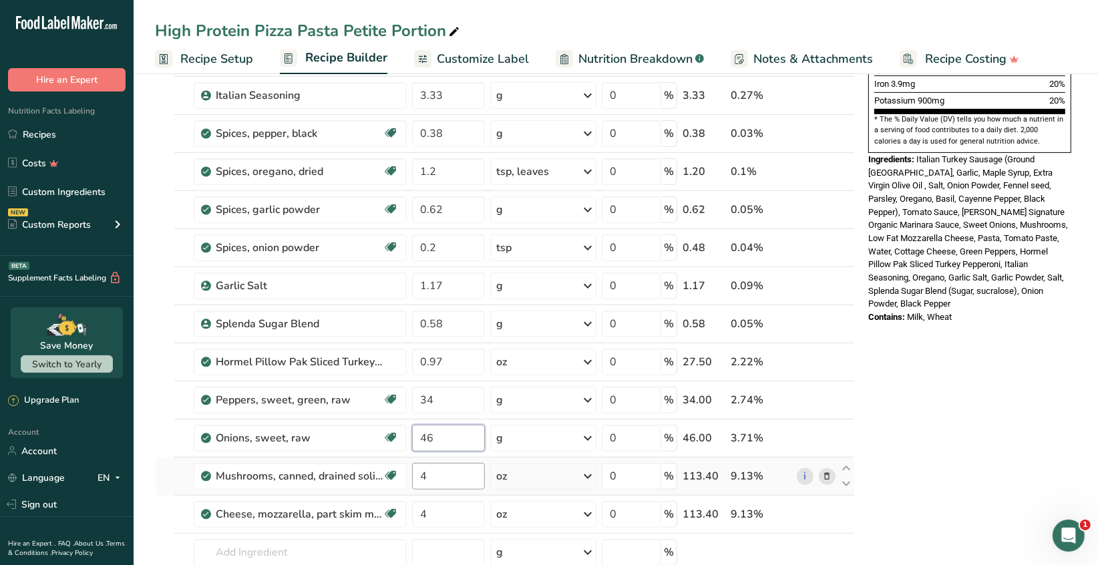
type input "46"
click at [444, 473] on div "Ingredient * Amount * Unit * Waste * .a-a{fill:#347362;}.b-a{fill:#fff;} Grams …" at bounding box center [505, 200] width 700 height 912
click at [435, 512] on div "Ingredient * Amount * Unit * Waste * .a-a{fill:#347362;}.b-a{fill:#fff;} Grams …" at bounding box center [505, 200] width 700 height 912
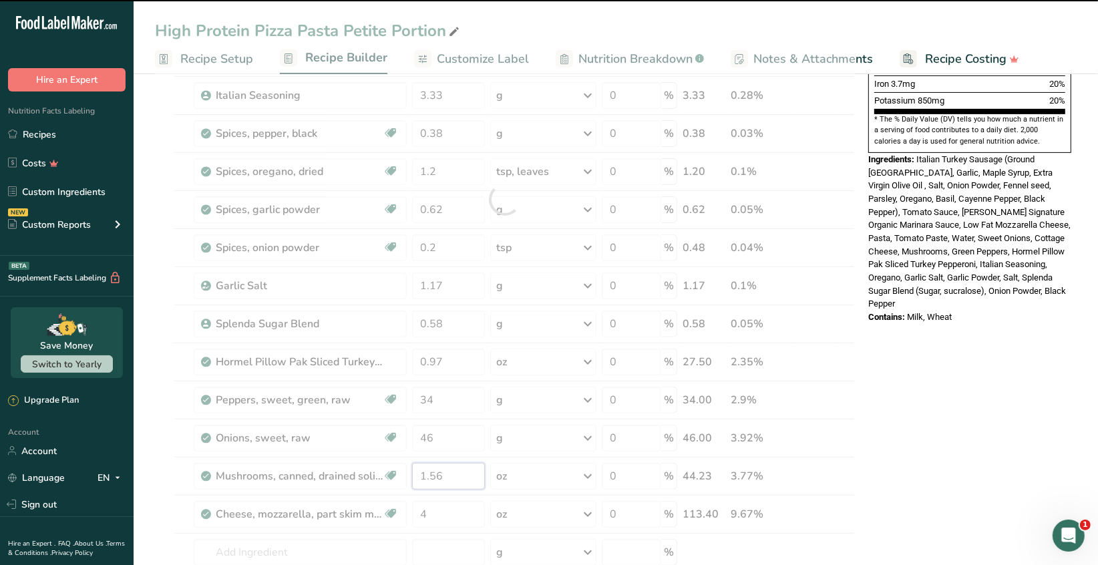
drag, startPoint x: 447, startPoint y: 477, endPoint x: 412, endPoint y: 476, distance: 34.8
click at [412, 476] on div "Ingredient * Amount * Unit * Waste * .a-a{fill:#347362;}.b-a{fill:#fff;} Grams …" at bounding box center [505, 200] width 700 height 912
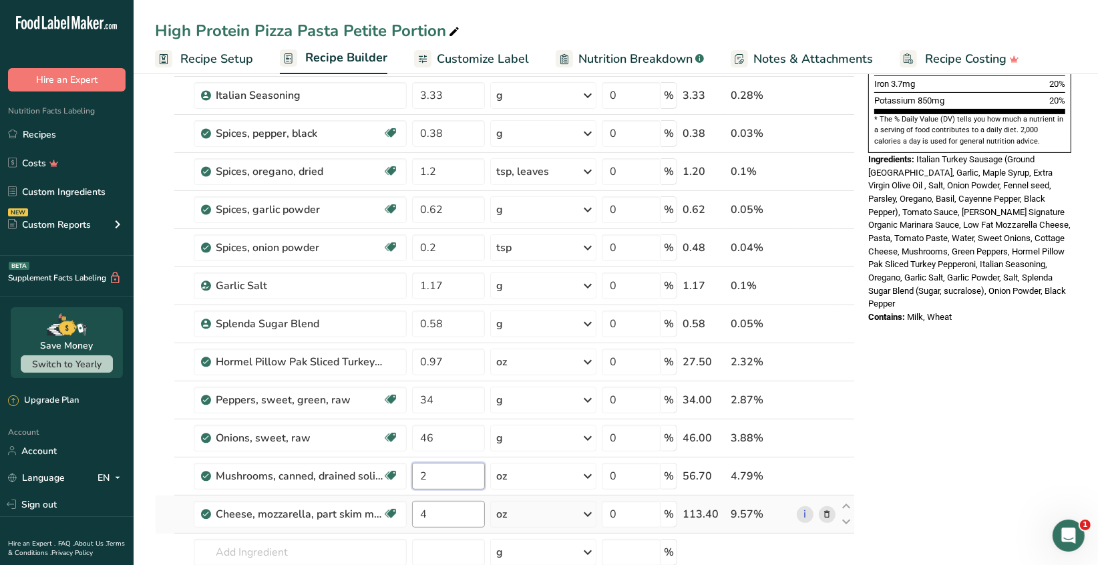
type input "2"
click at [433, 506] on div "Ingredient * Amount * Unit * Waste * .a-a{fill:#347362;}.b-a{fill:#fff;} Grams …" at bounding box center [505, 200] width 700 height 912
click at [303, 555] on div "Ingredient * Amount * Unit * Waste * .a-a{fill:#347362;}.b-a{fill:#fff;} Grams …" at bounding box center [505, 200] width 700 height 912
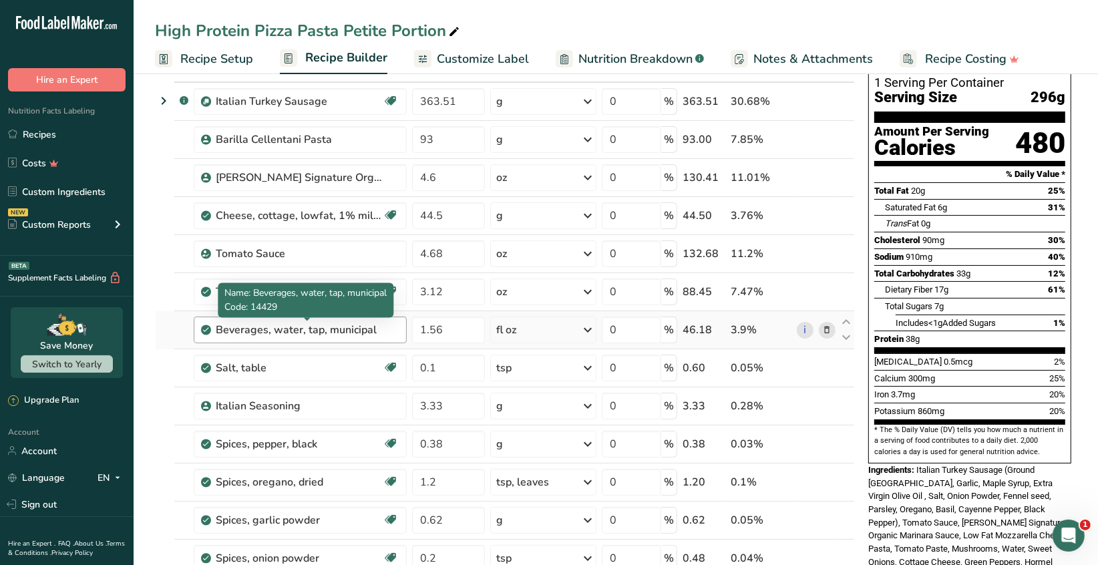
scroll to position [67, 0]
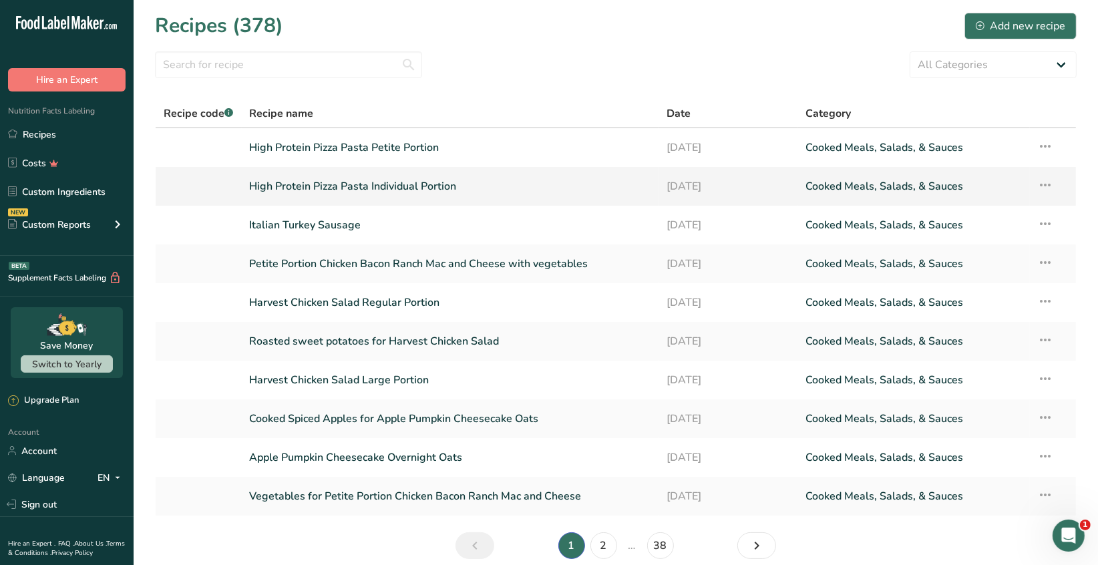
click at [1046, 184] on icon at bounding box center [1046, 185] width 16 height 24
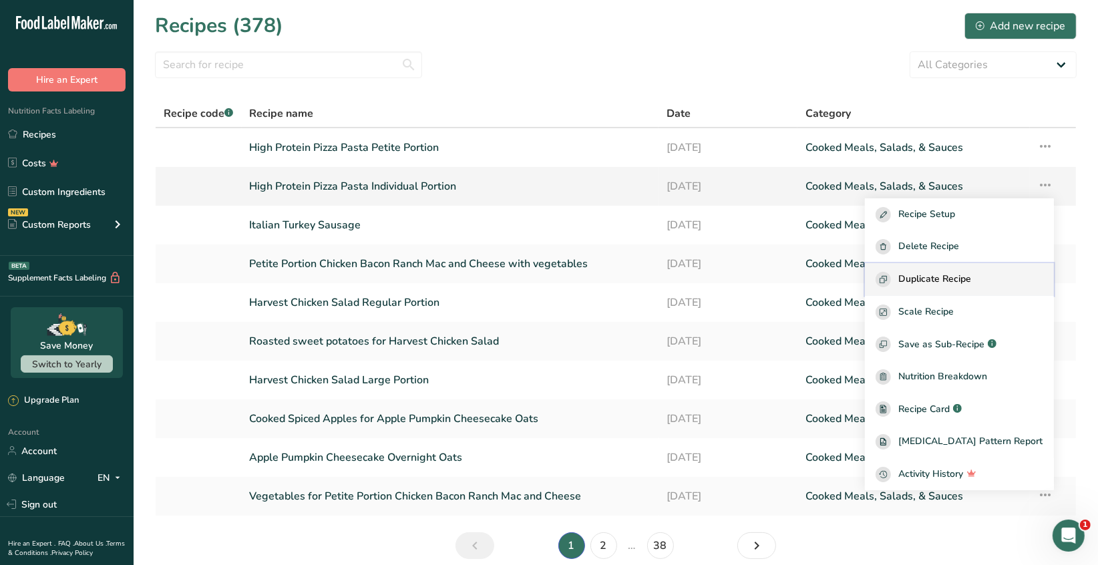
click at [968, 276] on span "Duplicate Recipe" at bounding box center [935, 279] width 73 height 15
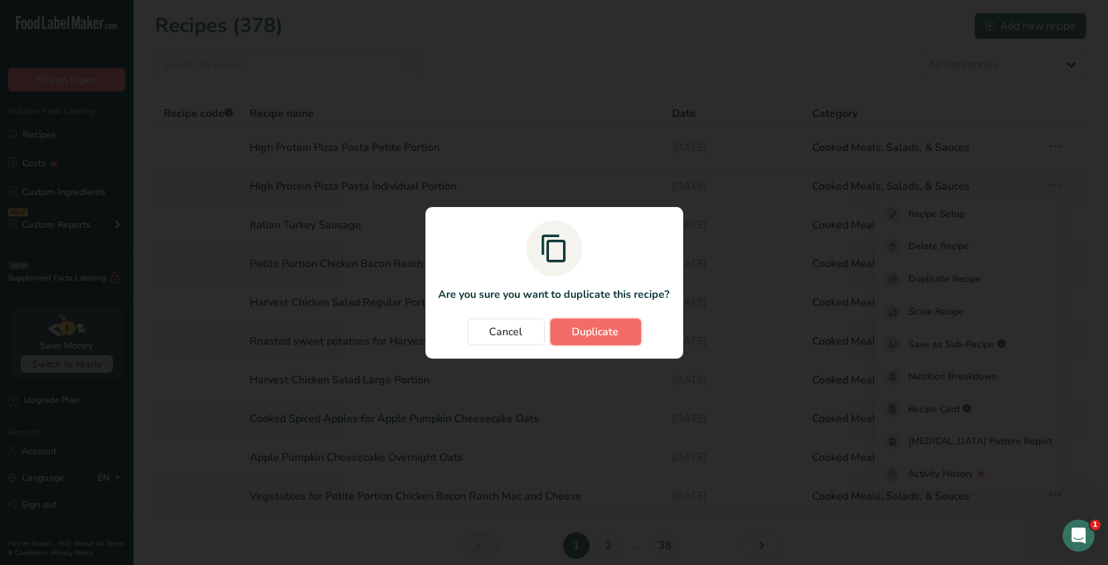
click at [586, 328] on span "Duplicate" at bounding box center [595, 332] width 47 height 16
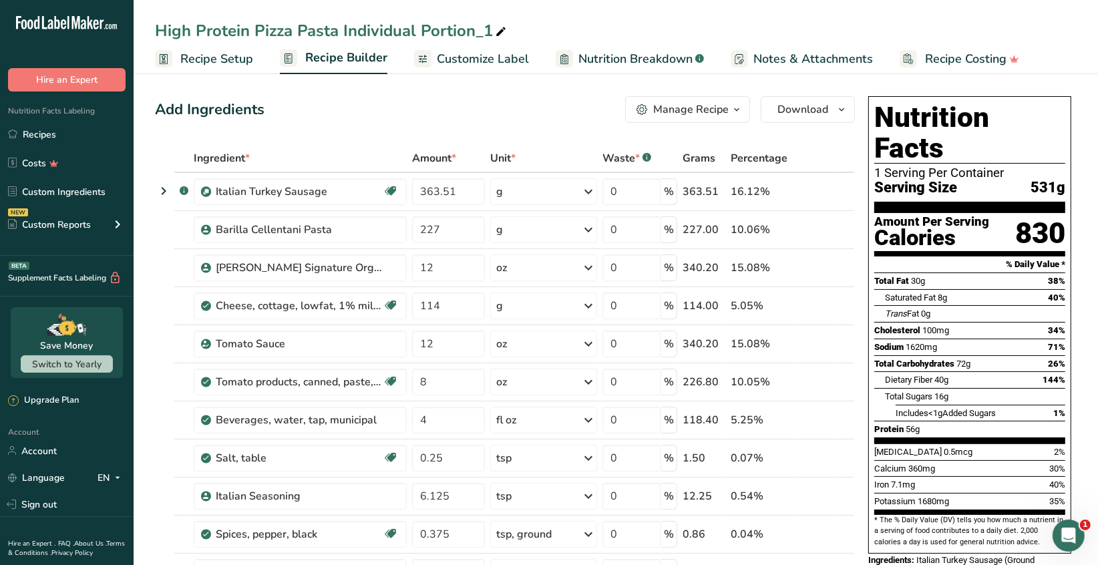
click at [243, 57] on span "Recipe Setup" at bounding box center [216, 59] width 73 height 18
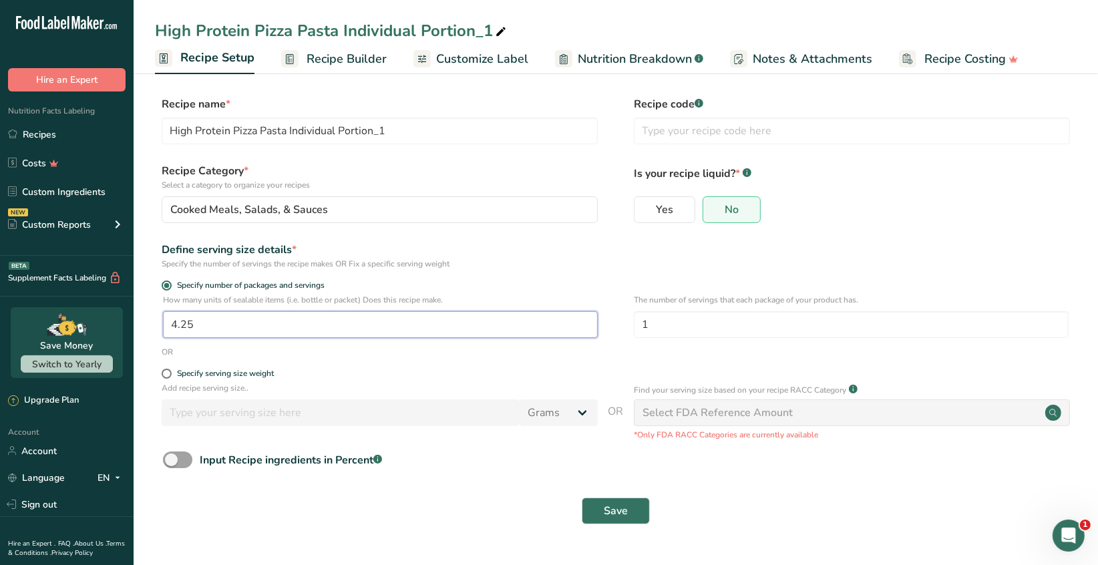
click at [201, 326] on input "4.25" at bounding box center [380, 324] width 435 height 27
type input "1"
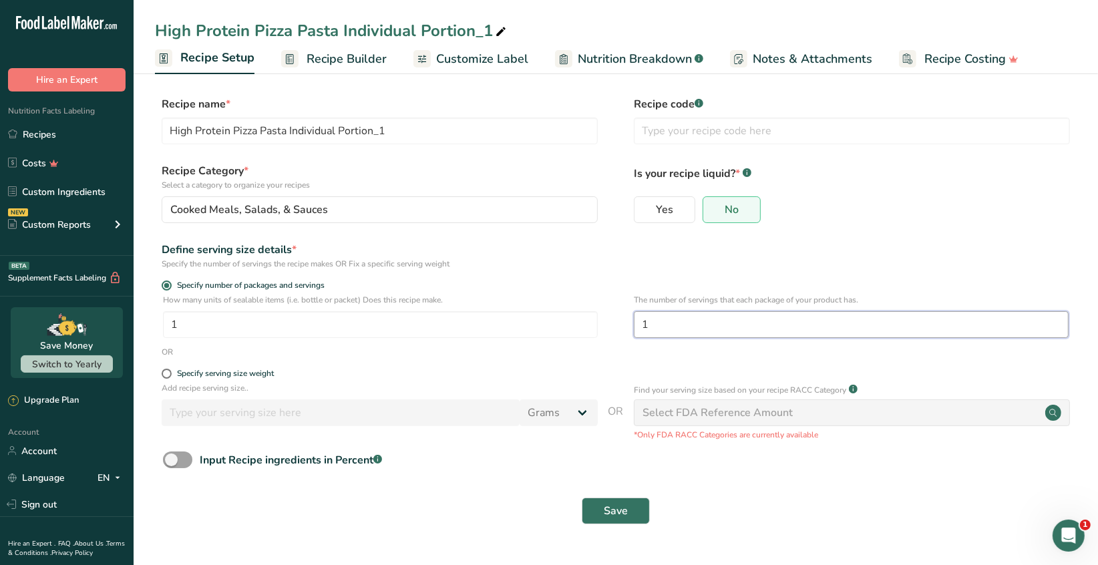
click at [643, 323] on input "1" at bounding box center [851, 324] width 435 height 27
type input "4.25"
click at [614, 514] on span "Save" at bounding box center [616, 511] width 24 height 16
click at [500, 32] on icon at bounding box center [501, 32] width 12 height 19
type input "High Protein Pizza Pasta Family"
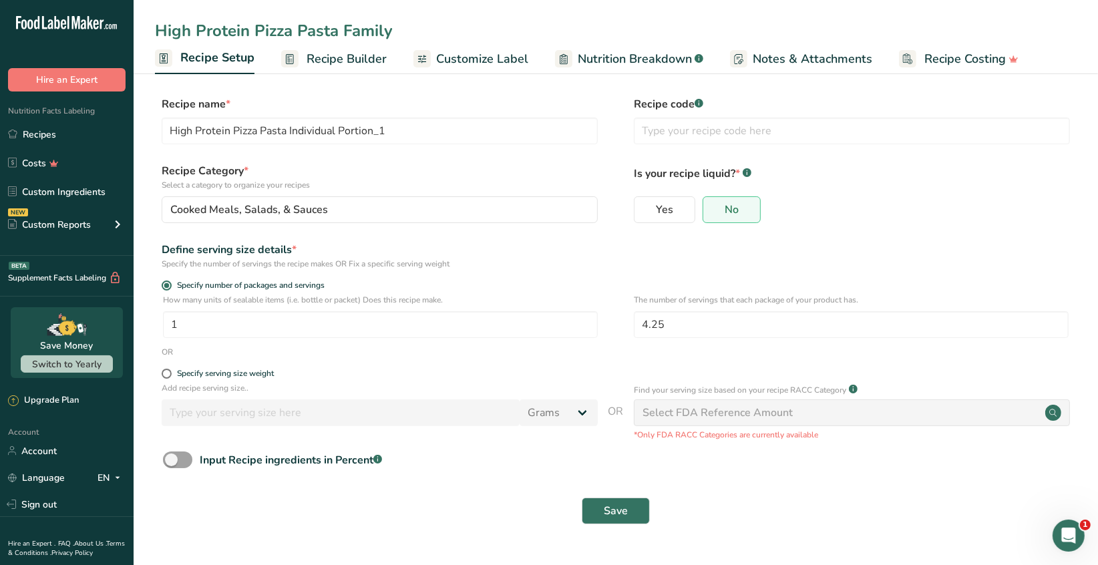
click at [456, 518] on div "Save" at bounding box center [616, 511] width 906 height 27
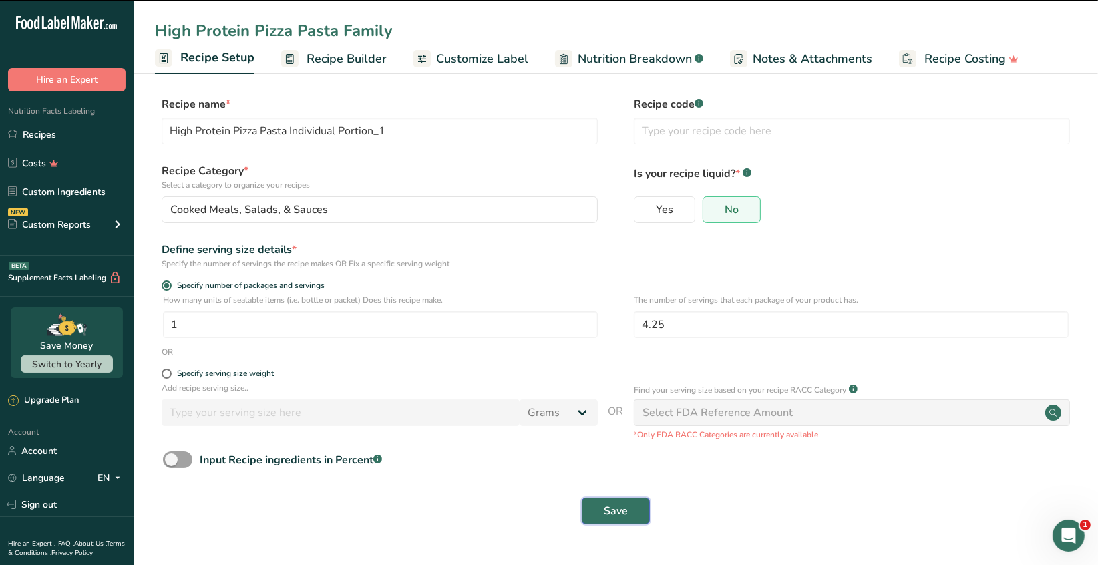
click at [611, 514] on span "Save" at bounding box center [616, 511] width 24 height 16
type input "High Protein Pizza Pasta Family"
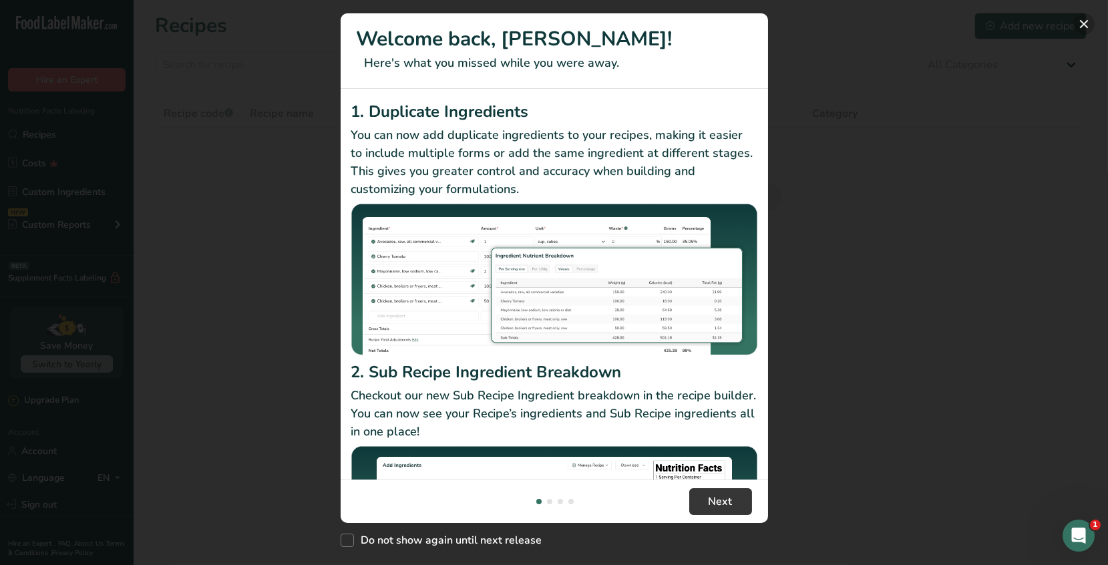
click at [1085, 23] on button "New Features" at bounding box center [1083, 23] width 21 height 21
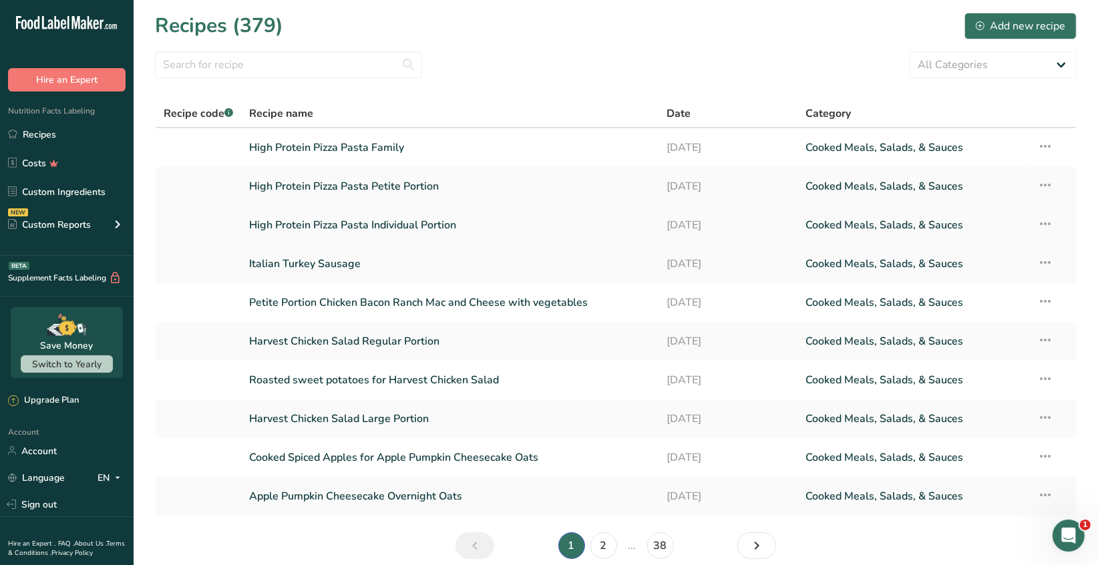
click at [430, 227] on link "High Protein Pizza Pasta Individual Portion" at bounding box center [450, 225] width 401 height 28
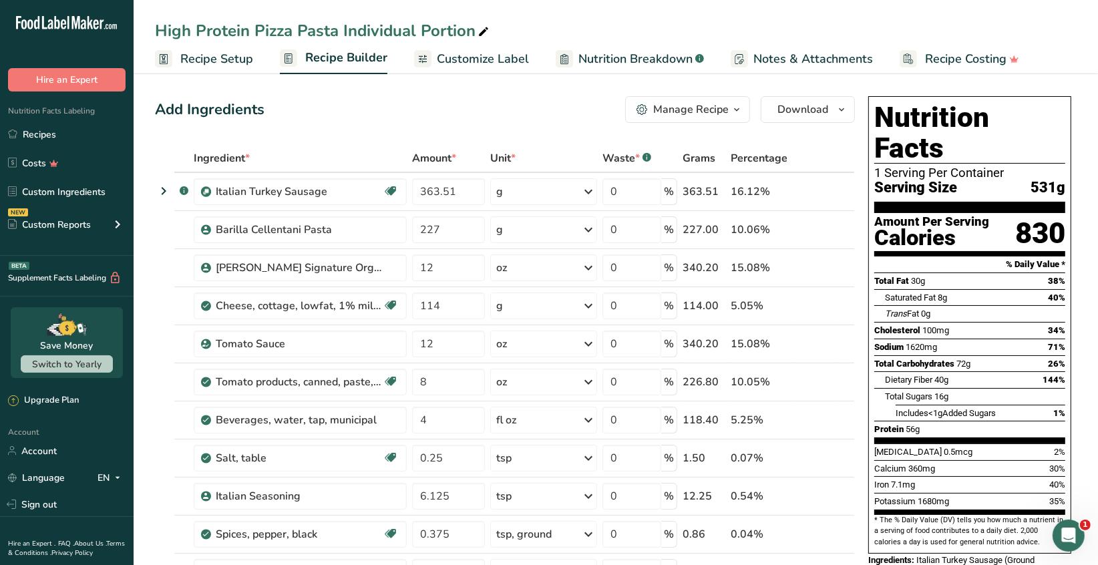
click at [705, 113] on div "Manage Recipe" at bounding box center [690, 110] width 75 height 16
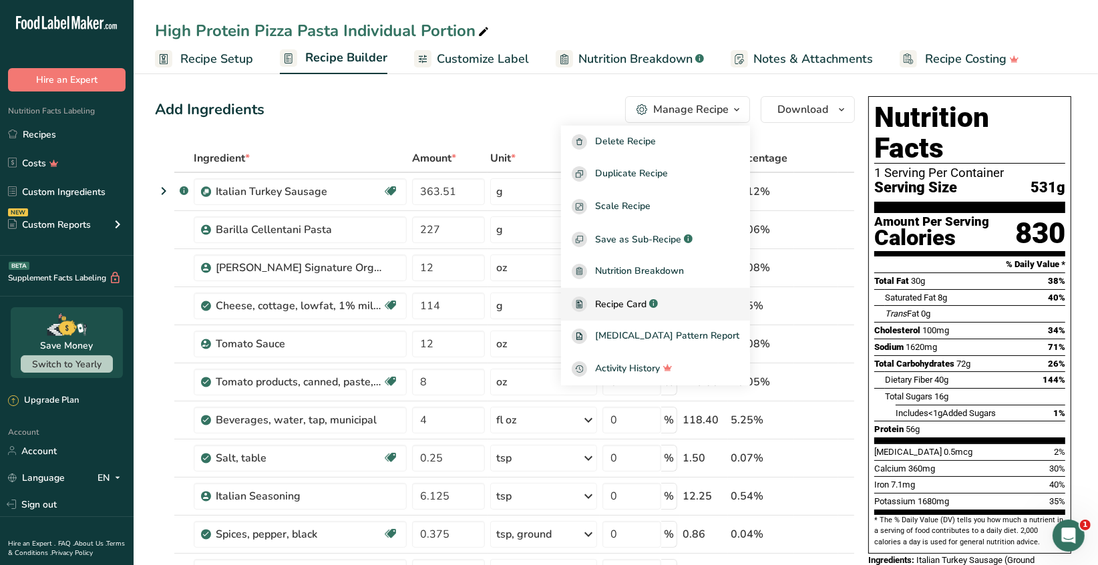
click at [646, 300] on span "Recipe Card" at bounding box center [620, 304] width 51 height 14
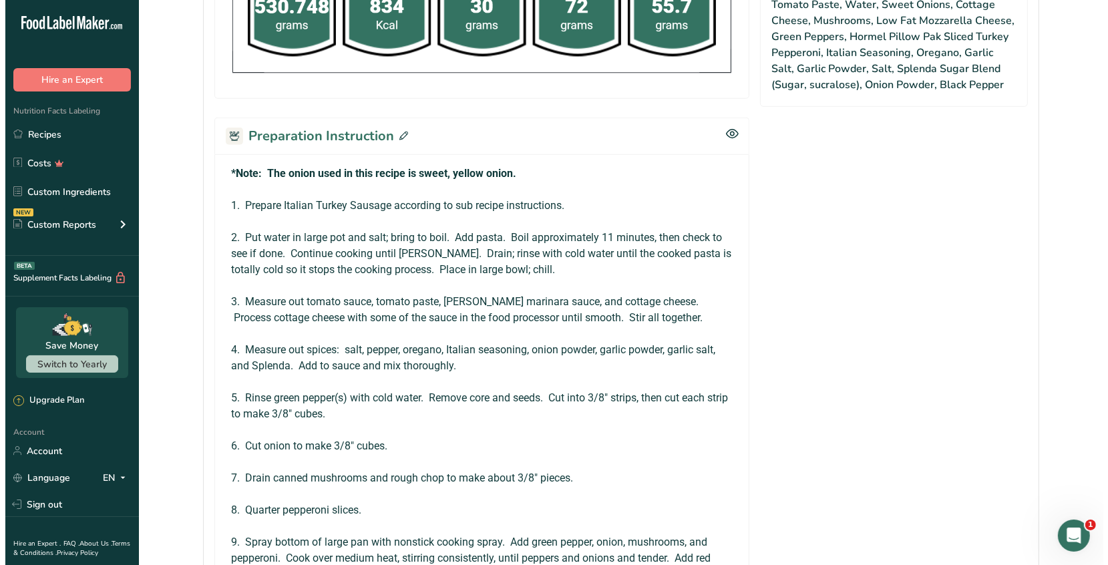
scroll to position [1068, 0]
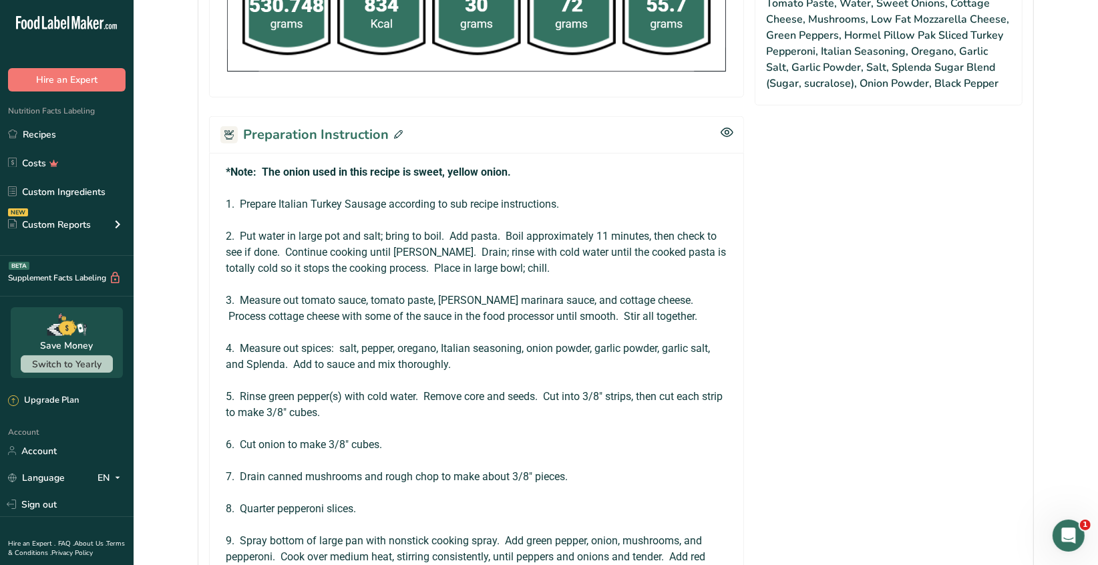
click at [396, 130] on icon at bounding box center [398, 134] width 9 height 9
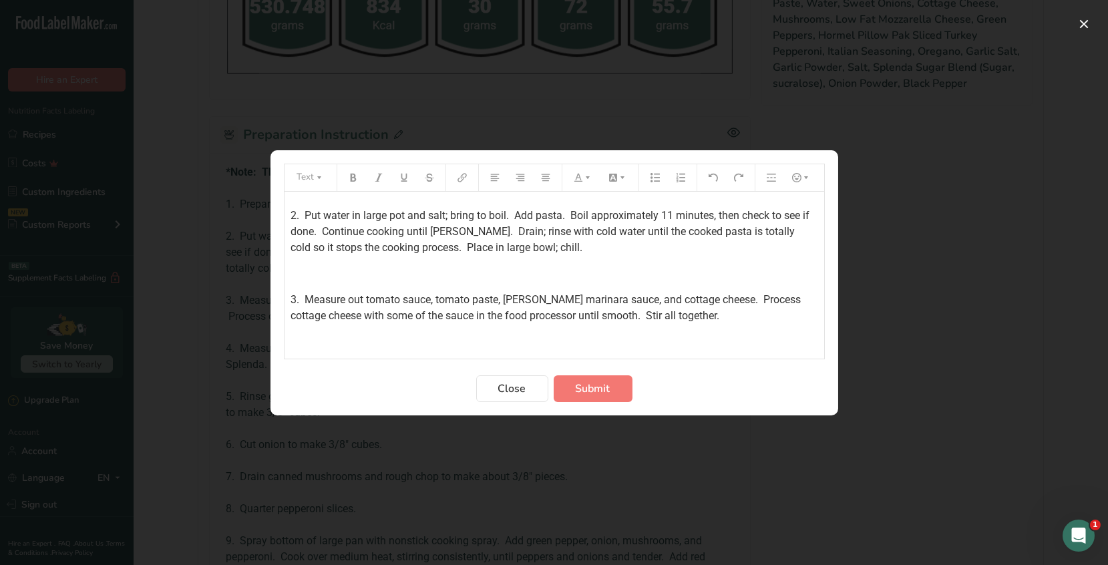
scroll to position [67, 0]
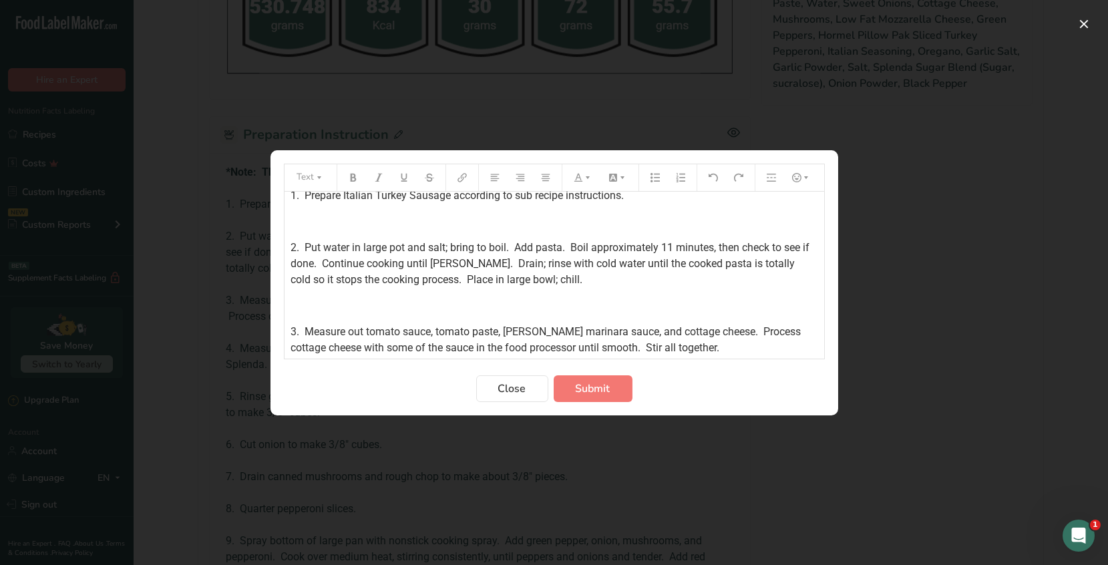
drag, startPoint x: 349, startPoint y: 245, endPoint x: 357, endPoint y: 243, distance: 8.3
click at [351, 244] on span "2. Put water in large pot and salt; bring to boil. Add pasta. Boil approximatel…" at bounding box center [552, 263] width 522 height 45
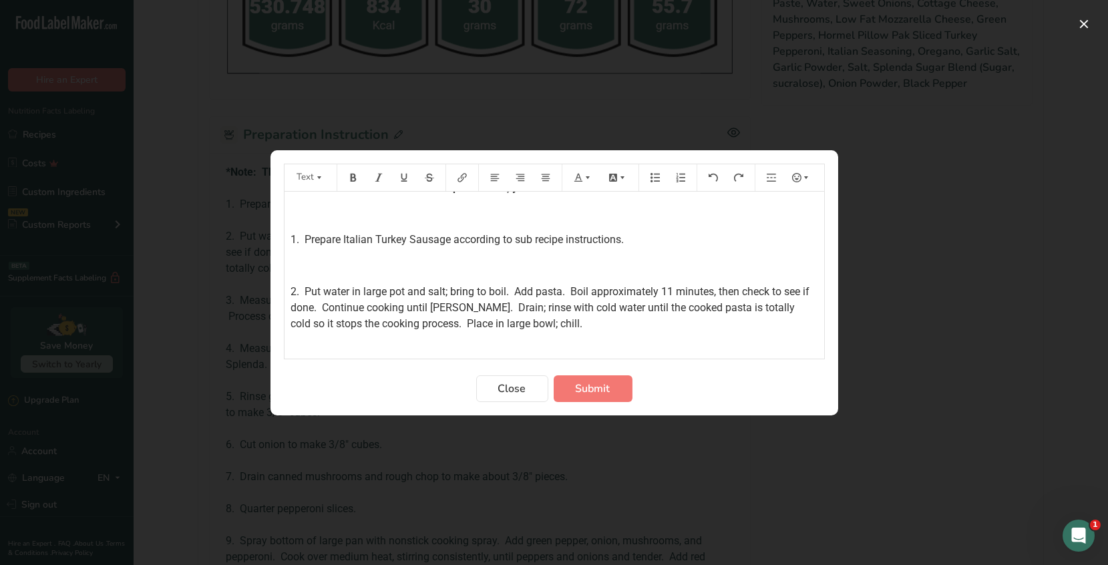
scroll to position [0, 0]
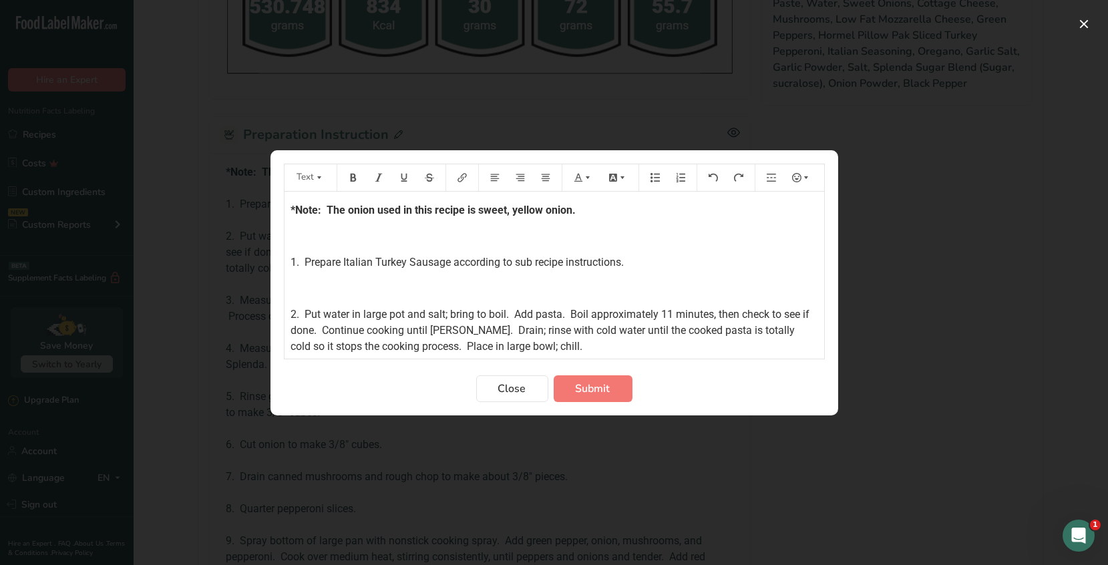
click at [586, 208] on p "*Note: The onion used in this recipe is sweet, yellow onion." at bounding box center [554, 210] width 526 height 16
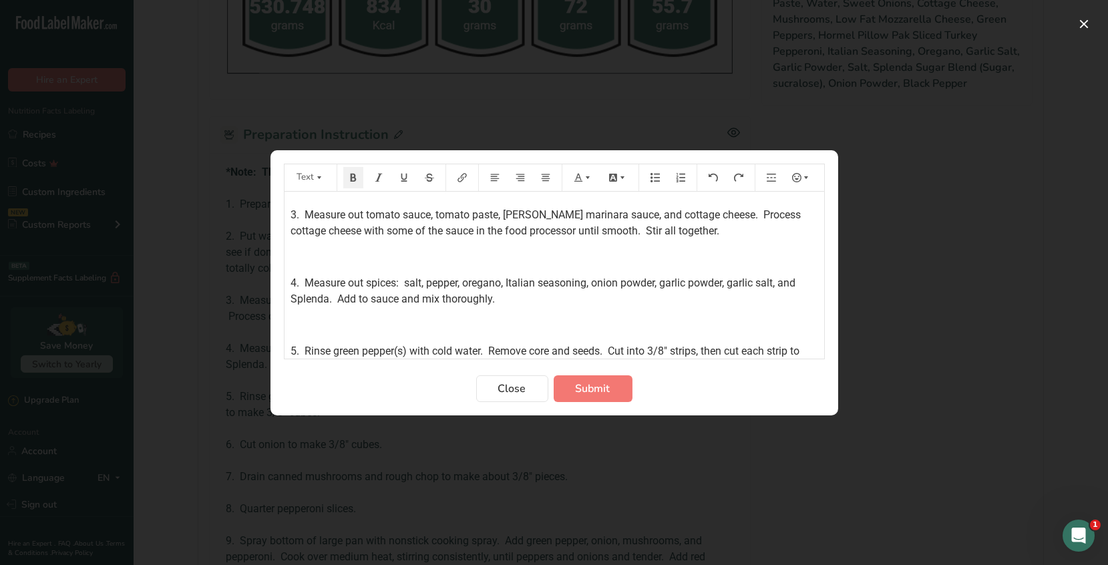
scroll to position [266, 0]
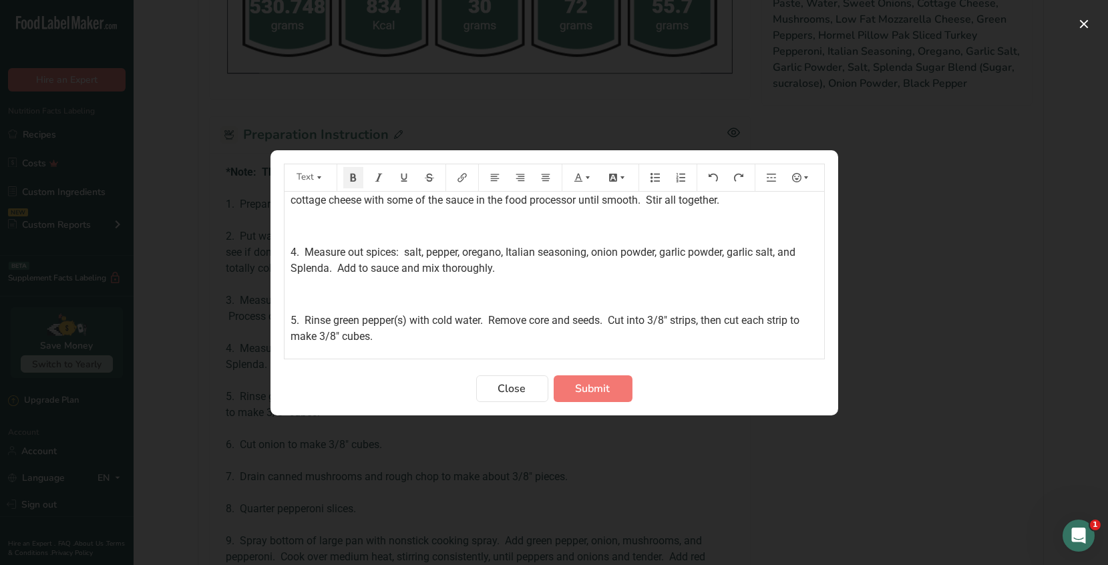
click at [624, 198] on span "3. Measure out tomato sauce, tomato paste, [PERSON_NAME] marinara sauce, and co…" at bounding box center [547, 192] width 513 height 29
click at [596, 387] on span "Submit" at bounding box center [593, 389] width 35 height 16
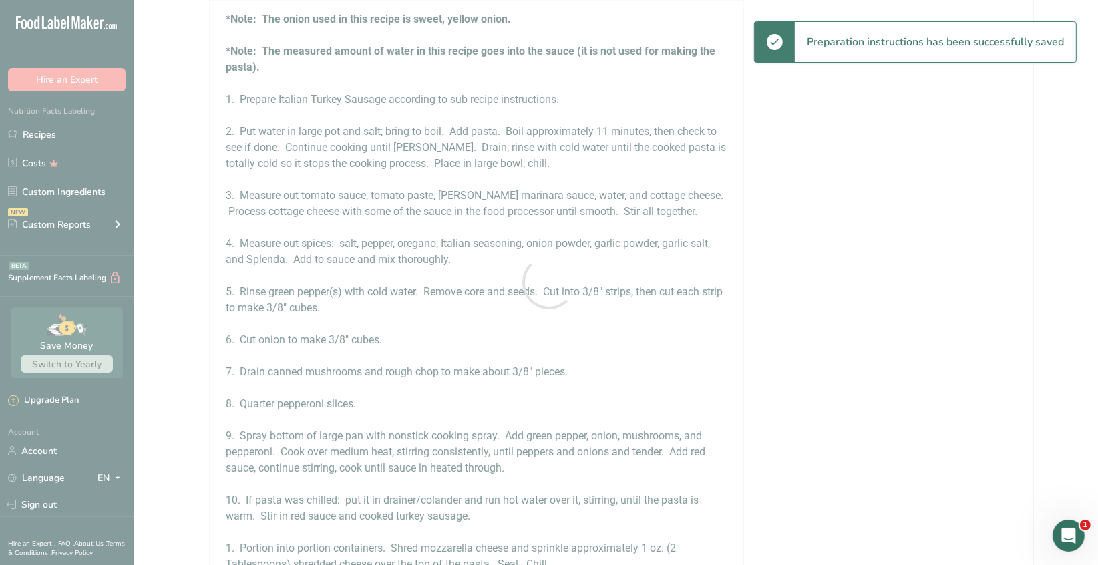
scroll to position [0, 0]
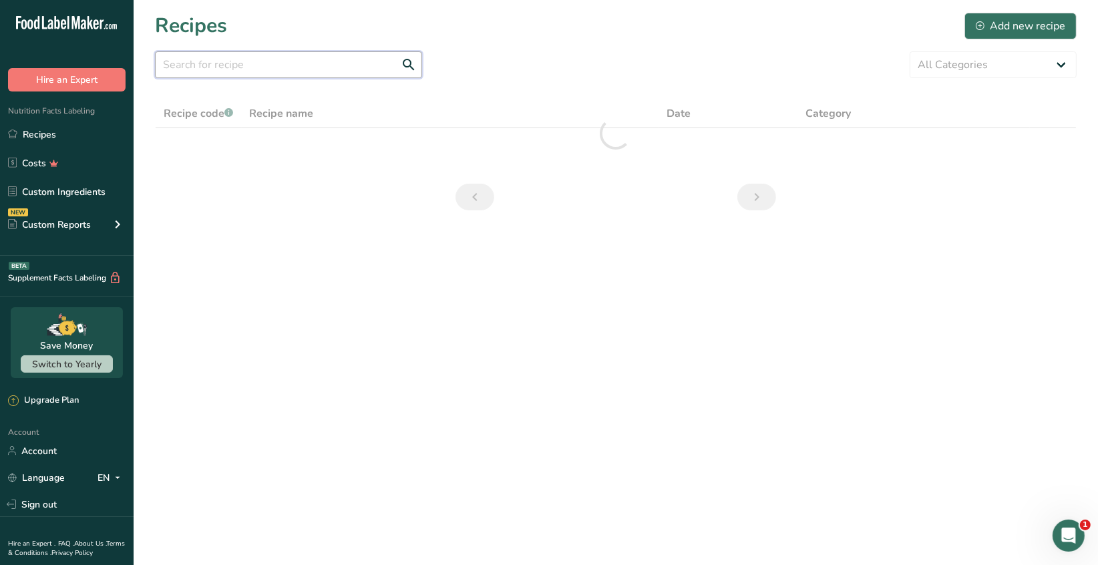
click at [253, 61] on input "text" at bounding box center [288, 64] width 267 height 27
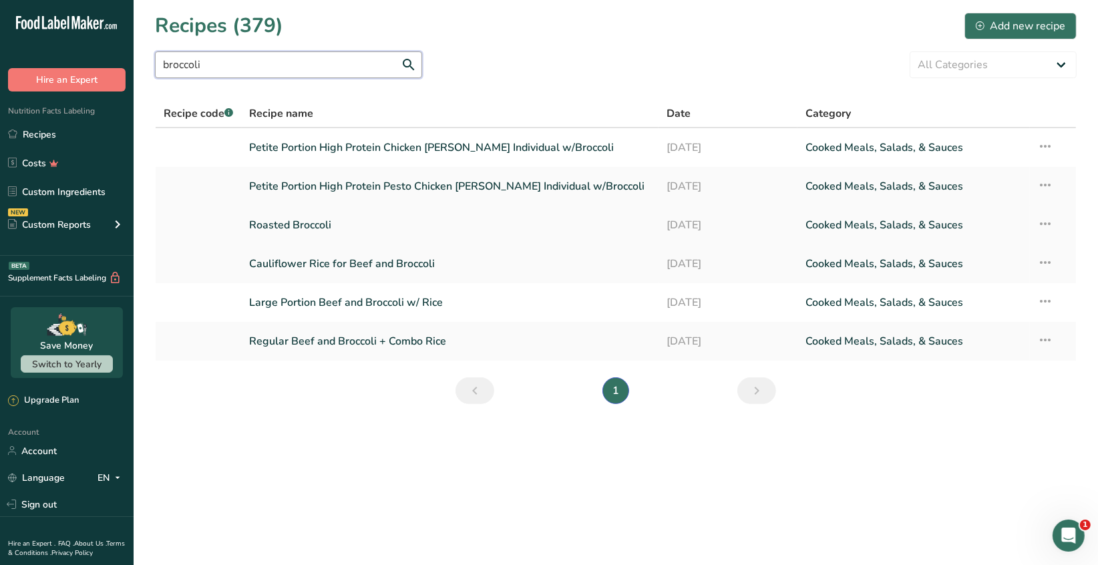
type input "broccoli"
click at [322, 233] on link "Roasted Broccoli" at bounding box center [450, 225] width 401 height 28
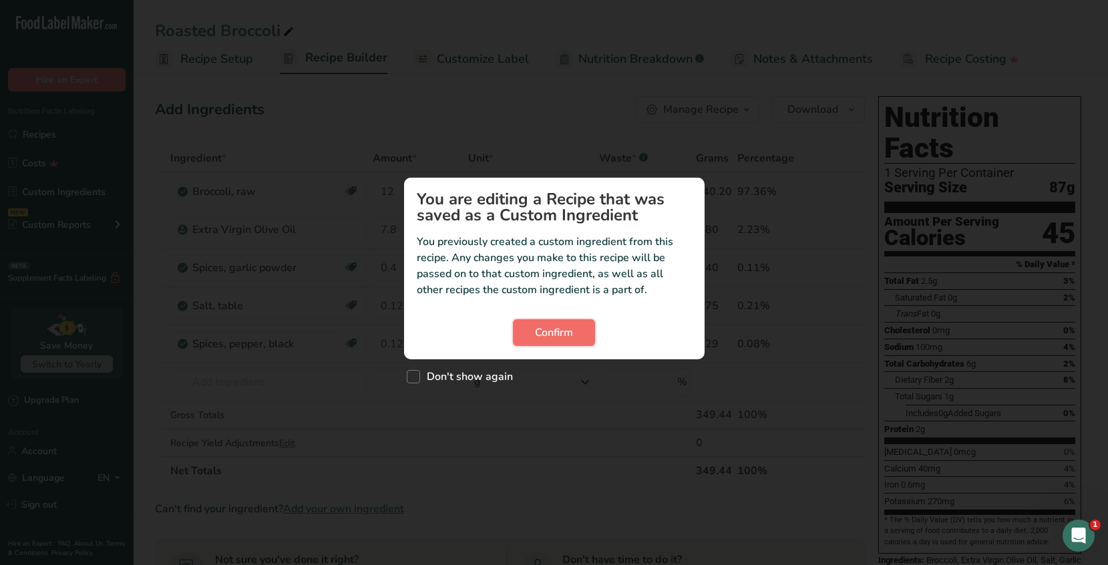
click at [553, 328] on span "Confirm" at bounding box center [554, 333] width 38 height 16
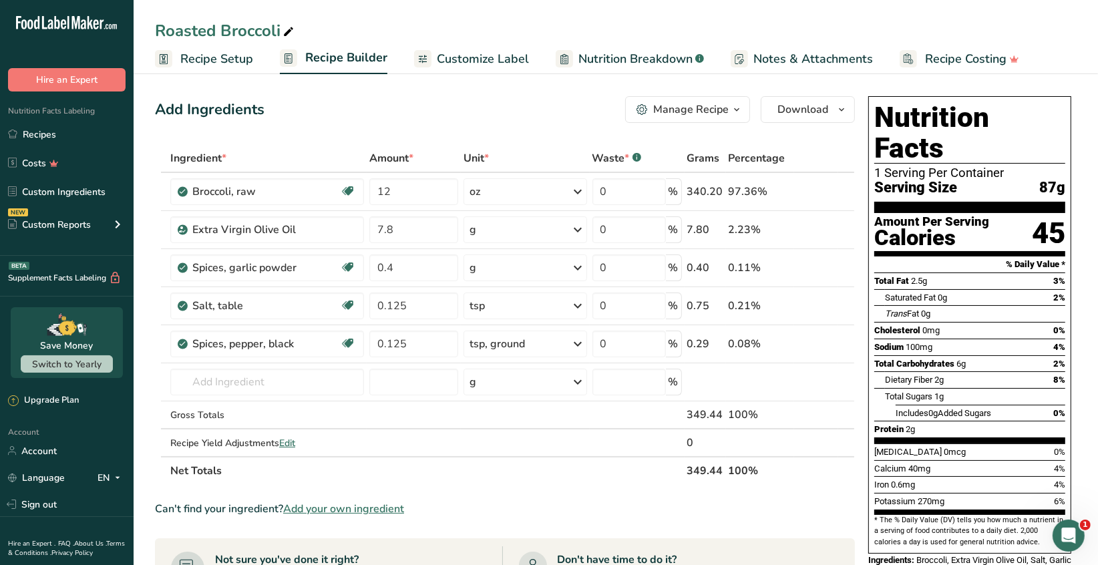
click at [242, 59] on span "Recipe Setup" at bounding box center [216, 59] width 73 height 18
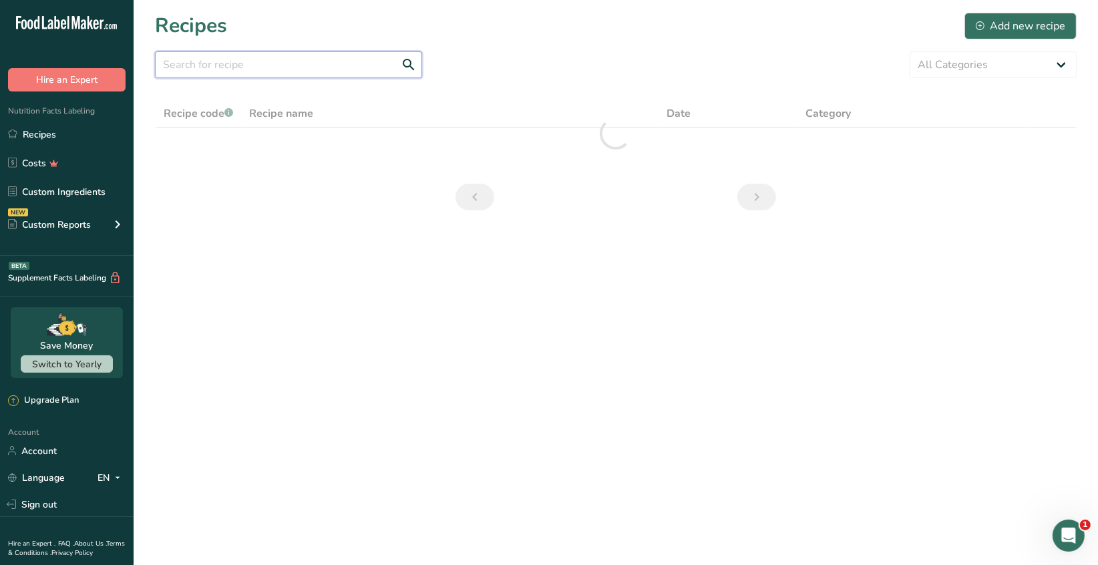
click at [205, 67] on input "text" at bounding box center [288, 64] width 267 height 27
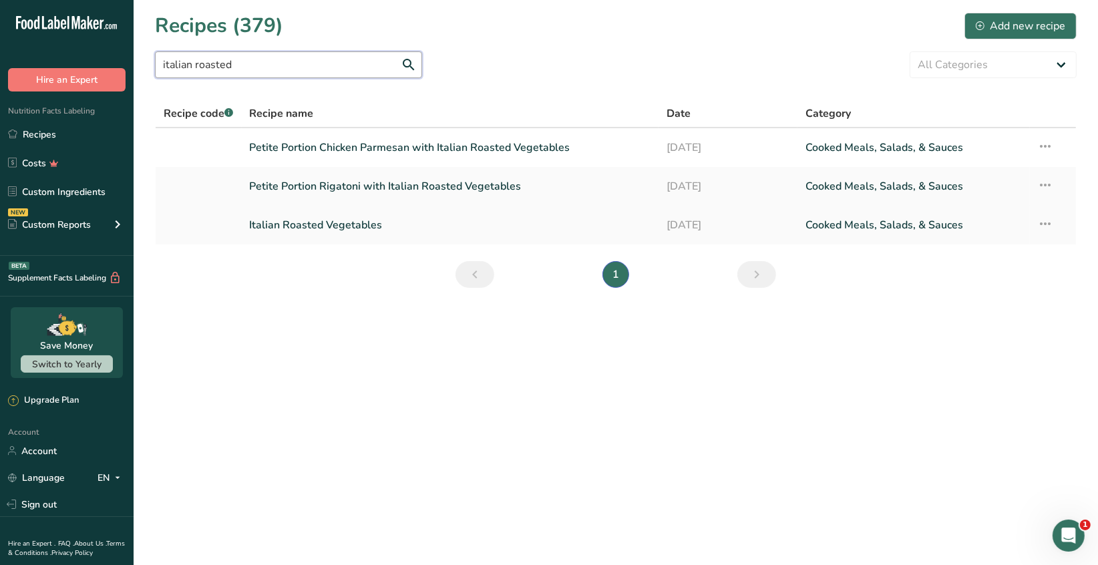
type input "italian roasted"
click at [335, 221] on link "Italian Roasted Vegetables" at bounding box center [450, 225] width 401 height 28
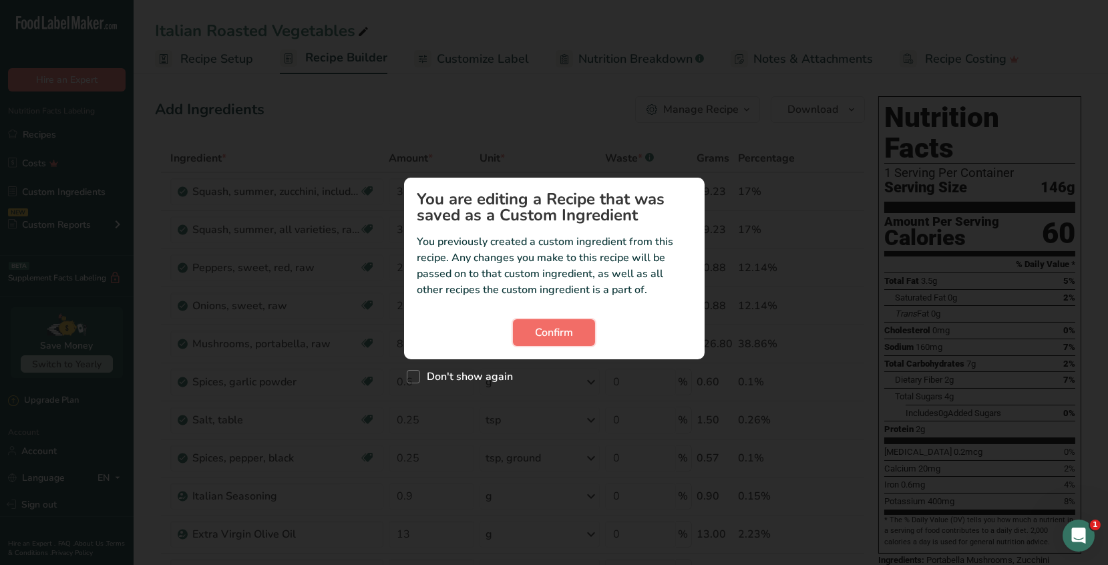
click at [546, 336] on span "Confirm" at bounding box center [554, 333] width 38 height 16
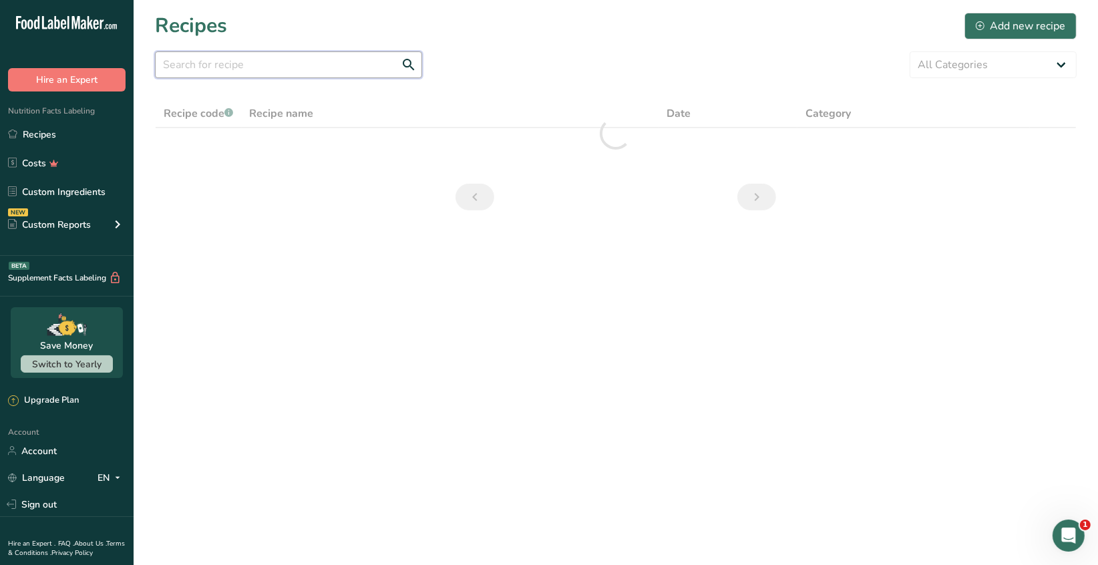
click at [188, 71] on input "text" at bounding box center [288, 64] width 267 height 27
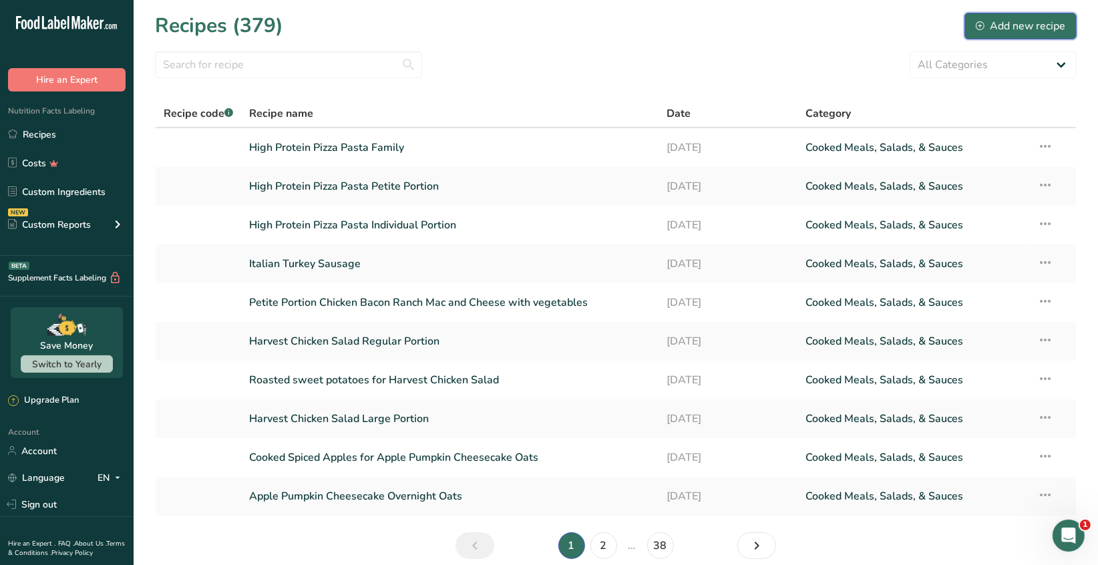
click at [1000, 24] on div "Add new recipe" at bounding box center [1020, 26] width 89 height 16
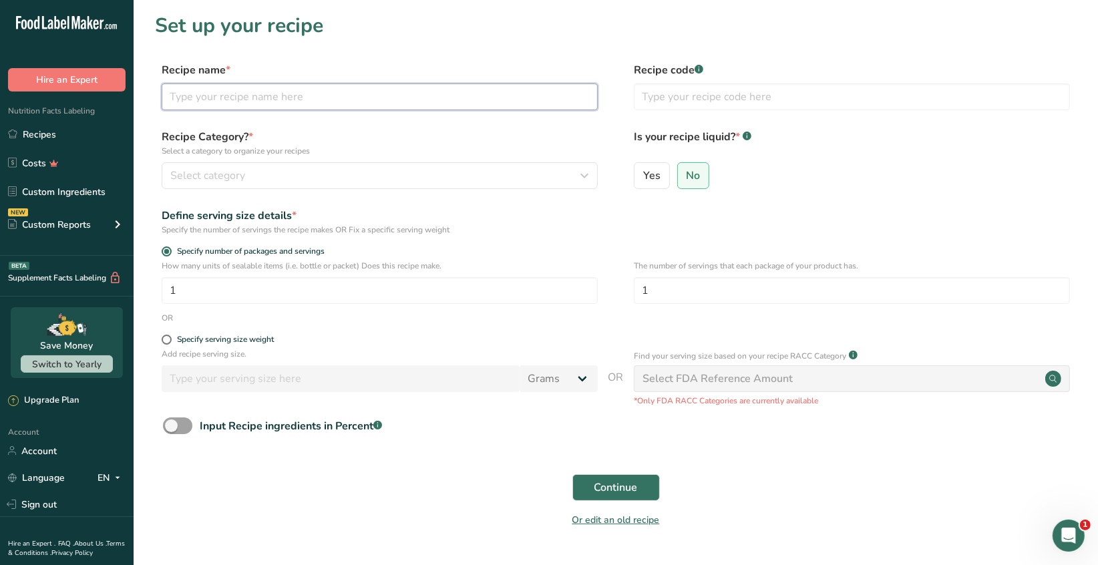
click at [186, 98] on input "text" at bounding box center [380, 96] width 436 height 27
type input "Italian Roasted Vegetables 2"
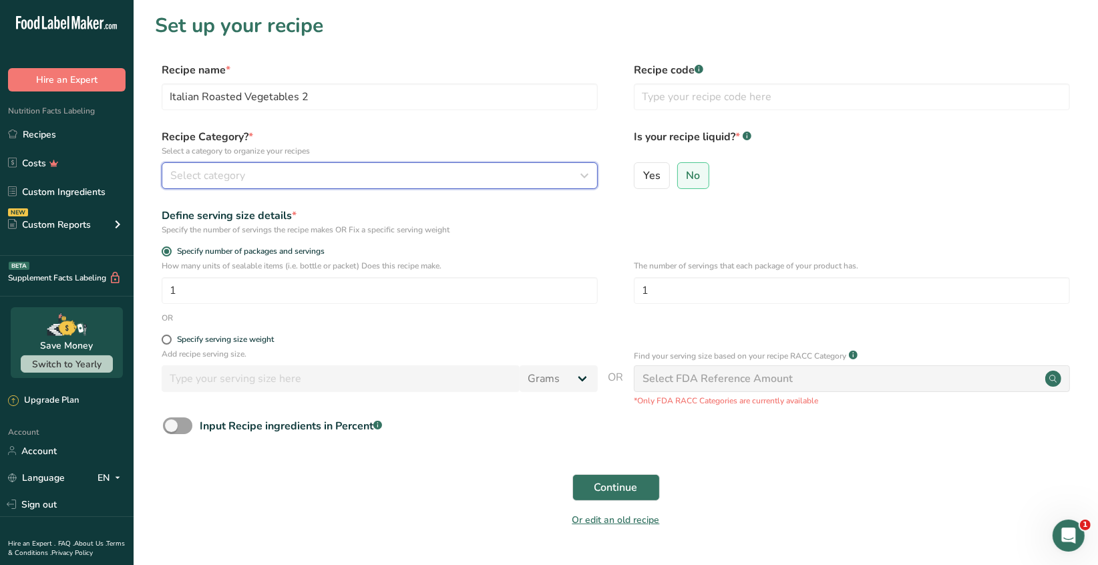
click at [196, 180] on span "Select category" at bounding box center [207, 176] width 75 height 16
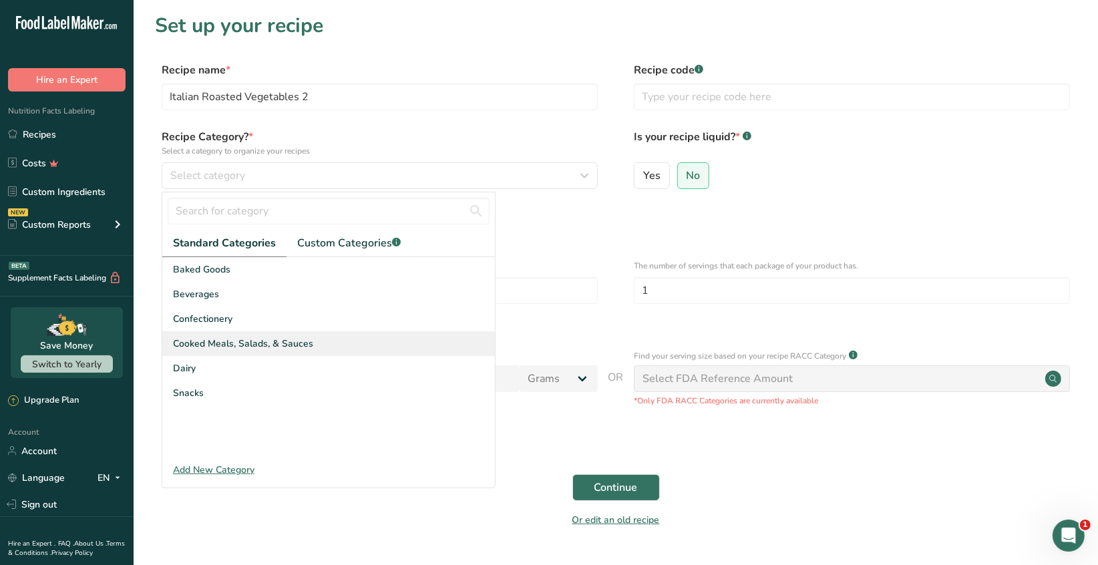
click at [266, 343] on span "Cooked Meals, Salads, & Sauces" at bounding box center [243, 344] width 140 height 14
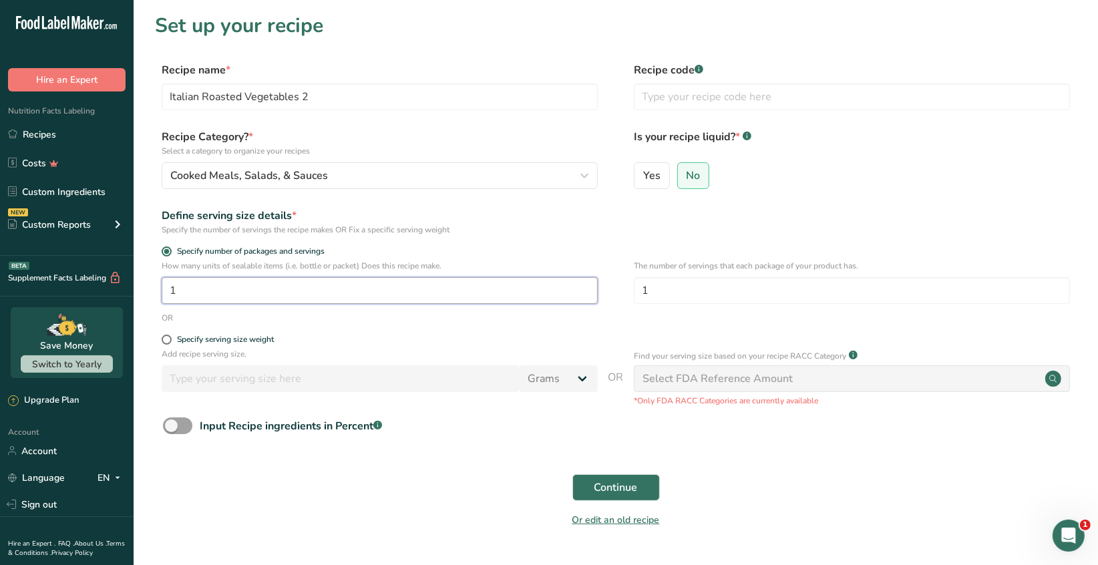
click at [183, 290] on input "1" at bounding box center [380, 290] width 436 height 27
type input "4"
click at [691, 178] on span "No" at bounding box center [694, 175] width 14 height 13
click at [687, 178] on input "No" at bounding box center [682, 175] width 9 height 9
click at [607, 492] on span "Continue" at bounding box center [615, 488] width 43 height 16
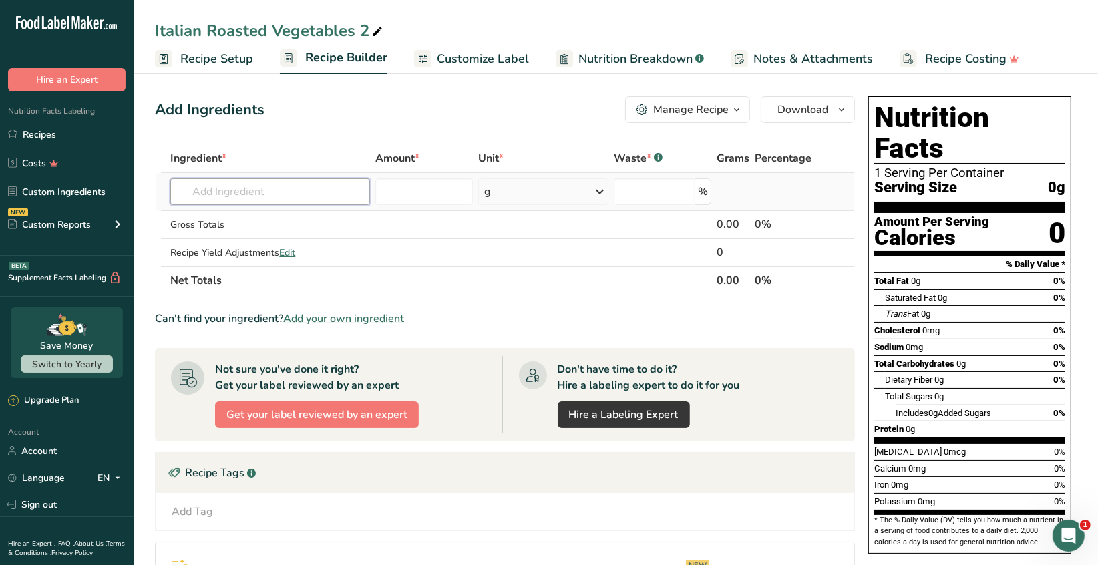
click at [218, 190] on input "text" at bounding box center [269, 191] width 199 height 27
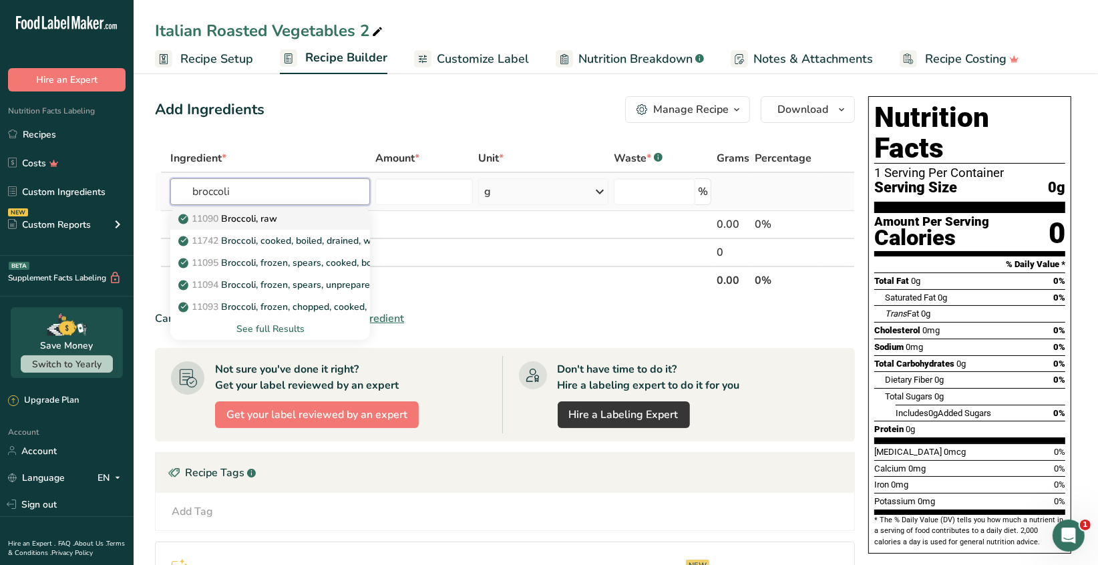
type input "broccoli"
click at [271, 220] on p "11090 Broccoli, raw" at bounding box center [229, 219] width 96 height 14
type input "Broccoli, raw"
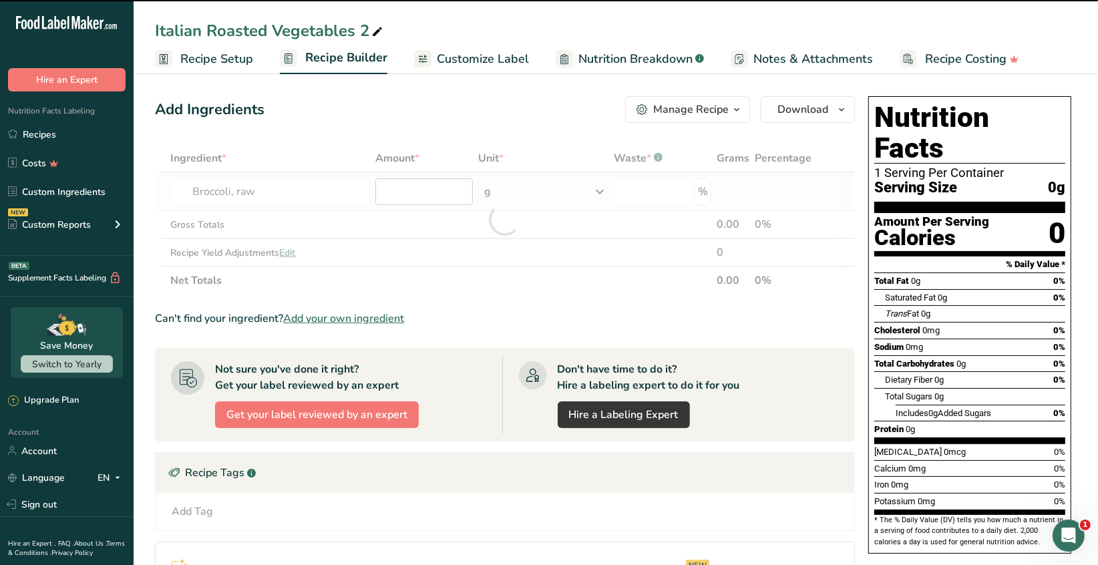
type input "0"
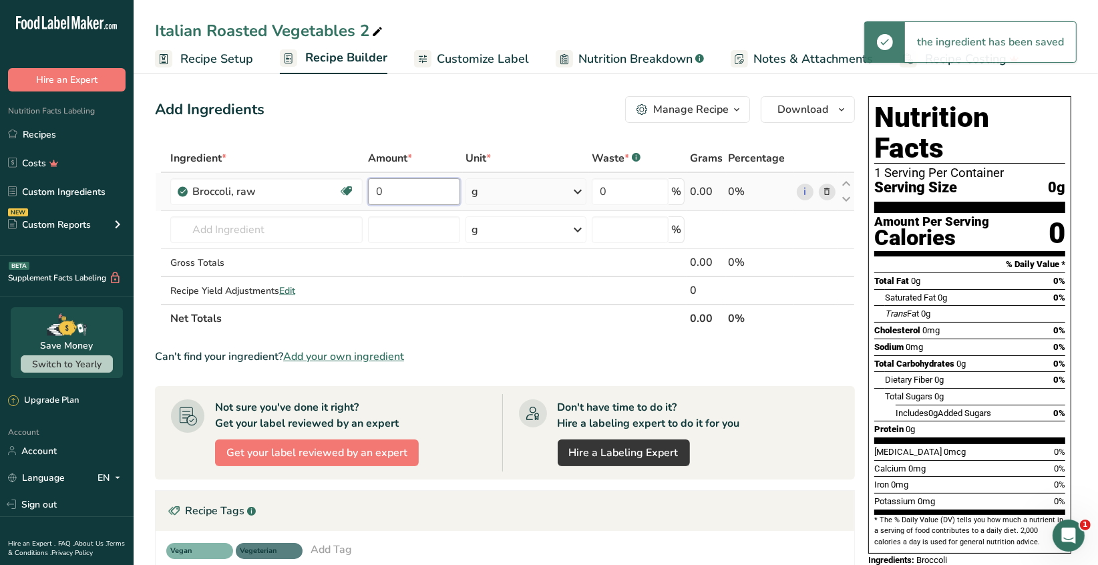
click at [384, 191] on input "0" at bounding box center [414, 191] width 92 height 27
type input "8"
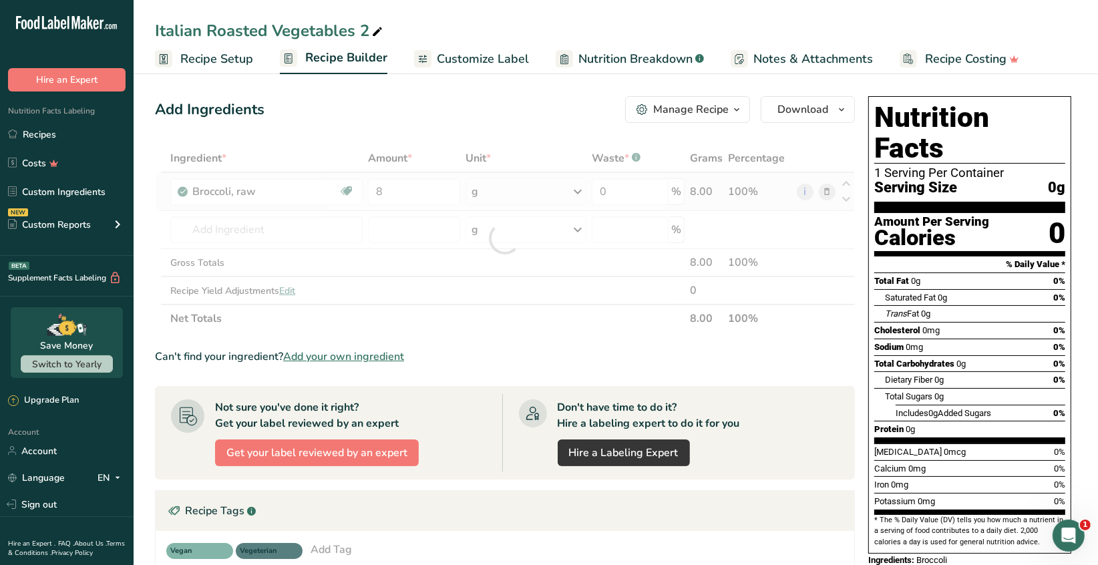
click at [575, 192] on div "Ingredient * Amount * Unit * Waste * .a-a{fill:#347362;}.b-a{fill:#fff;} Grams …" at bounding box center [505, 238] width 700 height 188
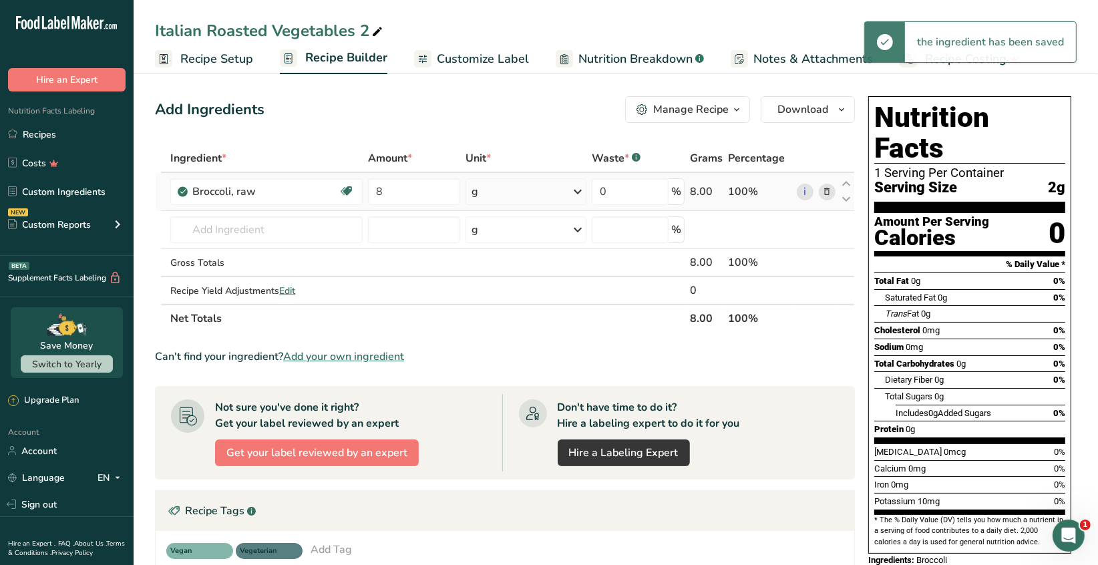
click at [576, 193] on icon at bounding box center [578, 192] width 16 height 24
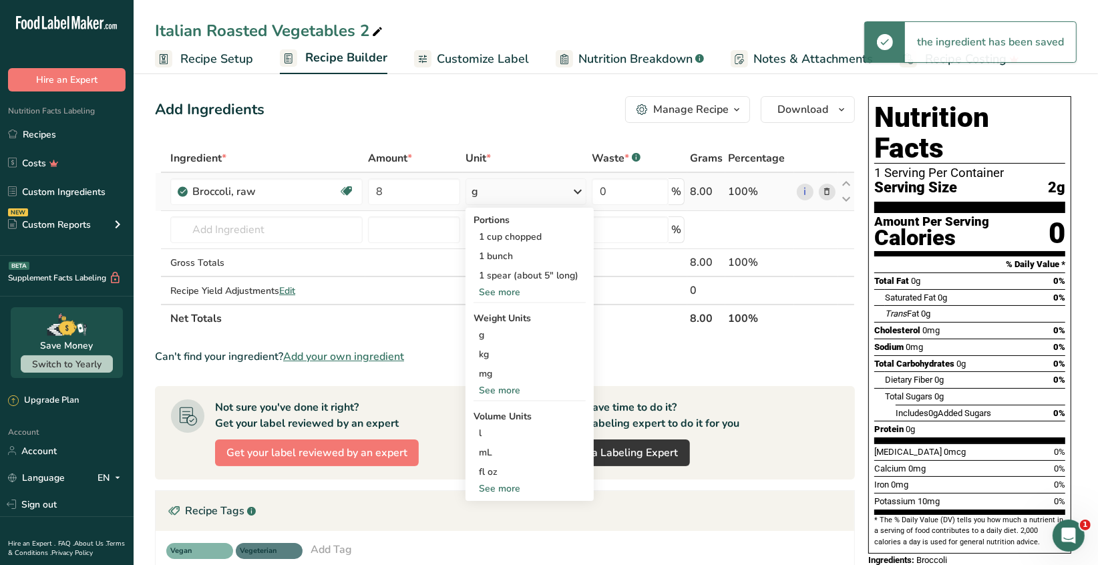
click at [518, 390] on div "See more" at bounding box center [529, 390] width 112 height 14
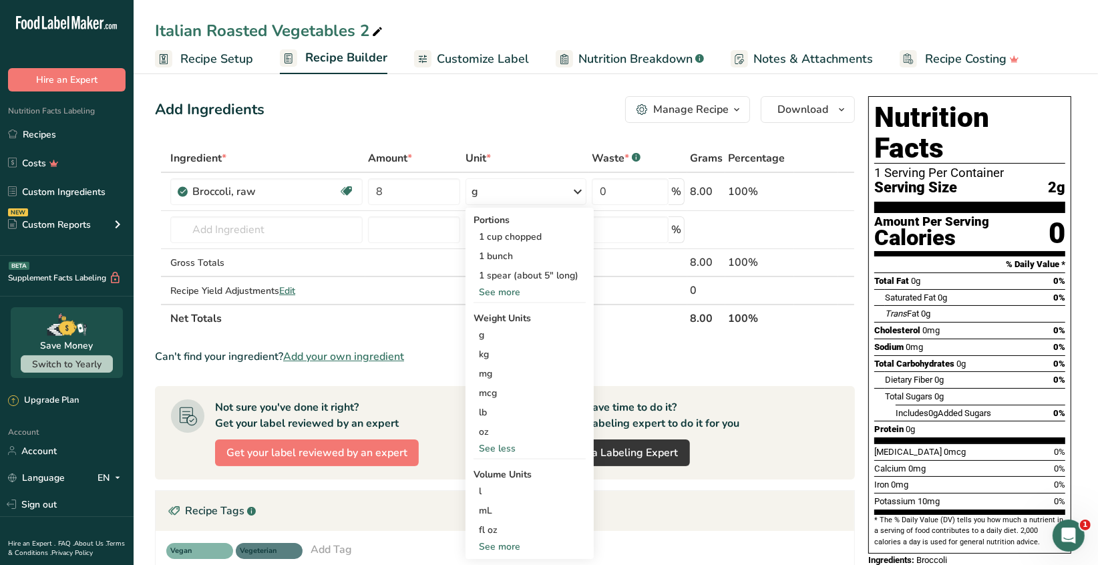
drag, startPoint x: 500, startPoint y: 429, endPoint x: 455, endPoint y: 402, distance: 52.1
click at [500, 428] on div "oz" at bounding box center [529, 431] width 112 height 19
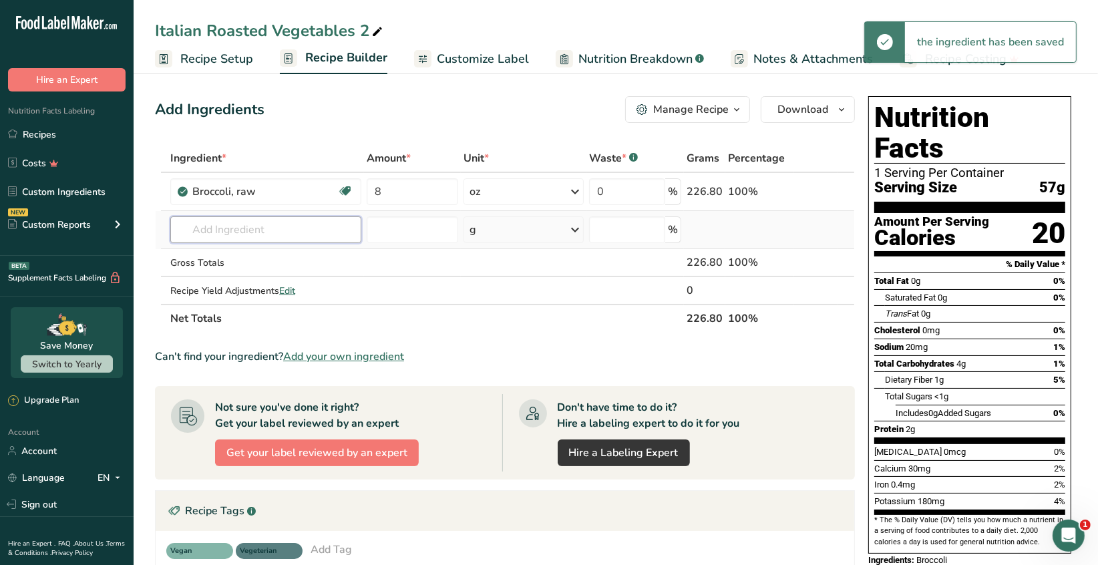
click at [205, 230] on input "text" at bounding box center [265, 229] width 191 height 27
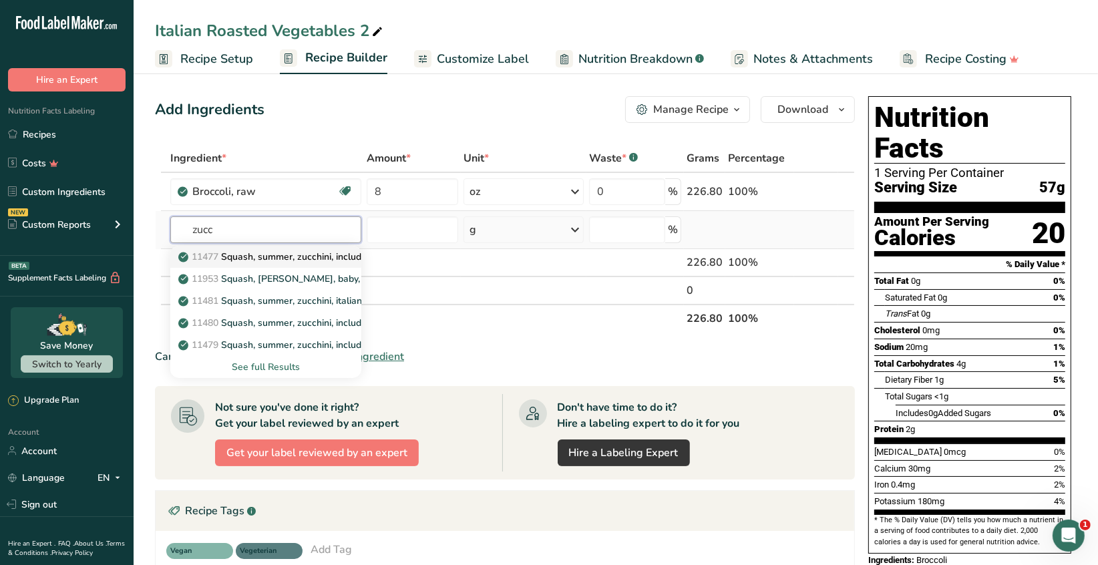
type input "zucc"
click at [324, 263] on link "11477 Squash, summer, zucchini, includes skin, raw" at bounding box center [265, 257] width 191 height 22
type input "Squash, summer, zucchini, includes skin, raw"
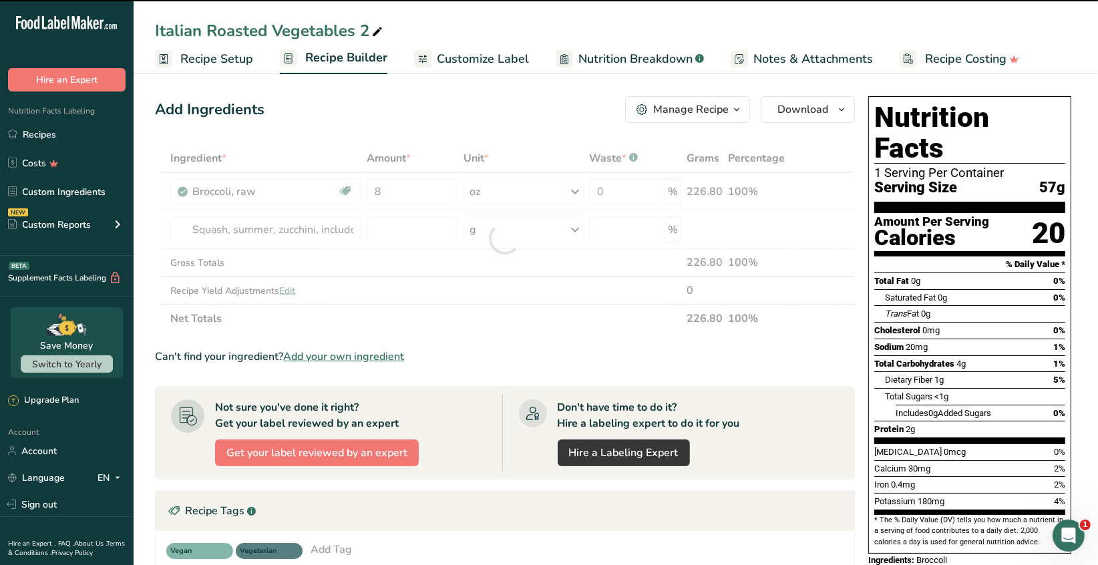
type input "0"
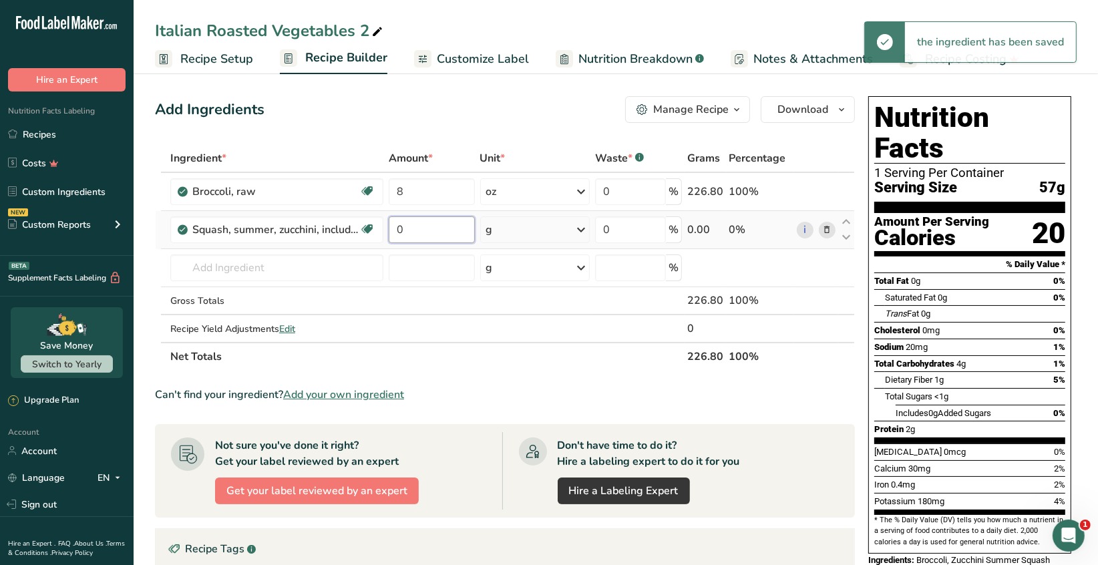
click at [415, 234] on input "0" at bounding box center [432, 229] width 86 height 27
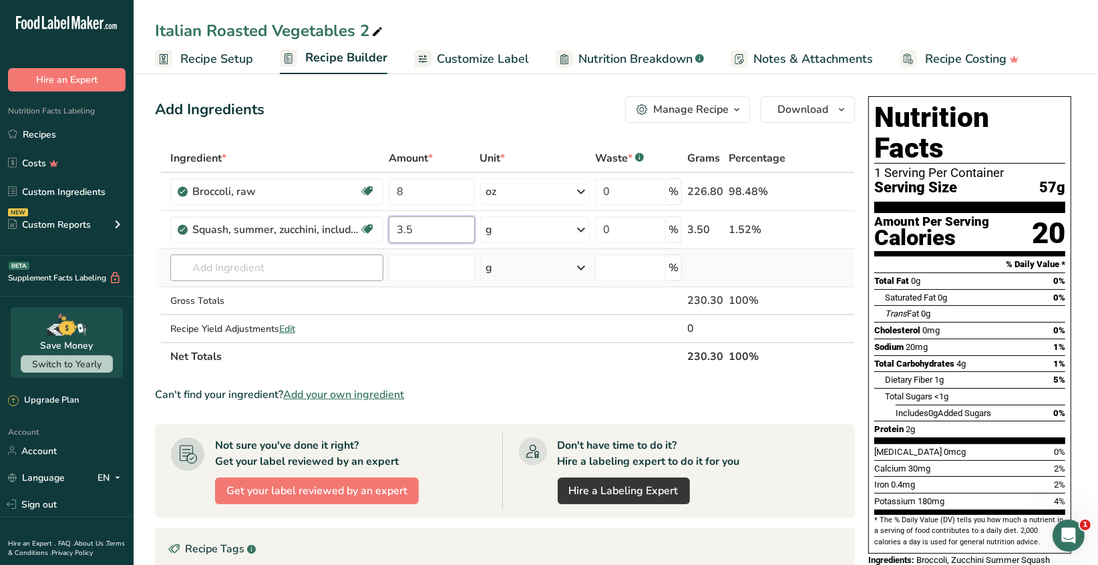
type input "3.5"
click at [242, 269] on div "Ingredient * Amount * Unit * Waste * .a-a{fill:#347362;}.b-a{fill:#fff;} Grams …" at bounding box center [505, 257] width 700 height 226
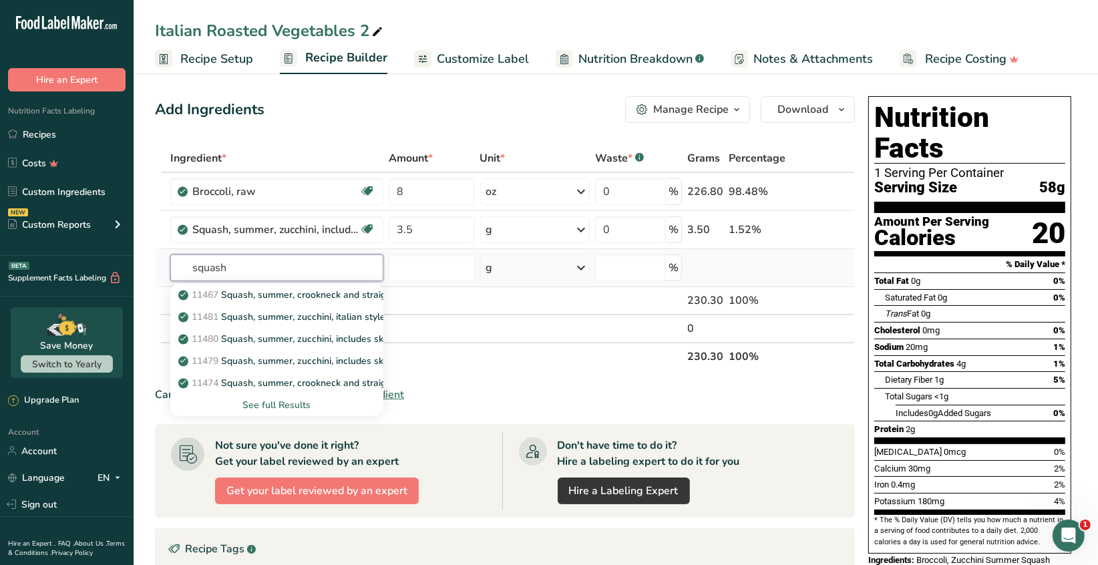
type input "squash"
click at [290, 404] on div "See full Results" at bounding box center [277, 405] width 192 height 14
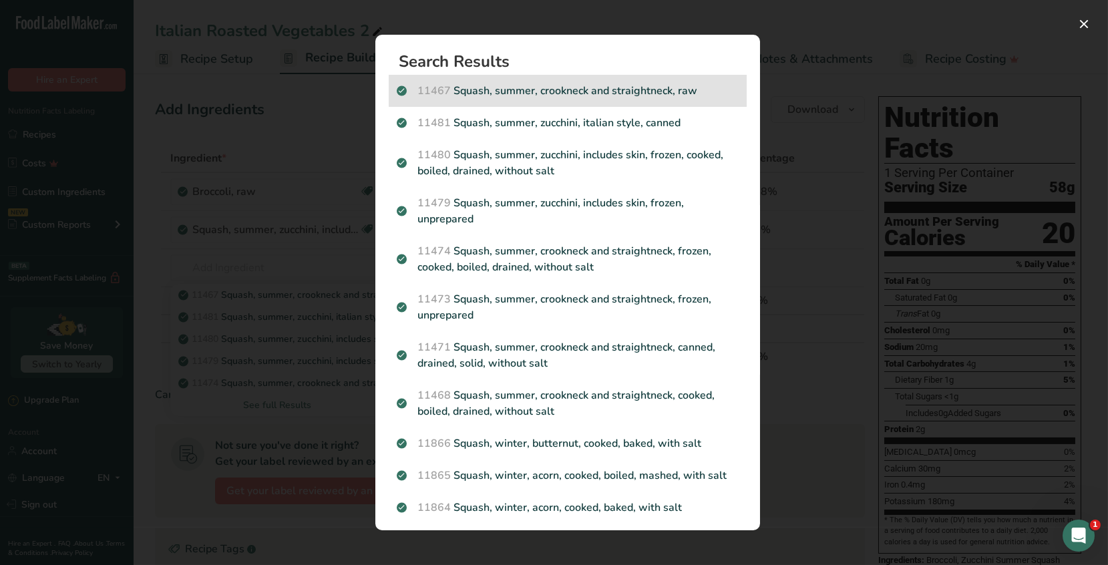
click at [636, 97] on p "11467 Squash, summer, [PERSON_NAME] and straightneck, raw" at bounding box center [568, 91] width 342 height 16
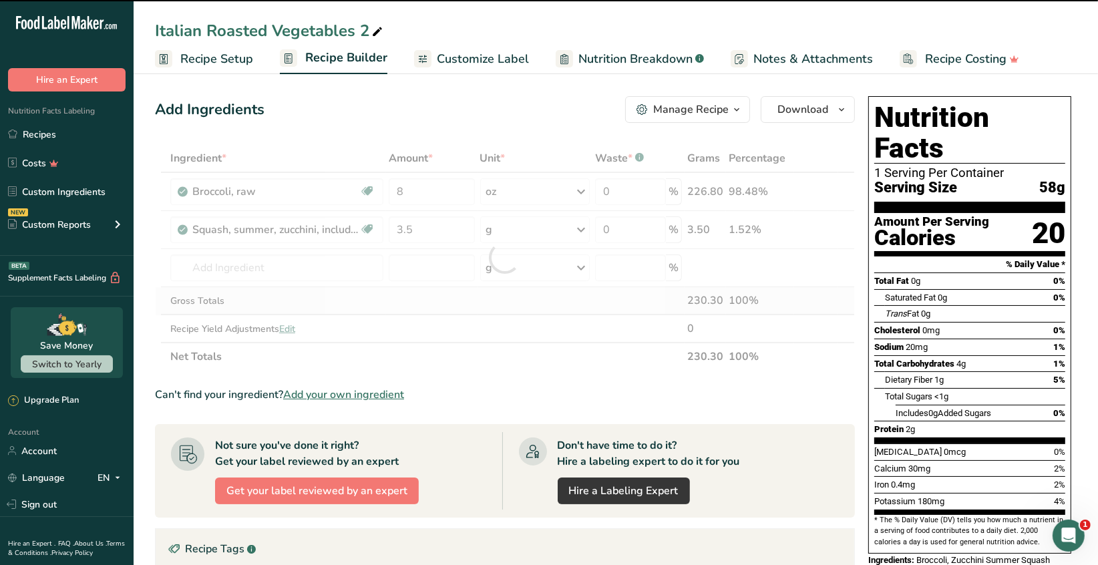
type input "0"
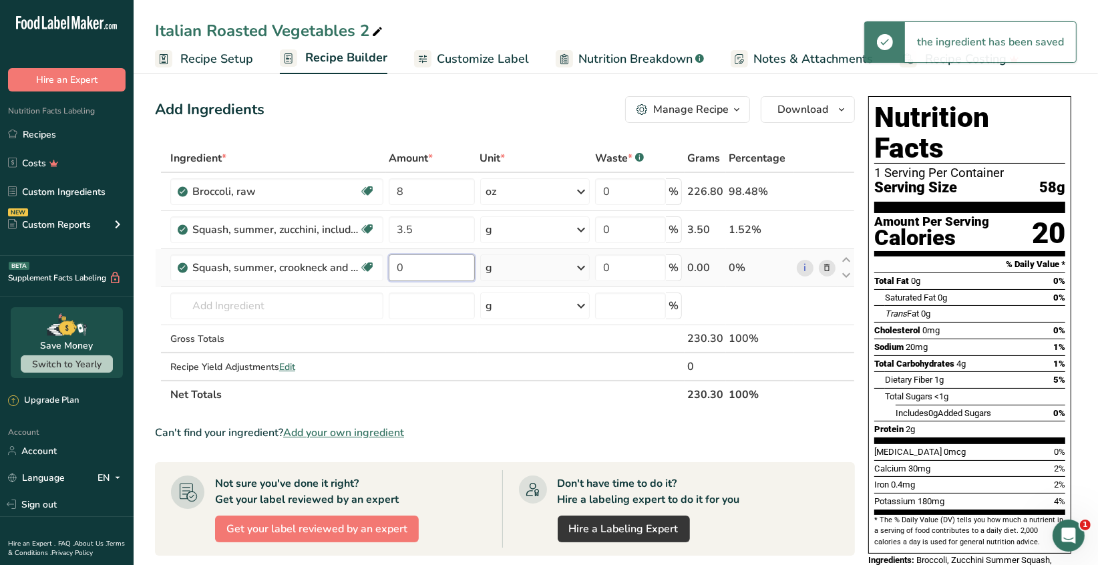
click at [419, 262] on input "0" at bounding box center [432, 267] width 86 height 27
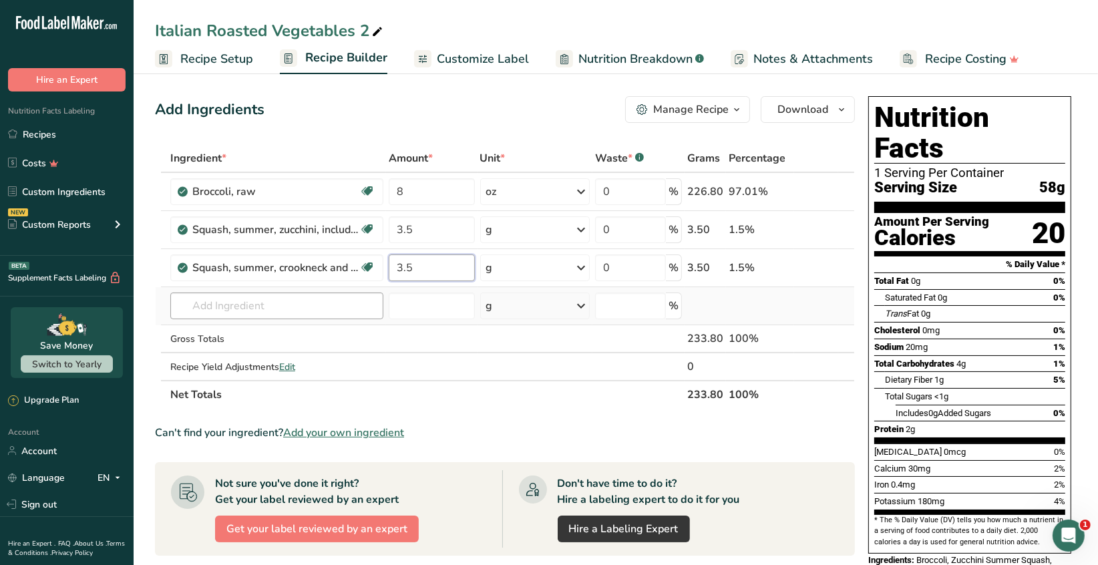
type input "3.5"
click at [339, 305] on div "Ingredient * Amount * Unit * Waste * .a-a{fill:#347362;}.b-a{fill:#fff;} Grams …" at bounding box center [505, 276] width 700 height 264
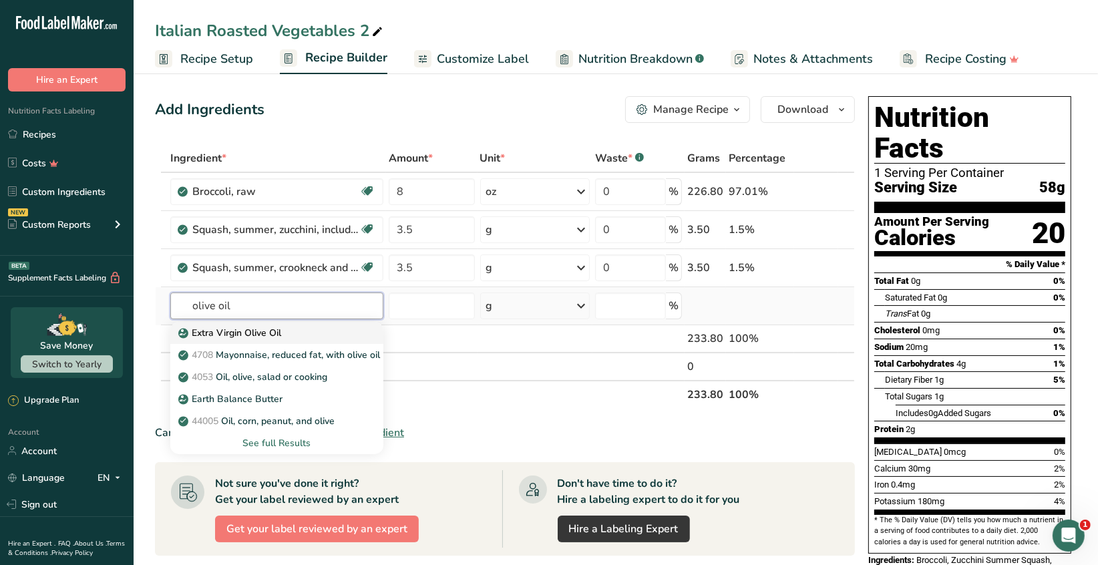
type input "olive oil"
click at [272, 332] on p "Extra Virgin Olive Oil" at bounding box center [231, 333] width 100 height 14
type input "Extra Virgin Olive Oil"
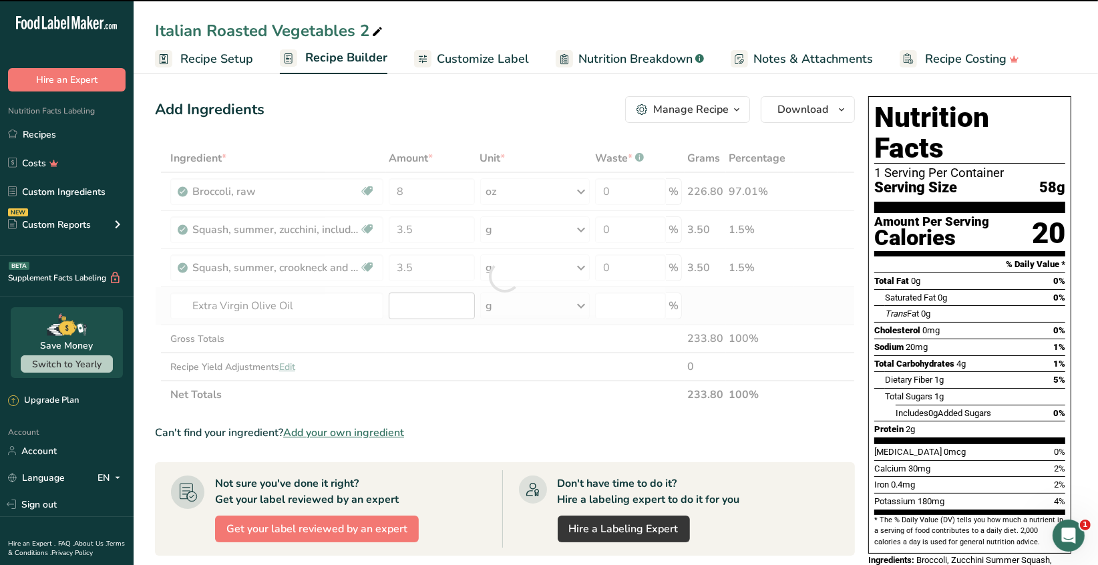
type input "0"
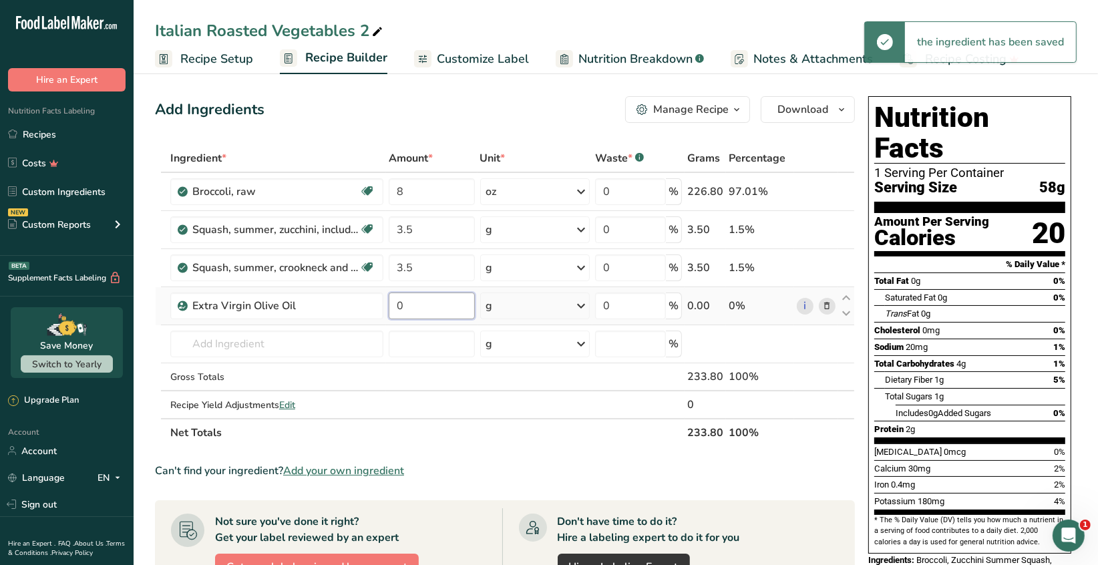
click at [405, 303] on input "0" at bounding box center [432, 306] width 86 height 27
type input "6"
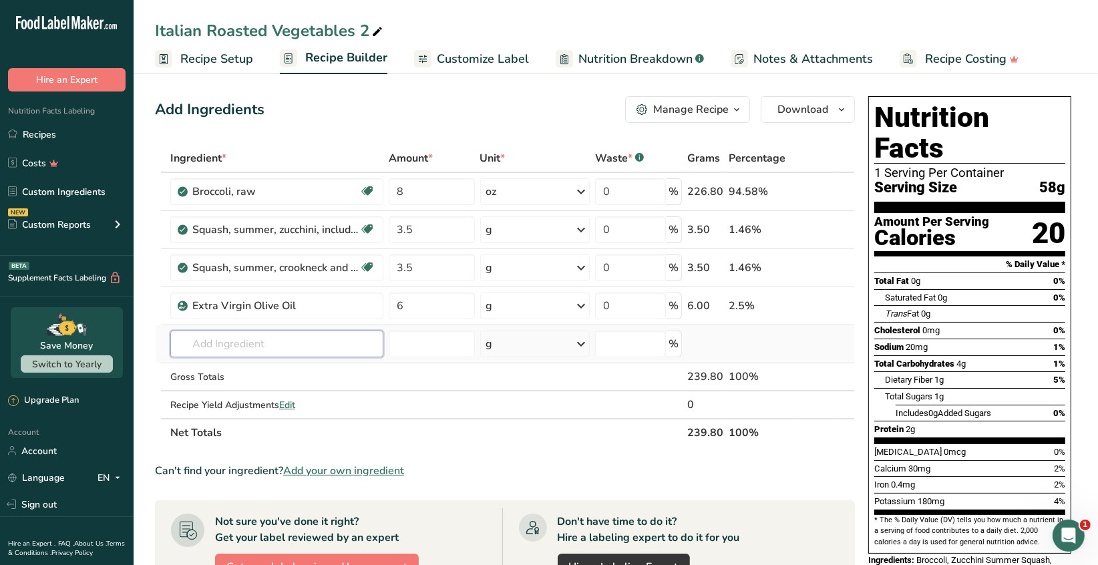
click at [303, 345] on div "Ingredient * Amount * Unit * Waste * .a-a{fill:#347362;}.b-a{fill:#fff;} Grams …" at bounding box center [505, 295] width 700 height 303
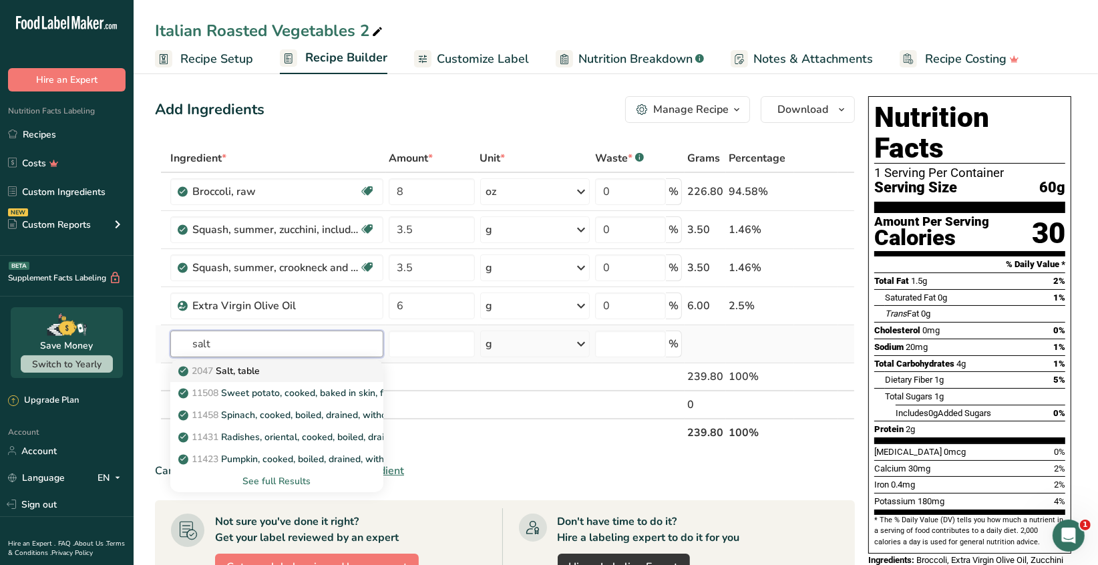
type input "salt"
click at [260, 372] on p "2047 Salt, table" at bounding box center [220, 371] width 79 height 14
type input "Salt, table"
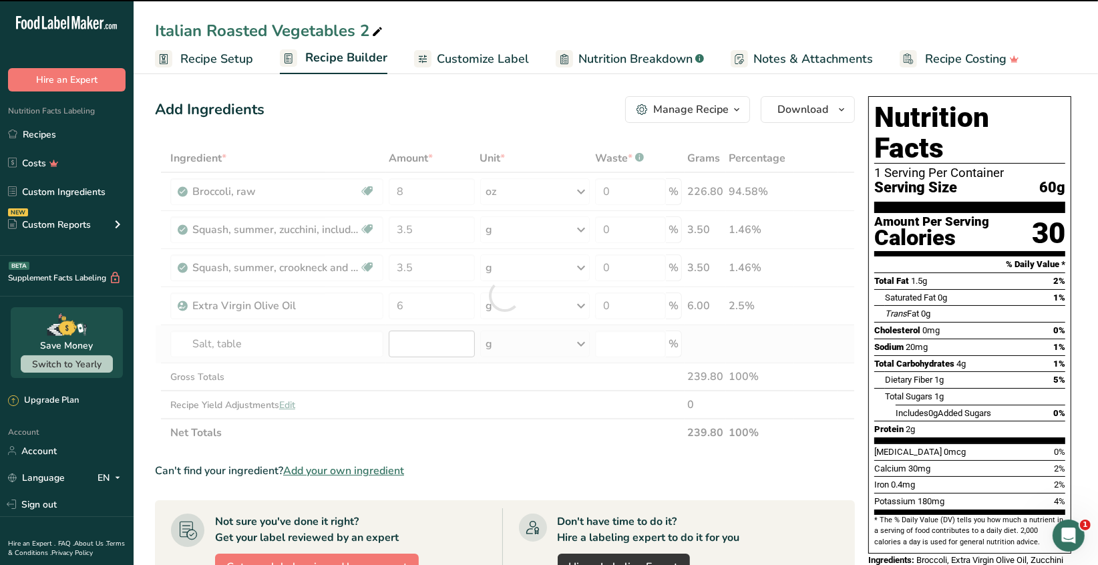
type input "0"
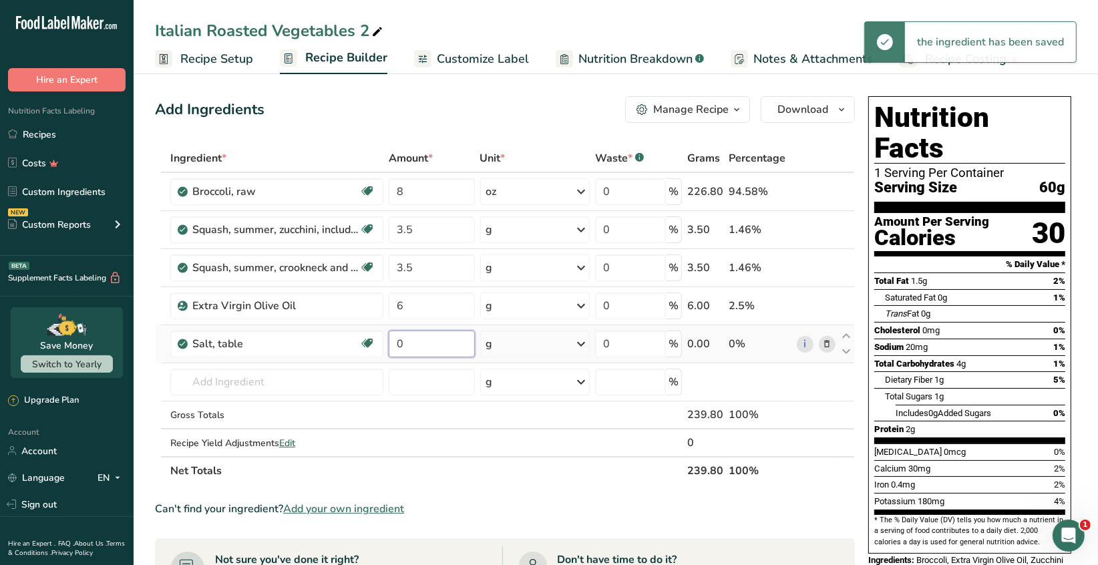
click at [411, 339] on input "0" at bounding box center [432, 344] width 86 height 27
type input "0.125"
click at [579, 341] on div "Ingredient * Amount * Unit * Waste * .a-a{fill:#347362;}.b-a{fill:#fff;} Grams …" at bounding box center [505, 314] width 700 height 341
click at [581, 342] on icon at bounding box center [581, 344] width 16 height 24
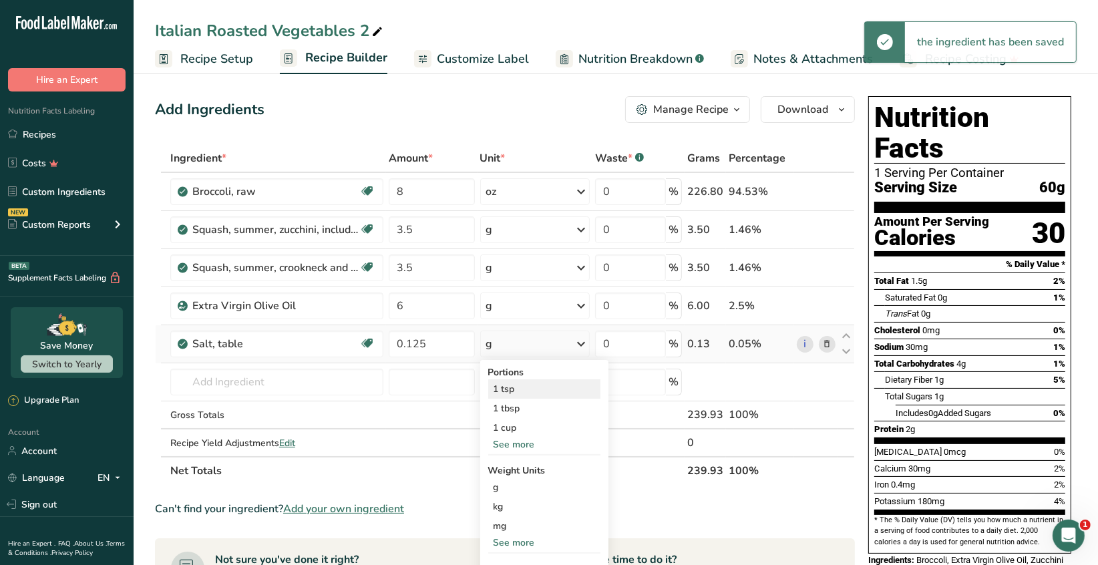
click at [525, 386] on div "1 tsp" at bounding box center [544, 388] width 112 height 19
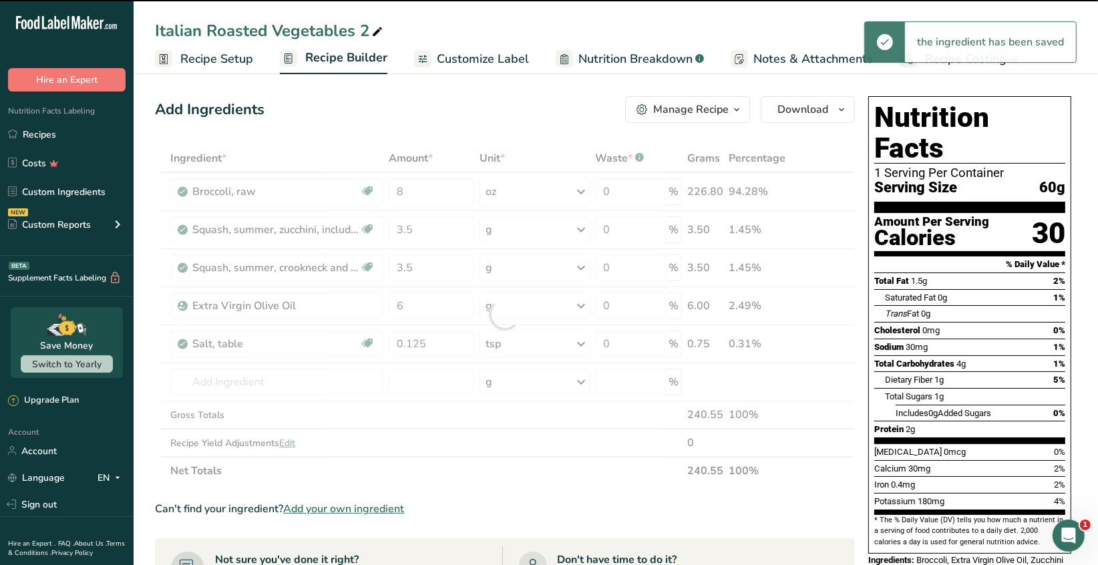
click at [302, 382] on div at bounding box center [505, 314] width 700 height 341
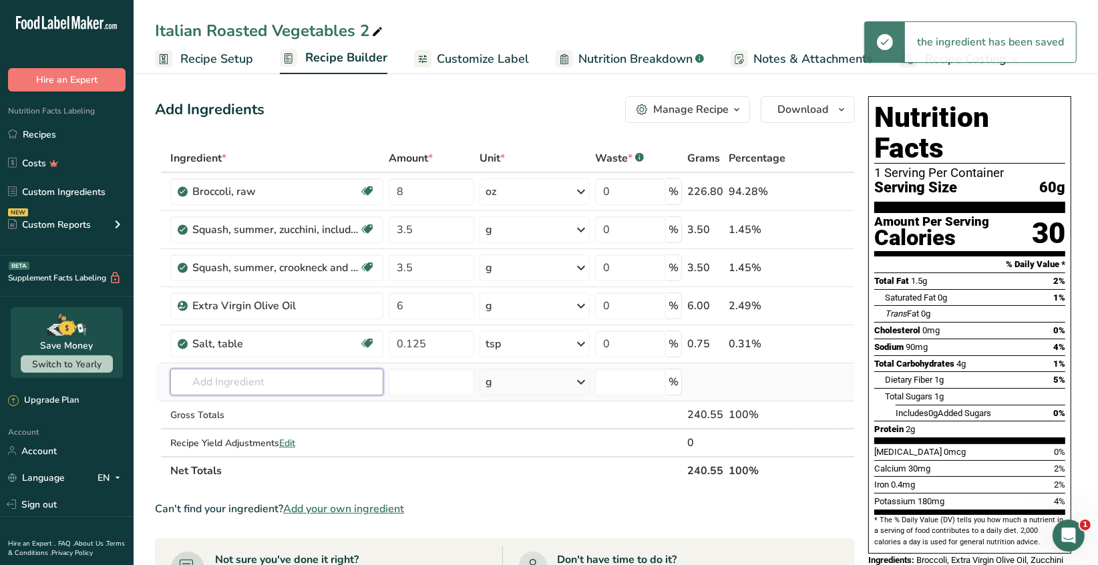
click at [303, 380] on input "text" at bounding box center [276, 382] width 213 height 27
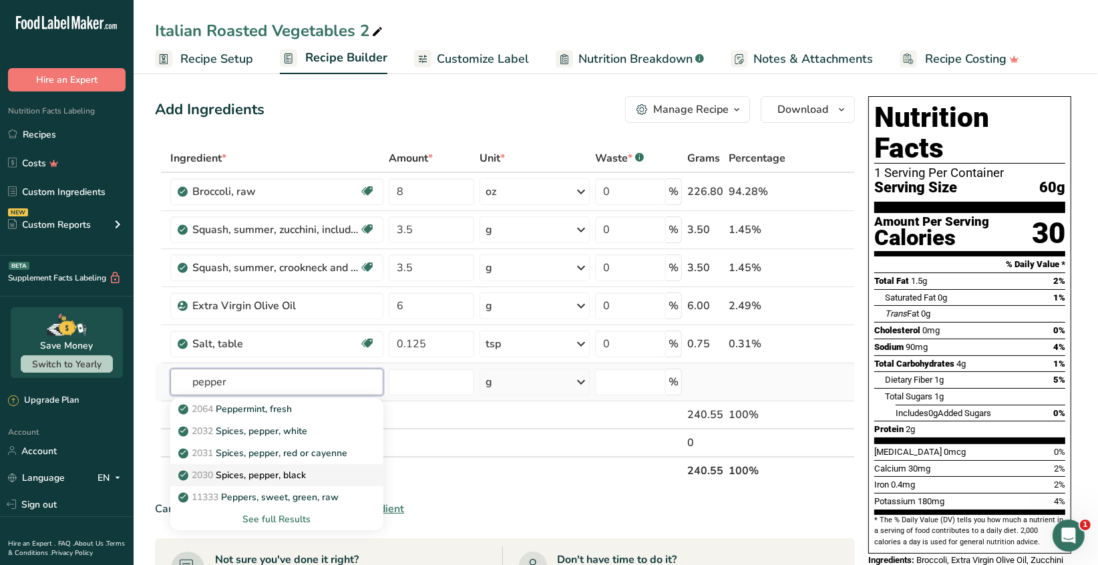
type input "pepper"
click at [296, 473] on p "2030 Spices, pepper, black" at bounding box center [243, 475] width 125 height 14
type input "Spices, pepper, black"
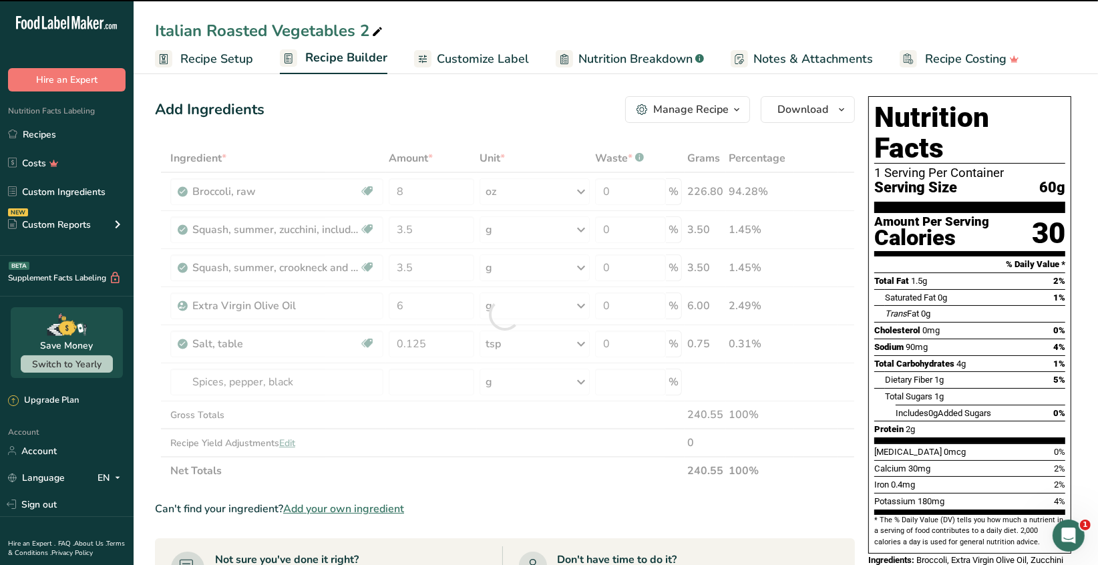
type input "0"
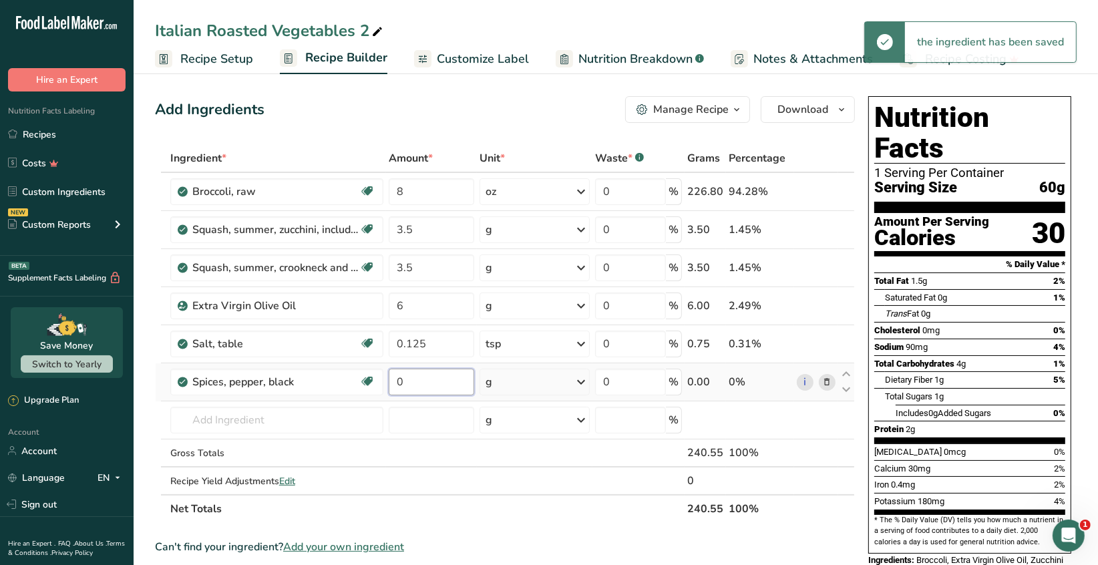
click at [412, 380] on input "0" at bounding box center [431, 382] width 85 height 27
type input "0.125"
click at [582, 377] on div "Ingredient * Amount * Unit * Waste * .a-a{fill:#347362;}.b-a{fill:#fff;} Grams …" at bounding box center [505, 333] width 700 height 379
click at [580, 382] on icon at bounding box center [581, 382] width 16 height 24
click at [539, 427] on div "1 tsp, ground" at bounding box center [544, 426] width 112 height 19
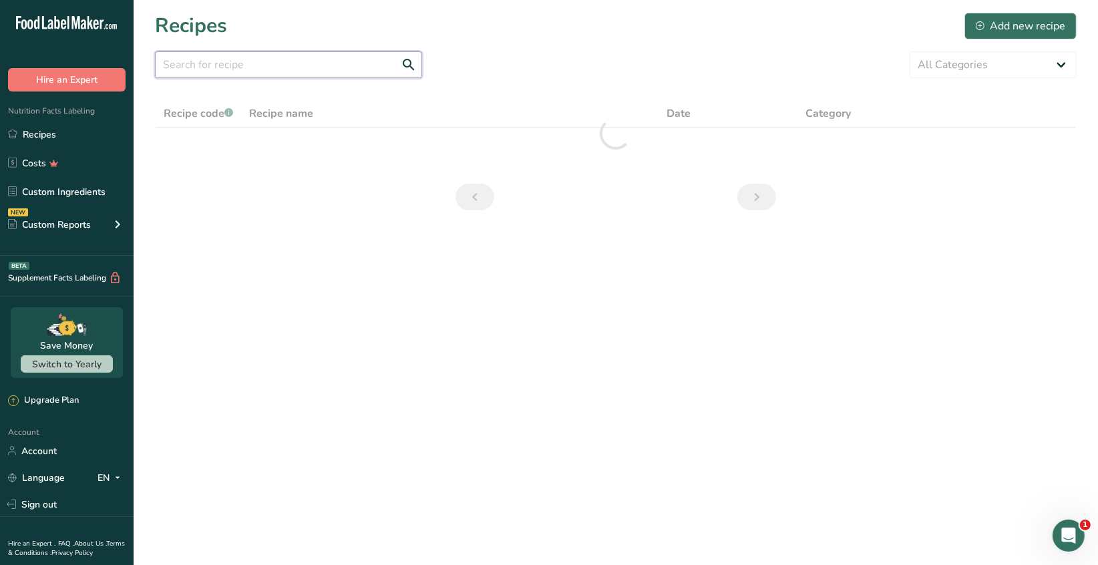
drag, startPoint x: 245, startPoint y: 68, endPoint x: 238, endPoint y: 59, distance: 11.9
click at [246, 67] on input "text" at bounding box center [288, 64] width 267 height 27
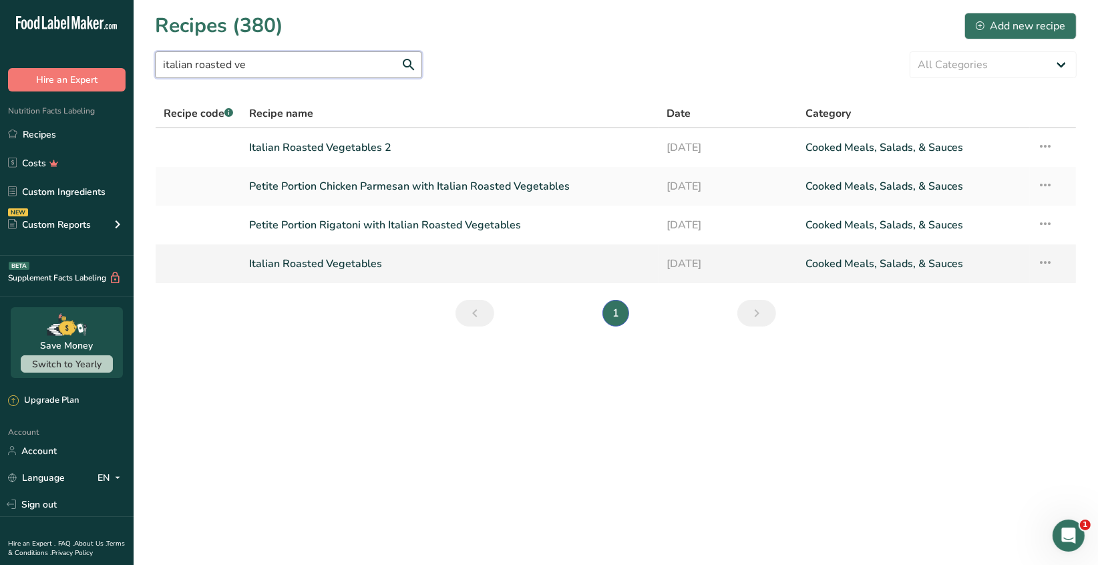
type input "italian roasted ve"
click at [340, 259] on link "Italian Roasted Vegetables" at bounding box center [450, 264] width 401 height 28
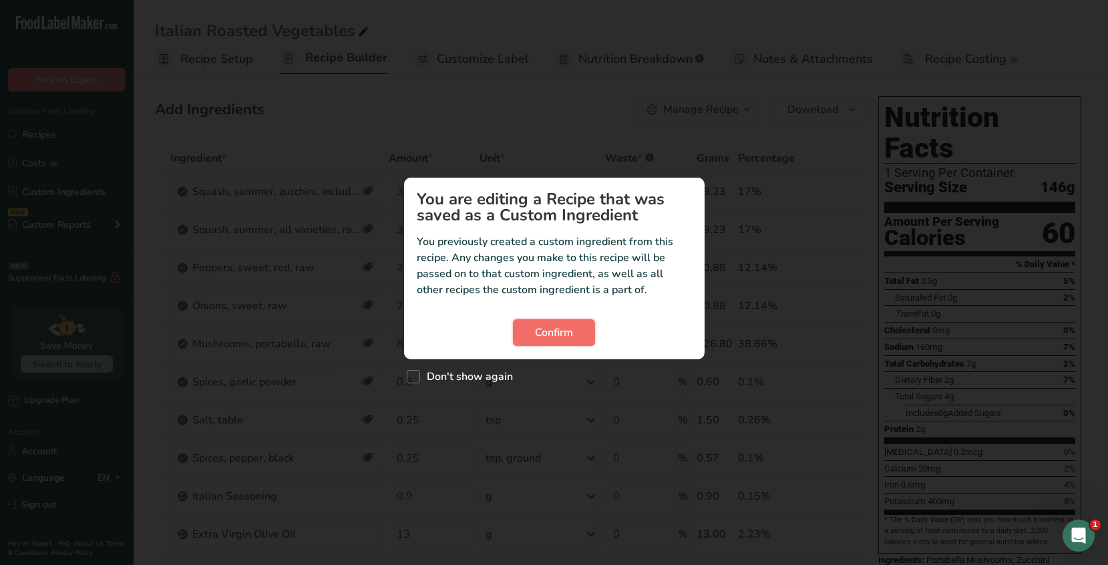
drag, startPoint x: 540, startPoint y: 331, endPoint x: 542, endPoint y: 323, distance: 8.1
click at [540, 331] on span "Confirm" at bounding box center [554, 333] width 38 height 16
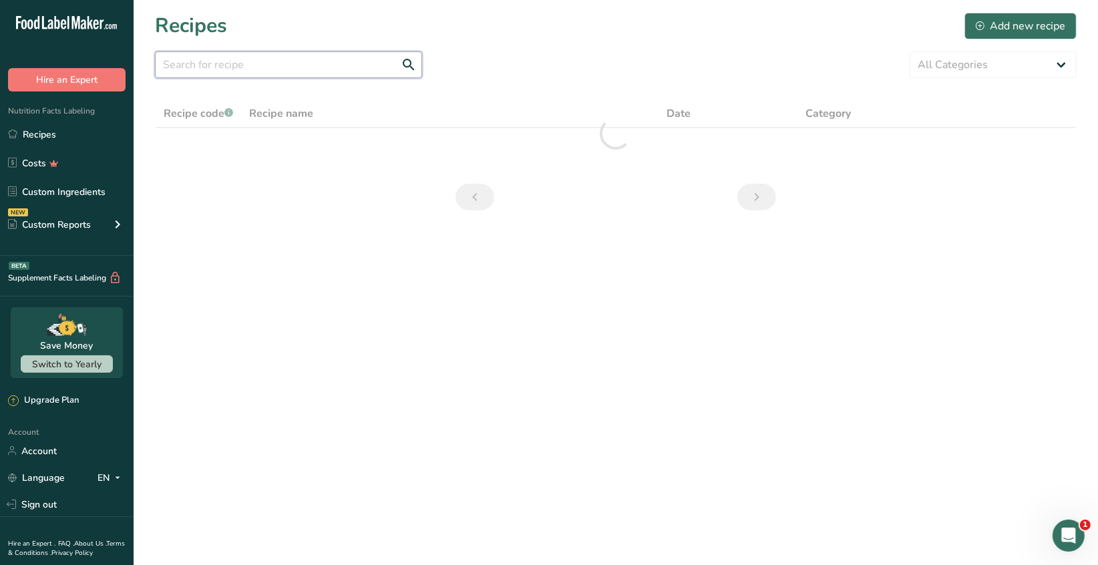
click at [192, 67] on input "text" at bounding box center [288, 64] width 267 height 27
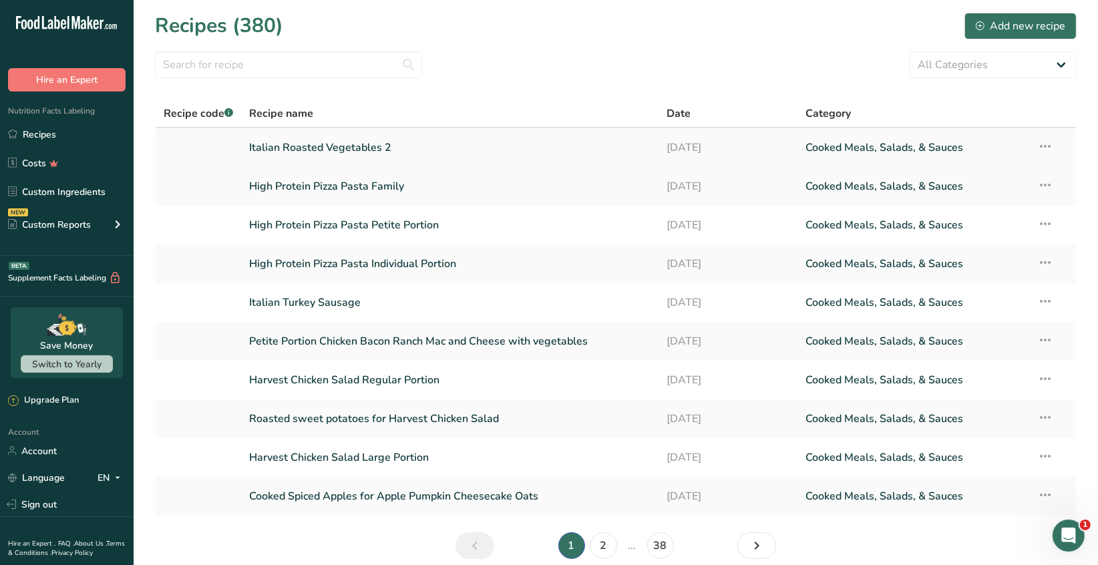
click at [361, 154] on link "Italian Roasted Vegetables 2" at bounding box center [450, 148] width 401 height 28
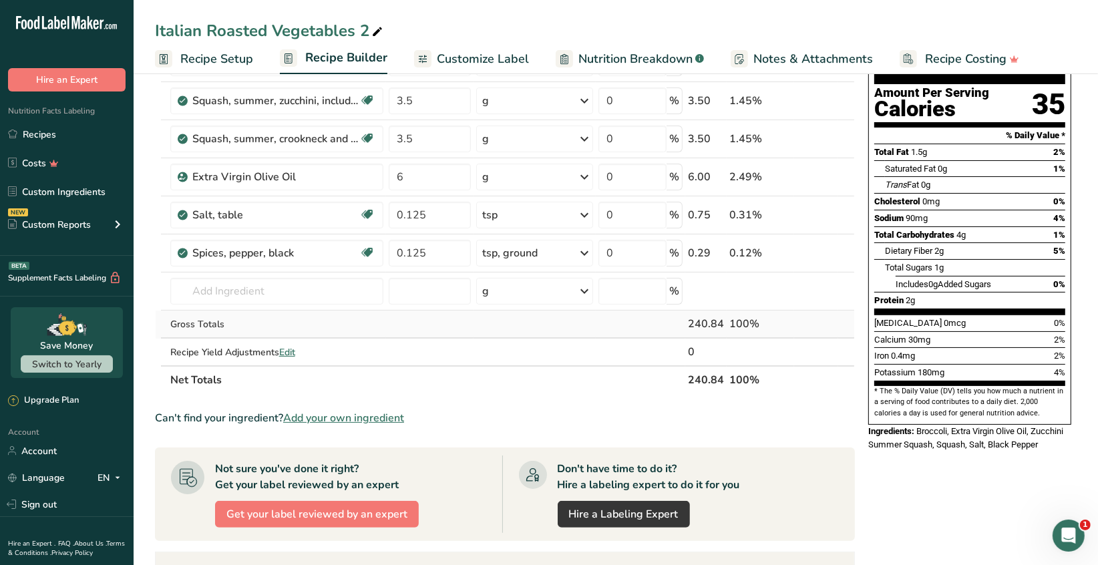
scroll to position [133, 0]
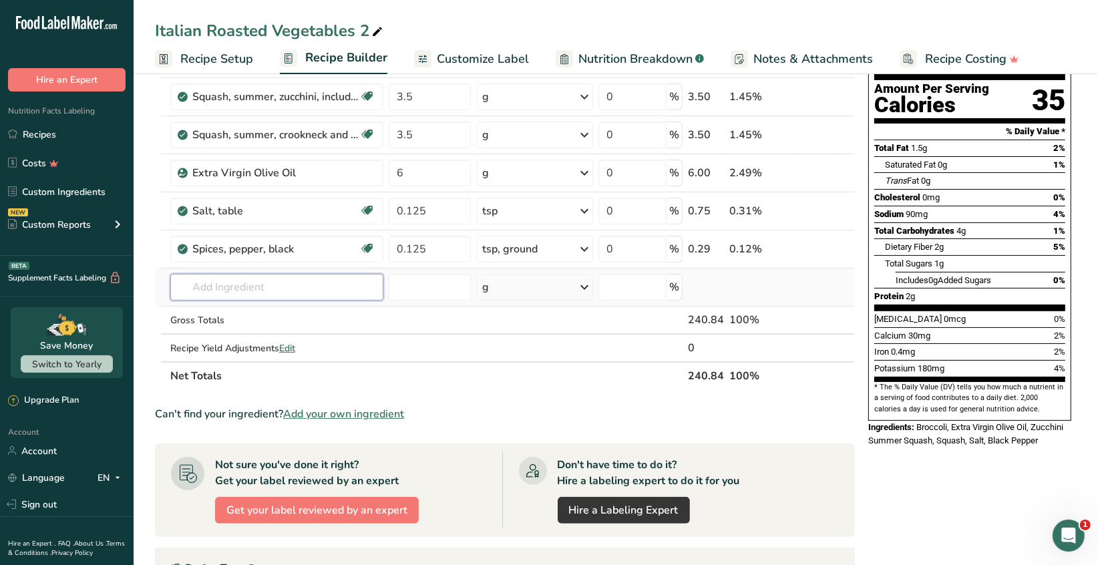
click at [217, 291] on input "text" at bounding box center [276, 287] width 213 height 27
type input "garlic powder"
click at [244, 313] on p "2020 Spices, garlic powder" at bounding box center [244, 314] width 126 height 14
type input "Spices, garlic powder"
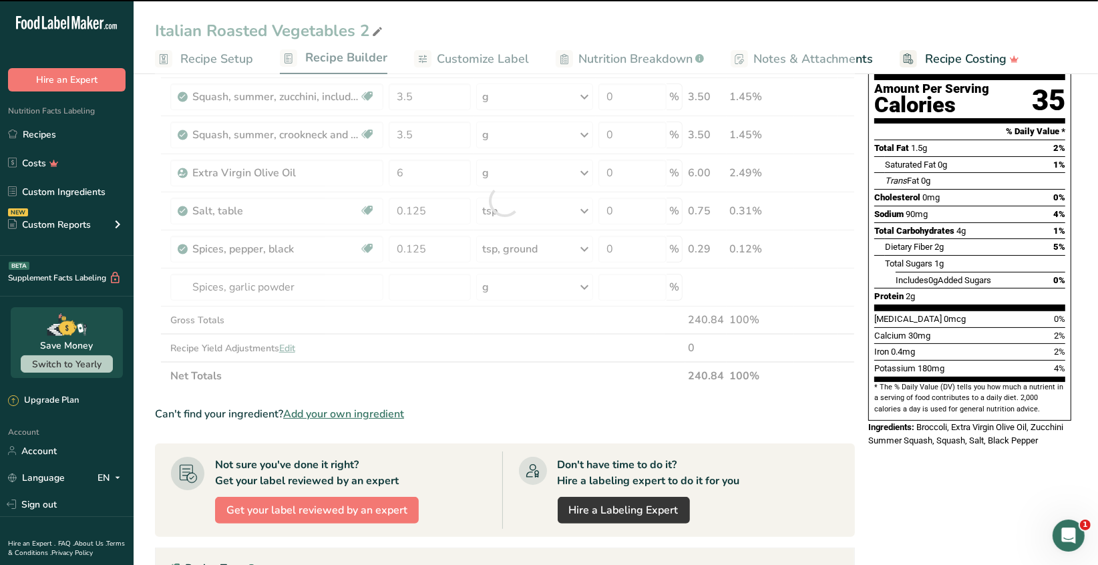
type input "0"
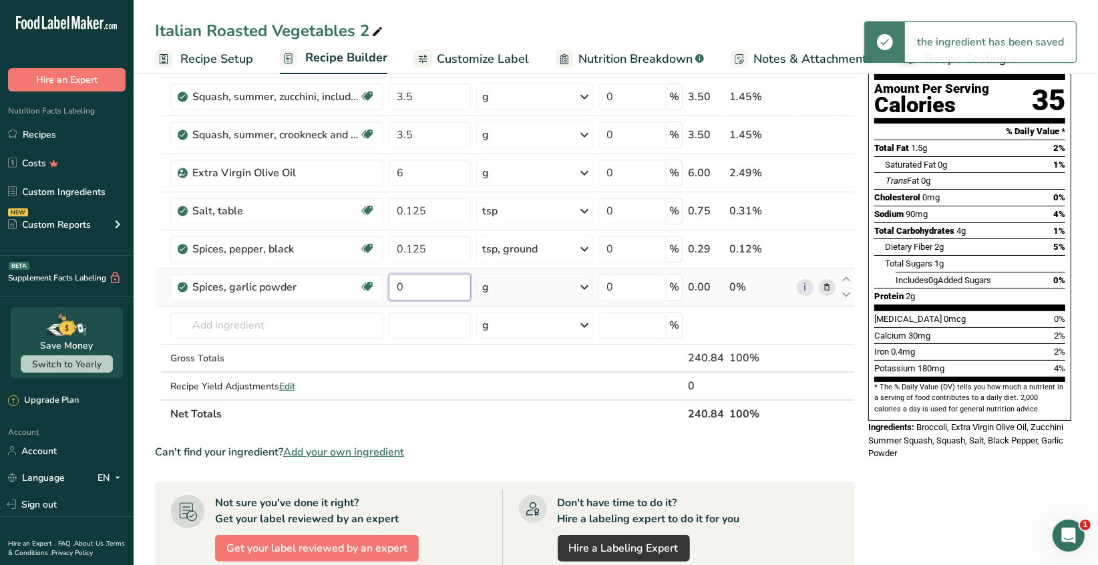
click at [421, 283] on input "0" at bounding box center [430, 287] width 82 height 27
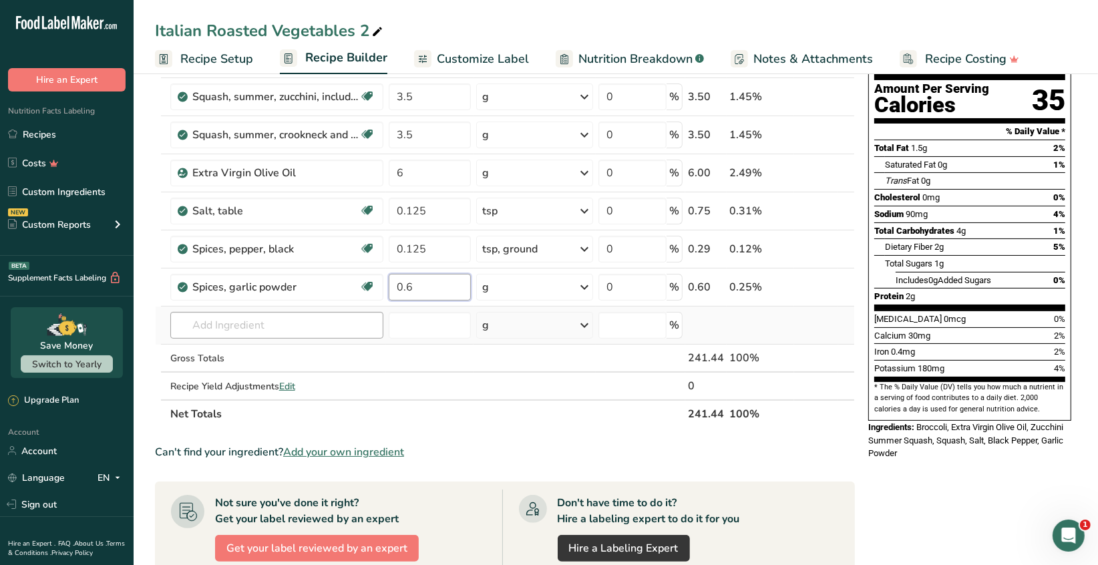
type input "0.6"
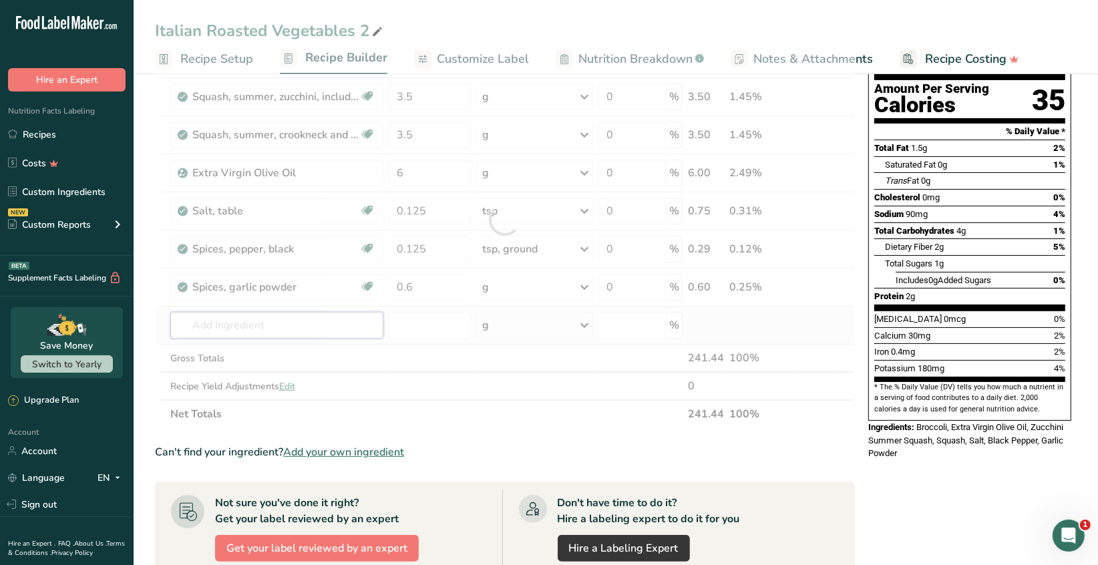
click at [212, 324] on div "Ingredient * Amount * Unit * Waste * .a-a{fill:#347362;}.b-a{fill:#fff;} Grams …" at bounding box center [505, 219] width 700 height 417
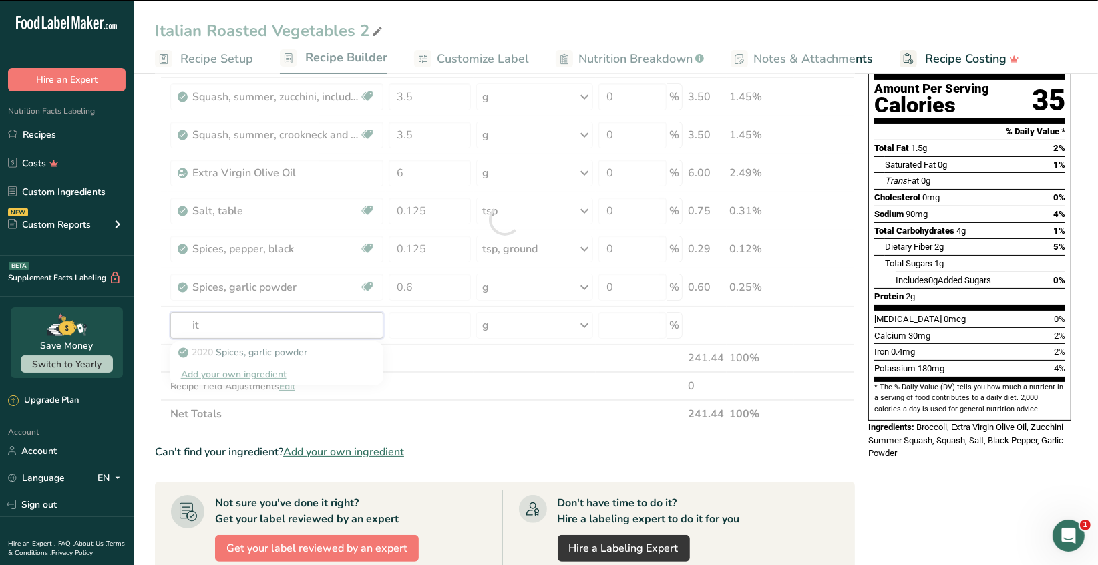
type input "ita"
type input "l"
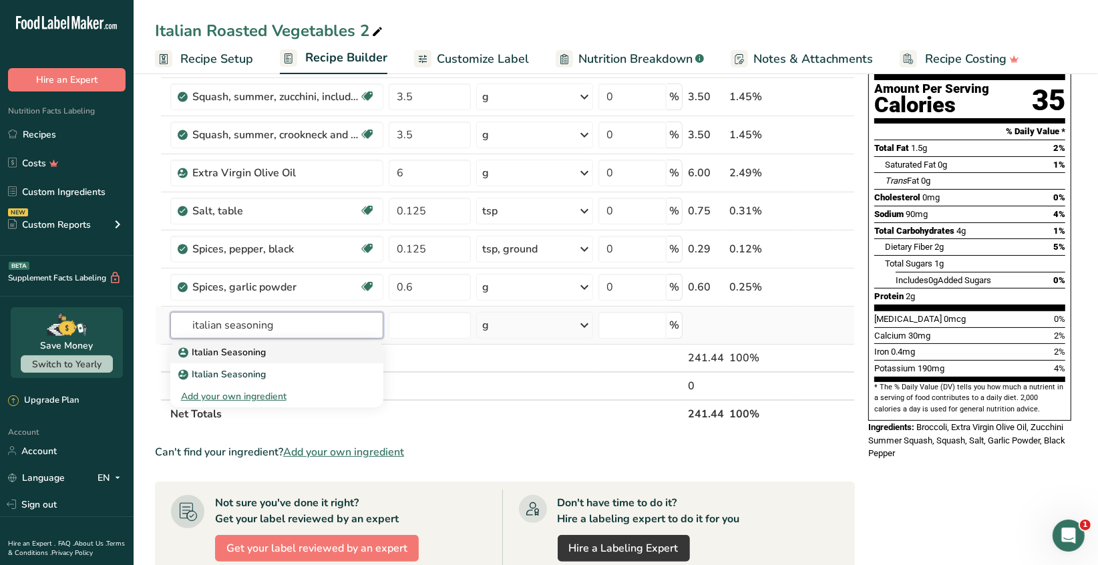
type input "italian seasoning"
click at [242, 360] on link "Italian Seasoning" at bounding box center [276, 352] width 213 height 22
type input "Italian Seasoning"
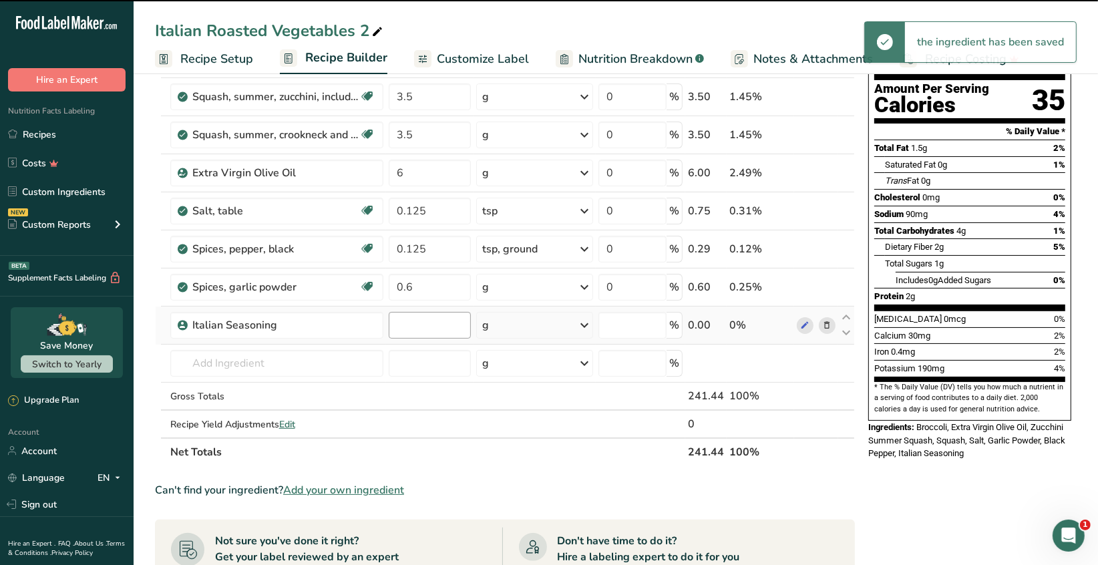
type input "0"
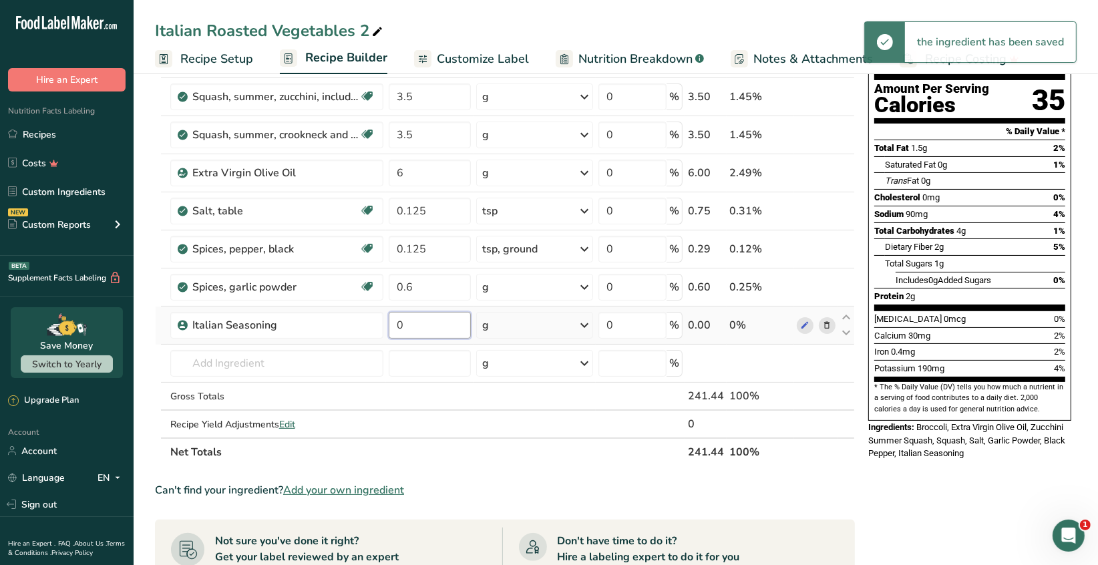
click at [419, 320] on input "0" at bounding box center [430, 325] width 82 height 27
type input "0.9"
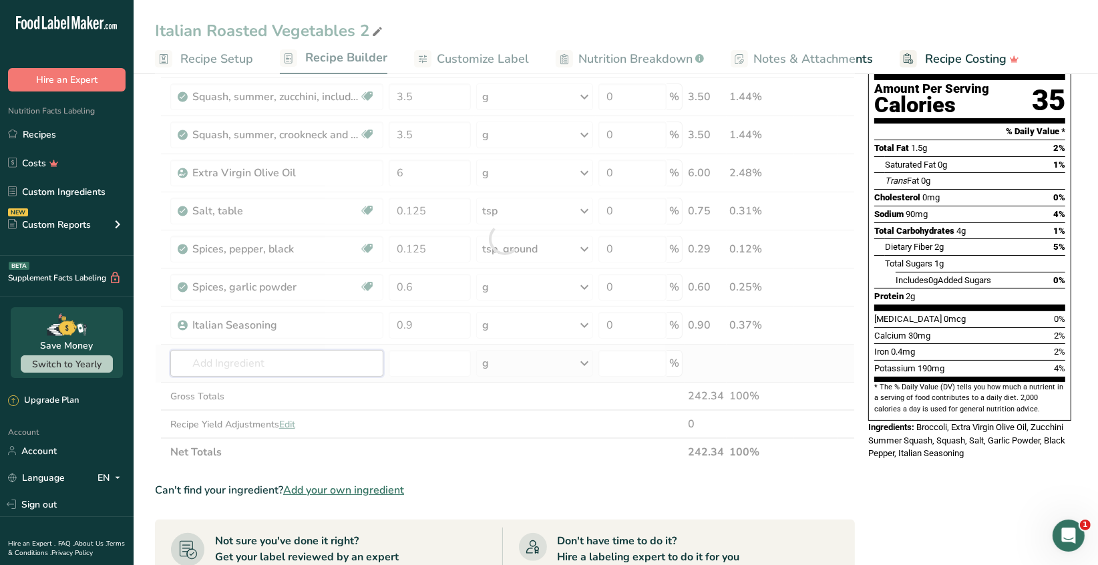
click at [306, 367] on div "Ingredient * Amount * Unit * Waste * .a-a{fill:#347362;}.b-a{fill:#fff;} Grams …" at bounding box center [505, 238] width 700 height 455
